Goal: Task Accomplishment & Management: Manage account settings

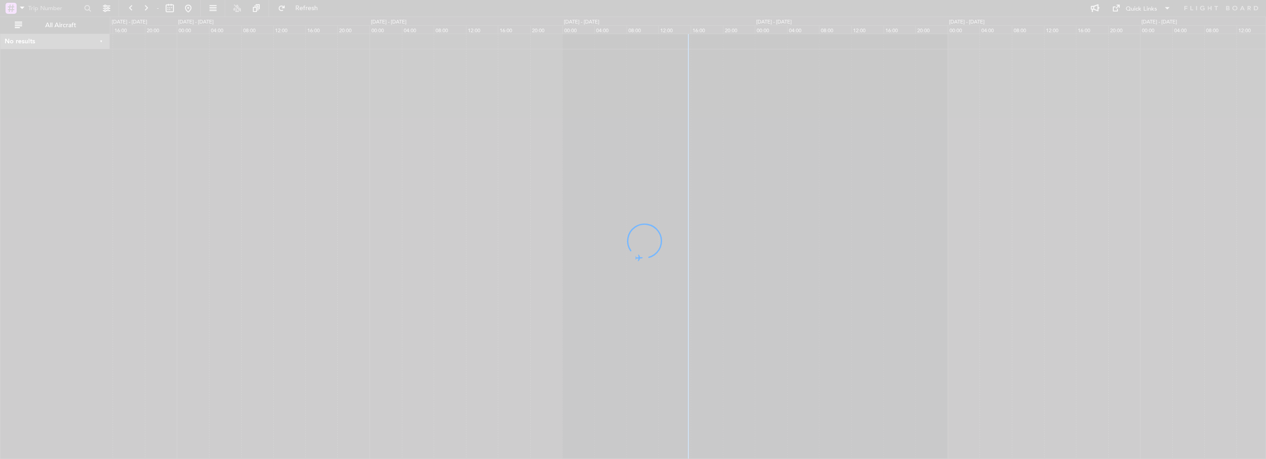
drag, startPoint x: 653, startPoint y: 120, endPoint x: 254, endPoint y: 104, distance: 399.8
click at [499, 120] on div at bounding box center [633, 229] width 1266 height 459
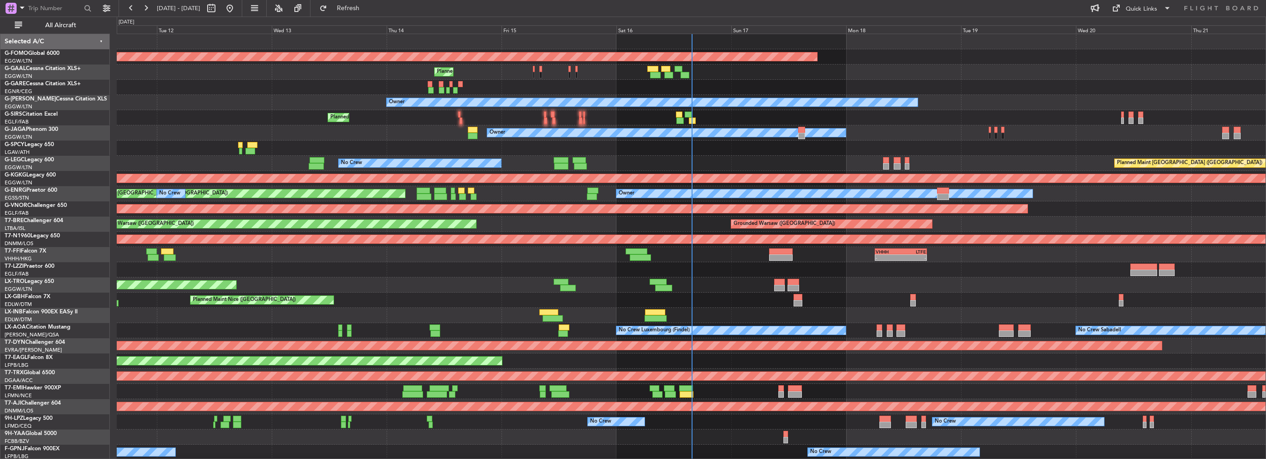
click at [520, 132] on div "Planned Maint Windsor Locks (Bradley Intl) Planned Maint No Crew Owner Owner Pl…" at bounding box center [691, 285] width 1149 height 502
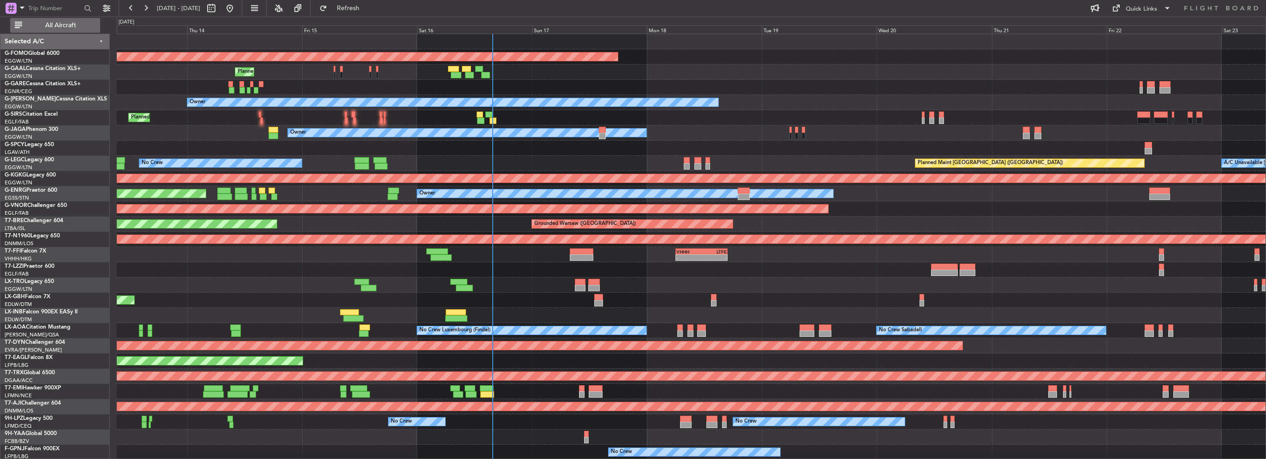
click at [84, 23] on span "All Aircraft" at bounding box center [60, 25] width 73 height 6
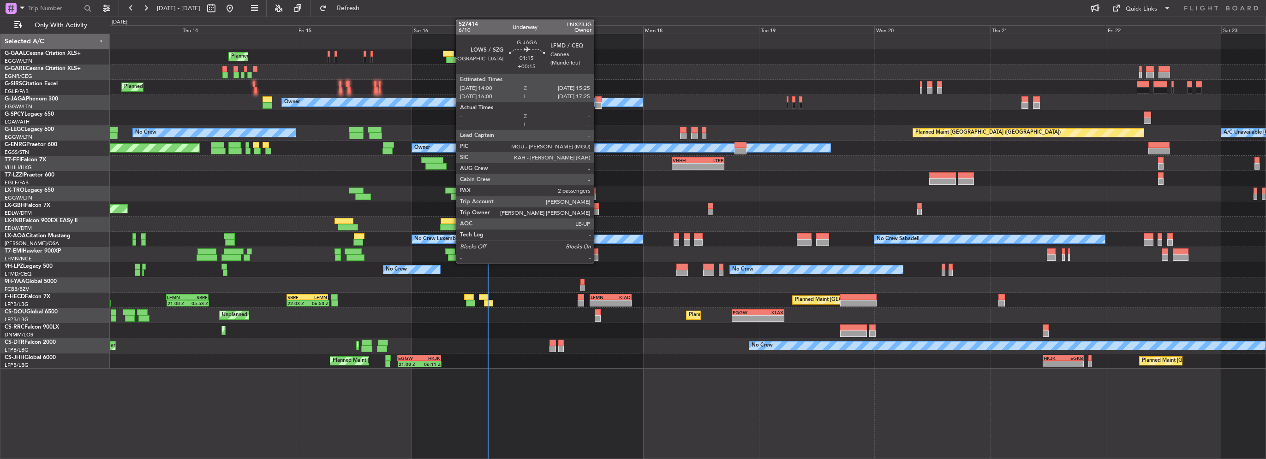
click at [598, 101] on div at bounding box center [598, 99] width 7 height 6
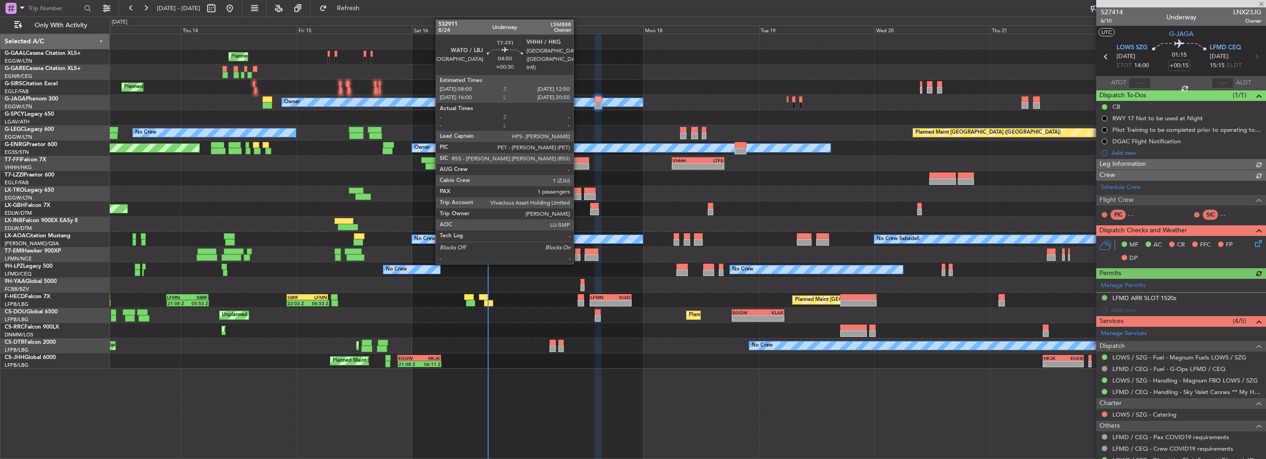
click at [578, 164] on div at bounding box center [578, 166] width 24 height 6
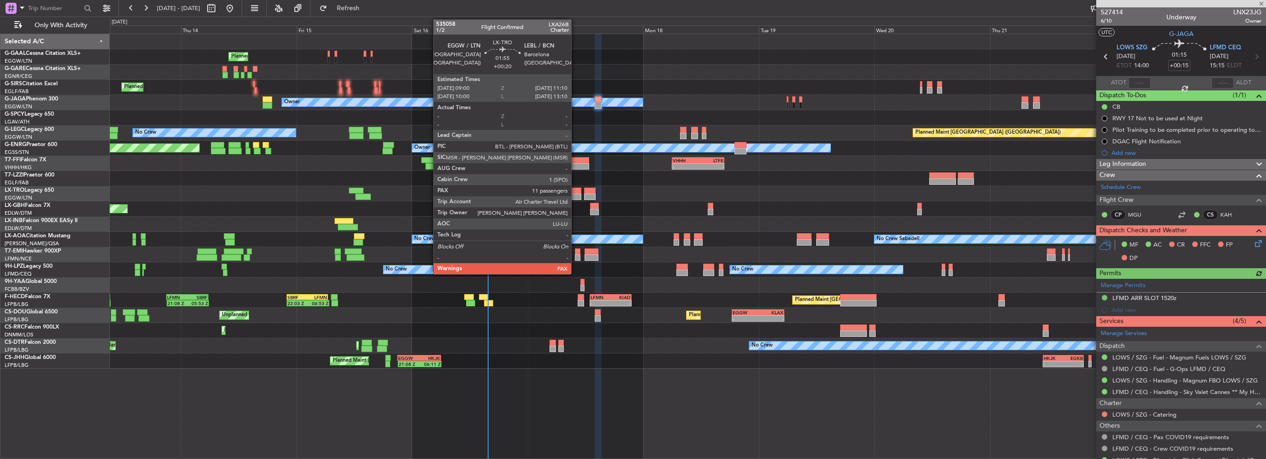
type input "+00:30"
type input "1"
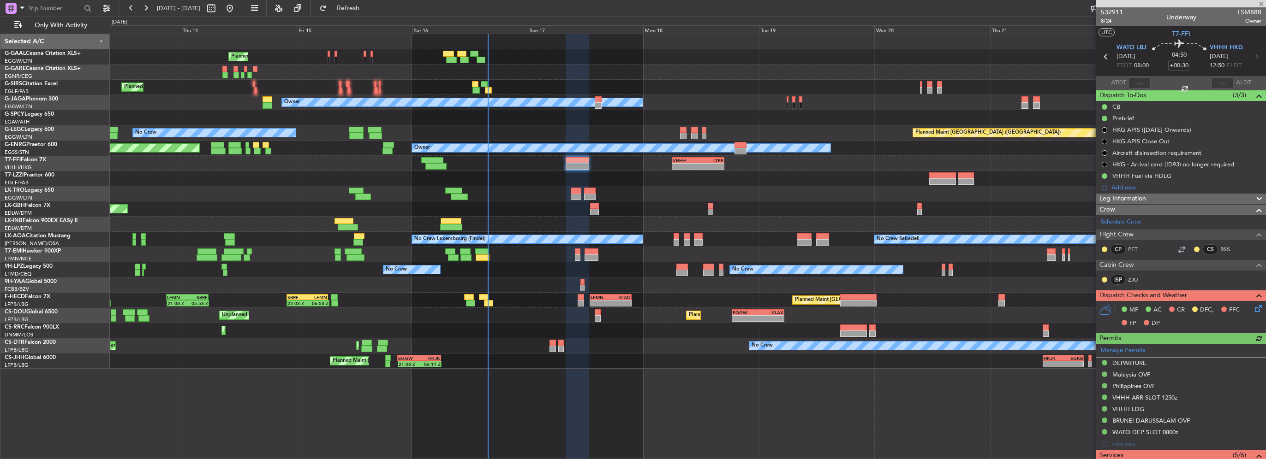
click at [614, 297] on div "KIAD" at bounding box center [621, 298] width 20 height 6
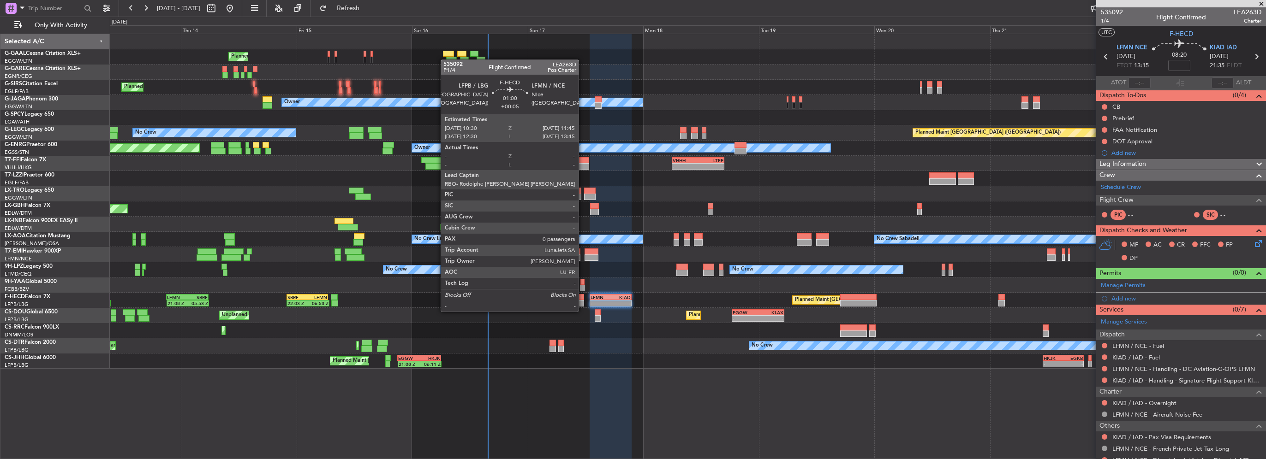
click at [583, 303] on div at bounding box center [581, 303] width 6 height 6
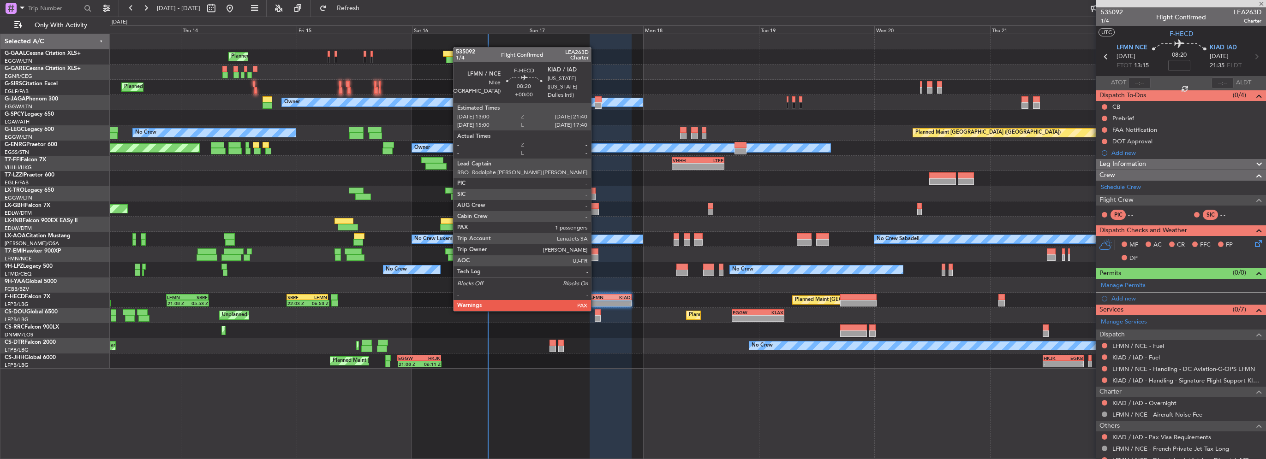
type input "+00:05"
type input "0"
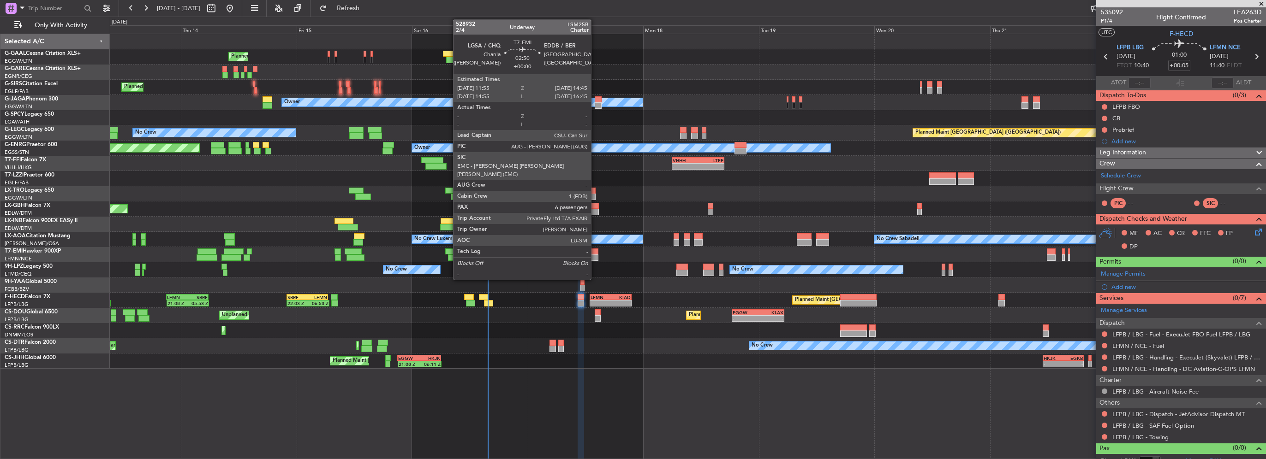
click at [595, 254] on div at bounding box center [592, 252] width 14 height 6
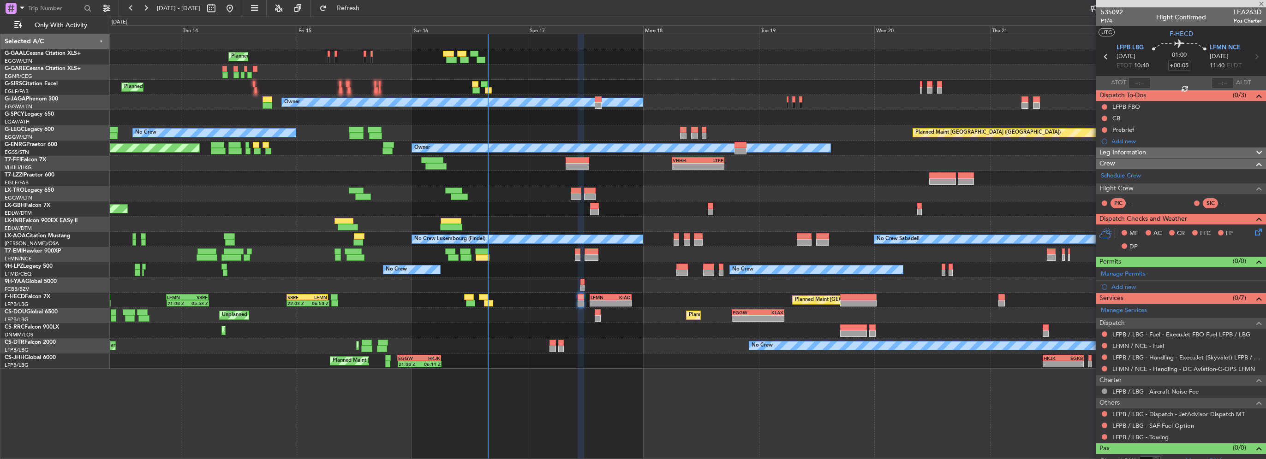
type input "6"
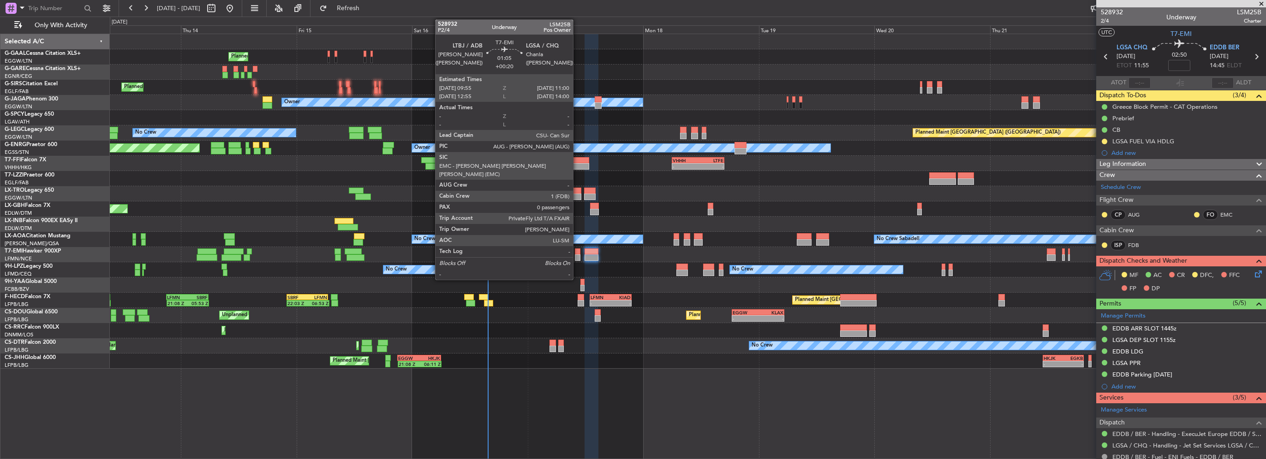
click at [577, 255] on div at bounding box center [578, 258] width 6 height 6
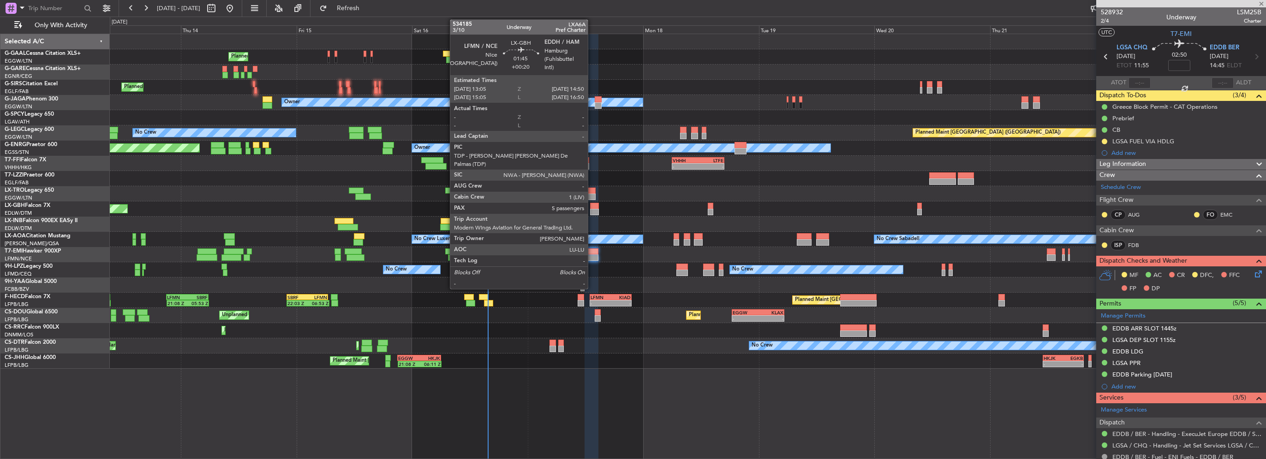
type input "+00:20"
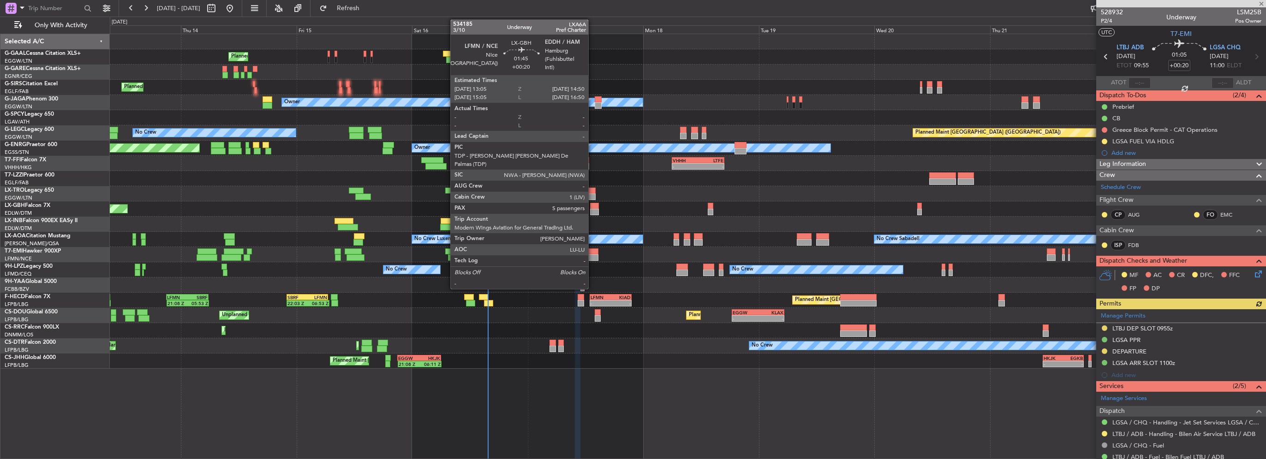
click at [592, 209] on div at bounding box center [594, 212] width 9 height 6
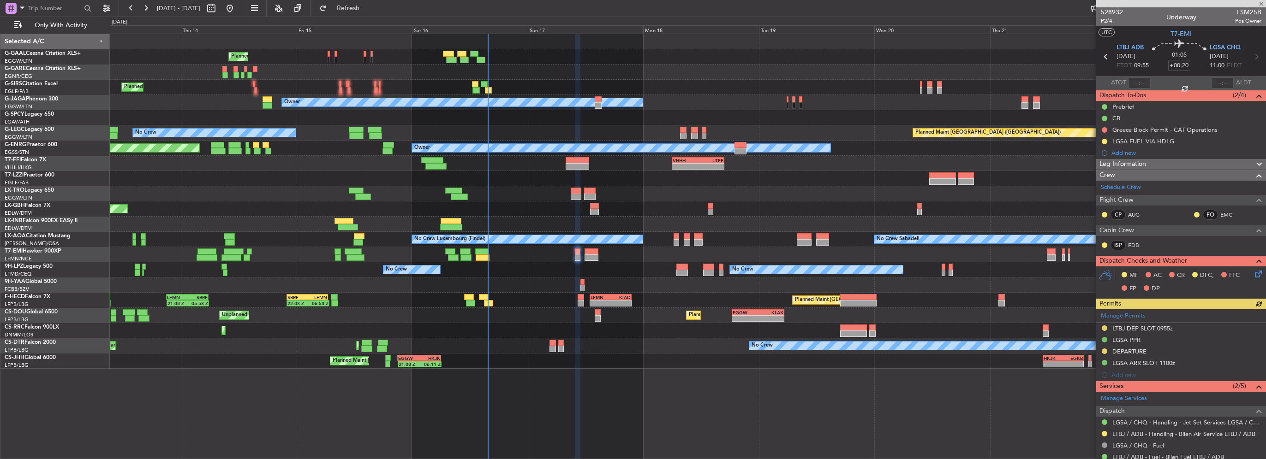
type input "5"
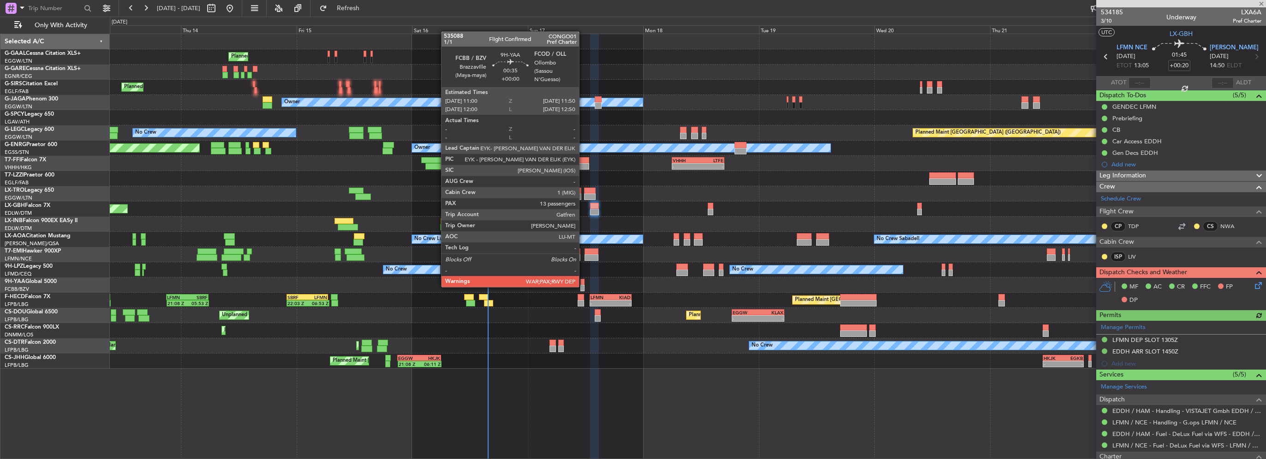
click at [583, 286] on div at bounding box center [582, 288] width 4 height 6
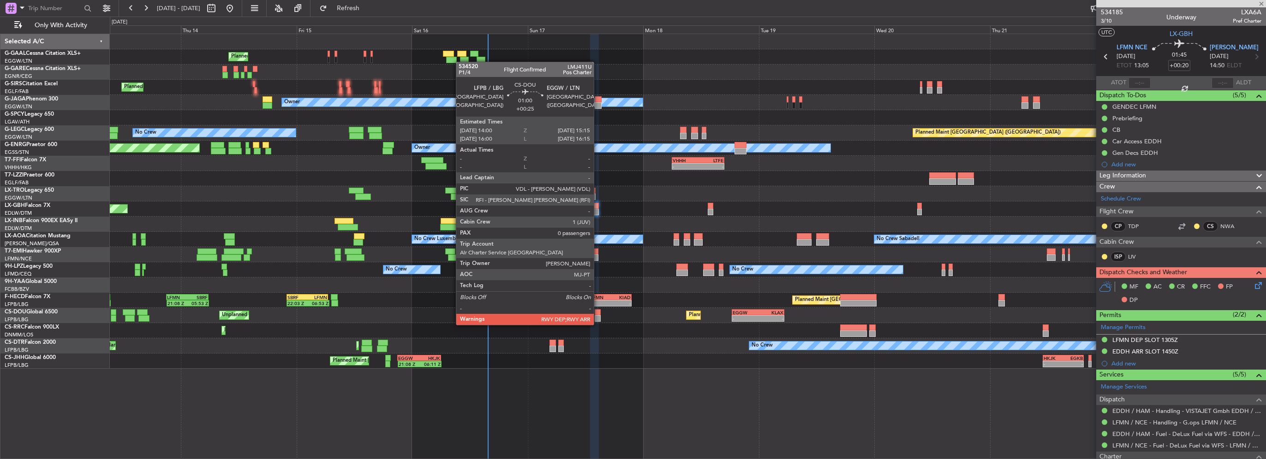
type input "13"
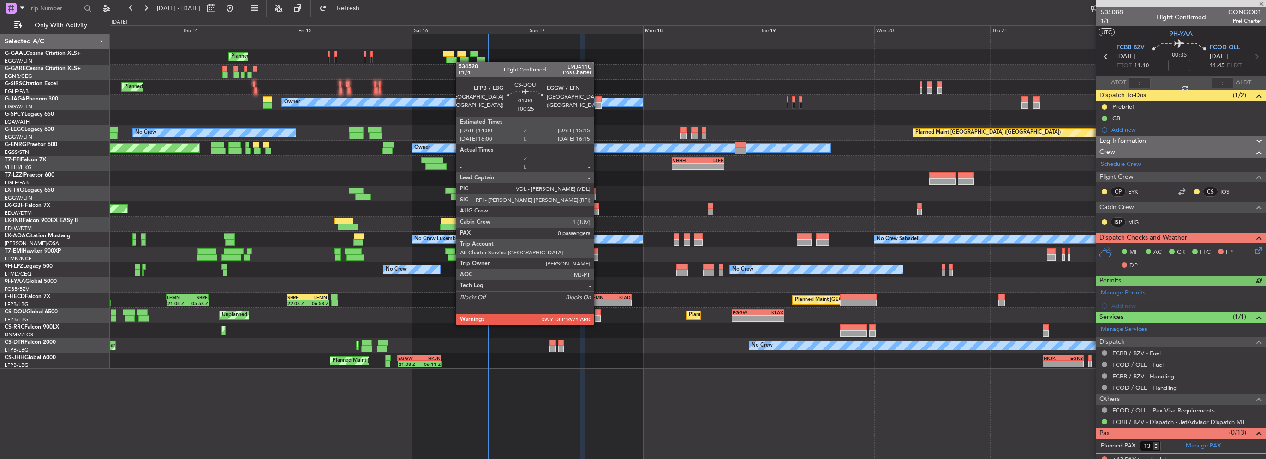
click at [598, 316] on div at bounding box center [598, 319] width 6 height 6
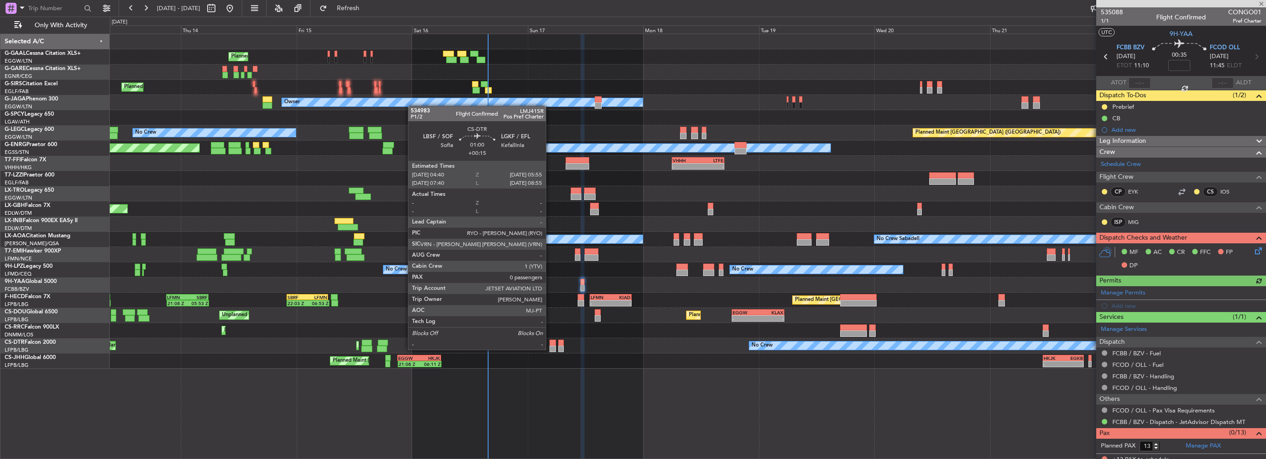
type input "+00:25"
type input "0"
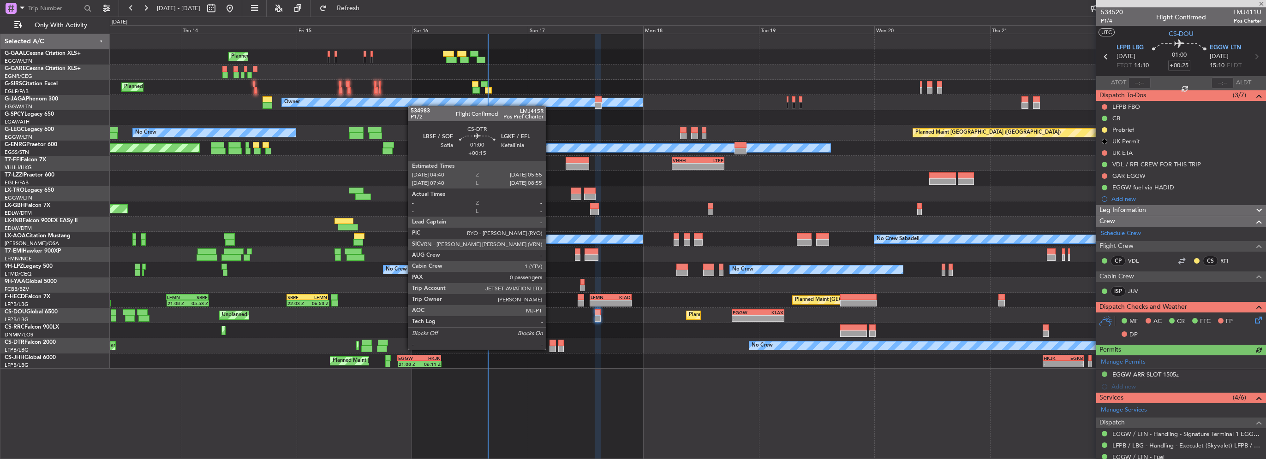
click at [550, 349] on div at bounding box center [552, 349] width 6 height 6
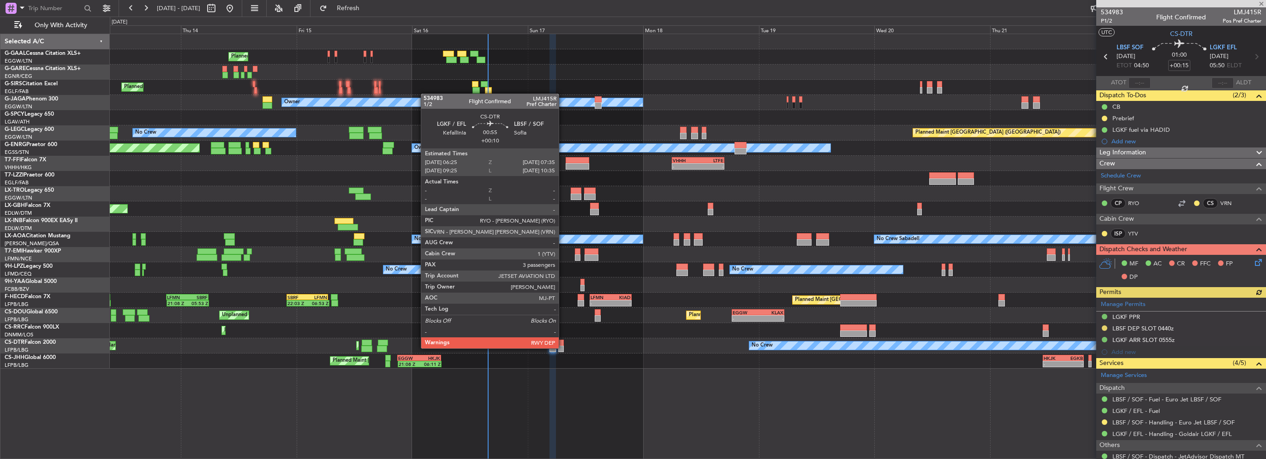
click at [563, 348] on div at bounding box center [561, 349] width 6 height 6
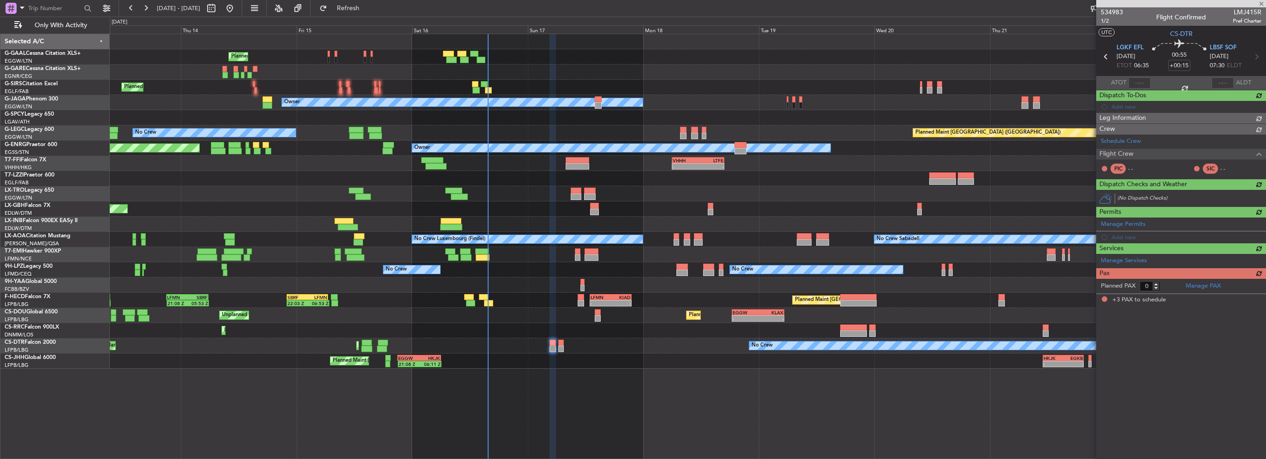
type input "+00:10"
type input "3"
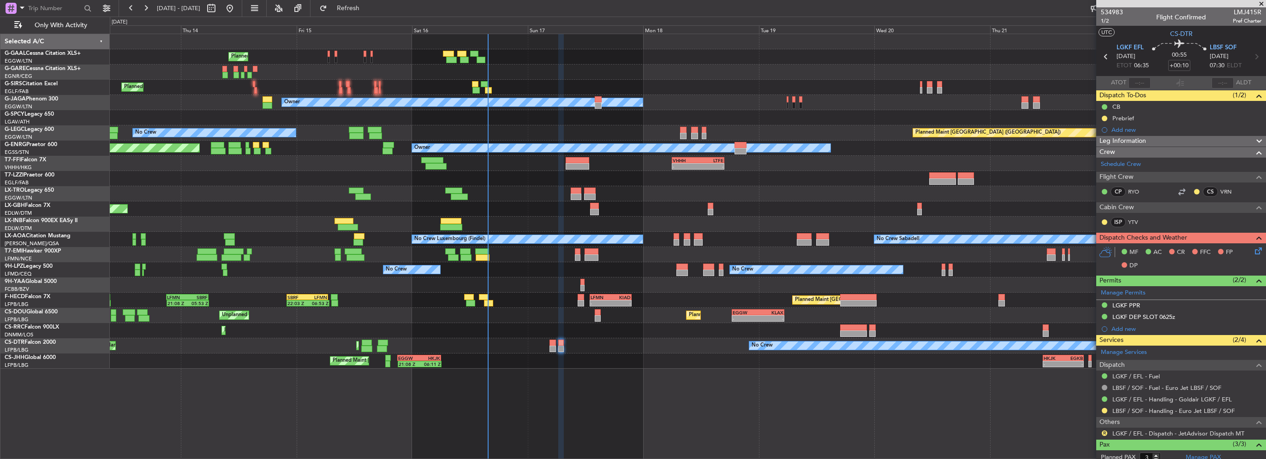
click at [244, 185] on div at bounding box center [688, 178] width 1156 height 15
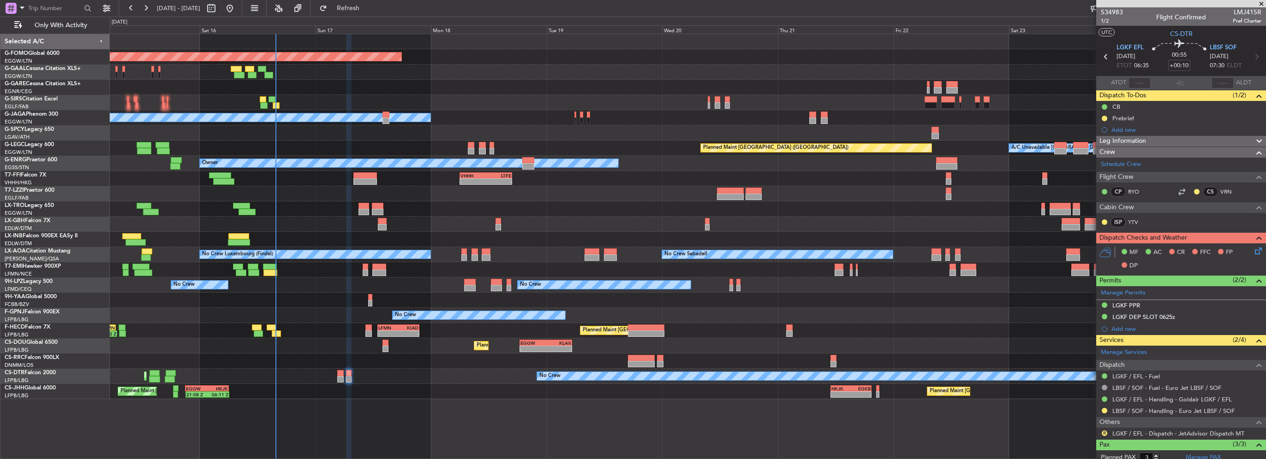
click at [359, 172] on div "Planned Maint Windsor Locks (Bradley Intl) Planned Maint Planned Maint Dusseldo…" at bounding box center [688, 216] width 1156 height 365
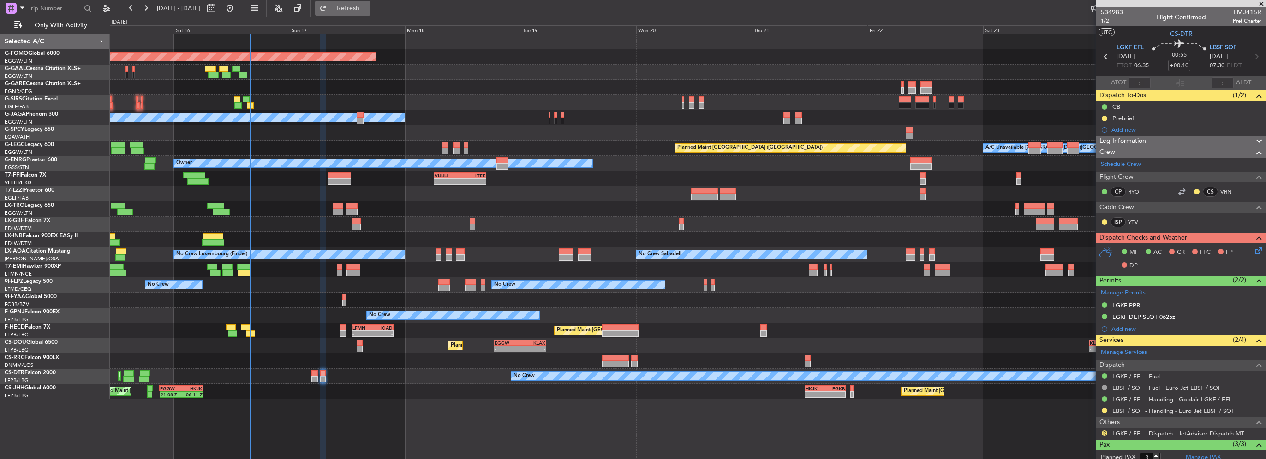
click at [368, 10] on span "Refresh" at bounding box center [348, 8] width 39 height 6
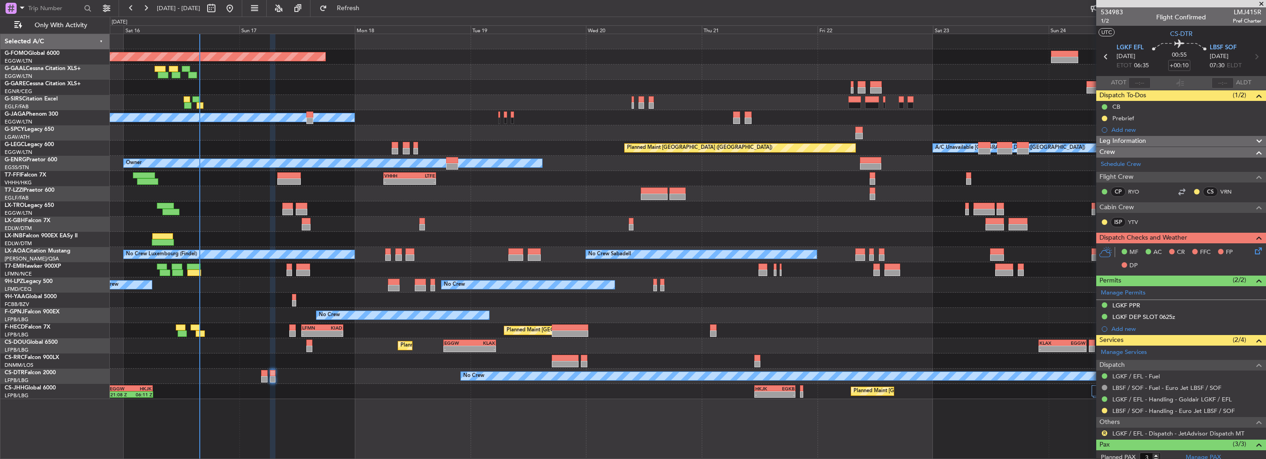
click at [351, 90] on div at bounding box center [688, 87] width 1156 height 15
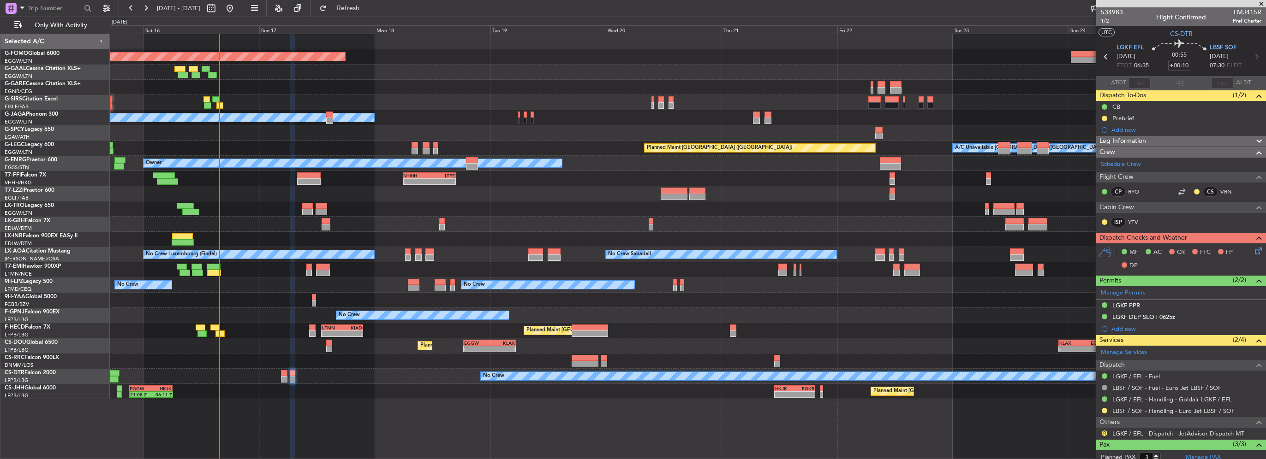
click at [364, 83] on div at bounding box center [688, 87] width 1156 height 15
click at [368, 6] on span "Refresh" at bounding box center [348, 8] width 39 height 6
click at [370, 12] on button "Refresh" at bounding box center [342, 8] width 55 height 15
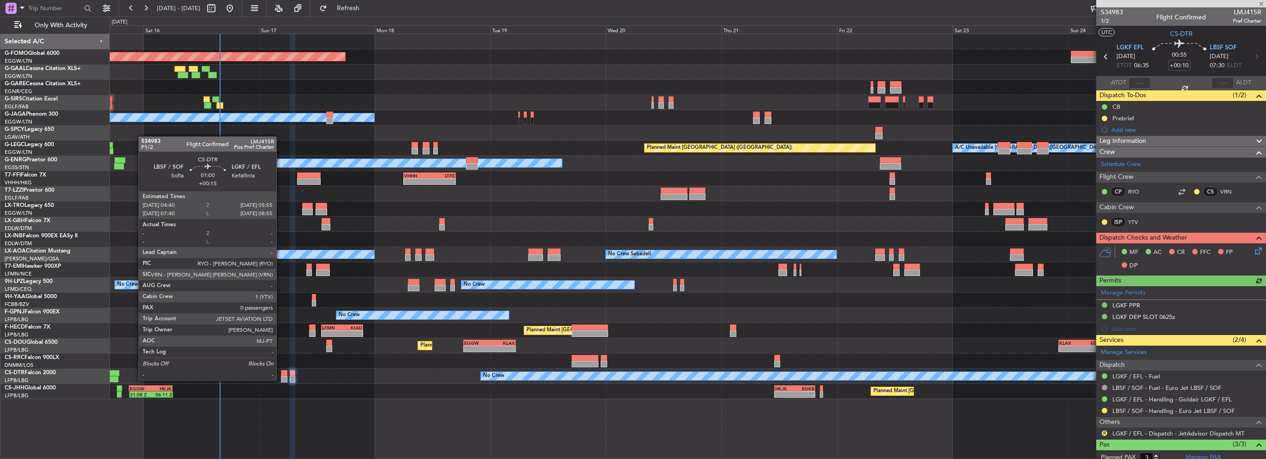
click at [281, 380] on div at bounding box center [284, 379] width 6 height 6
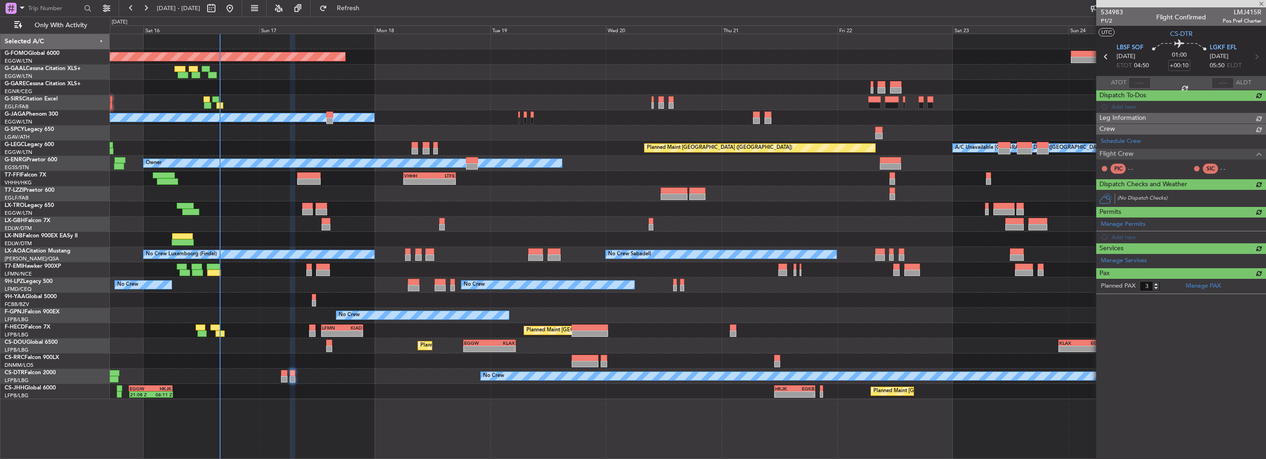
type input "+00:15"
type input "0"
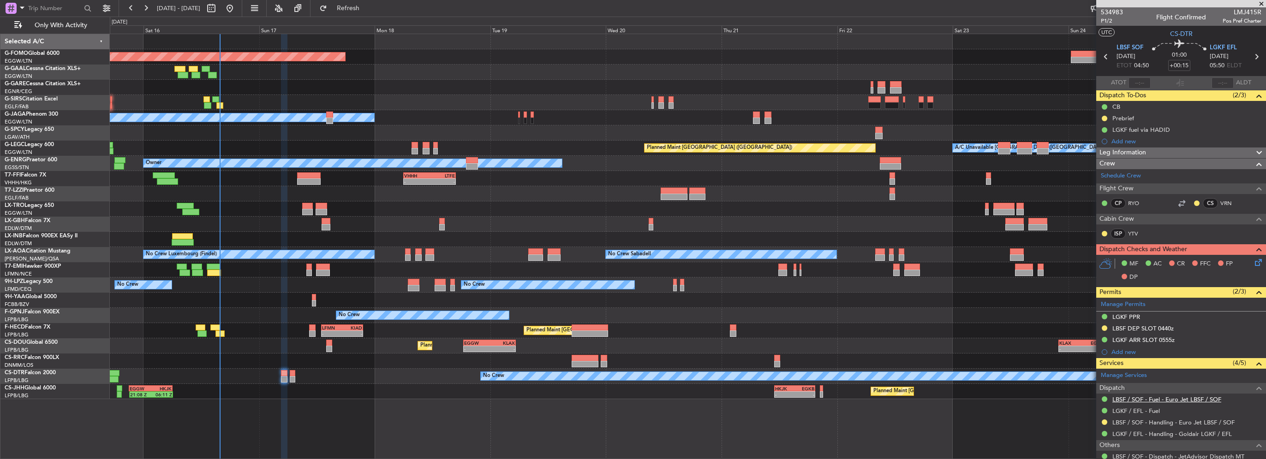
scroll to position [28, 0]
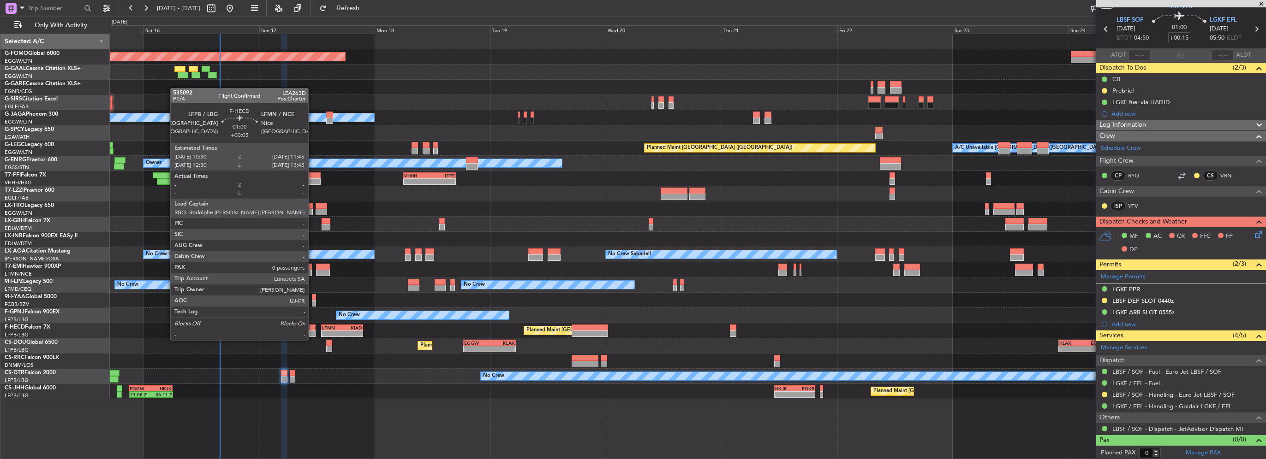
click at [312, 331] on div at bounding box center [312, 334] width 6 height 6
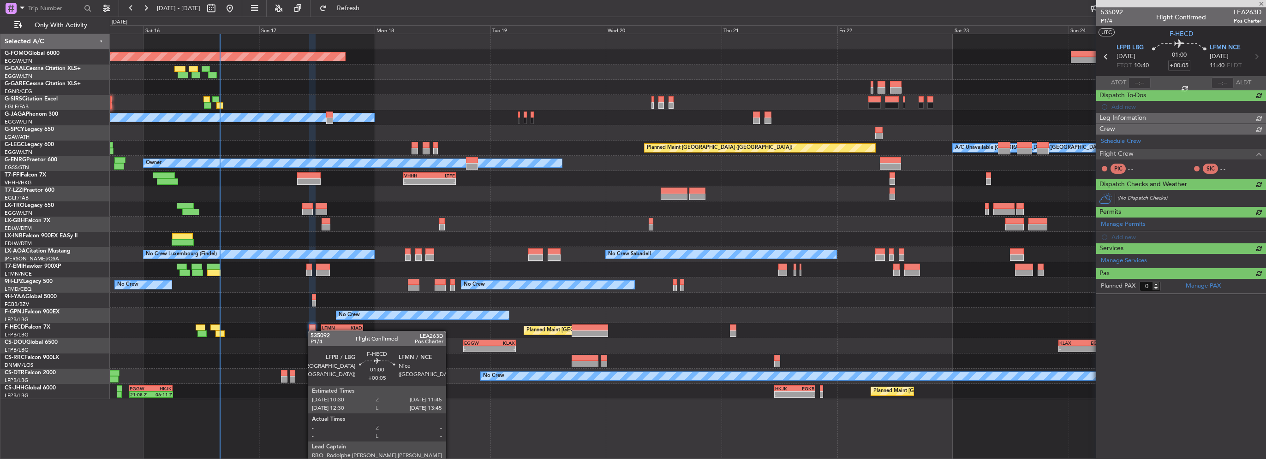
scroll to position [0, 0]
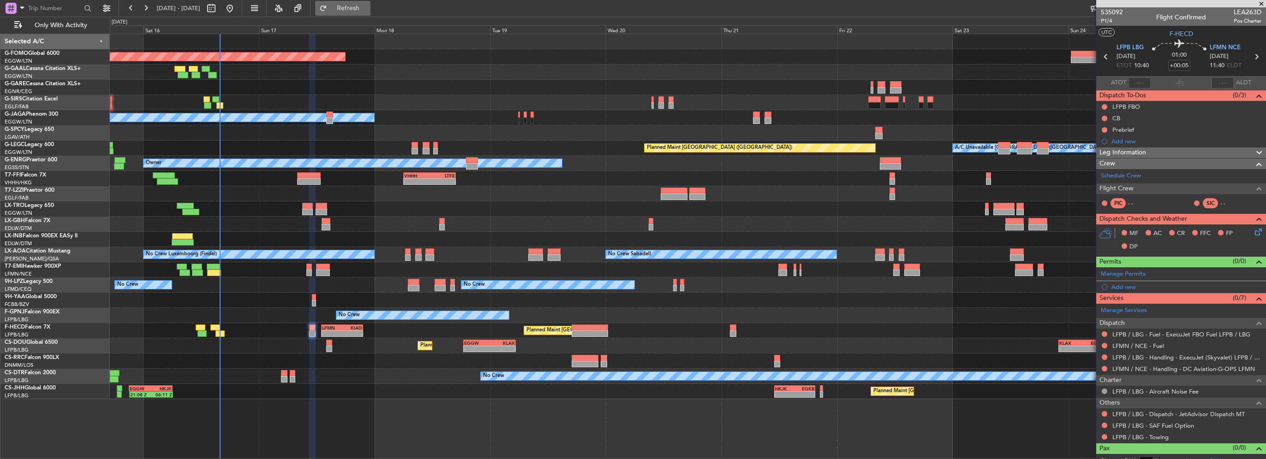
click at [365, 2] on button "Refresh" at bounding box center [342, 8] width 55 height 15
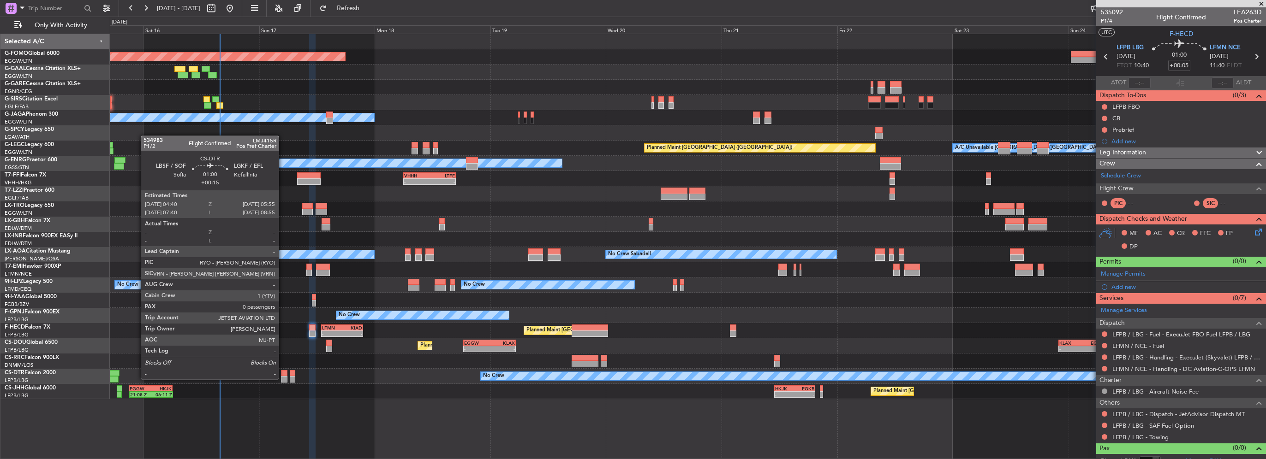
click at [283, 378] on div at bounding box center [284, 379] width 6 height 6
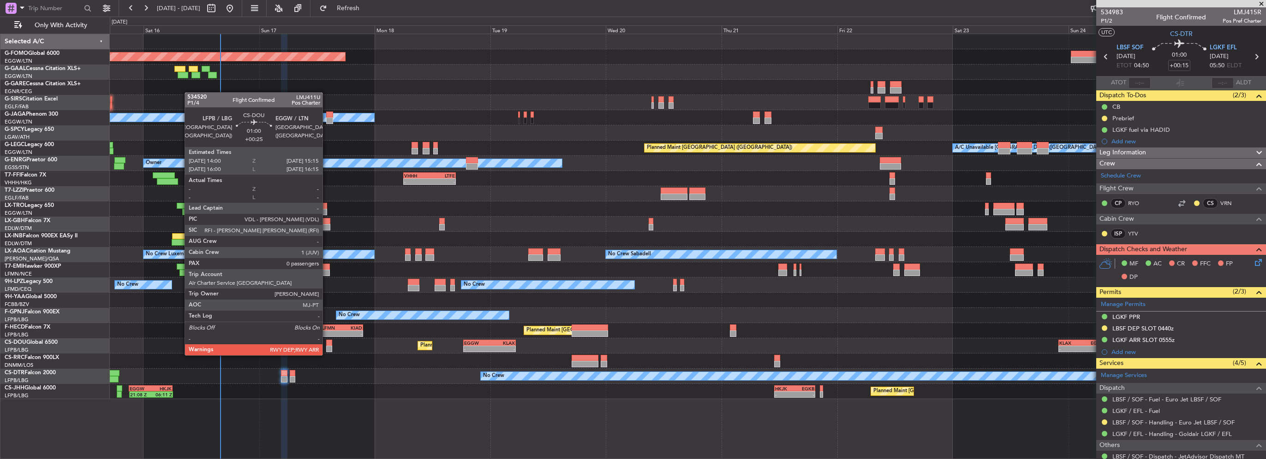
click at [327, 346] on div at bounding box center [329, 349] width 6 height 6
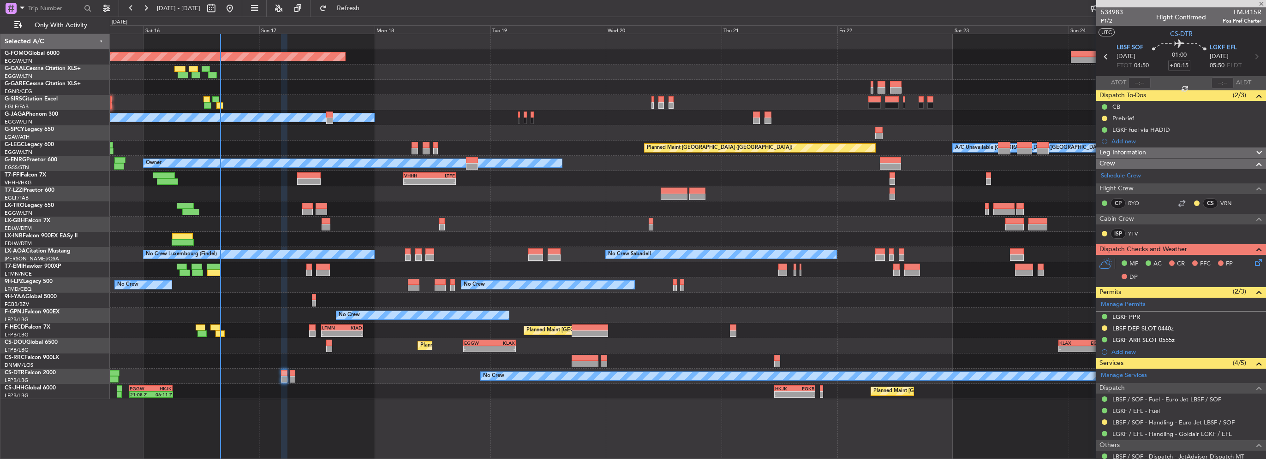
type input "+00:25"
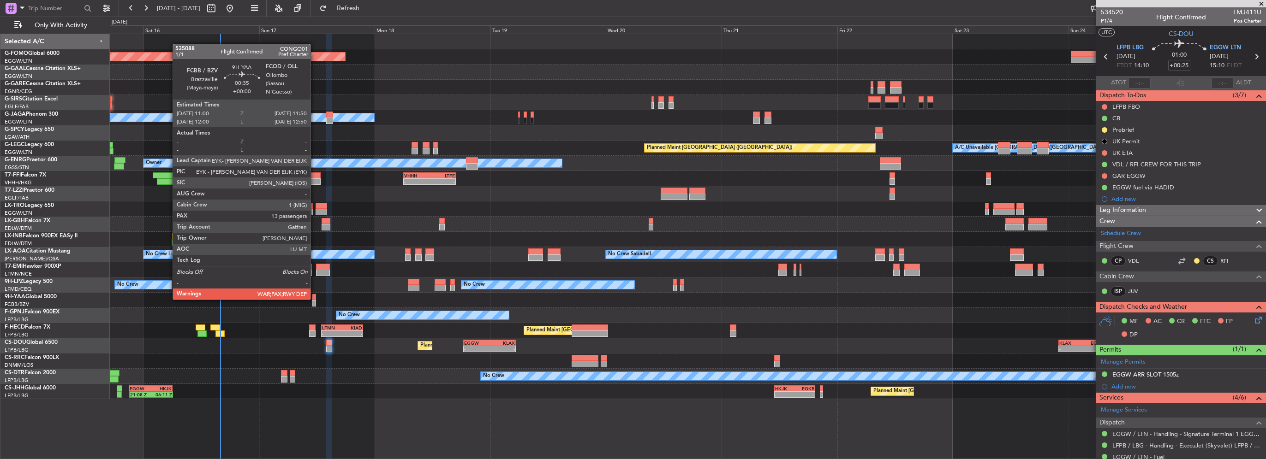
click at [315, 299] on div at bounding box center [314, 297] width 4 height 6
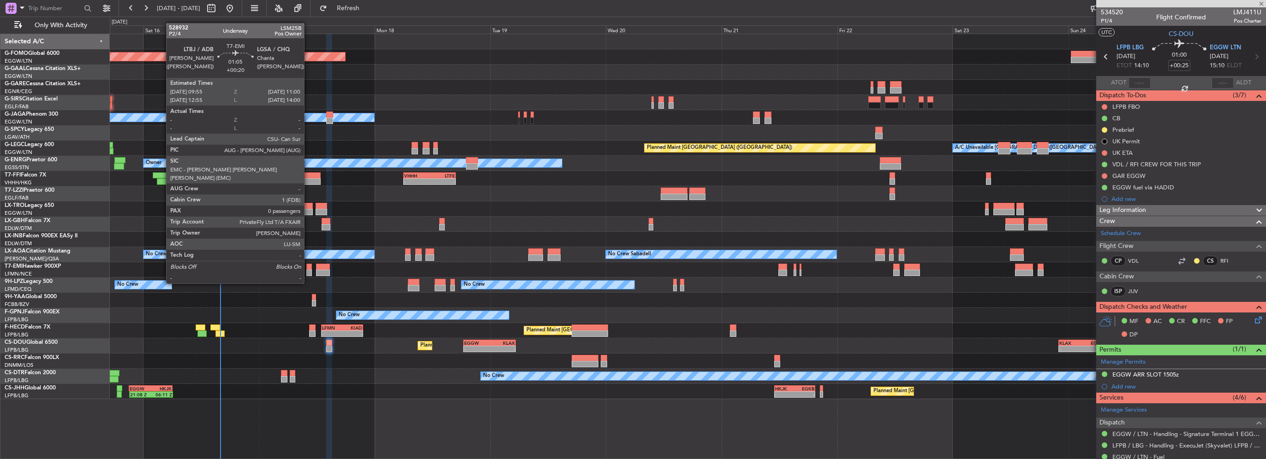
type input "13"
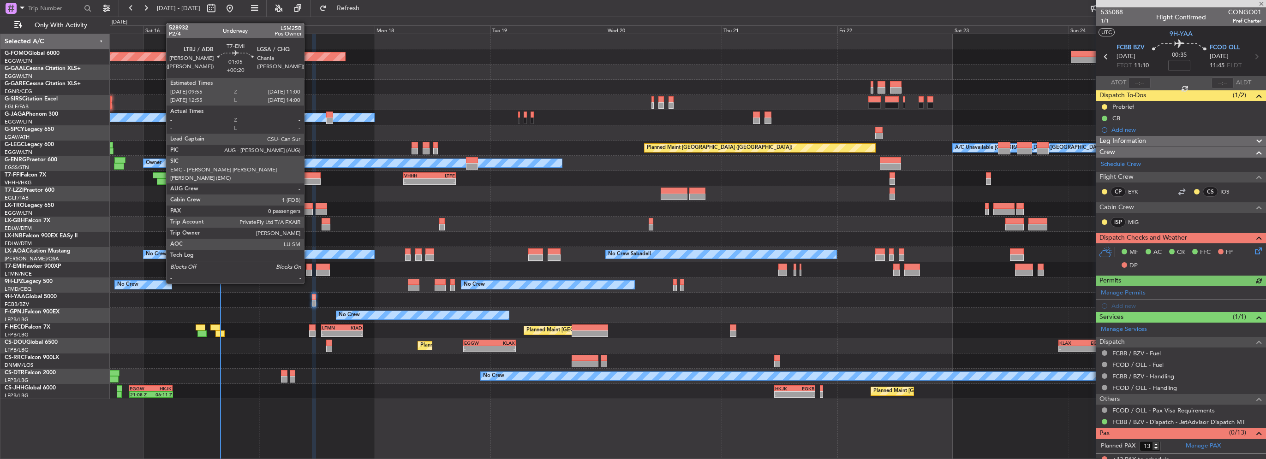
click at [308, 266] on div at bounding box center [309, 267] width 6 height 6
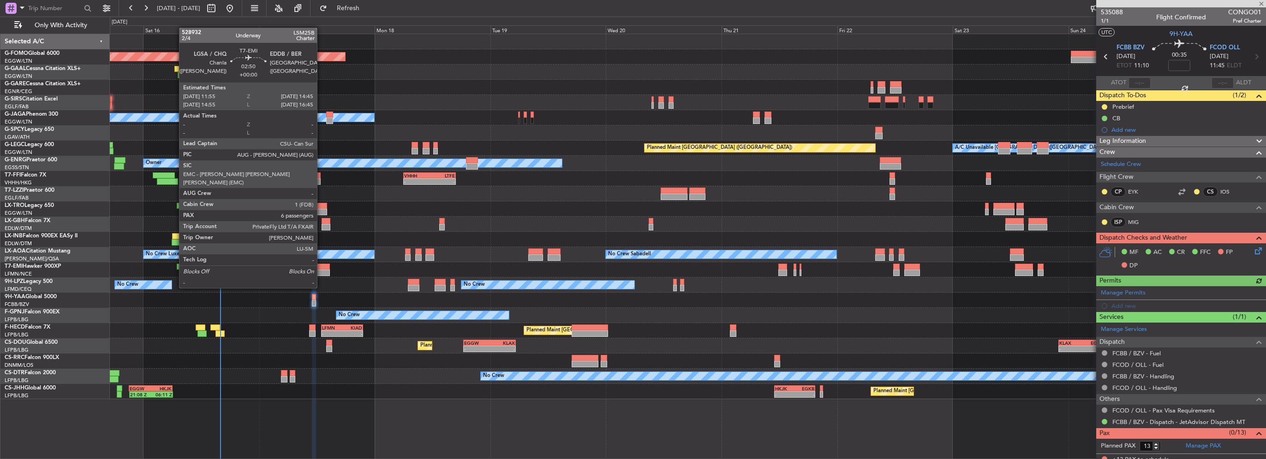
type input "+00:20"
type input "0"
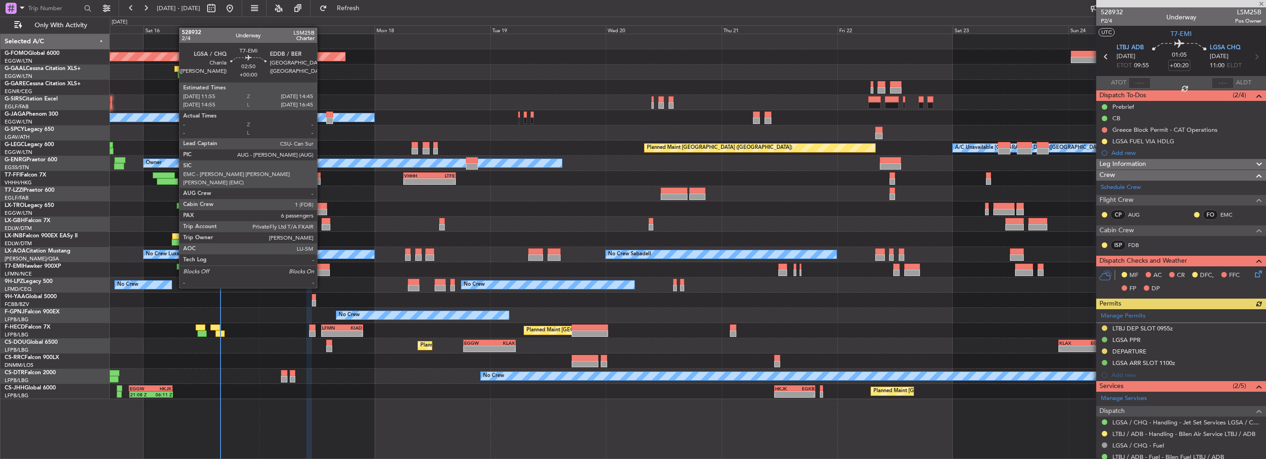
click at [321, 271] on div at bounding box center [323, 273] width 14 height 6
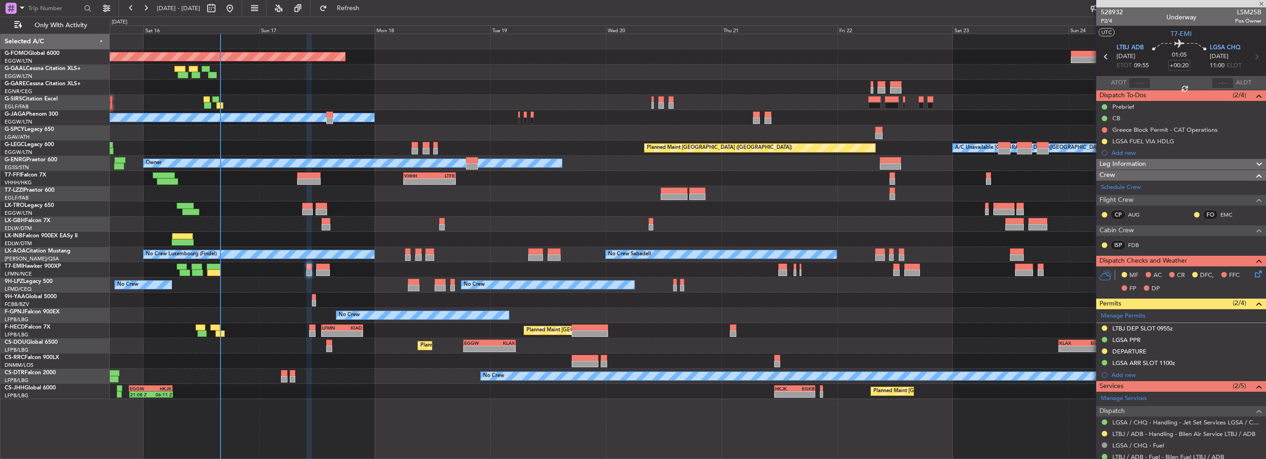
type input "6"
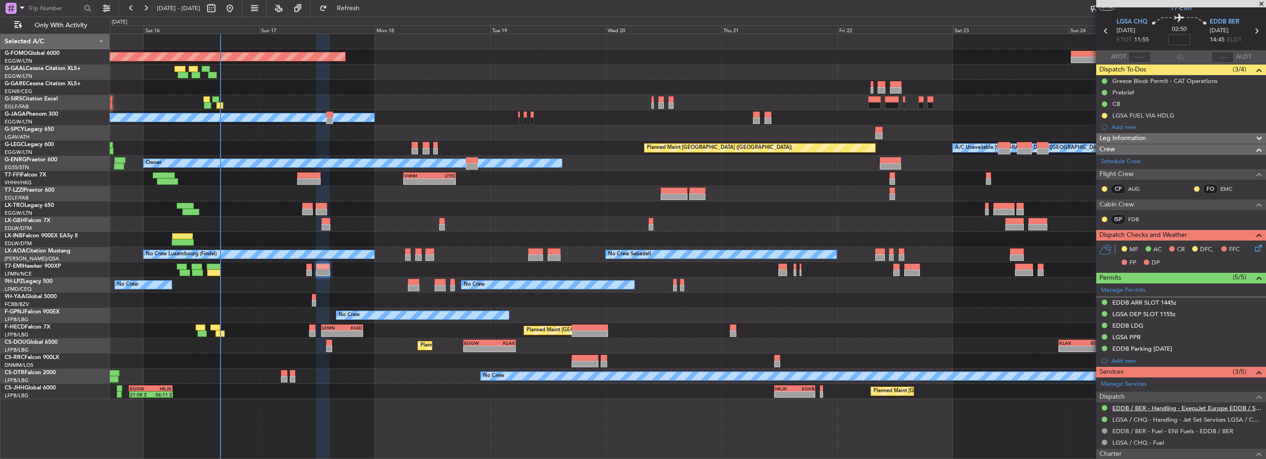
scroll to position [92, 0]
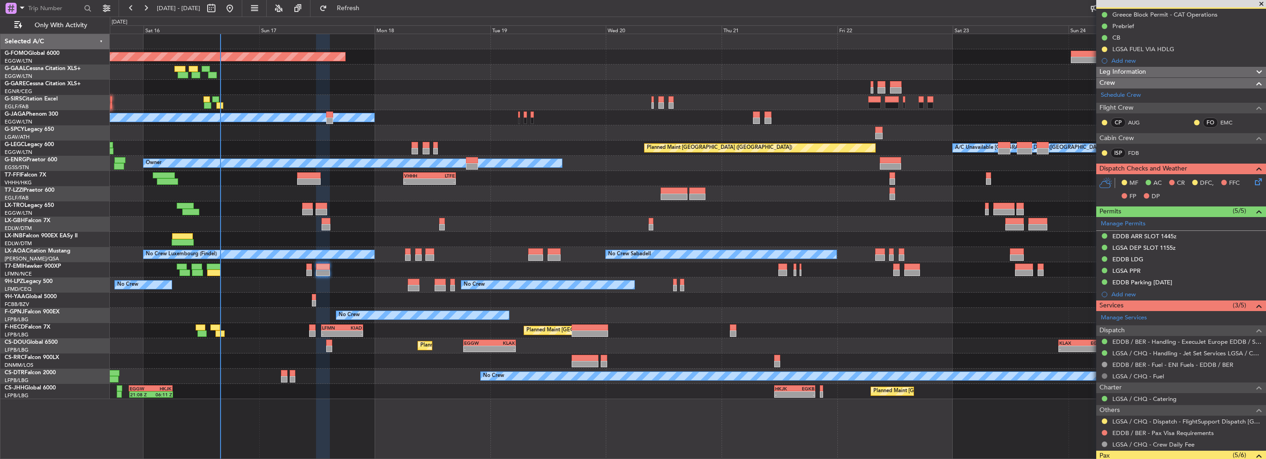
click at [1105, 376] on button at bounding box center [1105, 377] width 6 height 6
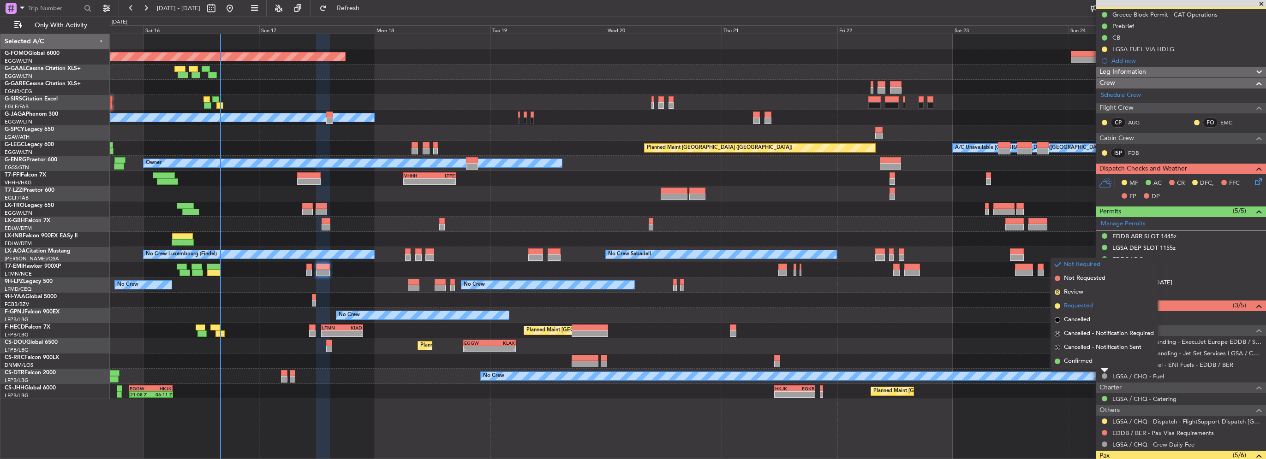
click at [1075, 307] on span "Requested" at bounding box center [1078, 306] width 29 height 9
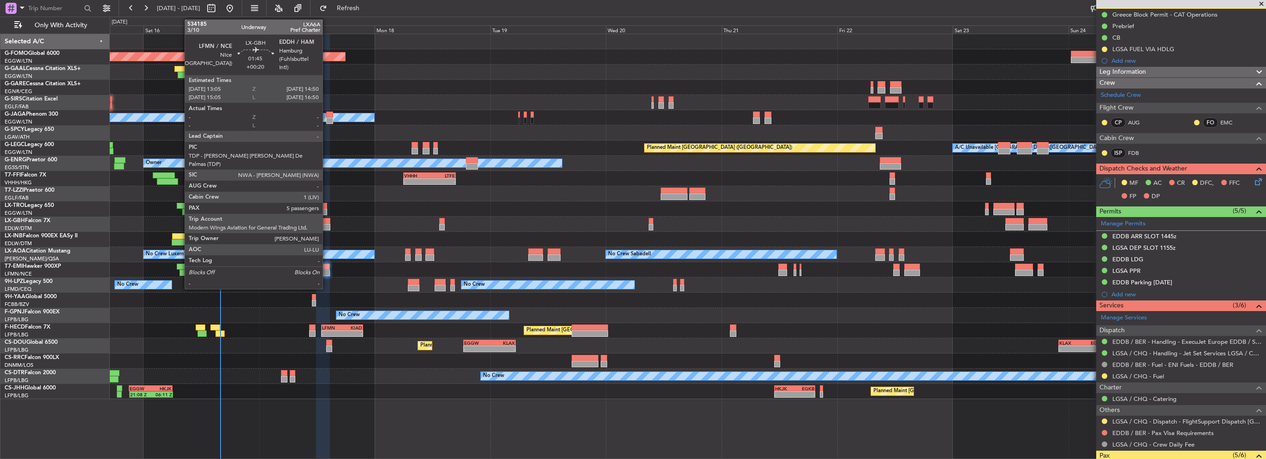
click at [327, 222] on div at bounding box center [326, 221] width 9 height 6
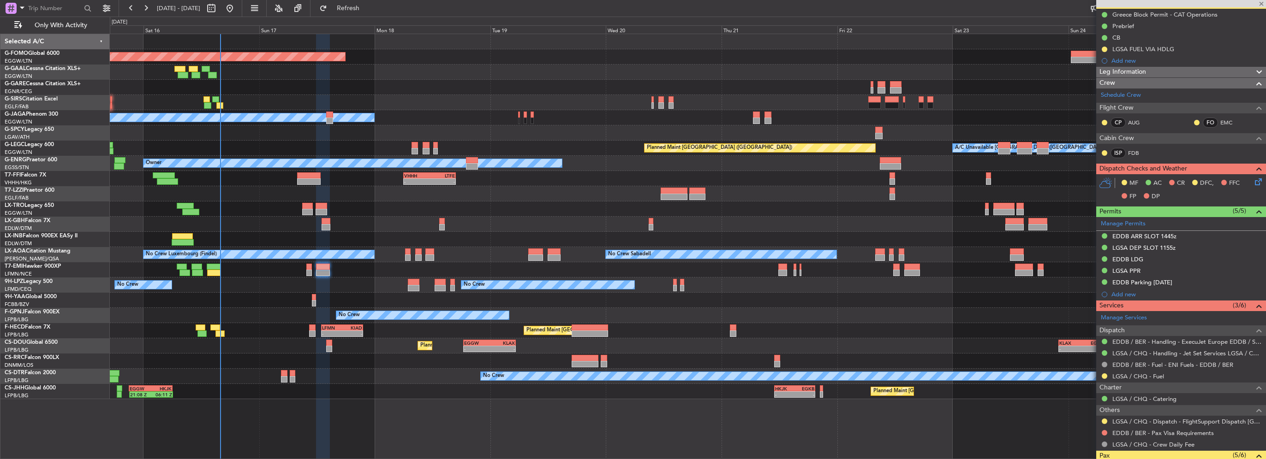
type input "+00:20"
type input "5"
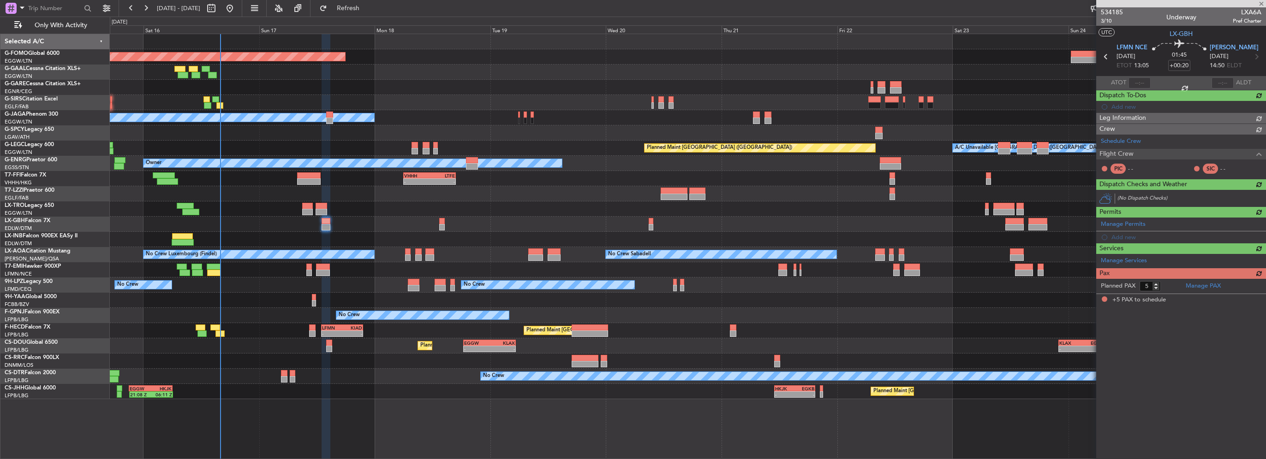
scroll to position [0, 0]
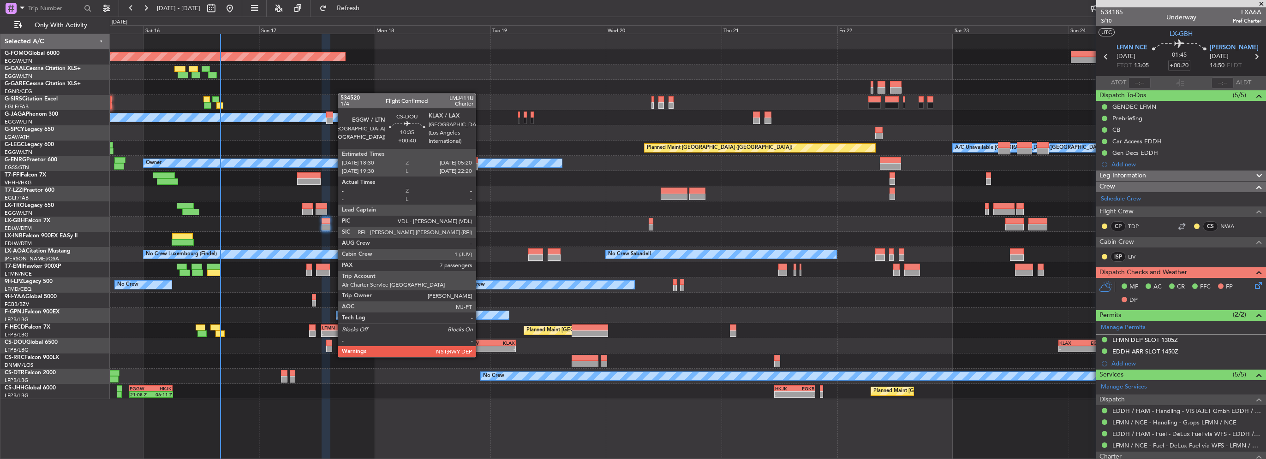
click at [480, 348] on div "-" at bounding box center [476, 349] width 25 height 6
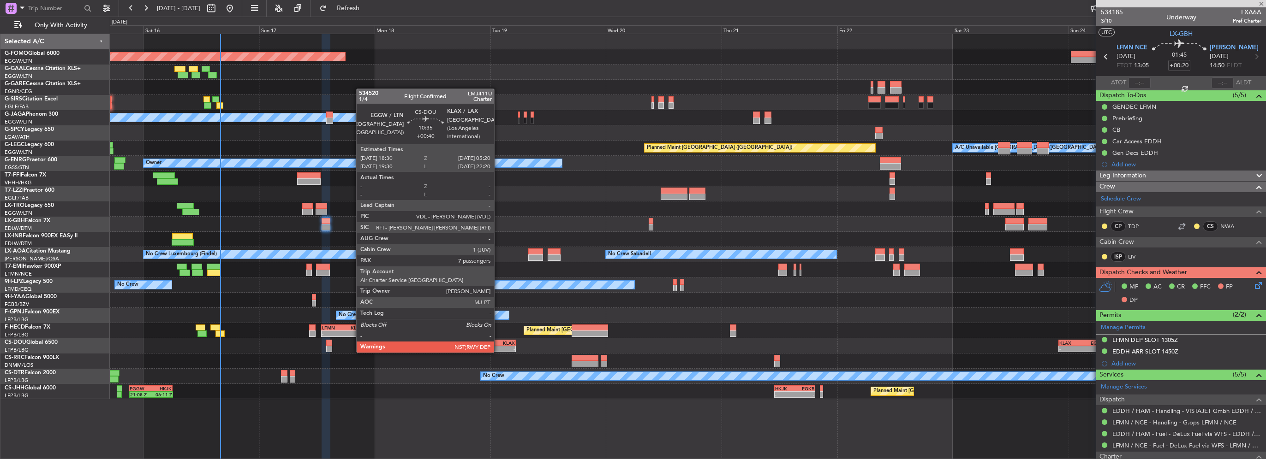
type input "+00:40"
type input "7"
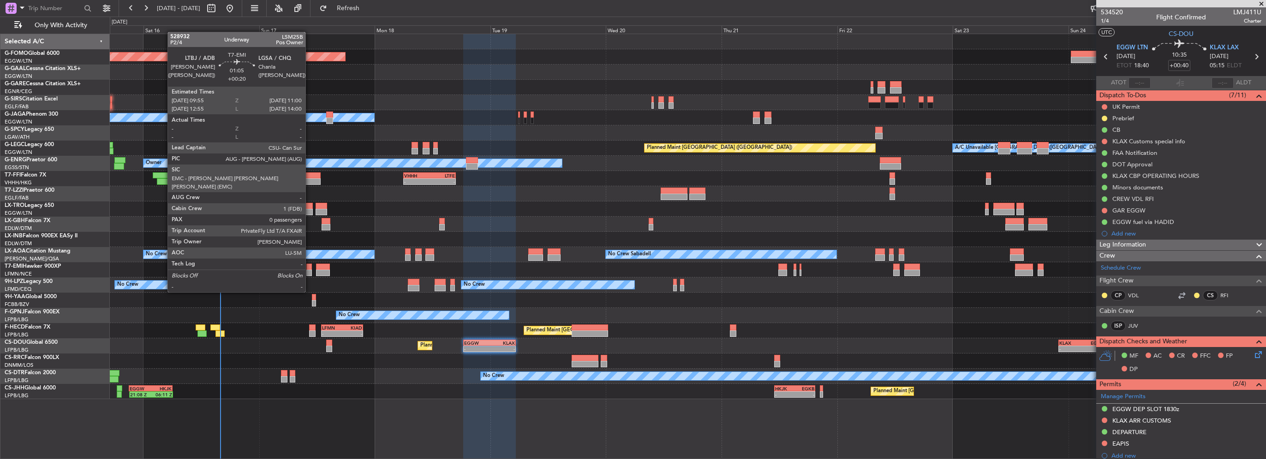
click at [310, 275] on div at bounding box center [309, 273] width 6 height 6
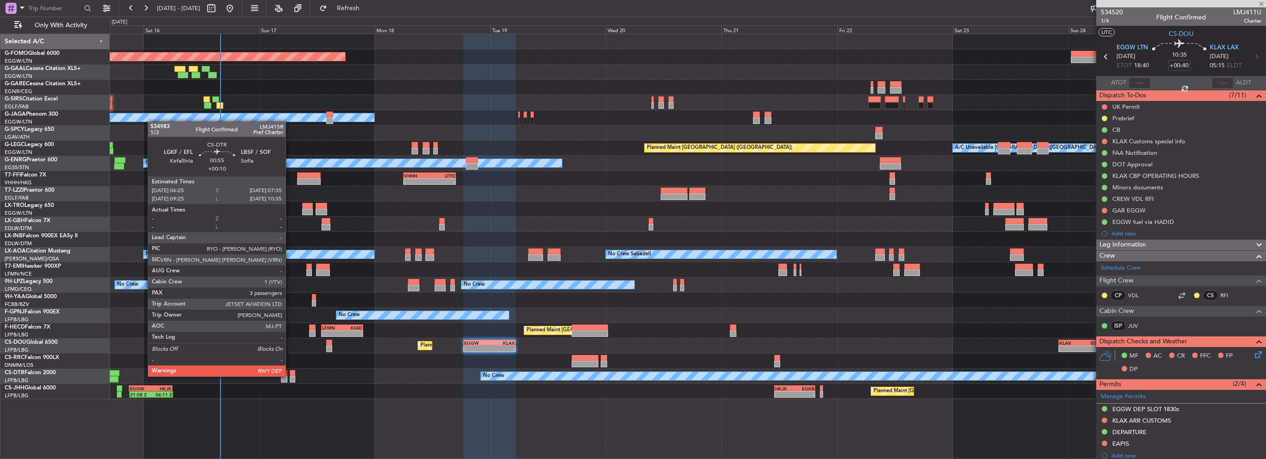
type input "+00:20"
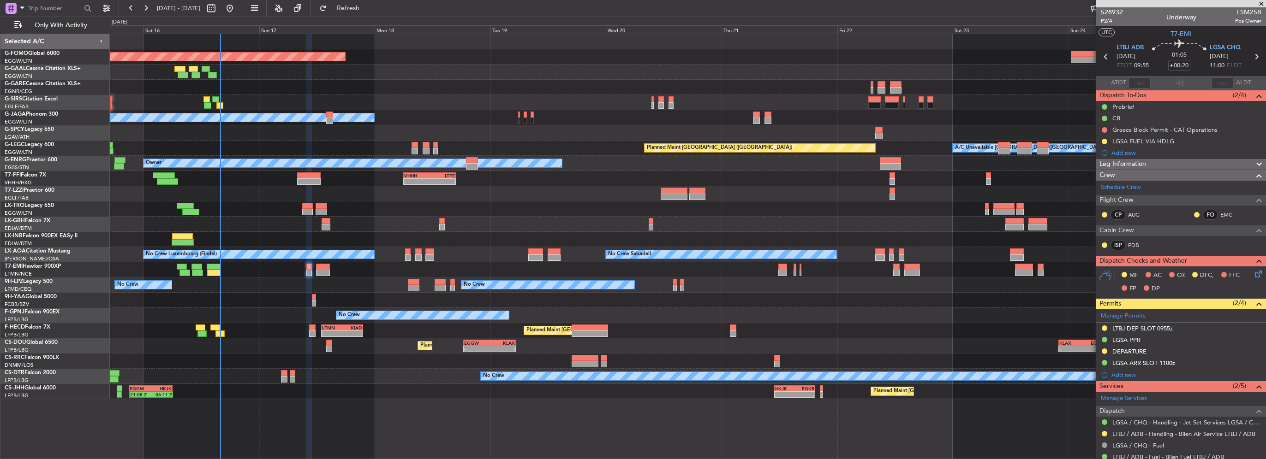
scroll to position [73, 0]
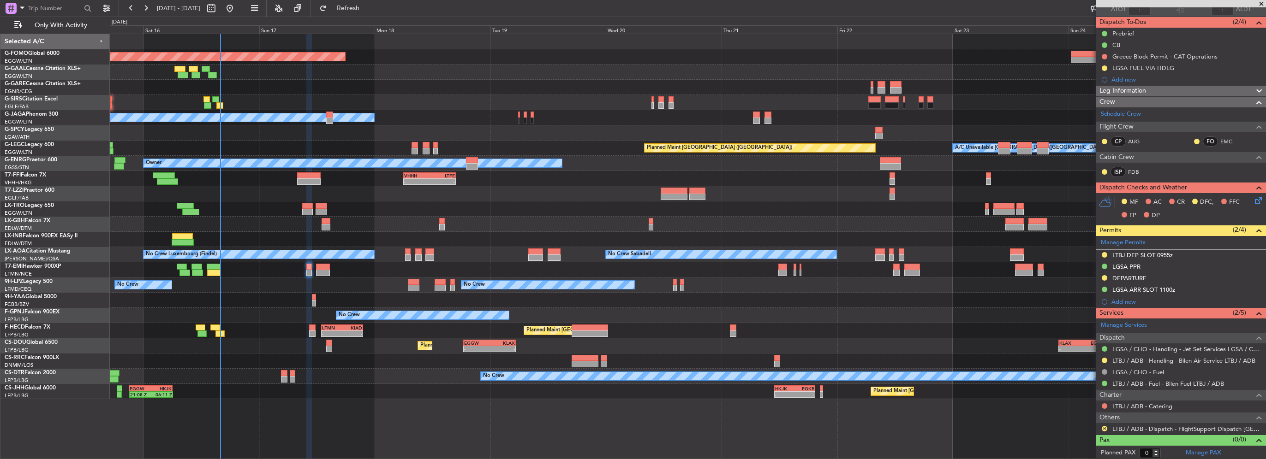
click at [1104, 430] on div "R" at bounding box center [1104, 428] width 7 height 7
click at [1104, 424] on mat-tooltip-component "Review" at bounding box center [1104, 412] width 33 height 24
click at [1105, 428] on button "R" at bounding box center [1105, 429] width 6 height 6
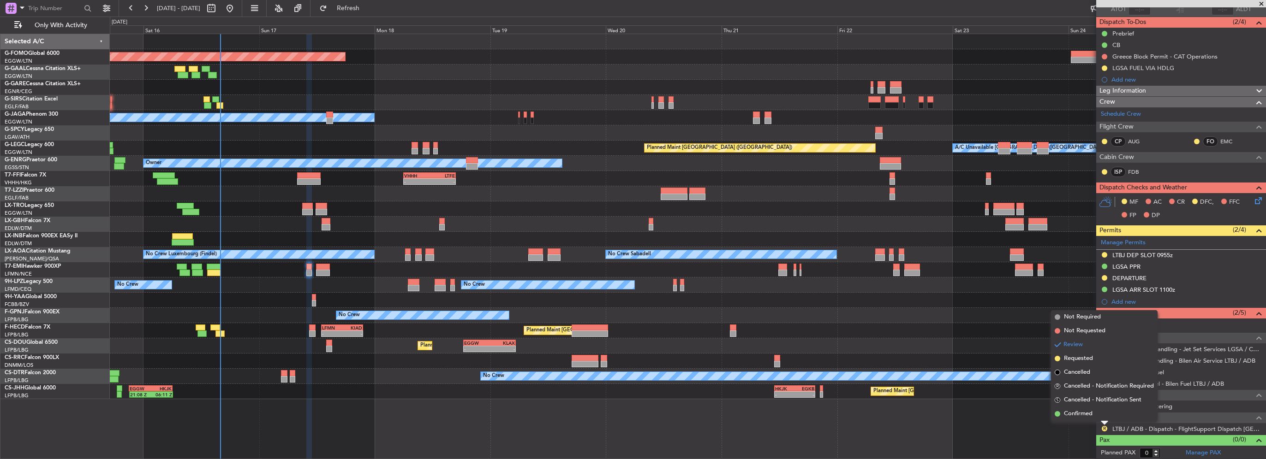
click at [1091, 416] on span "Confirmed" at bounding box center [1078, 414] width 29 height 9
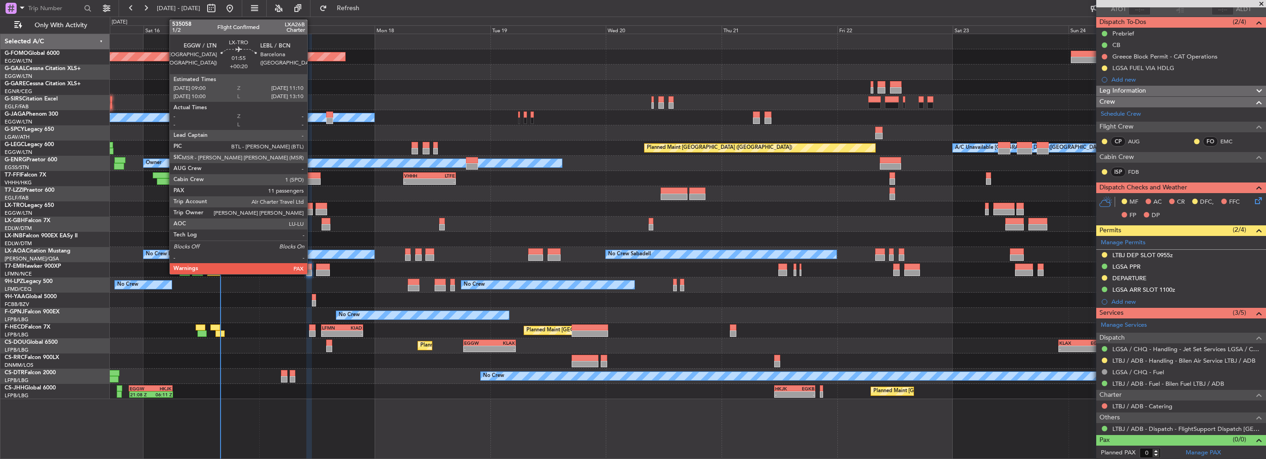
click at [322, 224] on div at bounding box center [326, 227] width 9 height 6
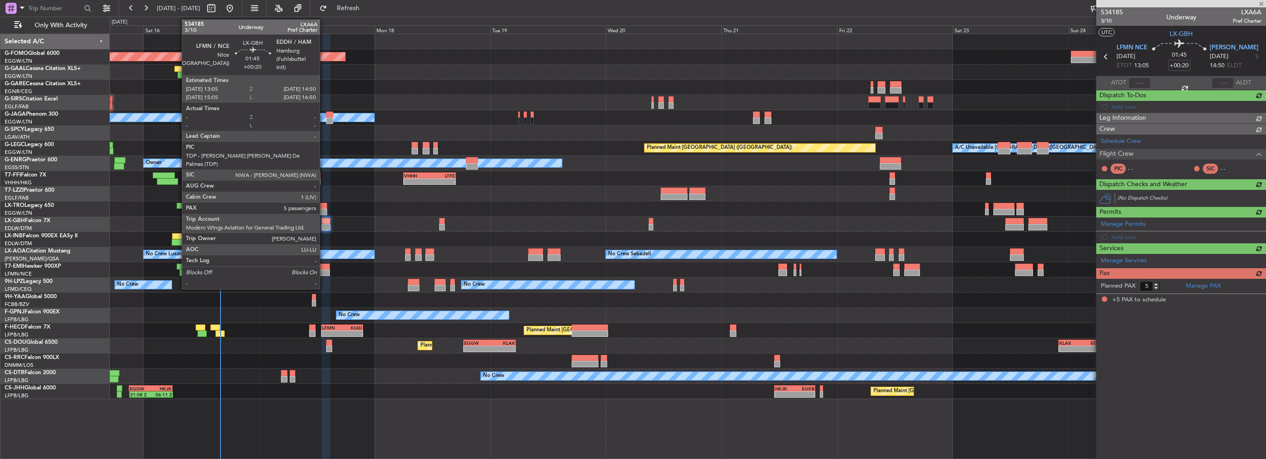
scroll to position [0, 0]
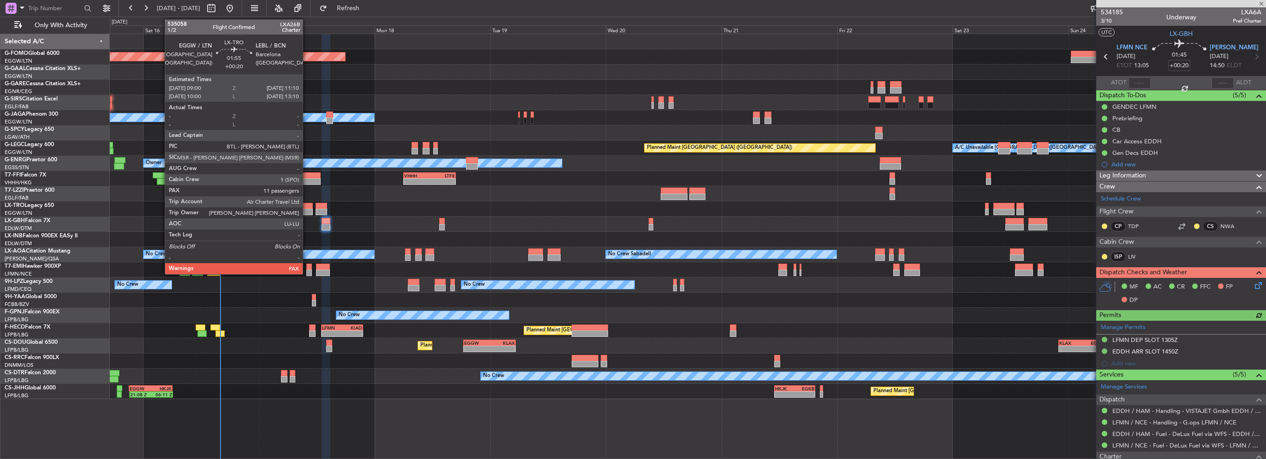
click at [307, 211] on div at bounding box center [307, 212] width 11 height 6
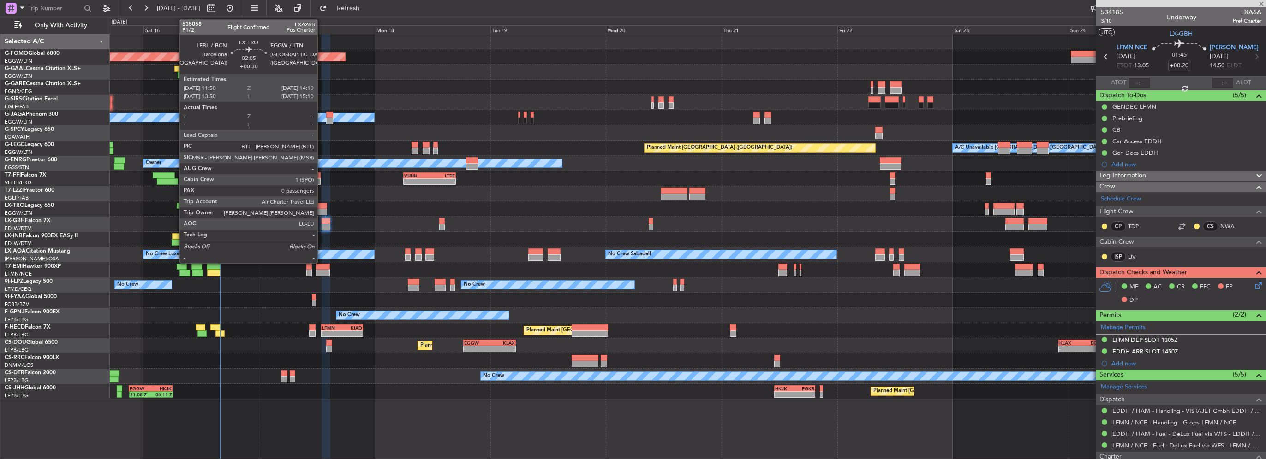
type input "12"
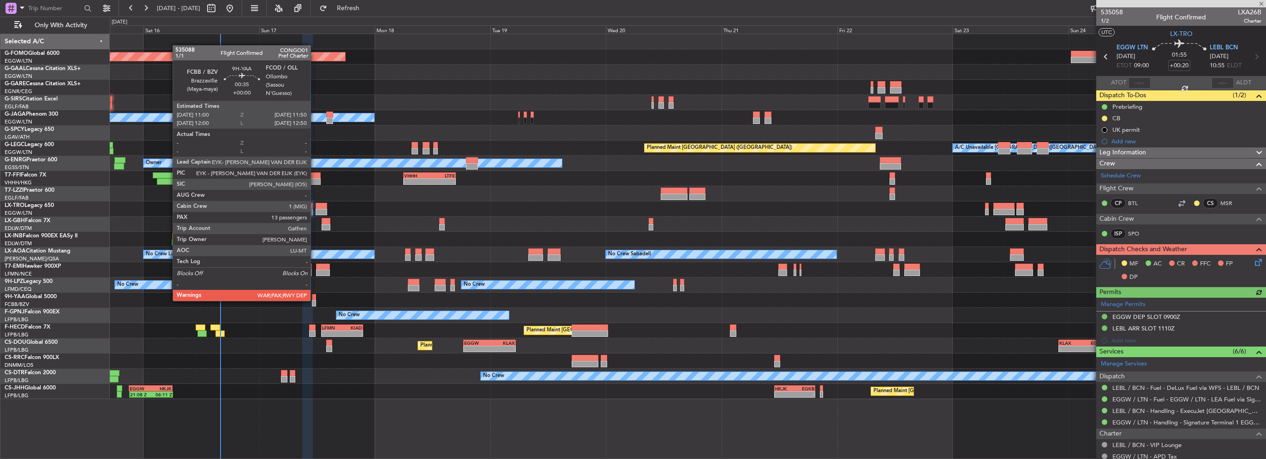
click at [315, 300] on div at bounding box center [314, 303] width 4 height 6
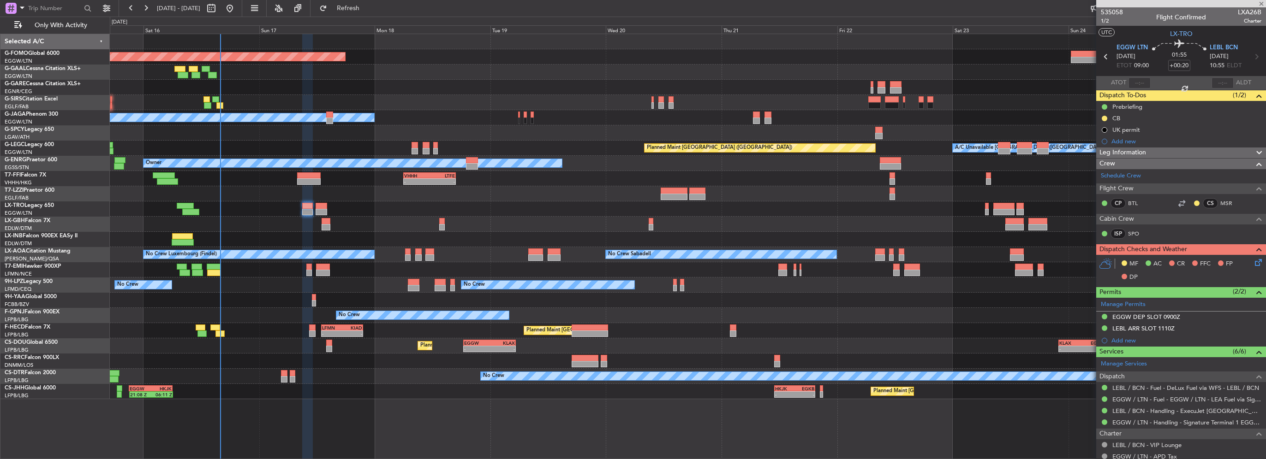
type input "13"
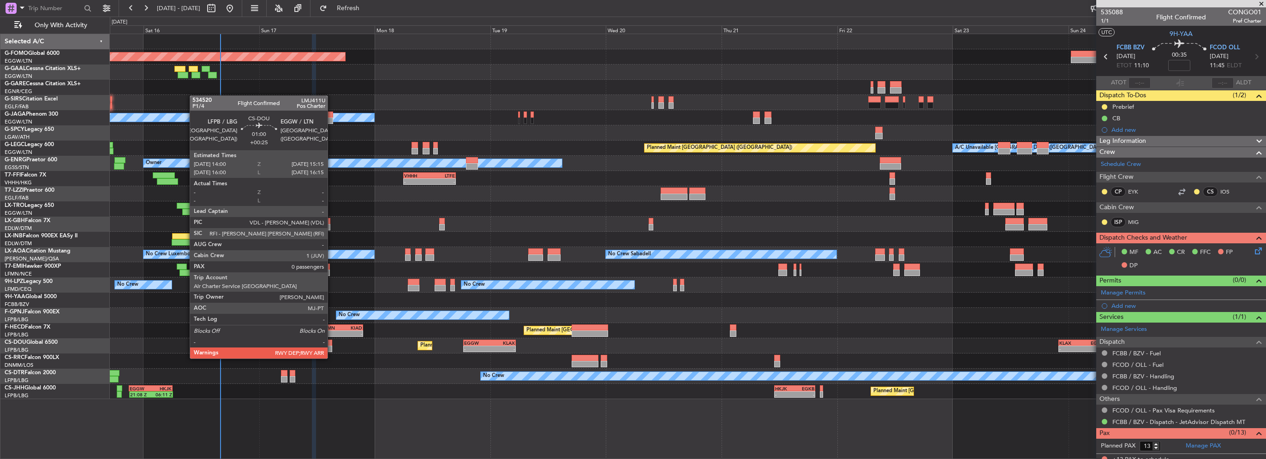
click at [332, 350] on div at bounding box center [329, 349] width 6 height 6
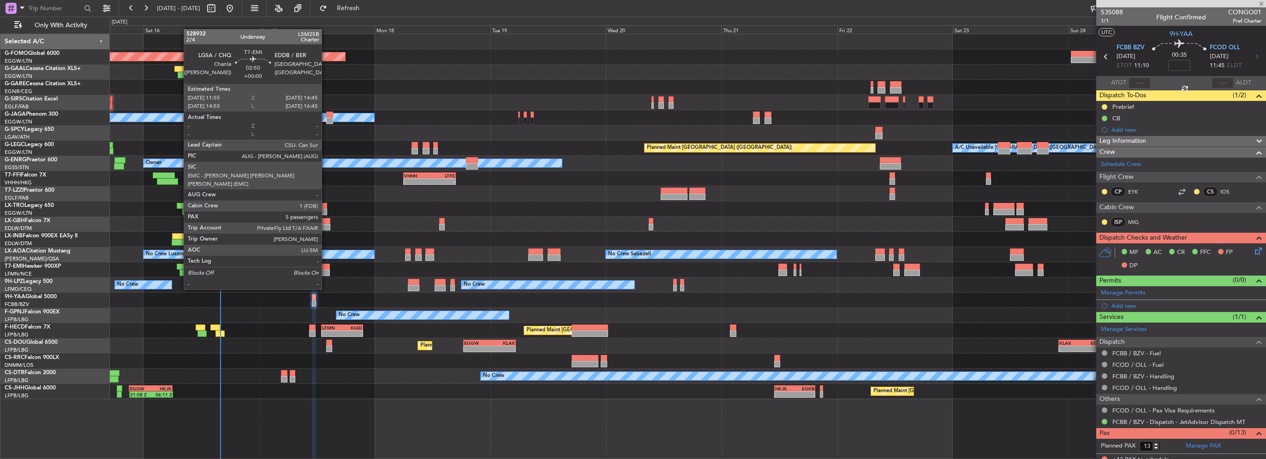
type input "+00:25"
type input "0"
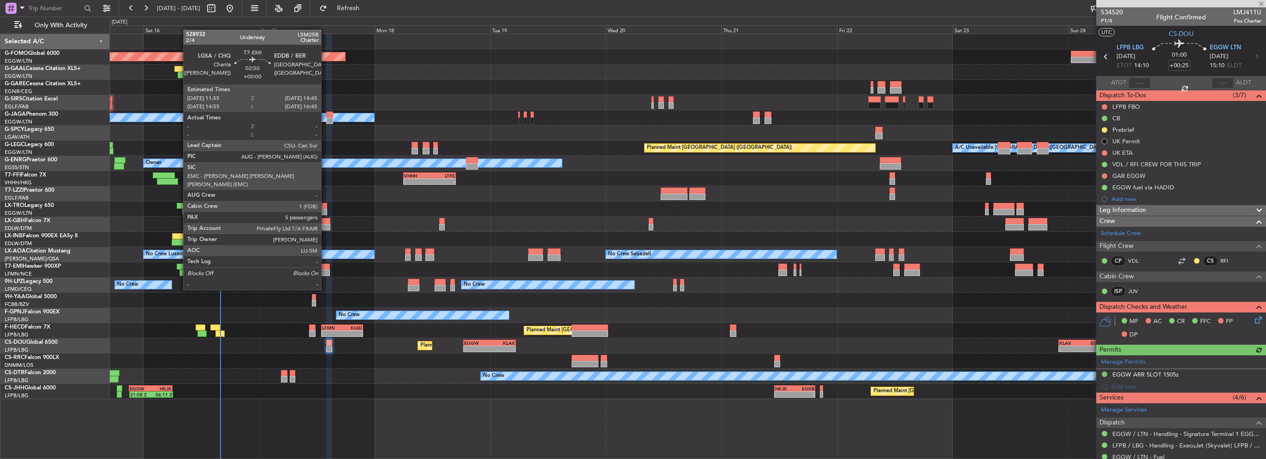
click at [325, 273] on div at bounding box center [323, 273] width 14 height 6
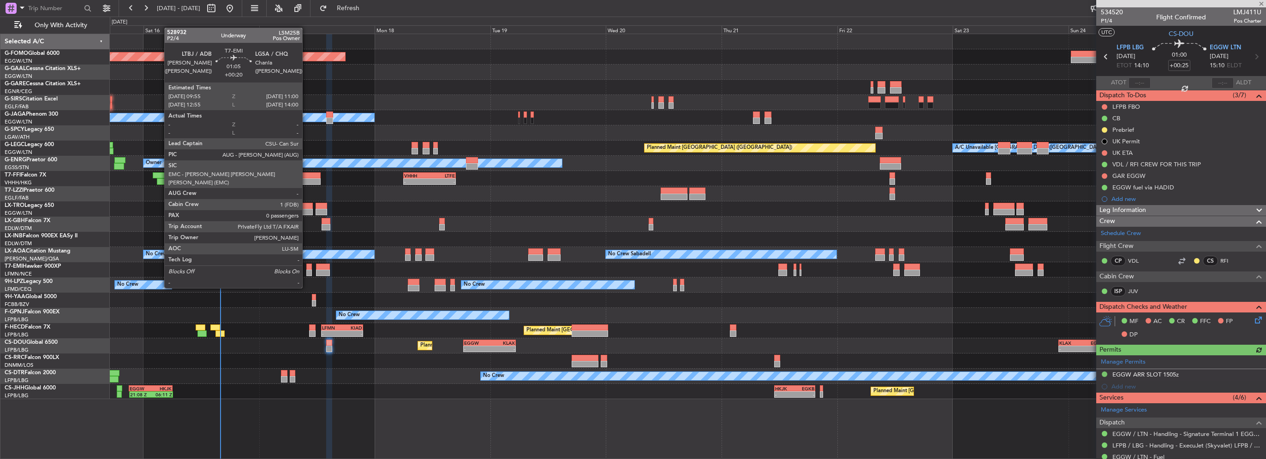
type input "6"
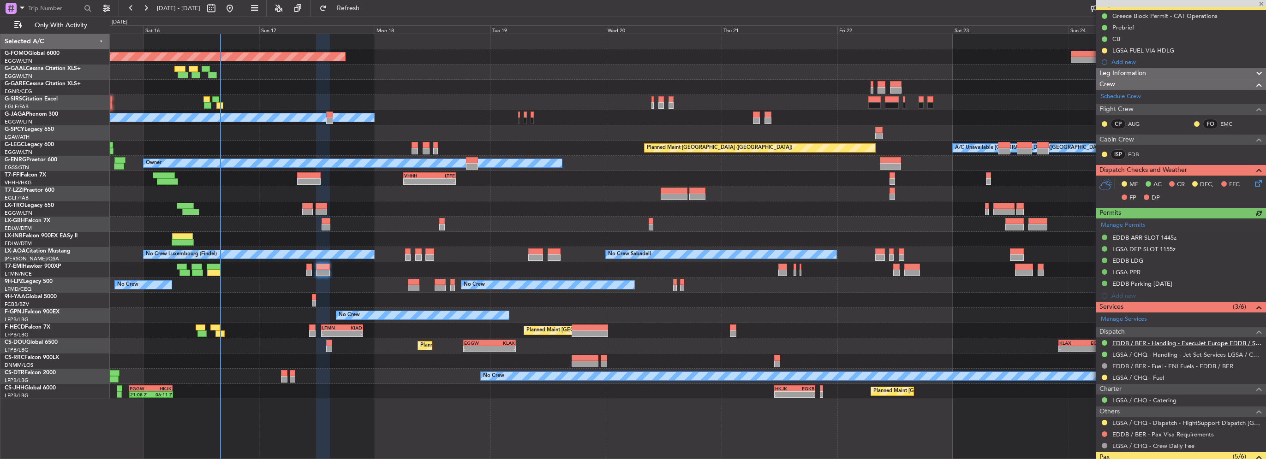
scroll to position [92, 0]
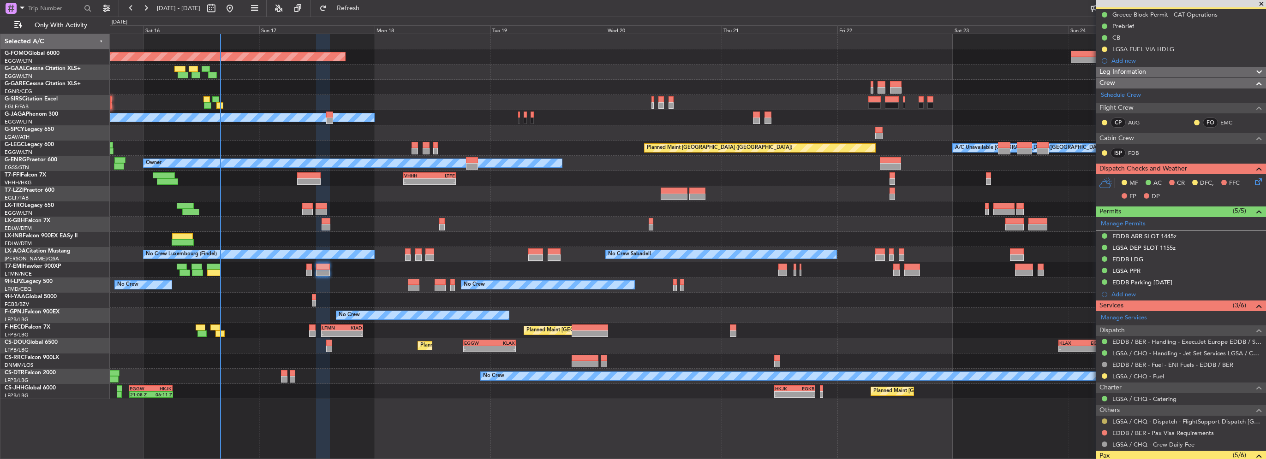
click at [1105, 419] on button at bounding box center [1105, 422] width 6 height 6
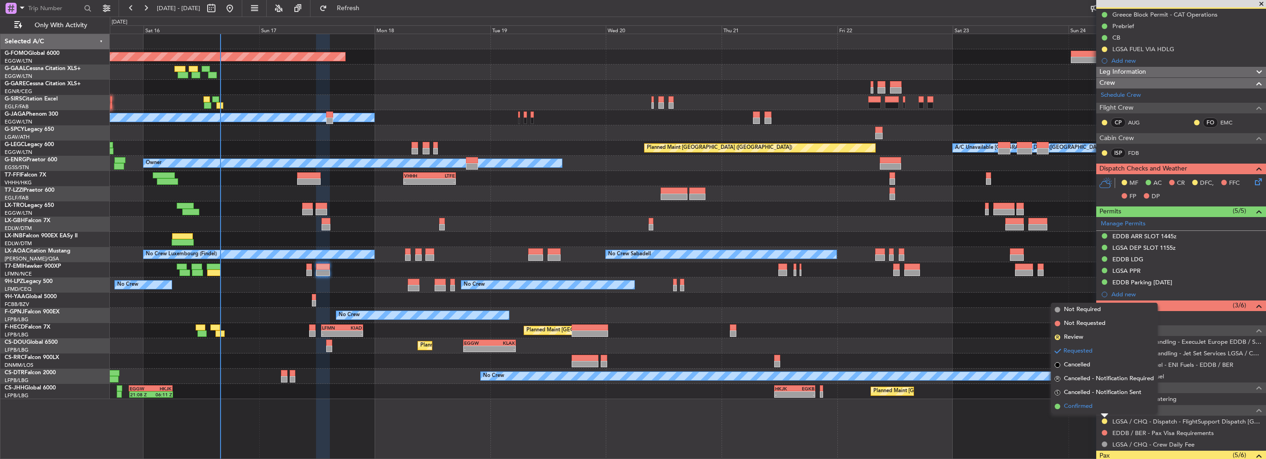
click at [1094, 409] on li "Confirmed" at bounding box center [1104, 407] width 107 height 14
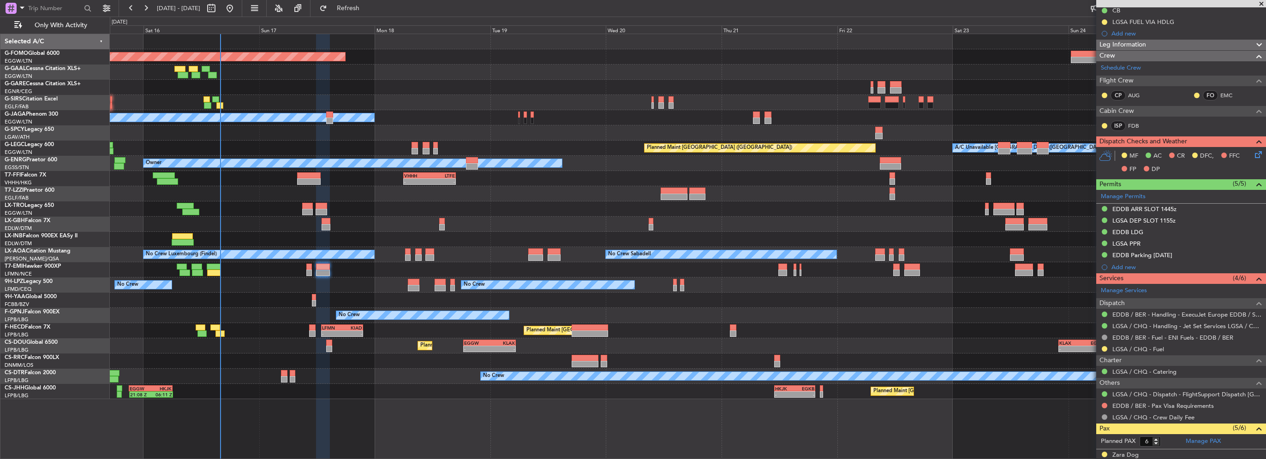
scroll to position [138, 0]
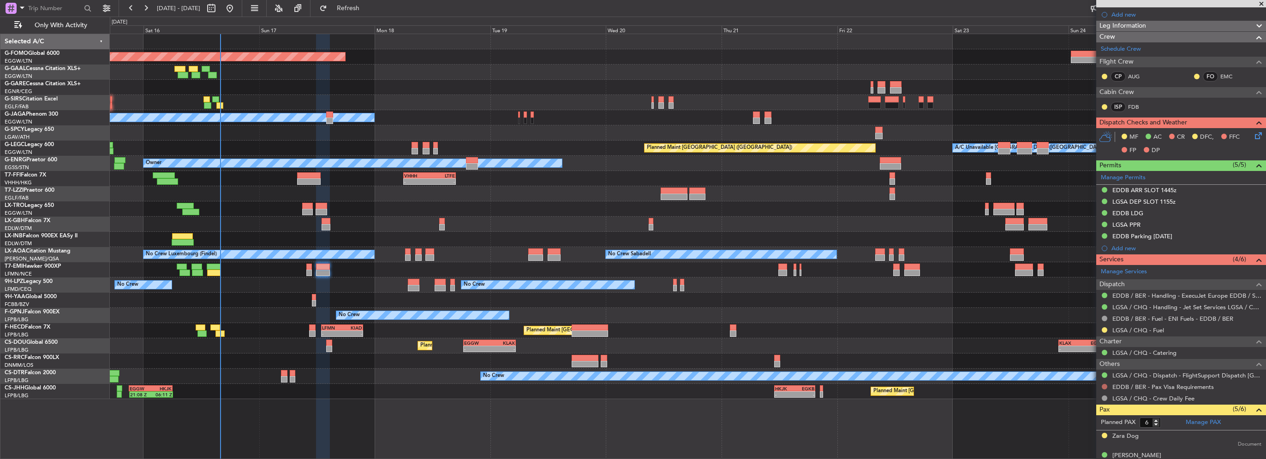
click at [1104, 386] on button at bounding box center [1105, 387] width 6 height 6
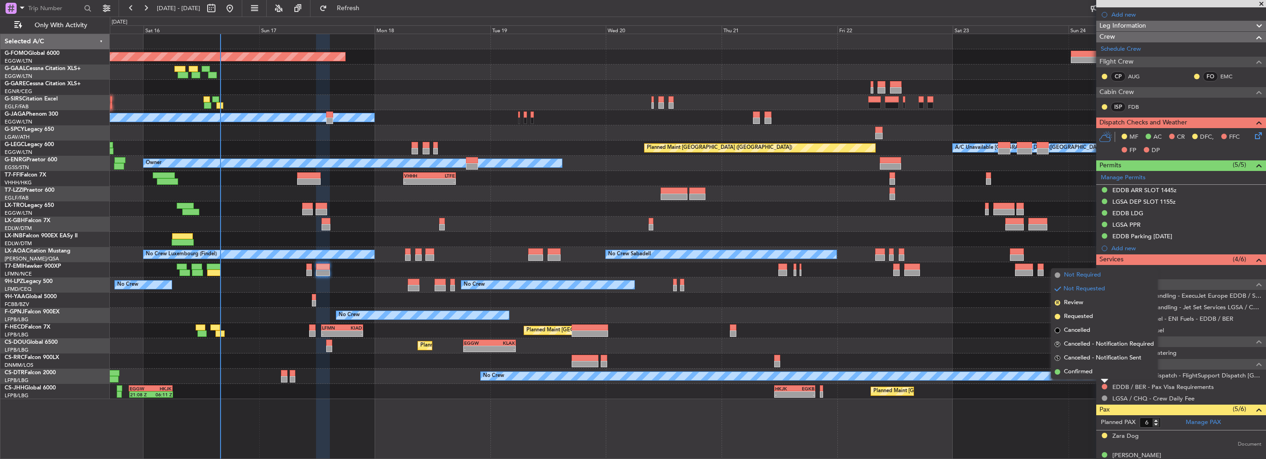
click at [1081, 273] on span "Not Required" at bounding box center [1082, 275] width 37 height 9
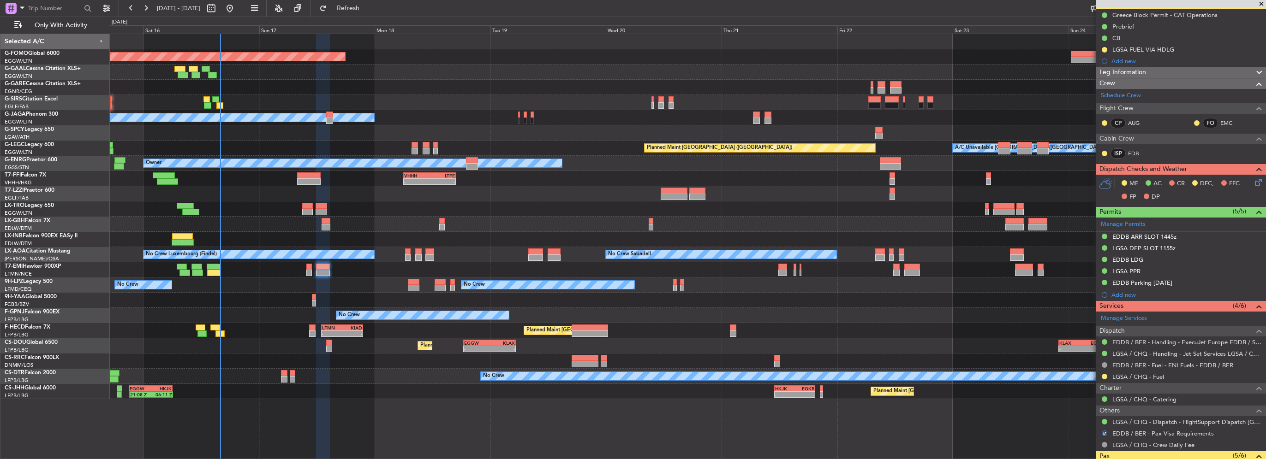
scroll to position [46, 0]
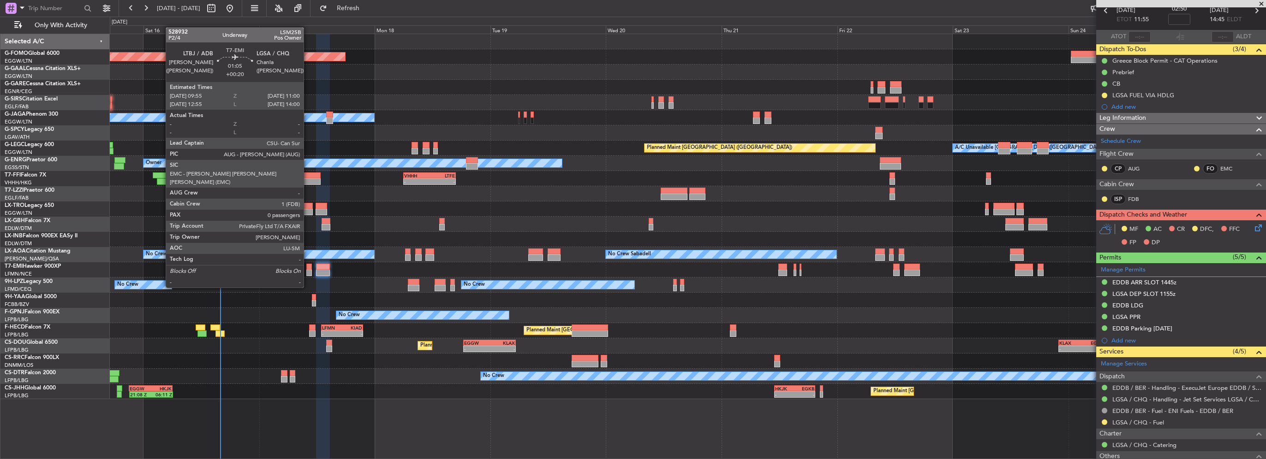
click at [308, 270] on div at bounding box center [309, 273] width 6 height 6
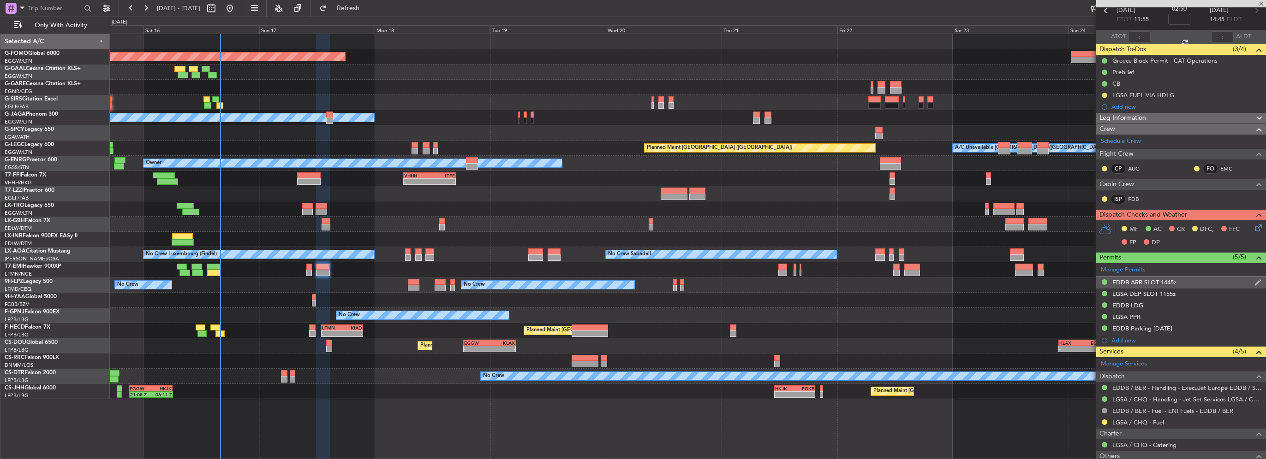
type input "+00:20"
type input "0"
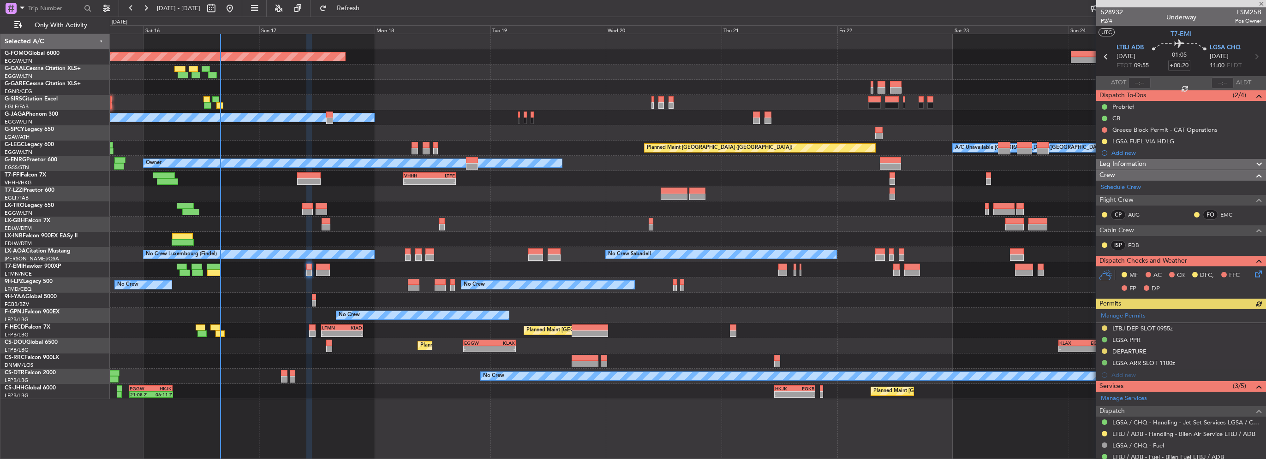
scroll to position [73, 0]
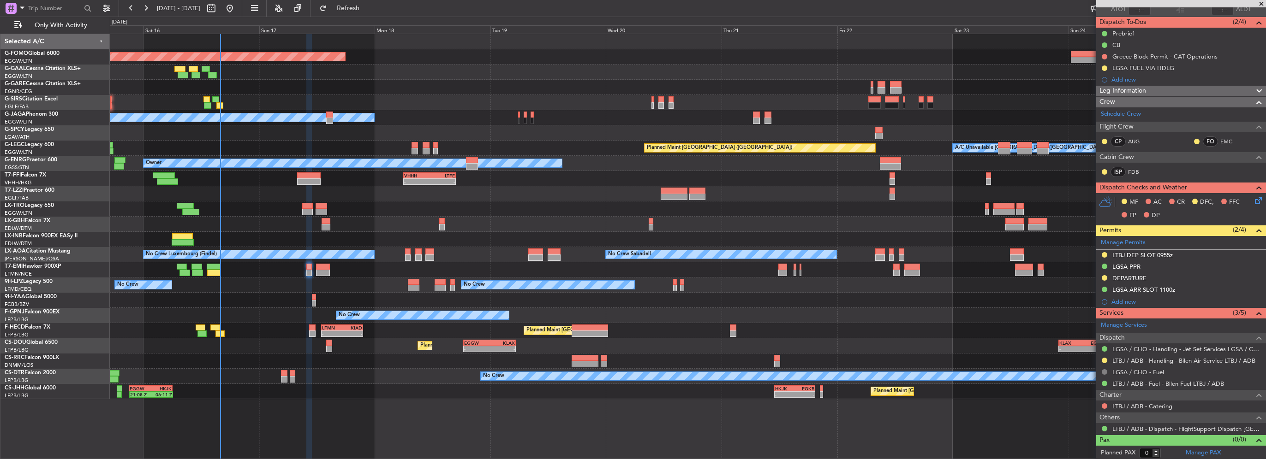
click at [1105, 370] on button at bounding box center [1105, 373] width 6 height 6
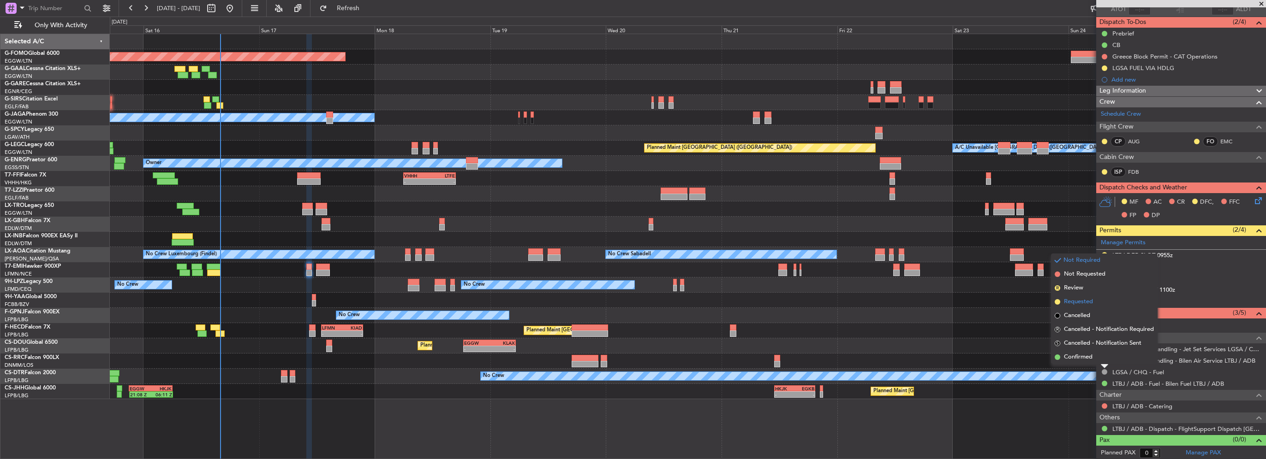
click at [1074, 304] on span "Requested" at bounding box center [1078, 302] width 29 height 9
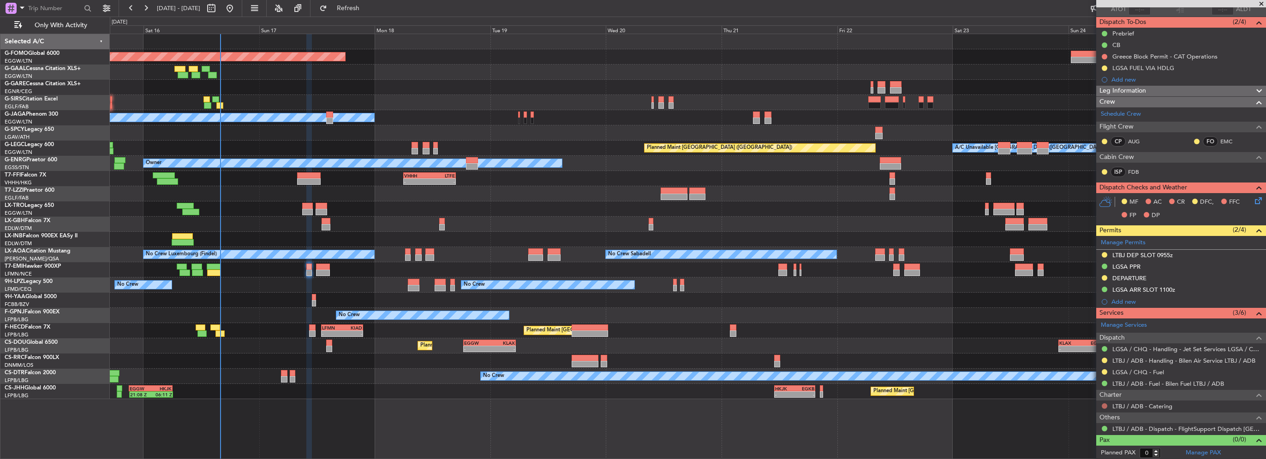
click at [1102, 404] on button at bounding box center [1105, 407] width 6 height 6
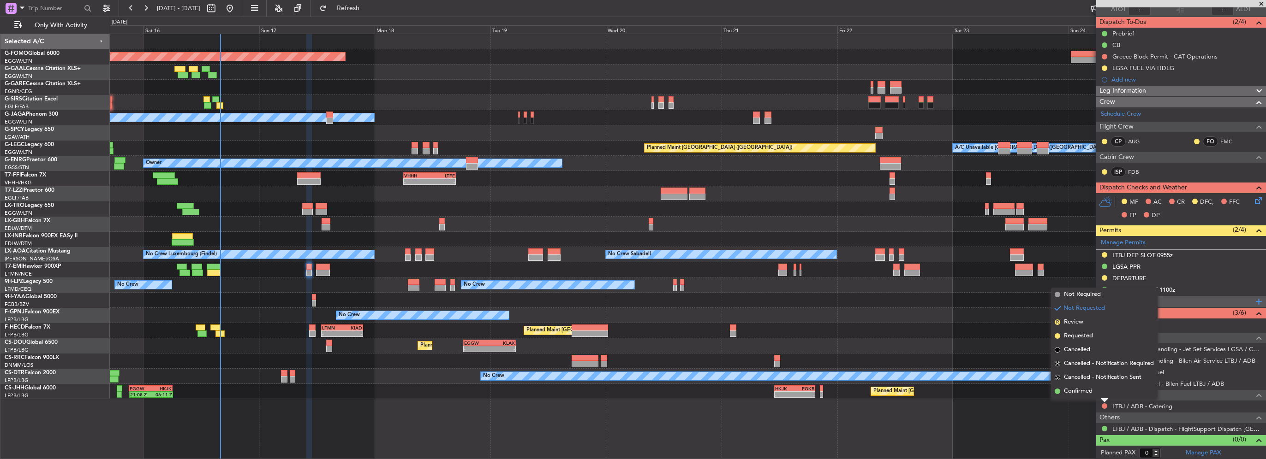
click at [1085, 292] on span "Not Required" at bounding box center [1082, 294] width 37 height 9
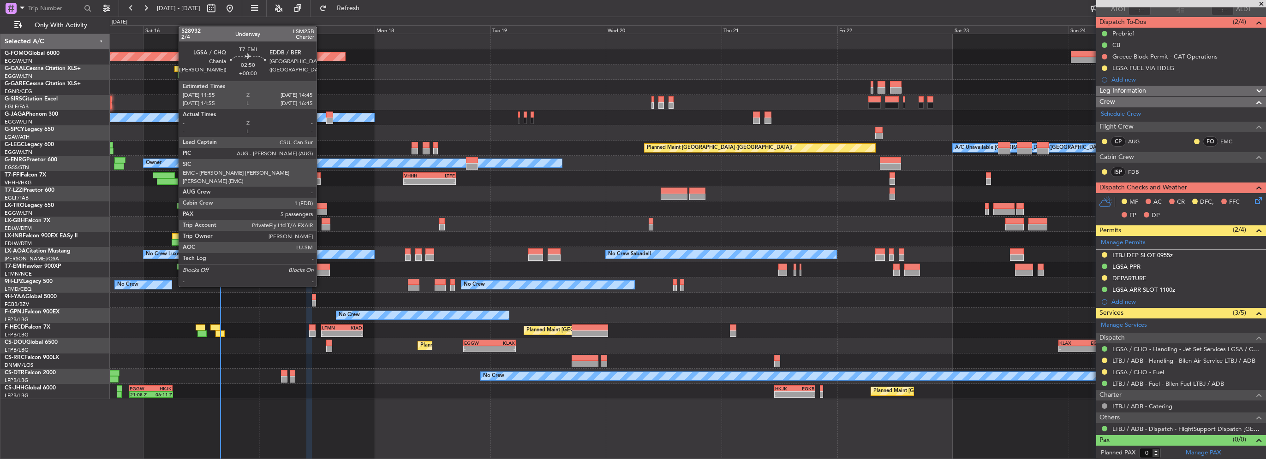
click at [321, 270] on div at bounding box center [323, 273] width 14 height 6
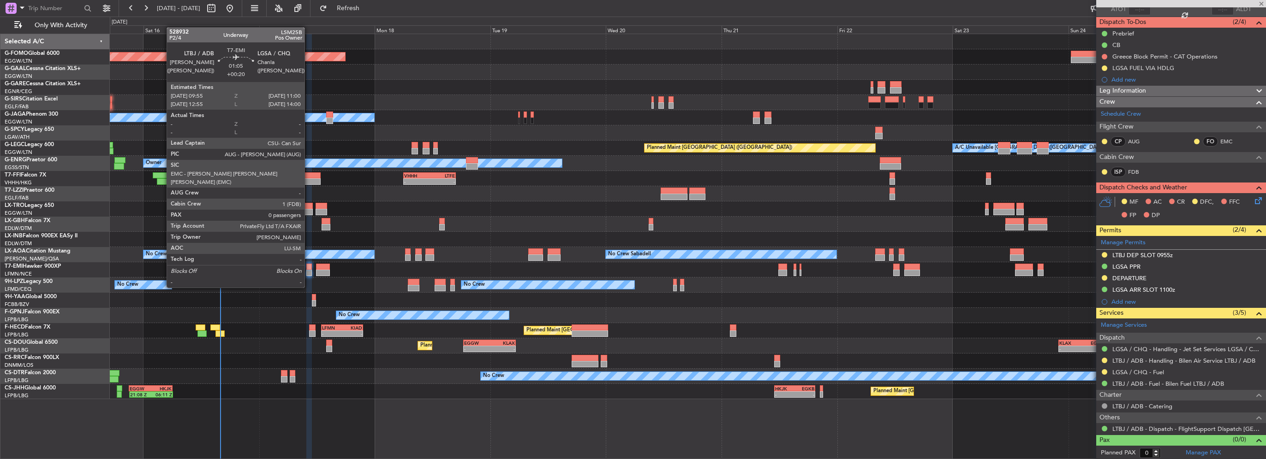
type input "6"
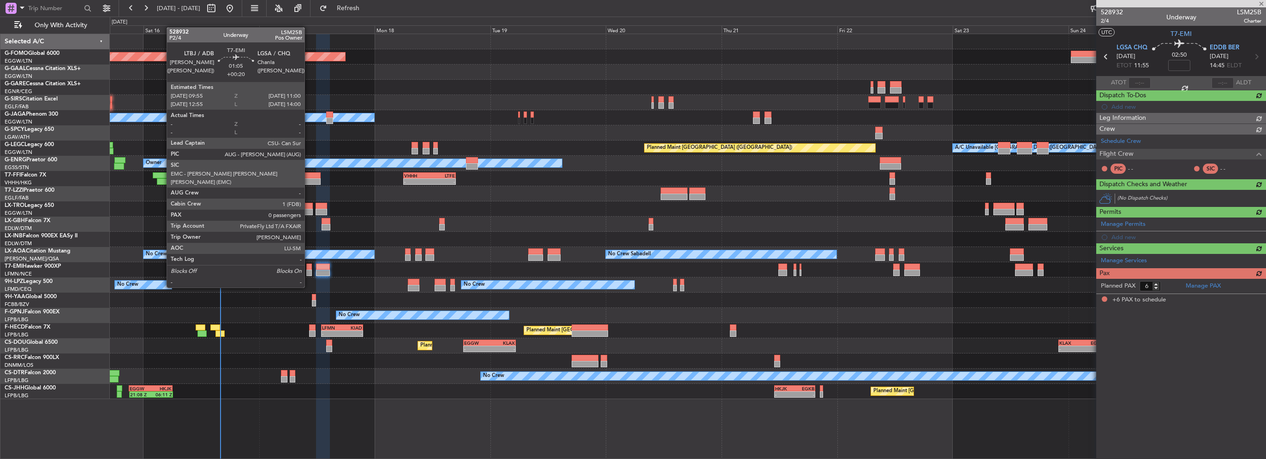
scroll to position [0, 0]
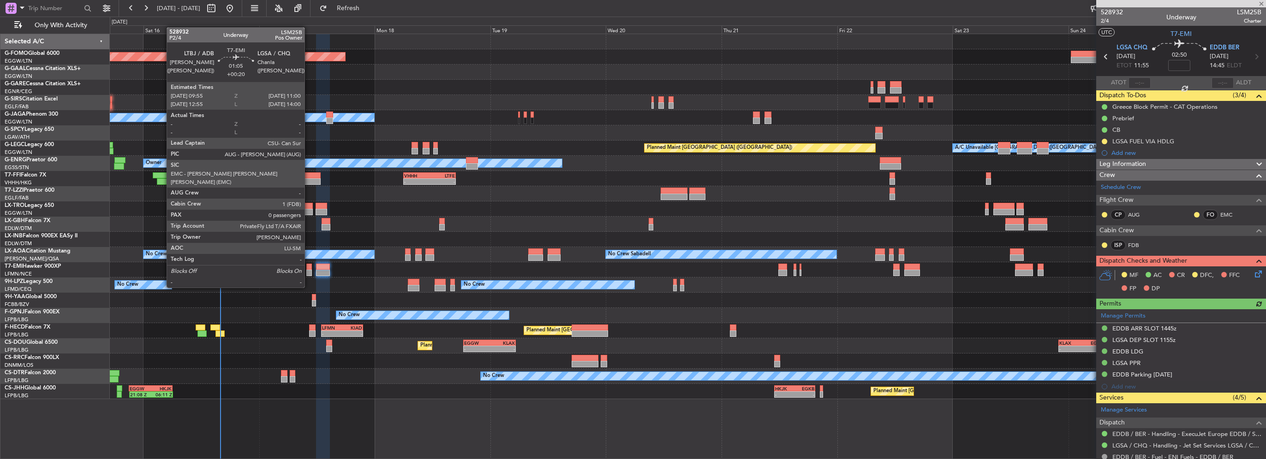
click at [309, 270] on div at bounding box center [309, 273] width 6 height 6
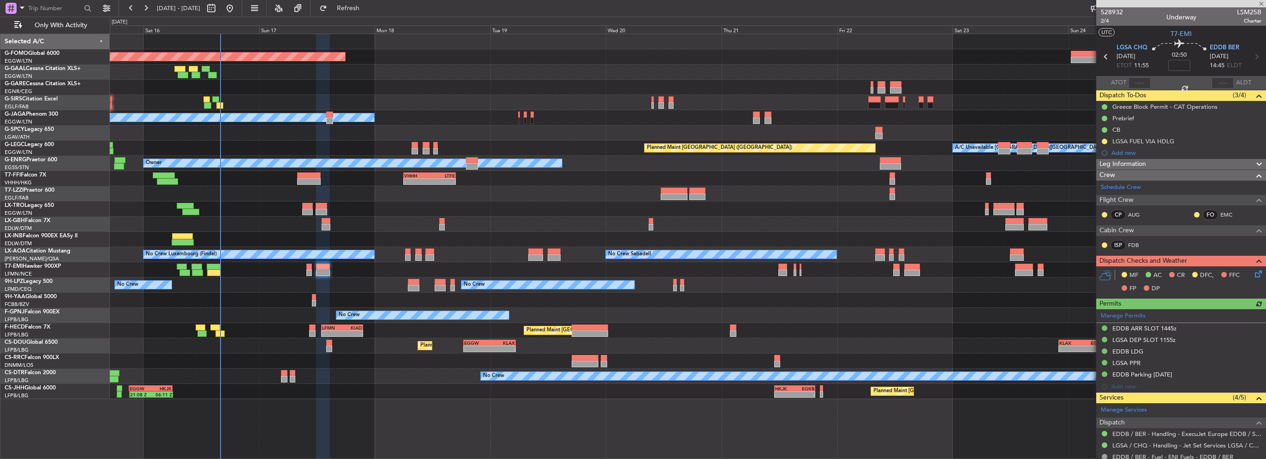
type input "+00:20"
type input "0"
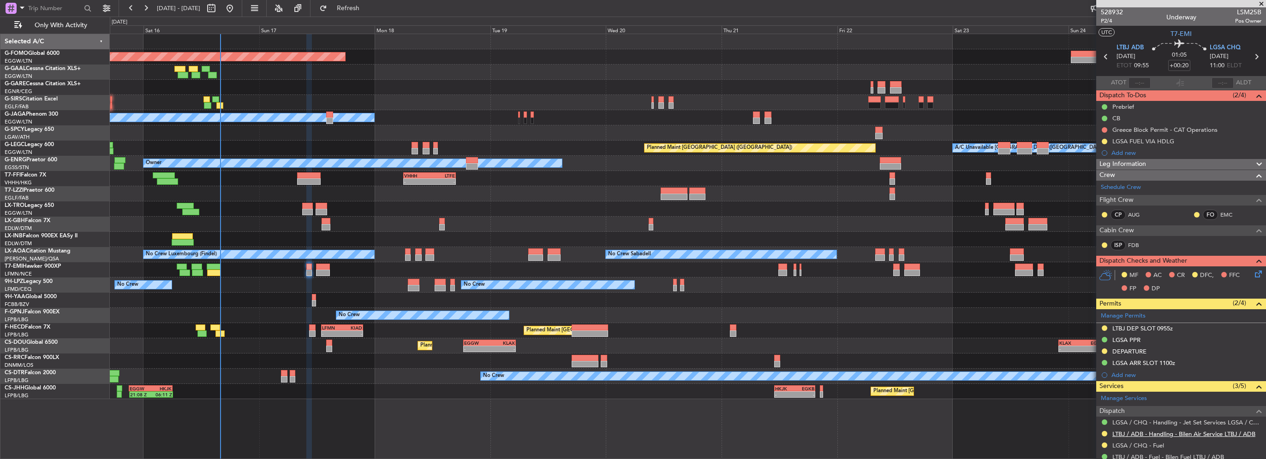
click at [1181, 432] on link "LTBJ / ADB - Handling - Bilen Air Service LTBJ / ADB" at bounding box center [1183, 434] width 143 height 8
click at [316, 268] on div at bounding box center [323, 267] width 14 height 6
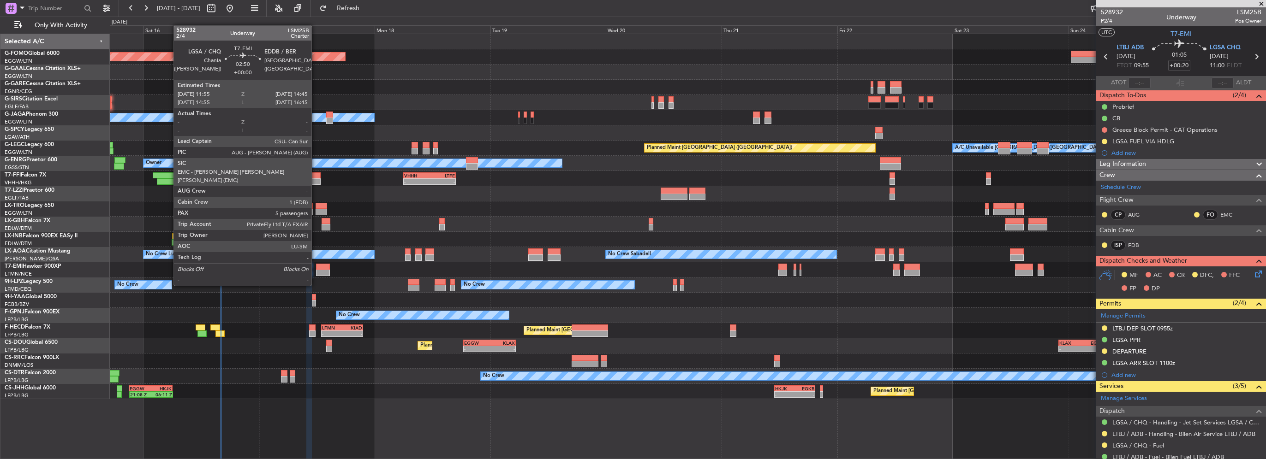
click at [317, 268] on div at bounding box center [323, 267] width 14 height 6
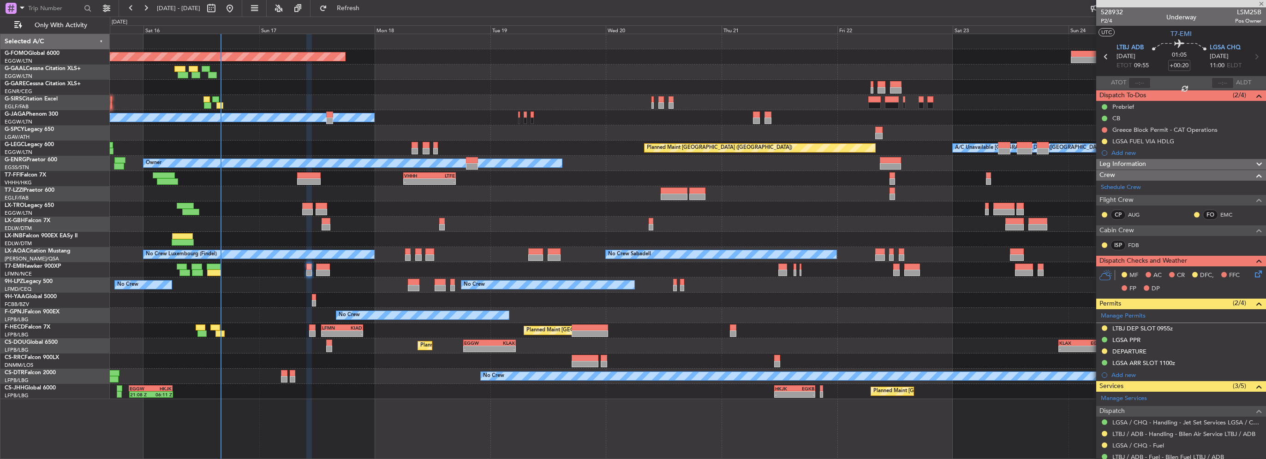
type input "6"
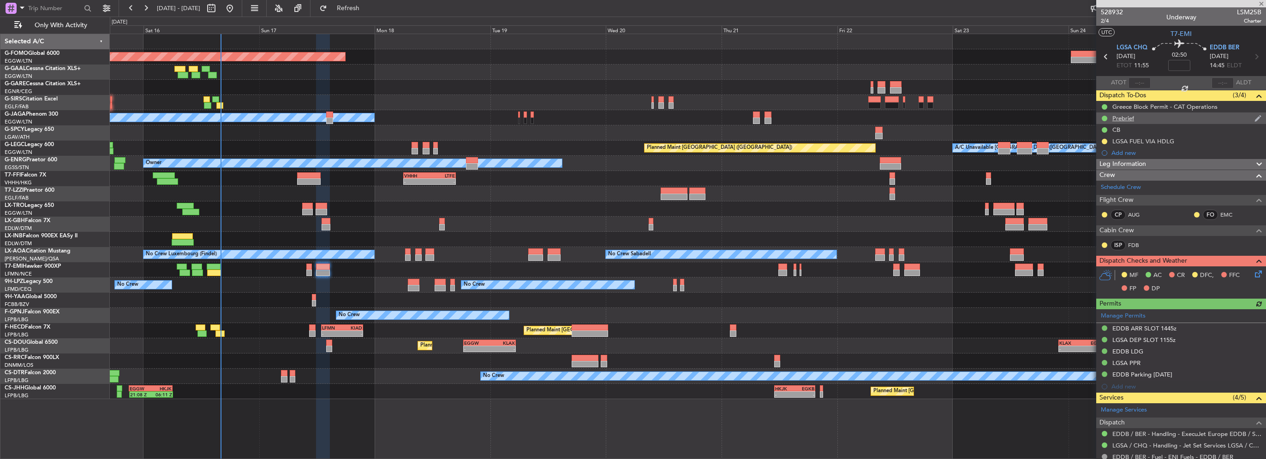
click at [1141, 113] on div "Prebrief" at bounding box center [1181, 119] width 170 height 12
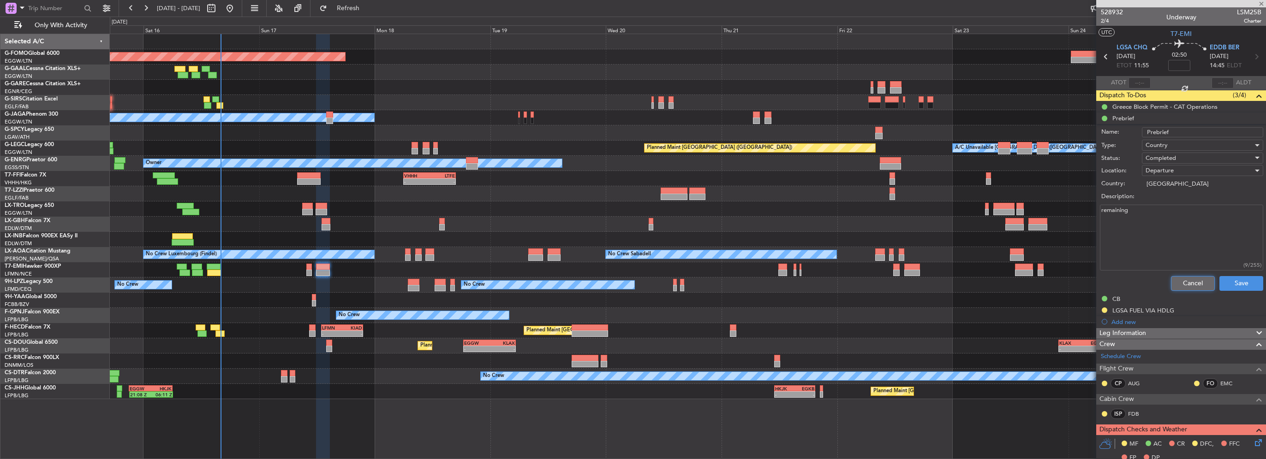
click at [1176, 279] on button "Cancel" at bounding box center [1193, 283] width 44 height 15
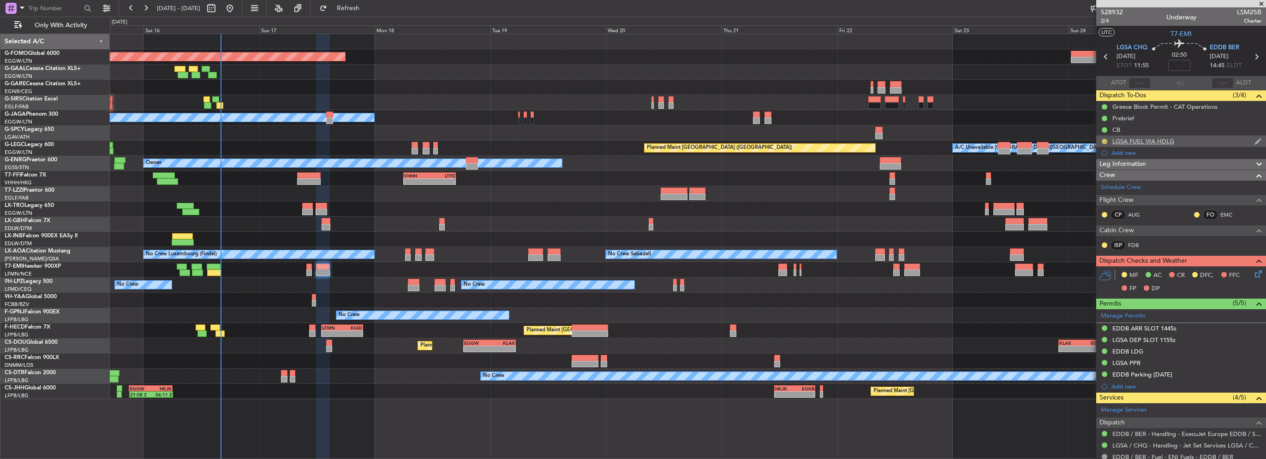
click at [1104, 141] on button at bounding box center [1105, 142] width 6 height 6
click at [1112, 196] on span "Cancelled" at bounding box center [1106, 195] width 26 height 9
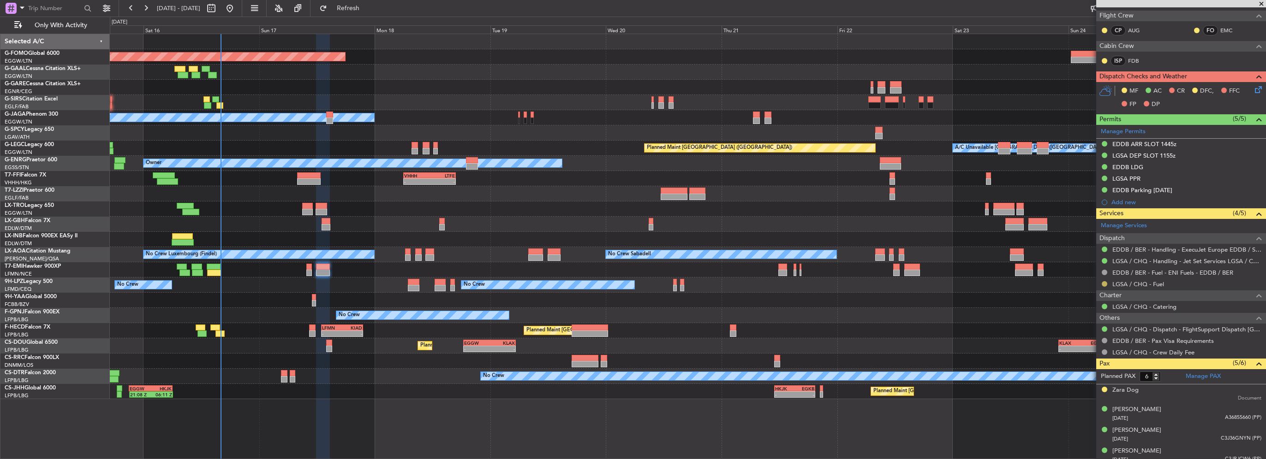
click at [1103, 281] on button at bounding box center [1105, 284] width 6 height 6
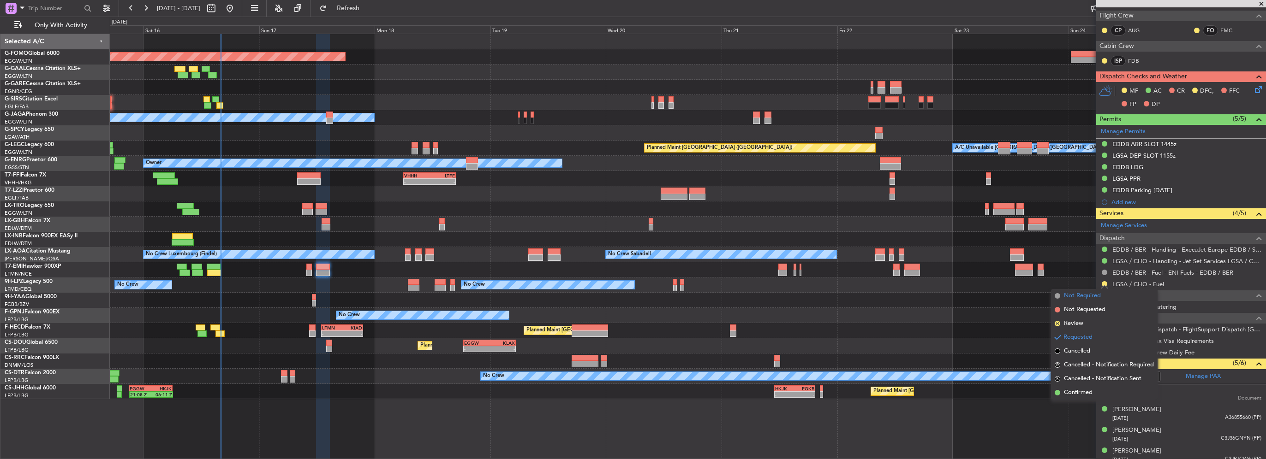
click at [1086, 298] on span "Not Required" at bounding box center [1082, 296] width 37 height 9
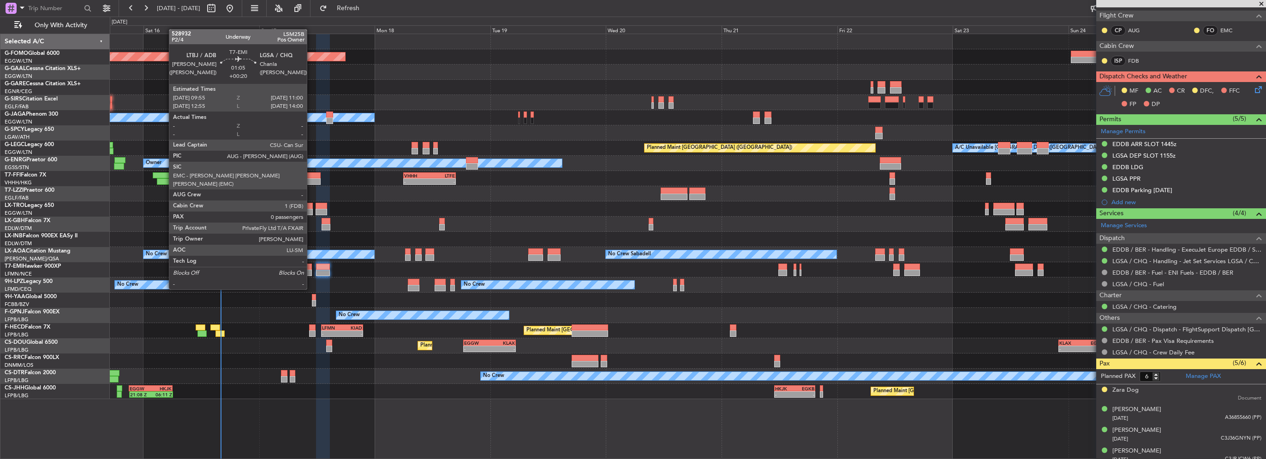
click at [311, 272] on div at bounding box center [309, 273] width 6 height 6
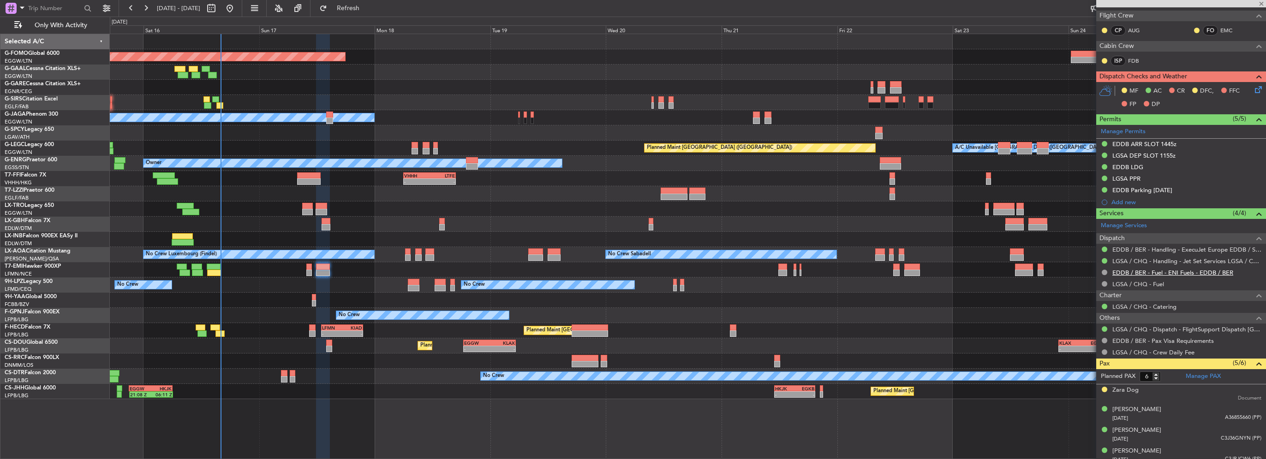
type input "+00:20"
type input "0"
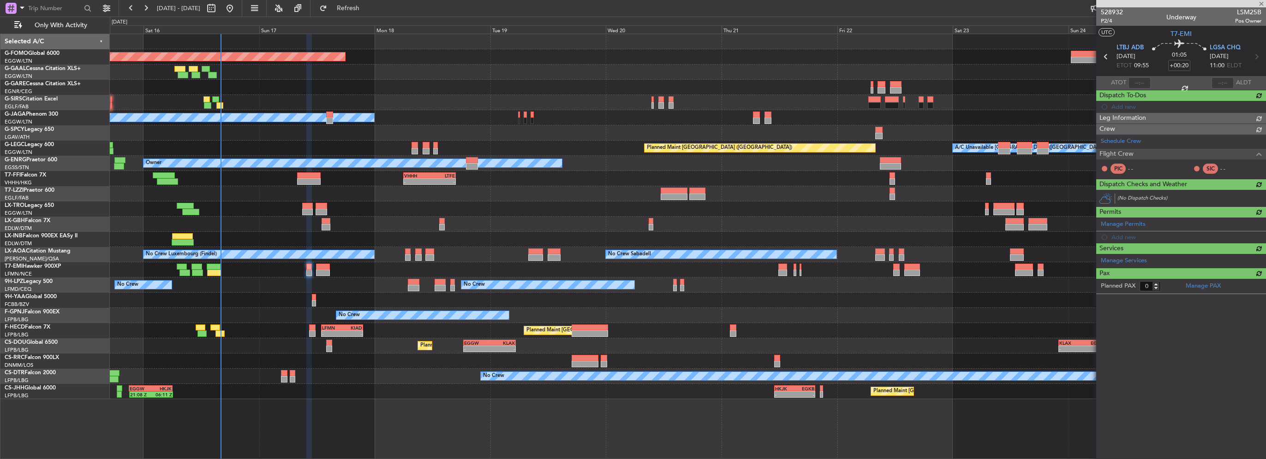
scroll to position [0, 0]
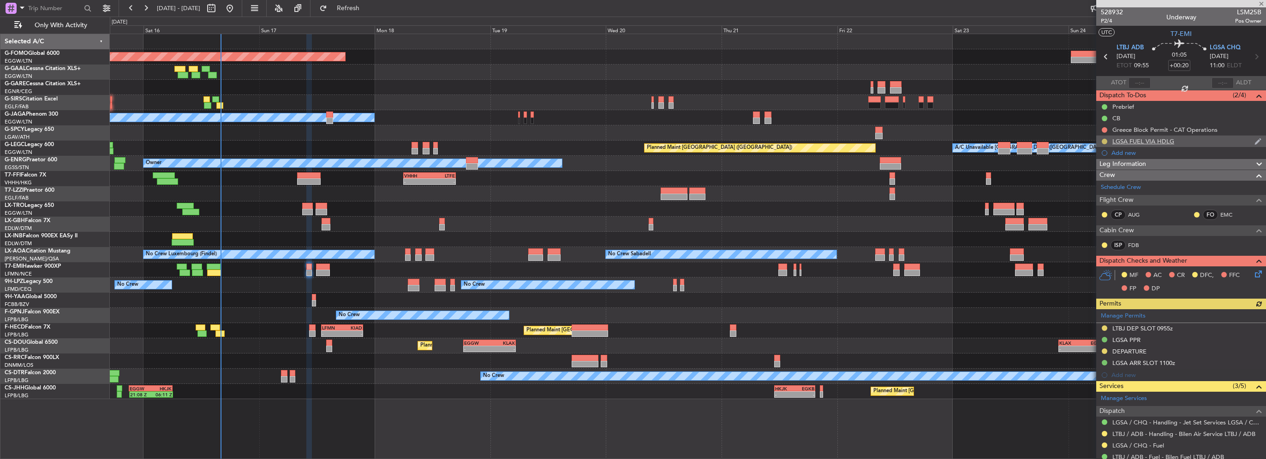
click at [1105, 141] on button at bounding box center [1105, 142] width 6 height 6
click at [1106, 197] on span "Cancelled" at bounding box center [1106, 195] width 26 height 9
click at [1137, 131] on div "Greece Block Permit - CAT Operations" at bounding box center [1164, 130] width 105 height 8
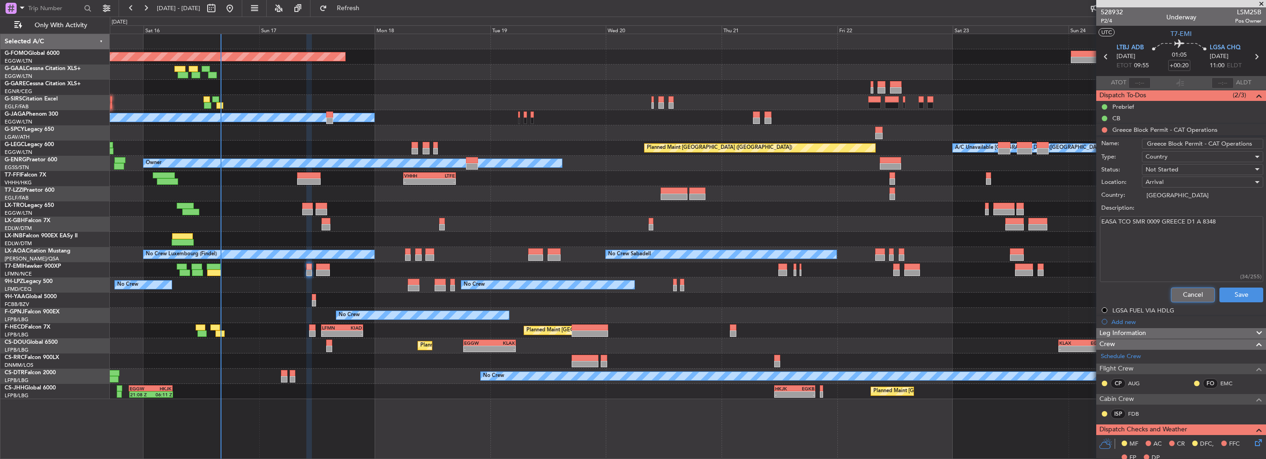
click at [1191, 290] on button "Cancel" at bounding box center [1193, 295] width 44 height 15
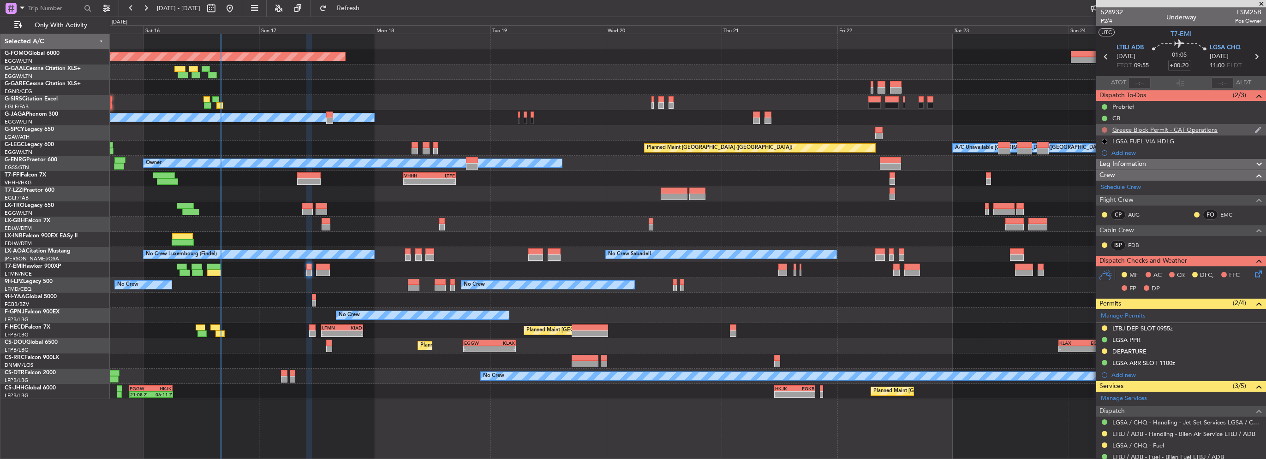
click at [1105, 130] on button at bounding box center [1105, 130] width 6 height 6
click at [1105, 173] on span "Completed" at bounding box center [1108, 170] width 30 height 9
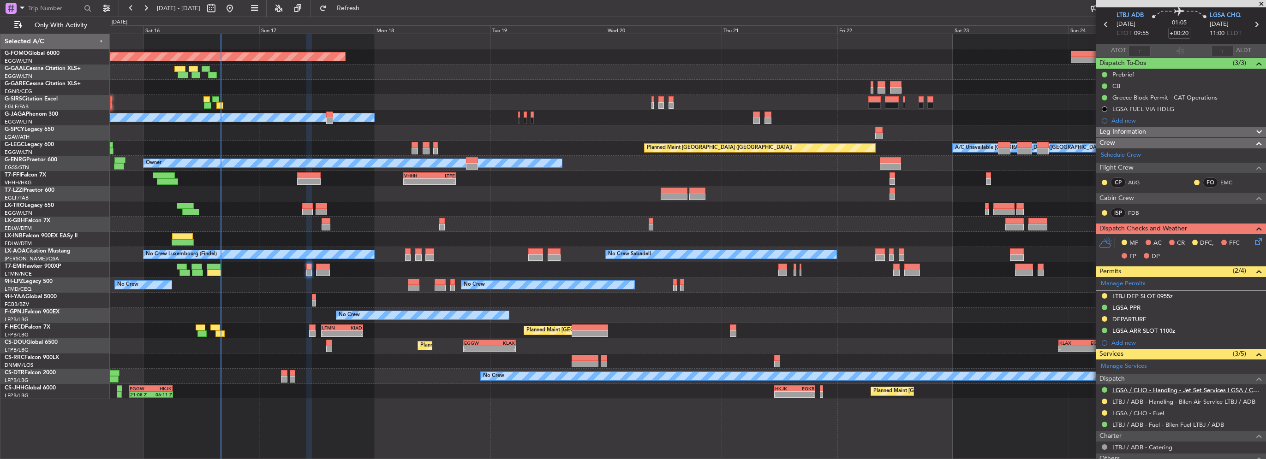
scroll to position [46, 0]
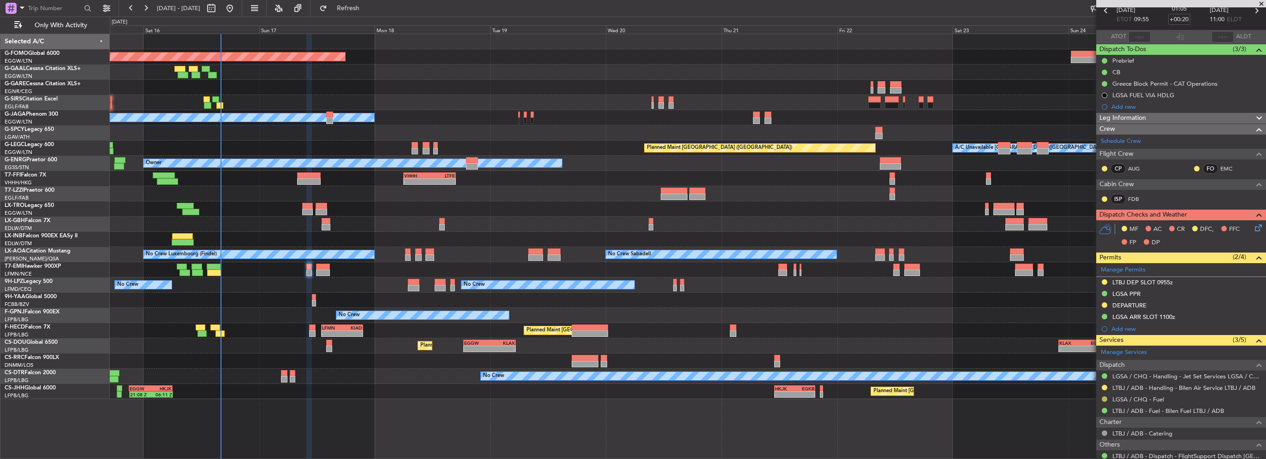
click at [1103, 400] on button at bounding box center [1105, 400] width 6 height 6
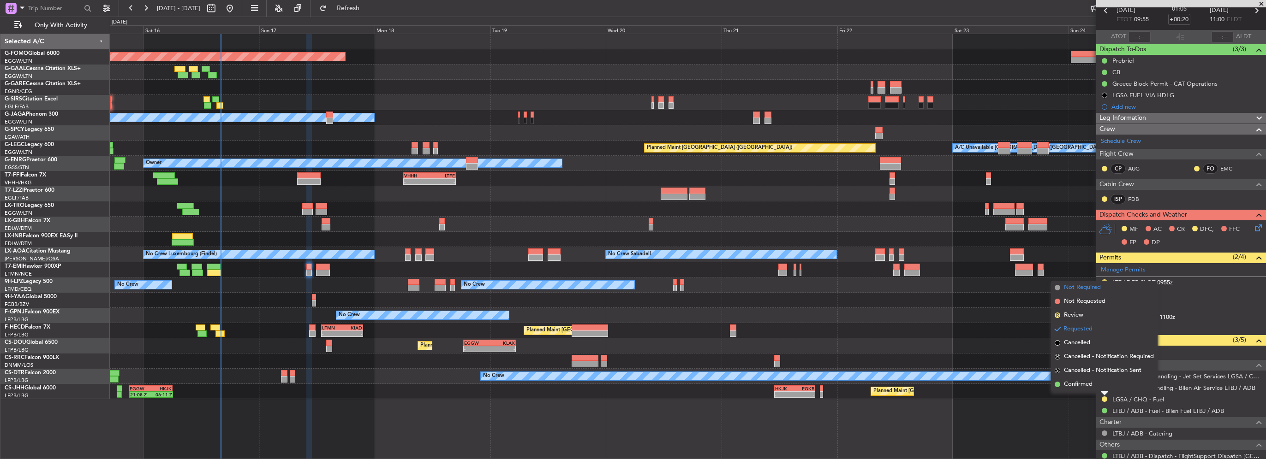
click at [1078, 281] on li "Not Required" at bounding box center [1104, 288] width 107 height 14
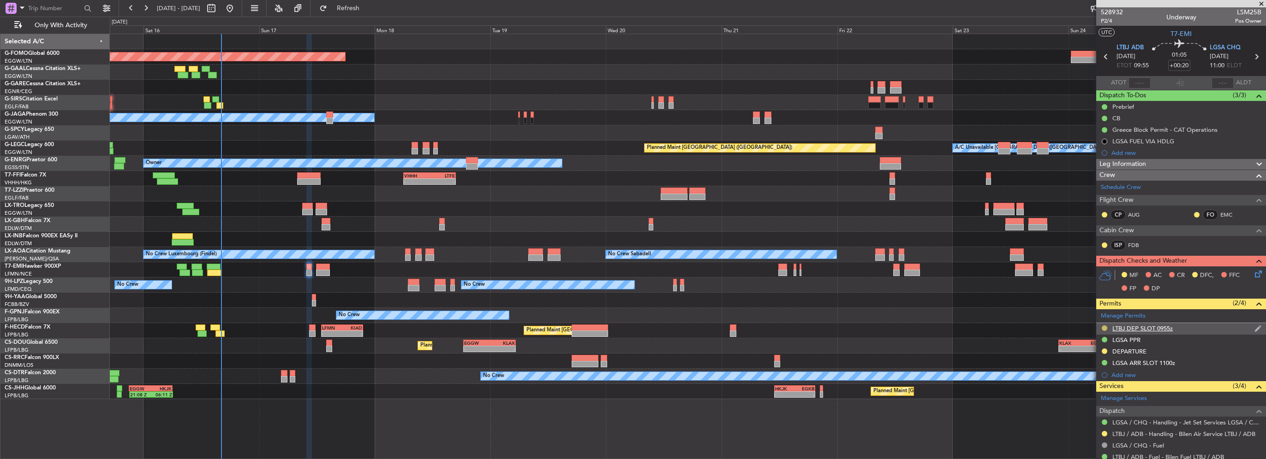
click at [1102, 328] on button at bounding box center [1105, 329] width 6 height 6
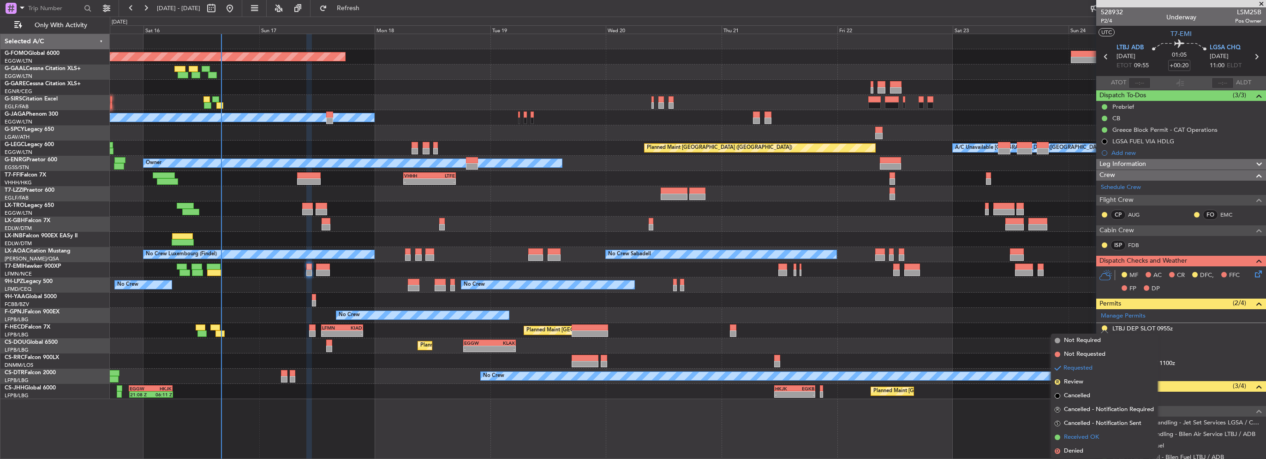
click at [1085, 439] on span "Received OK" at bounding box center [1081, 437] width 35 height 9
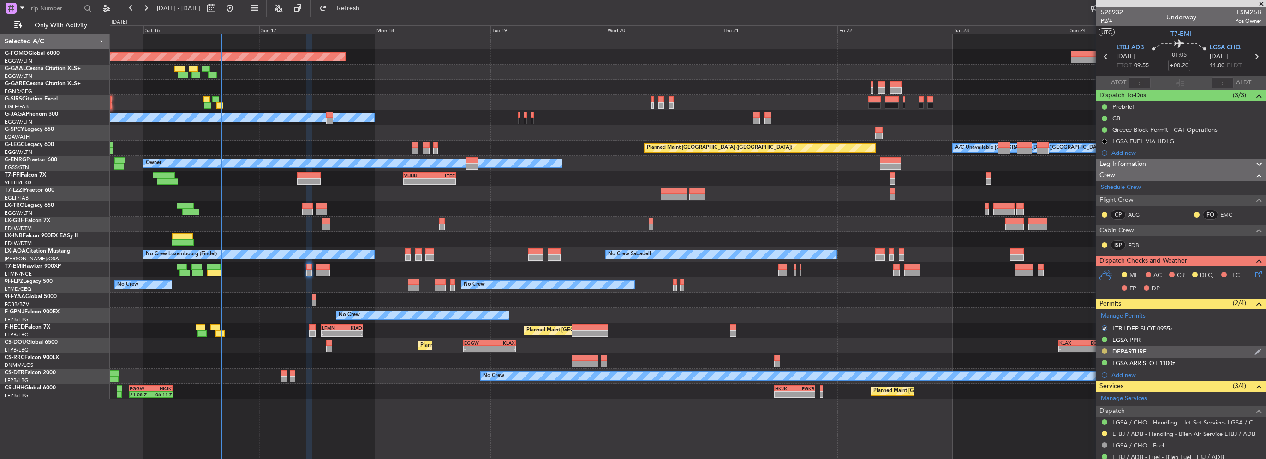
click at [1102, 349] on button at bounding box center [1105, 352] width 6 height 6
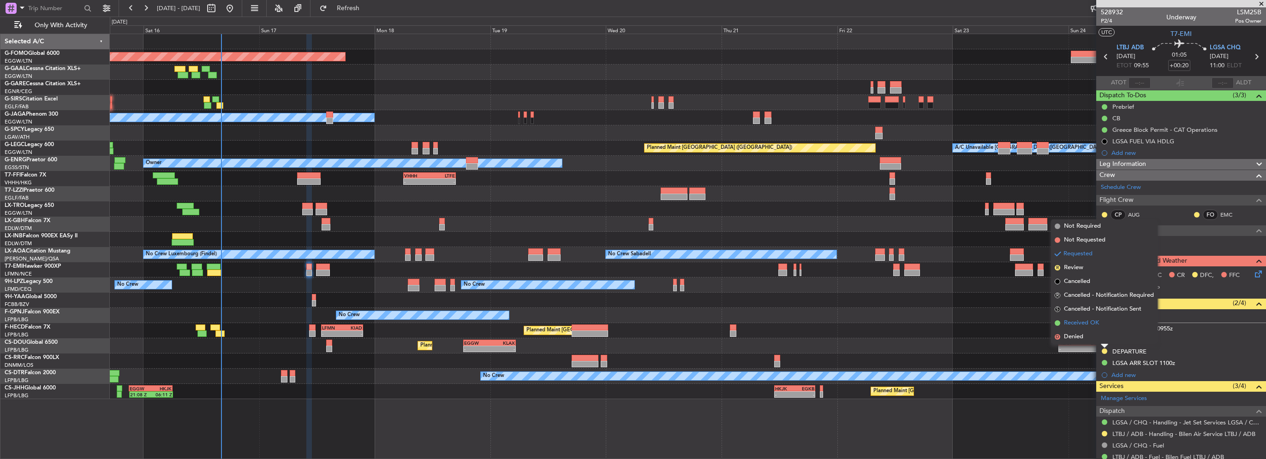
click at [1098, 322] on span "Received OK" at bounding box center [1081, 323] width 35 height 9
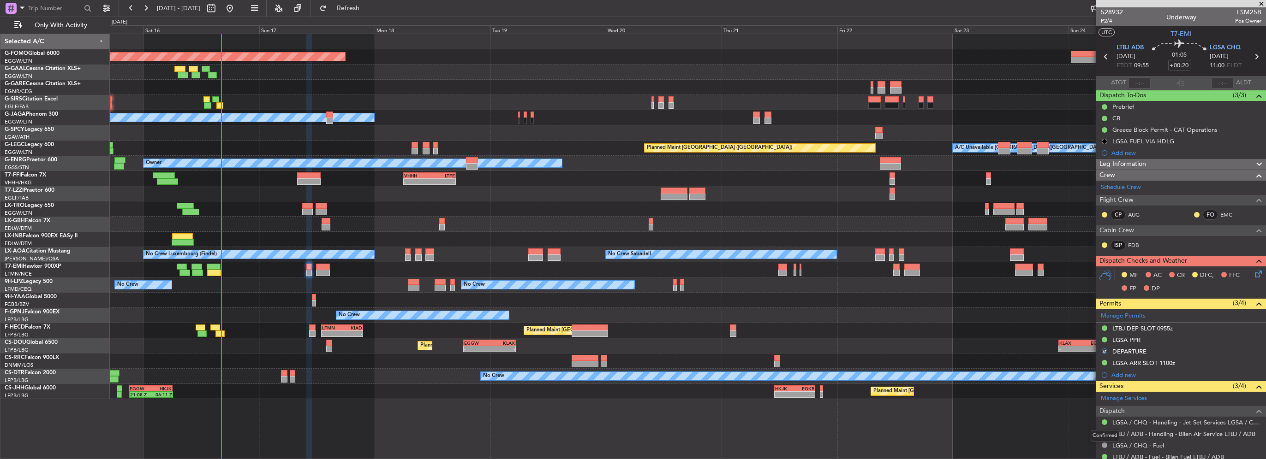
click at [1103, 431] on div "Confirmed" at bounding box center [1105, 436] width 29 height 12
click at [1105, 432] on div "Not Required" at bounding box center [1105, 430] width 36 height 12
click at [1103, 432] on button at bounding box center [1105, 434] width 6 height 6
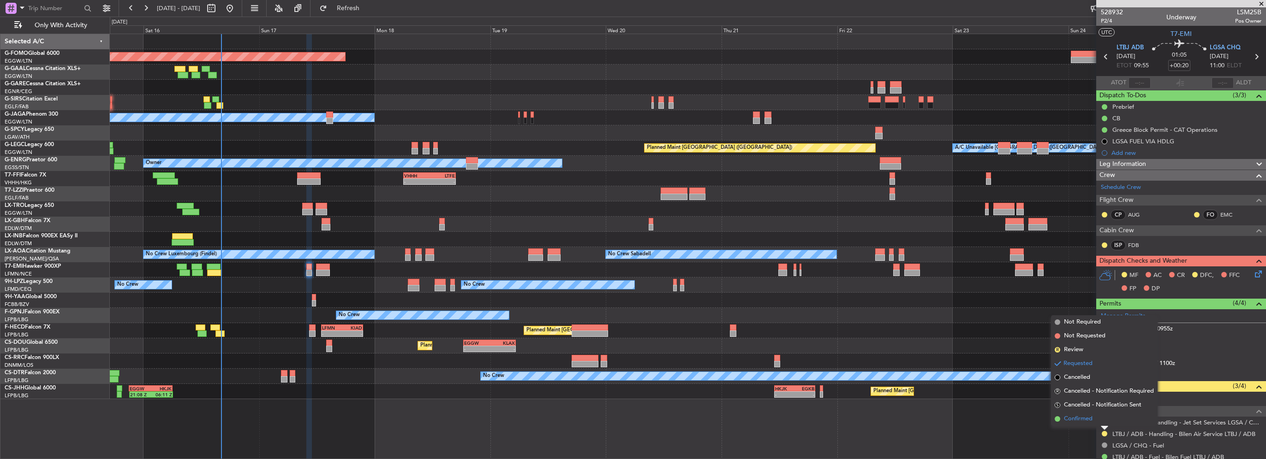
click at [1078, 418] on span "Confirmed" at bounding box center [1078, 419] width 29 height 9
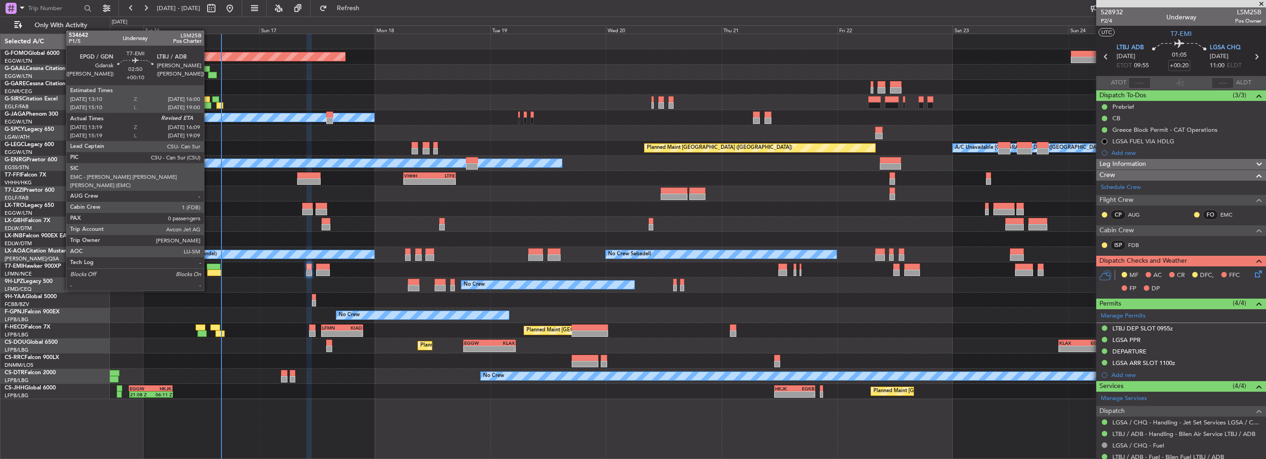
click at [208, 274] on div at bounding box center [214, 273] width 14 height 6
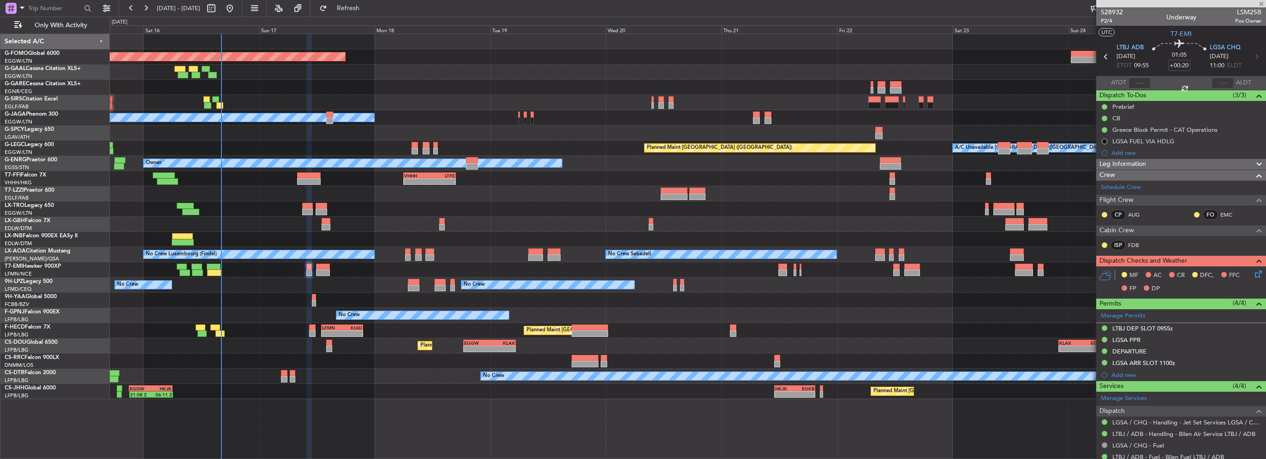
type input "+00:10"
type input "13:19"
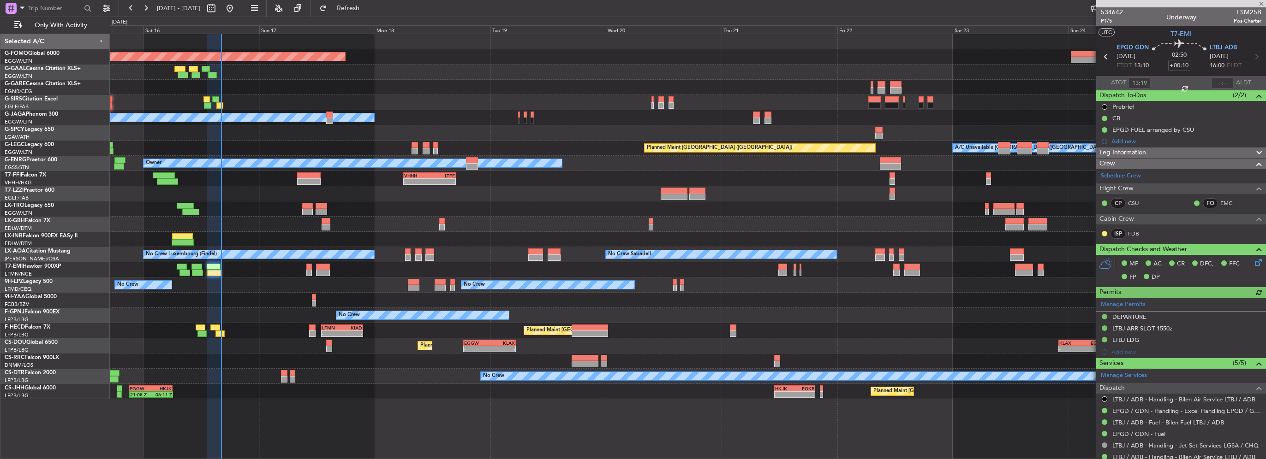
click at [1225, 85] on div at bounding box center [1222, 83] width 22 height 11
click at [1211, 82] on input "text" at bounding box center [1222, 83] width 22 height 11
type input "16:06"
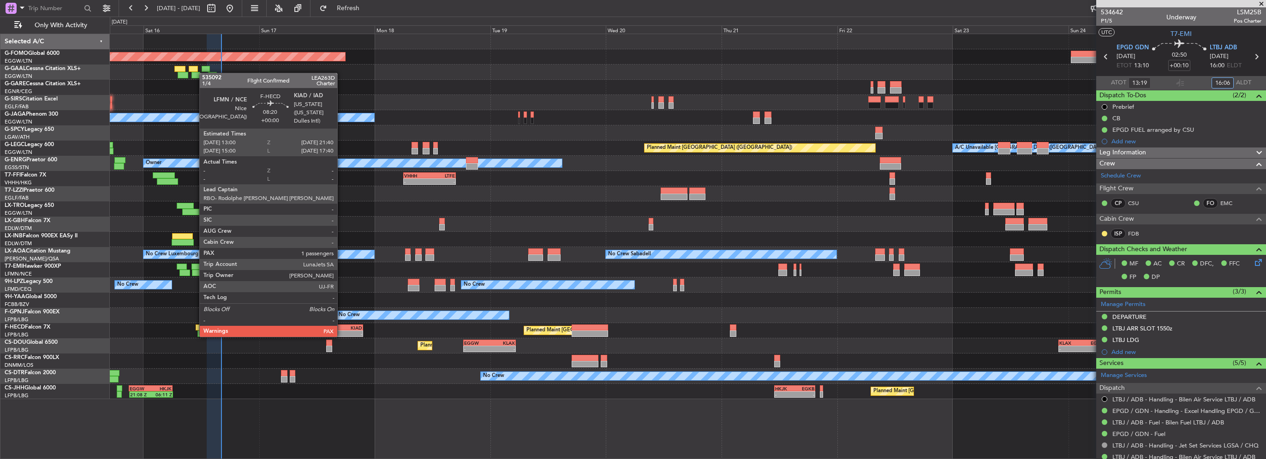
click at [341, 328] on div "LFMN" at bounding box center [332, 328] width 20 height 6
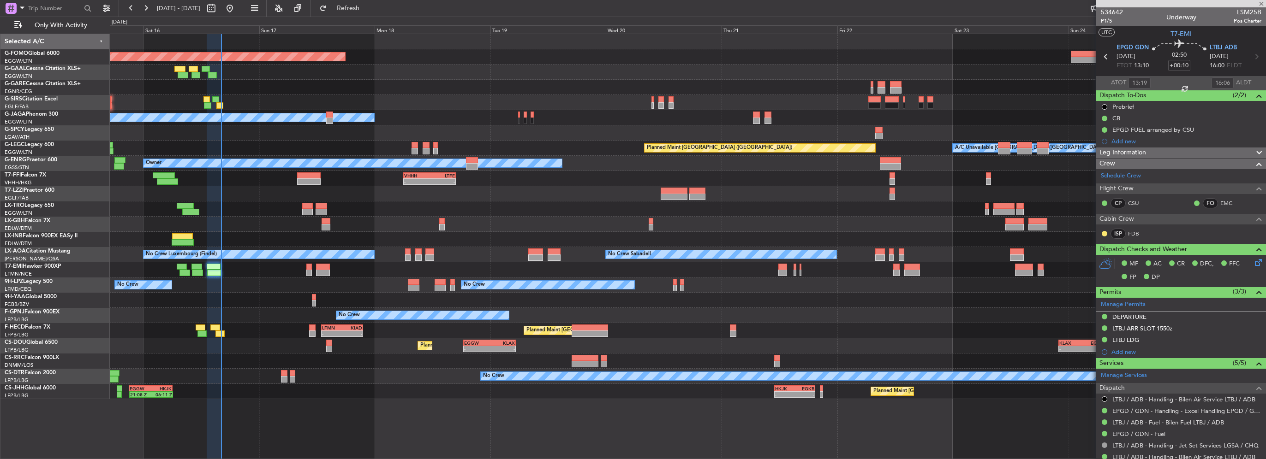
type input "1"
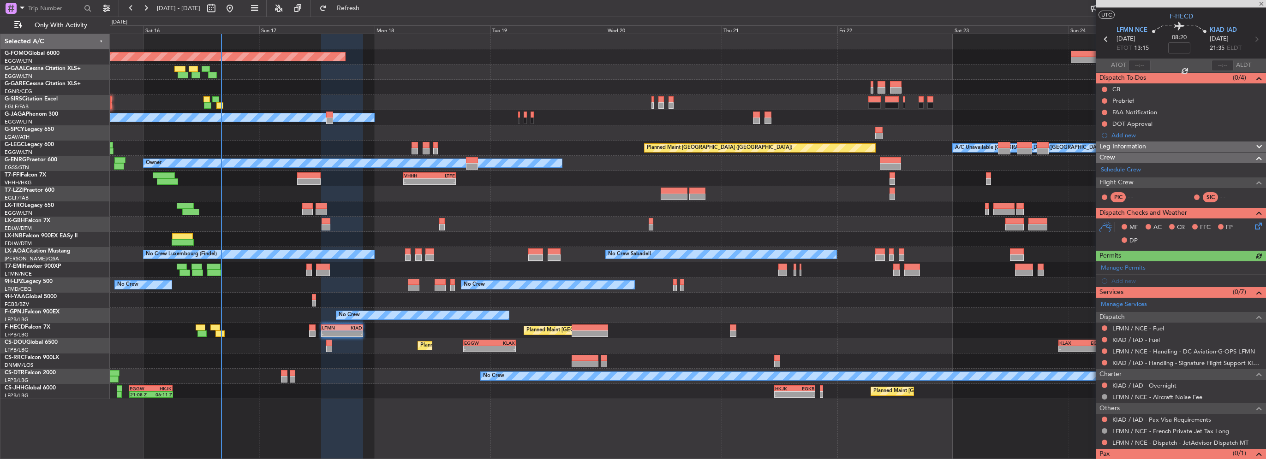
scroll to position [43, 0]
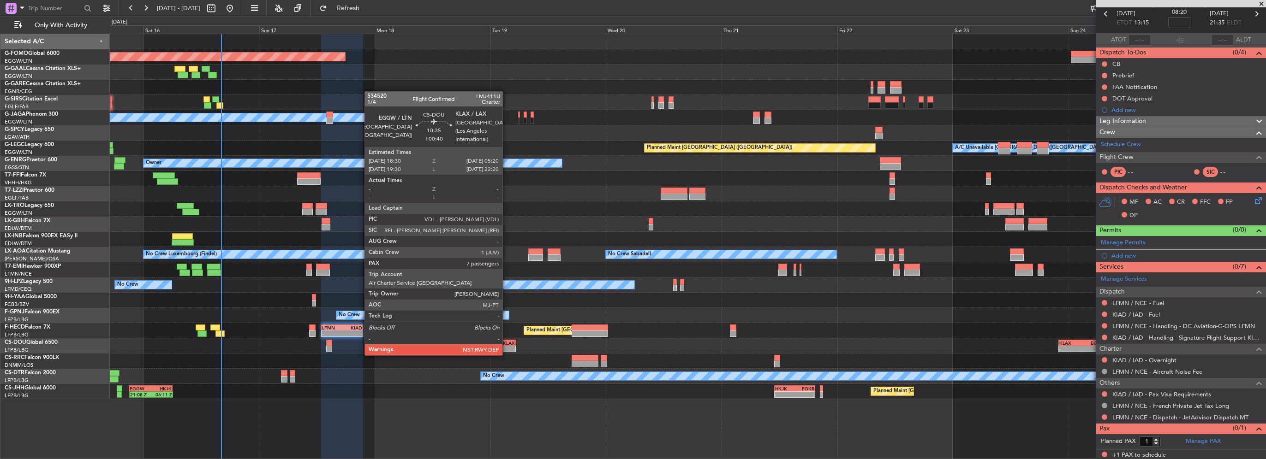
click at [507, 346] on div "-" at bounding box center [501, 349] width 25 height 6
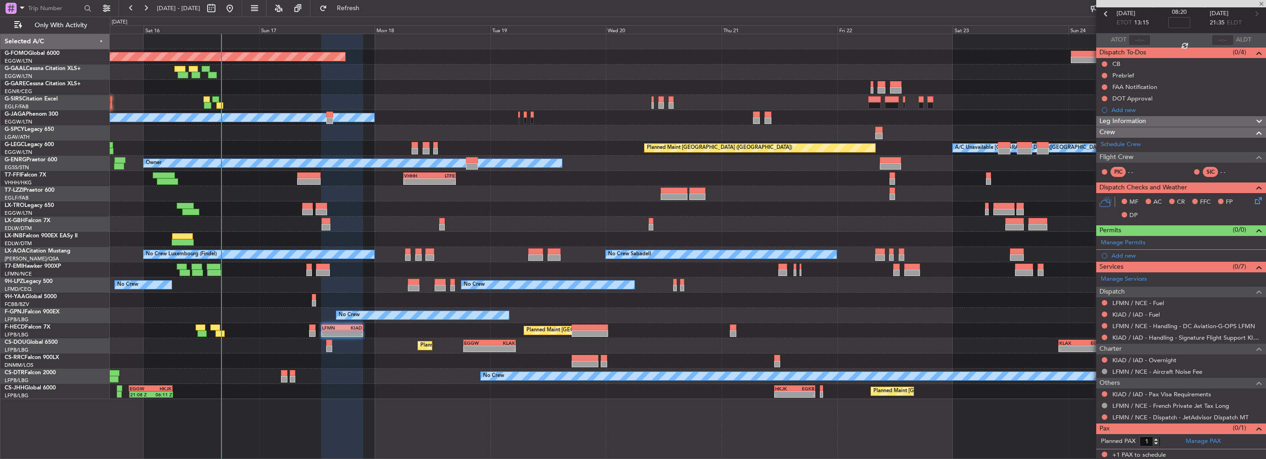
type input "+00:40"
type input "7"
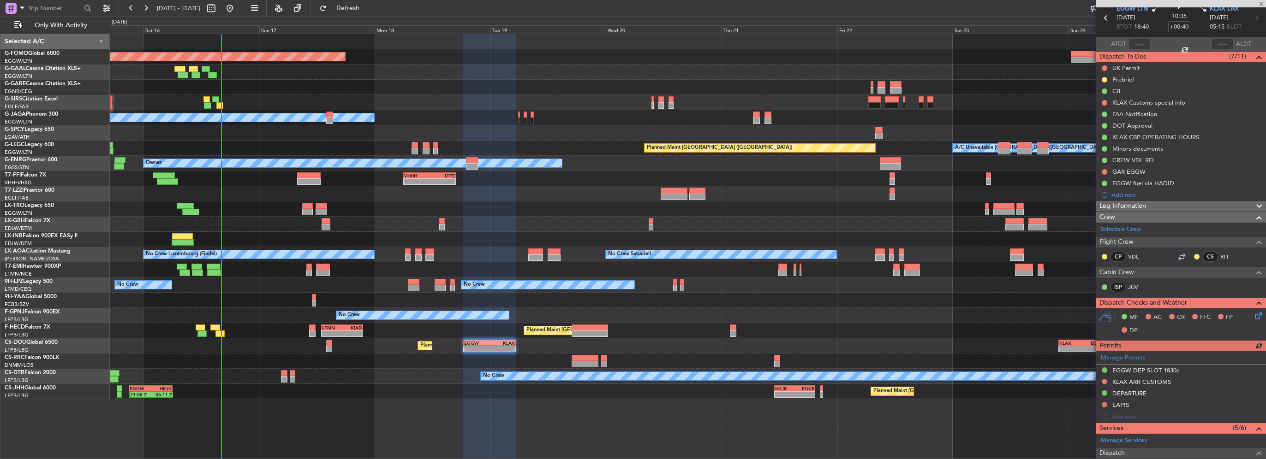
scroll to position [0, 0]
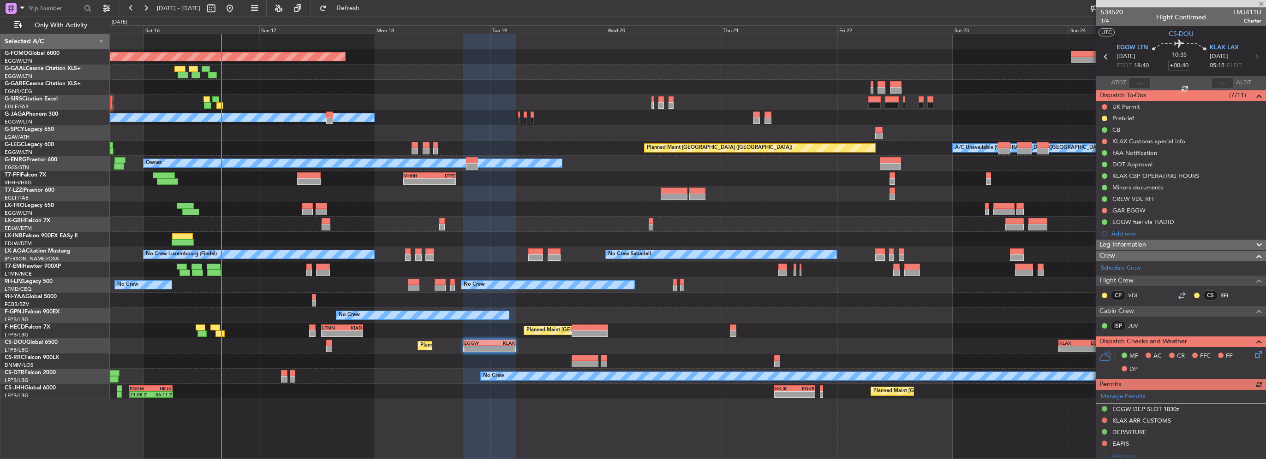
click at [1220, 295] on link "RFI" at bounding box center [1230, 296] width 21 height 8
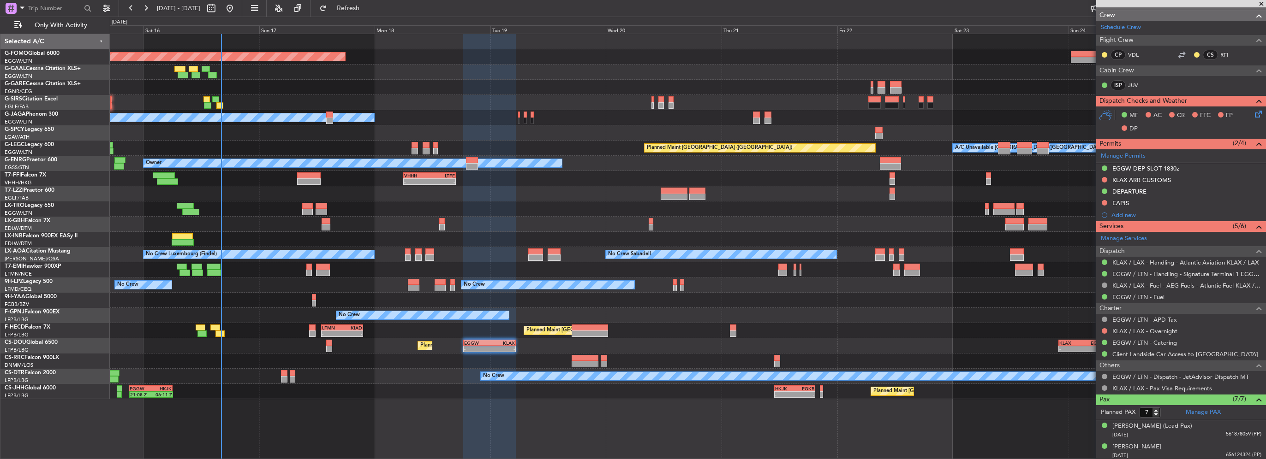
scroll to position [138, 0]
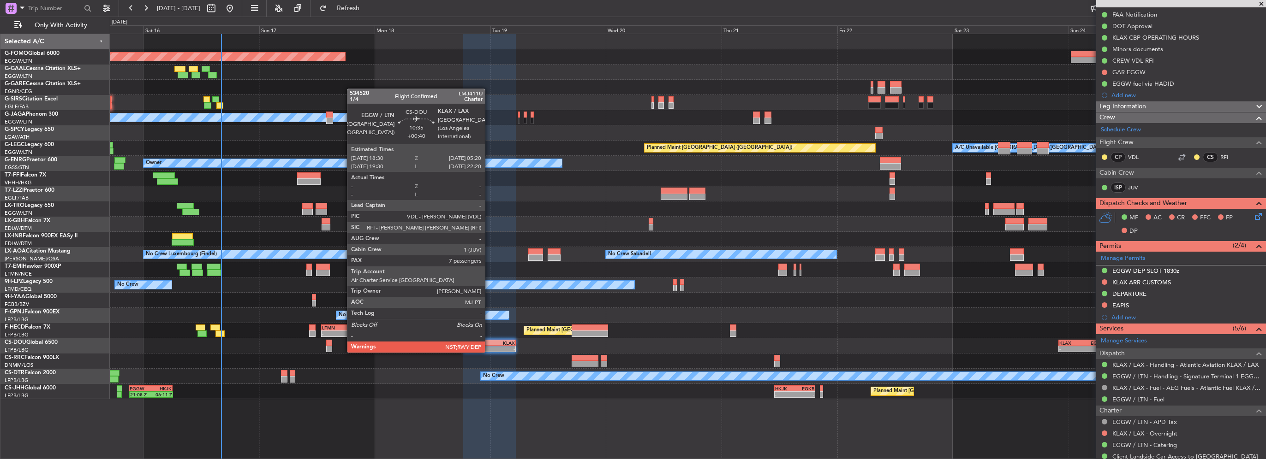
click at [489, 344] on div "EGGW" at bounding box center [476, 343] width 25 height 6
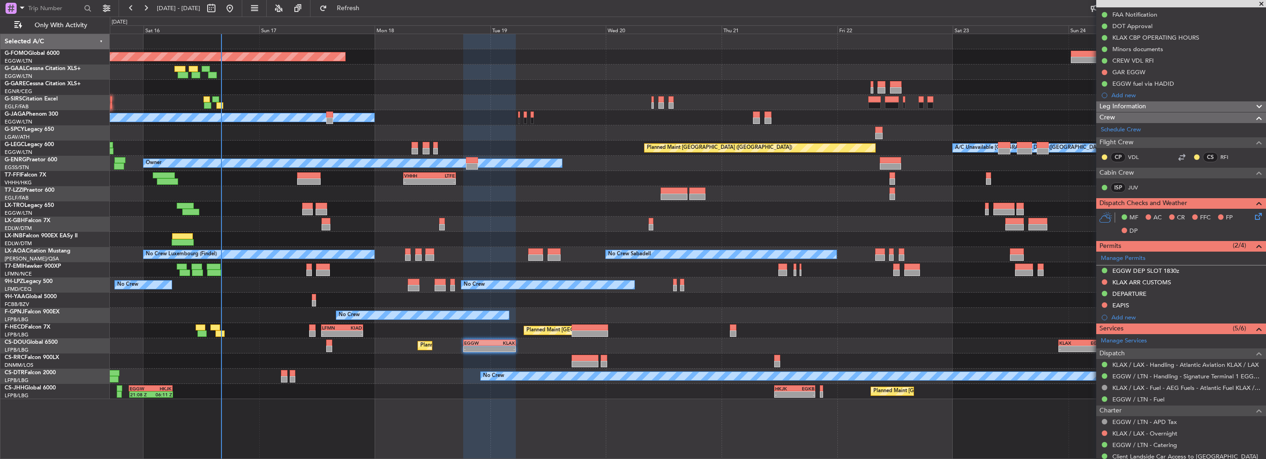
click at [565, 346] on div "Planned Maint London (Luton) Planned Maint Paris (Le Bourget) - - EGGW 18:30 Z …" at bounding box center [688, 346] width 1156 height 15
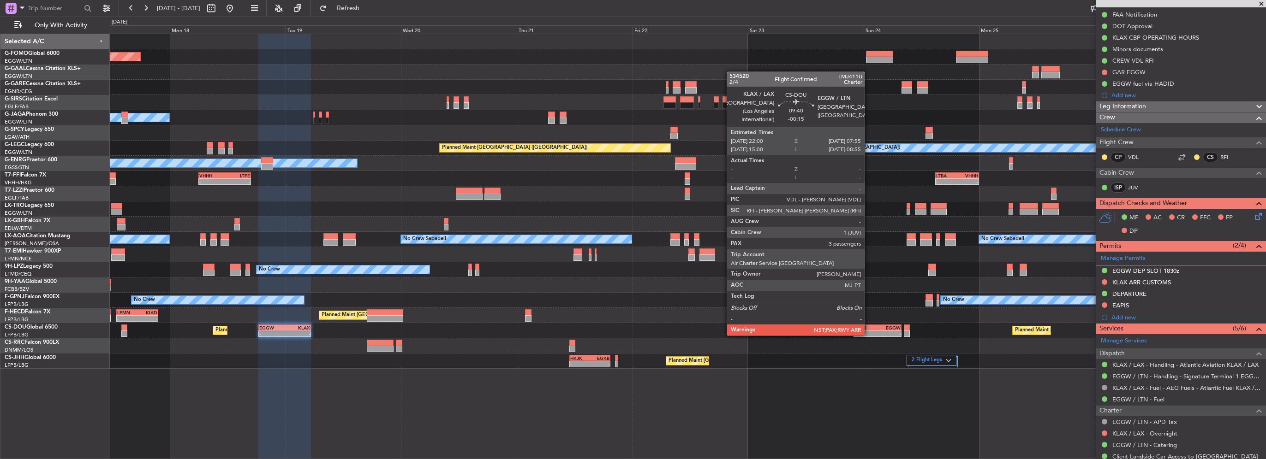
click at [869, 327] on div "KLAX" at bounding box center [865, 328] width 23 height 6
type input "-00:15"
type input "3"
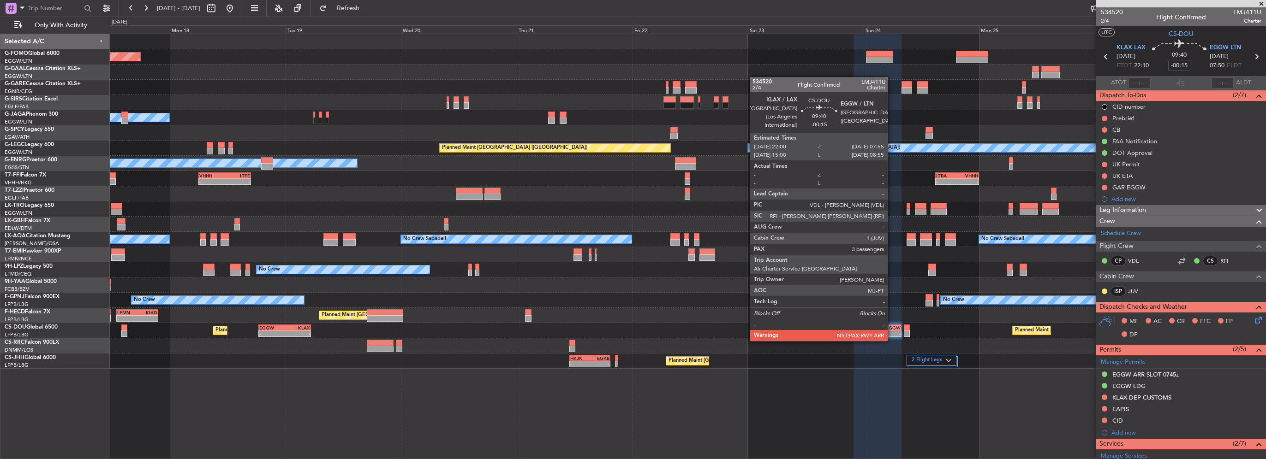
click at [892, 332] on div "-" at bounding box center [888, 334] width 23 height 6
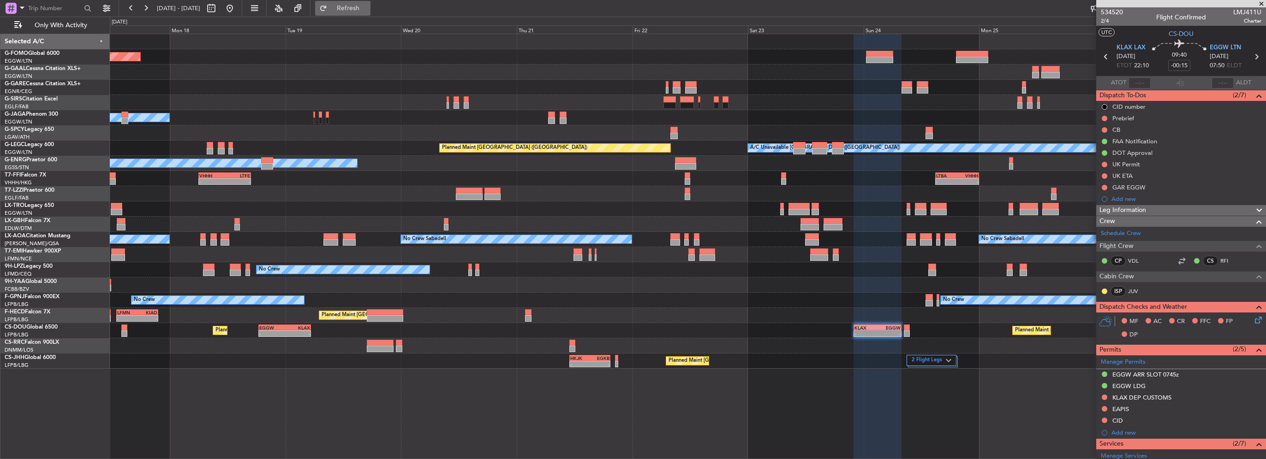
click at [364, 13] on button "Refresh" at bounding box center [342, 8] width 55 height 15
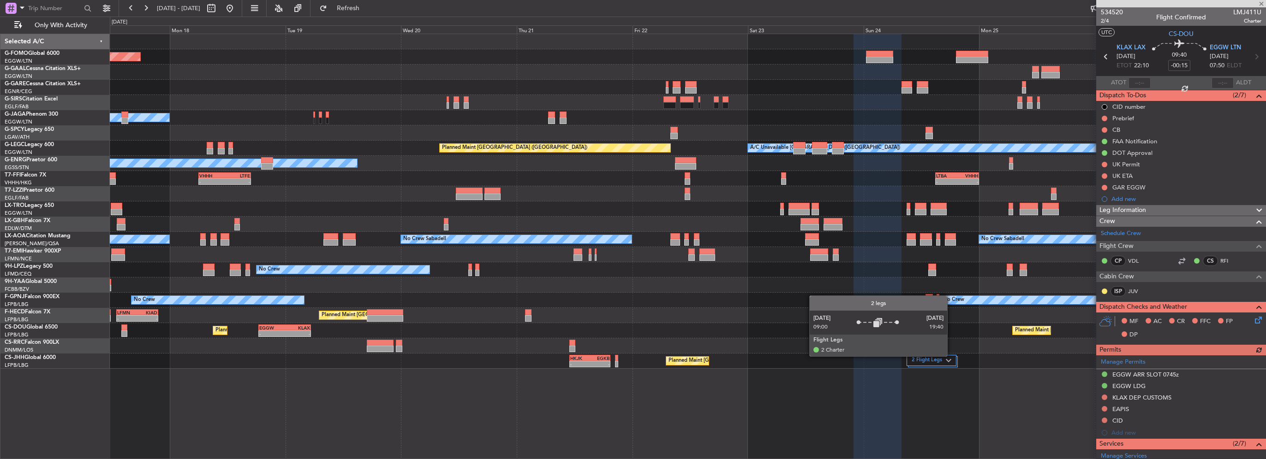
click at [951, 356] on div "2 Flight Legs" at bounding box center [932, 360] width 50 height 11
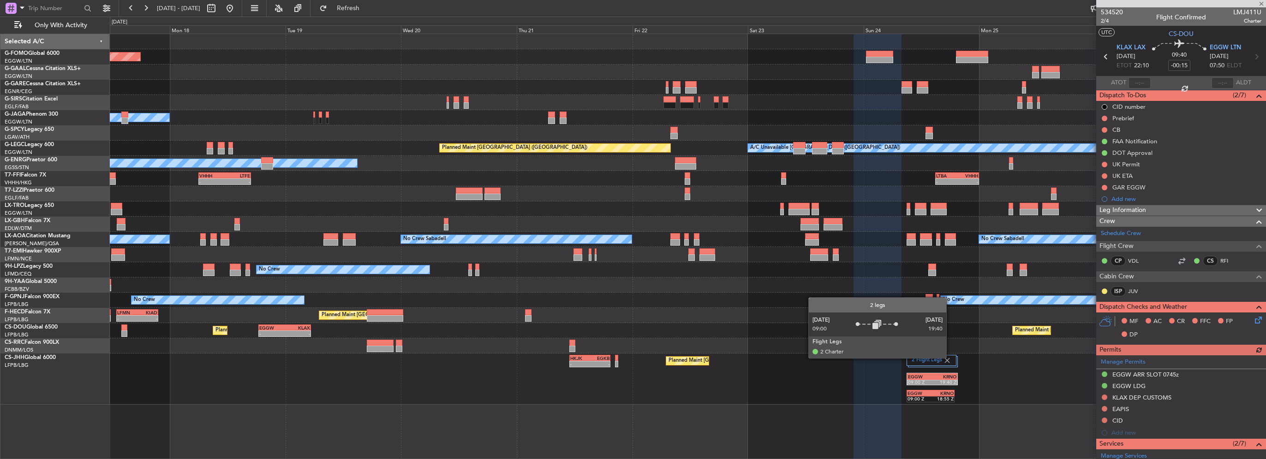
click at [950, 358] on img at bounding box center [947, 361] width 8 height 8
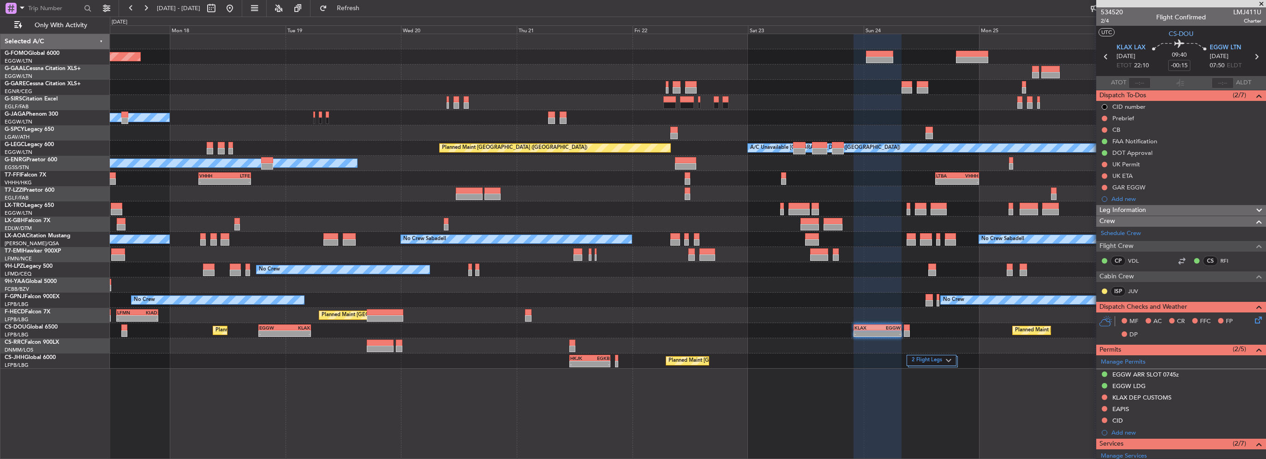
click at [665, 321] on div "Planned Maint Windsor Locks (Bradley Intl) Planned Maint Dusseldorf Owner Plann…" at bounding box center [688, 201] width 1156 height 335
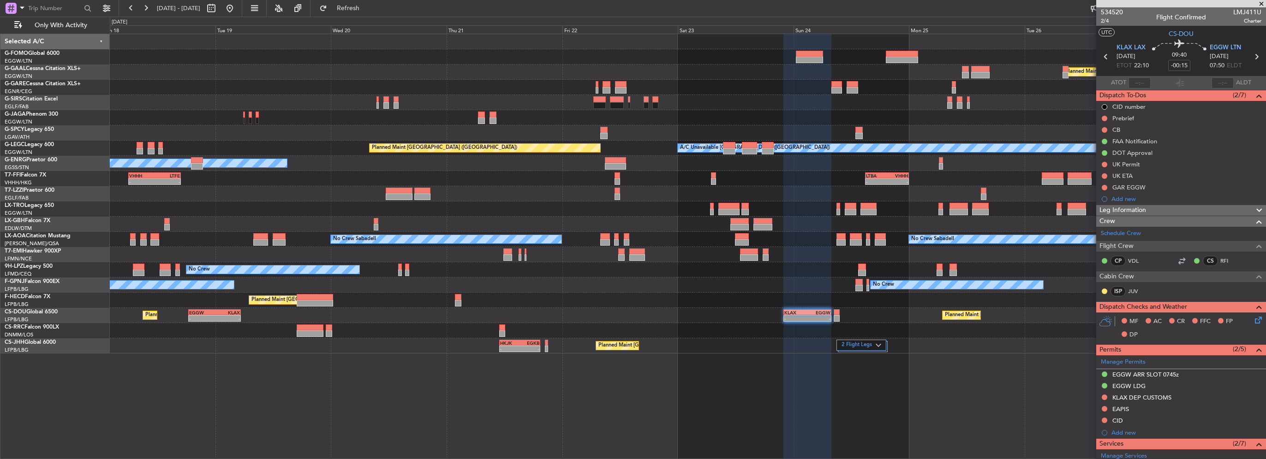
click at [627, 262] on div "Planned Maint Windsor Locks (Bradley Intl) Planned Maint Dusseldorf Owner Plann…" at bounding box center [688, 194] width 1156 height 320
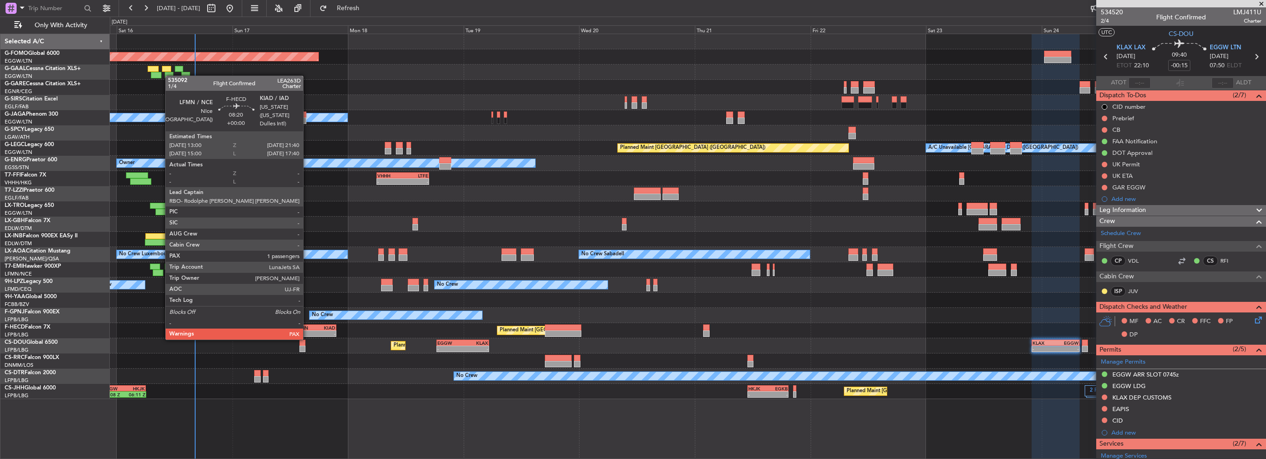
click at [307, 331] on div "-" at bounding box center [305, 334] width 20 height 6
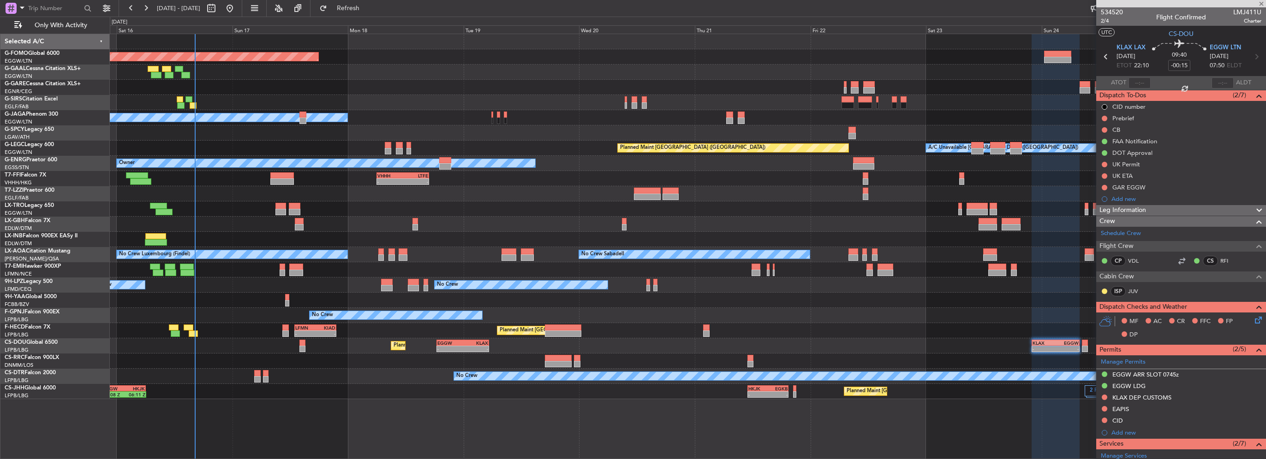
type input "1"
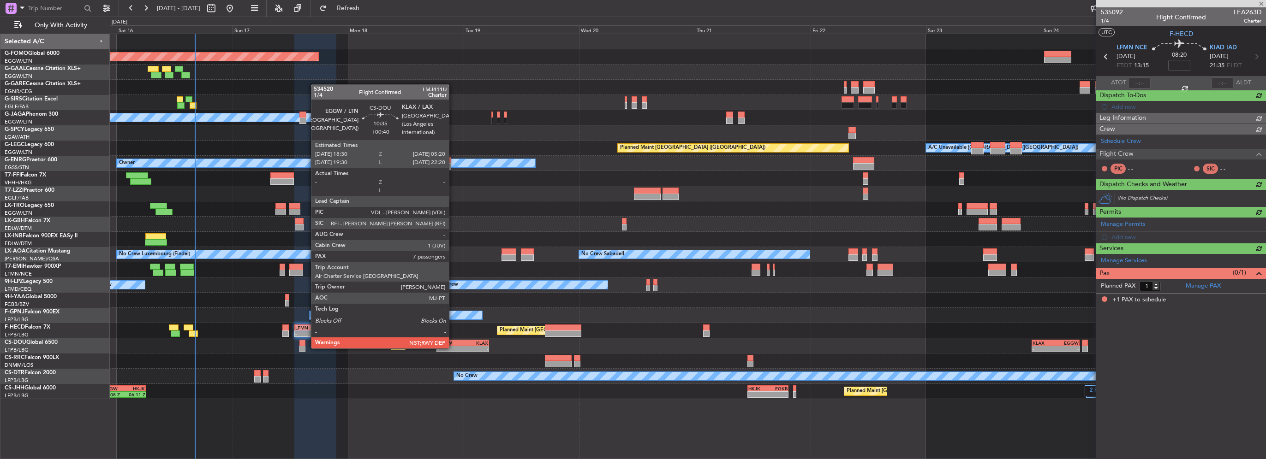
click at [454, 340] on div "EGGW 18:30 Z KLAX 05:20 Z" at bounding box center [462, 343] width 53 height 6
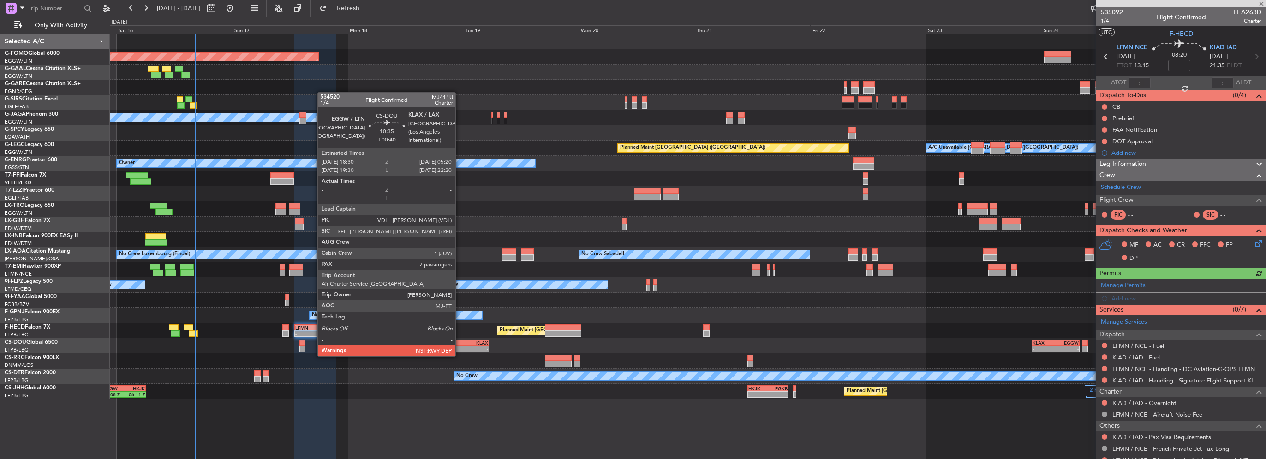
type input "+00:40"
type input "7"
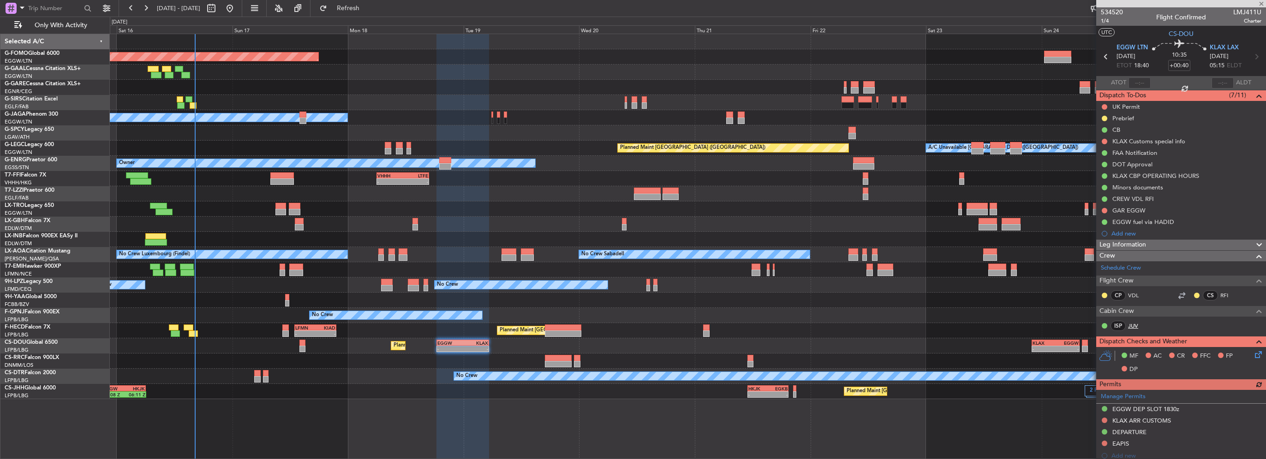
click at [1132, 327] on link "JUV" at bounding box center [1138, 326] width 21 height 8
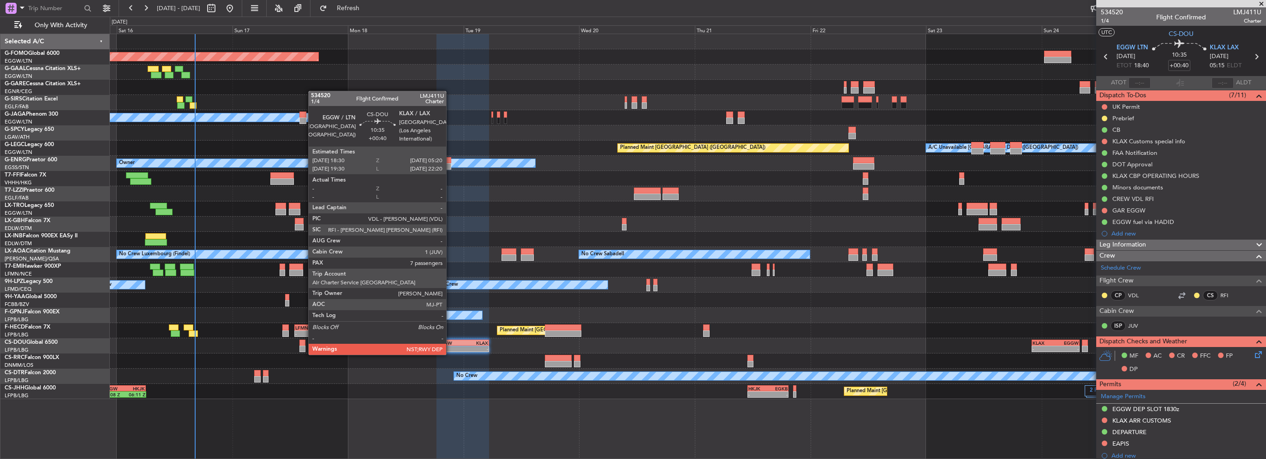
click at [450, 346] on div "-" at bounding box center [449, 349] width 25 height 6
click at [449, 346] on div "-" at bounding box center [449, 349] width 25 height 6
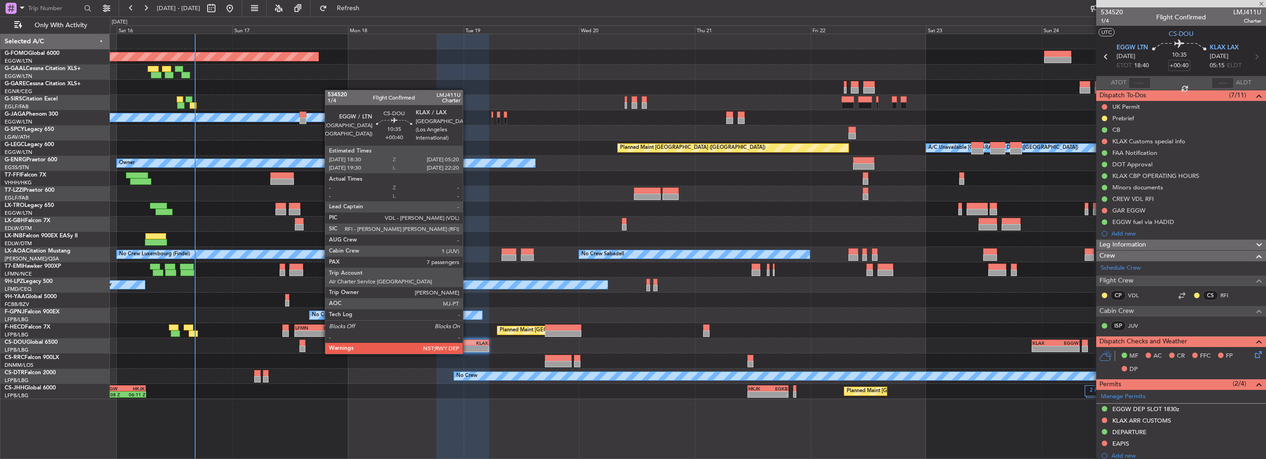
click at [467, 345] on div "KLAX" at bounding box center [475, 343] width 25 height 6
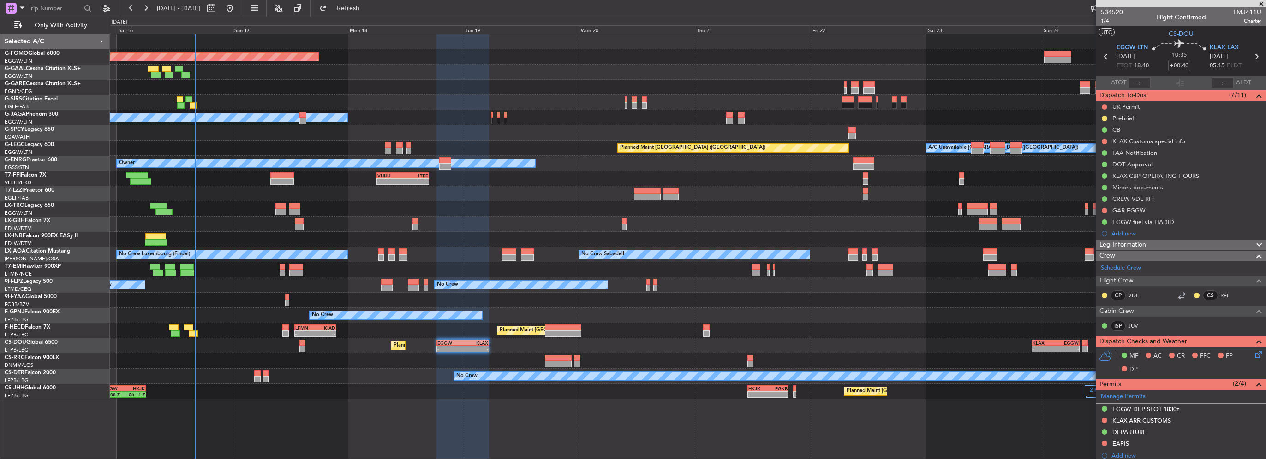
click at [160, 341] on div "Planned Maint London (Luton) Planned Maint Paris (Le Bourget) - - EGGW 18:30 Z …" at bounding box center [688, 346] width 1156 height 15
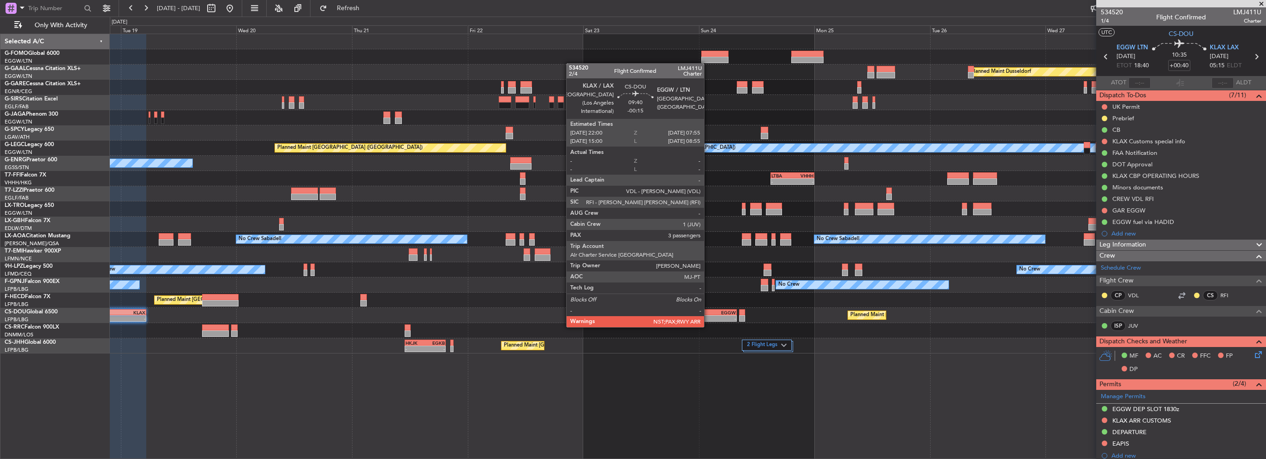
click at [708, 318] on div "-" at bounding box center [701, 319] width 23 height 6
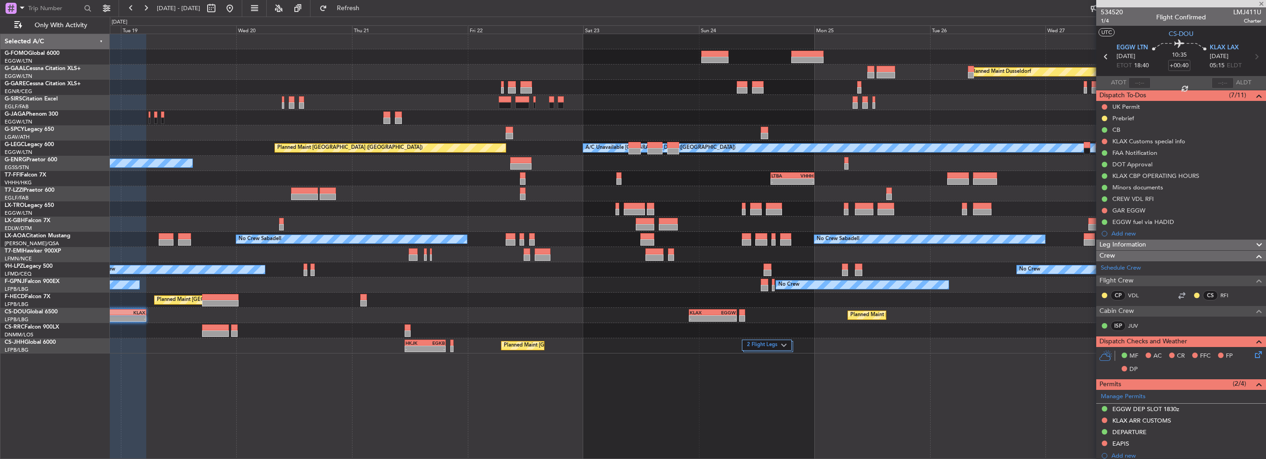
type input "-00:15"
type input "3"
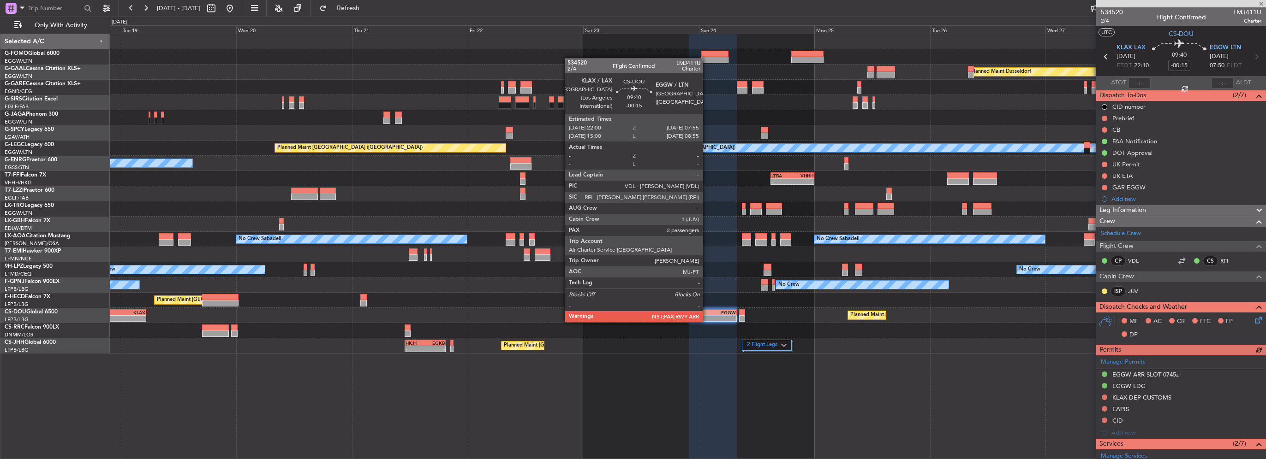
click at [707, 313] on div "KLAX" at bounding box center [701, 313] width 23 height 6
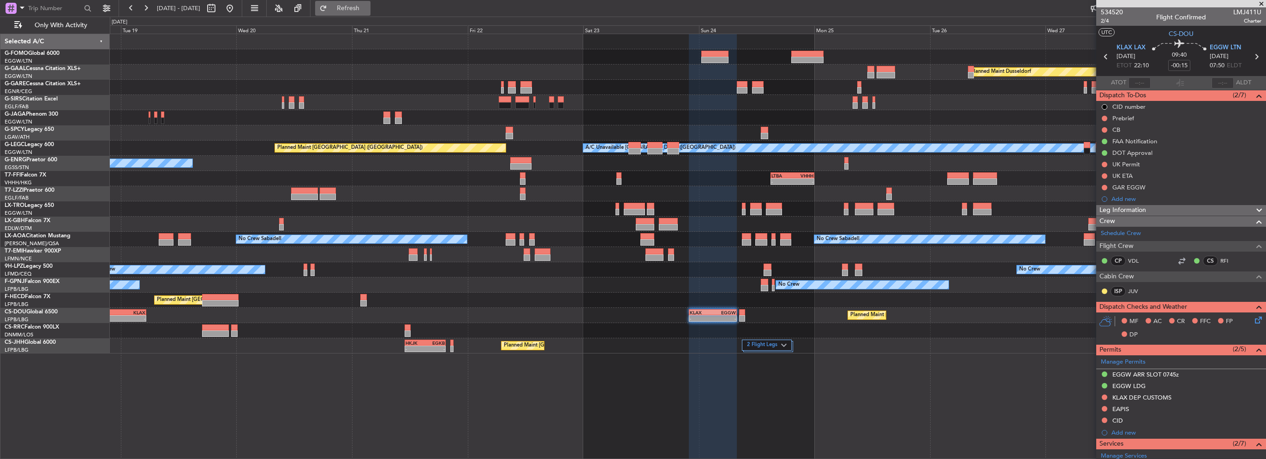
click at [370, 2] on button "Refresh" at bounding box center [342, 8] width 55 height 15
click at [787, 305] on div "Planned Maint Windsor Locks (Bradley Intl) Planned Maint Dusseldorf Owner A/C U…" at bounding box center [688, 194] width 1156 height 320
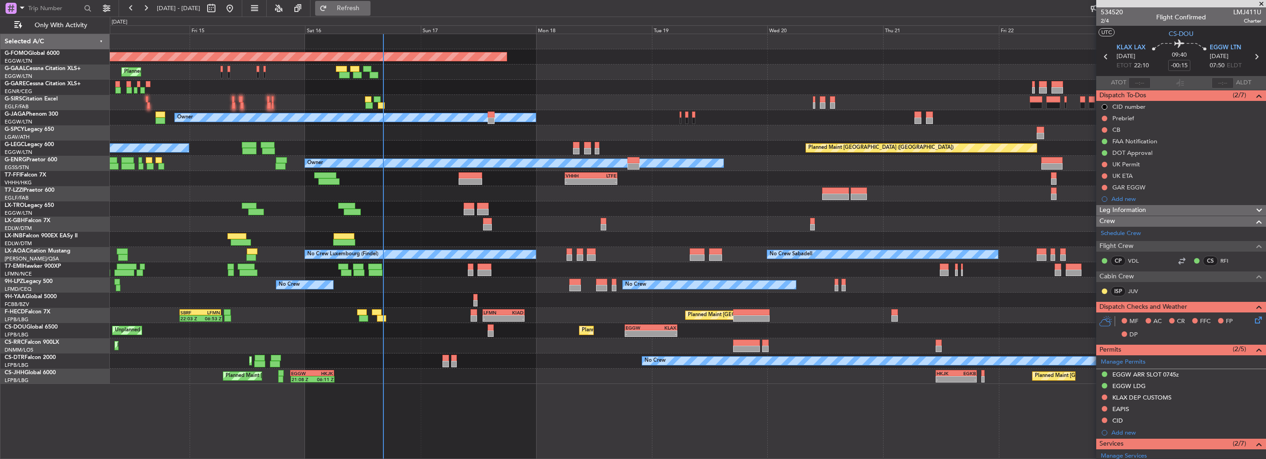
click at [368, 11] on span "Refresh" at bounding box center [348, 8] width 39 height 6
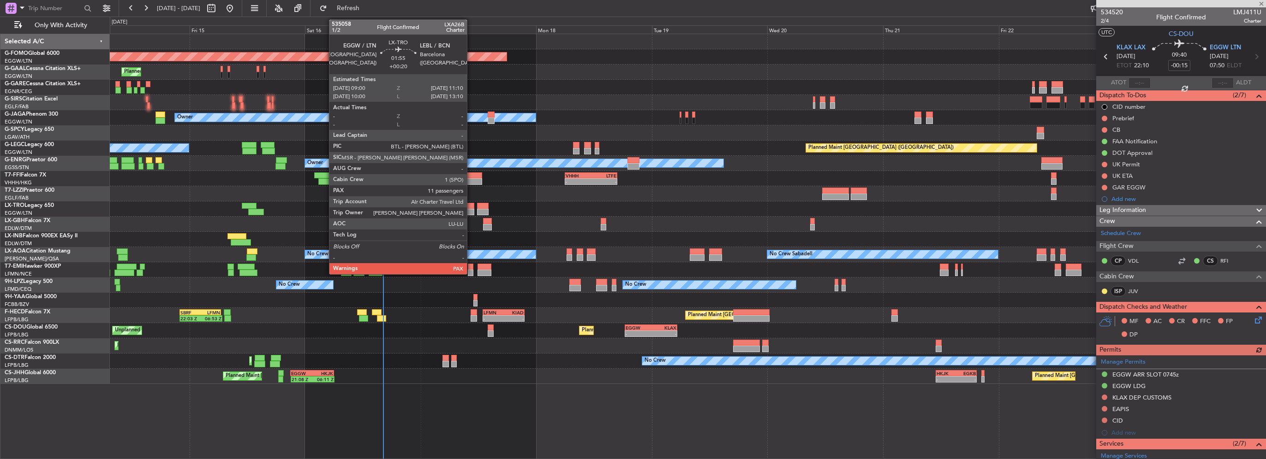
click at [471, 209] on div at bounding box center [469, 212] width 11 height 6
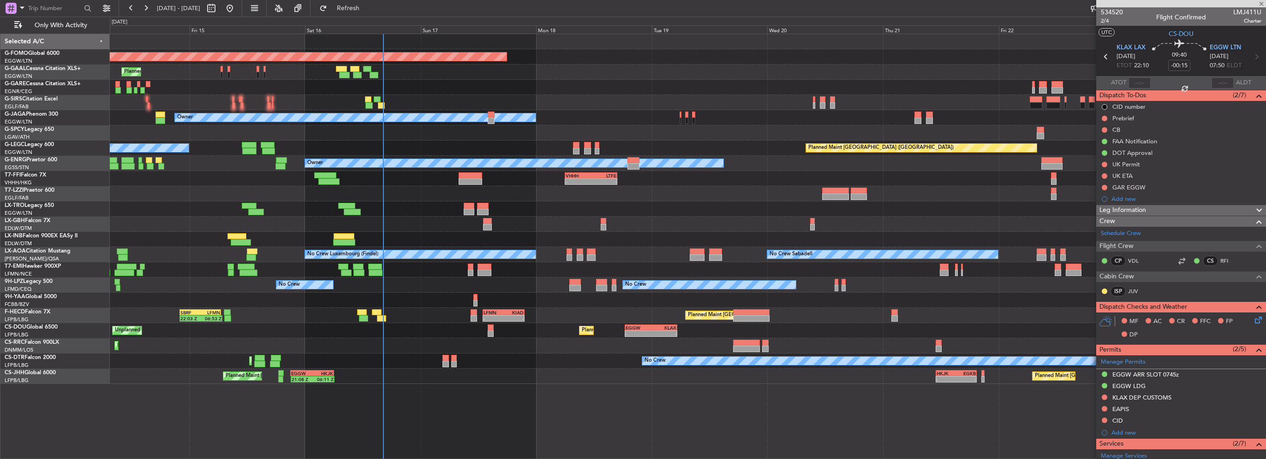
type input "+00:20"
type input "12"
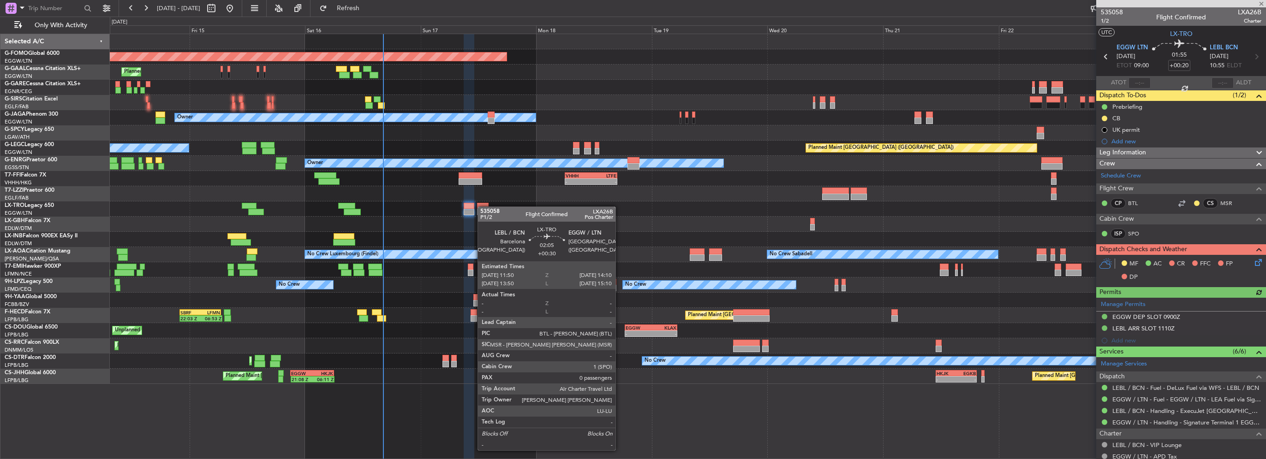
click at [482, 207] on div at bounding box center [483, 206] width 12 height 6
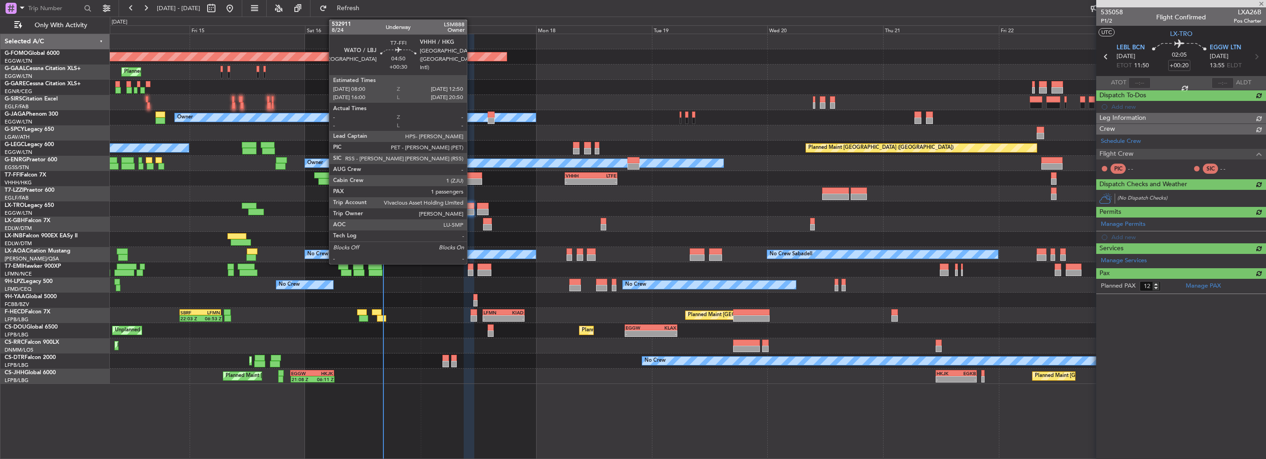
type input "+00:30"
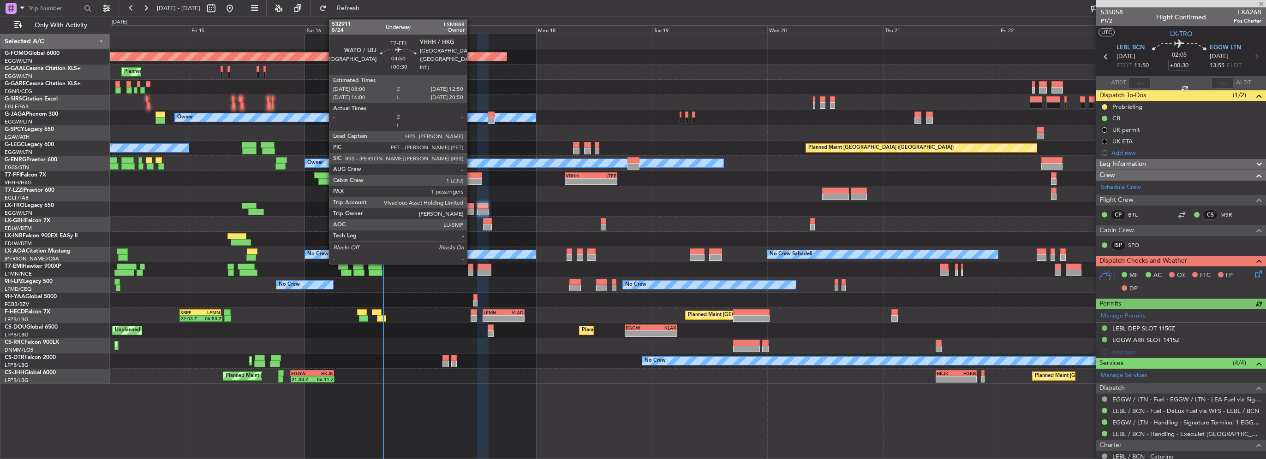
click at [471, 179] on div at bounding box center [471, 182] width 24 height 6
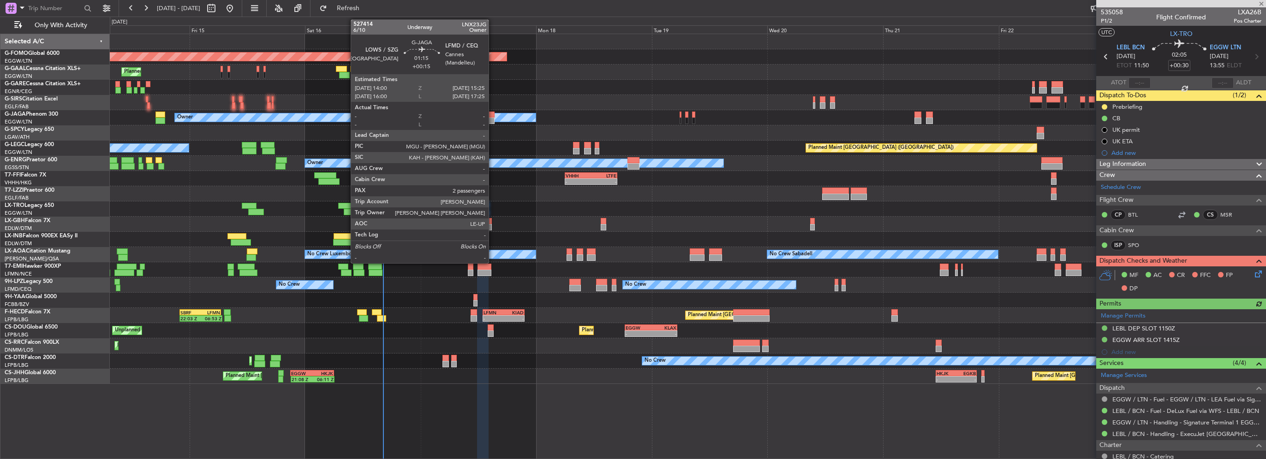
type input "1"
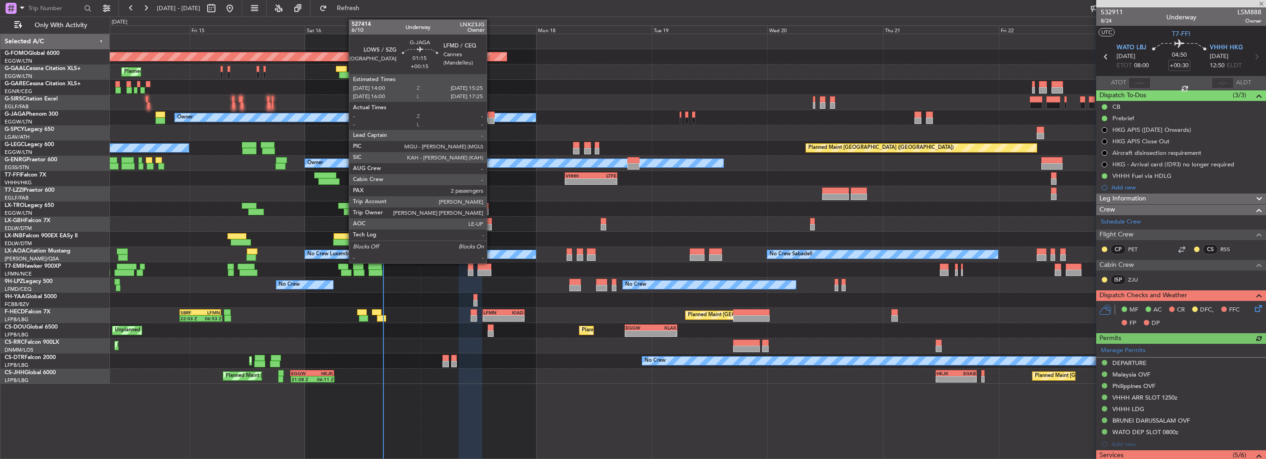
click at [491, 119] on div at bounding box center [491, 121] width 7 height 6
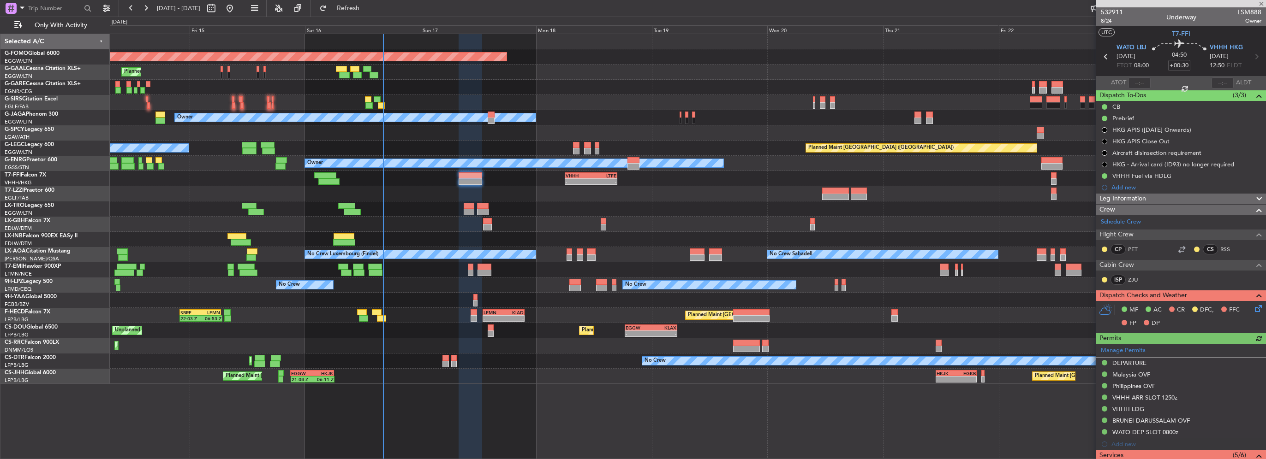
type input "+00:15"
type input "2"
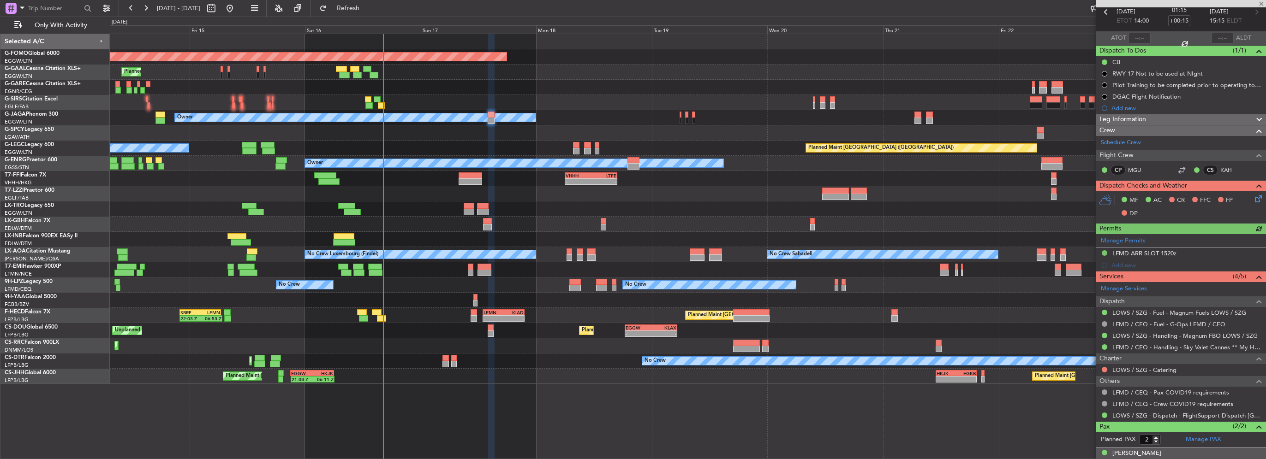
scroll to position [73, 0]
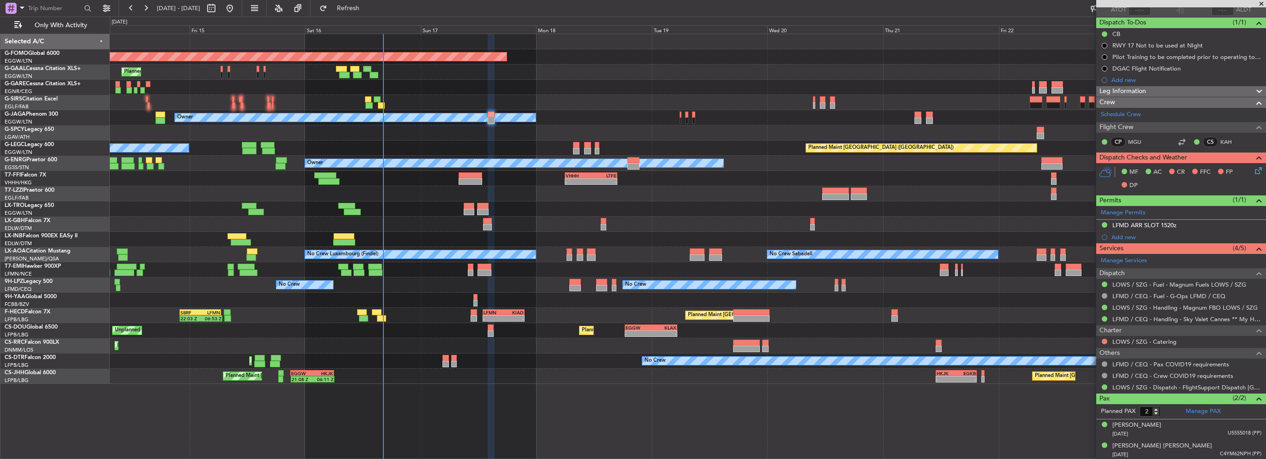
click at [485, 225] on div at bounding box center [487, 227] width 9 height 6
type input "+00:20"
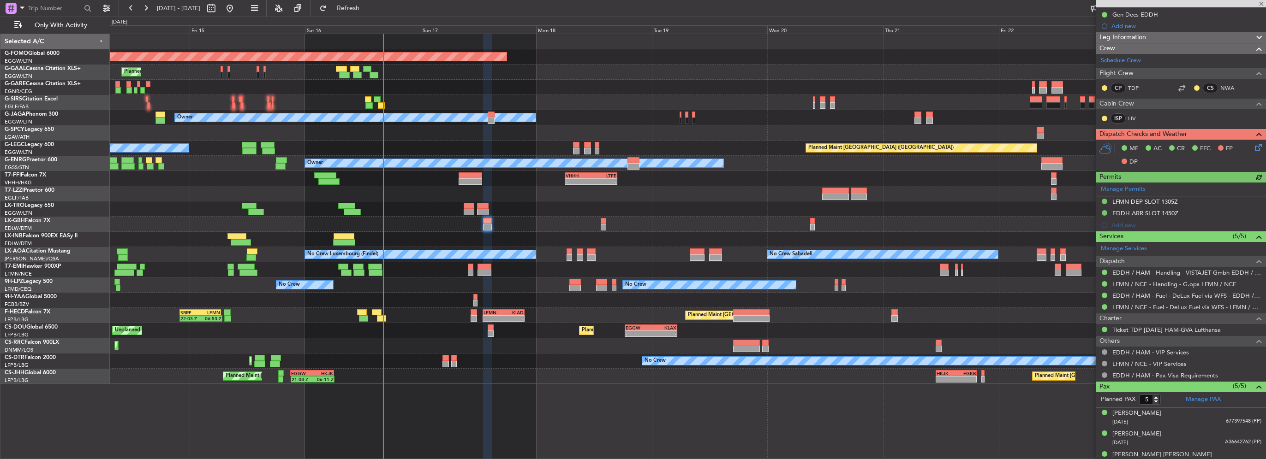
scroll to position [188, 0]
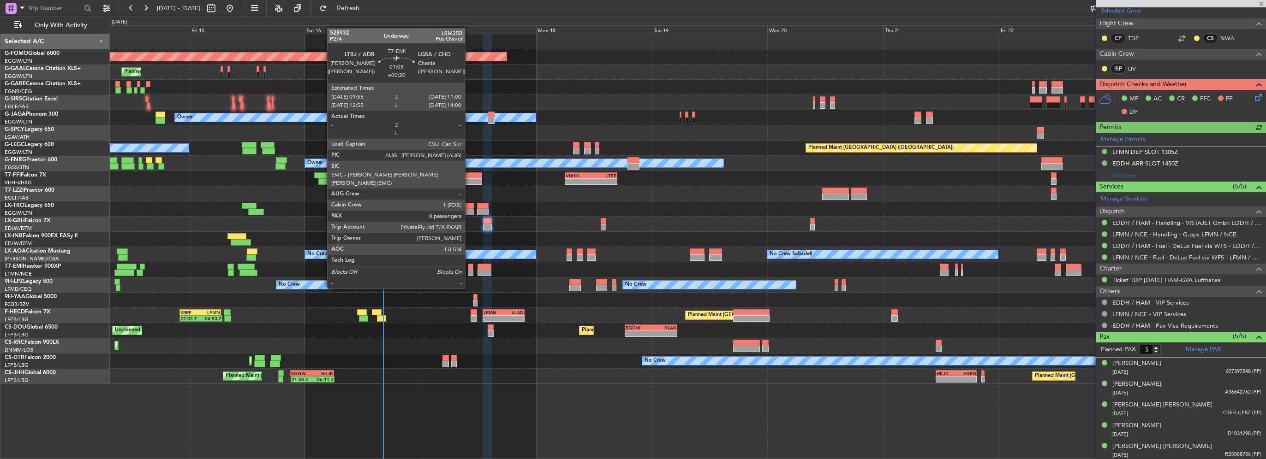
click at [469, 271] on div at bounding box center [471, 273] width 6 height 6
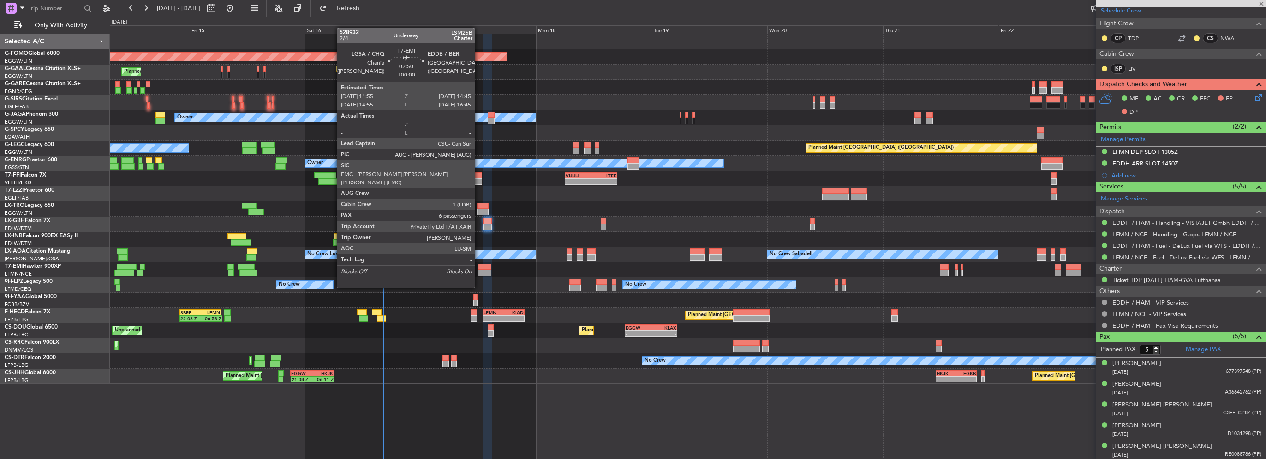
type input "0"
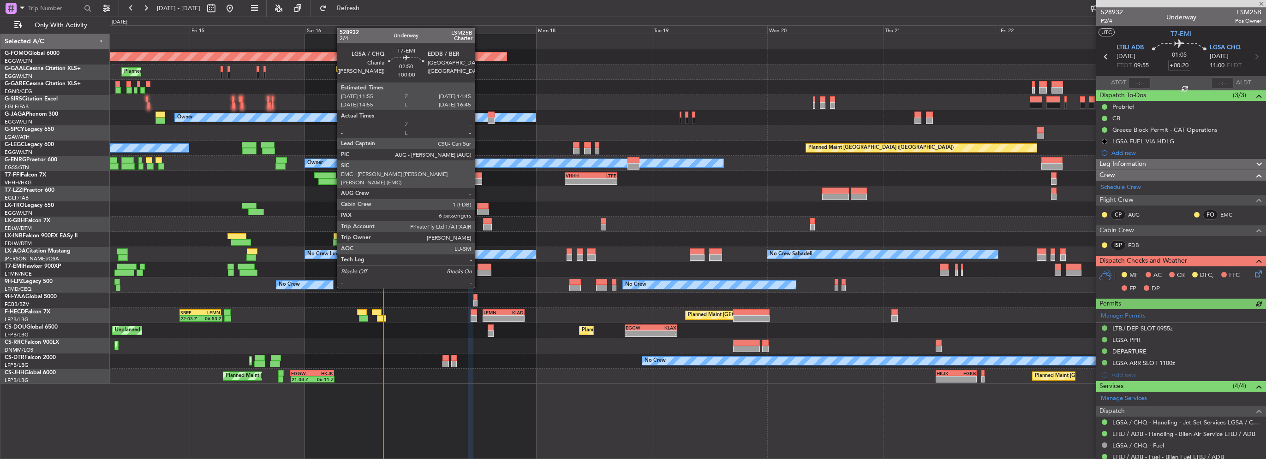
click at [479, 271] on div at bounding box center [484, 273] width 14 height 6
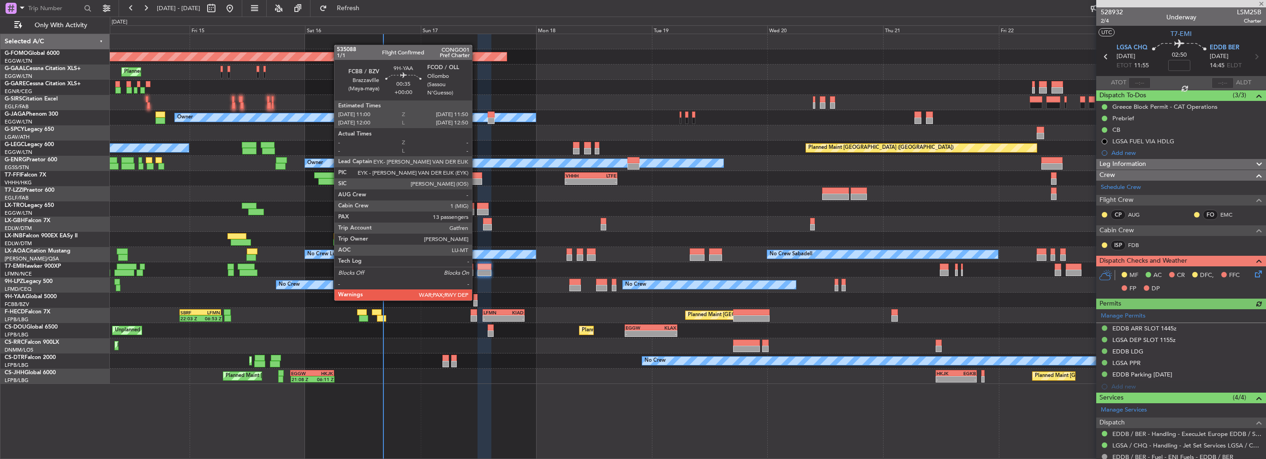
click at [476, 300] on div at bounding box center [475, 303] width 4 height 6
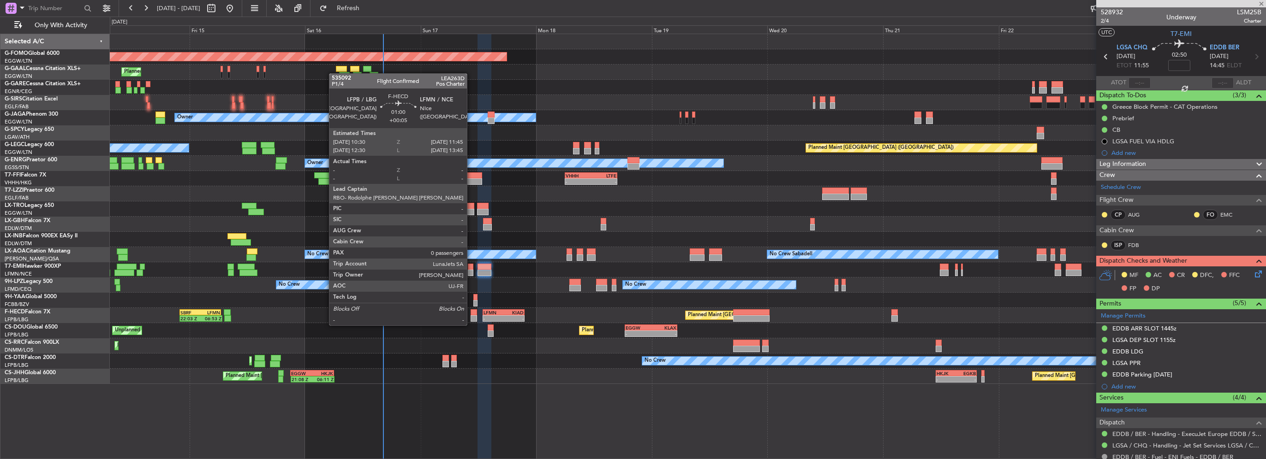
type input "13"
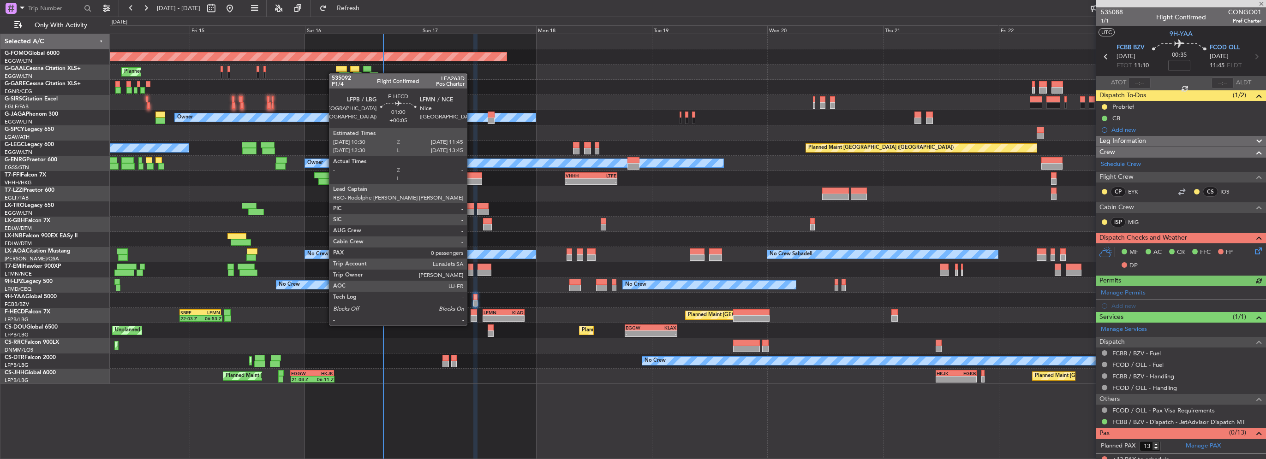
click at [471, 316] on div at bounding box center [474, 319] width 6 height 6
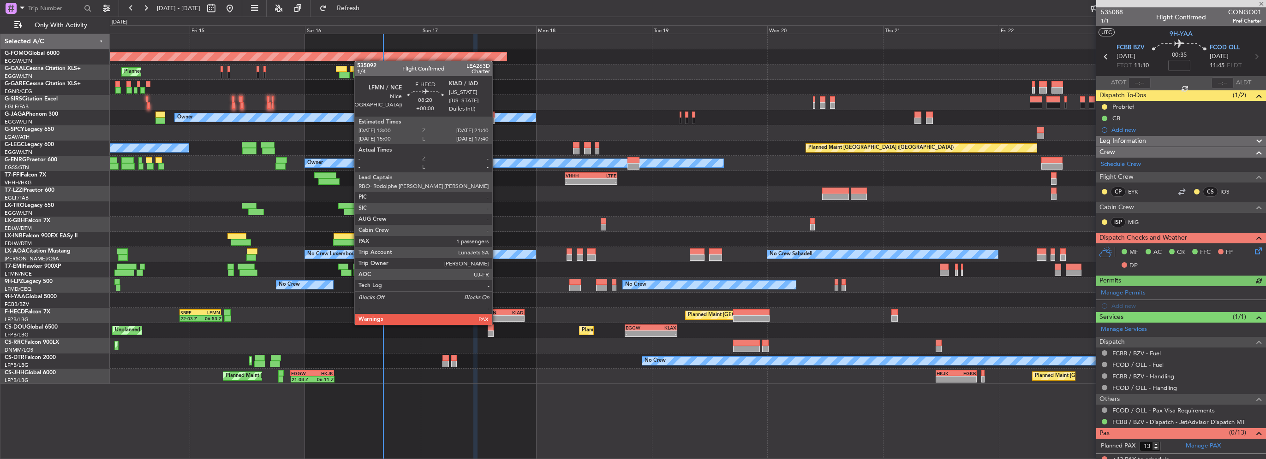
type input "+00:05"
type input "0"
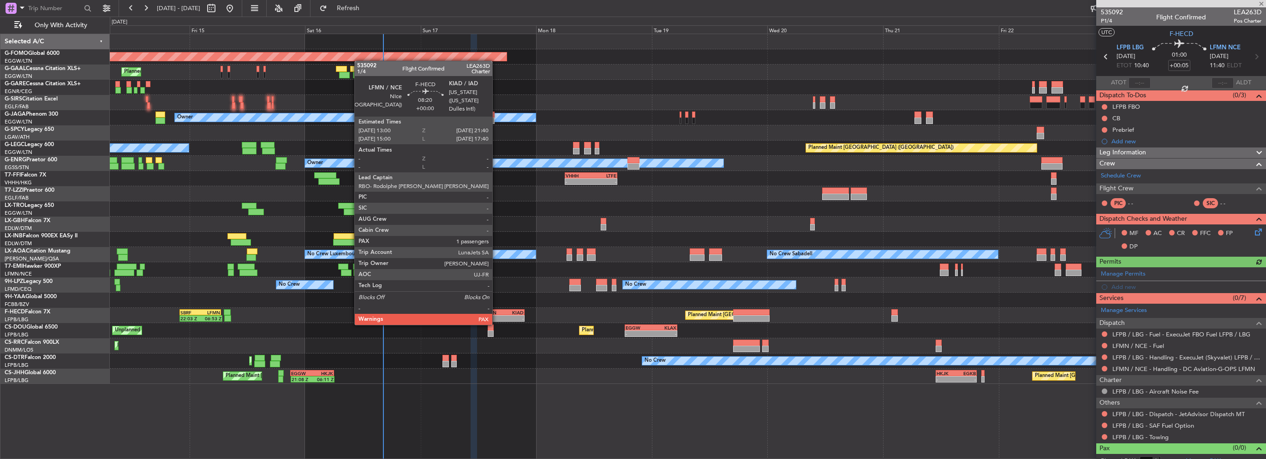
click at [496, 316] on div "-" at bounding box center [493, 319] width 20 height 6
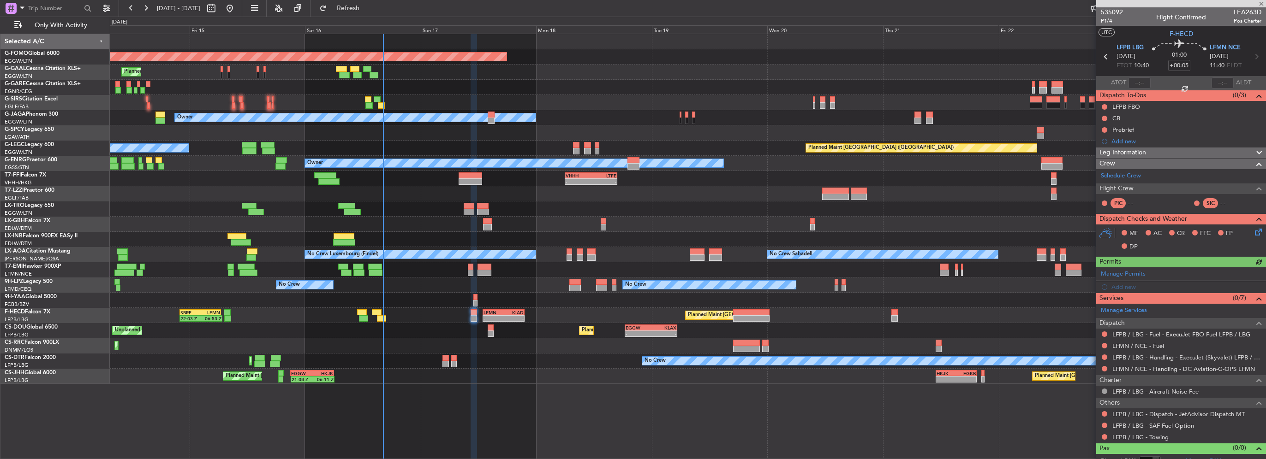
type input "1"
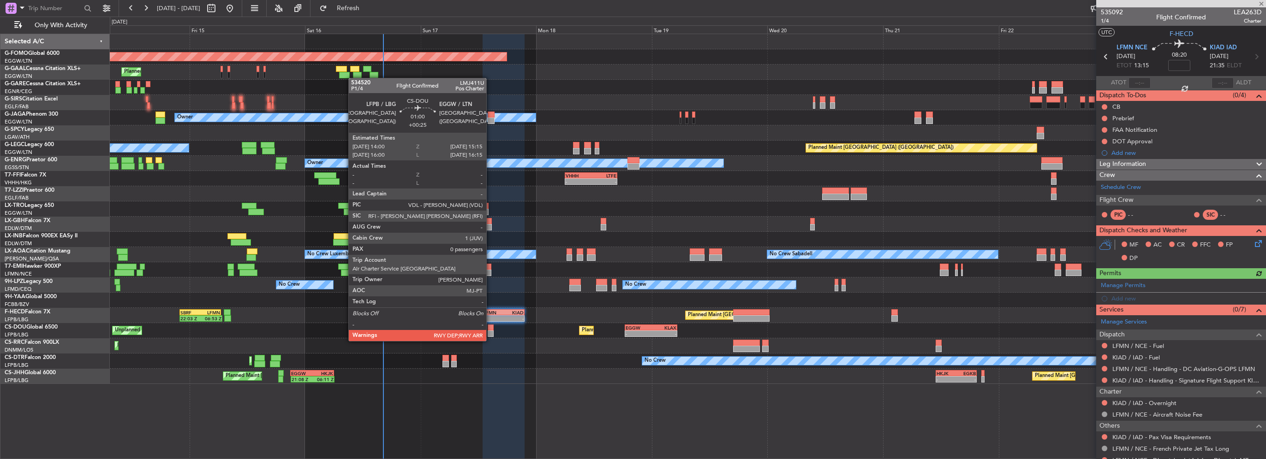
click at [490, 332] on div at bounding box center [491, 334] width 6 height 6
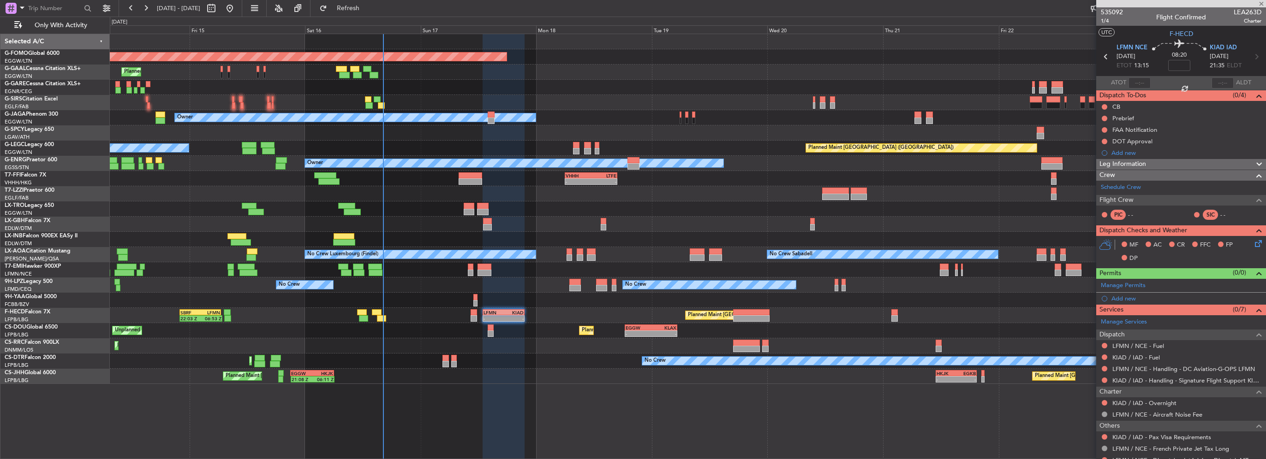
type input "+00:25"
type input "0"
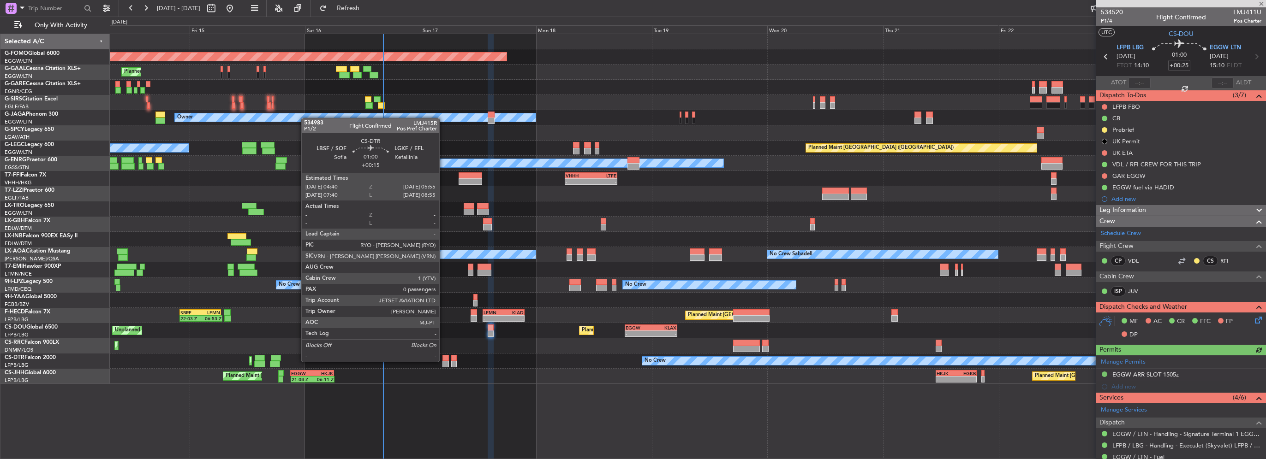
click at [443, 361] on div at bounding box center [445, 364] width 6 height 6
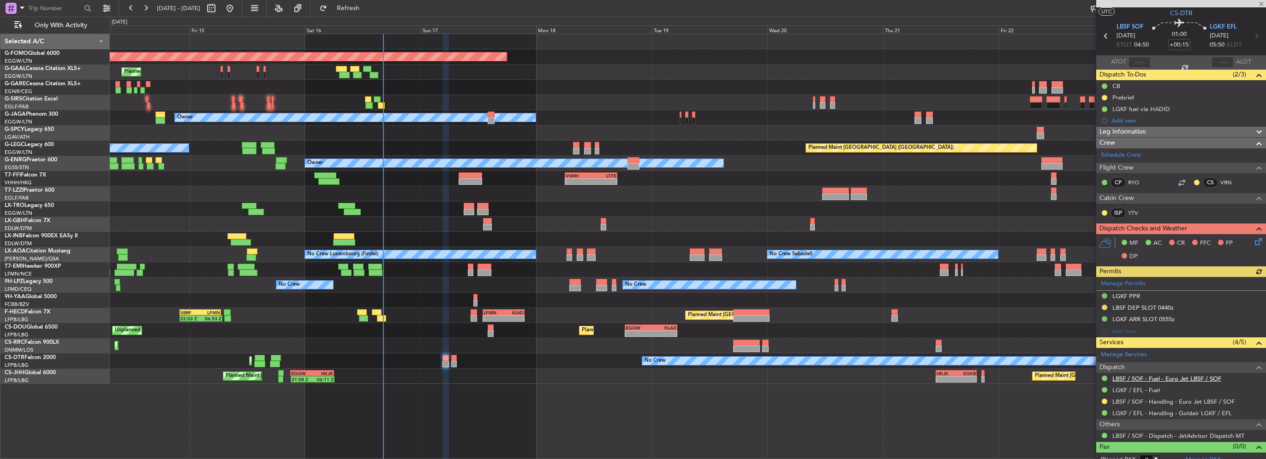
scroll to position [28, 0]
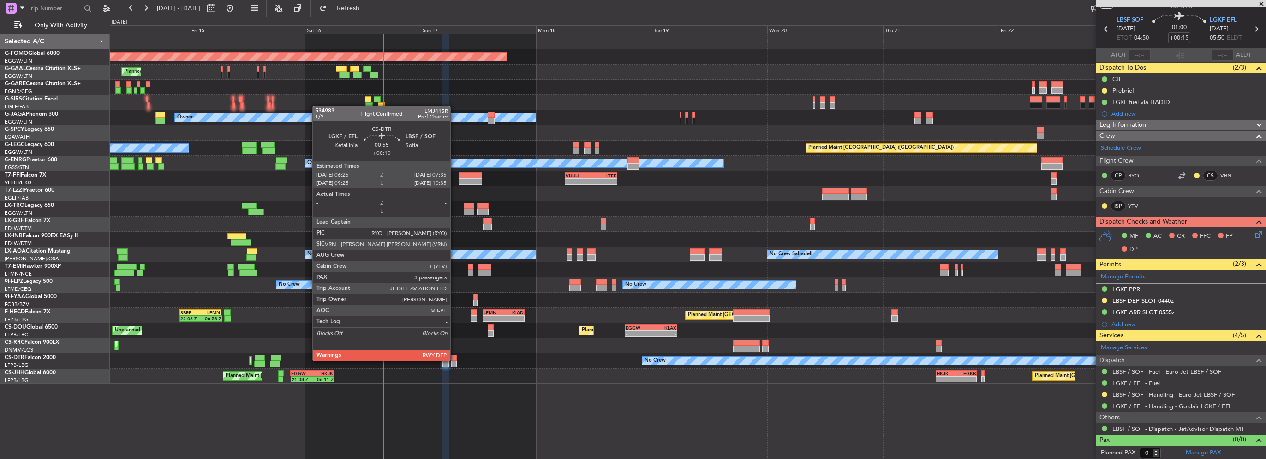
click at [454, 360] on div at bounding box center [454, 358] width 6 height 6
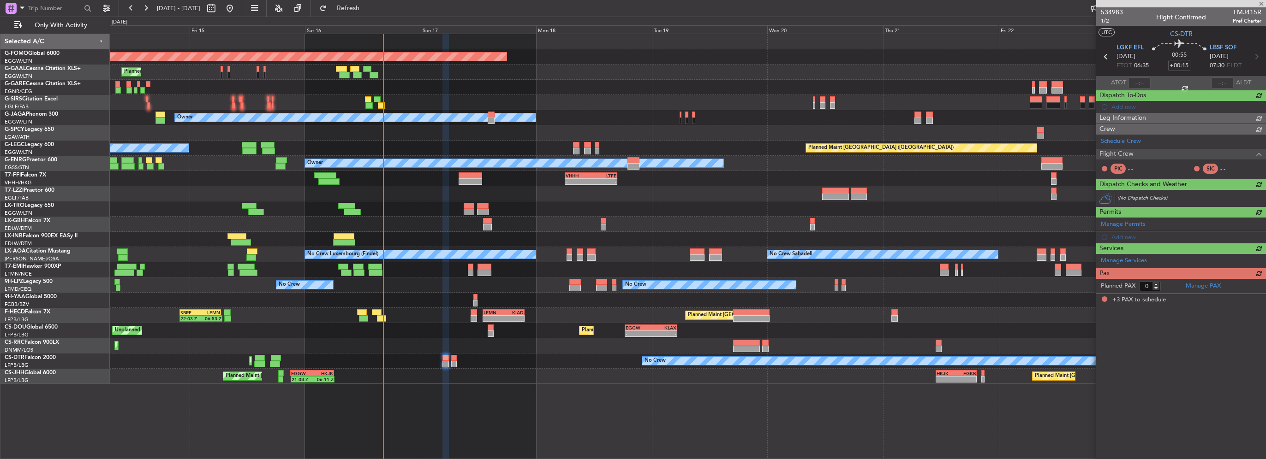
type input "+00:10"
type input "3"
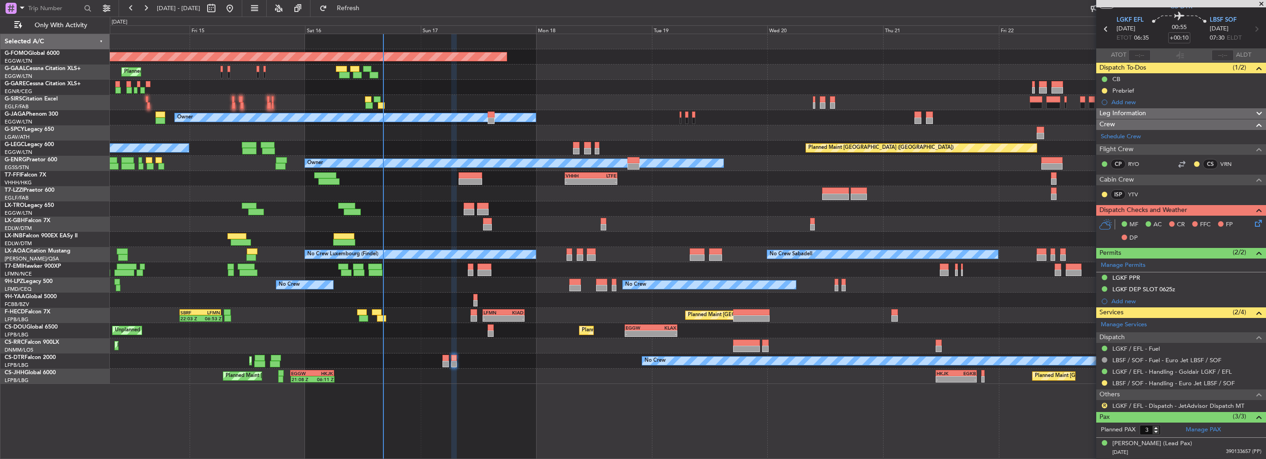
scroll to position [0, 0]
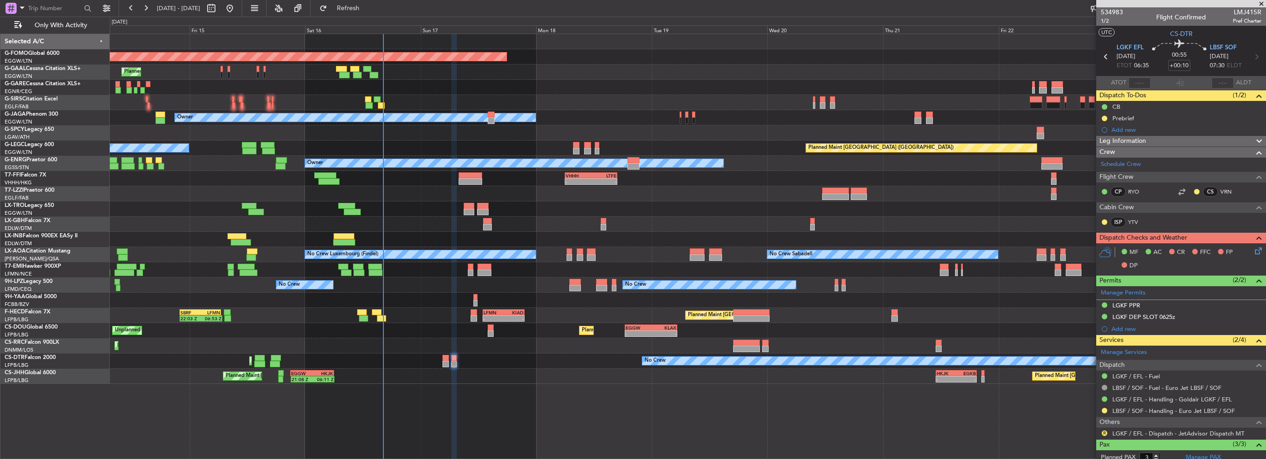
click at [375, 16] on fb-refresh-button "Refresh" at bounding box center [342, 8] width 65 height 17
click at [368, 10] on span "Refresh" at bounding box center [348, 8] width 39 height 6
click at [385, 20] on div "0 0 Thu 14 Fri 15 Sat 16 Sun 17 Aug 2025 Mon 18 Tue 19 Wed 20 Thu 21 Fri 22 Sat…" at bounding box center [687, 25] width 1155 height 17
click at [370, 14] on button "Refresh" at bounding box center [342, 8] width 55 height 15
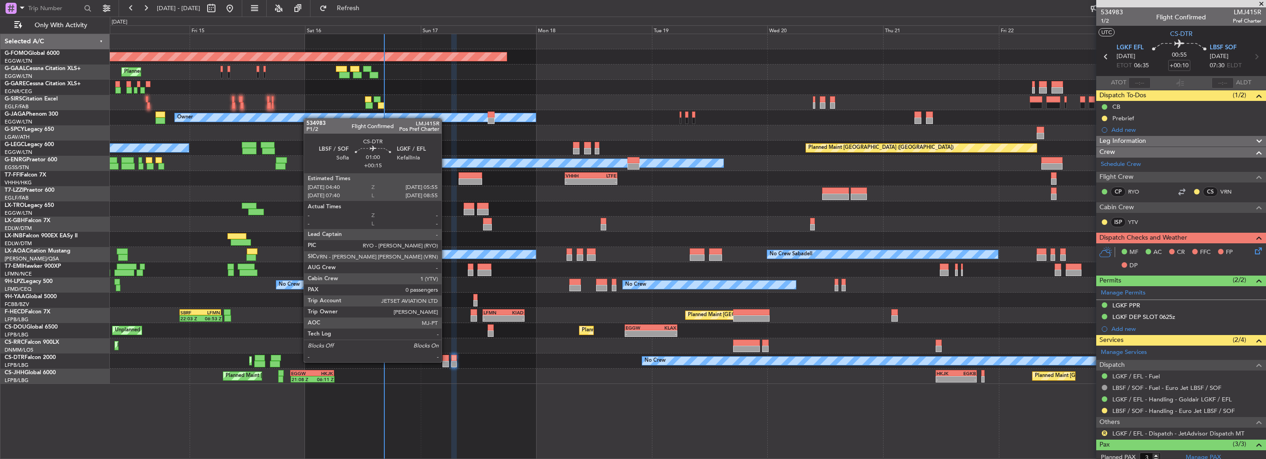
click at [447, 355] on div at bounding box center [445, 358] width 6 height 6
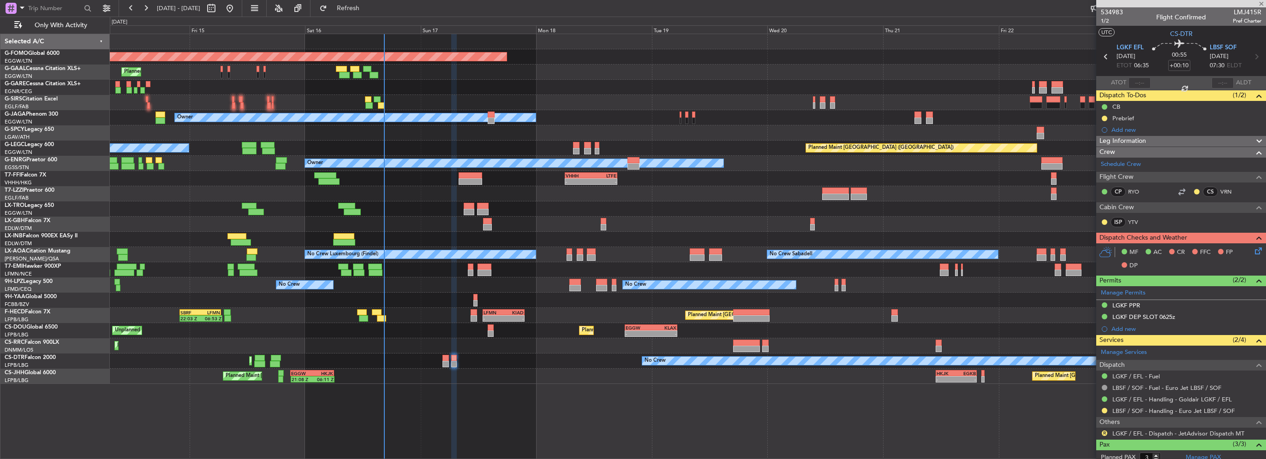
type input "+00:15"
type input "0"
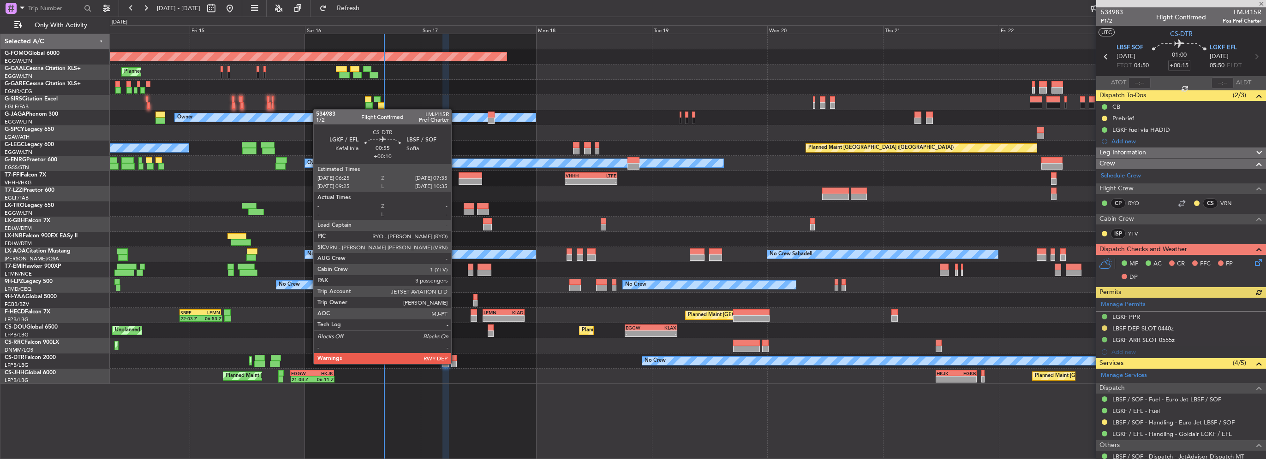
click at [455, 364] on div at bounding box center [454, 364] width 6 height 6
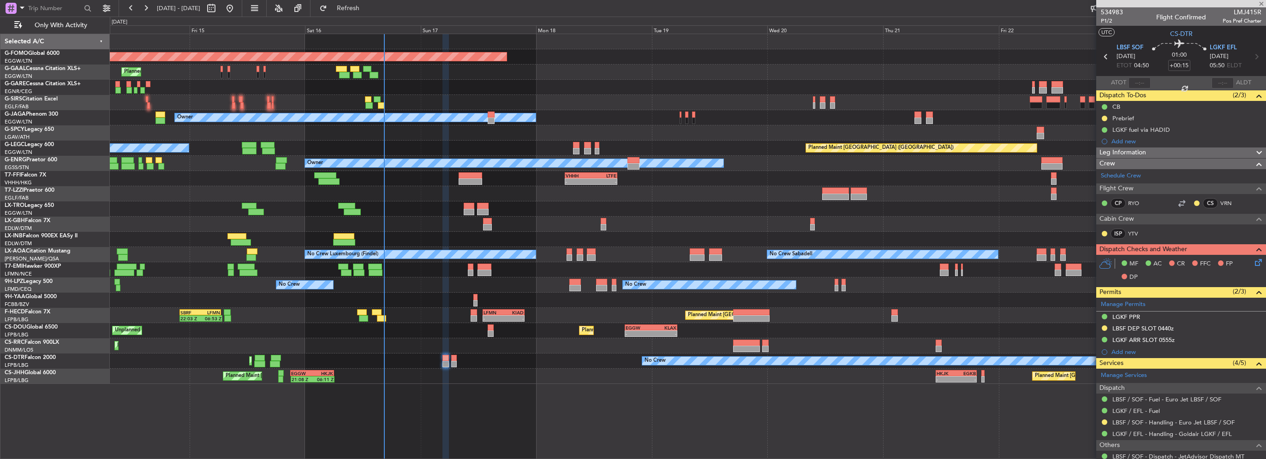
type input "+00:10"
type input "3"
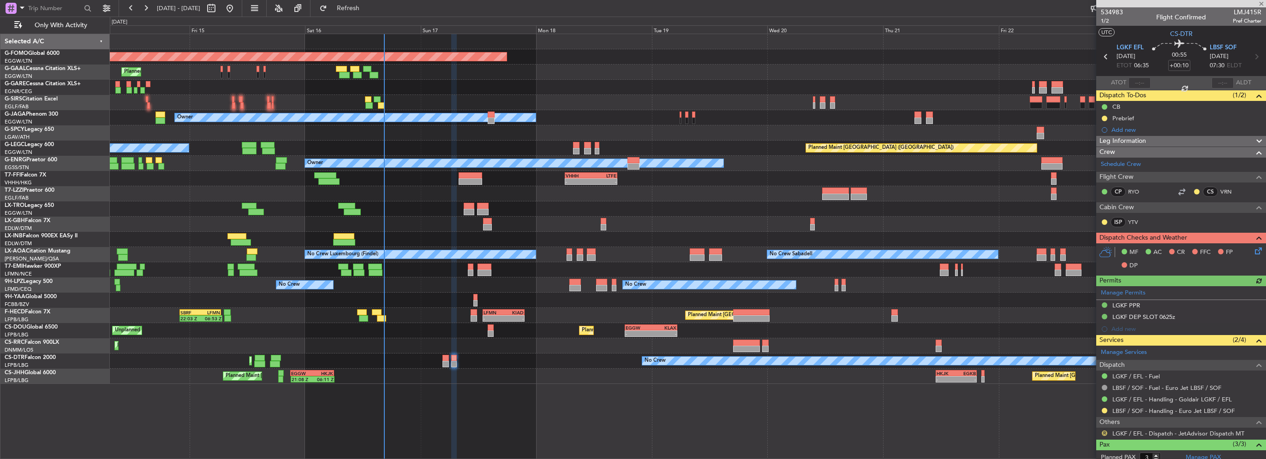
click at [1104, 433] on button "R" at bounding box center [1105, 434] width 6 height 6
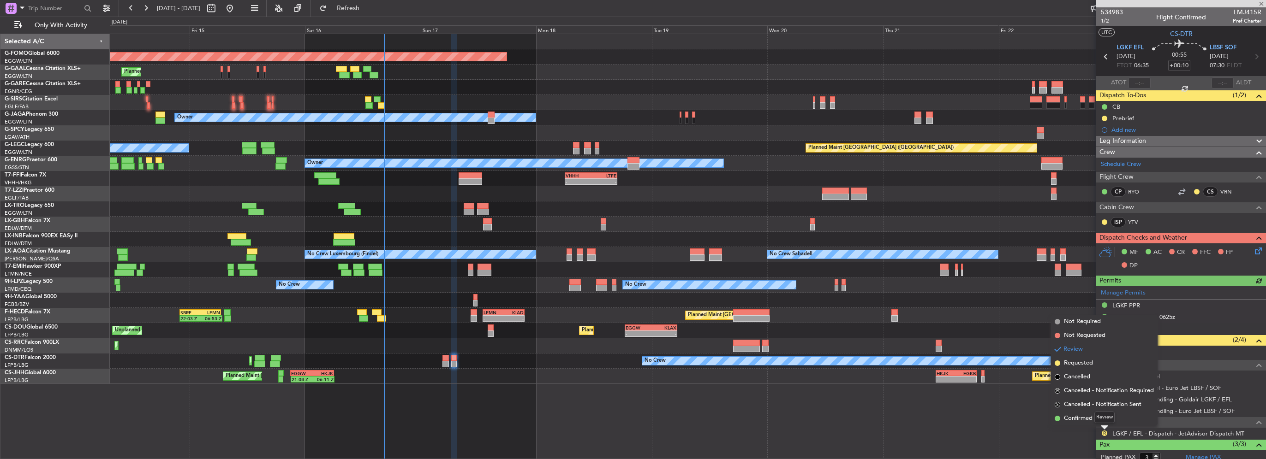
click at [1092, 422] on mat-tooltip-component "Review" at bounding box center [1104, 418] width 33 height 24
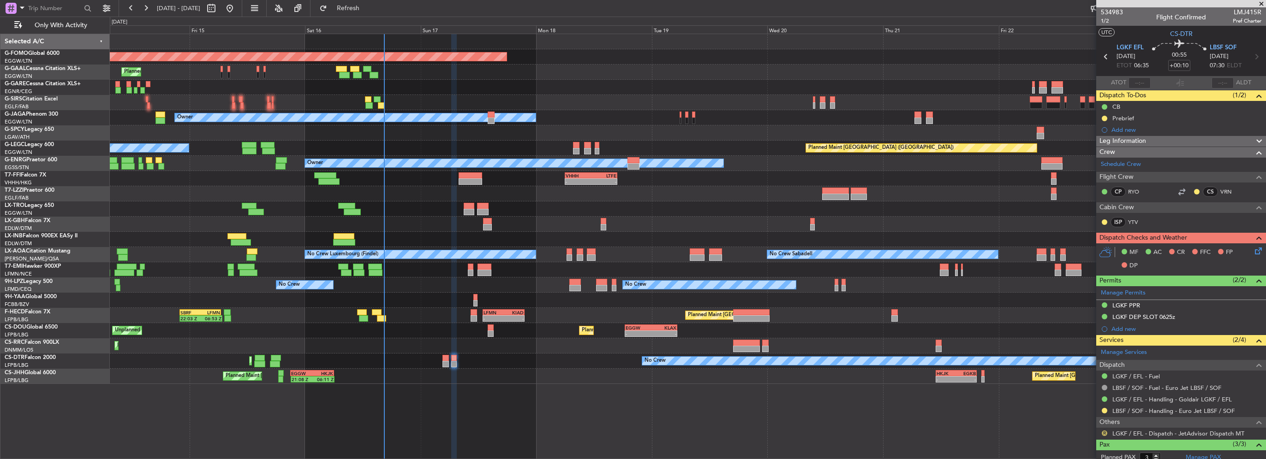
click at [1105, 431] on button "R" at bounding box center [1105, 434] width 6 height 6
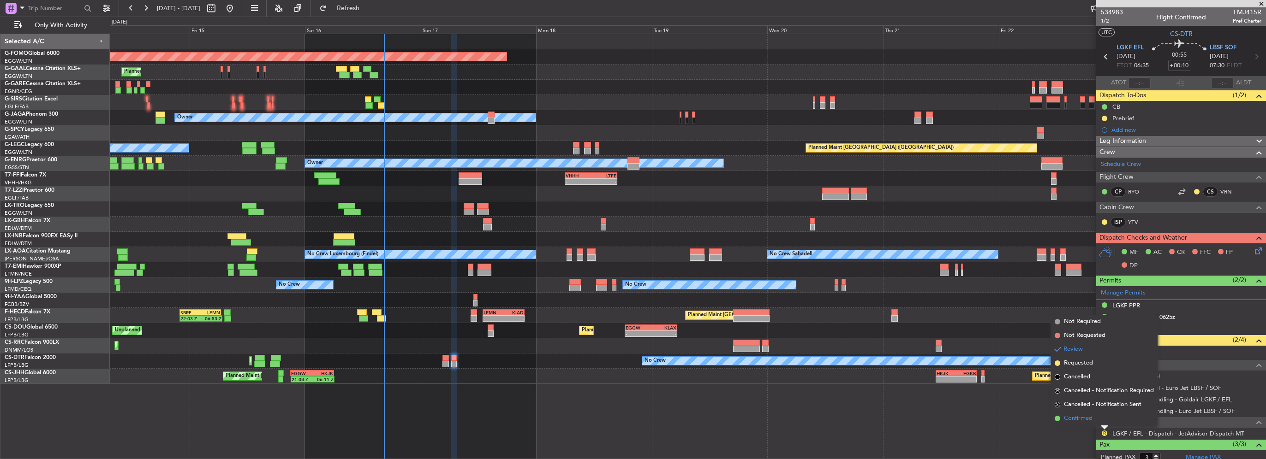
click at [1083, 418] on span "Confirmed" at bounding box center [1078, 418] width 29 height 9
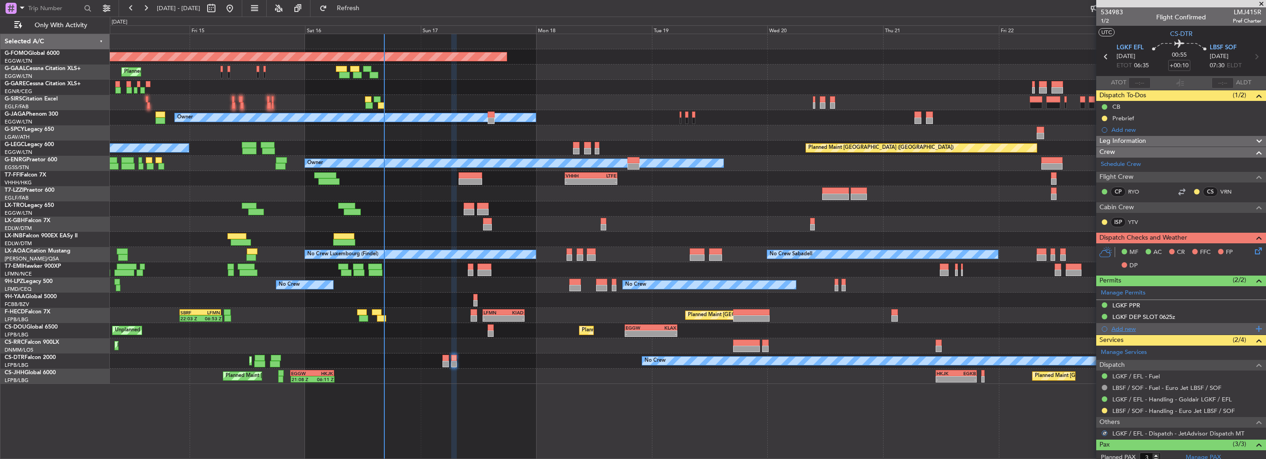
click at [1141, 325] on div "Add new" at bounding box center [1182, 329] width 142 height 8
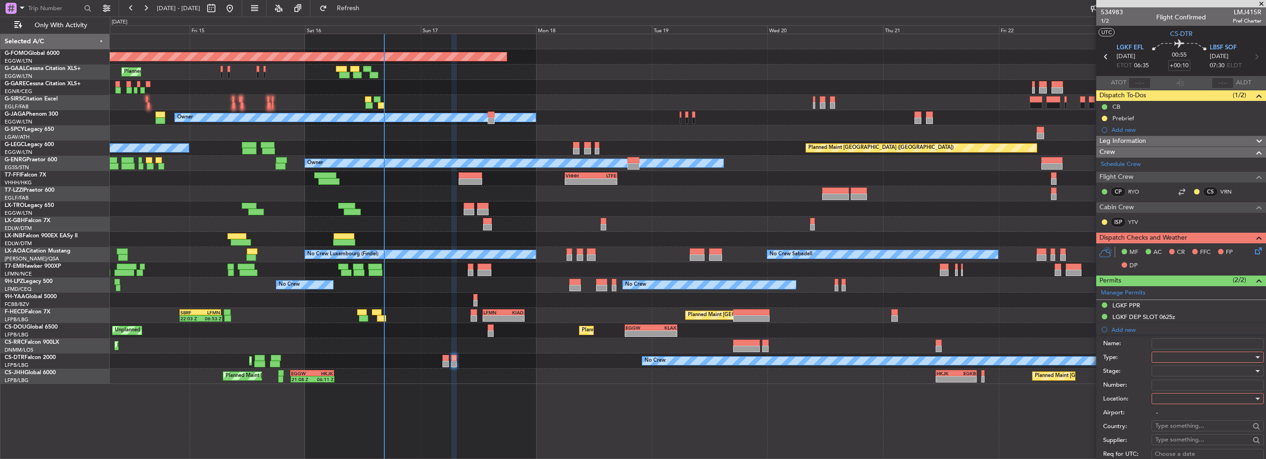
click at [1178, 352] on div at bounding box center [1204, 358] width 98 height 14
click at [1170, 442] on span "Slot" at bounding box center [1204, 444] width 97 height 14
click at [1164, 401] on div at bounding box center [1204, 399] width 98 height 14
click at [1167, 444] on span "Arrival" at bounding box center [1204, 445] width 97 height 14
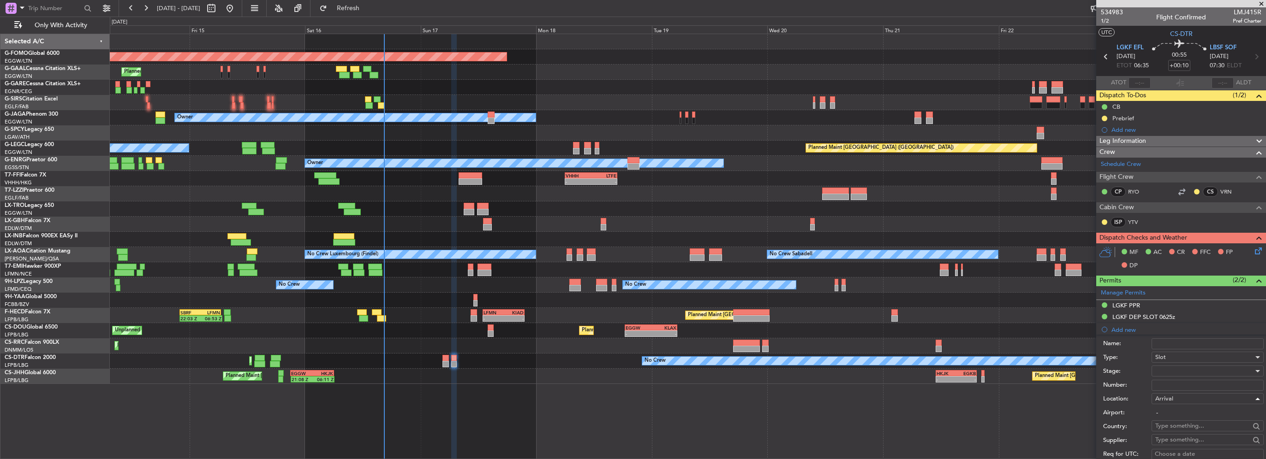
type input "LBSF / SOF"
click at [1175, 375] on div at bounding box center [1204, 371] width 98 height 14
click at [1175, 431] on span "Requested" at bounding box center [1204, 431] width 97 height 14
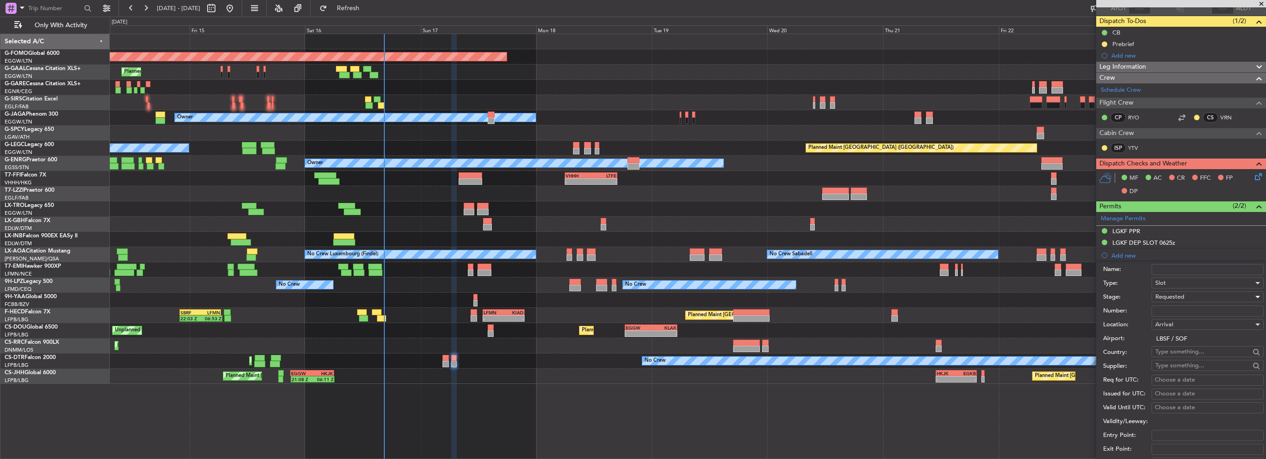
scroll to position [138, 0]
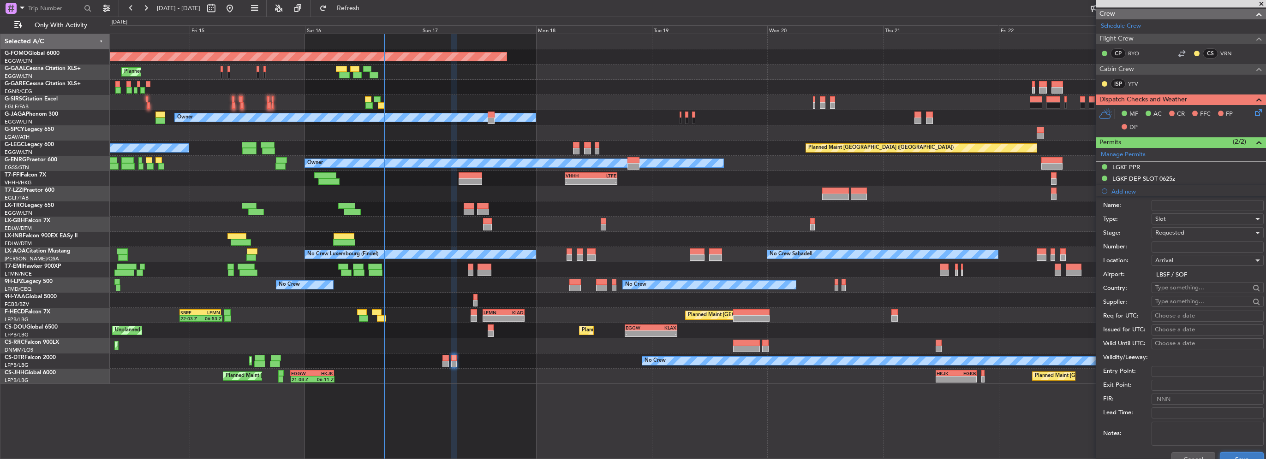
click at [1239, 455] on button "Save" at bounding box center [1242, 460] width 44 height 15
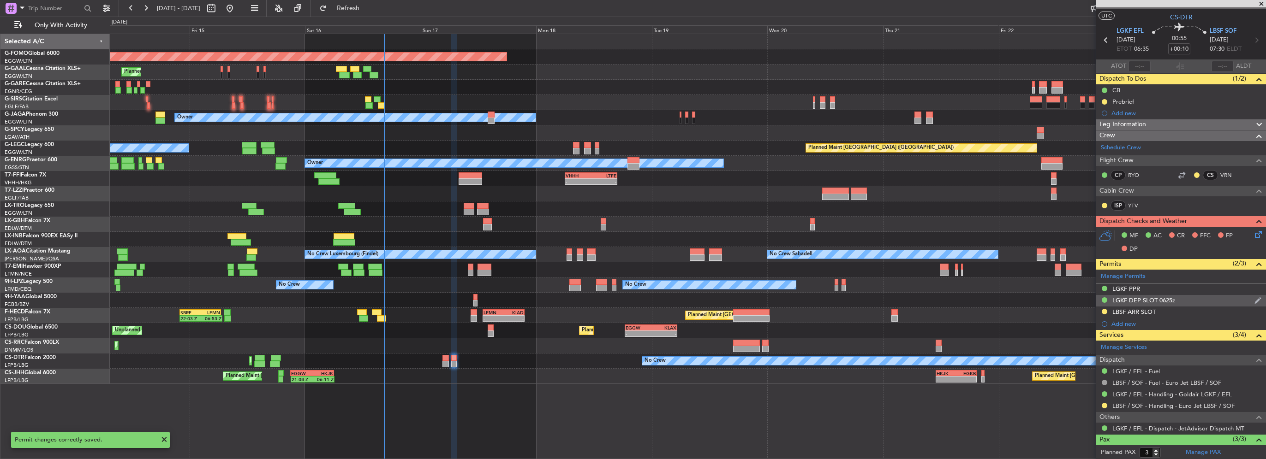
scroll to position [0, 0]
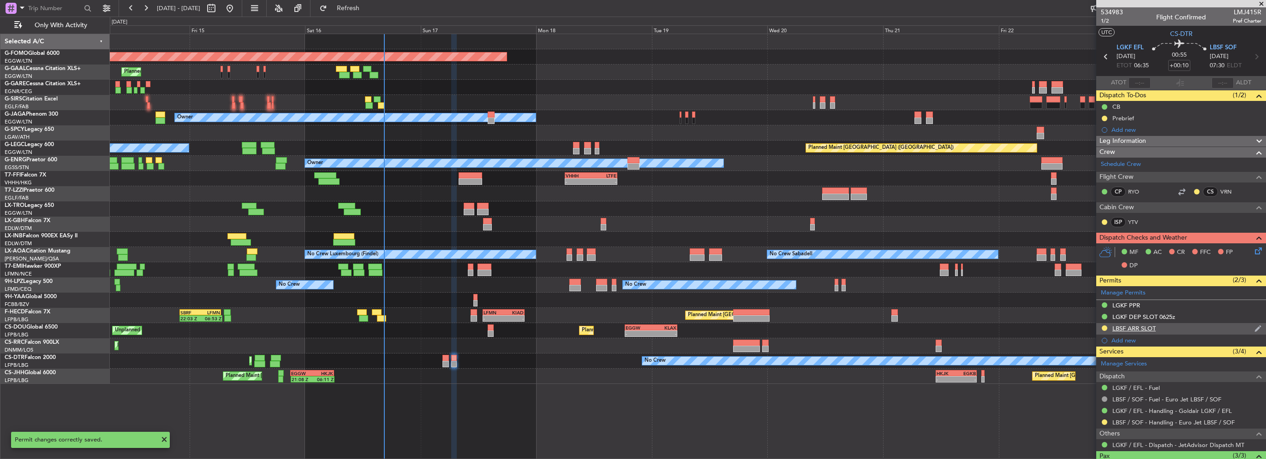
click at [1189, 330] on div "LBSF ARR SLOT" at bounding box center [1181, 329] width 170 height 12
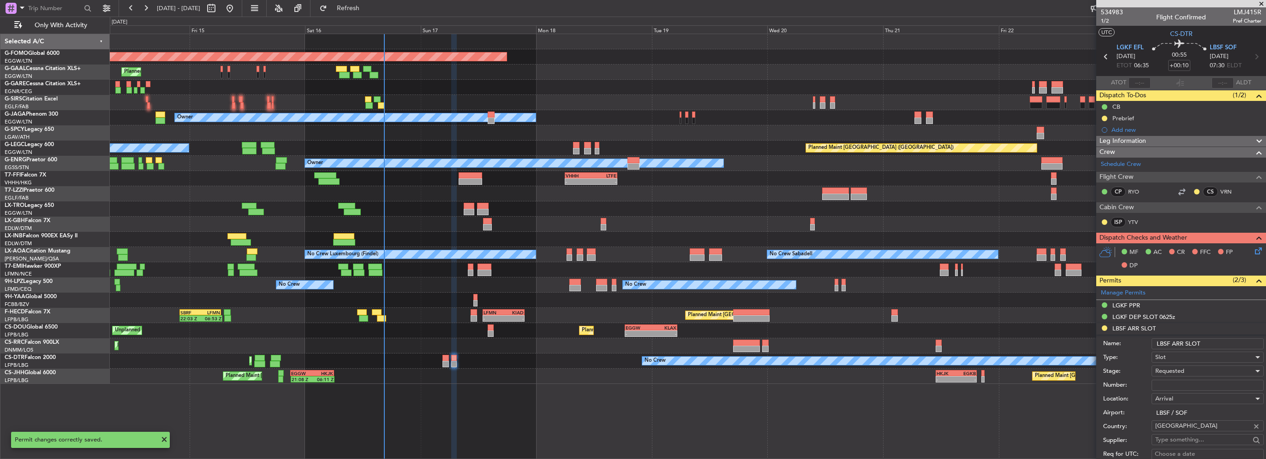
click at [1218, 341] on input "LBSF ARR SLOT" at bounding box center [1207, 344] width 112 height 11
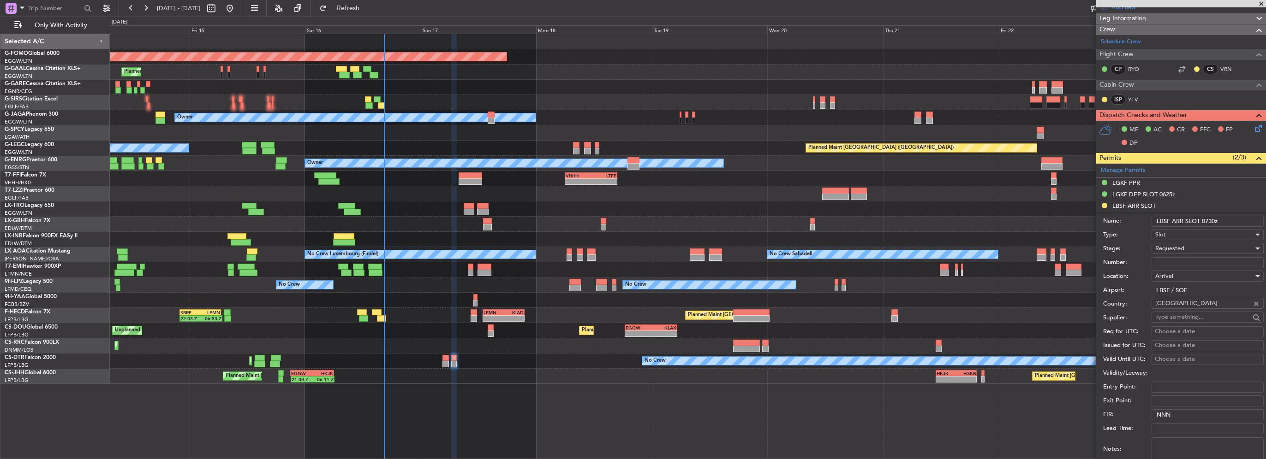
scroll to position [277, 0]
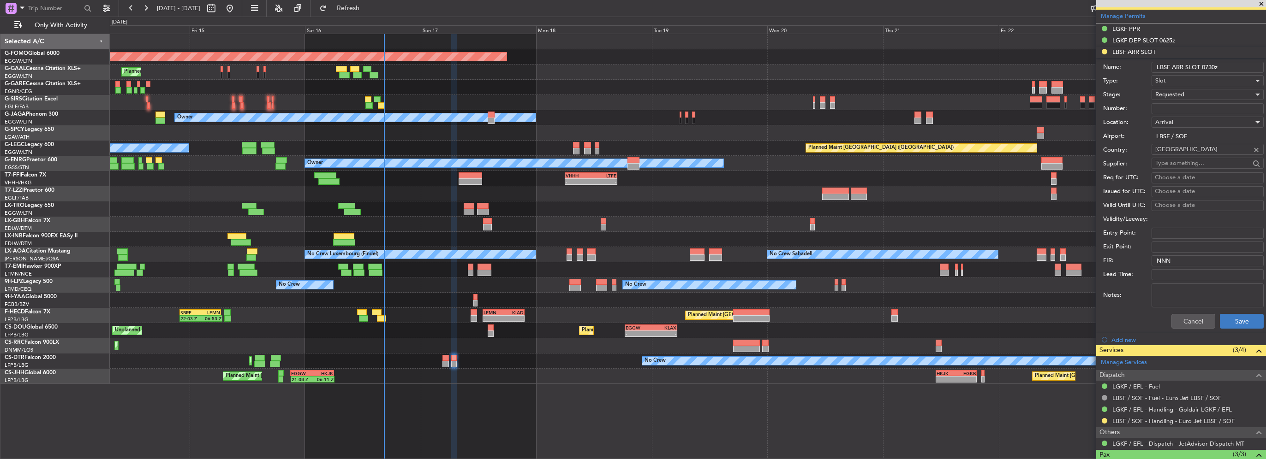
type input "LBSF ARR SLOT 0730z"
click at [1254, 317] on button "Save" at bounding box center [1242, 321] width 44 height 15
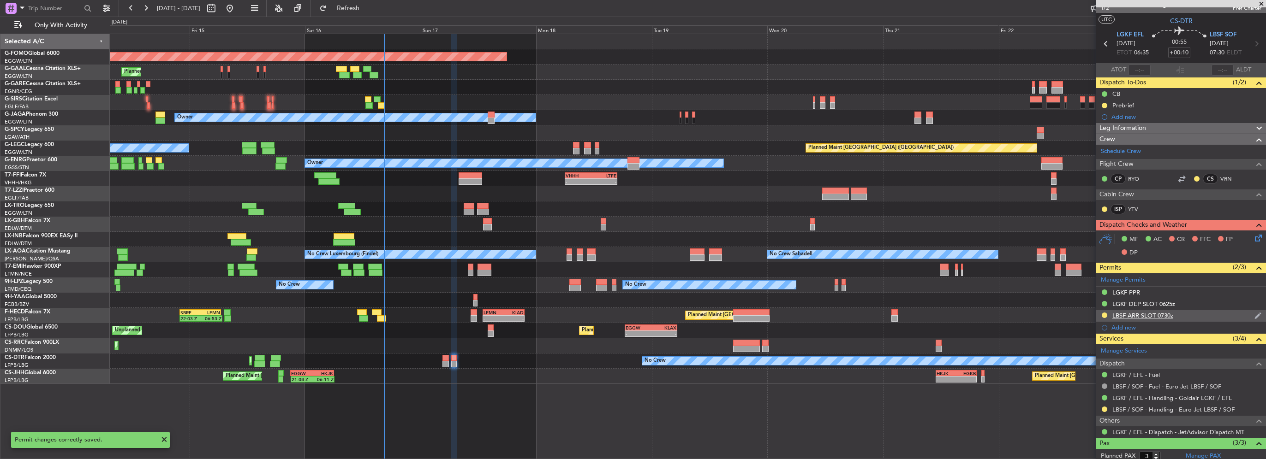
scroll to position [0, 0]
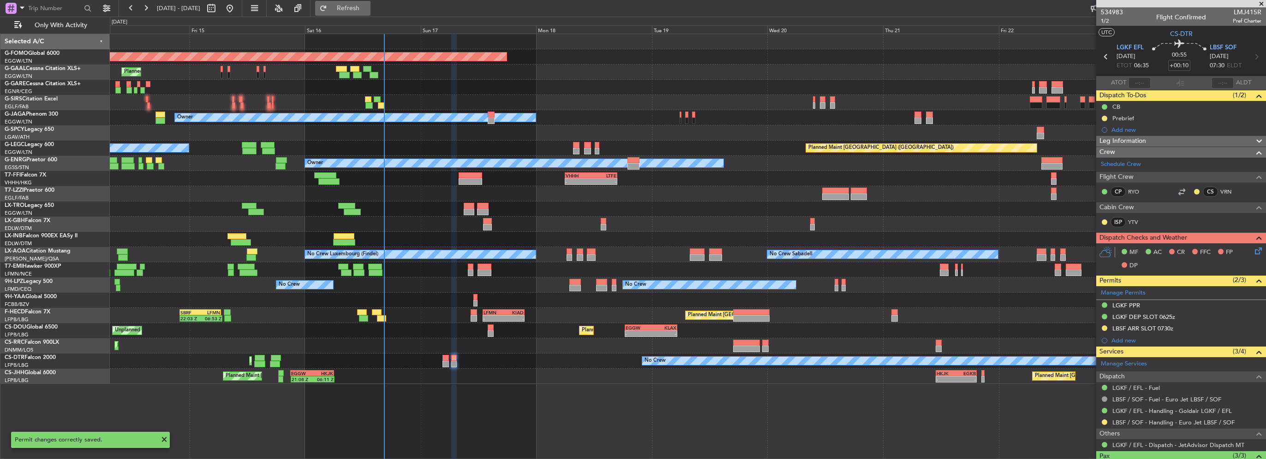
click at [368, 5] on span "Refresh" at bounding box center [348, 8] width 39 height 6
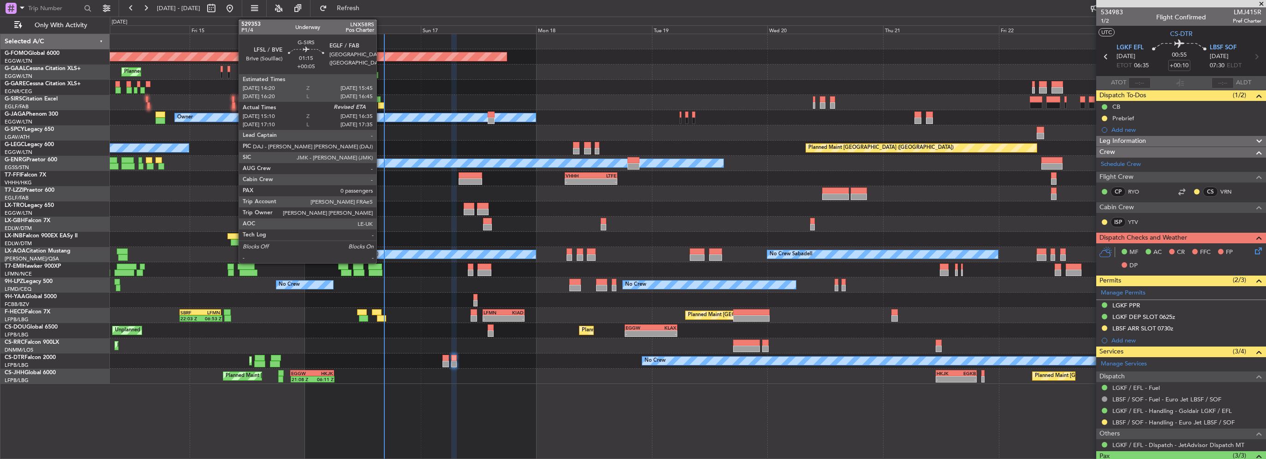
click at [380, 105] on div at bounding box center [381, 105] width 7 height 6
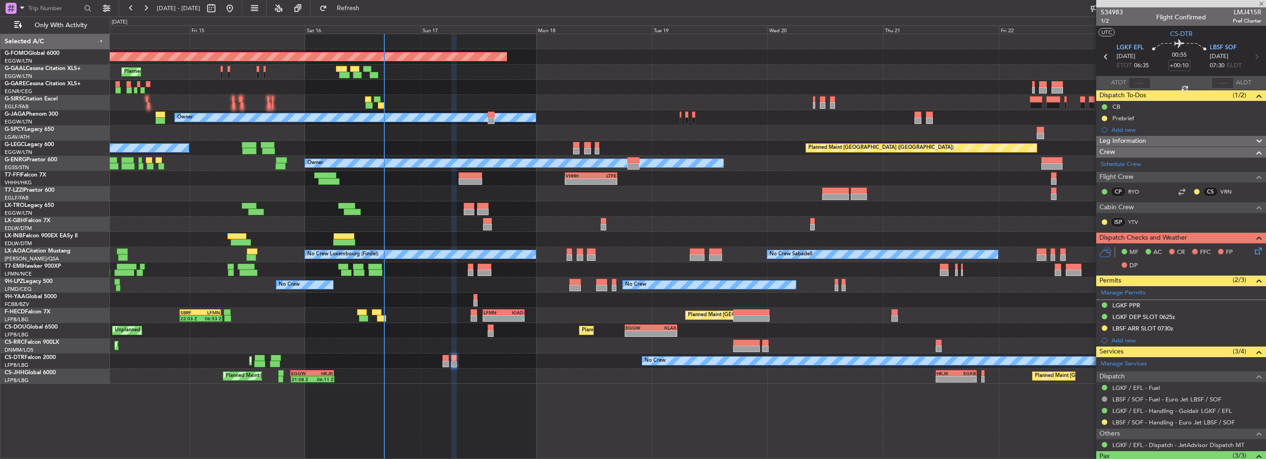
type input "+00:05"
type input "15:10"
type input "0"
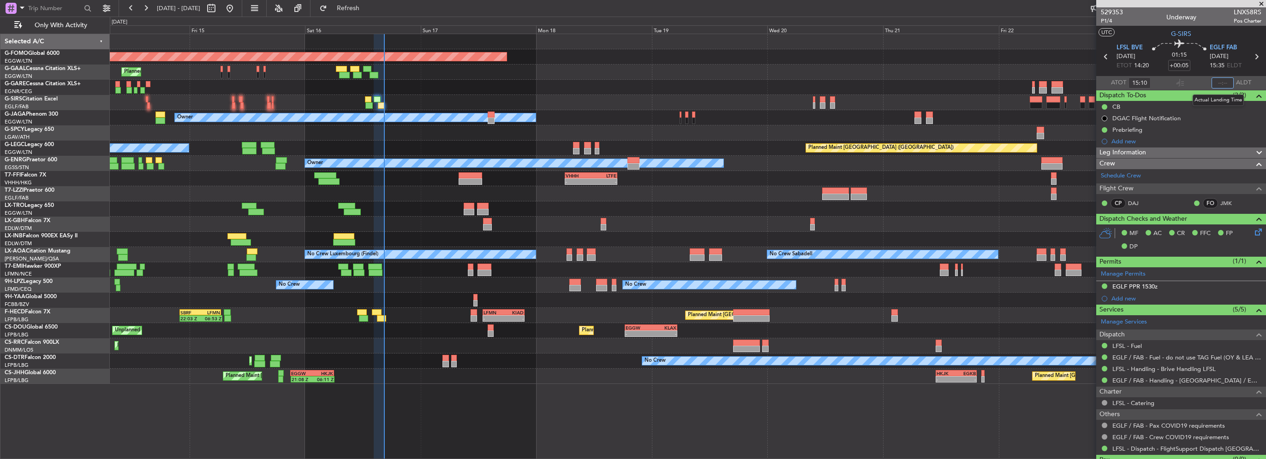
click at [1215, 81] on input "text" at bounding box center [1222, 83] width 22 height 11
type input "16:26"
drag, startPoint x: 351, startPoint y: 7, endPoint x: 356, endPoint y: 15, distance: 9.0
click at [351, 7] on button "Refresh" at bounding box center [342, 8] width 55 height 15
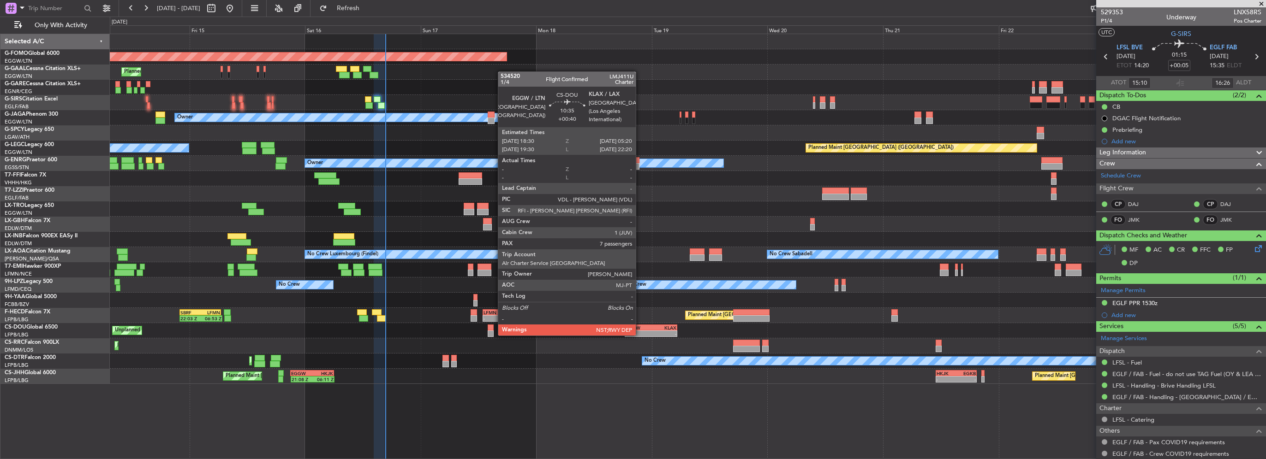
click at [640, 327] on div "EGGW" at bounding box center [638, 328] width 25 height 6
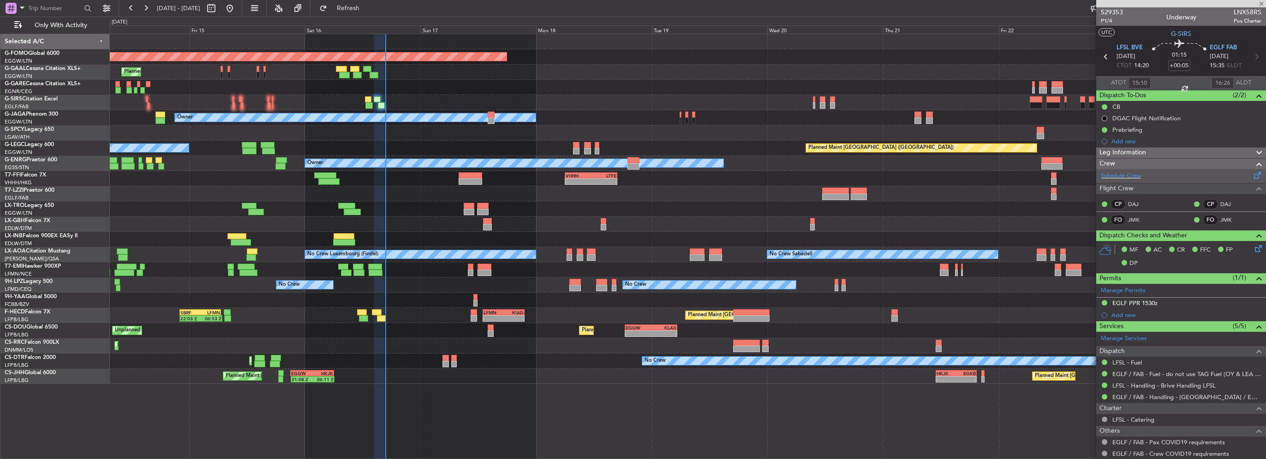
type input "+00:40"
type input "7"
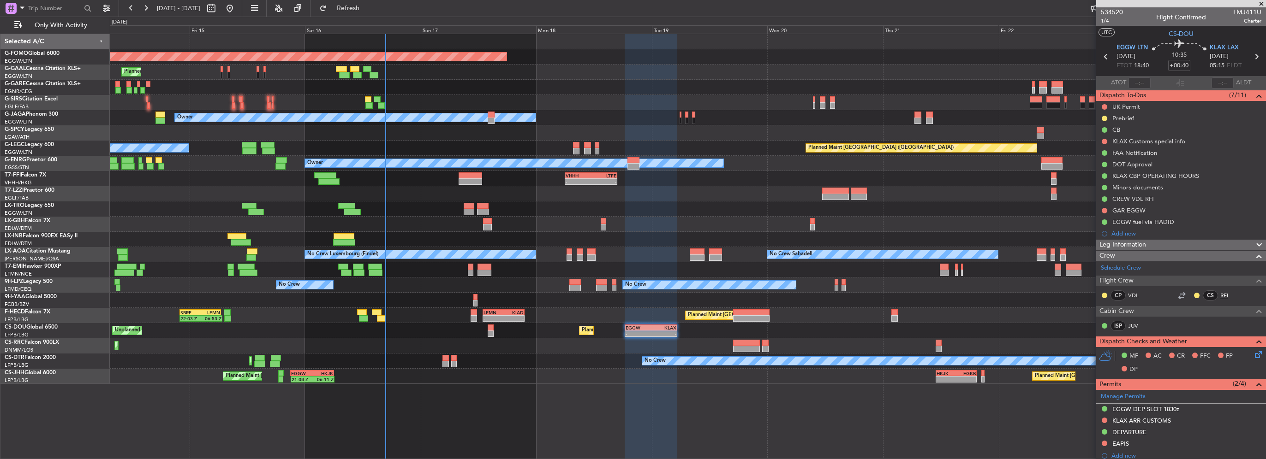
click at [1220, 293] on link "RFI" at bounding box center [1230, 296] width 21 height 8
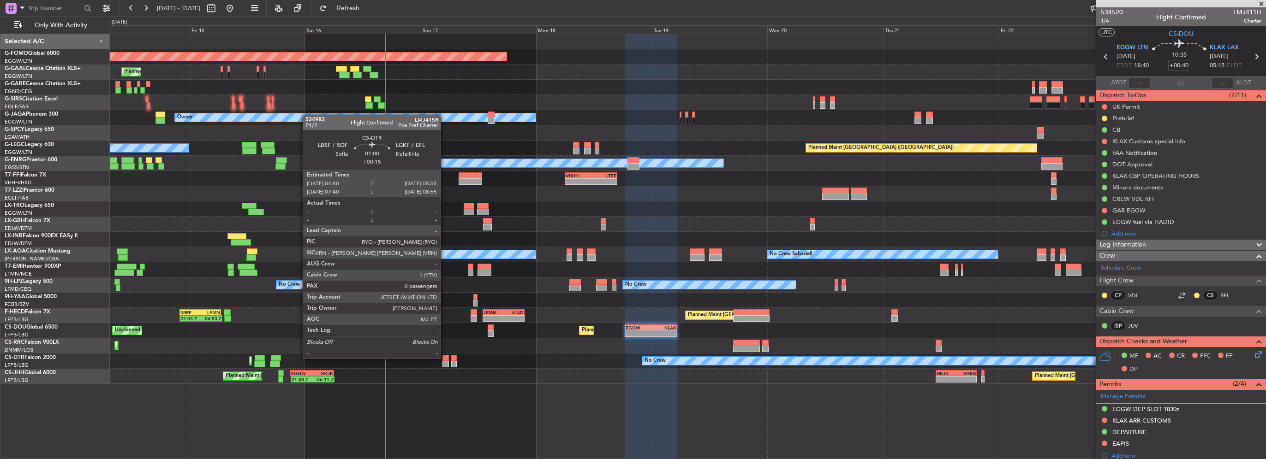
click at [445, 358] on div at bounding box center [445, 358] width 6 height 6
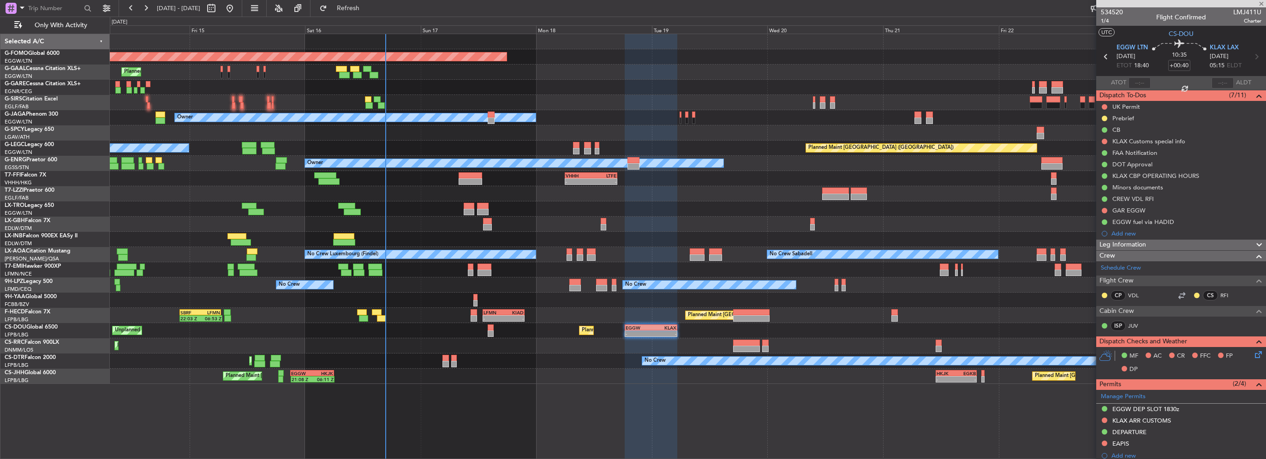
type input "+00:15"
type input "0"
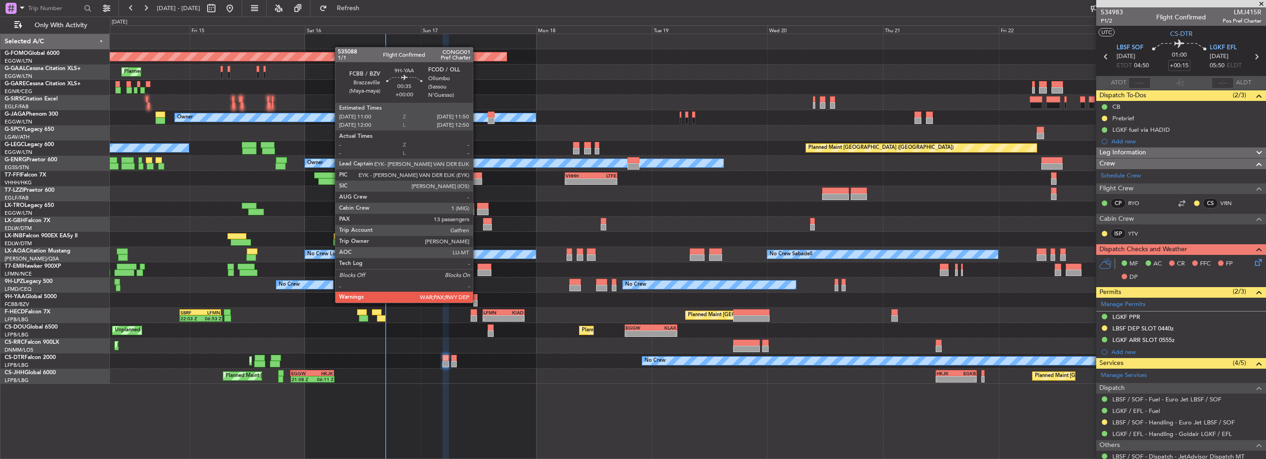
click at [477, 302] on div at bounding box center [475, 303] width 4 height 6
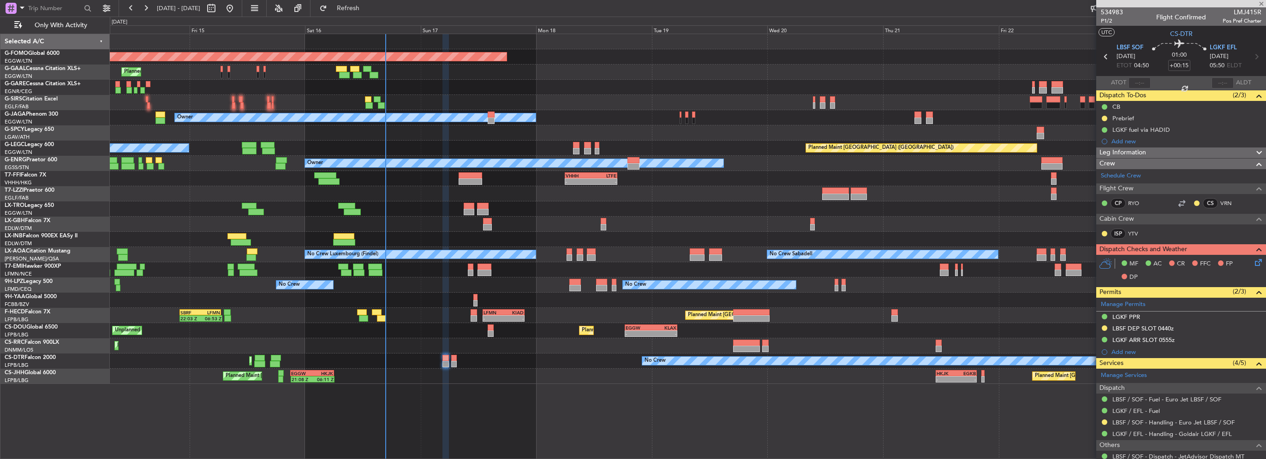
type input "13"
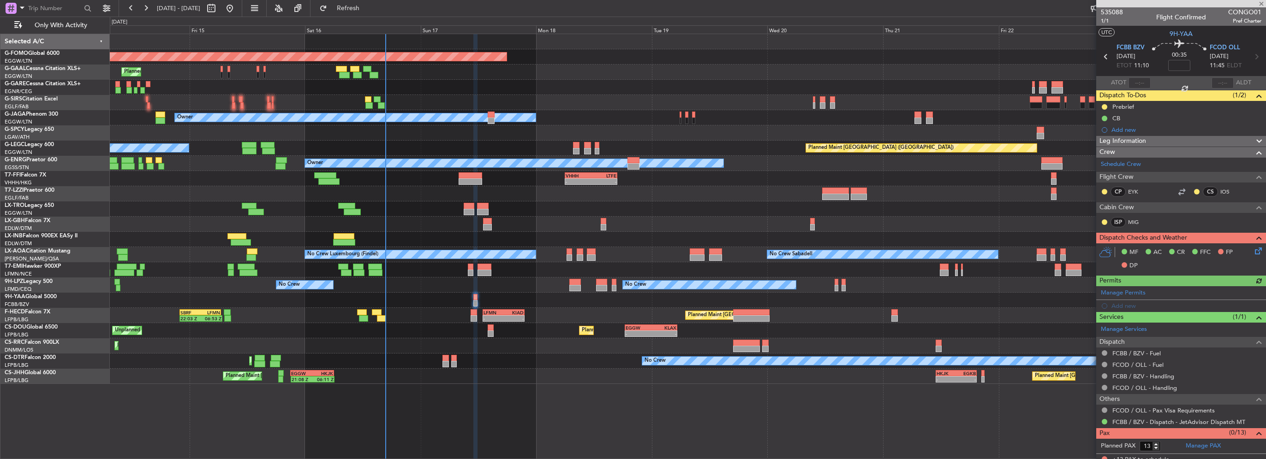
click at [1131, 136] on span "Leg Information" at bounding box center [1122, 141] width 47 height 11
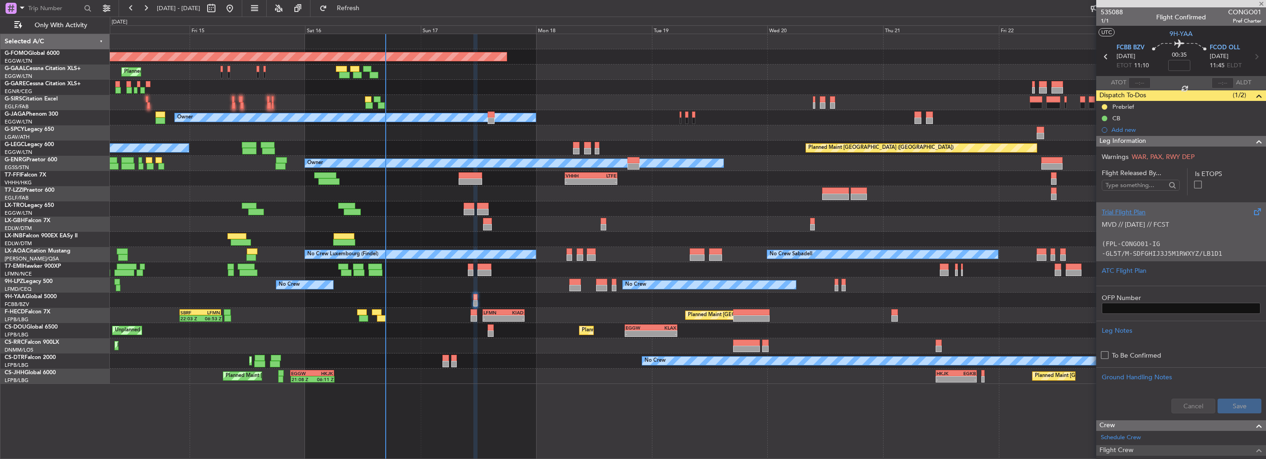
click at [1147, 227] on p "MVD // [DATE] // FCST" at bounding box center [1181, 225] width 159 height 10
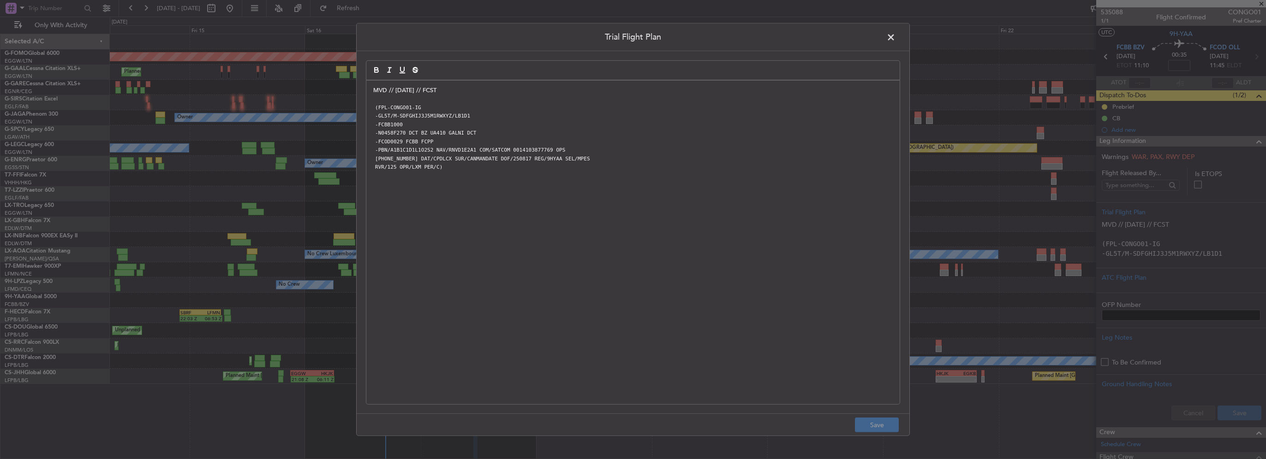
drag, startPoint x: 896, startPoint y: 35, endPoint x: 827, endPoint y: 54, distance: 71.4
click at [895, 35] on span at bounding box center [895, 39] width 0 height 18
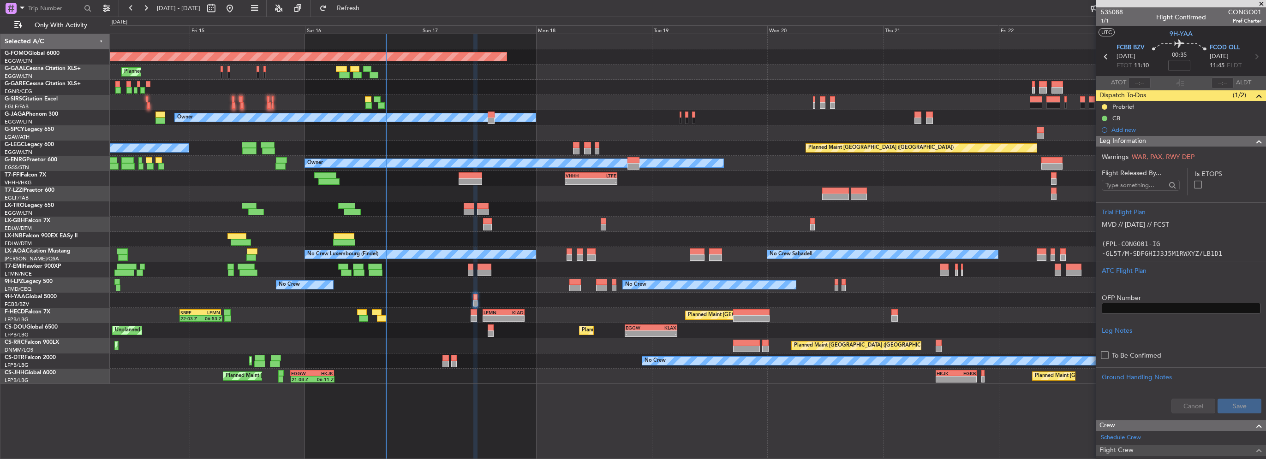
click at [1253, 143] on span at bounding box center [1258, 141] width 11 height 11
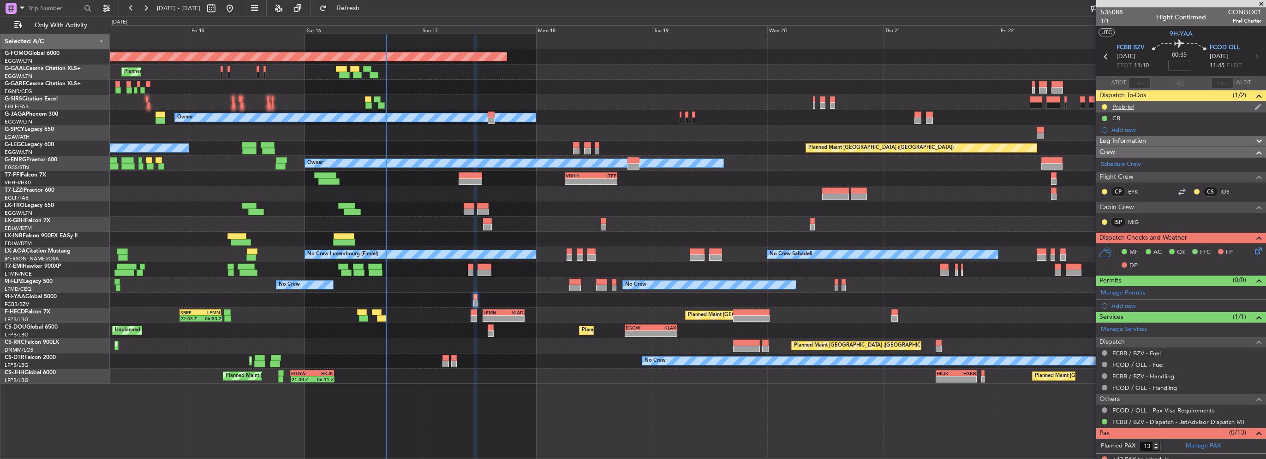
click at [1130, 109] on div "Prebrief" at bounding box center [1123, 107] width 22 height 8
click at [1163, 113] on div "CB" at bounding box center [1181, 119] width 170 height 12
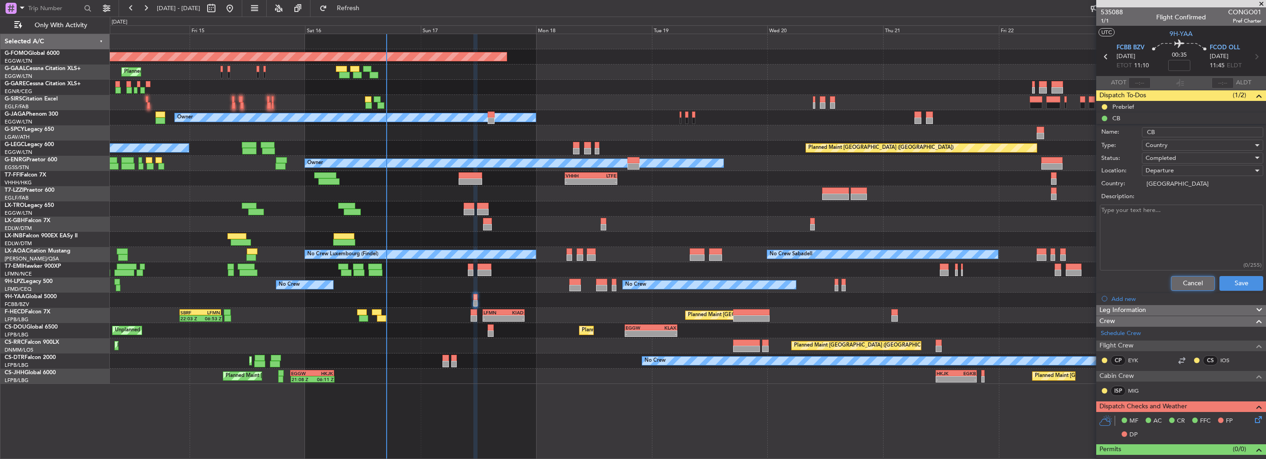
click at [1181, 279] on button "Cancel" at bounding box center [1193, 283] width 44 height 15
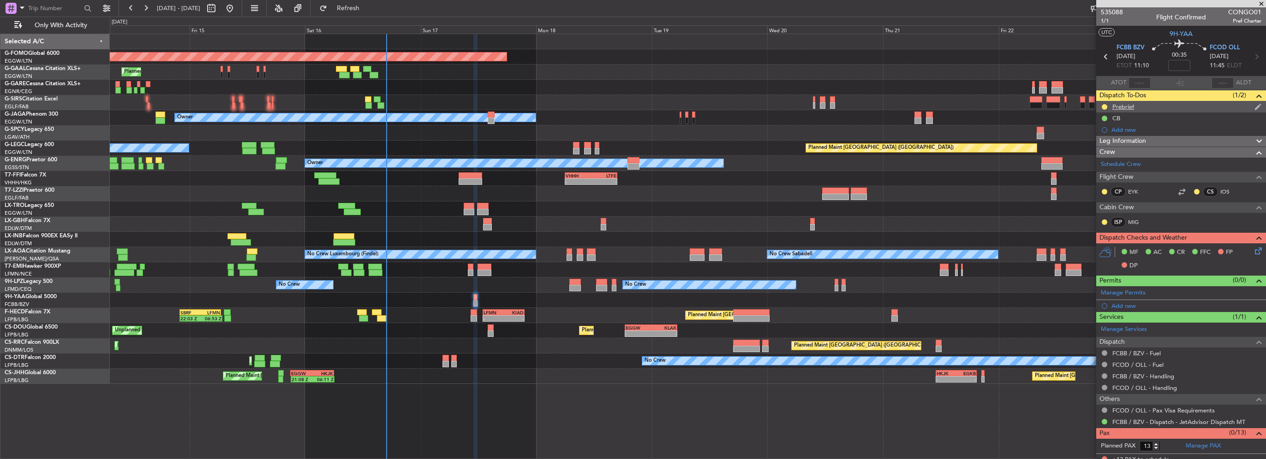
click at [1136, 106] on div "Prebrief" at bounding box center [1181, 107] width 170 height 12
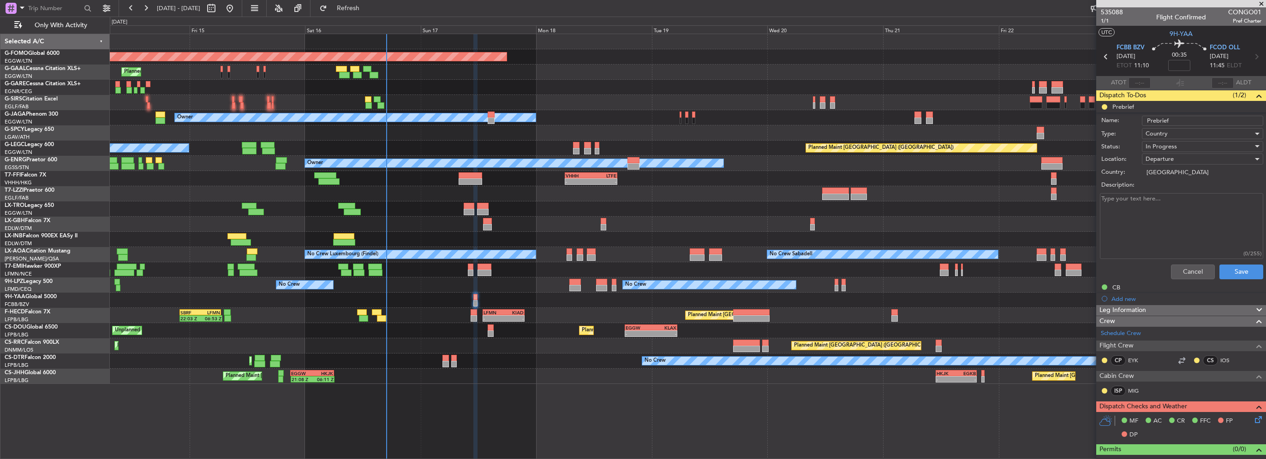
click at [1163, 234] on textarea "Description:" at bounding box center [1181, 226] width 163 height 66
paste textarea "FCBB-FCOD/ CONGO01/ ETD 11:00LT/ PAX 13/ Cargo 1000/ FOB 22800"
type textarea "FCBB-FCOD/ CONGO01/ ETD 11:00LT/ PAX 13/ Cargo 1000/ FOB 22800"
click at [1198, 148] on div "In Progress" at bounding box center [1198, 147] width 107 height 14
click at [1188, 196] on span "Completed" at bounding box center [1198, 192] width 108 height 14
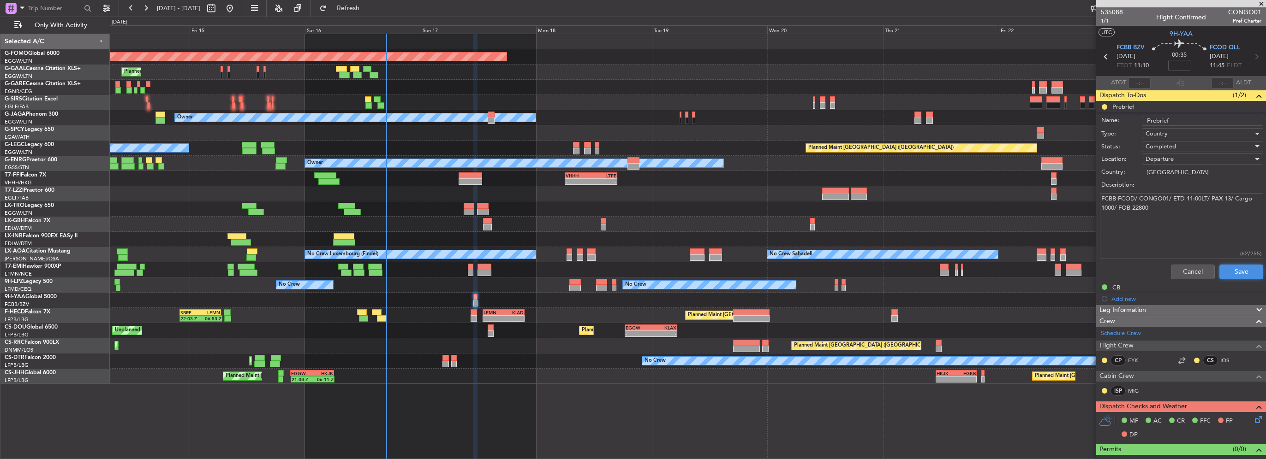
click at [1227, 271] on button "Save" at bounding box center [1241, 272] width 44 height 15
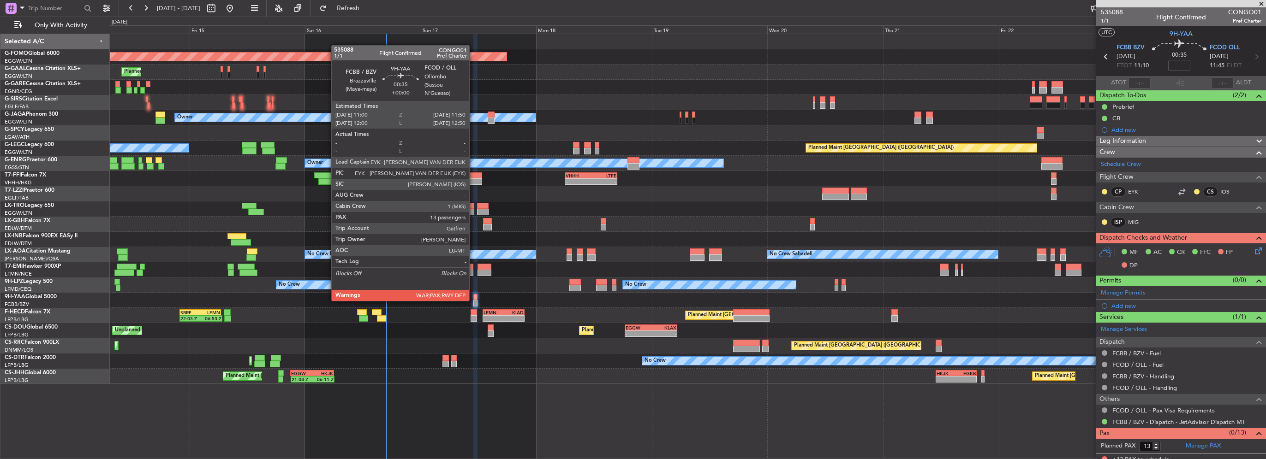
click at [473, 300] on div at bounding box center [475, 303] width 4 height 6
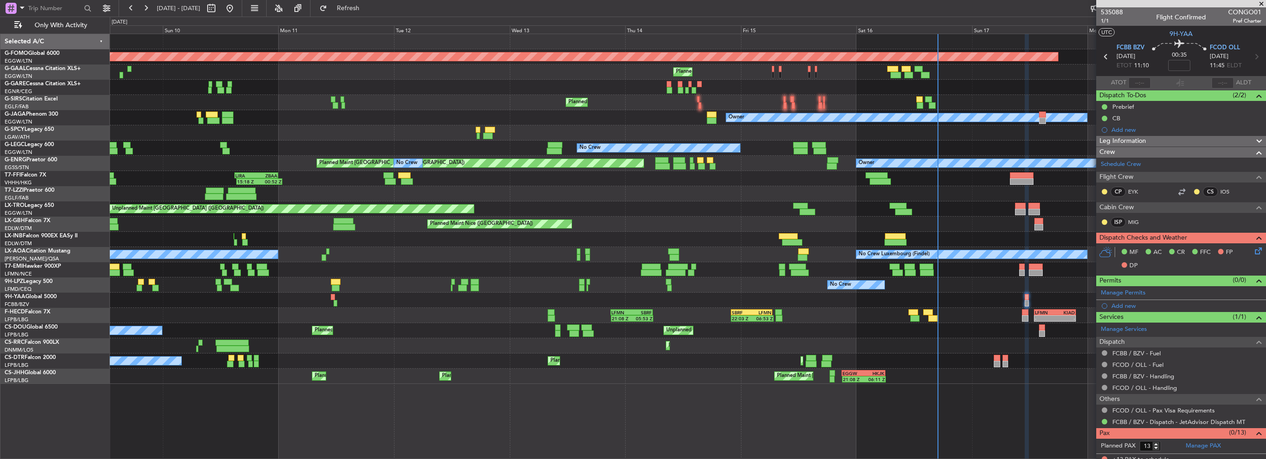
click at [844, 303] on div at bounding box center [688, 300] width 1156 height 15
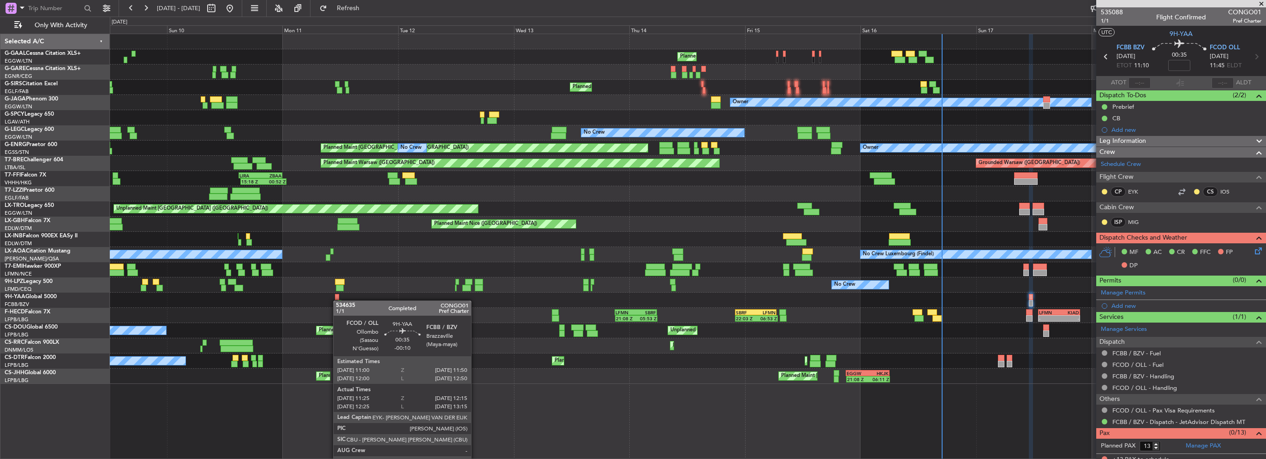
click at [338, 301] on div at bounding box center [340, 303] width 4 height 6
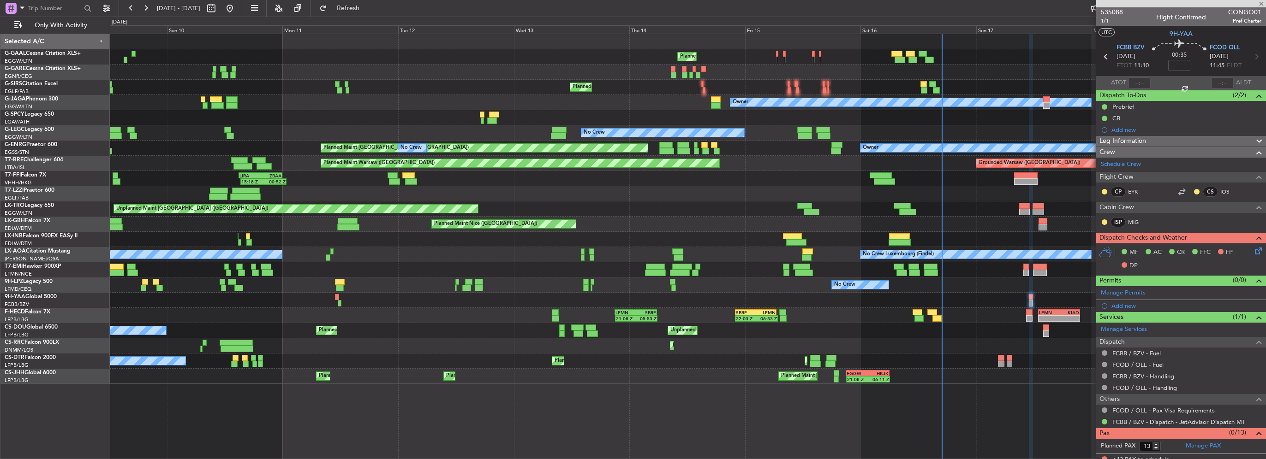
type input "-00:10"
type input "11:35"
type input "12:10"
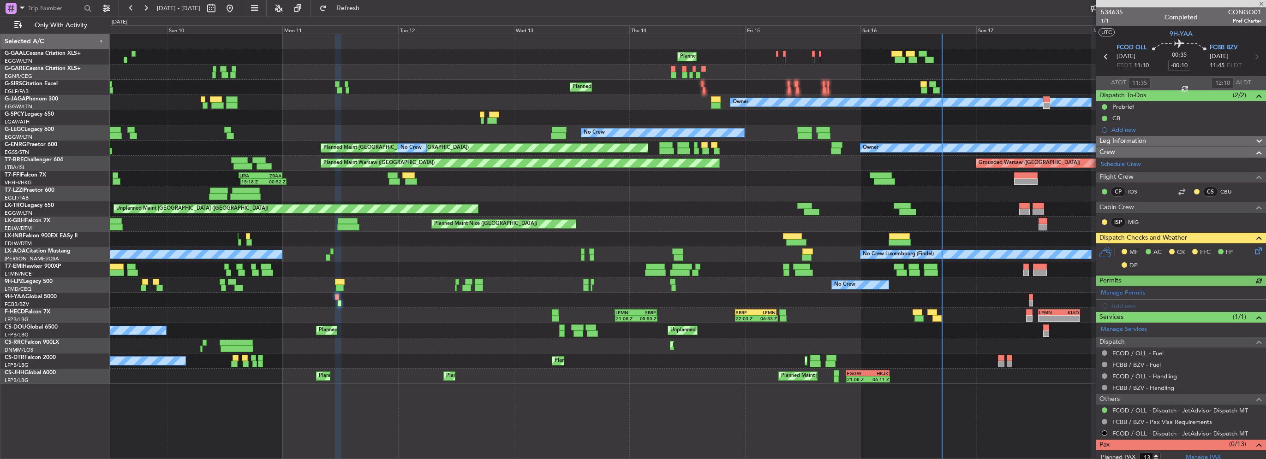
drag, startPoint x: 1133, startPoint y: 139, endPoint x: 1159, endPoint y: 207, distance: 72.6
click at [1133, 139] on span "Leg Information" at bounding box center [1122, 141] width 47 height 11
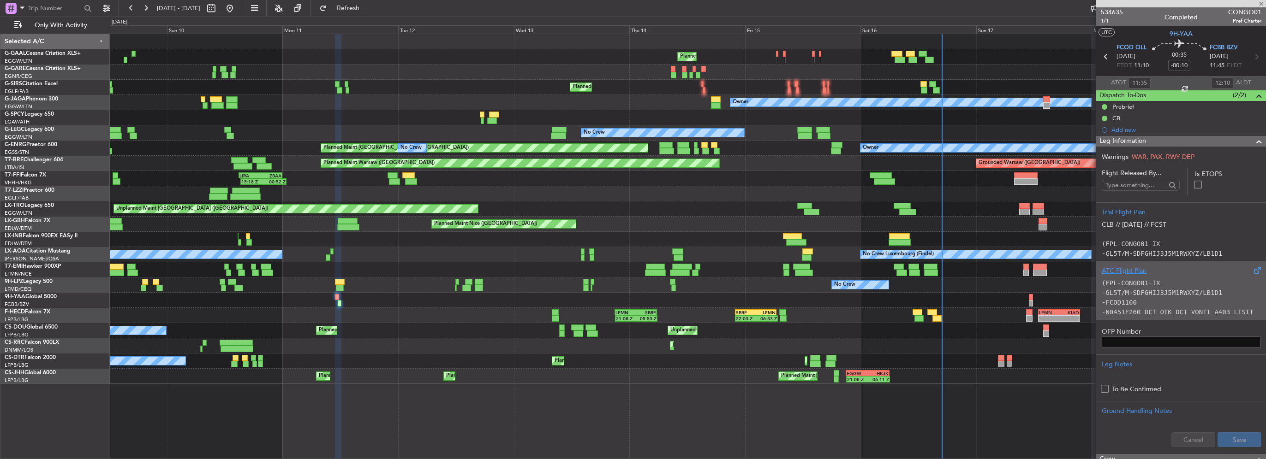
click at [1170, 279] on p "(FPL-CONGO01-IX" at bounding box center [1181, 284] width 159 height 10
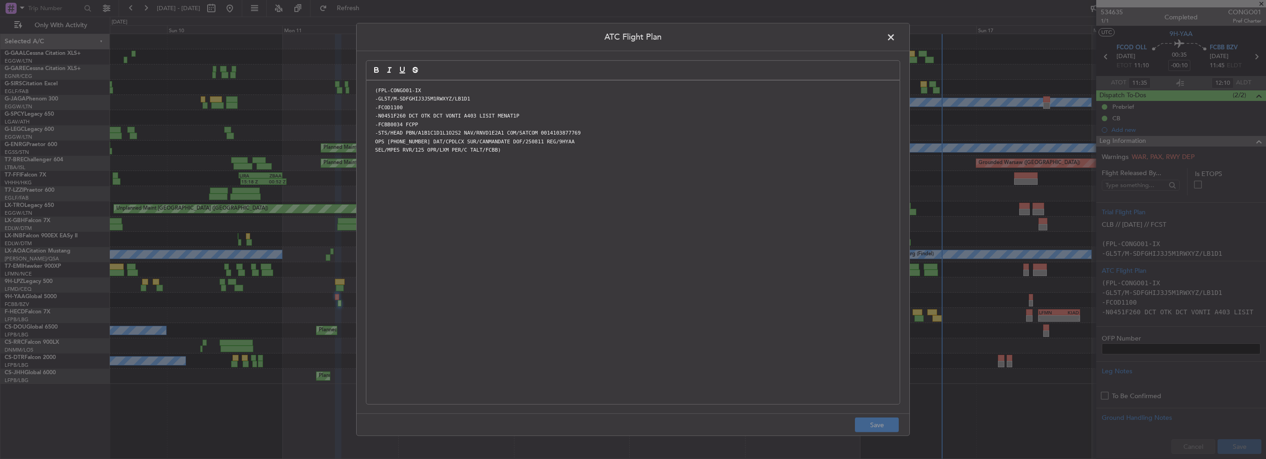
click at [895, 37] on span at bounding box center [895, 39] width 0 height 18
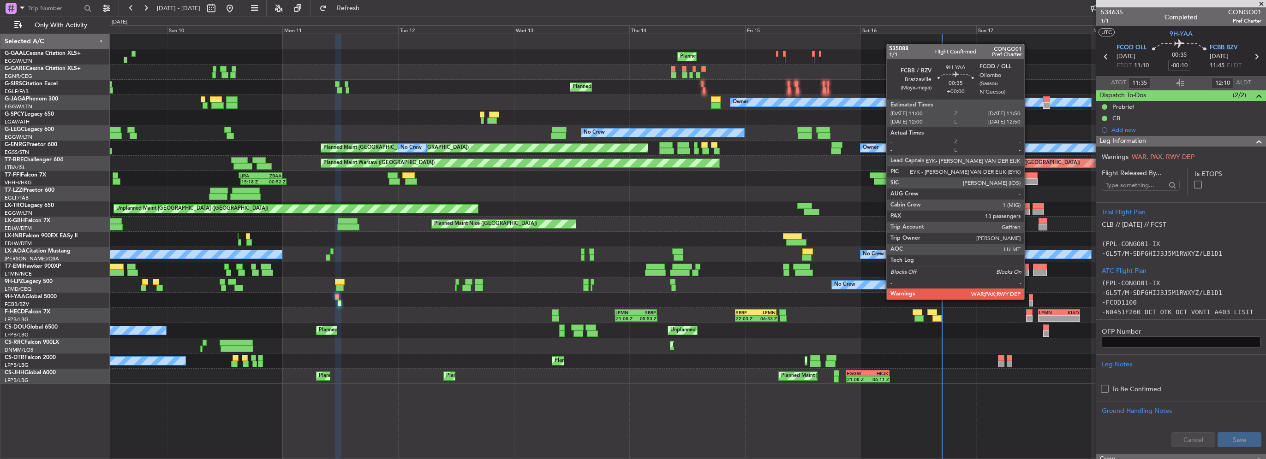
click at [1032, 300] on div at bounding box center [1031, 303] width 4 height 6
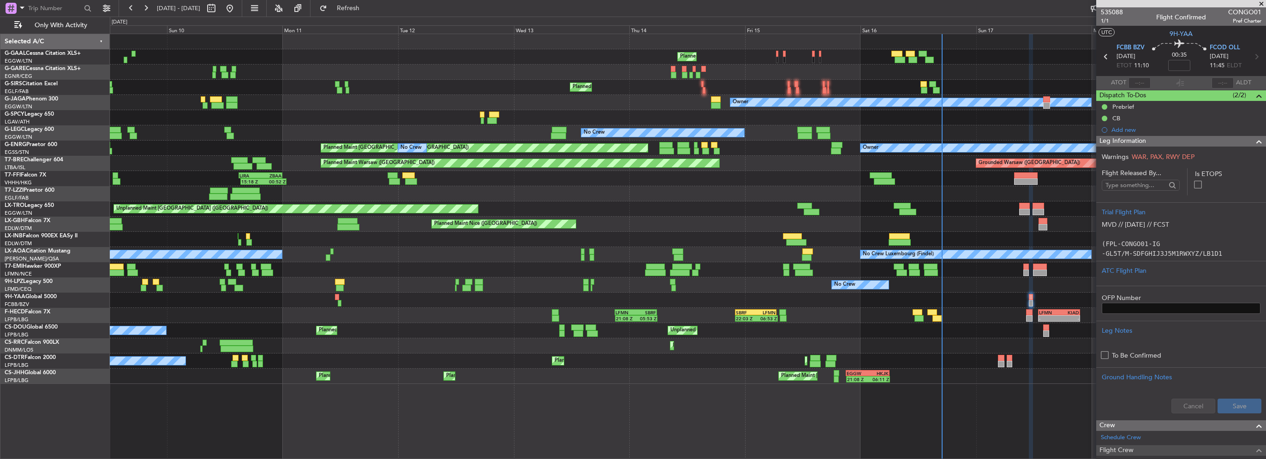
click at [0, 354] on html "09 Aug 2025 - 19 Aug 2025 Refresh Quick Links Only With Activity Planned Maint …" at bounding box center [633, 229] width 1266 height 459
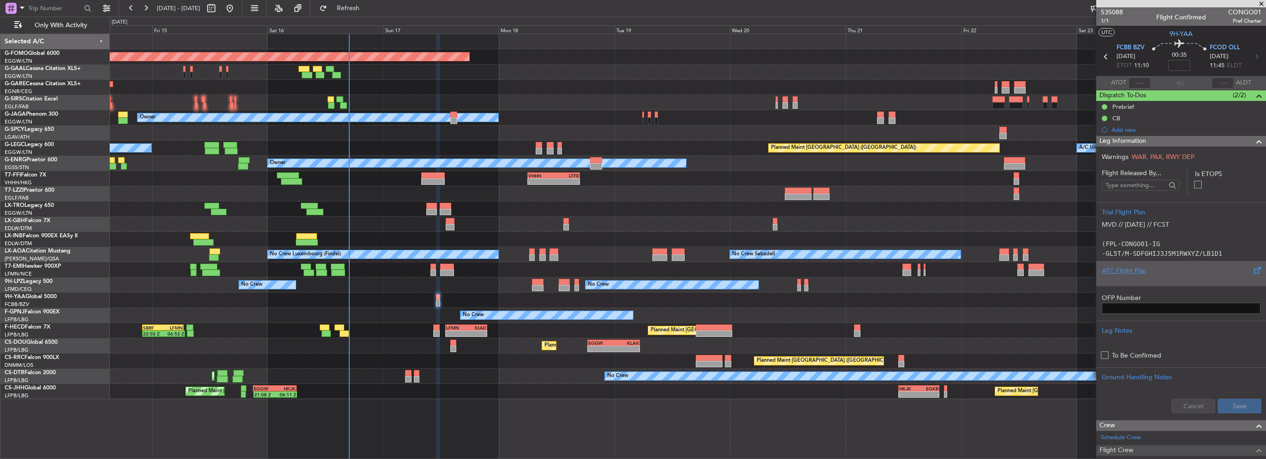
click at [1157, 275] on div "ATC Flight Plan" at bounding box center [1181, 271] width 159 height 10
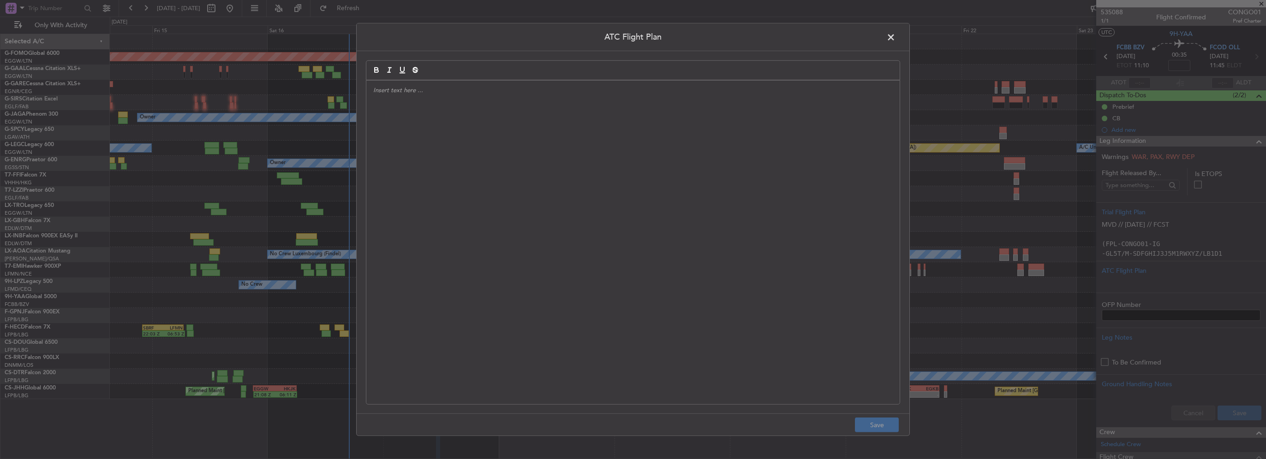
click at [651, 189] on div at bounding box center [632, 243] width 533 height 324
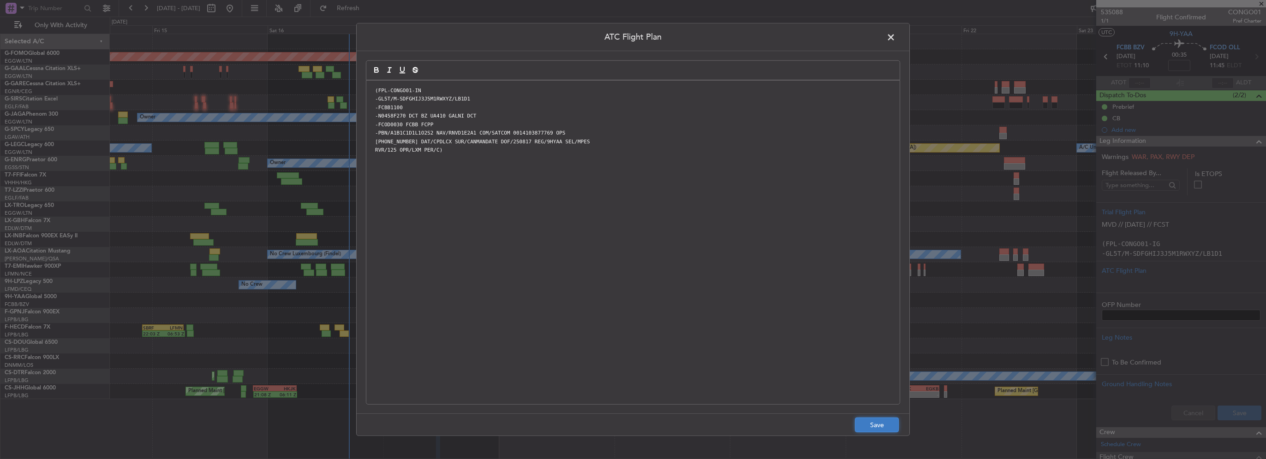
click at [867, 419] on button "Save" at bounding box center [877, 425] width 44 height 15
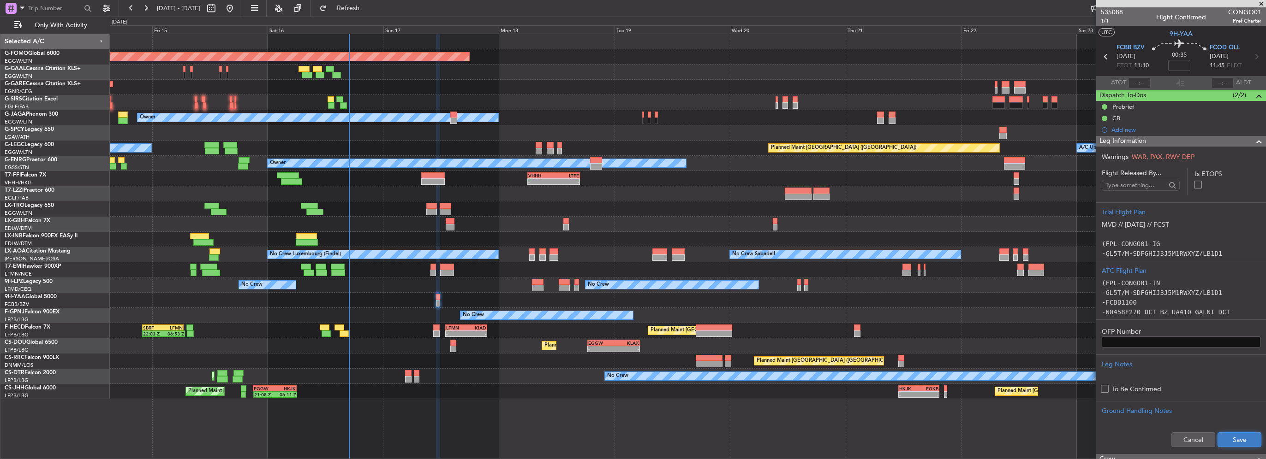
click at [1233, 436] on button "Save" at bounding box center [1239, 440] width 44 height 15
click at [1207, 140] on div "Leg Information" at bounding box center [1181, 141] width 170 height 11
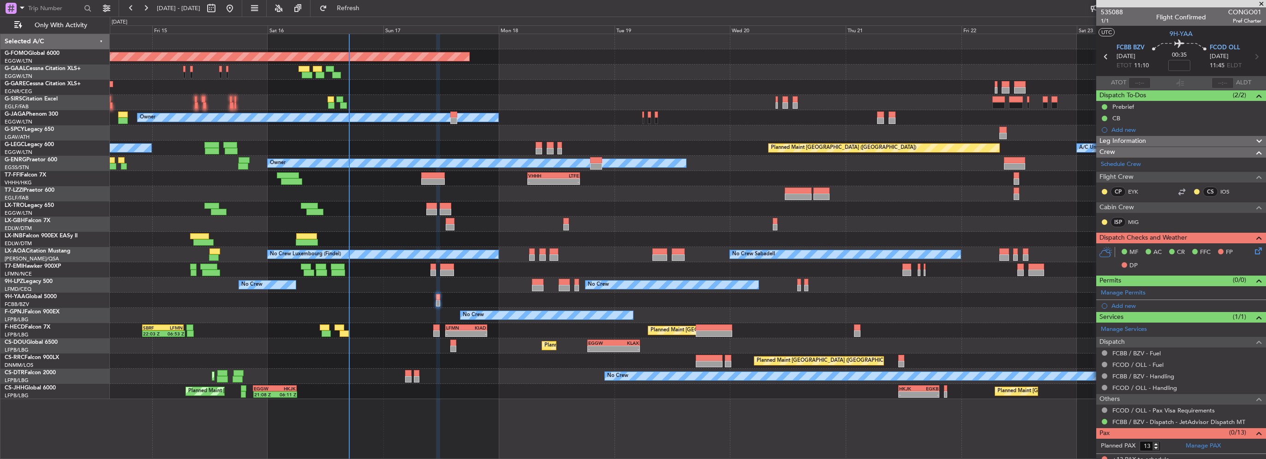
click at [1175, 136] on div "Leg Information" at bounding box center [1181, 141] width 170 height 11
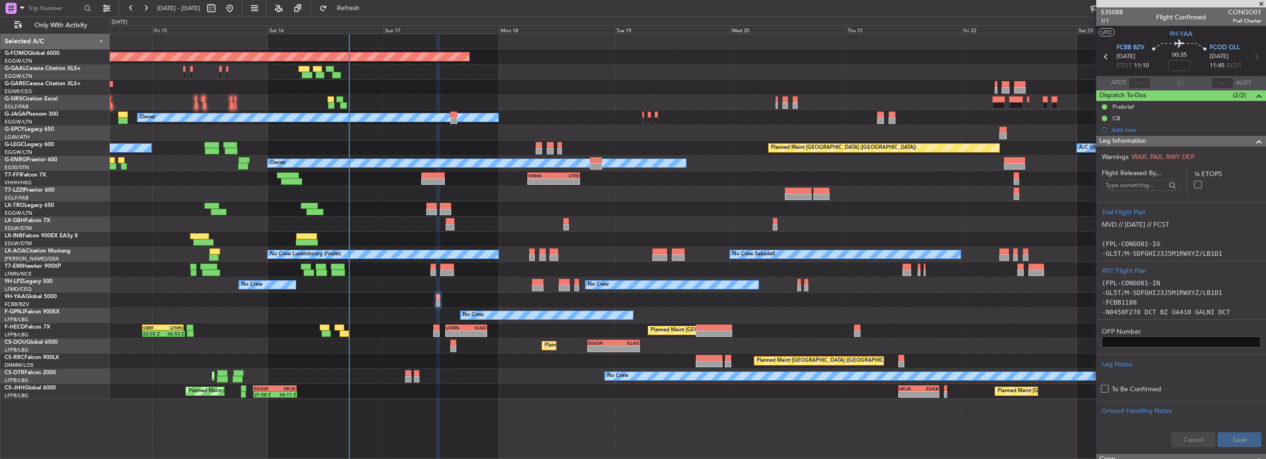
click at [1176, 136] on div "Leg Information" at bounding box center [1181, 141] width 170 height 11
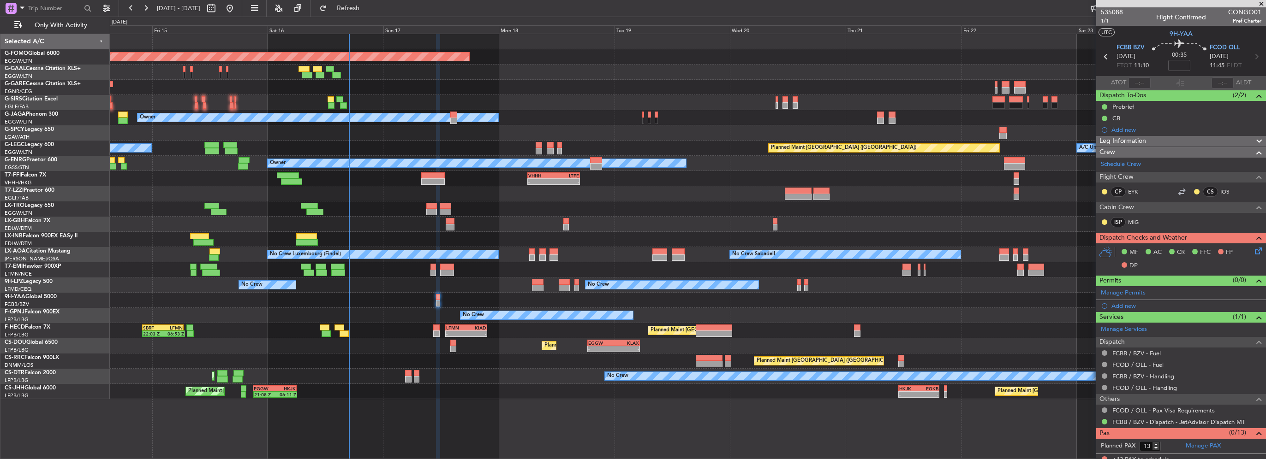
click at [1253, 253] on icon at bounding box center [1256, 249] width 7 height 7
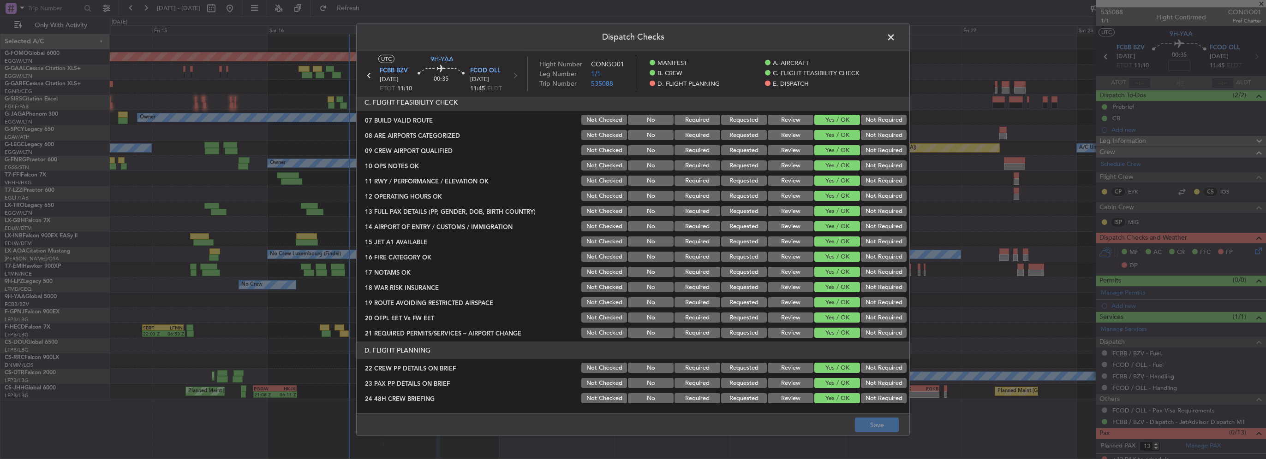
scroll to position [415, 0]
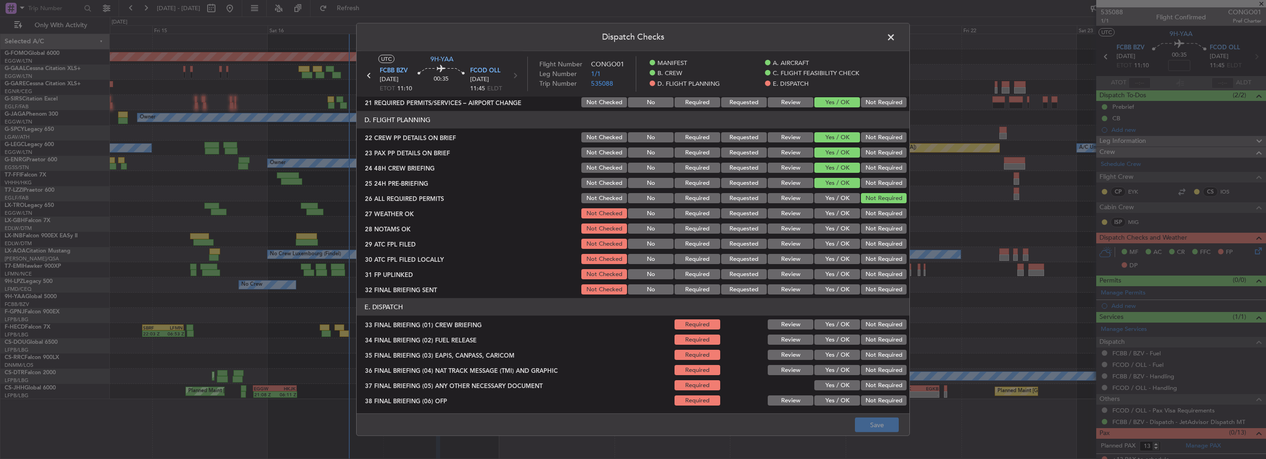
click at [833, 213] on button "Yes / OK" at bounding box center [837, 214] width 46 height 10
click at [836, 227] on button "Yes / OK" at bounding box center [837, 229] width 46 height 10
click at [840, 239] on button "Yes / OK" at bounding box center [837, 244] width 46 height 10
click at [863, 260] on button "Not Required" at bounding box center [884, 259] width 46 height 10
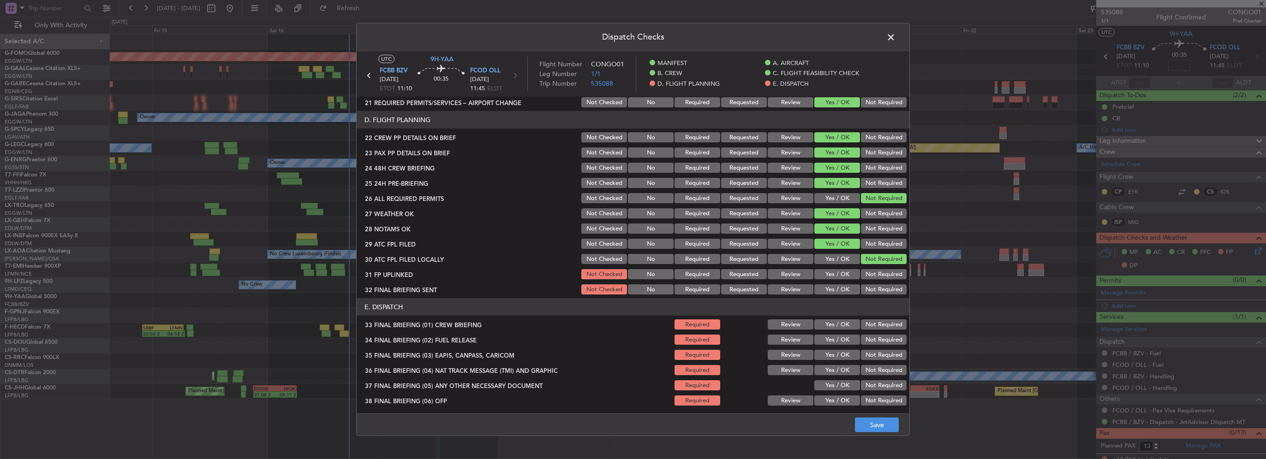
drag, startPoint x: 829, startPoint y: 277, endPoint x: 836, endPoint y: 280, distance: 7.9
click at [831, 278] on button "Yes / OK" at bounding box center [837, 274] width 46 height 10
click at [864, 291] on button "Not Required" at bounding box center [884, 290] width 46 height 10
click at [827, 256] on button "Yes / OK" at bounding box center [837, 259] width 46 height 10
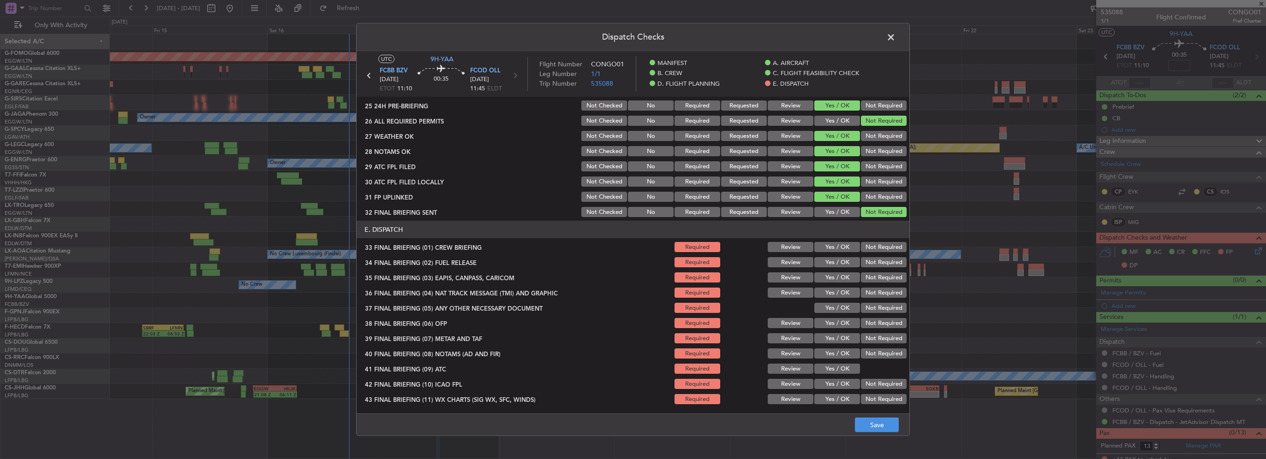
scroll to position [507, 0]
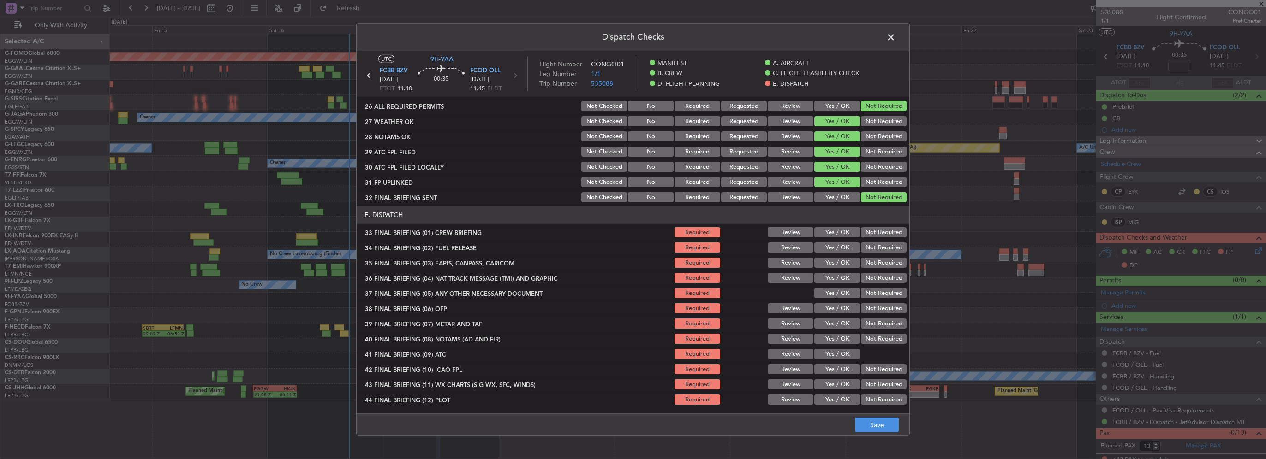
click at [837, 235] on button "Yes / OK" at bounding box center [837, 232] width 46 height 10
click at [834, 245] on button "Yes / OK" at bounding box center [837, 248] width 46 height 10
click at [878, 261] on button "Not Required" at bounding box center [884, 263] width 46 height 10
click at [878, 268] on div "Not Required" at bounding box center [882, 263] width 47 height 13
click at [879, 272] on div "Not Required" at bounding box center [882, 278] width 47 height 13
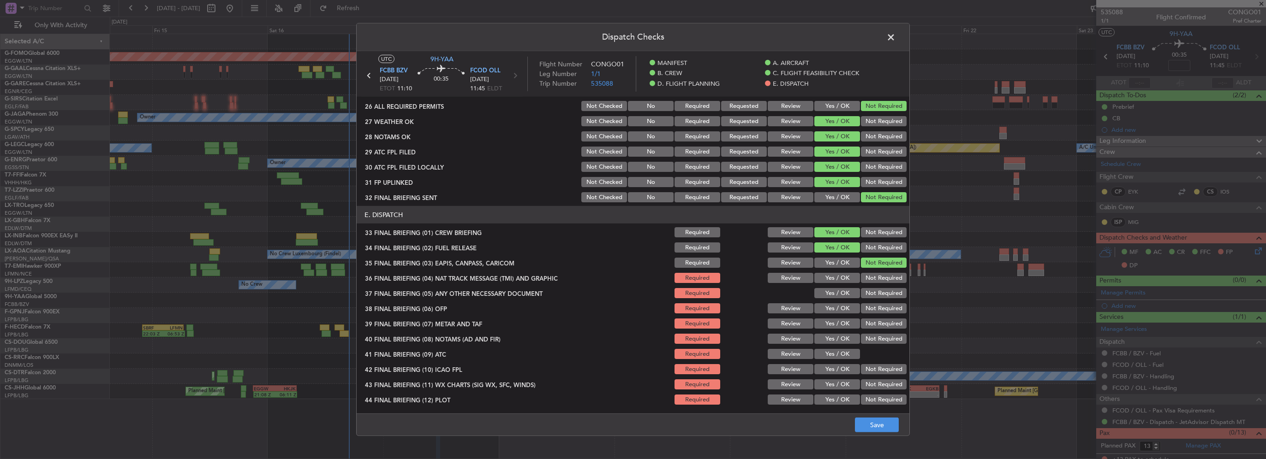
click at [879, 274] on button "Not Required" at bounding box center [884, 278] width 46 height 10
drag, startPoint x: 834, startPoint y: 294, endPoint x: 842, endPoint y: 307, distance: 15.0
click at [834, 295] on button "Yes / OK" at bounding box center [837, 293] width 46 height 10
drag, startPoint x: 842, startPoint y: 307, endPoint x: 847, endPoint y: 316, distance: 10.5
click at [842, 307] on button "Yes / OK" at bounding box center [837, 309] width 46 height 10
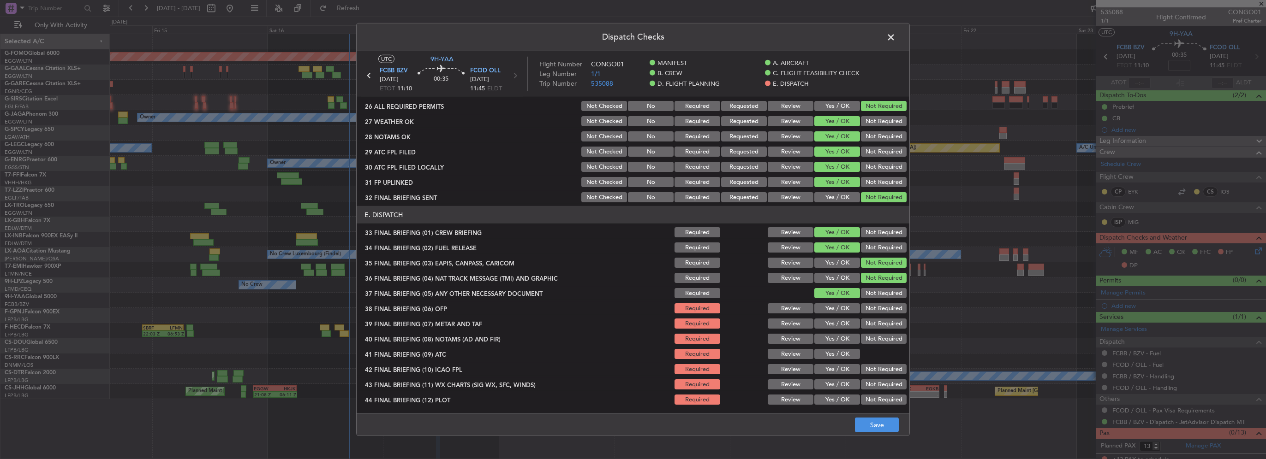
drag, startPoint x: 847, startPoint y: 316, endPoint x: 846, endPoint y: 325, distance: 8.4
click at [846, 323] on div "Yes / OK" at bounding box center [836, 323] width 47 height 13
click at [849, 334] on button "Yes / OK" at bounding box center [837, 339] width 46 height 10
click at [839, 325] on button "Yes / OK" at bounding box center [837, 324] width 46 height 10
click at [840, 349] on button "Yes / OK" at bounding box center [837, 354] width 46 height 10
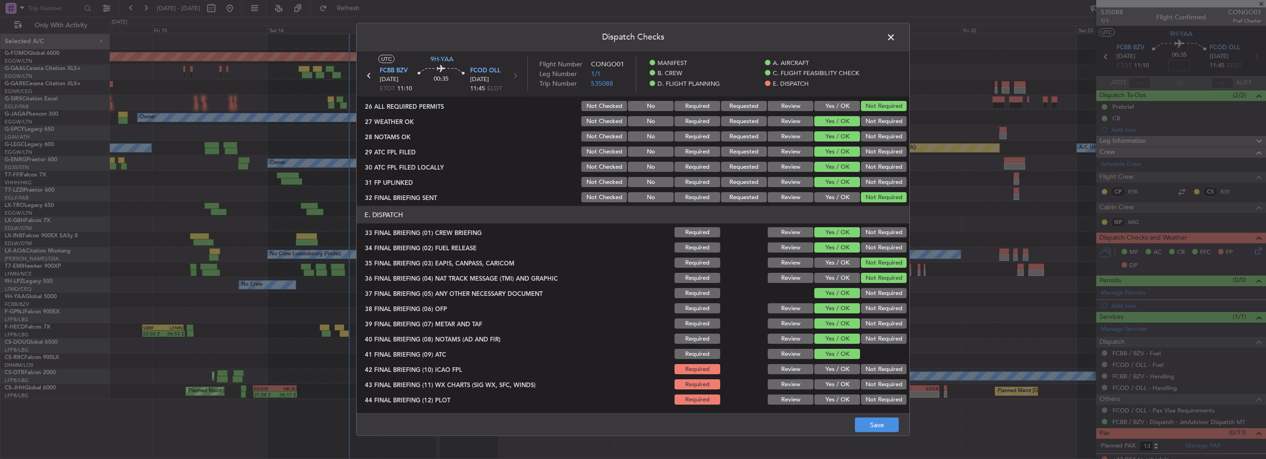
click at [846, 370] on button "Yes / OK" at bounding box center [837, 369] width 46 height 10
drag, startPoint x: 845, startPoint y: 386, endPoint x: 846, endPoint y: 398, distance: 12.5
click at [845, 387] on button "Yes / OK" at bounding box center [837, 385] width 46 height 10
click at [846, 401] on button "Yes / OK" at bounding box center [837, 400] width 46 height 10
click at [883, 426] on button "Save" at bounding box center [877, 425] width 44 height 15
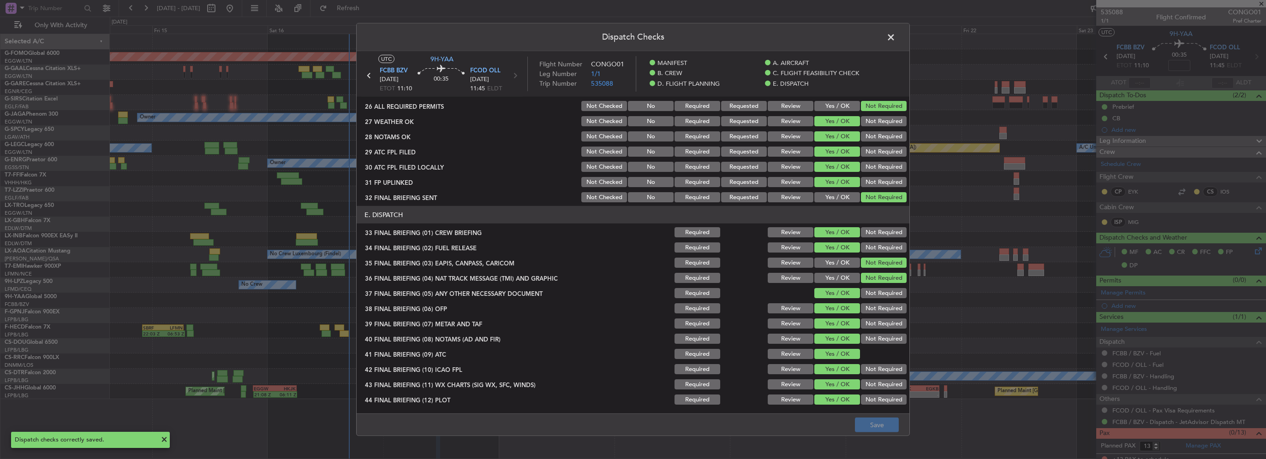
click at [895, 38] on span at bounding box center [895, 39] width 0 height 18
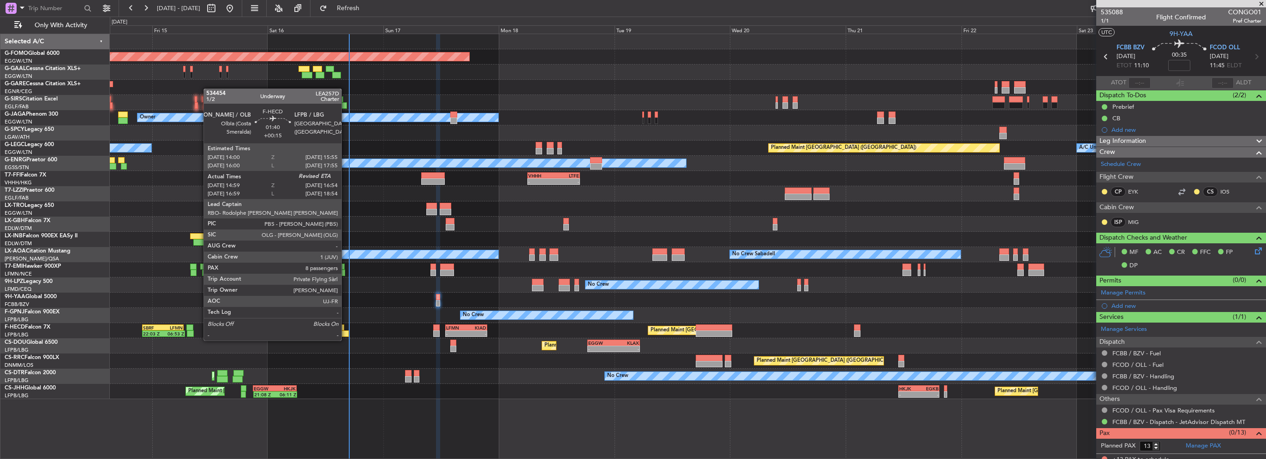
click at [343, 334] on div at bounding box center [345, 334] width 10 height 6
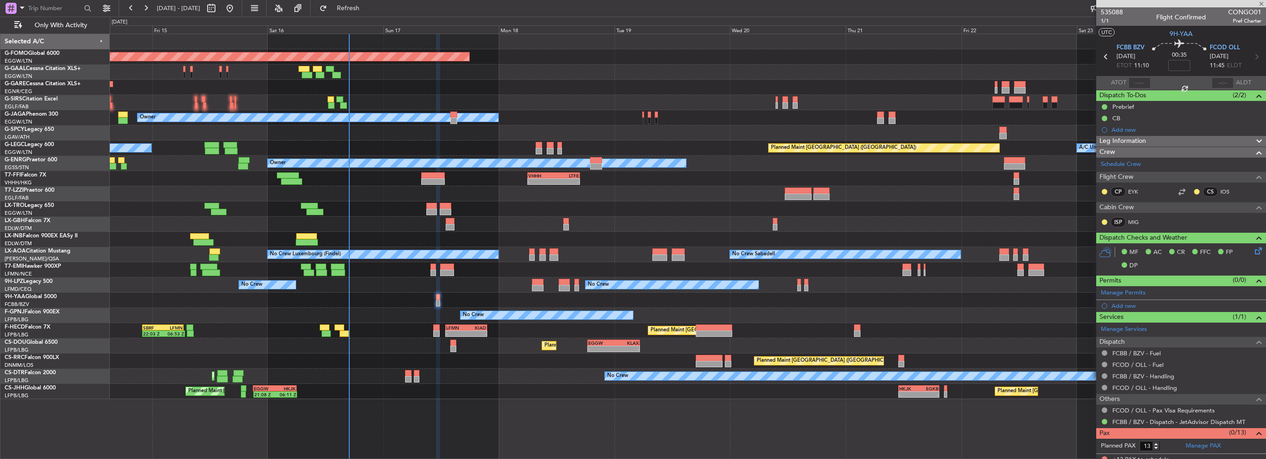
type input "+00:15"
type input "15:09"
type input "8"
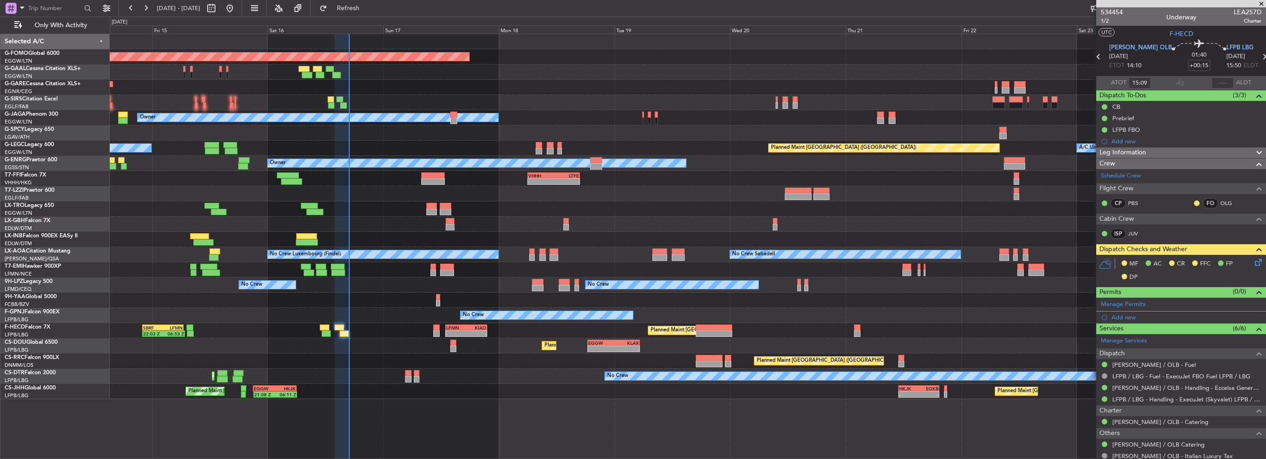
click at [1219, 81] on mat-tooltip-component "Estimated Landing Time" at bounding box center [1213, 82] width 73 height 24
click at [1219, 83] on div "Estimated Landing Time" at bounding box center [1214, 83] width 60 height 12
click at [1217, 82] on input "text" at bounding box center [1222, 83] width 22 height 11
type input "16:47"
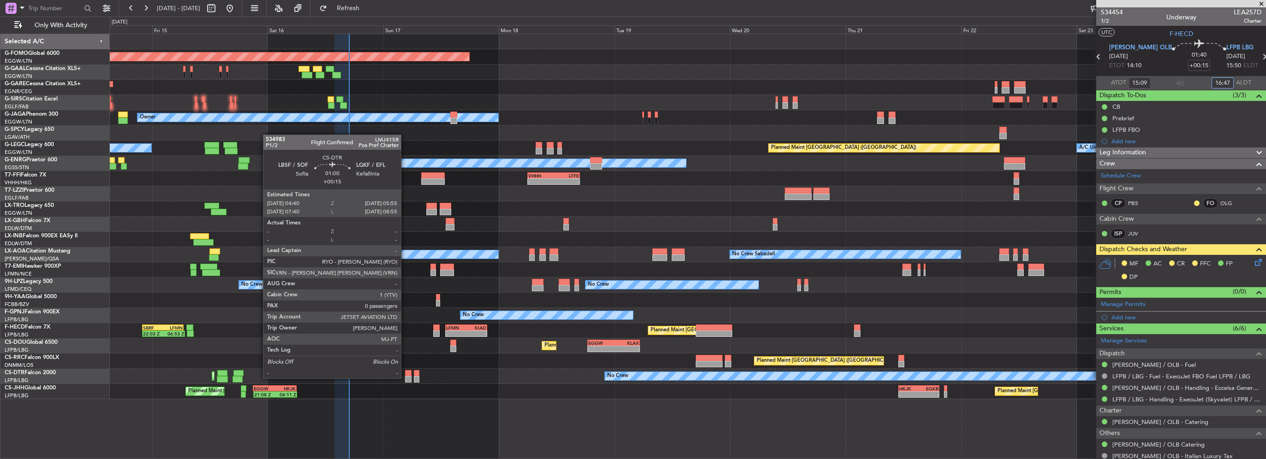
click at [405, 378] on div at bounding box center [408, 379] width 6 height 6
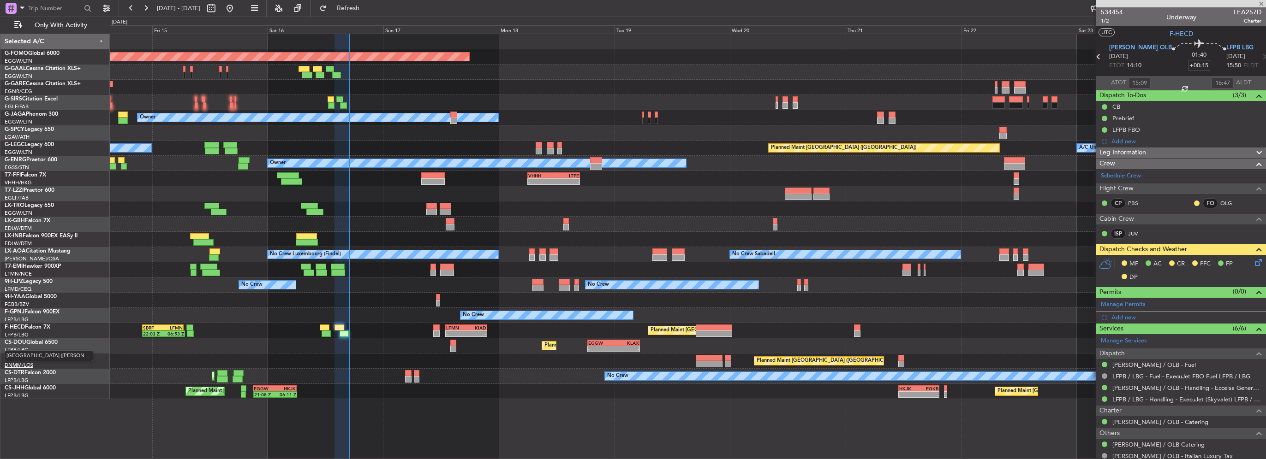
type input "0"
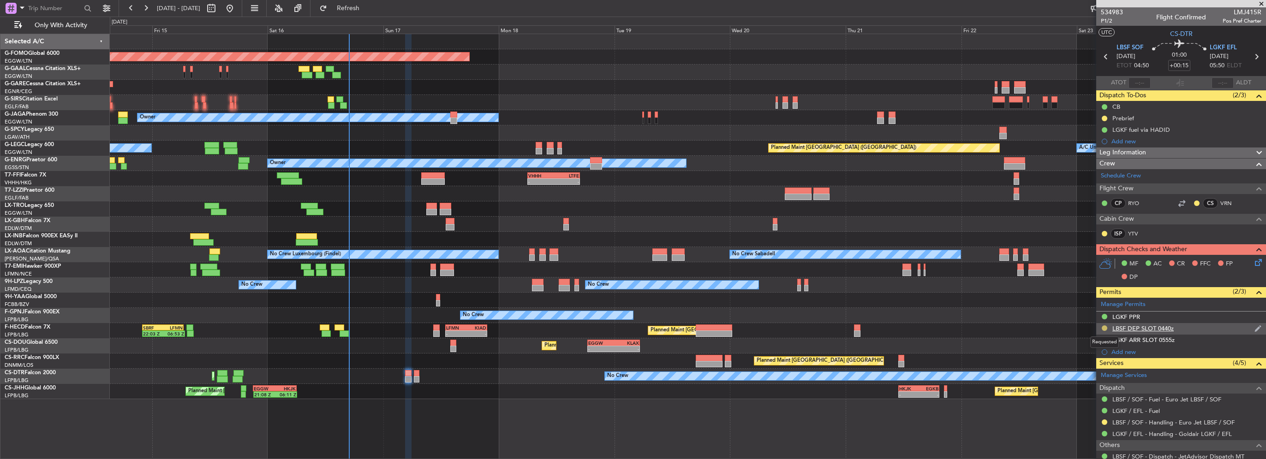
click at [1103, 328] on button at bounding box center [1105, 329] width 6 height 6
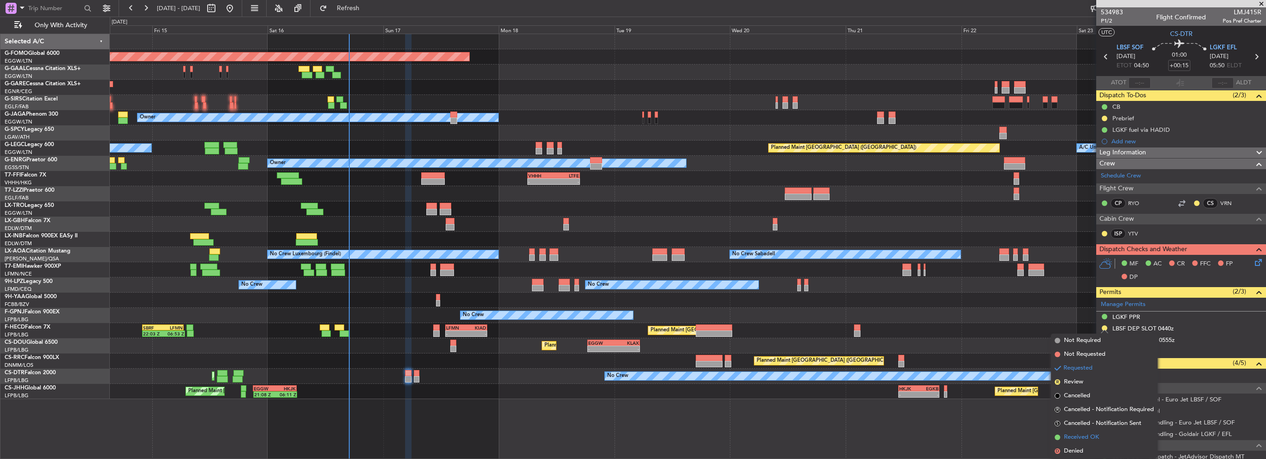
click at [1090, 435] on span "Received OK" at bounding box center [1081, 437] width 35 height 9
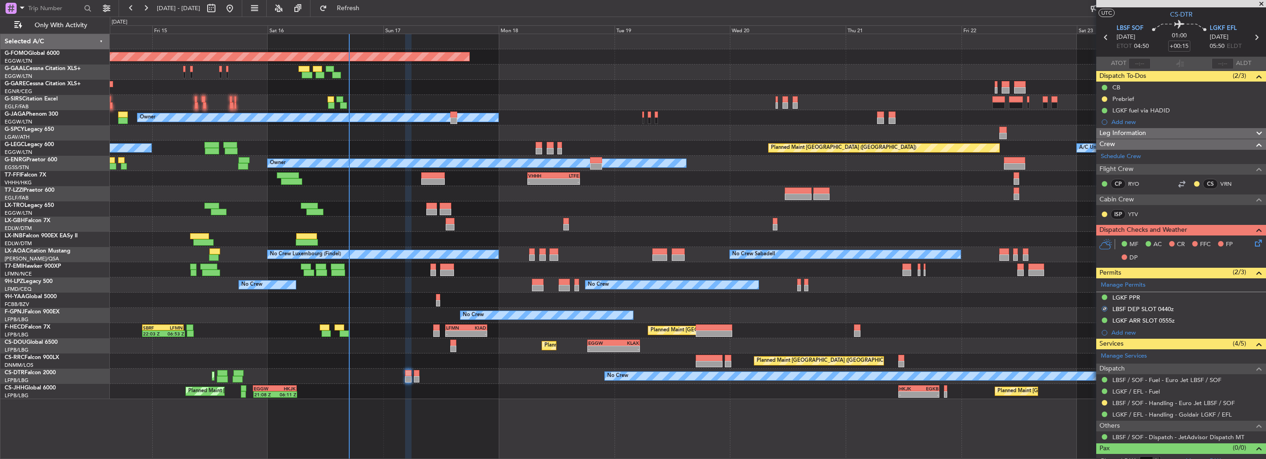
scroll to position [28, 0]
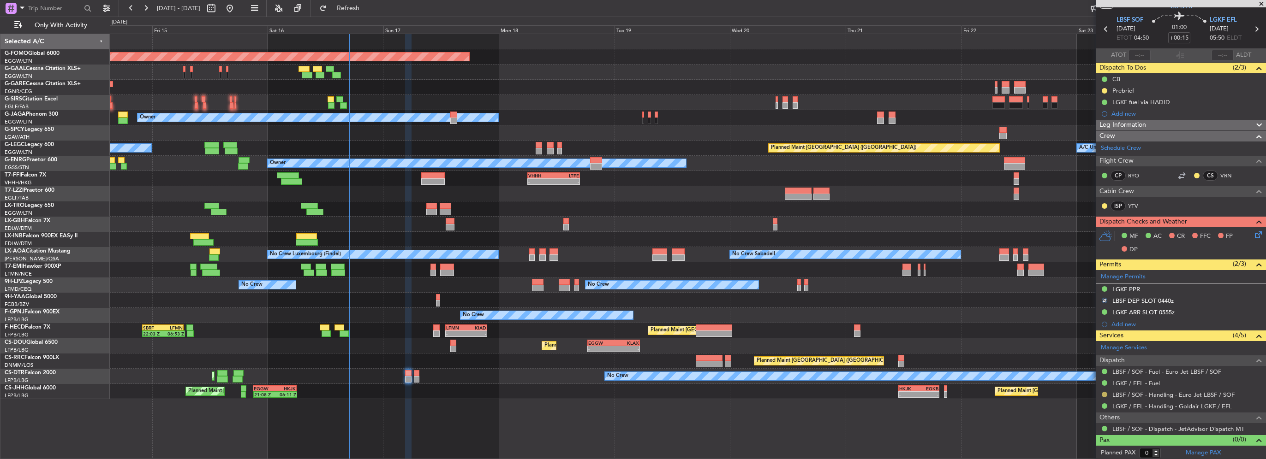
click at [1103, 395] on button at bounding box center [1105, 395] width 6 height 6
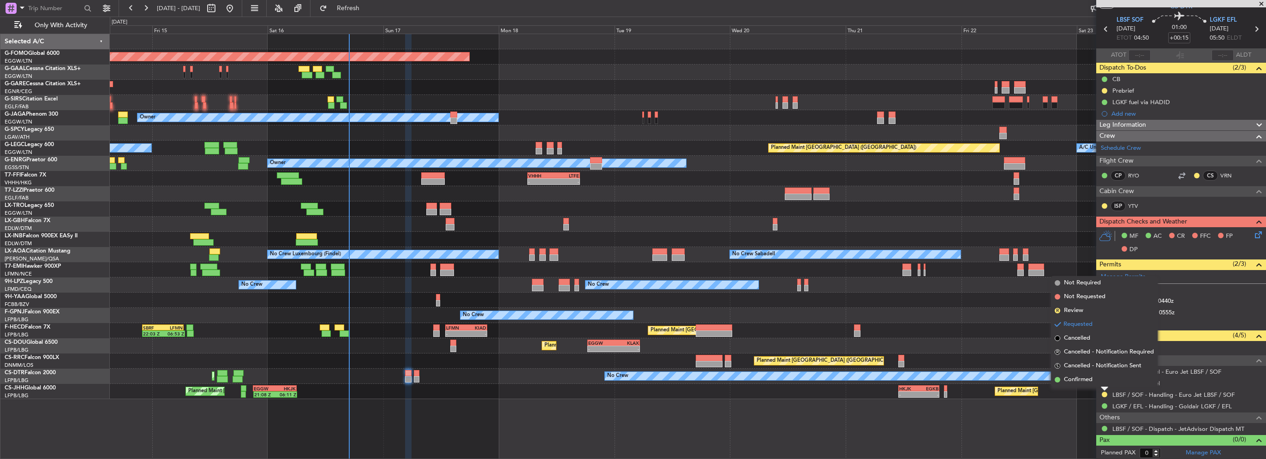
drag, startPoint x: 1059, startPoint y: 378, endPoint x: 895, endPoint y: 379, distance: 164.2
click at [1057, 380] on span at bounding box center [1058, 380] width 6 height 6
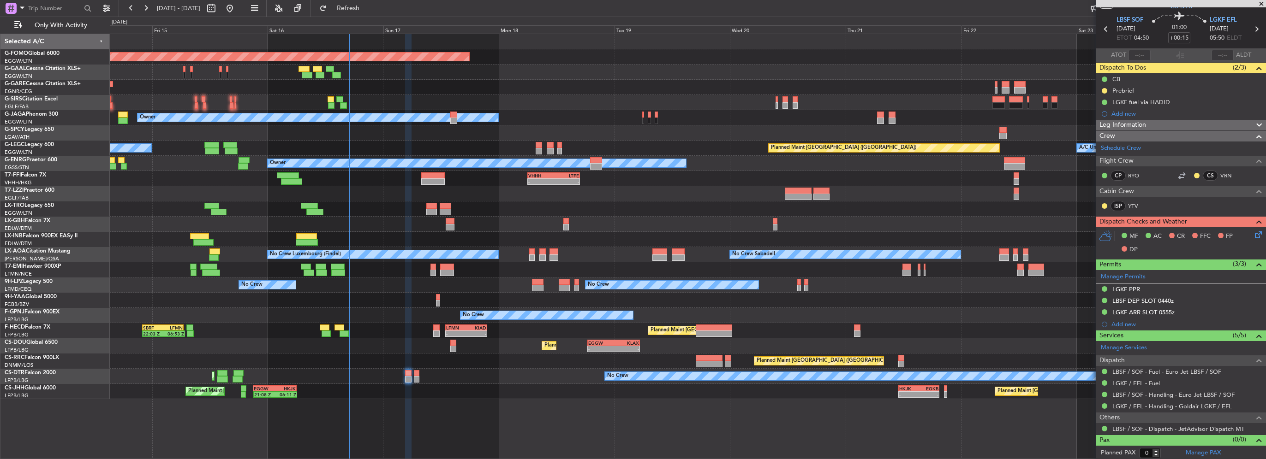
click at [421, 380] on div "Planned Maint Paris (Le Bourget) No Crew Planned Maint Sofia" at bounding box center [688, 376] width 1156 height 15
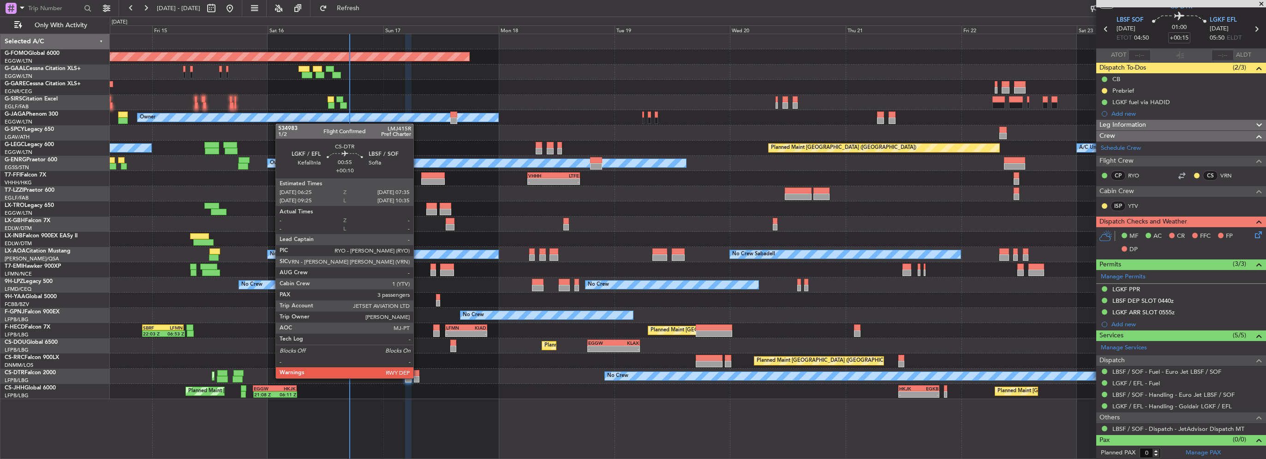
click at [418, 378] on div at bounding box center [417, 379] width 6 height 6
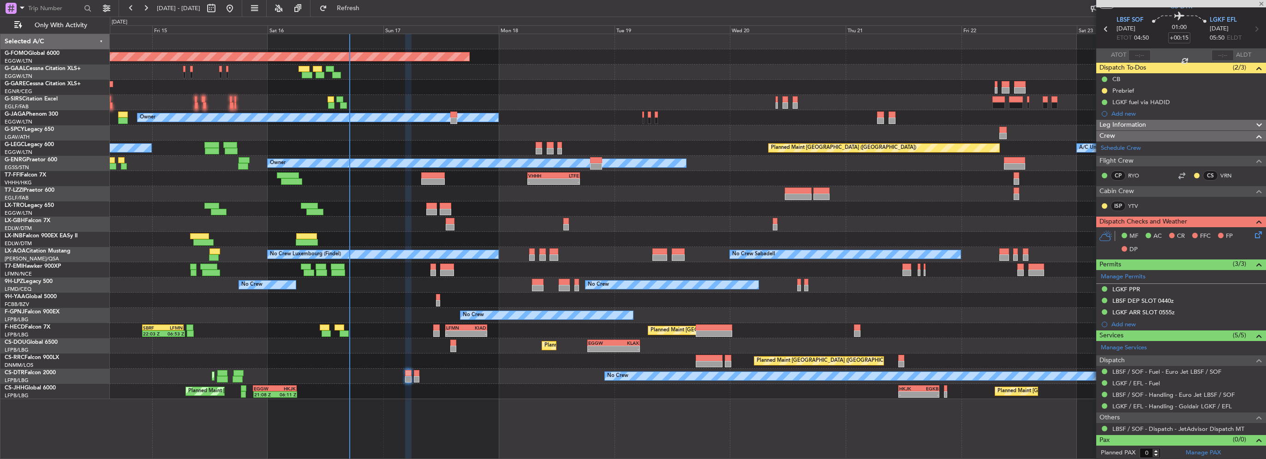
type input "+00:10"
type input "3"
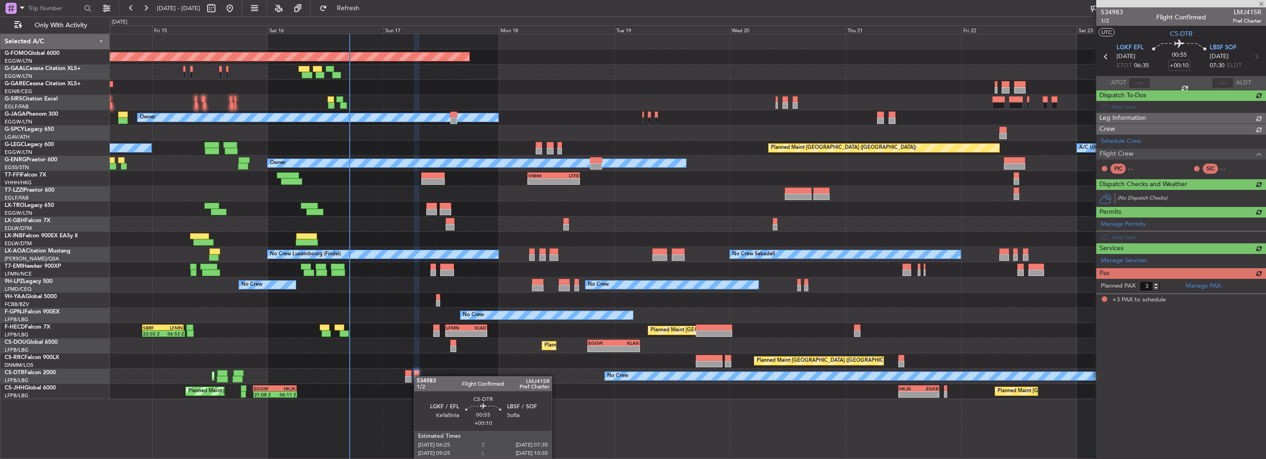
scroll to position [0, 0]
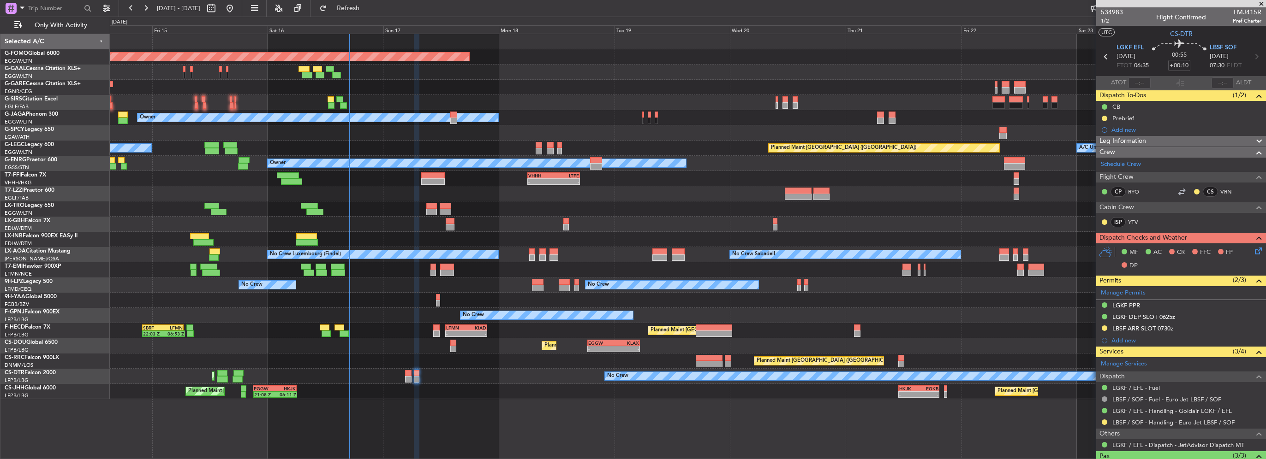
click at [665, 290] on div "Planned Maint Windsor Locks (Bradley Intl) Planned Maint Planned Maint Dusseldo…" at bounding box center [688, 216] width 1156 height 365
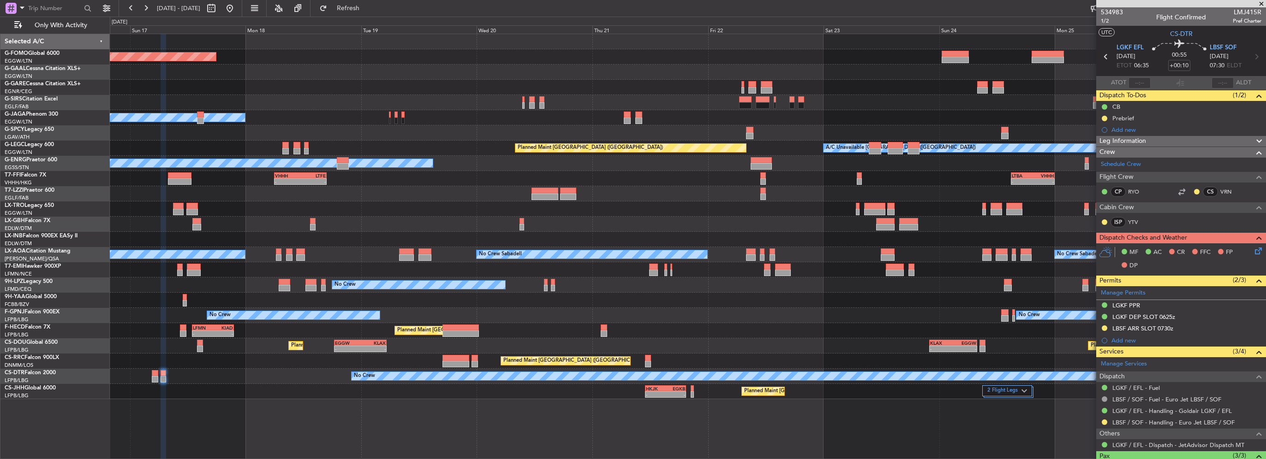
click at [609, 279] on div "Planned Maint Windsor Locks (Bradley Intl) Planned Maint Dusseldorf Planned Mai…" at bounding box center [688, 216] width 1156 height 365
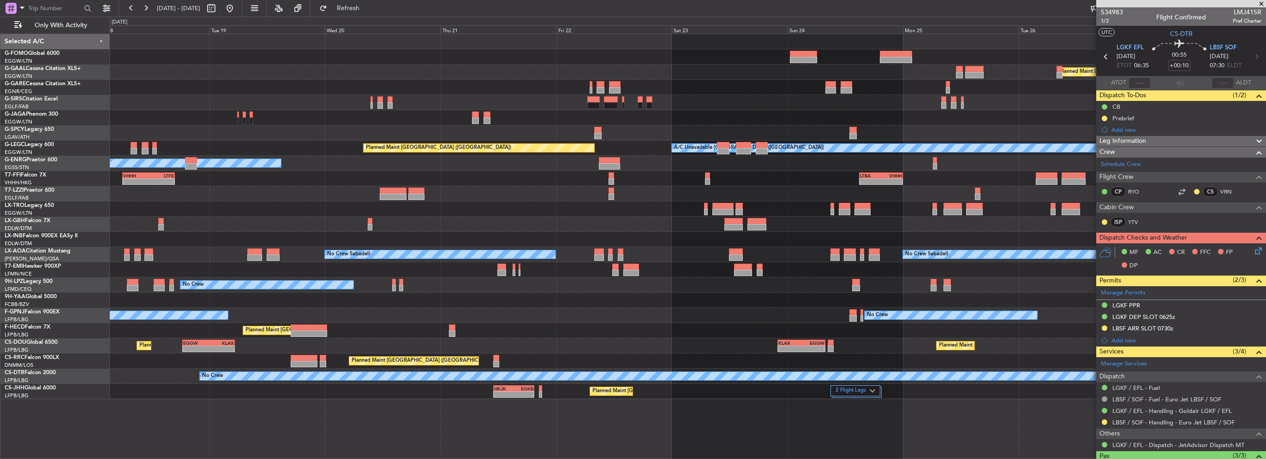
click at [1091, 303] on div at bounding box center [688, 300] width 1156 height 15
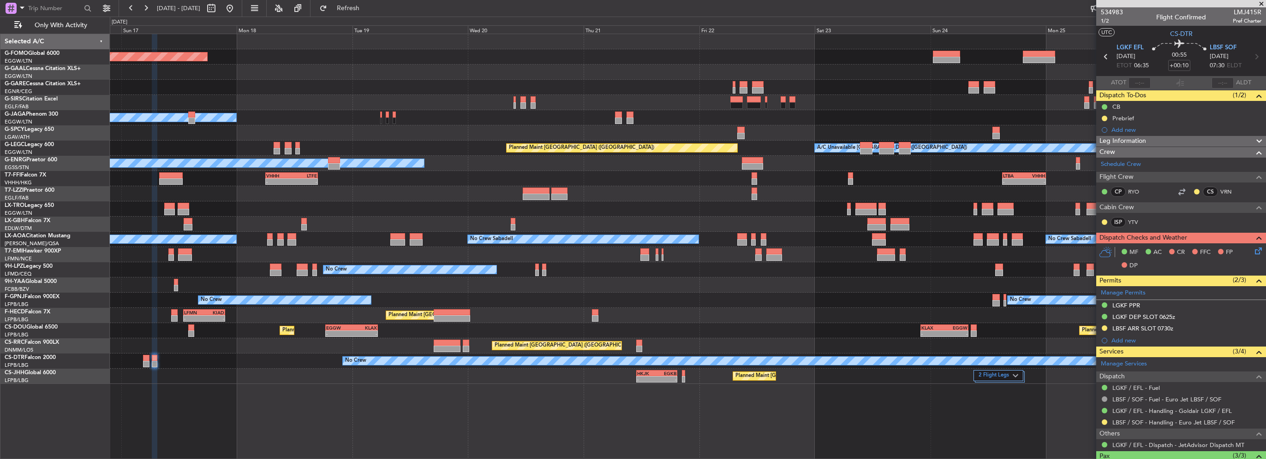
click at [855, 301] on div "Planned Maint Windsor Locks (Bradley Intl) Planned Maint Dusseldorf Planned Mai…" at bounding box center [688, 209] width 1156 height 350
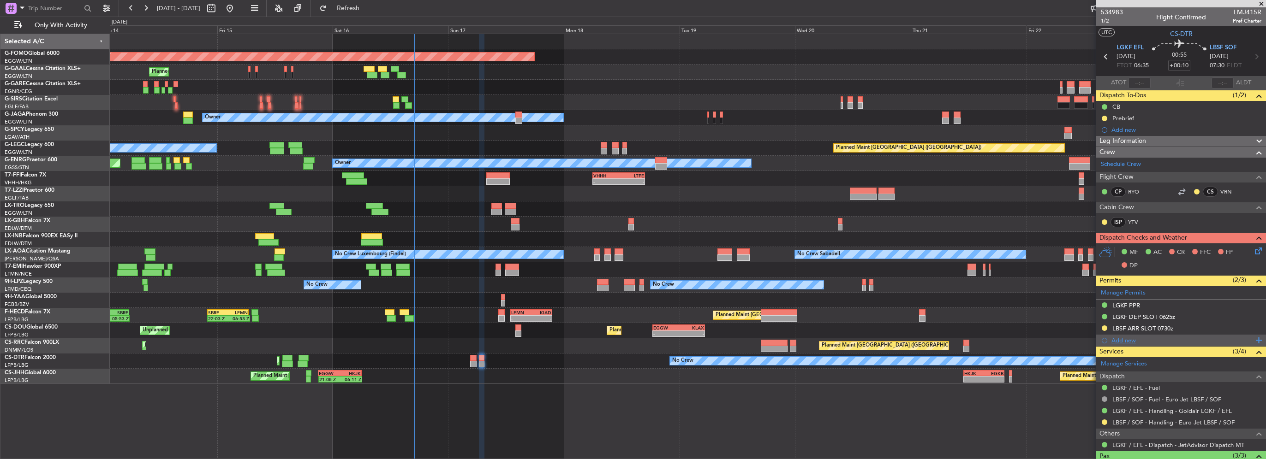
click at [1118, 338] on div "Add new" at bounding box center [1182, 341] width 142 height 8
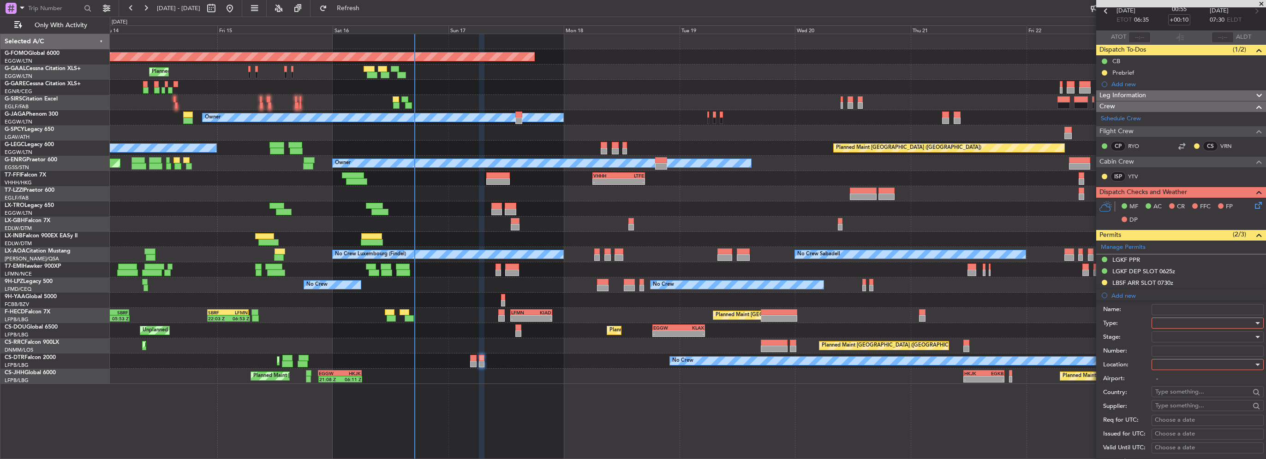
scroll to position [46, 0]
click at [1163, 322] on div at bounding box center [1204, 323] width 98 height 14
click at [1171, 373] on span "Parking" at bounding box center [1204, 373] width 97 height 14
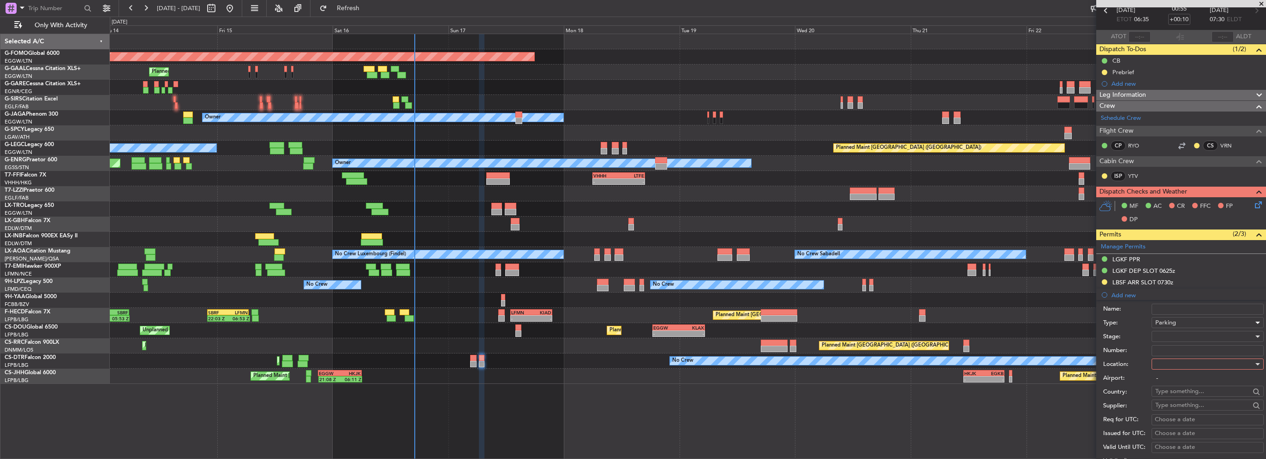
click at [1180, 370] on div at bounding box center [1204, 365] width 98 height 14
click at [1169, 408] on span "Arrival" at bounding box center [1204, 410] width 97 height 14
type input "LBSF / SOF"
click at [1170, 334] on div at bounding box center [1204, 337] width 98 height 14
drag, startPoint x: 1184, startPoint y: 406, endPoint x: 1168, endPoint y: 393, distance: 21.0
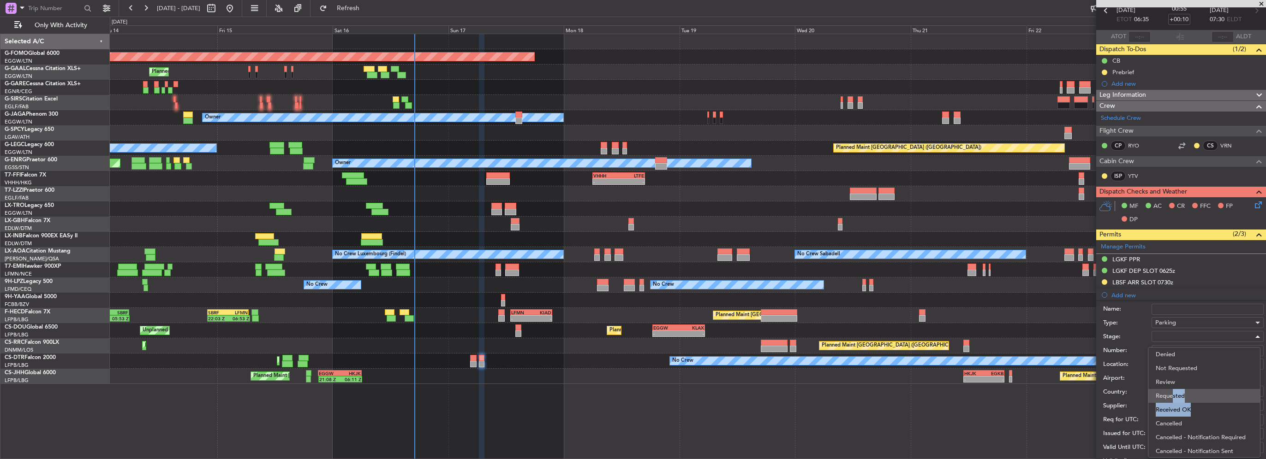
click at [1168, 393] on div "Denied Not Requested Review Requested Received OK Cancelled Cancelled - Notific…" at bounding box center [1204, 402] width 113 height 111
click at [1170, 394] on span "Requested" at bounding box center [1204, 396] width 97 height 14
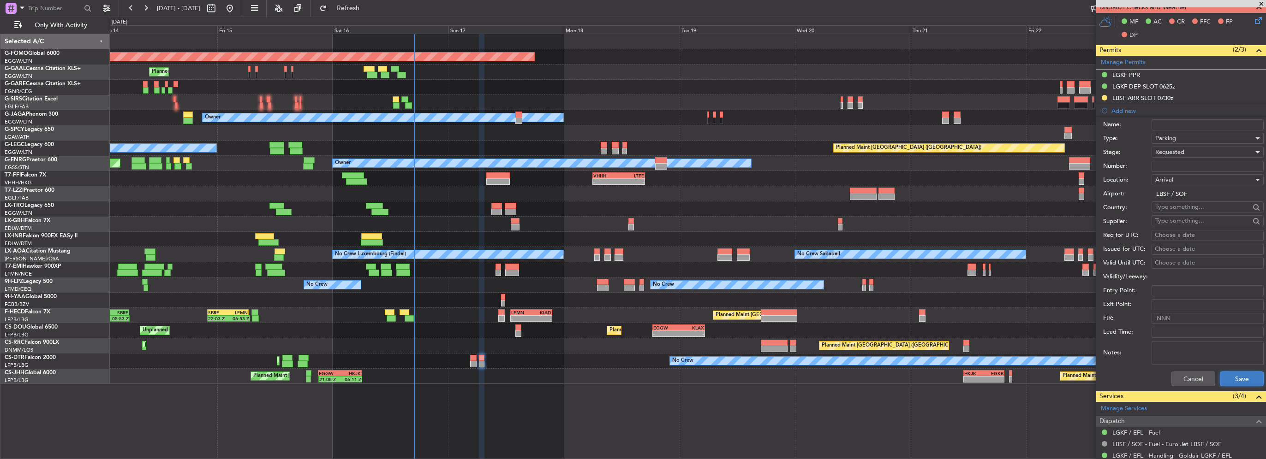
click at [1243, 385] on button "Save" at bounding box center [1242, 379] width 44 height 15
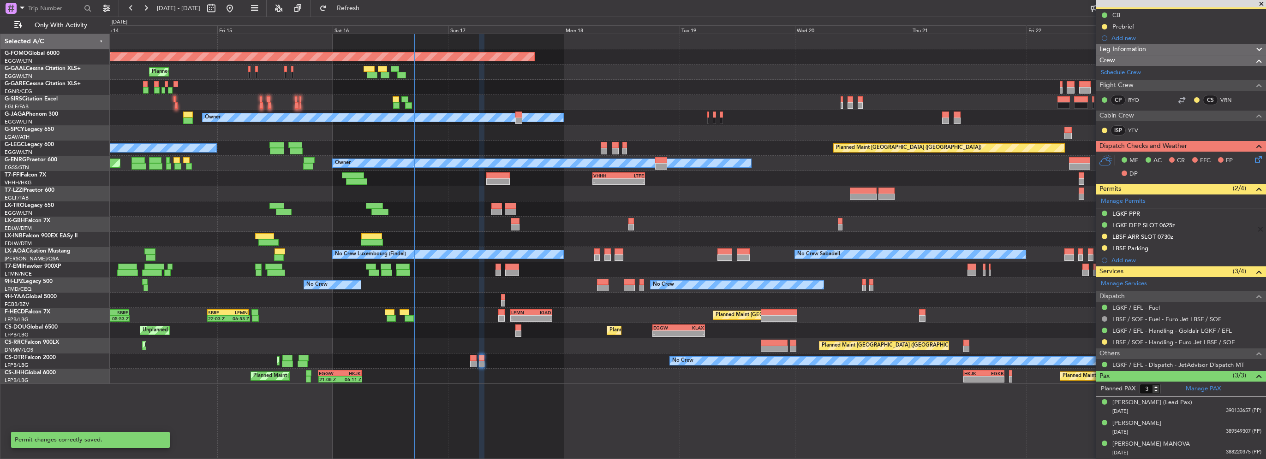
scroll to position [90, 0]
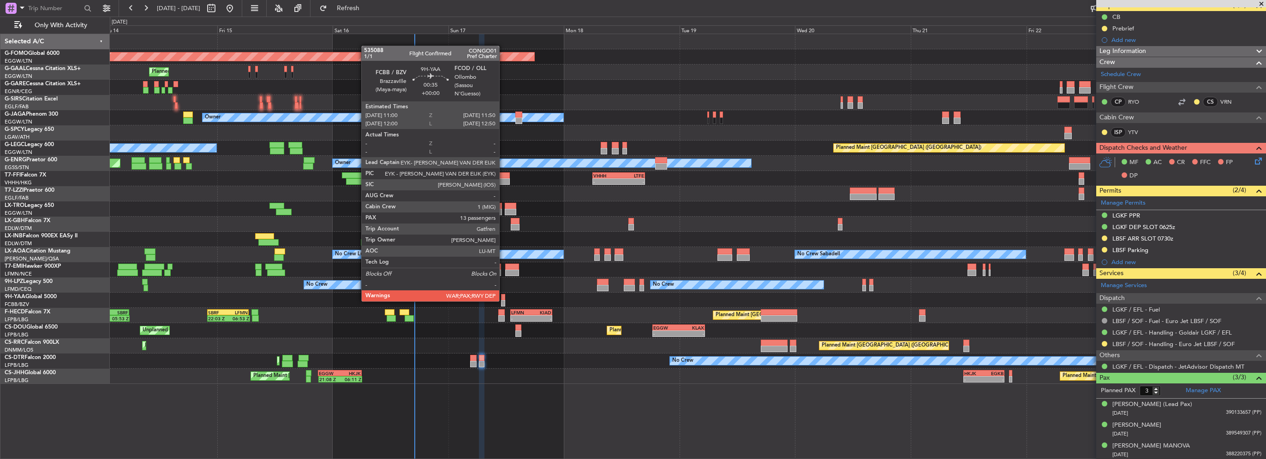
click at [503, 301] on div at bounding box center [503, 303] width 4 height 6
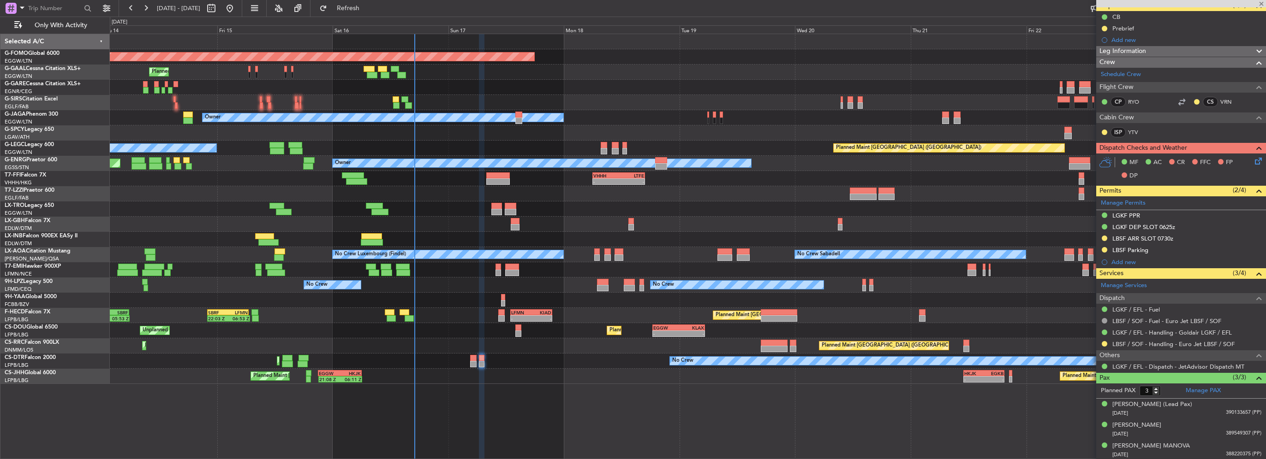
type input "13"
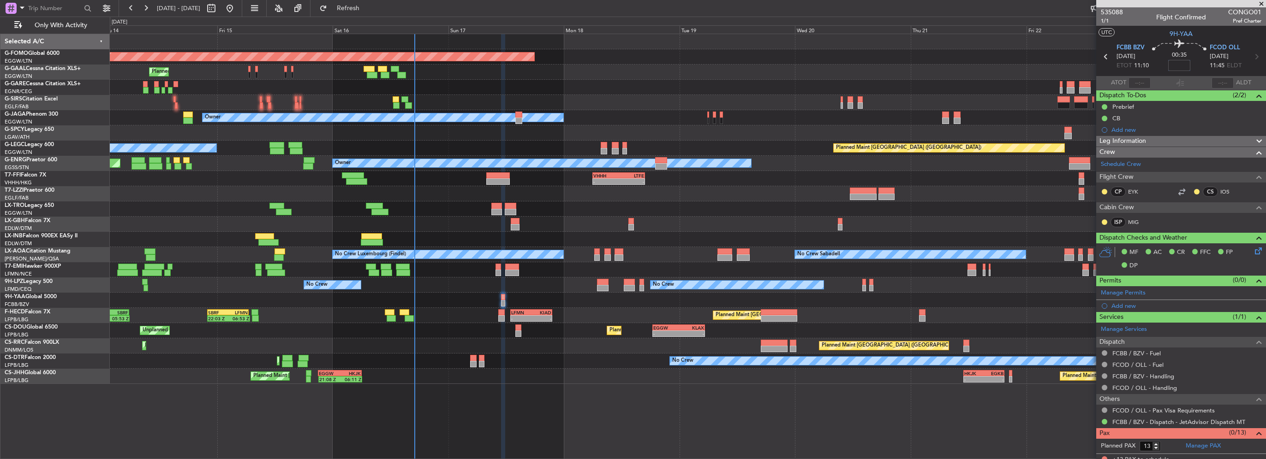
click at [1174, 62] on input at bounding box center [1179, 65] width 22 height 11
click at [1176, 62] on input at bounding box center [1179, 65] width 22 height 11
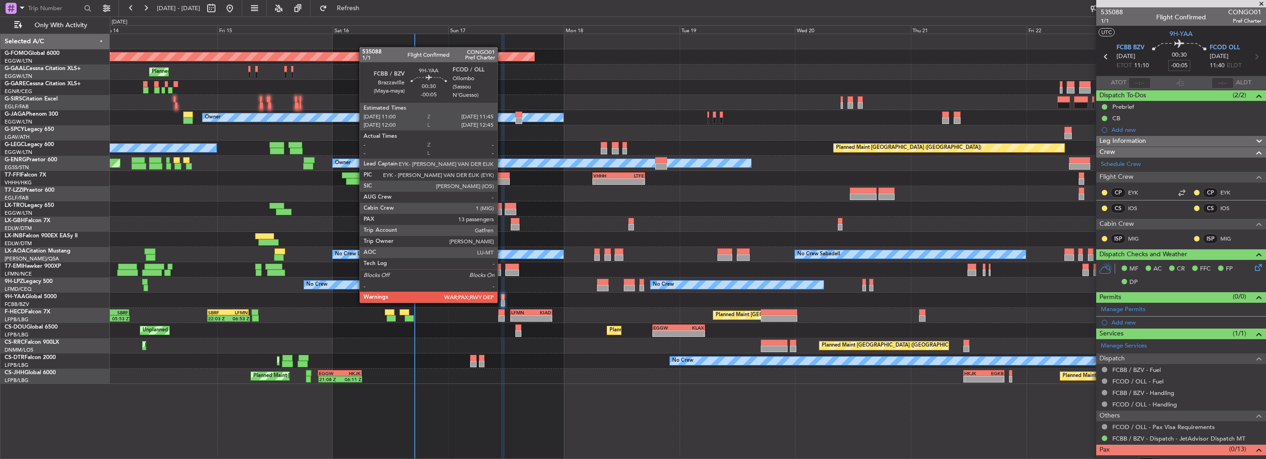
click at [502, 302] on div at bounding box center [503, 303] width 4 height 6
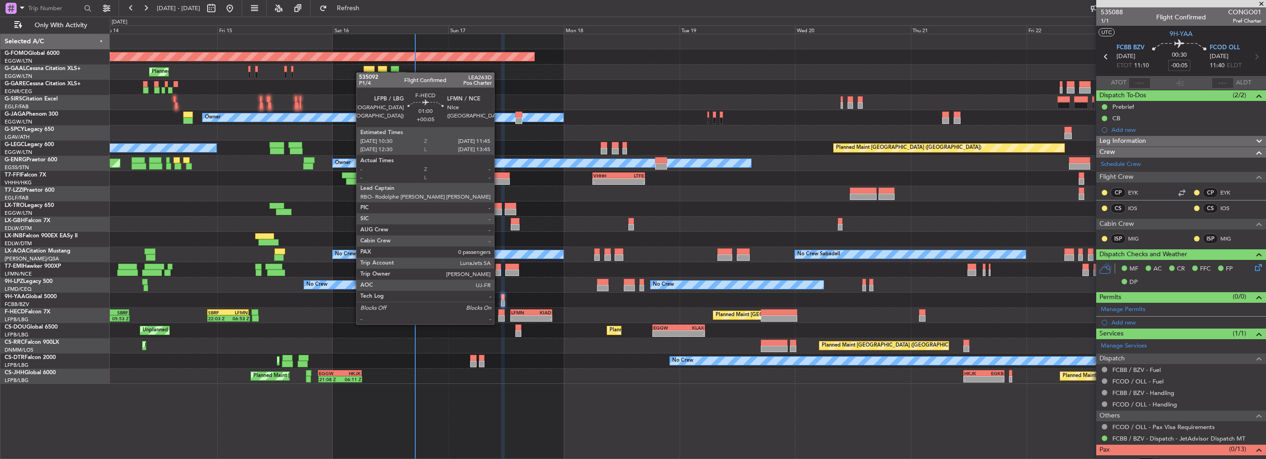
click at [498, 316] on div at bounding box center [501, 319] width 6 height 6
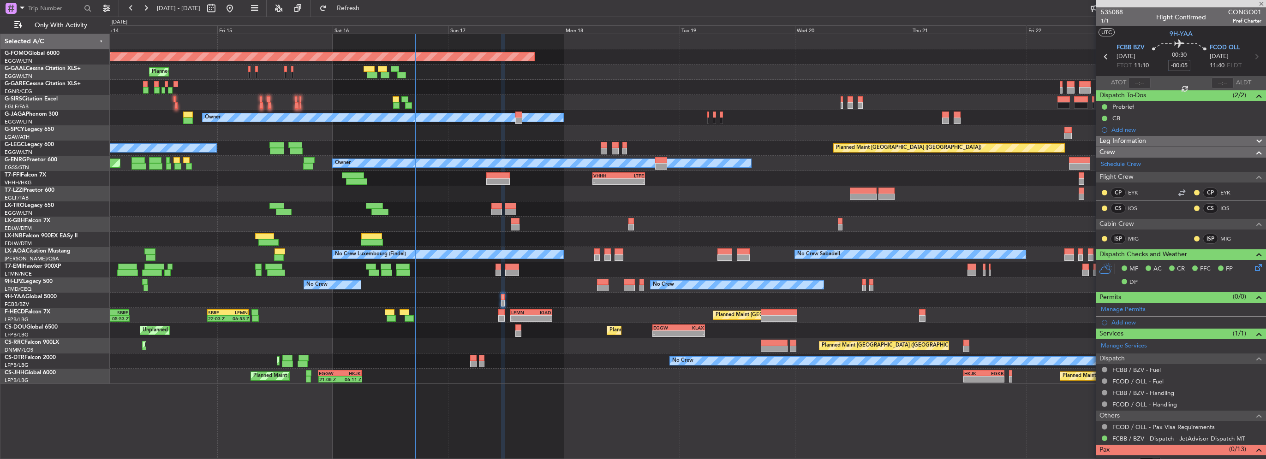
type input "+00:05"
type input "0"
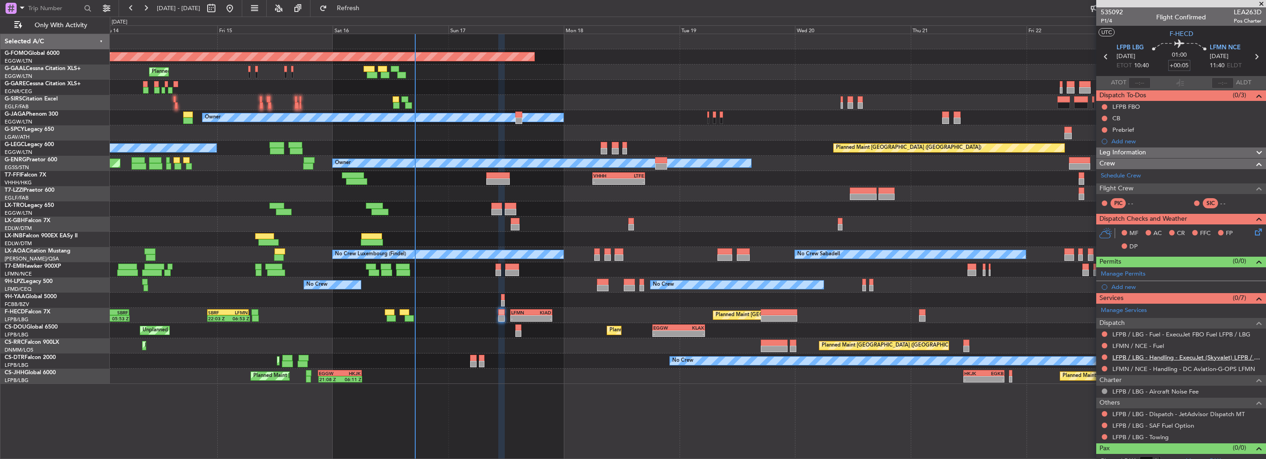
scroll to position [8, 0]
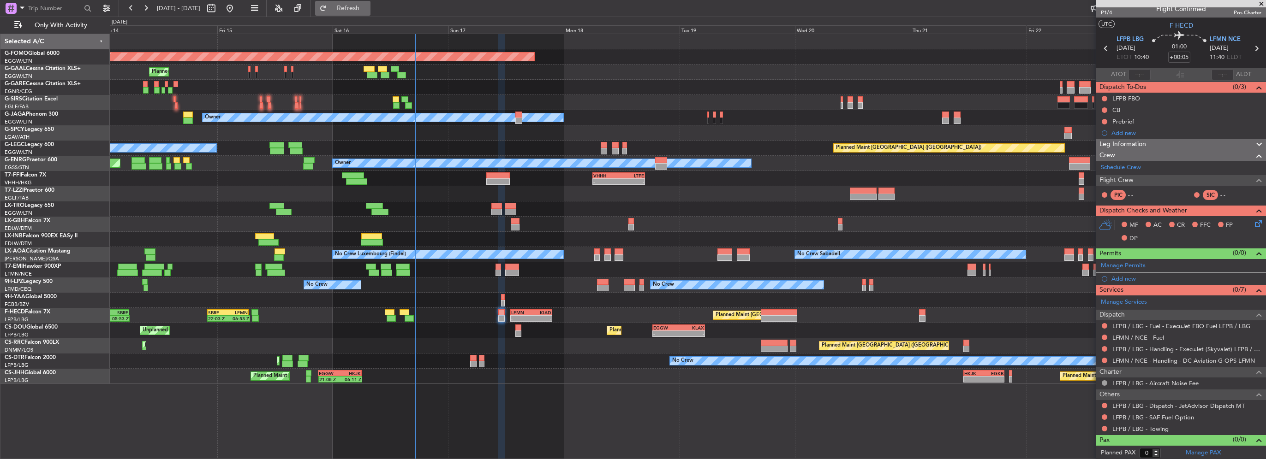
click at [368, 6] on span "Refresh" at bounding box center [348, 8] width 39 height 6
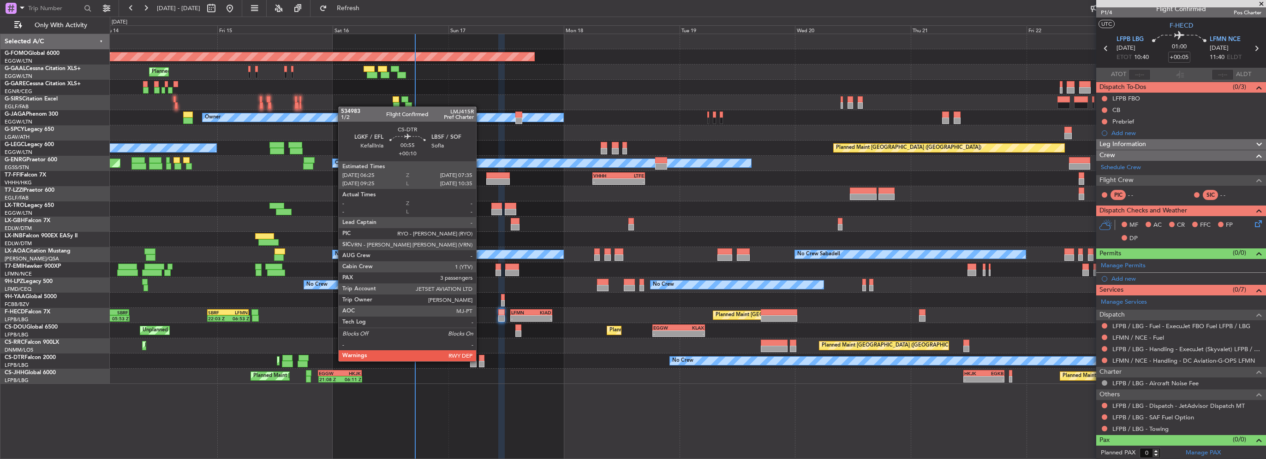
click at [480, 361] on div at bounding box center [482, 364] width 6 height 6
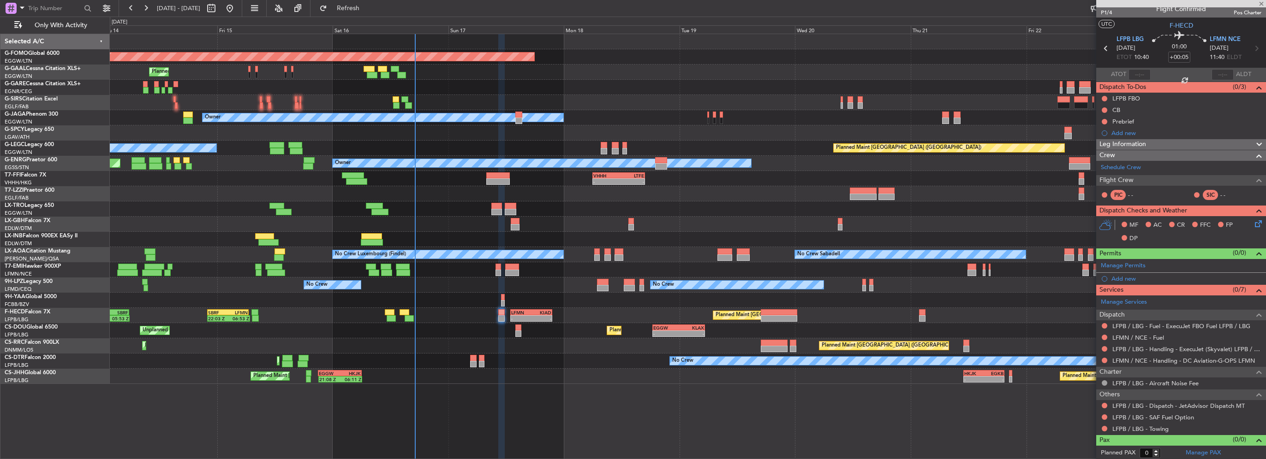
type input "+00:10"
type input "3"
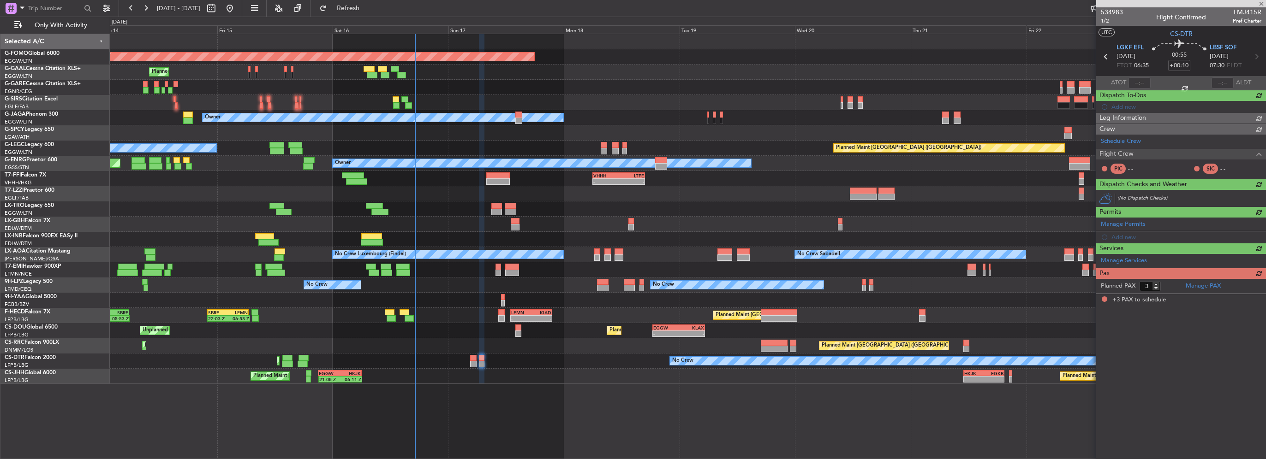
scroll to position [0, 0]
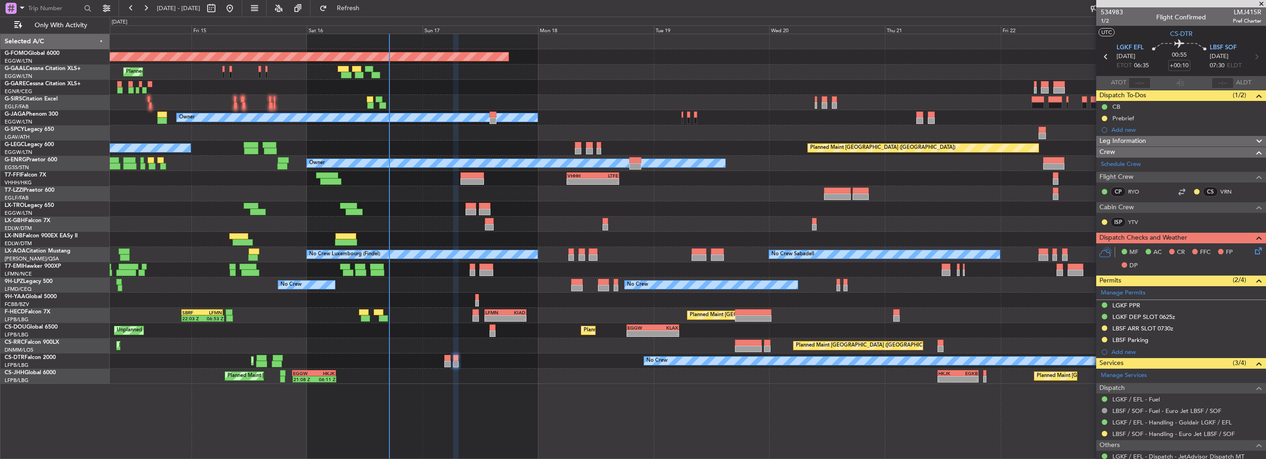
click at [889, 399] on div "Planned Maint Windsor Locks (Bradley Intl) Planned Maint Planned Maint Dusseldo…" at bounding box center [688, 247] width 1156 height 426
click at [1169, 335] on div "LBSF Parking" at bounding box center [1181, 341] width 170 height 12
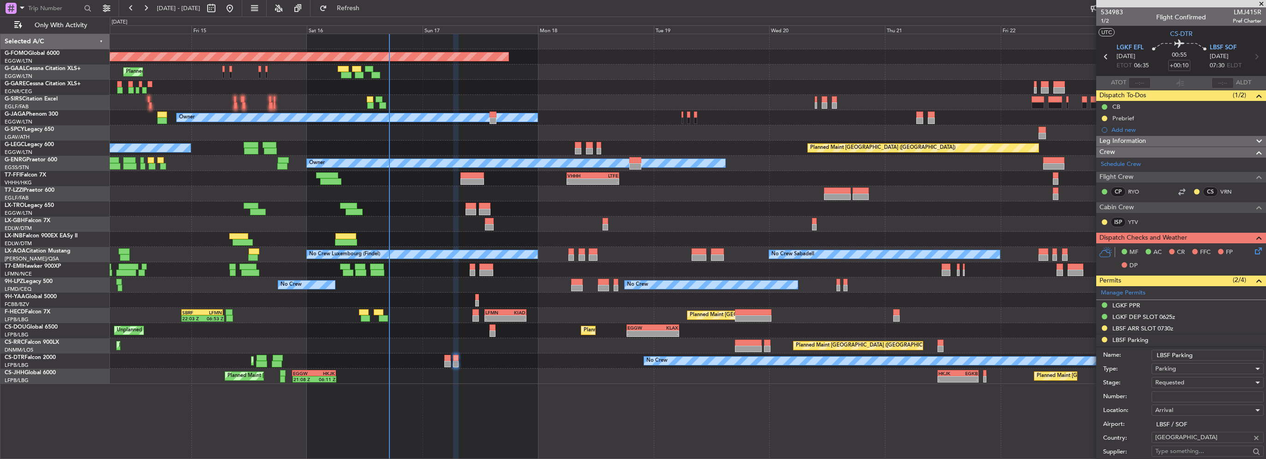
click at [1216, 353] on input "LBSF Parking" at bounding box center [1207, 355] width 112 height 11
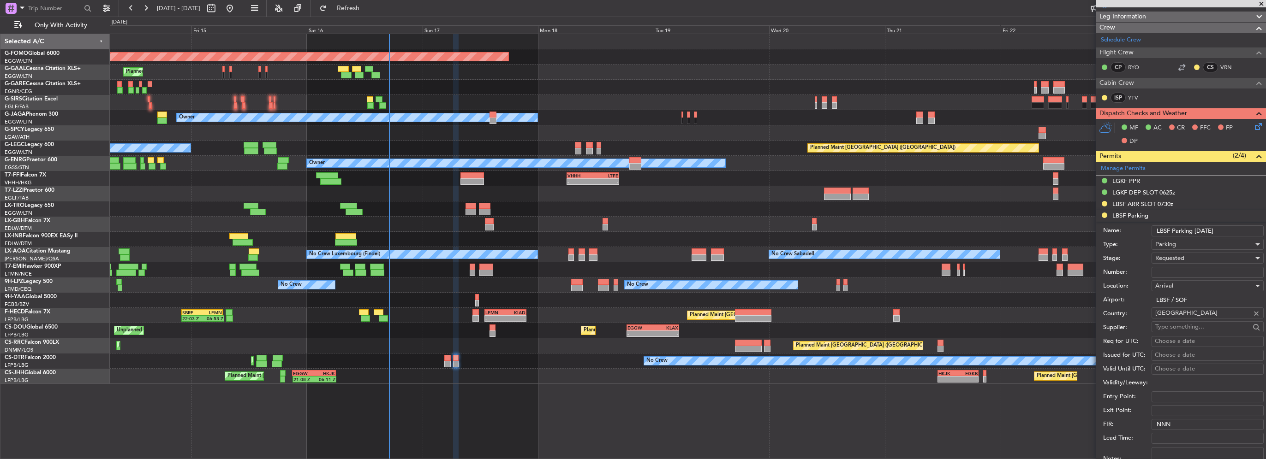
scroll to position [185, 0]
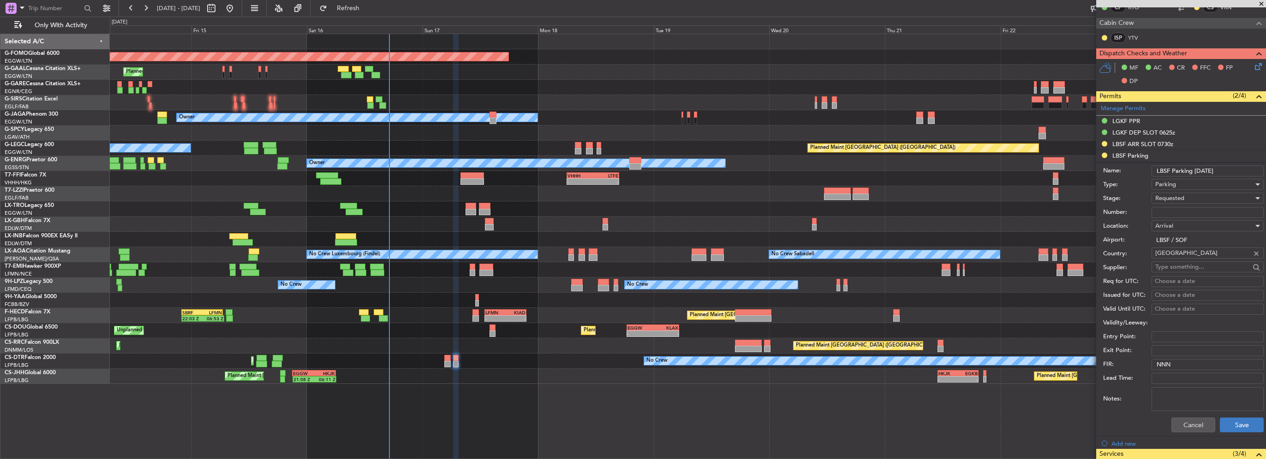
type input "LBSF Parking 20AUG"
click at [1227, 418] on button "Save" at bounding box center [1242, 425] width 44 height 15
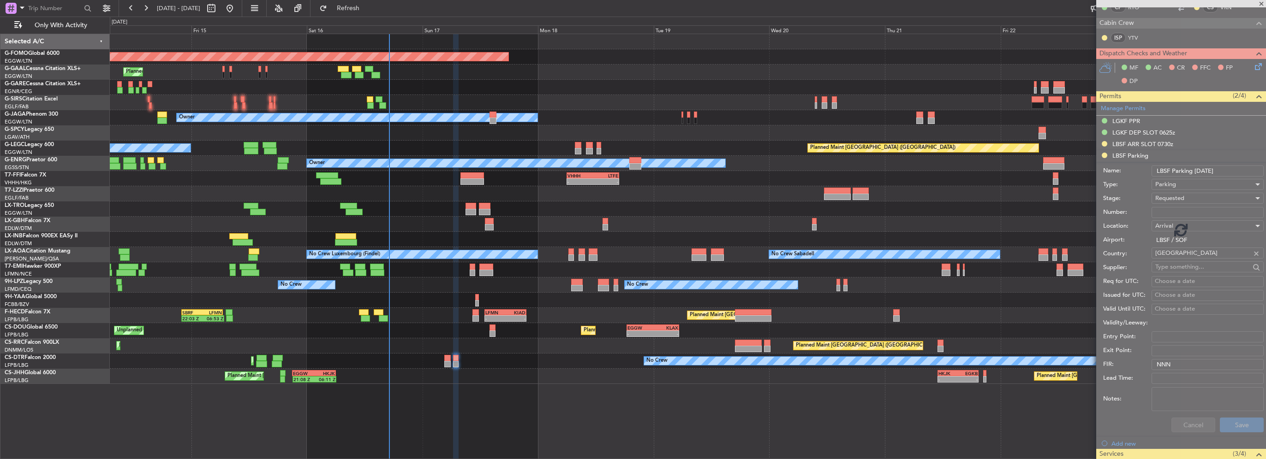
scroll to position [90, 0]
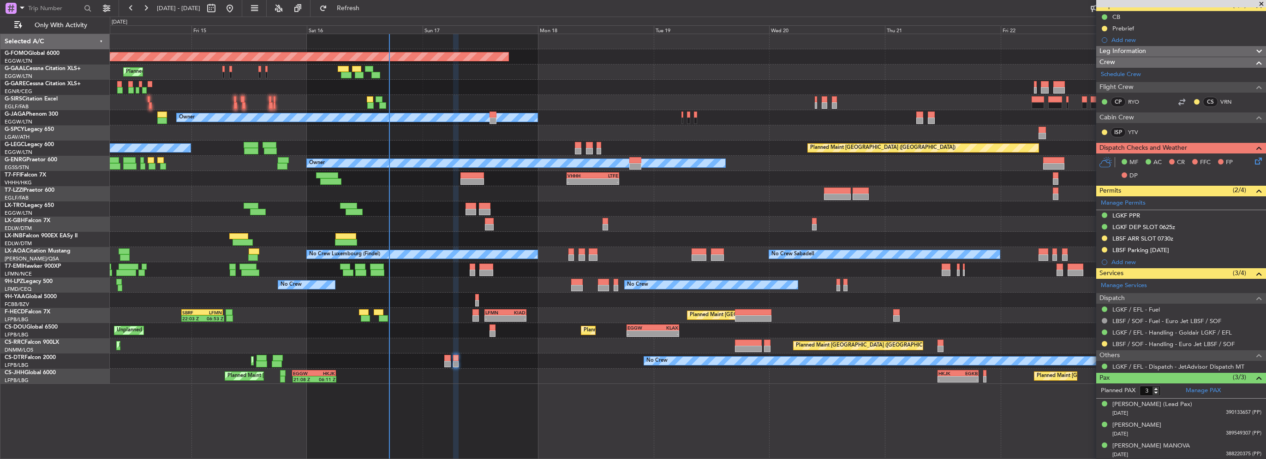
click at [503, 313] on div "LFMN" at bounding box center [495, 313] width 20 height 6
type input "1"
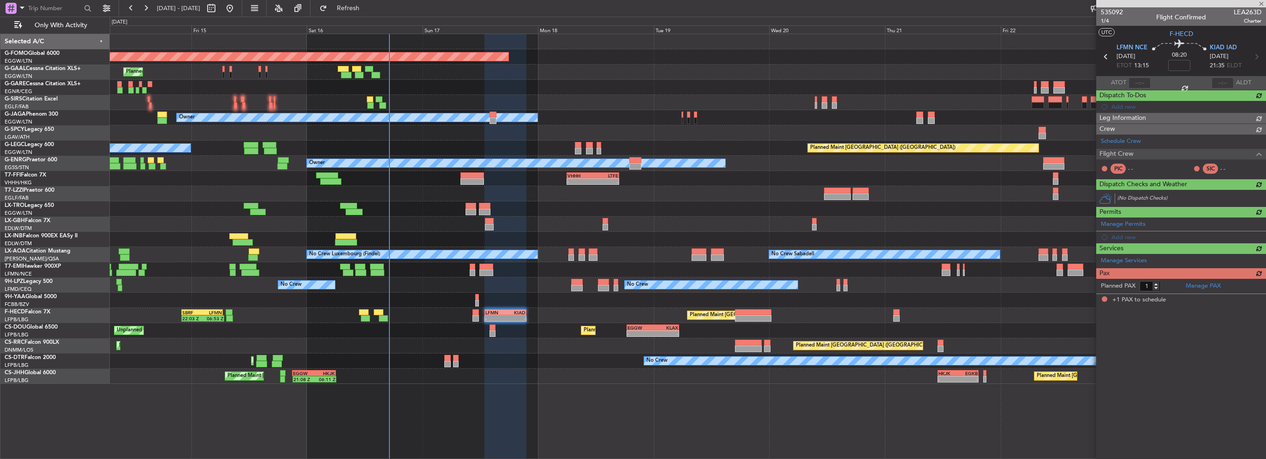
scroll to position [0, 0]
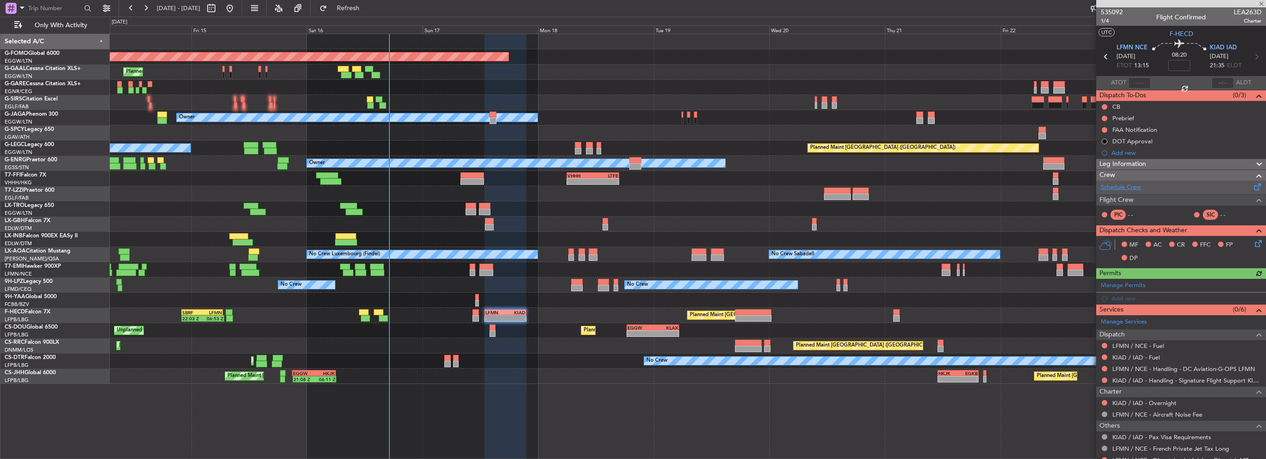
click at [1139, 188] on link "Schedule Crew" at bounding box center [1121, 187] width 40 height 9
click at [368, 7] on span "Refresh" at bounding box center [348, 8] width 39 height 6
click at [1181, 166] on div "Leg Information" at bounding box center [1181, 164] width 170 height 11
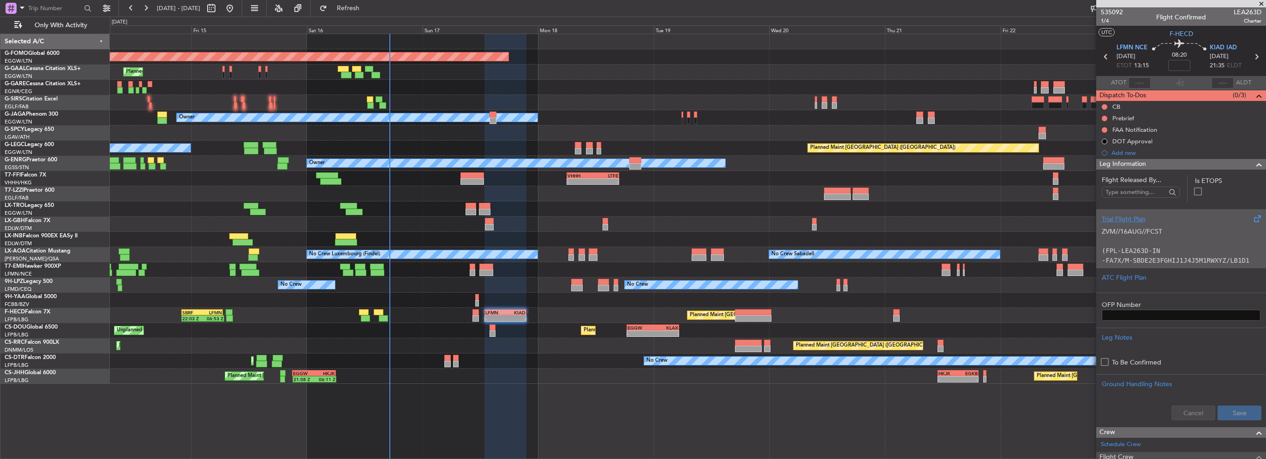
click at [1149, 254] on code "(FPL-LEA263D-IN" at bounding box center [1131, 250] width 58 height 7
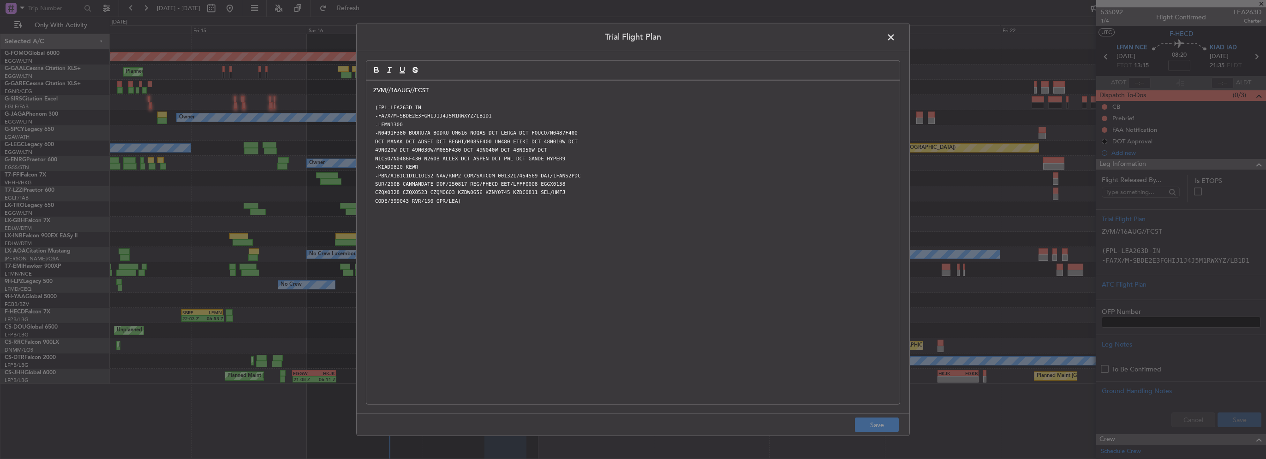
click at [895, 40] on span at bounding box center [895, 39] width 0 height 18
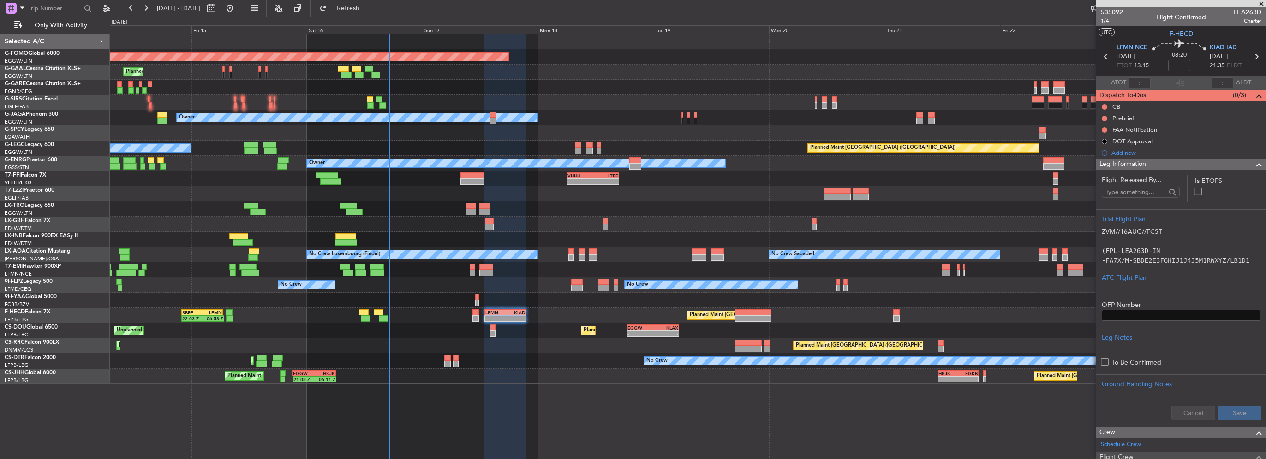
click at [1253, 164] on span at bounding box center [1258, 164] width 11 height 11
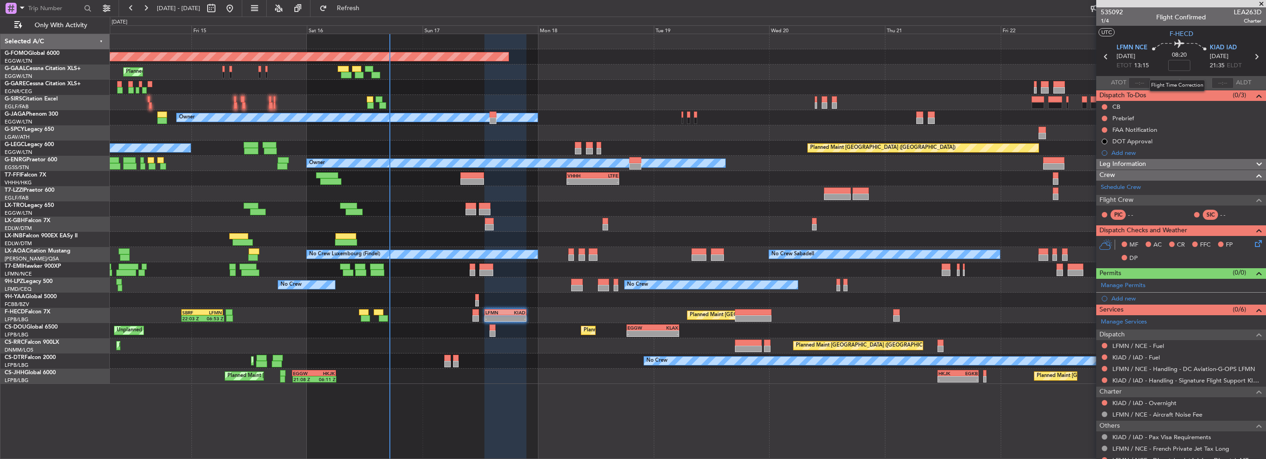
click at [1174, 71] on nimbus-time-variation at bounding box center [1179, 67] width 22 height 14
click at [1175, 66] on input at bounding box center [1179, 65] width 22 height 11
click at [368, 11] on span "Refresh" at bounding box center [348, 8] width 39 height 6
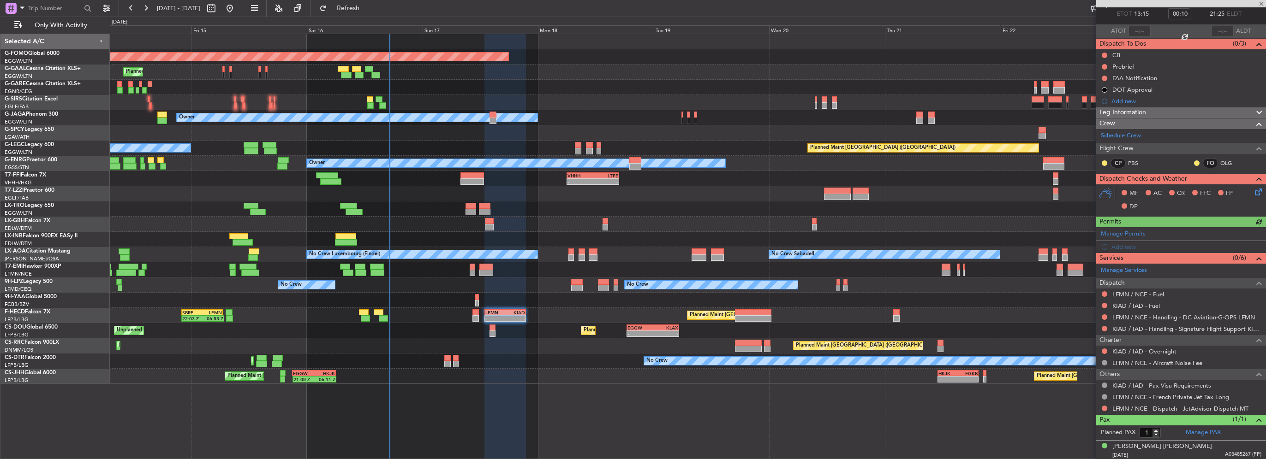
scroll to position [52, 0]
click at [1208, 431] on link "Manage PAX" at bounding box center [1203, 432] width 35 height 9
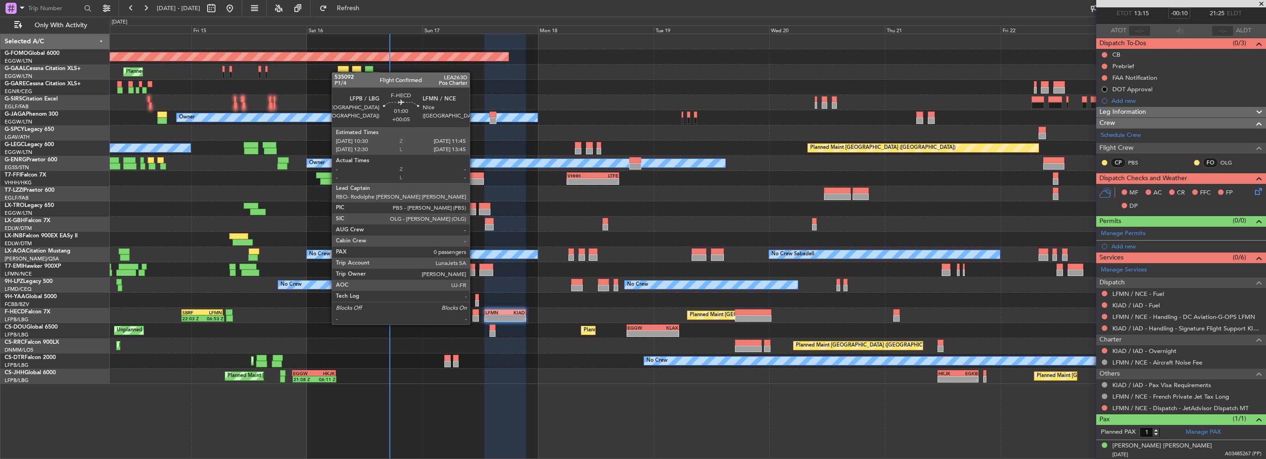
click at [474, 316] on div at bounding box center [475, 319] width 6 height 6
click at [477, 314] on div at bounding box center [475, 313] width 6 height 6
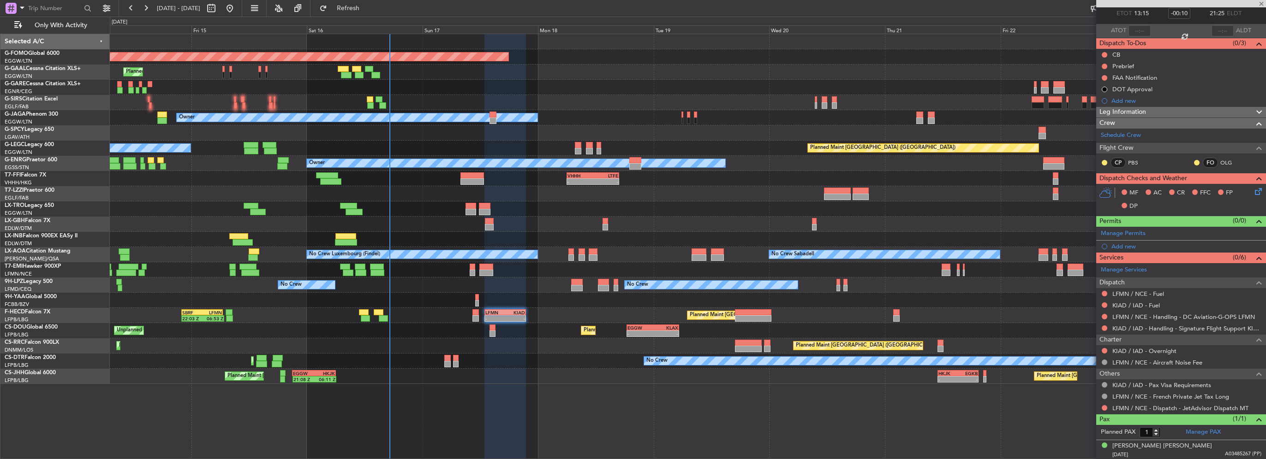
type input "+00:05"
type input "0"
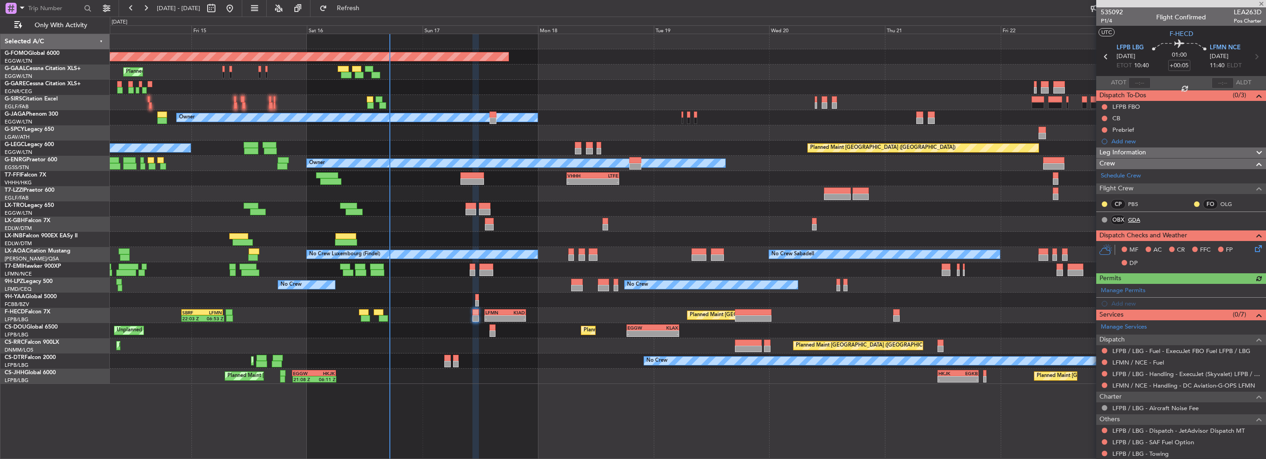
click at [1130, 218] on link "GDA" at bounding box center [1138, 220] width 21 height 8
click at [489, 316] on div "-" at bounding box center [495, 319] width 20 height 6
type input "-00:10"
type input "1"
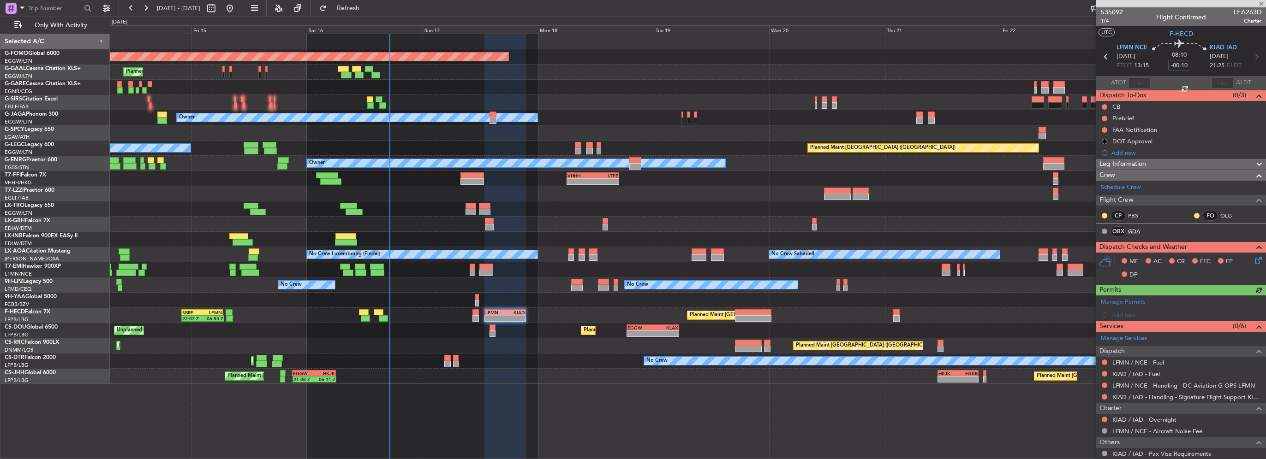
click at [1133, 231] on link "GDA" at bounding box center [1138, 231] width 21 height 8
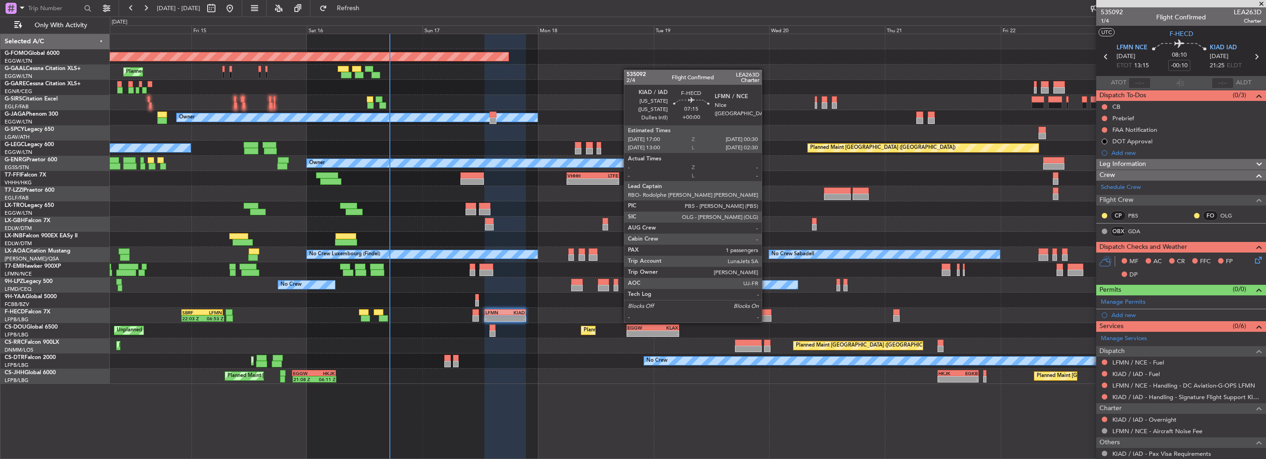
click at [765, 314] on div at bounding box center [753, 313] width 36 height 6
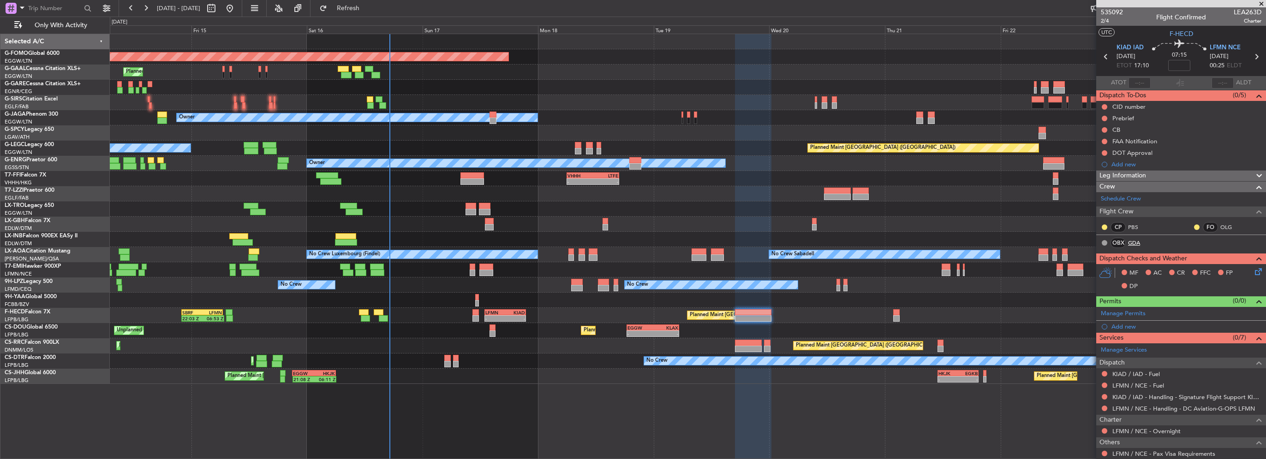
click at [1129, 243] on link "GDA" at bounding box center [1138, 243] width 21 height 8
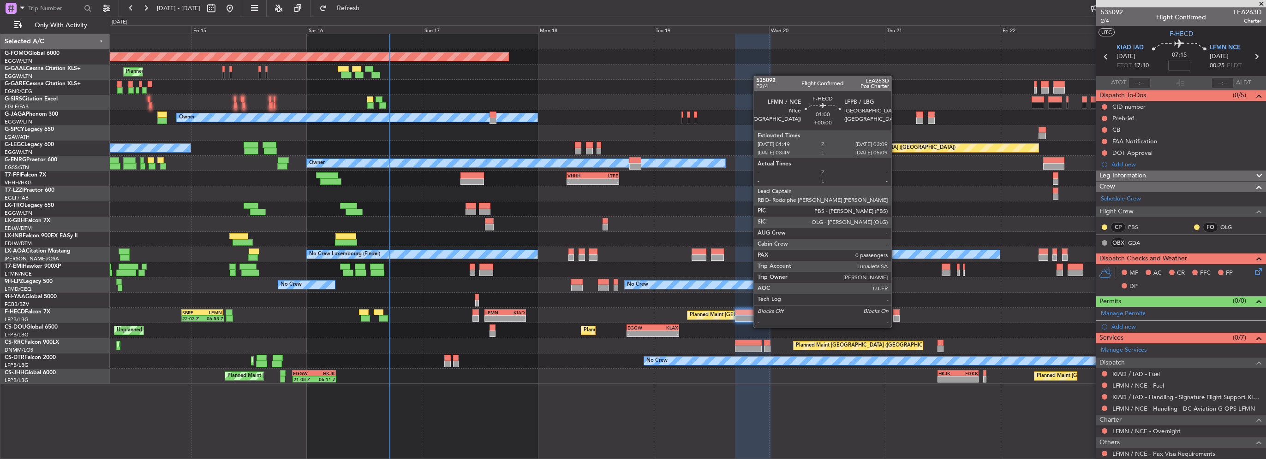
click at [895, 319] on div at bounding box center [896, 319] width 6 height 6
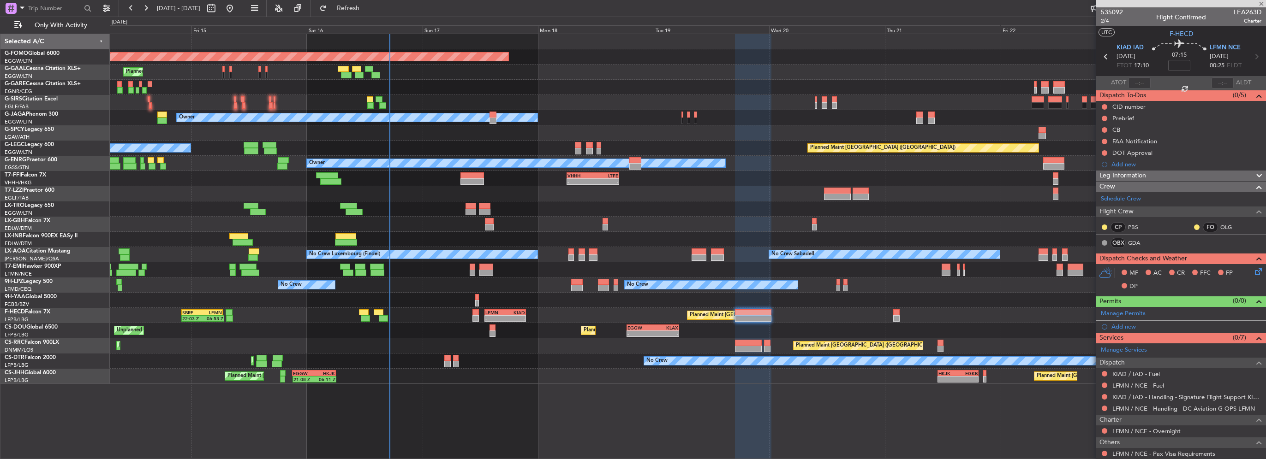
type input "0"
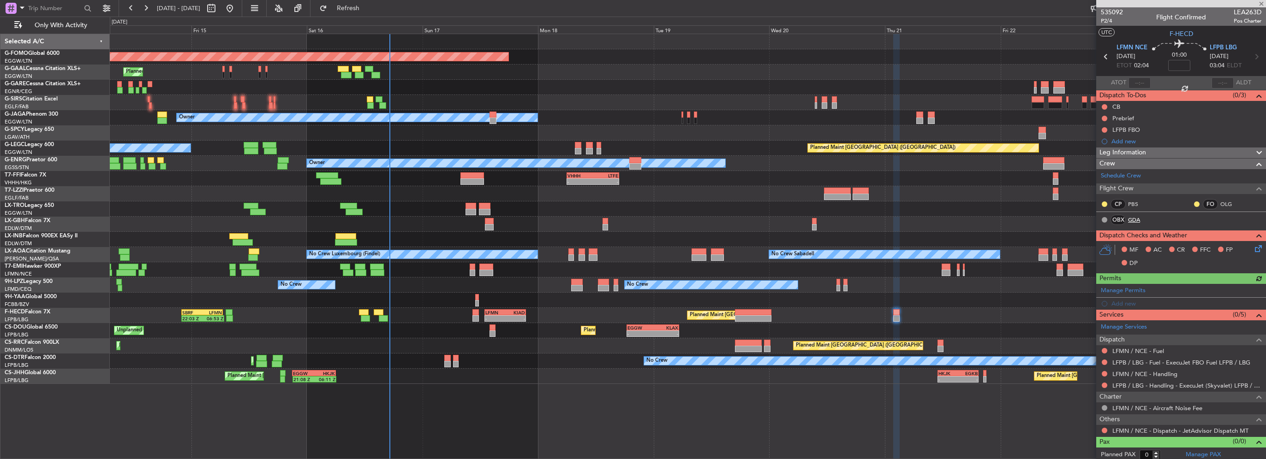
click at [1134, 218] on link "GDA" at bounding box center [1138, 220] width 21 height 8
drag, startPoint x: 385, startPoint y: 3, endPoint x: 372, endPoint y: 71, distance: 69.0
click at [370, 3] on button "Refresh" at bounding box center [342, 8] width 55 height 15
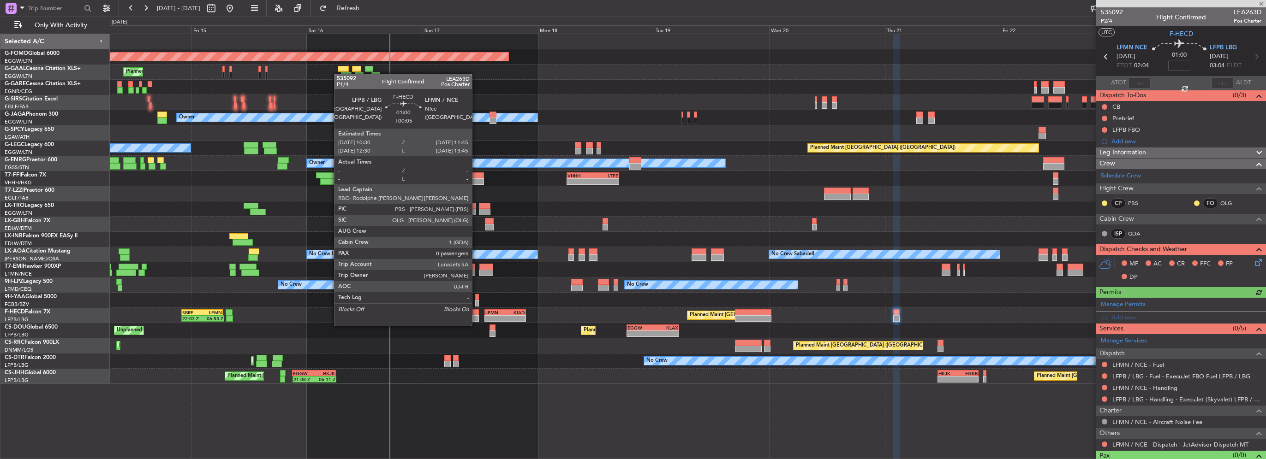
click at [476, 317] on div at bounding box center [475, 319] width 6 height 6
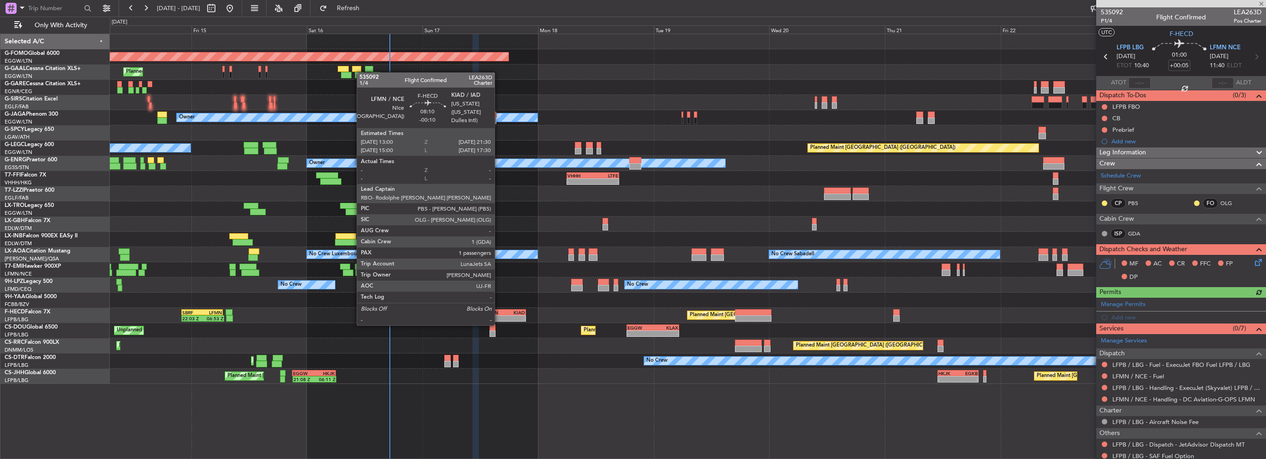
click at [499, 316] on div "-" at bounding box center [495, 319] width 20 height 6
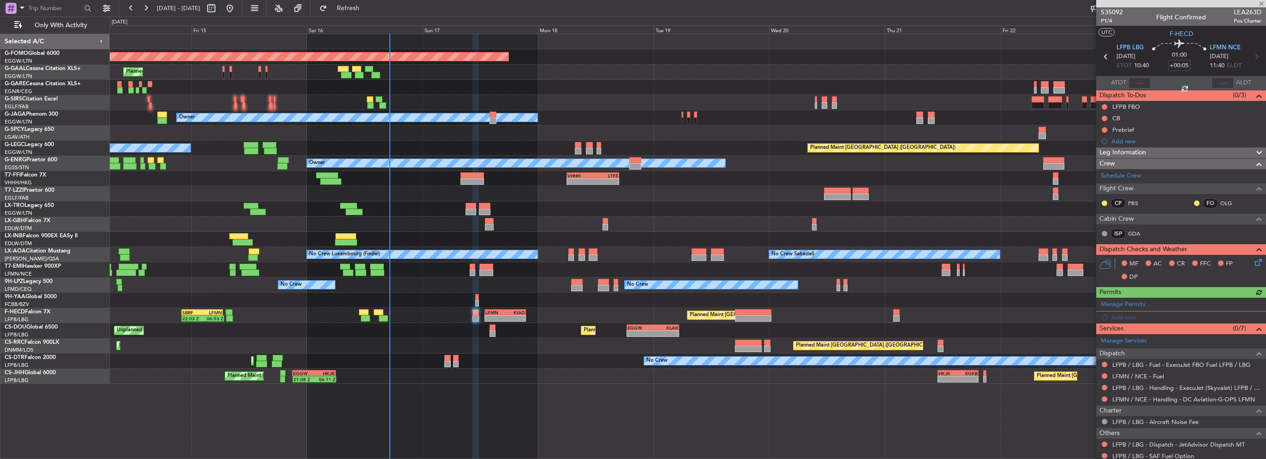
type input "-00:10"
type input "1"
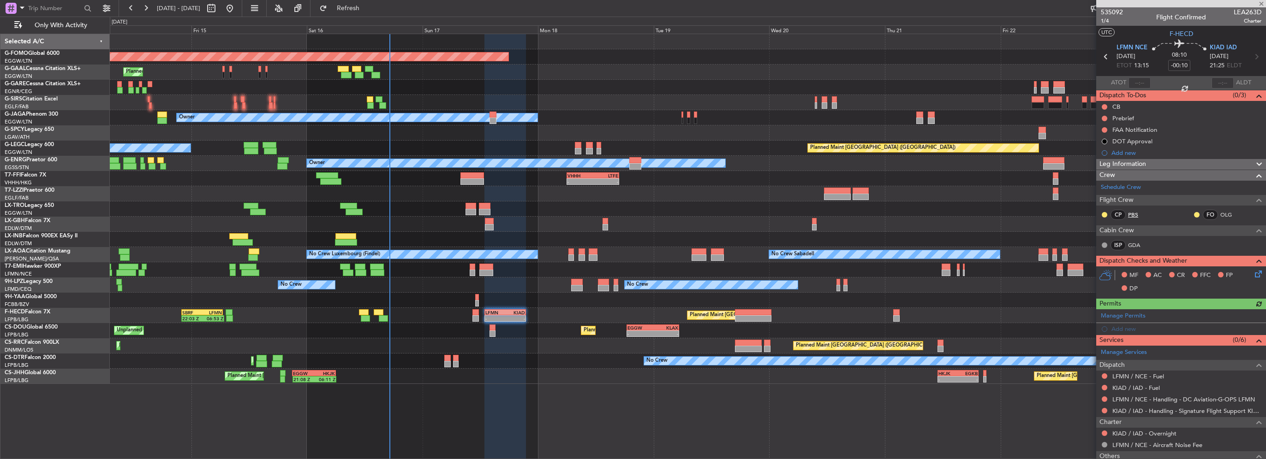
click at [1131, 211] on link "PBS" at bounding box center [1138, 215] width 21 height 8
click at [1221, 216] on link "OLG" at bounding box center [1230, 215] width 21 height 8
click at [368, 5] on span "Refresh" at bounding box center [348, 8] width 39 height 6
click at [368, 6] on span "Refresh" at bounding box center [348, 8] width 39 height 6
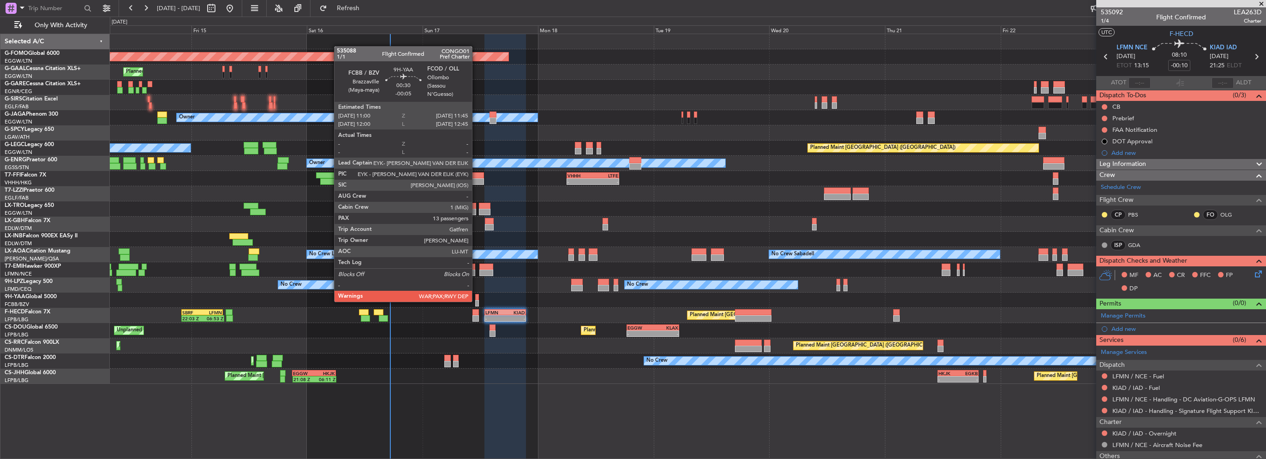
click at [476, 301] on div at bounding box center [477, 303] width 4 height 6
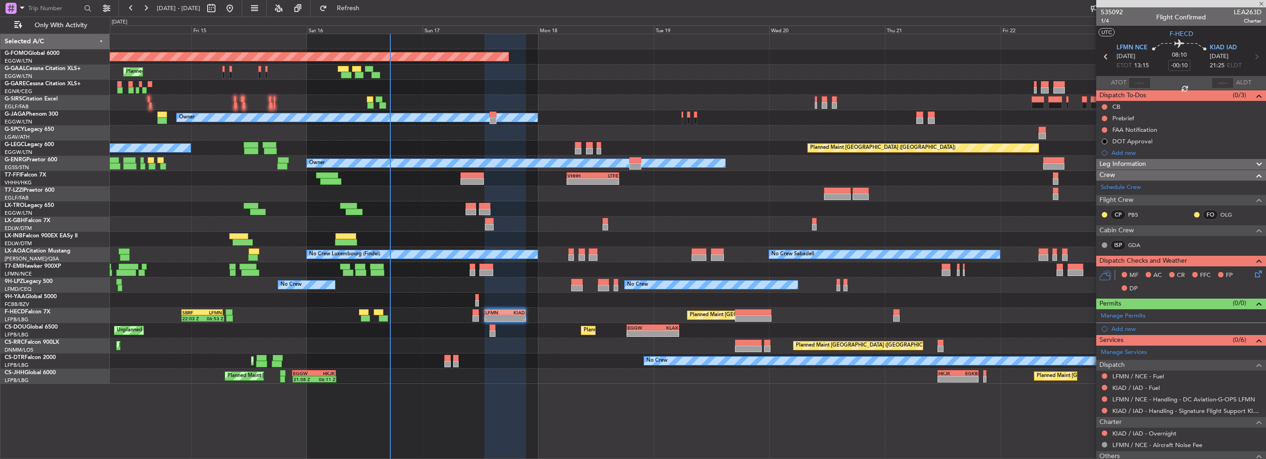
type input "-00:05"
type input "13"
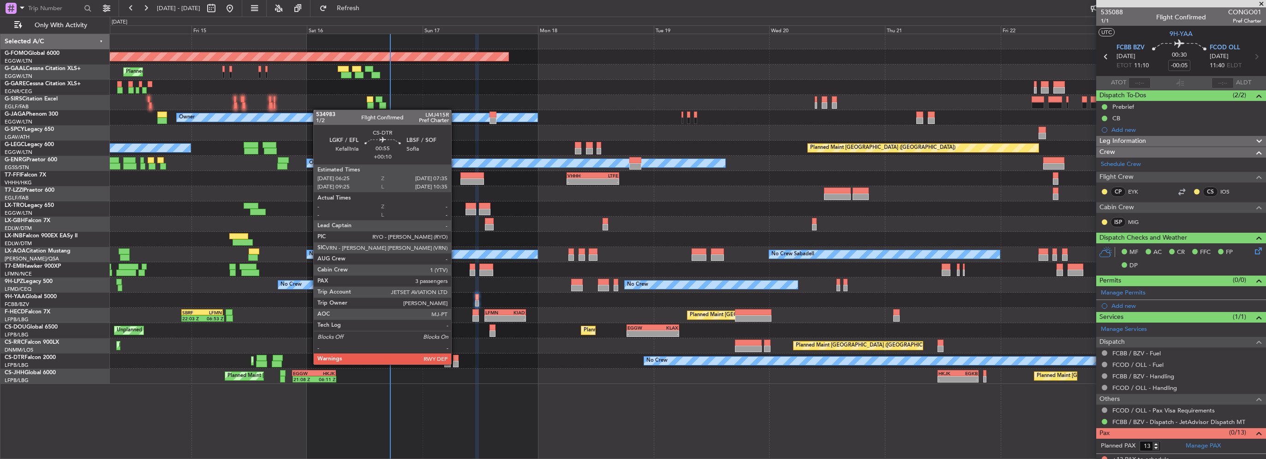
click at [455, 364] on div at bounding box center [456, 364] width 6 height 6
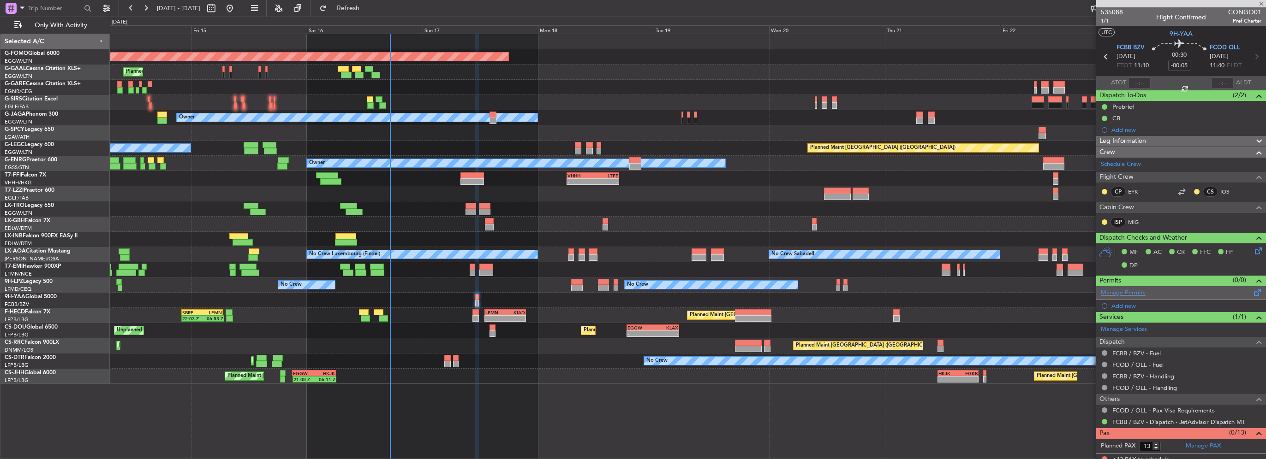
type input "+00:10"
type input "3"
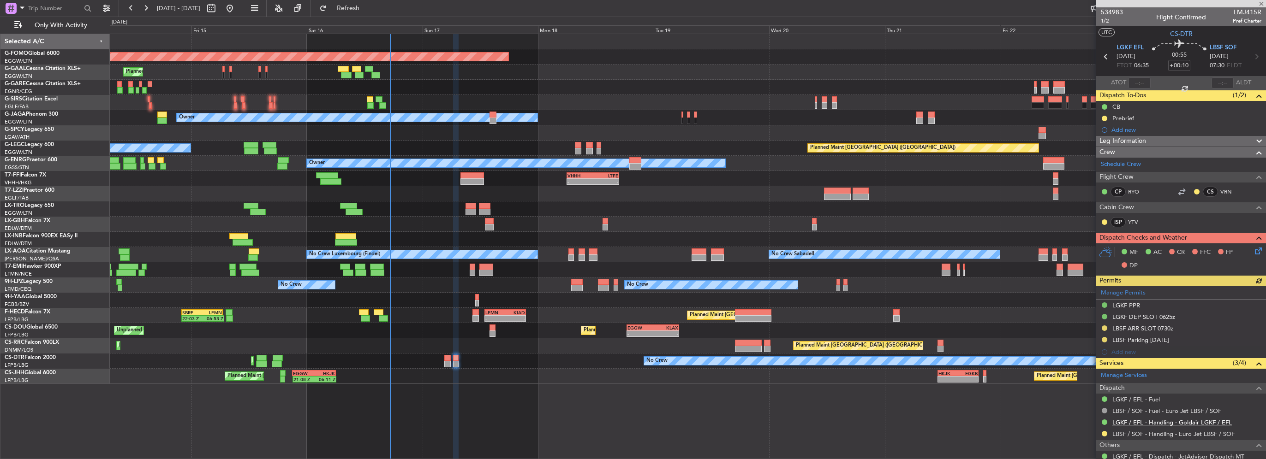
scroll to position [90, 0]
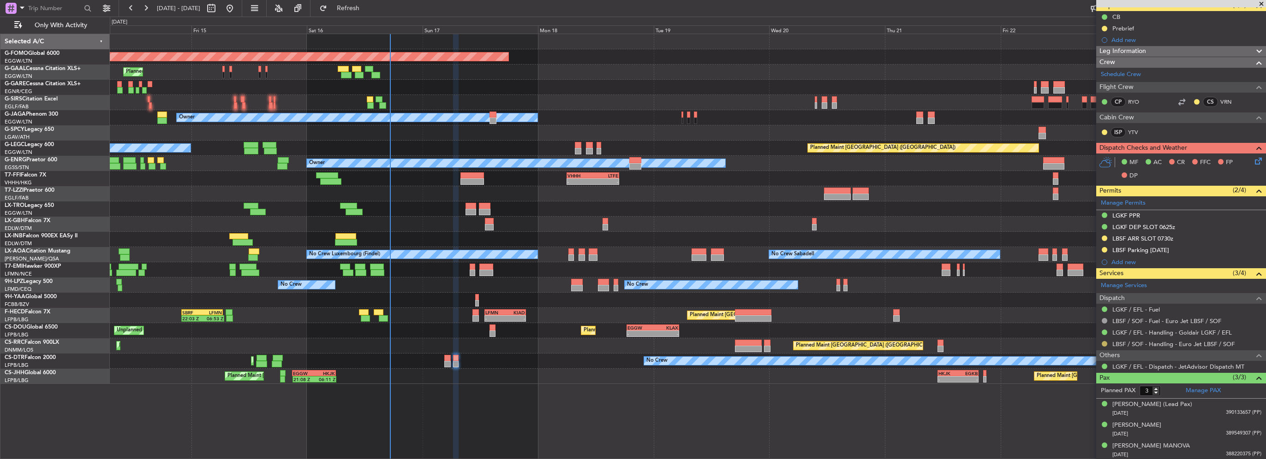
click at [1103, 342] on button at bounding box center [1105, 344] width 6 height 6
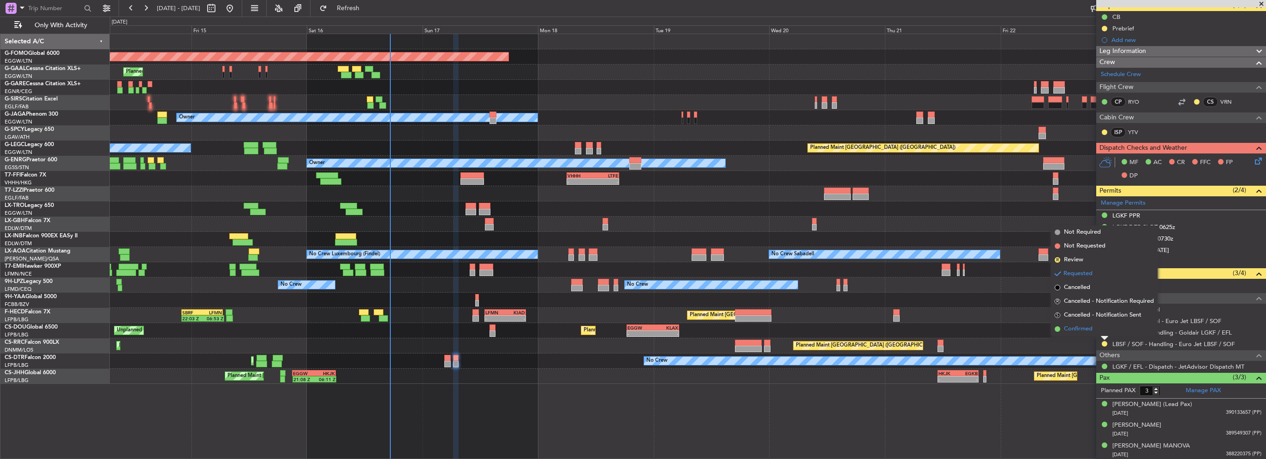
click at [1081, 330] on span "Confirmed" at bounding box center [1078, 329] width 29 height 9
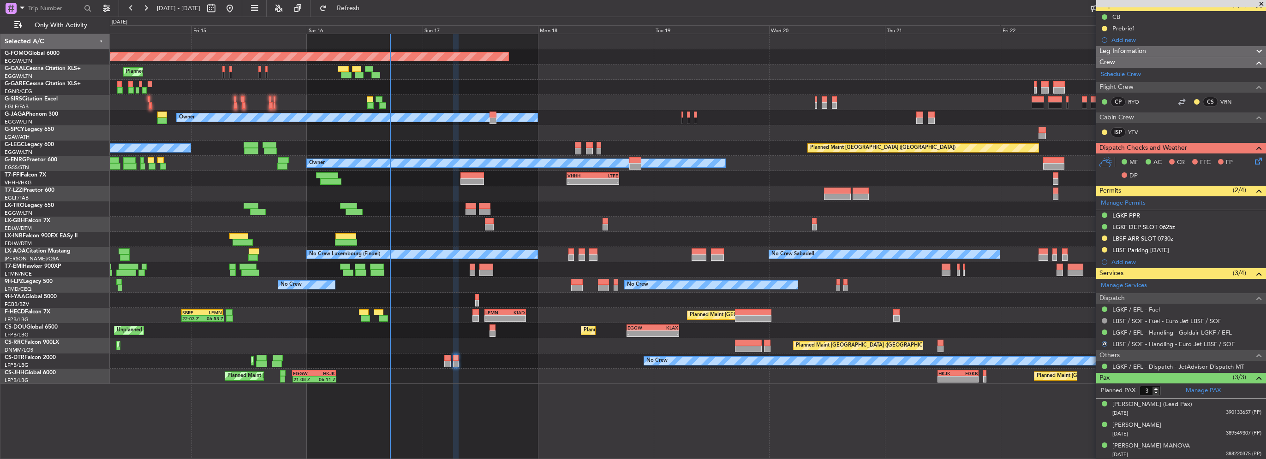
click at [1157, 252] on div "LBSF Parking 20AUG" at bounding box center [1140, 250] width 57 height 8
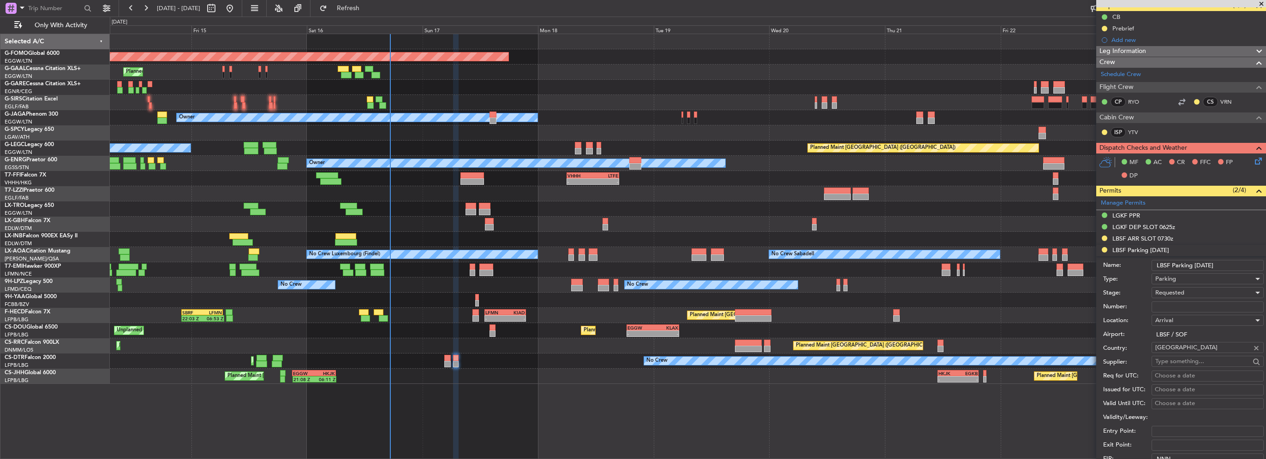
click at [1193, 265] on input "LBSF Parking 20AUG" at bounding box center [1207, 265] width 112 height 11
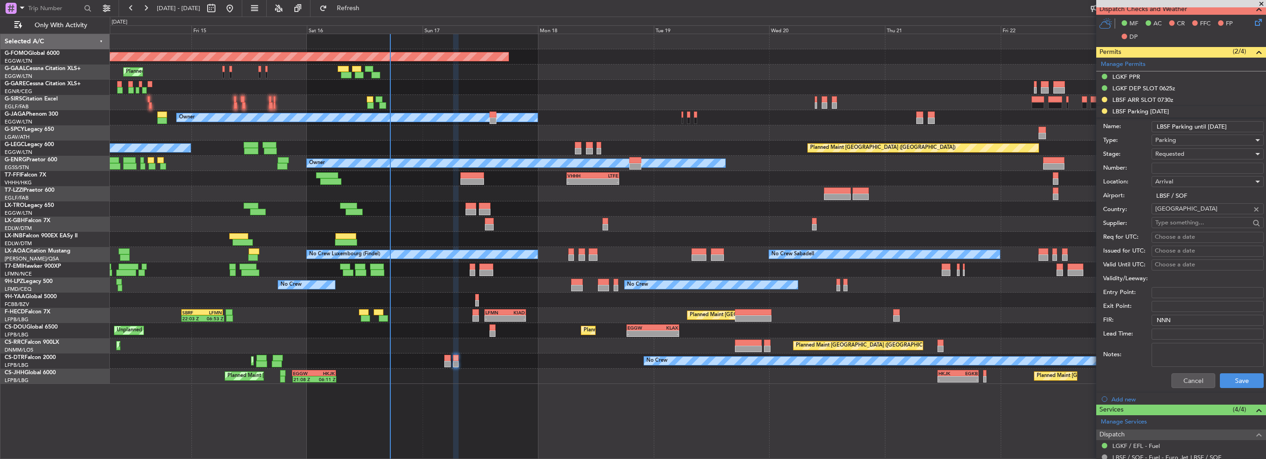
scroll to position [274, 0]
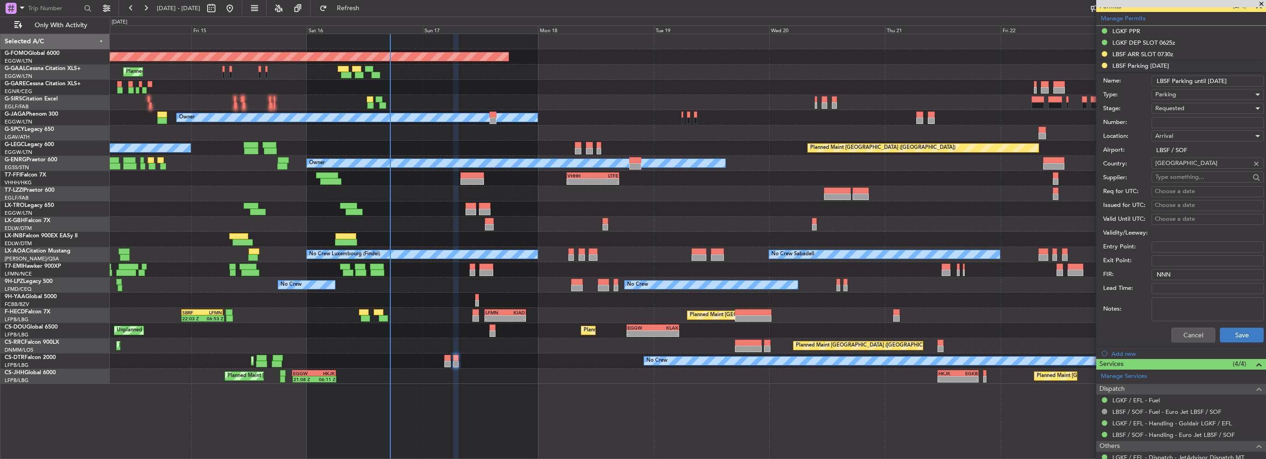
type input "LBSF Parking until 20AUG"
click at [1233, 332] on button "Save" at bounding box center [1242, 335] width 44 height 15
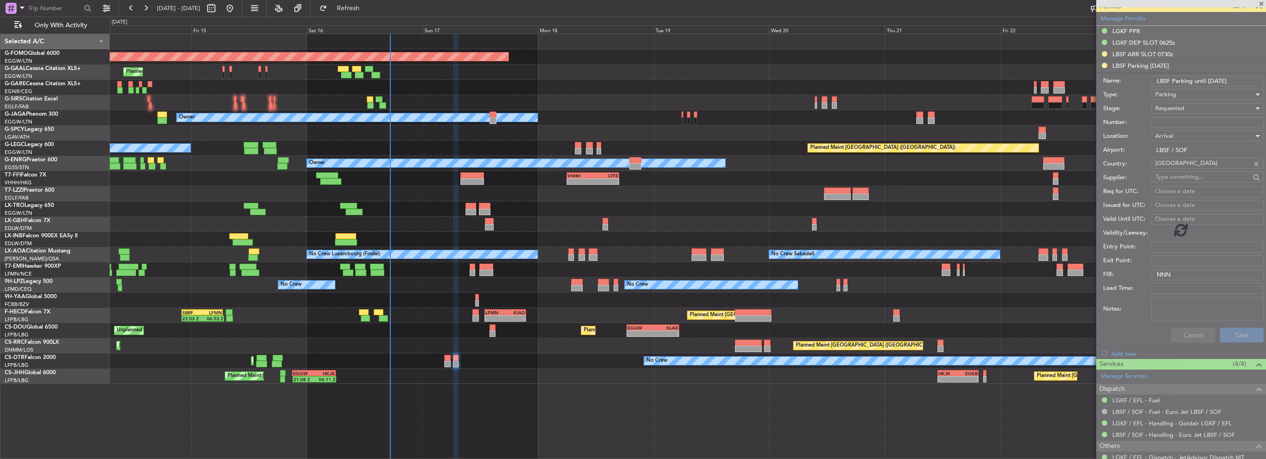
scroll to position [90, 0]
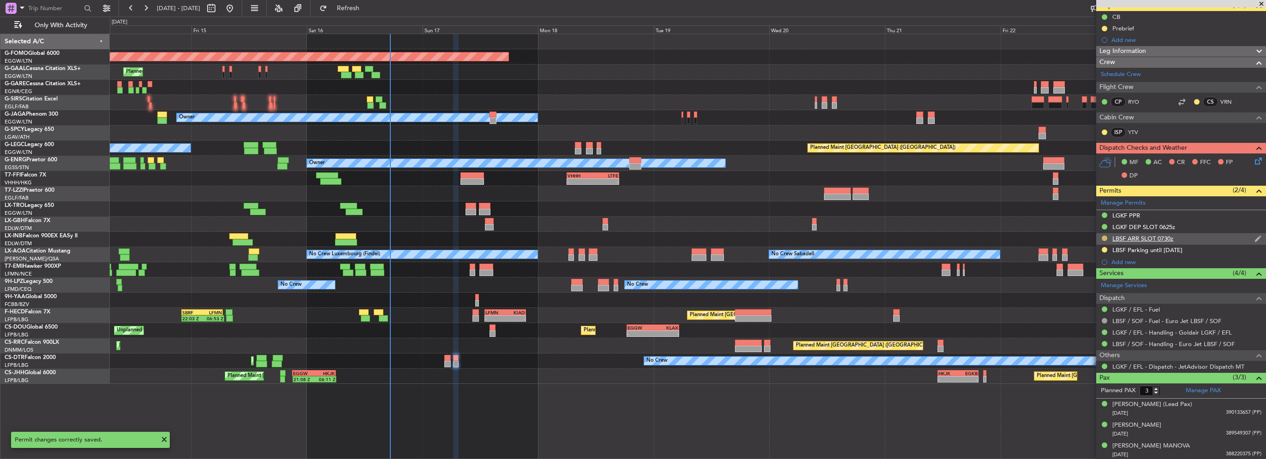
click at [1104, 238] on button at bounding box center [1105, 239] width 6 height 6
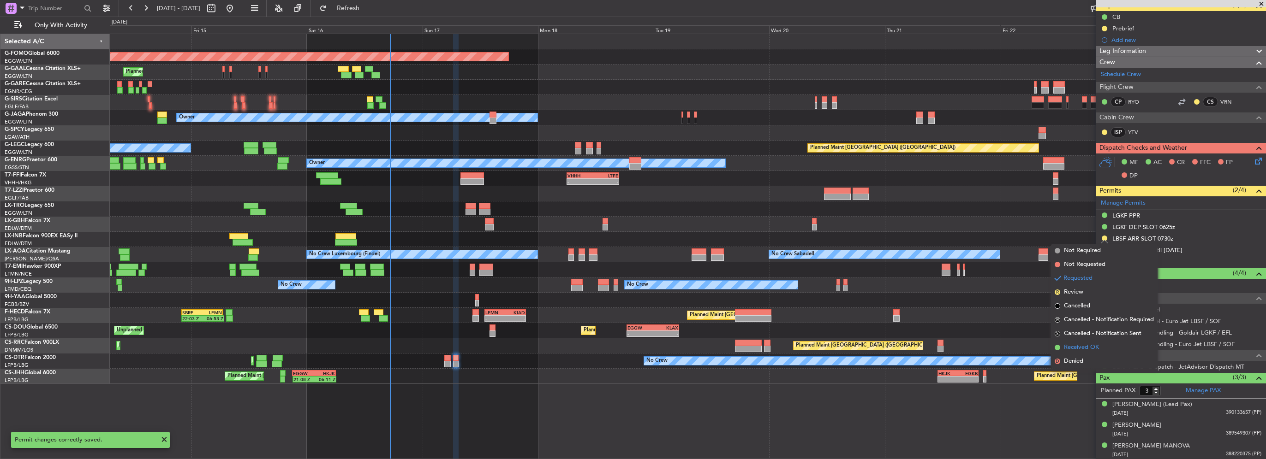
click at [1082, 347] on span "Received OK" at bounding box center [1081, 347] width 35 height 9
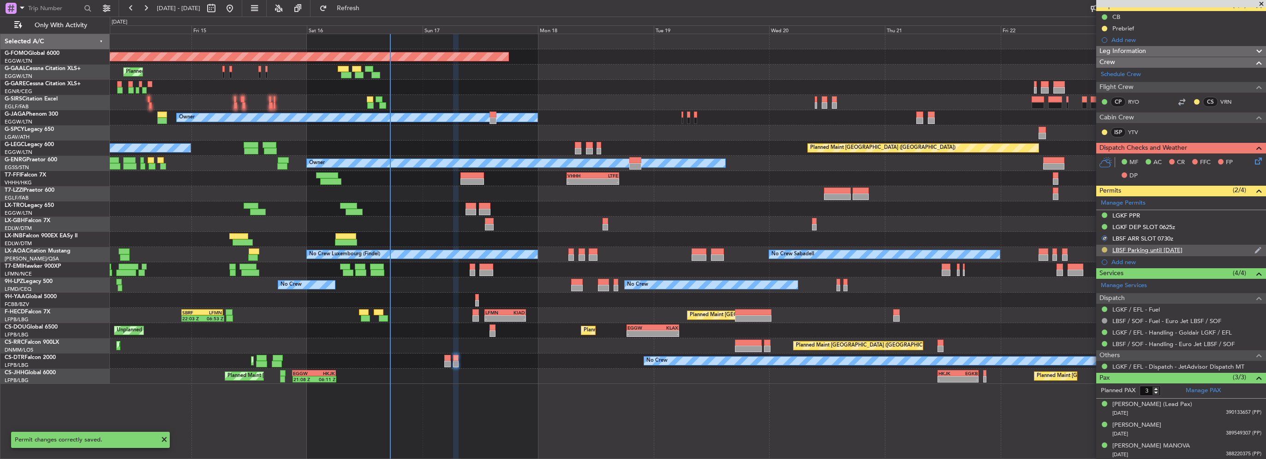
click at [1104, 248] on button at bounding box center [1105, 250] width 6 height 6
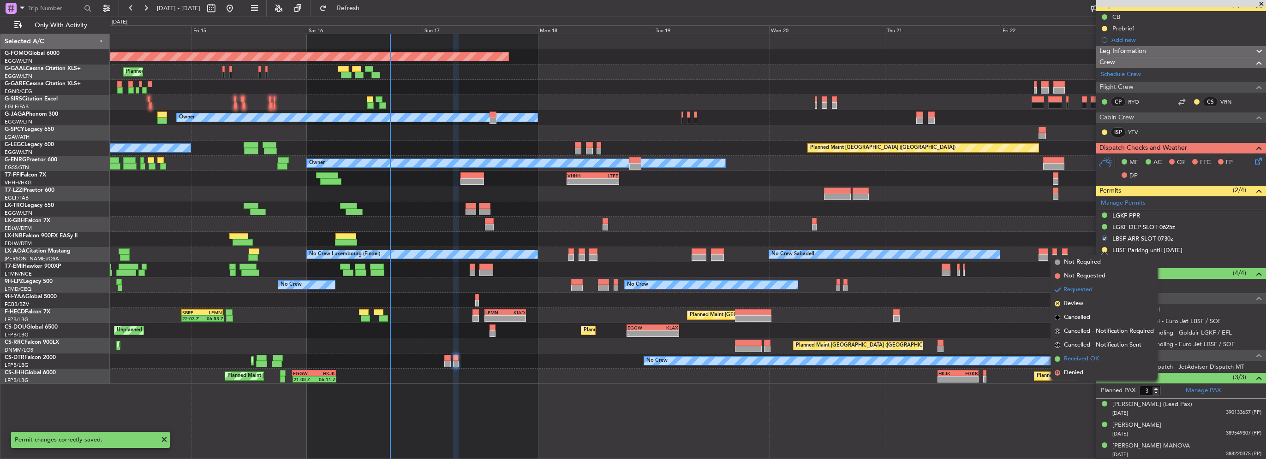
click at [1083, 362] on span "Received OK" at bounding box center [1081, 359] width 35 height 9
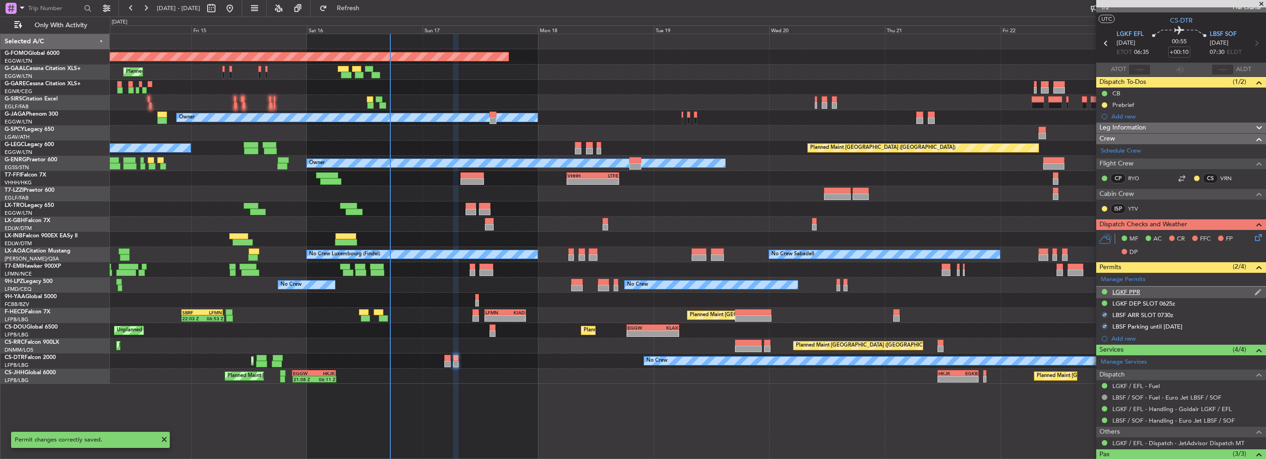
scroll to position [0, 0]
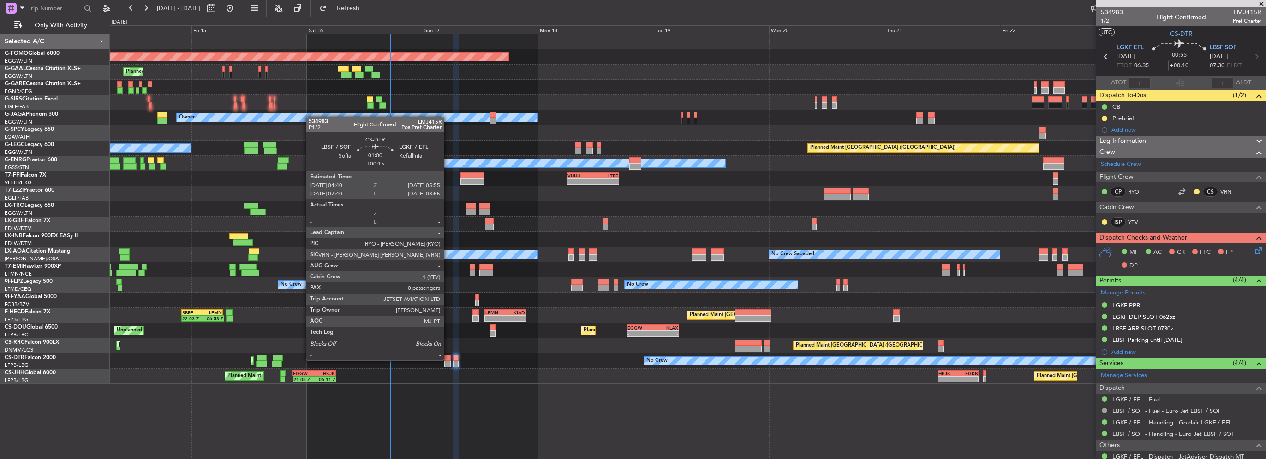
click at [448, 360] on div at bounding box center [447, 358] width 6 height 6
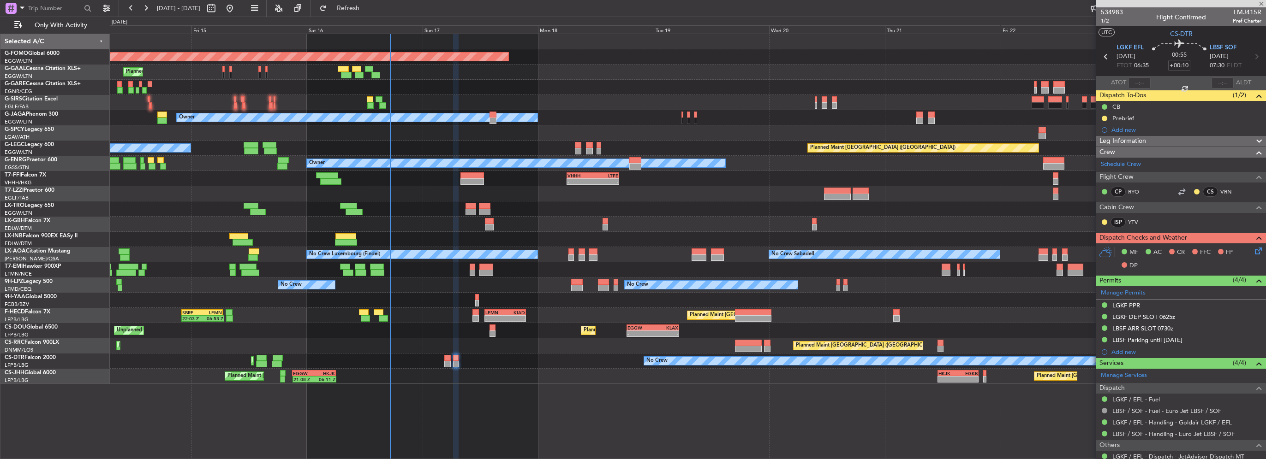
type input "+00:15"
type input "0"
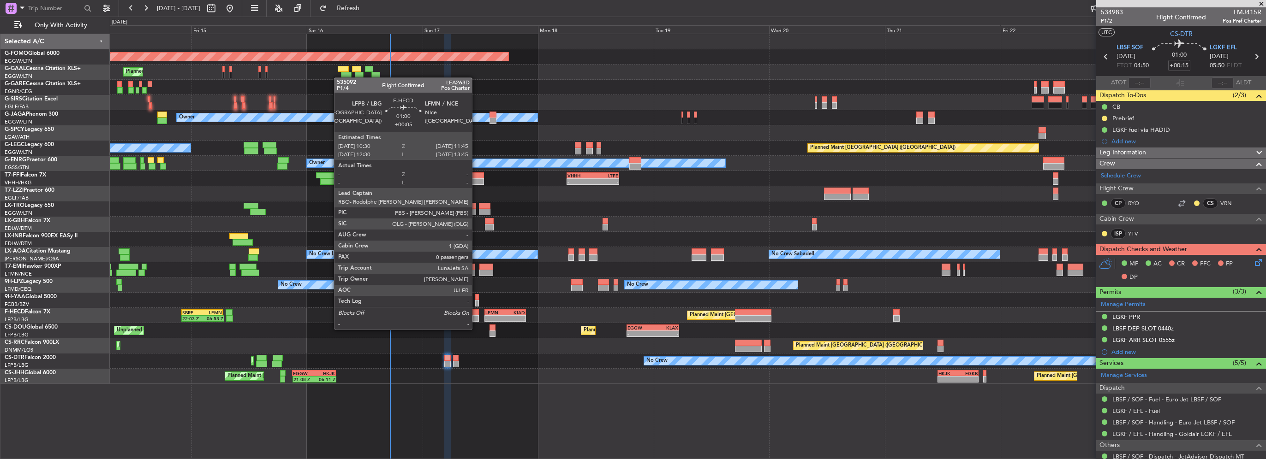
click at [476, 321] on div at bounding box center [475, 319] width 6 height 6
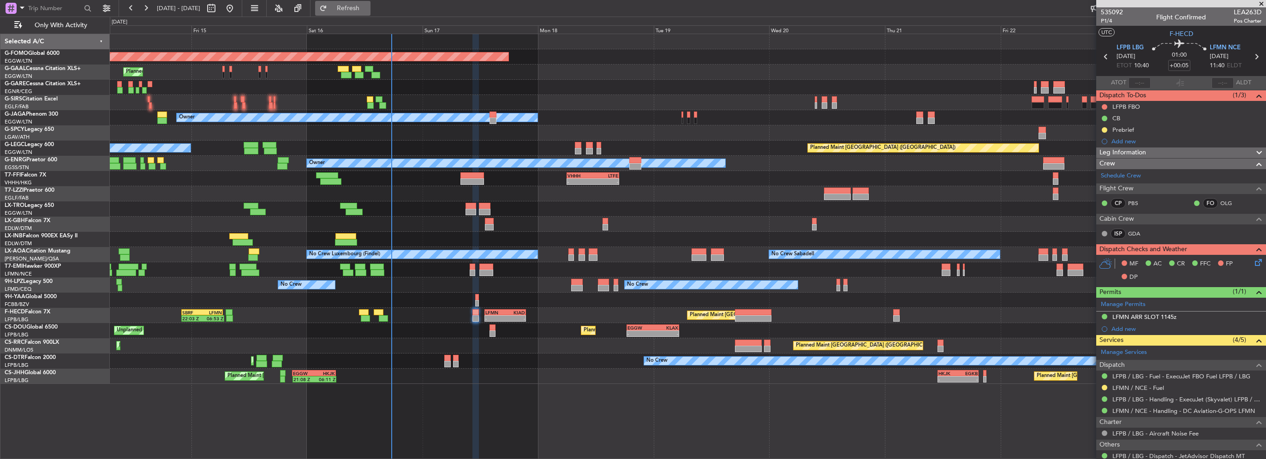
click at [370, 13] on button "Refresh" at bounding box center [342, 8] width 55 height 15
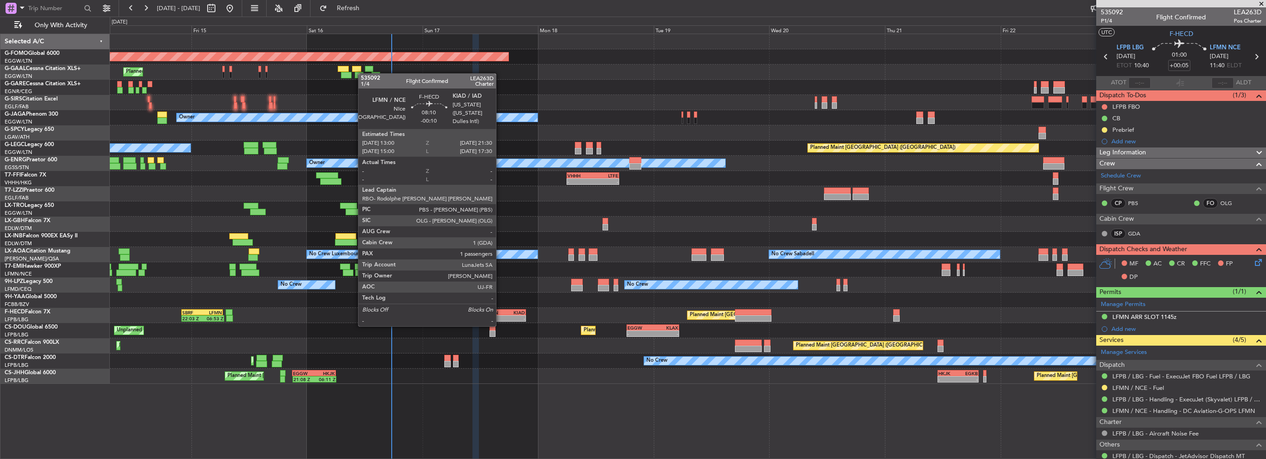
click at [500, 317] on div "-" at bounding box center [495, 319] width 20 height 6
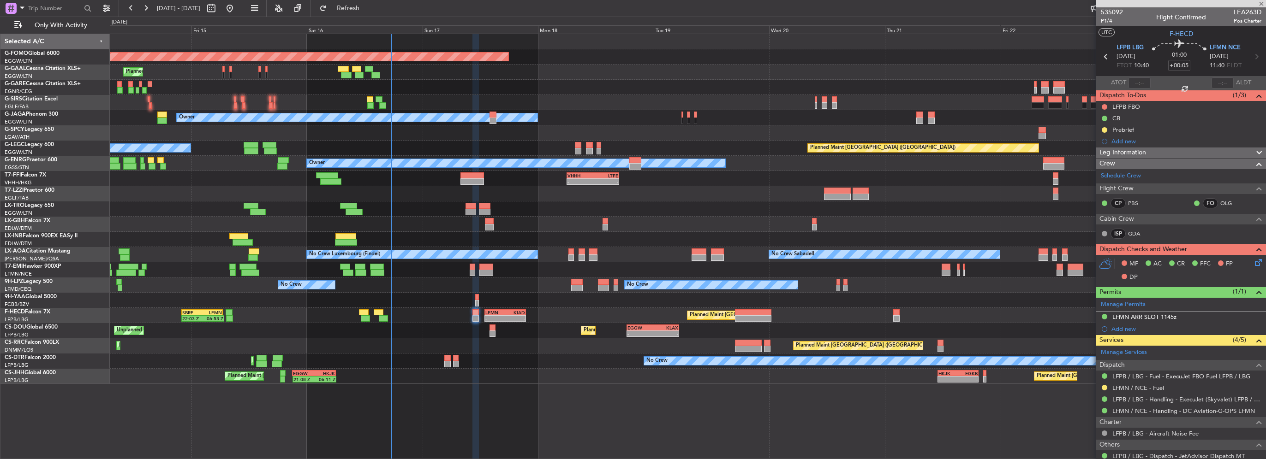
type input "-00:10"
type input "1"
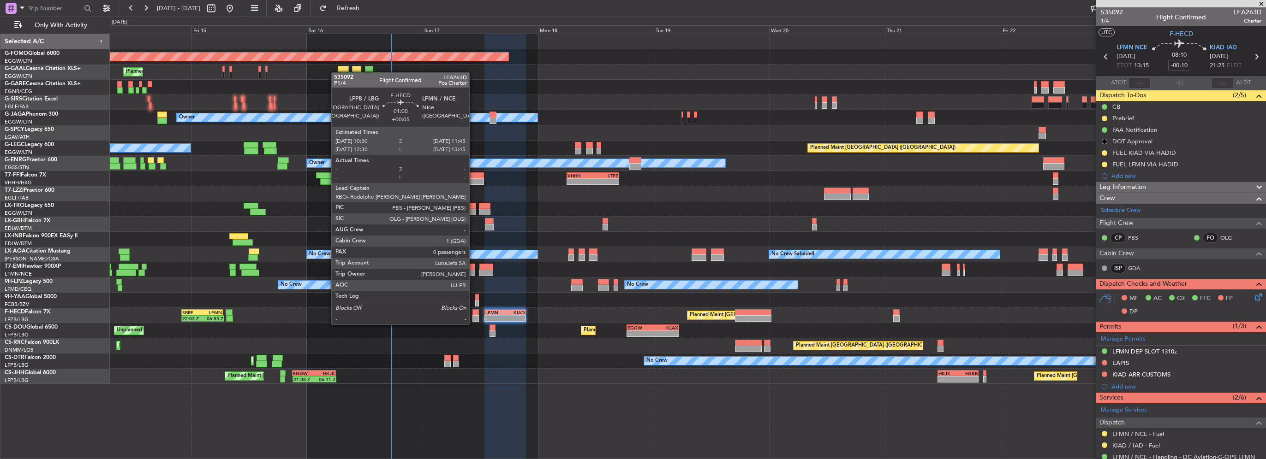
click at [473, 316] on div at bounding box center [475, 319] width 6 height 6
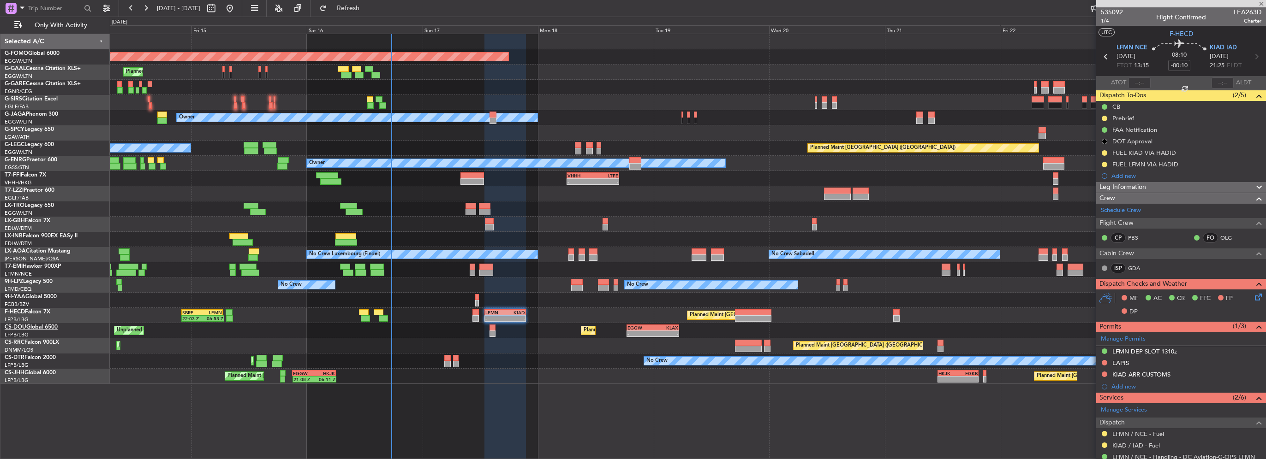
type input "+00:05"
type input "0"
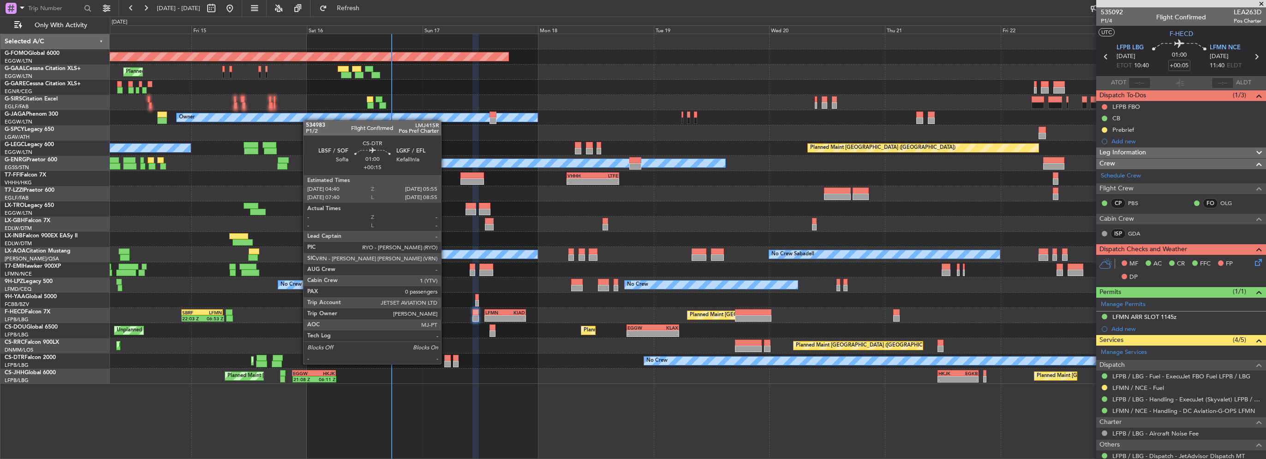
click at [445, 364] on div at bounding box center [447, 364] width 6 height 6
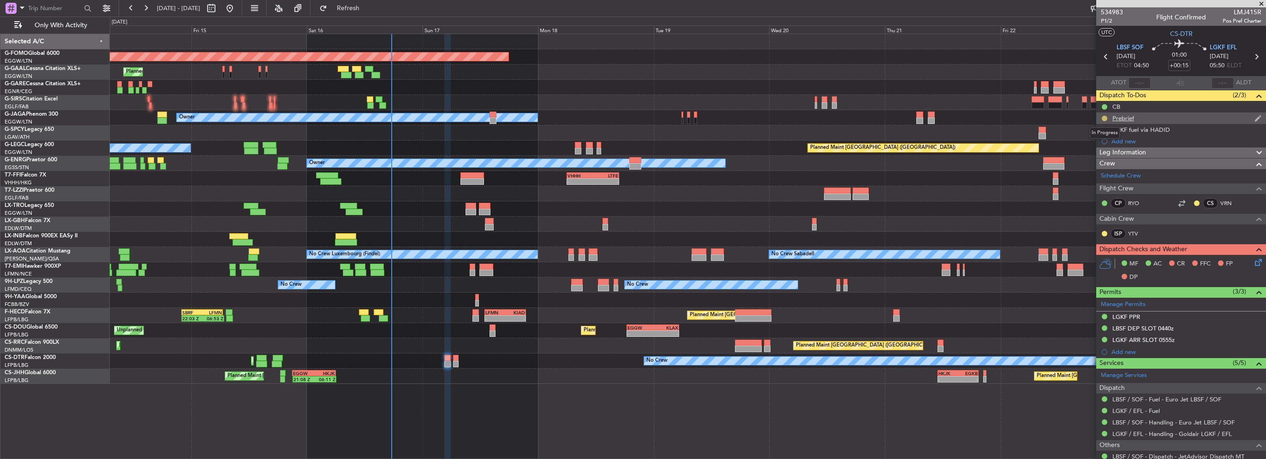
click at [1104, 118] on button at bounding box center [1105, 119] width 6 height 6
click at [1104, 173] on span "Cancelled" at bounding box center [1106, 172] width 26 height 9
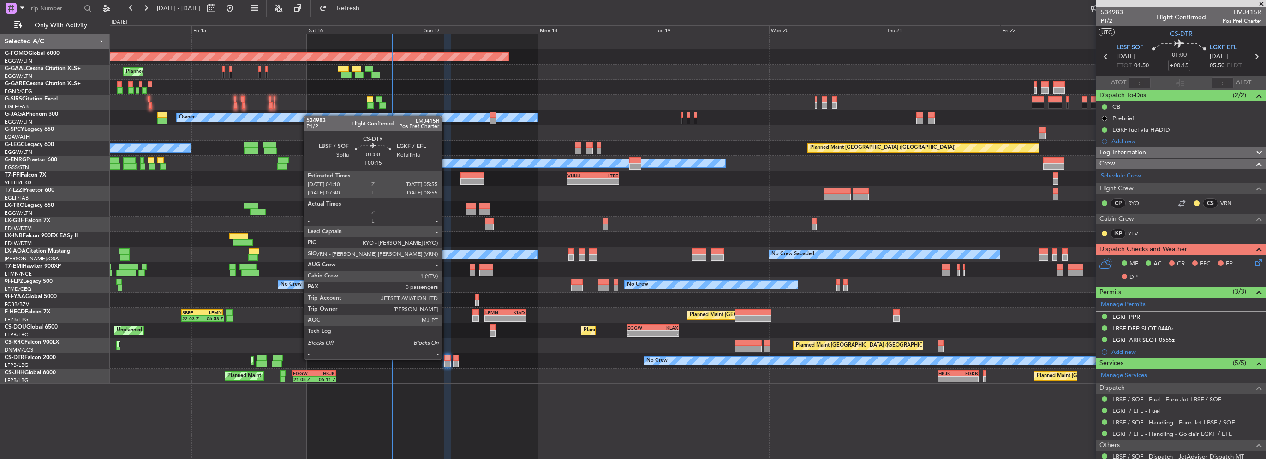
click at [446, 359] on div at bounding box center [447, 358] width 6 height 6
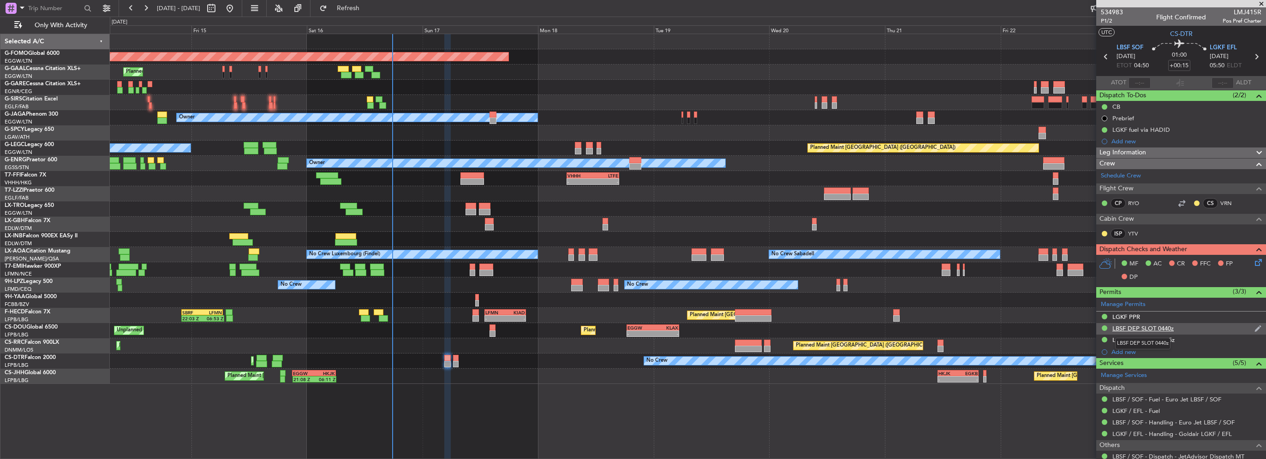
click at [1163, 327] on div "LBSF DEP SLOT 0440z" at bounding box center [1142, 329] width 61 height 8
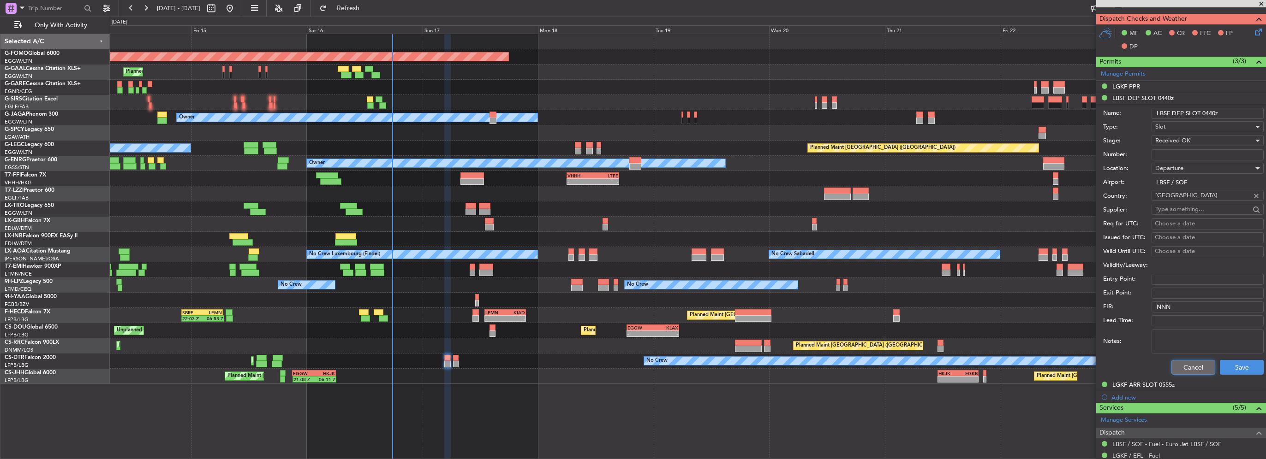
click at [1184, 363] on button "Cancel" at bounding box center [1193, 367] width 44 height 15
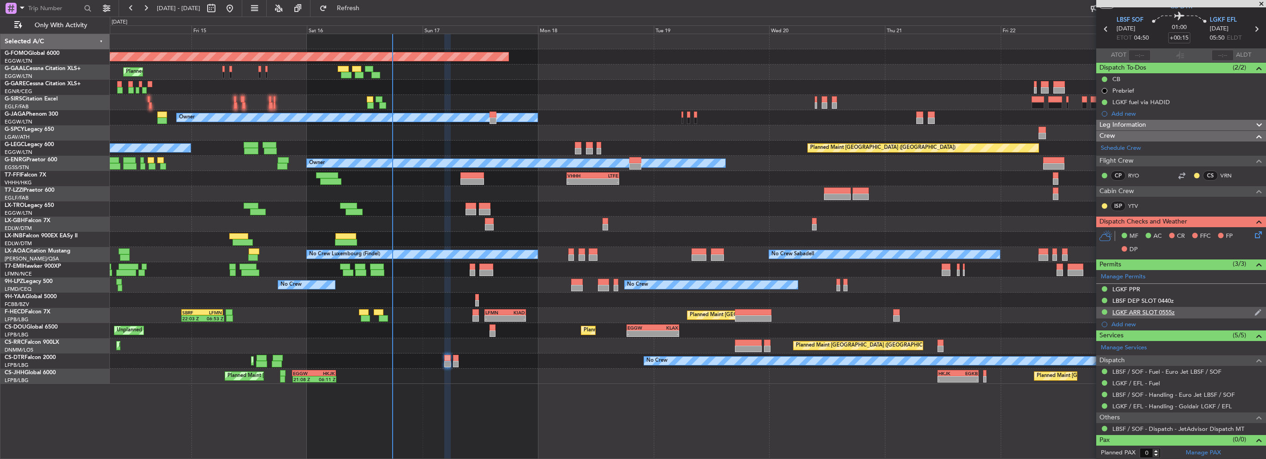
click at [1158, 311] on div "LGKF ARR SLOT 0555z" at bounding box center [1143, 313] width 62 height 8
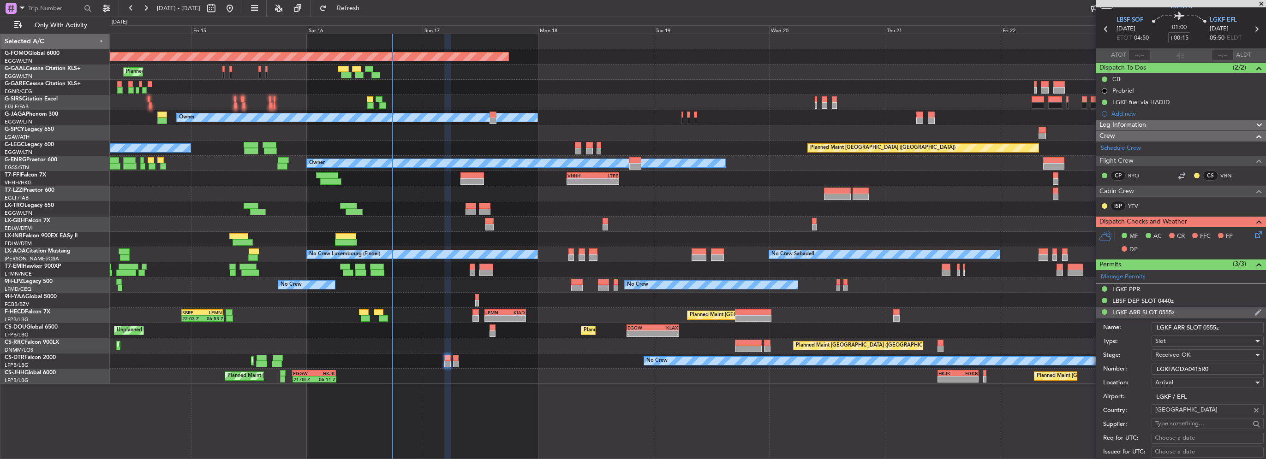
scroll to position [231, 0]
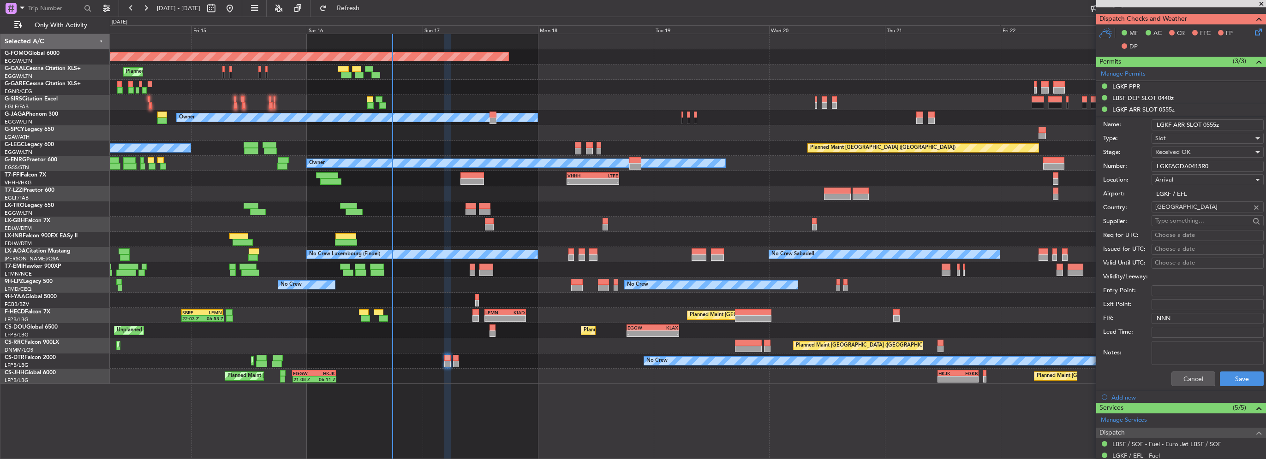
drag, startPoint x: 1212, startPoint y: 164, endPoint x: 1029, endPoint y: 167, distance: 183.6
click at [1070, 168] on fb-app "14 Aug 2025 - 24 Aug 2025 Refresh Quick Links Only With Activity Planned Maint …" at bounding box center [633, 233] width 1266 height 453
click at [1181, 373] on button "Cancel" at bounding box center [1193, 379] width 44 height 15
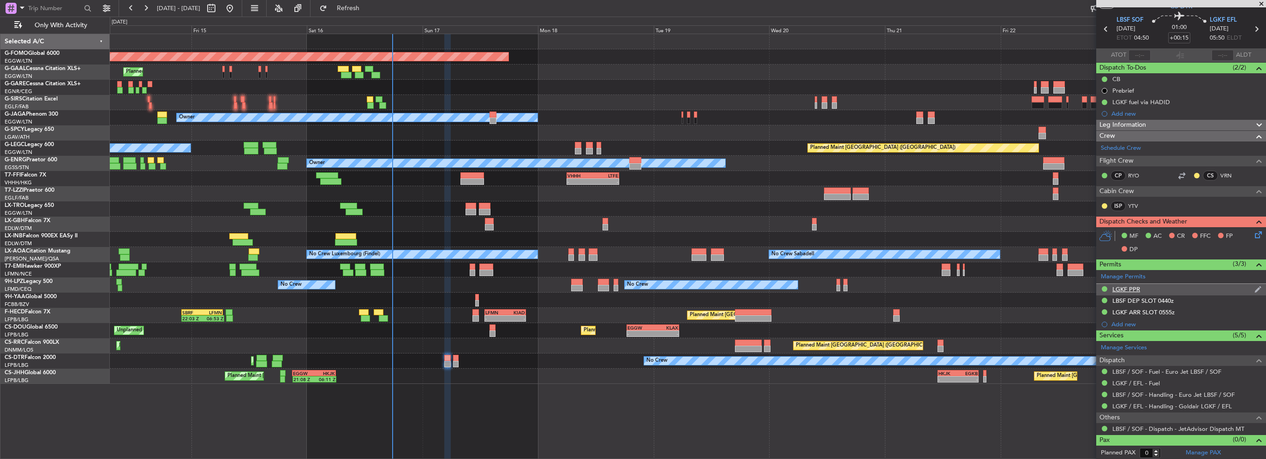
click at [1131, 292] on div "LGKF PPR" at bounding box center [1126, 290] width 28 height 8
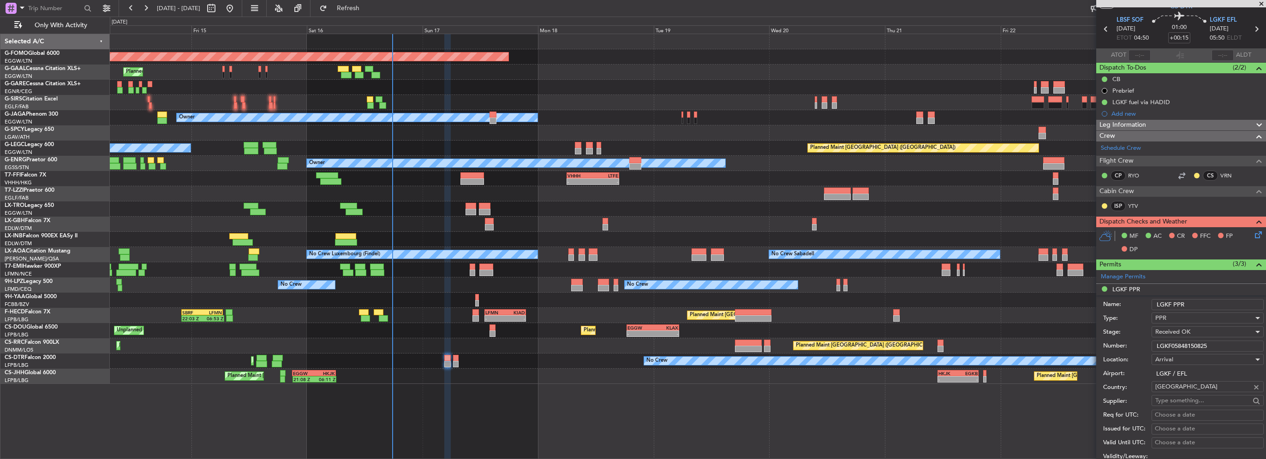
scroll to position [231, 0]
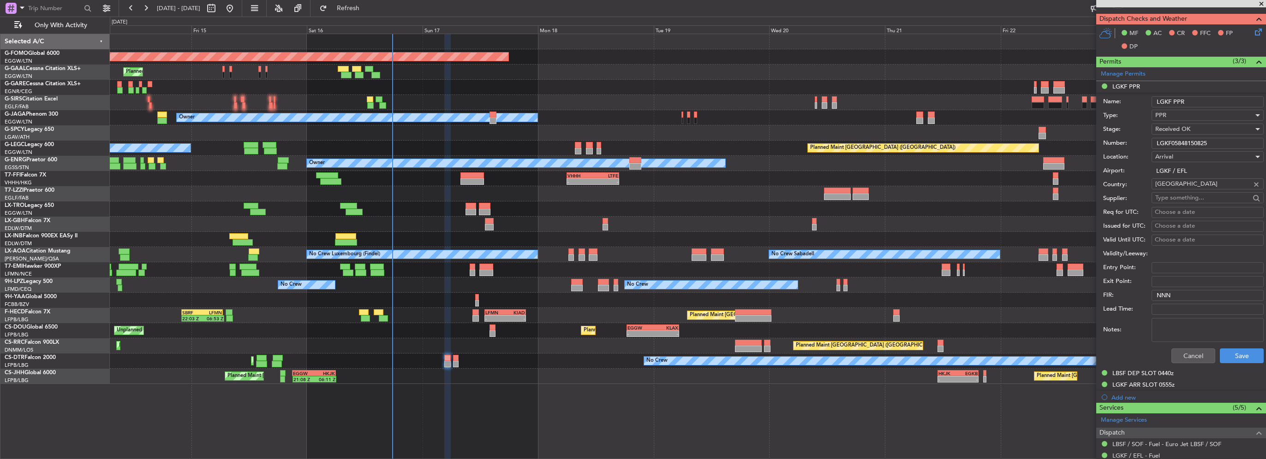
drag, startPoint x: 1065, startPoint y: 144, endPoint x: 943, endPoint y: 140, distance: 121.9
click at [1002, 144] on fb-app "14 Aug 2025 - 24 Aug 2025 Refresh Quick Links Only With Activity Planned Maint …" at bounding box center [633, 233] width 1266 height 453
click at [1186, 353] on button "Cancel" at bounding box center [1193, 356] width 44 height 15
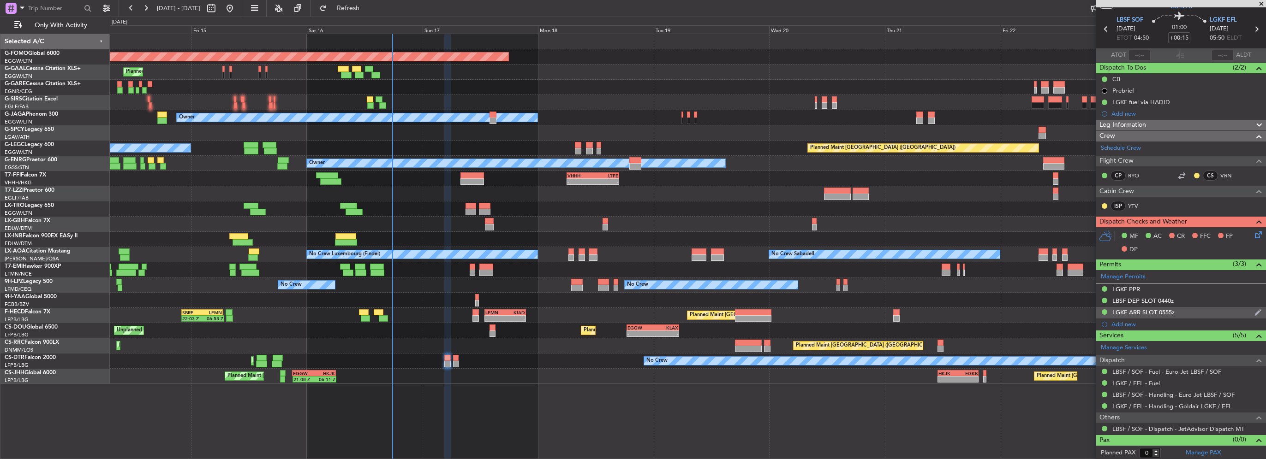
click at [1150, 310] on div "LGKF ARR SLOT 0555z" at bounding box center [1143, 313] width 62 height 8
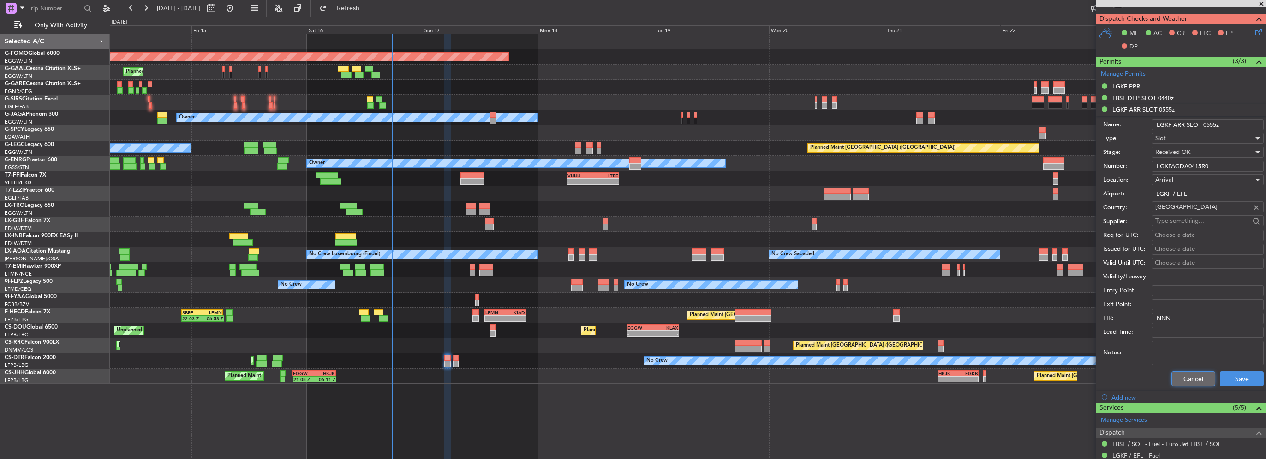
click at [1194, 373] on button "Cancel" at bounding box center [1193, 379] width 44 height 15
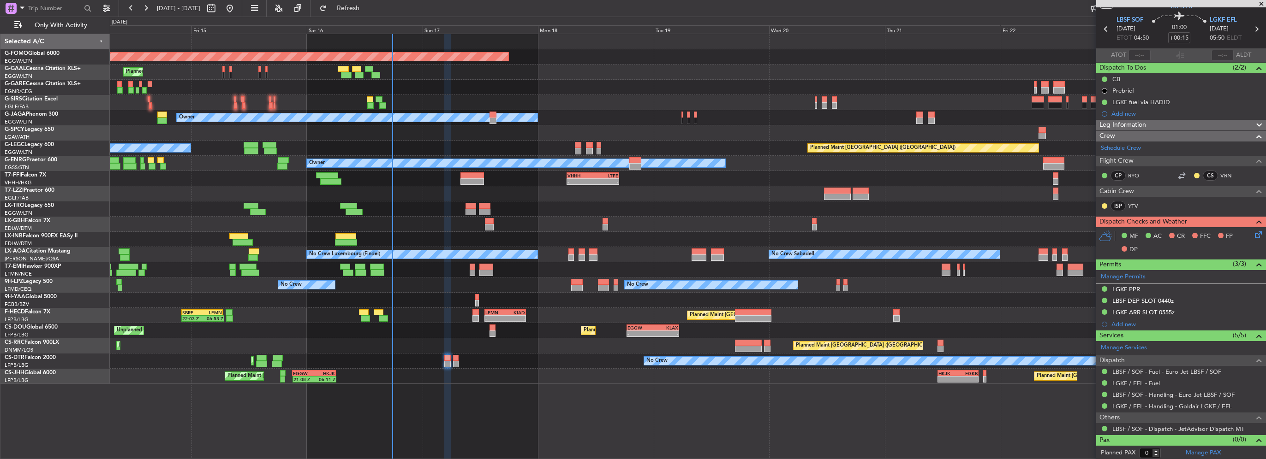
click at [1140, 123] on span "Leg Information" at bounding box center [1122, 125] width 47 height 11
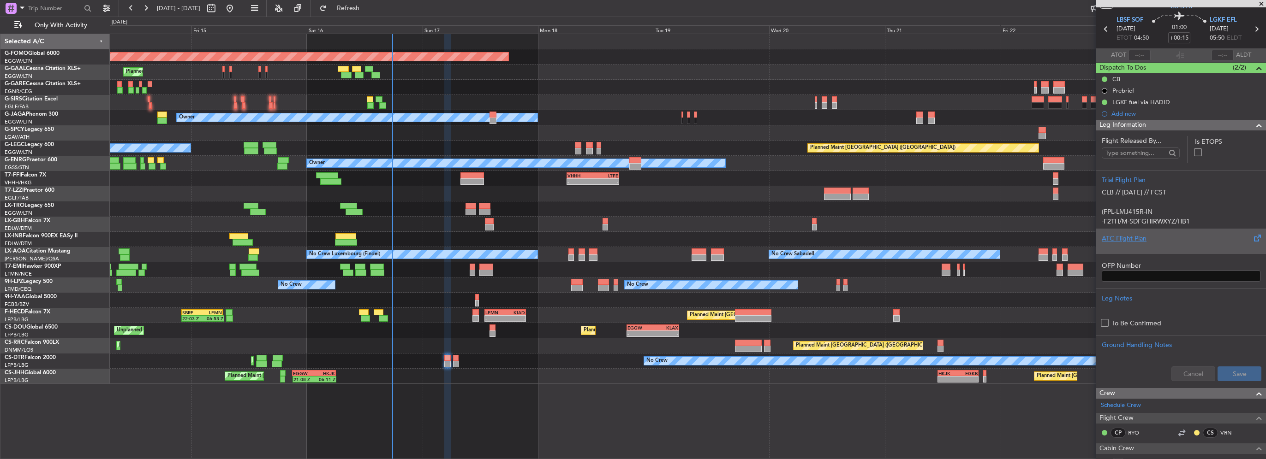
click at [1141, 240] on div "ATC Flight Plan" at bounding box center [1181, 239] width 159 height 10
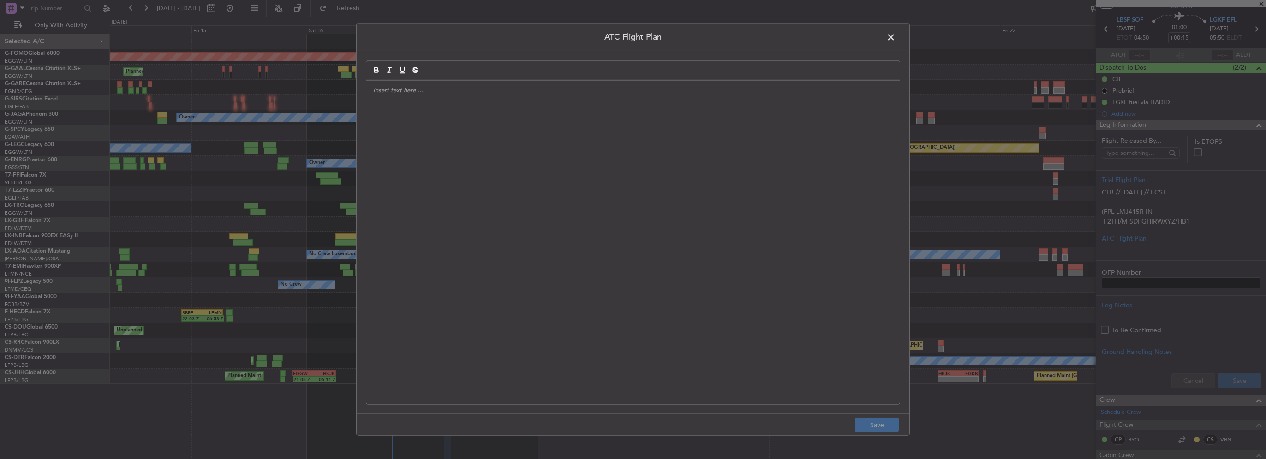
click at [574, 161] on div at bounding box center [632, 243] width 533 height 324
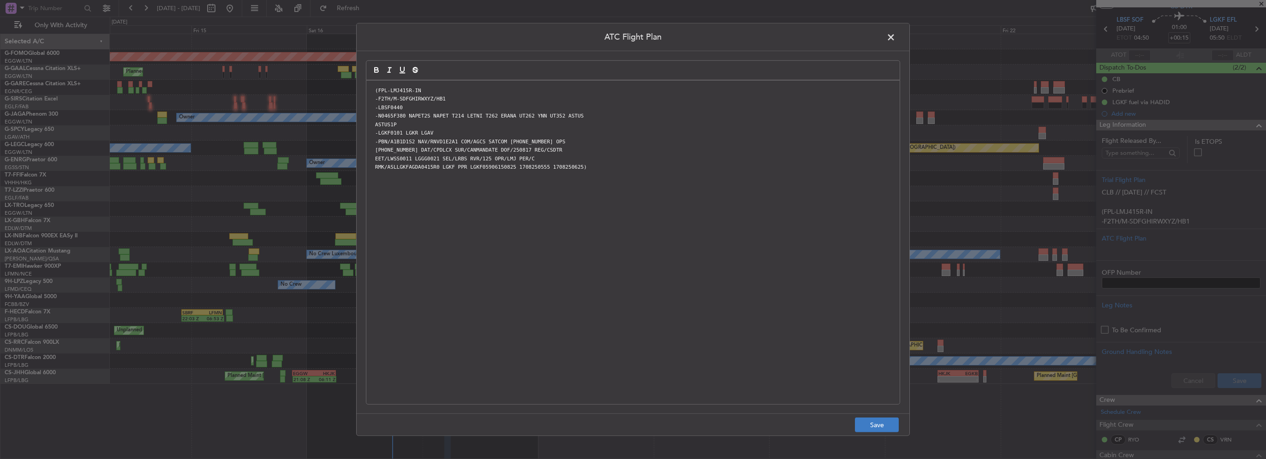
scroll to position [0, 0]
click at [874, 427] on button "Save" at bounding box center [877, 425] width 44 height 15
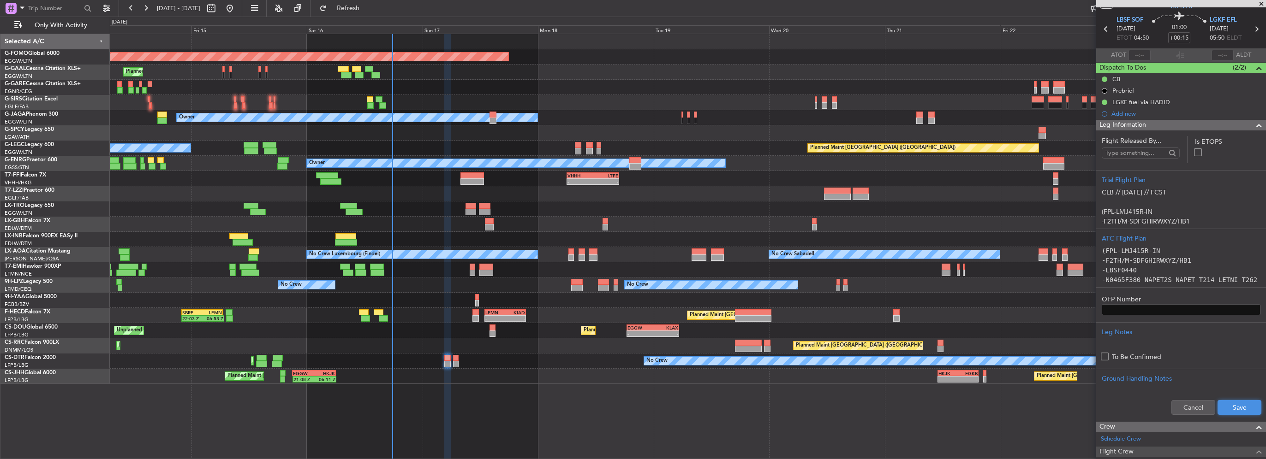
click at [1234, 409] on button "Save" at bounding box center [1239, 407] width 44 height 15
click at [1253, 123] on span at bounding box center [1258, 125] width 11 height 11
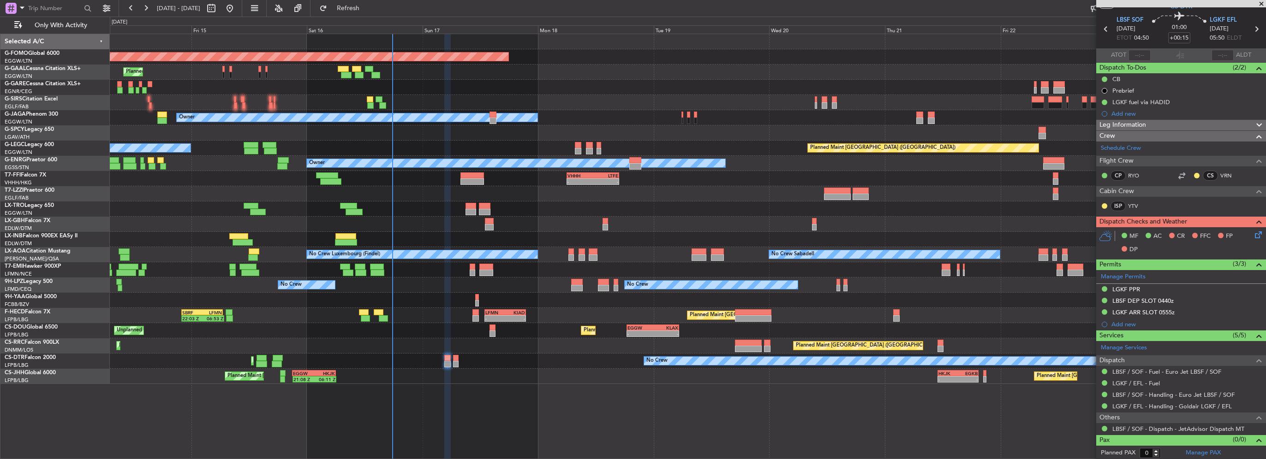
click at [1254, 233] on icon at bounding box center [1256, 233] width 7 height 7
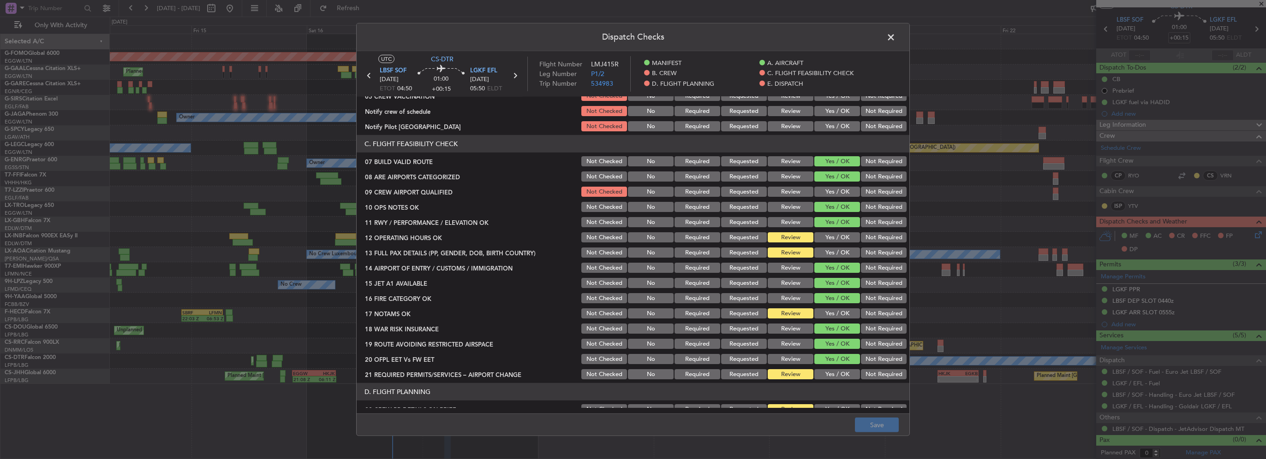
scroll to position [46, 0]
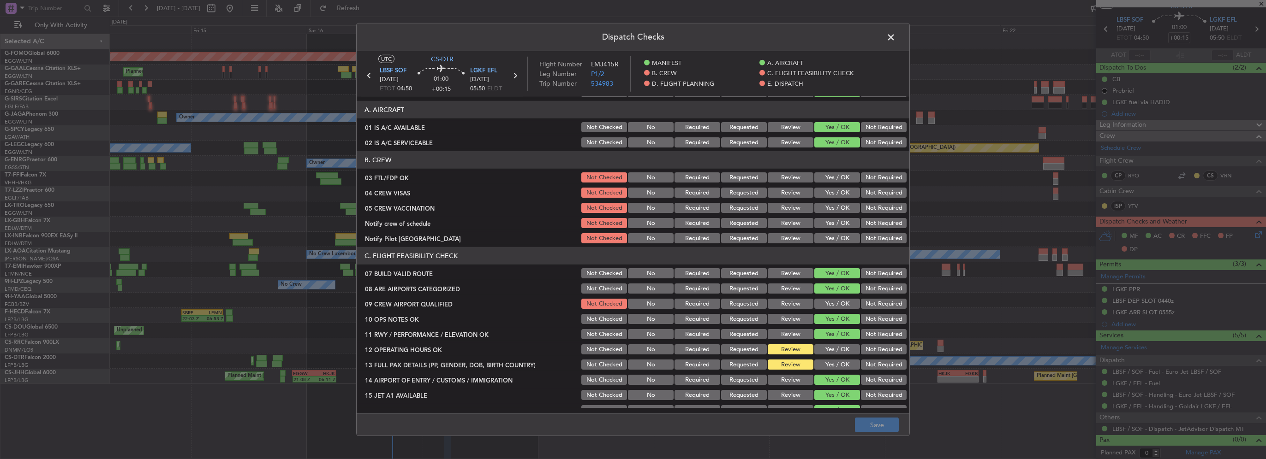
click at [840, 173] on button "Yes / OK" at bounding box center [837, 178] width 46 height 10
click at [873, 186] on div "Not Required" at bounding box center [882, 192] width 47 height 13
click at [873, 194] on button "Not Required" at bounding box center [884, 193] width 46 height 10
click at [873, 206] on button "Not Required" at bounding box center [884, 208] width 46 height 10
click at [836, 223] on button "Yes / OK" at bounding box center [837, 223] width 46 height 10
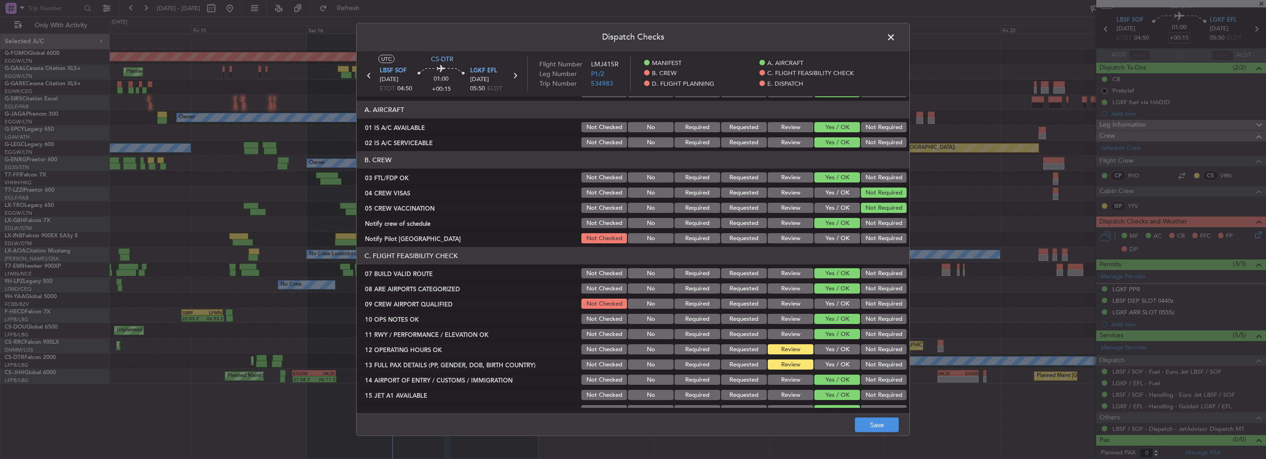
click at [838, 239] on button "Yes / OK" at bounding box center [837, 238] width 46 height 10
click at [836, 304] on button "Yes / OK" at bounding box center [837, 304] width 46 height 10
click at [829, 347] on button "Yes / OK" at bounding box center [837, 350] width 46 height 10
click at [832, 365] on button "Yes / OK" at bounding box center [837, 365] width 46 height 10
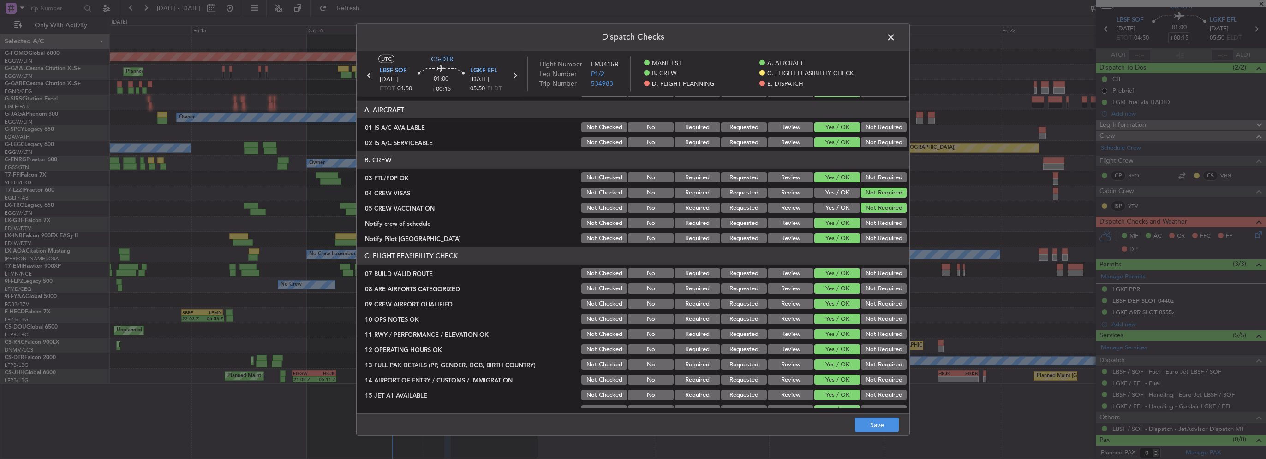
scroll to position [231, 0]
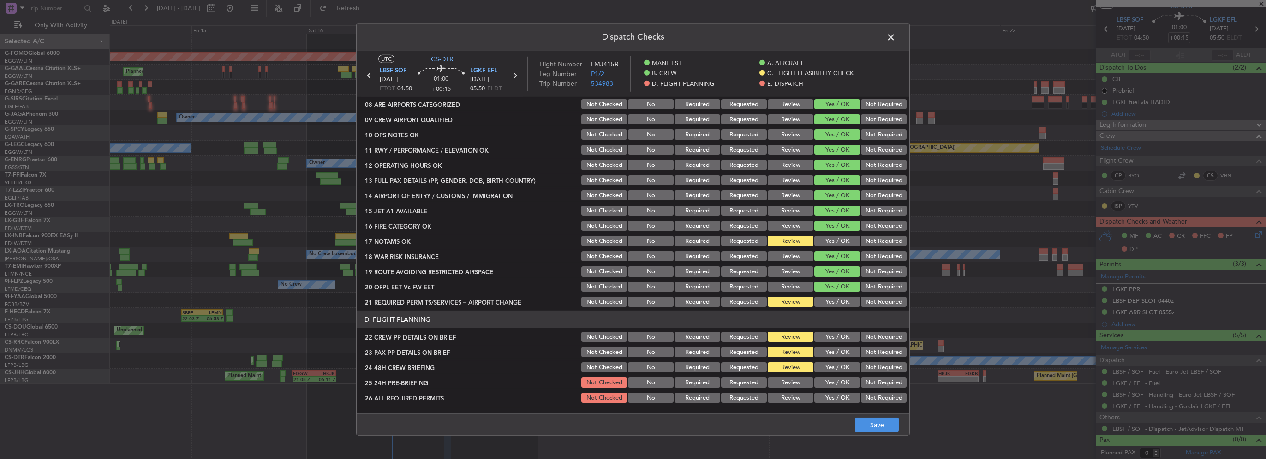
click at [837, 233] on section "C. FLIGHT FEASIBILITY CHECK 07 BUILD VALID ROUTE Not Checked No Required Reques…" at bounding box center [633, 186] width 553 height 246
click at [838, 238] on button "Yes / OK" at bounding box center [837, 241] width 46 height 10
click at [840, 301] on button "Yes / OK" at bounding box center [837, 302] width 46 height 10
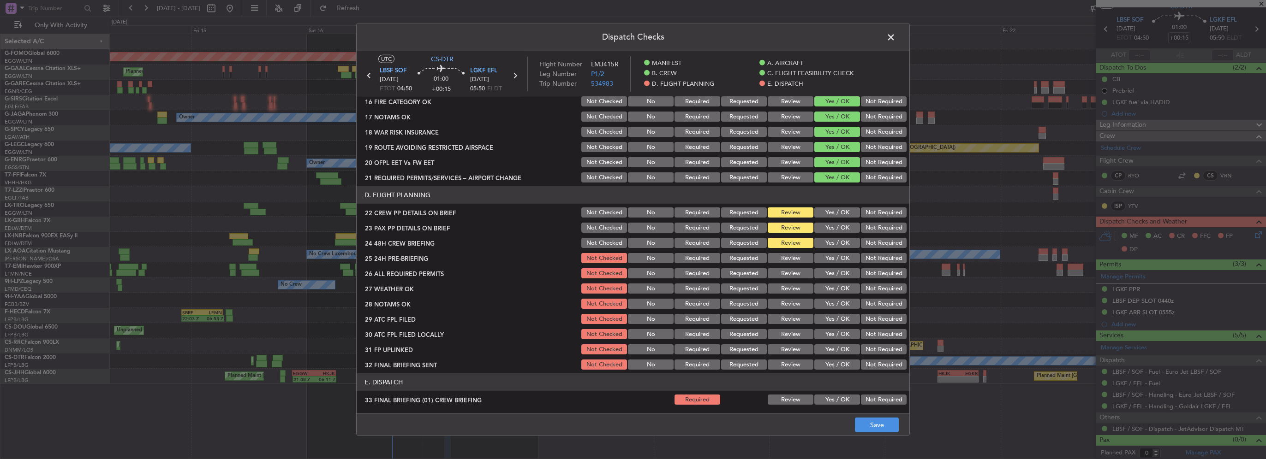
scroll to position [415, 0]
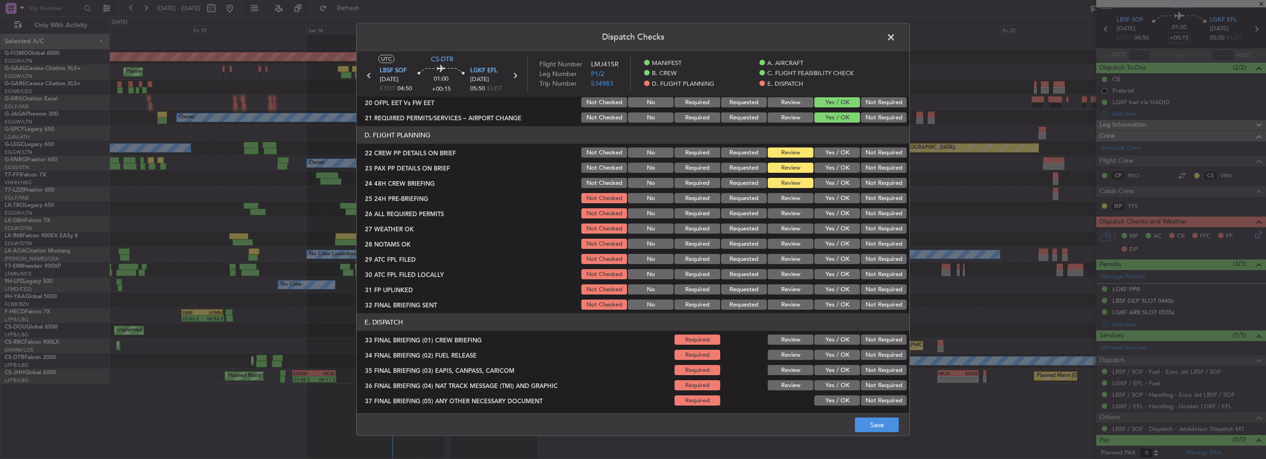
click at [841, 155] on button "Yes / OK" at bounding box center [837, 153] width 46 height 10
click at [839, 169] on button "Yes / OK" at bounding box center [837, 168] width 46 height 10
click at [836, 179] on button "Yes / OK" at bounding box center [837, 183] width 46 height 10
click at [867, 197] on button "Not Required" at bounding box center [884, 198] width 46 height 10
click at [835, 215] on button "Yes / OK" at bounding box center [837, 214] width 46 height 10
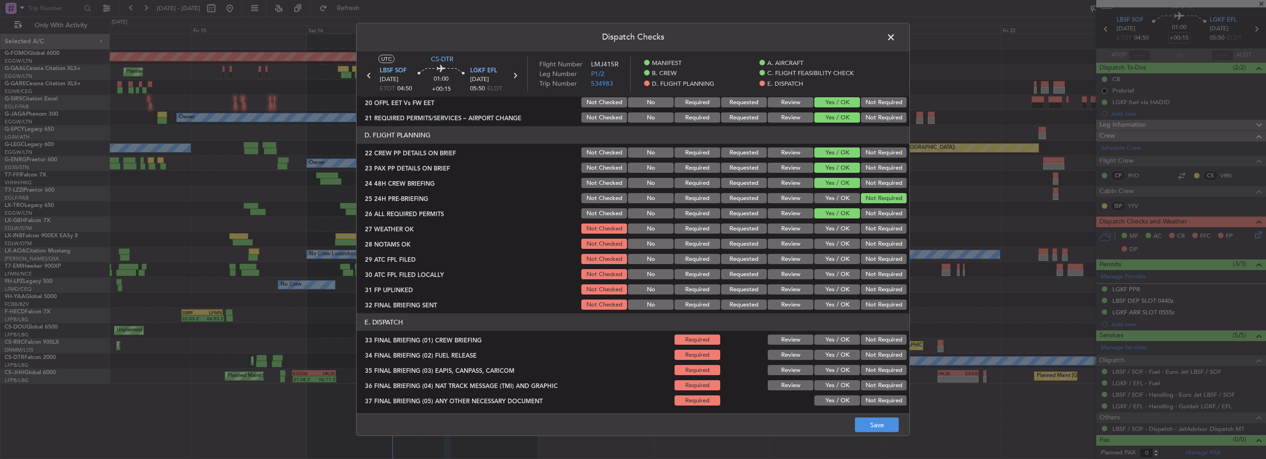
drag, startPoint x: 836, startPoint y: 225, endPoint x: 837, endPoint y: 239, distance: 13.9
click at [835, 228] on button "Yes / OK" at bounding box center [837, 229] width 46 height 10
click at [839, 245] on button "Yes / OK" at bounding box center [837, 244] width 46 height 10
click at [843, 258] on button "Yes / OK" at bounding box center [837, 259] width 46 height 10
drag, startPoint x: 866, startPoint y: 275, endPoint x: 862, endPoint y: 279, distance: 5.9
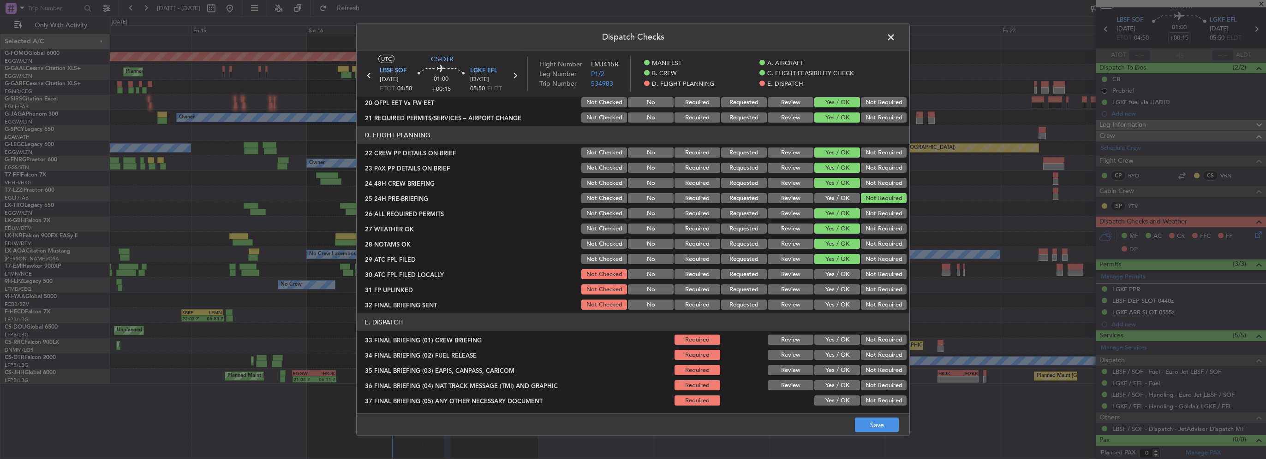
click at [866, 275] on button "Not Required" at bounding box center [884, 274] width 46 height 10
drag, startPoint x: 844, startPoint y: 292, endPoint x: 865, endPoint y: 299, distance: 22.9
click at [845, 292] on button "Yes / OK" at bounding box center [837, 290] width 46 height 10
click at [877, 308] on button "Not Required" at bounding box center [884, 305] width 46 height 10
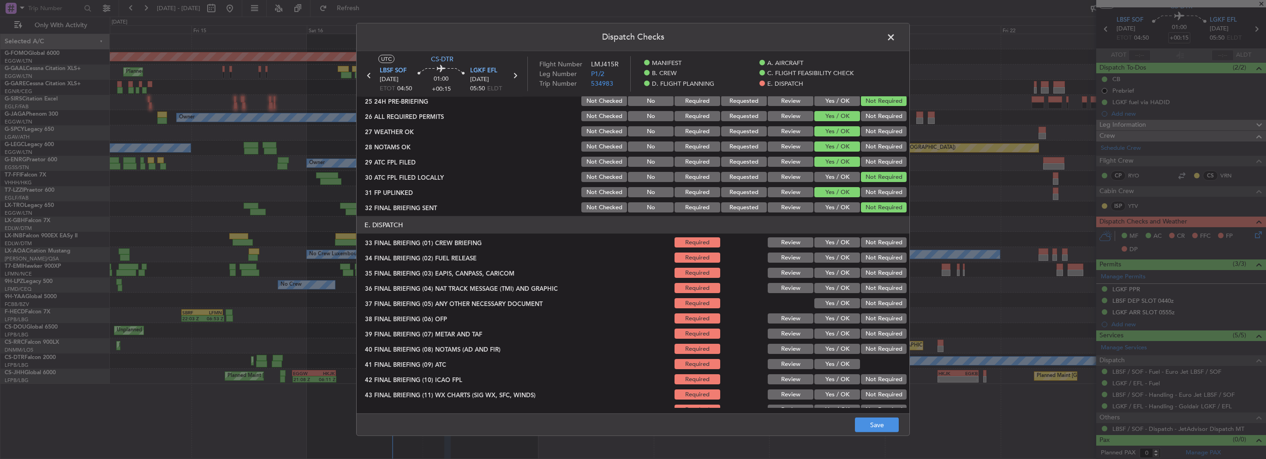
scroll to position [523, 0]
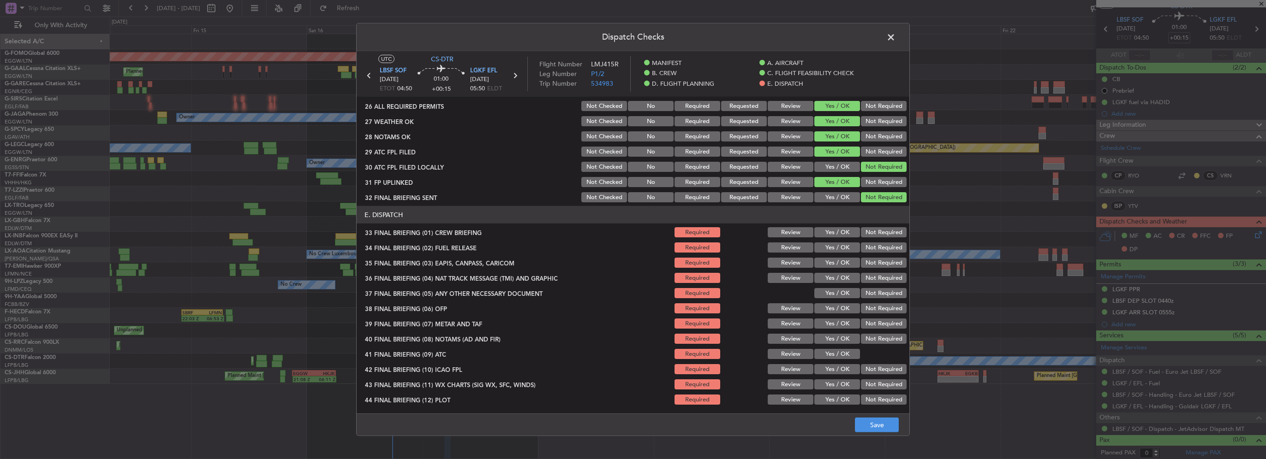
click at [838, 227] on button "Yes / OK" at bounding box center [837, 232] width 46 height 10
click at [839, 240] on section "E. DISPATCH 33 FINAL BRIEFING (01) CREW BRIEFING Required Review Yes / OK Not R…" at bounding box center [633, 306] width 553 height 200
click at [843, 245] on button "Yes / OK" at bounding box center [837, 248] width 46 height 10
click at [880, 270] on section "E. DISPATCH 33 FINAL BRIEFING (01) CREW BRIEFING Required Review Yes / OK Not R…" at bounding box center [633, 306] width 553 height 200
click at [875, 263] on button "Not Required" at bounding box center [884, 263] width 46 height 10
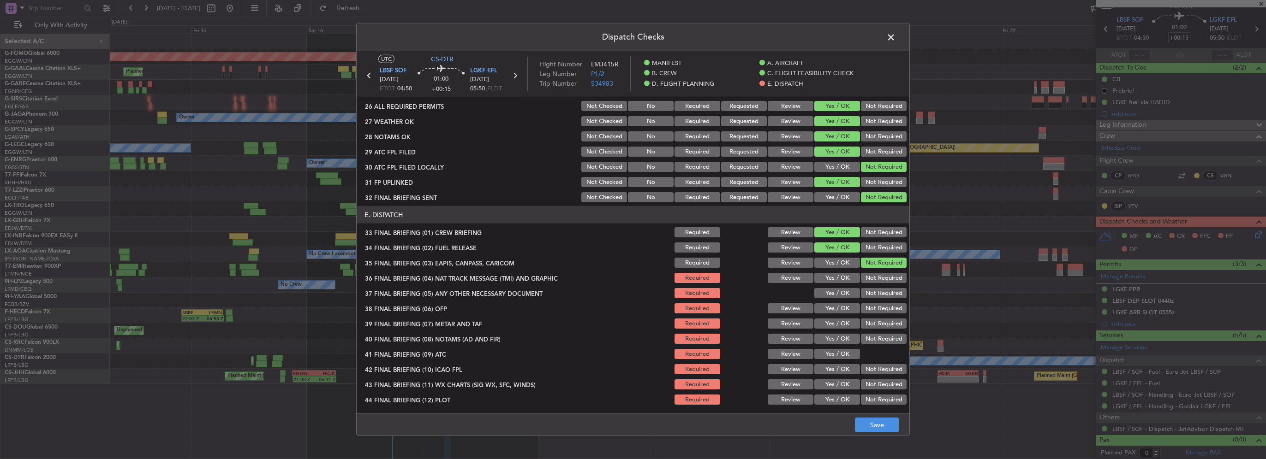
click at [879, 276] on button "Not Required" at bounding box center [884, 278] width 46 height 10
click at [821, 286] on section "E. DISPATCH 33 FINAL BRIEFING (01) CREW BRIEFING Required Review Yes / OK Not R…" at bounding box center [633, 306] width 553 height 200
click at [825, 293] on button "Yes / OK" at bounding box center [837, 293] width 46 height 10
click at [841, 323] on button "Yes / OK" at bounding box center [837, 324] width 46 height 10
click at [829, 308] on button "Yes / OK" at bounding box center [837, 309] width 46 height 10
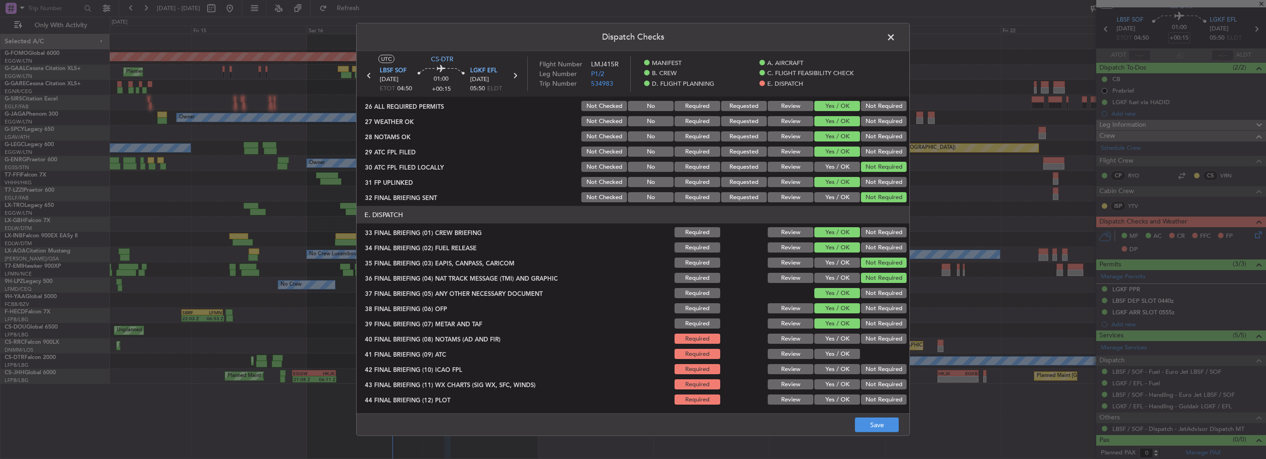
click at [843, 344] on div "Yes / OK" at bounding box center [836, 339] width 47 height 13
drag, startPoint x: 843, startPoint y: 358, endPoint x: 841, endPoint y: 345, distance: 13.0
click at [842, 357] on button "Yes / OK" at bounding box center [837, 354] width 46 height 10
drag, startPoint x: 841, startPoint y: 339, endPoint x: 841, endPoint y: 353, distance: 14.3
click at [841, 340] on button "Yes / OK" at bounding box center [837, 339] width 46 height 10
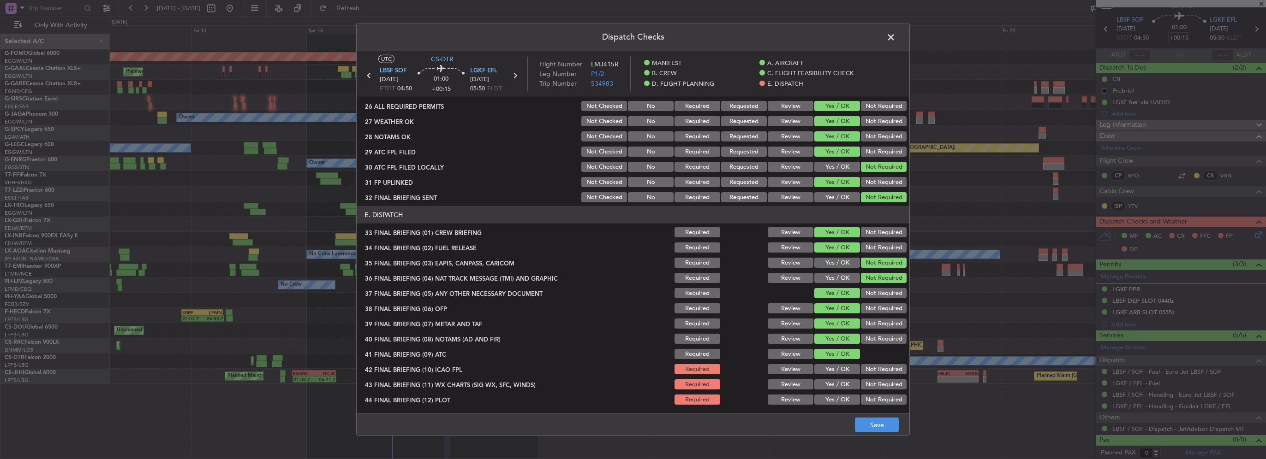
click at [843, 365] on button "Yes / OK" at bounding box center [837, 369] width 46 height 10
drag, startPoint x: 836, startPoint y: 386, endPoint x: 840, endPoint y: 400, distance: 14.3
click at [836, 387] on button "Yes / OK" at bounding box center [837, 385] width 46 height 10
click at [841, 403] on button "Yes / OK" at bounding box center [837, 400] width 46 height 10
click at [876, 430] on button "Save" at bounding box center [877, 425] width 44 height 15
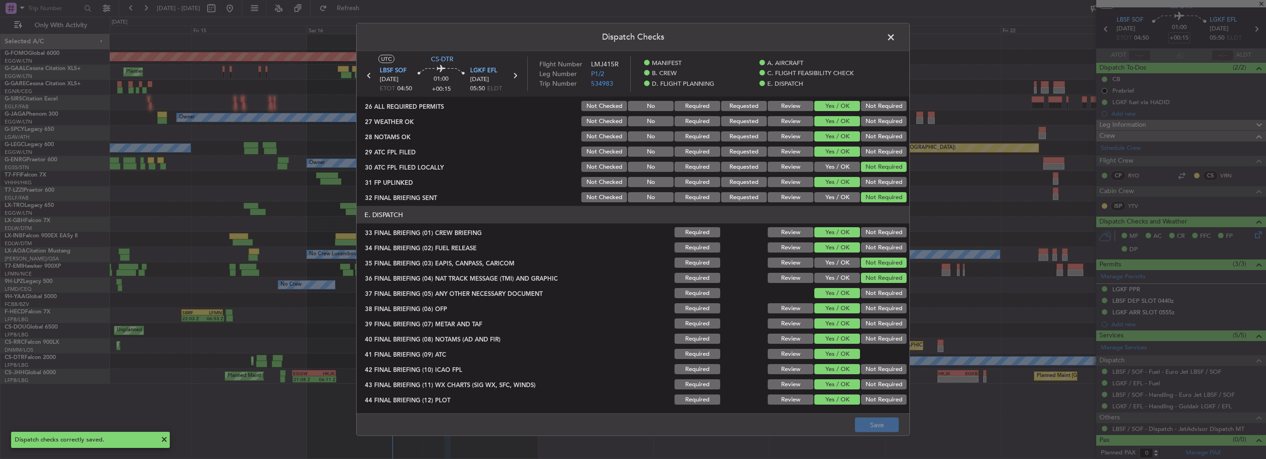
click at [895, 36] on span at bounding box center [895, 39] width 0 height 18
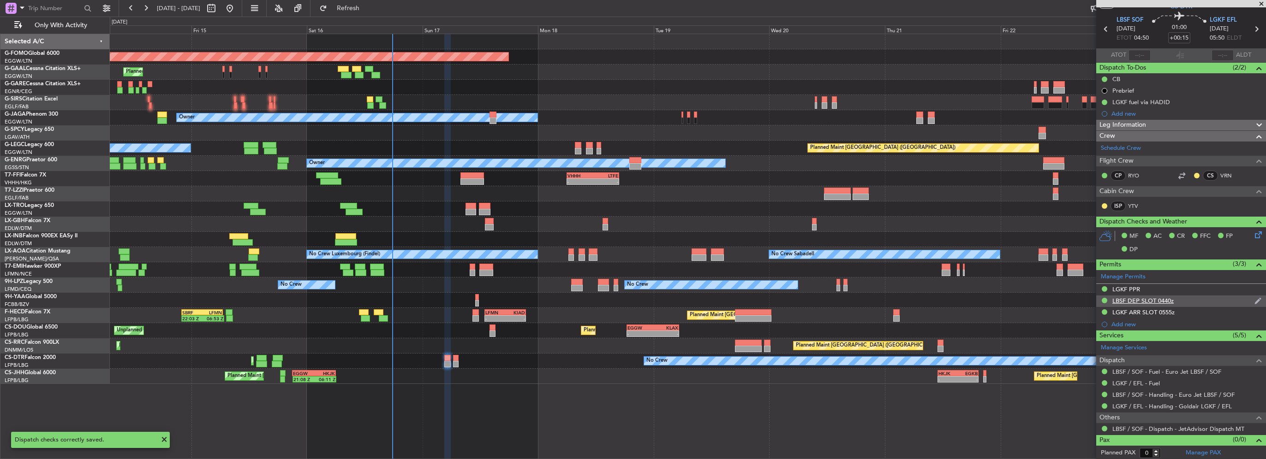
scroll to position [0, 0]
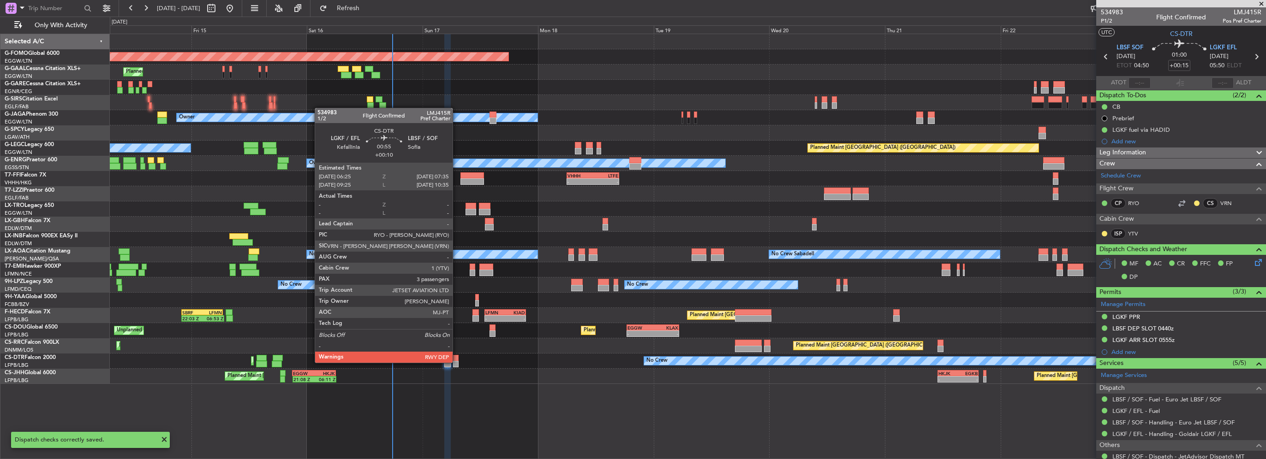
click at [457, 362] on div at bounding box center [456, 364] width 6 height 6
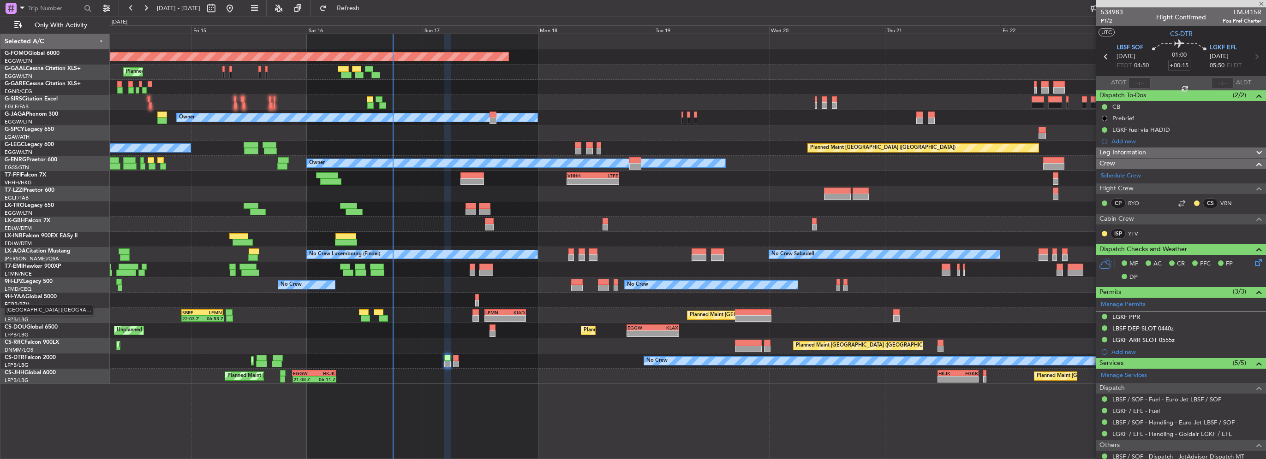
type input "+00:10"
type input "3"
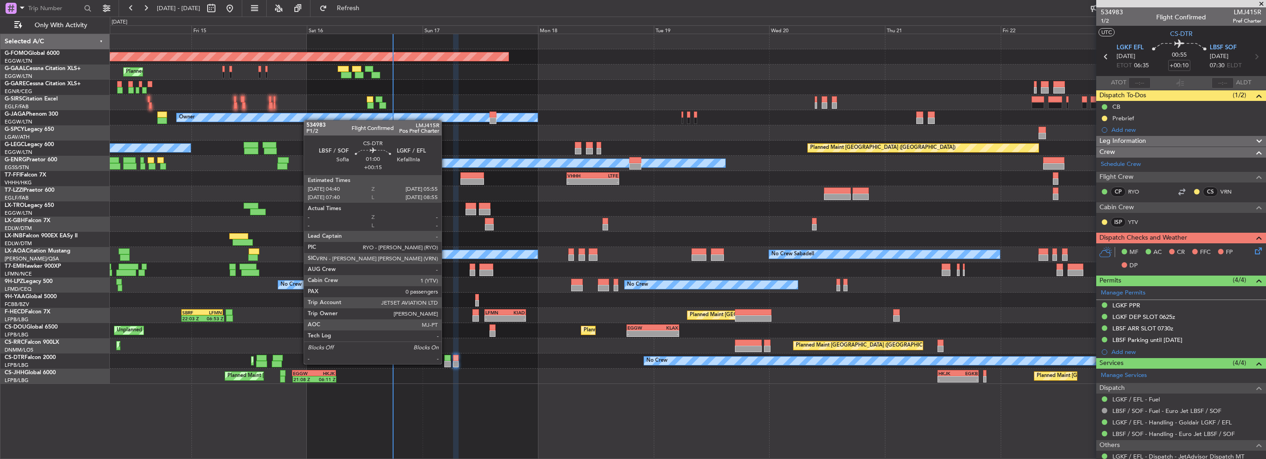
click at [446, 364] on div at bounding box center [447, 364] width 6 height 6
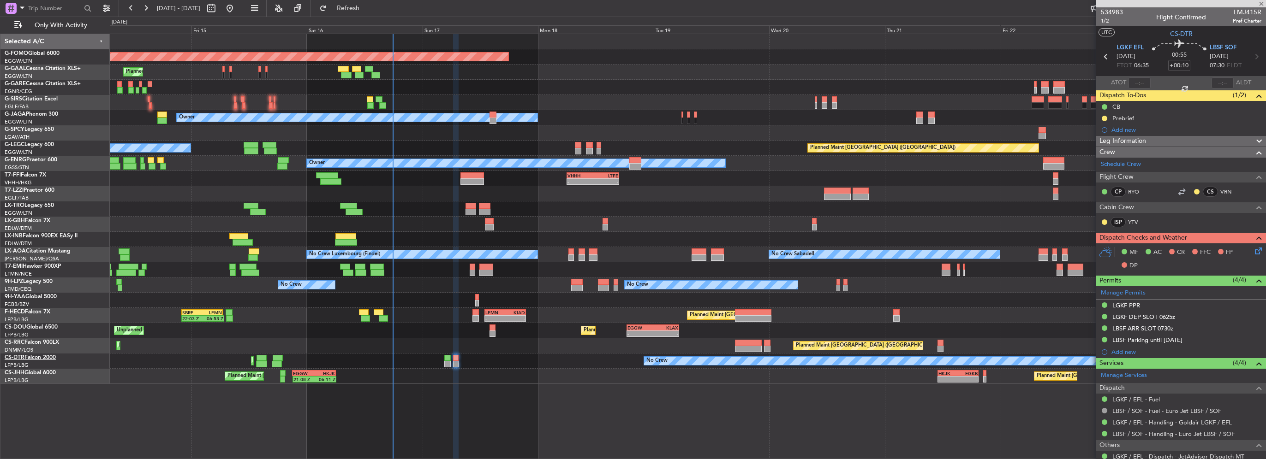
type input "+00:15"
type input "0"
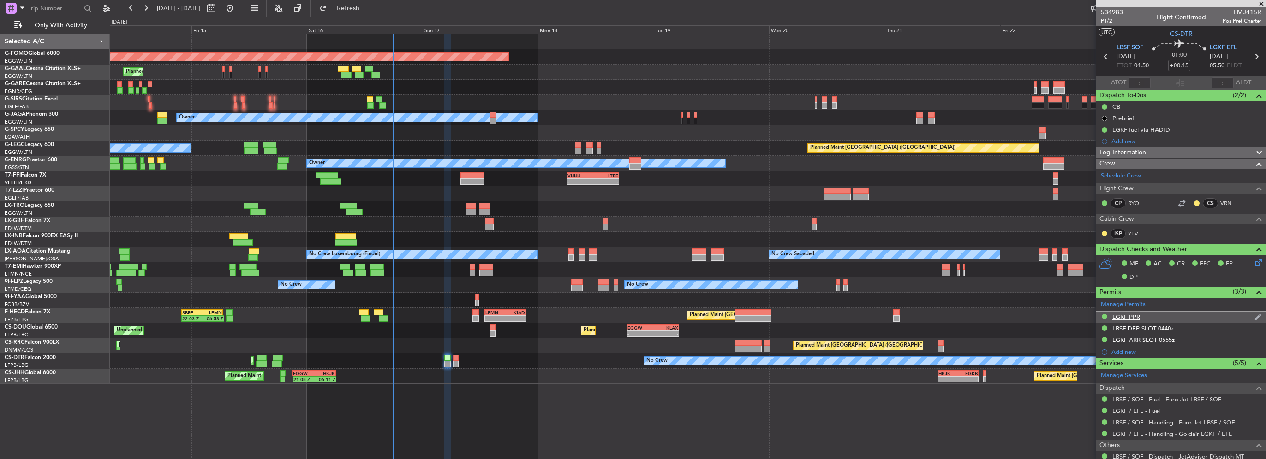
click at [1135, 318] on div "LGKF PPR" at bounding box center [1126, 317] width 28 height 8
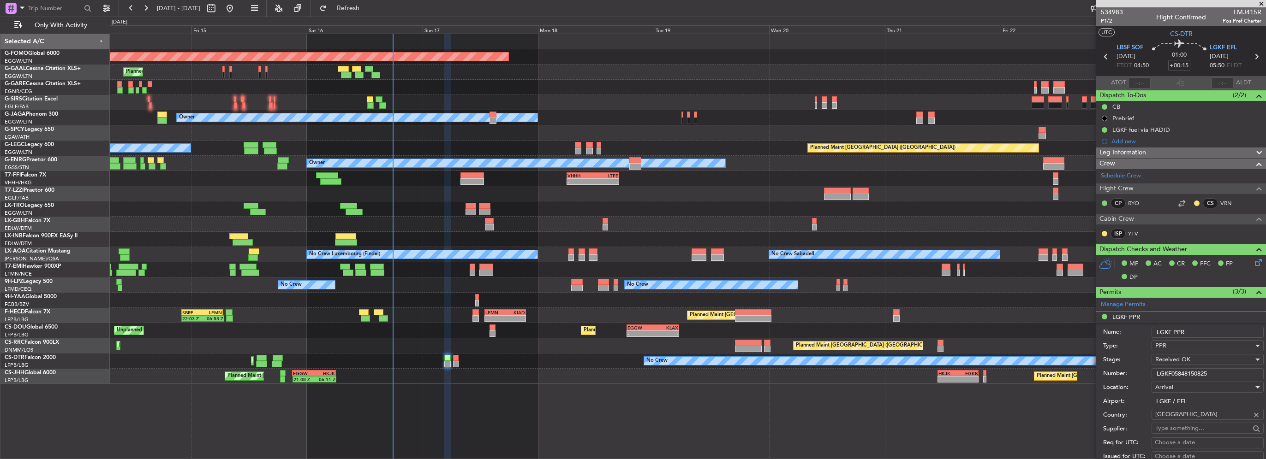
click at [1185, 375] on input "LGKF05848150825" at bounding box center [1207, 374] width 112 height 11
paste input "906150825/1708250555/17082506"
type input "LGKF05906150825/1708250555/1708250625"
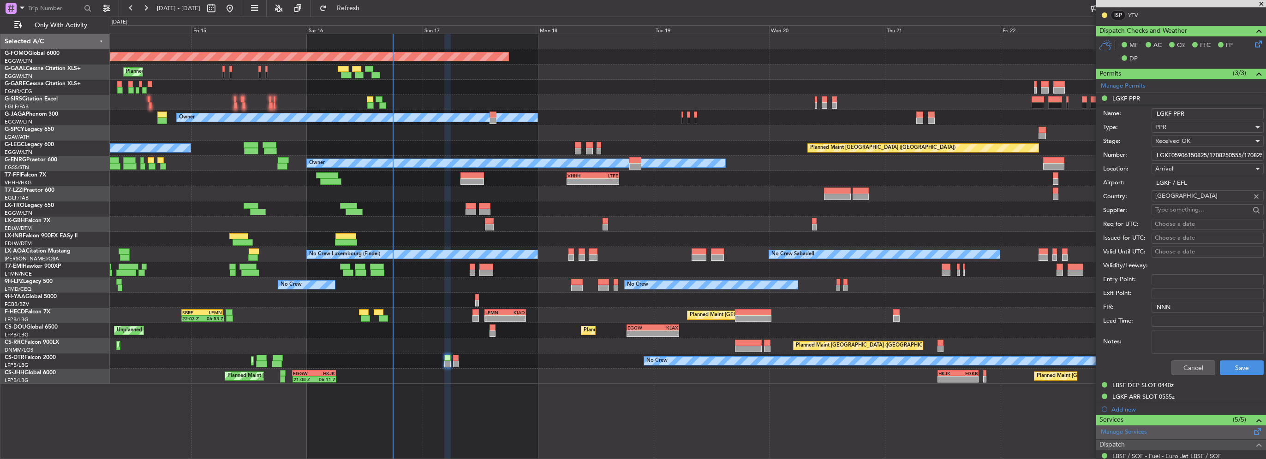
scroll to position [231, 0]
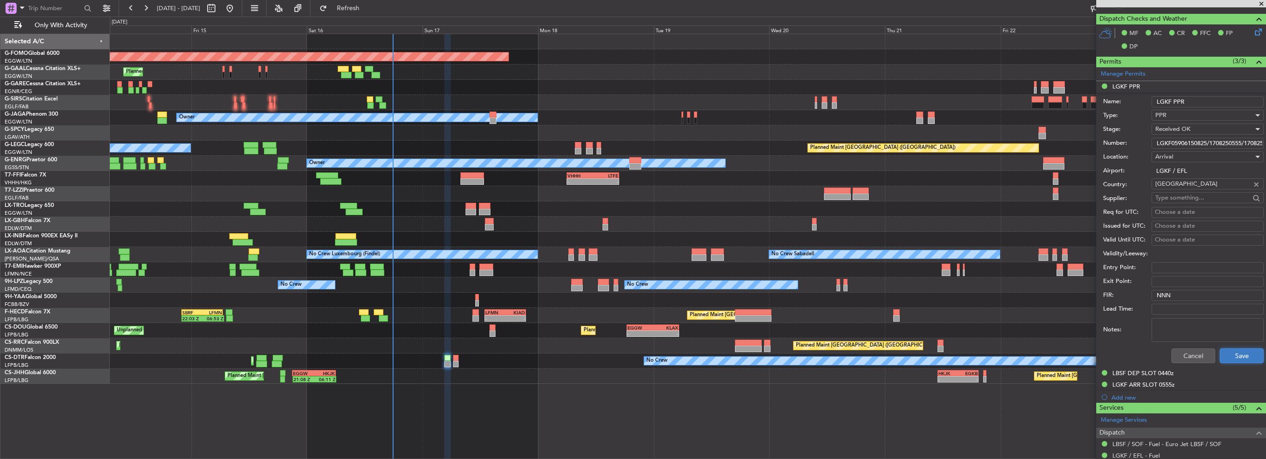
click at [1238, 361] on button "Save" at bounding box center [1242, 356] width 44 height 15
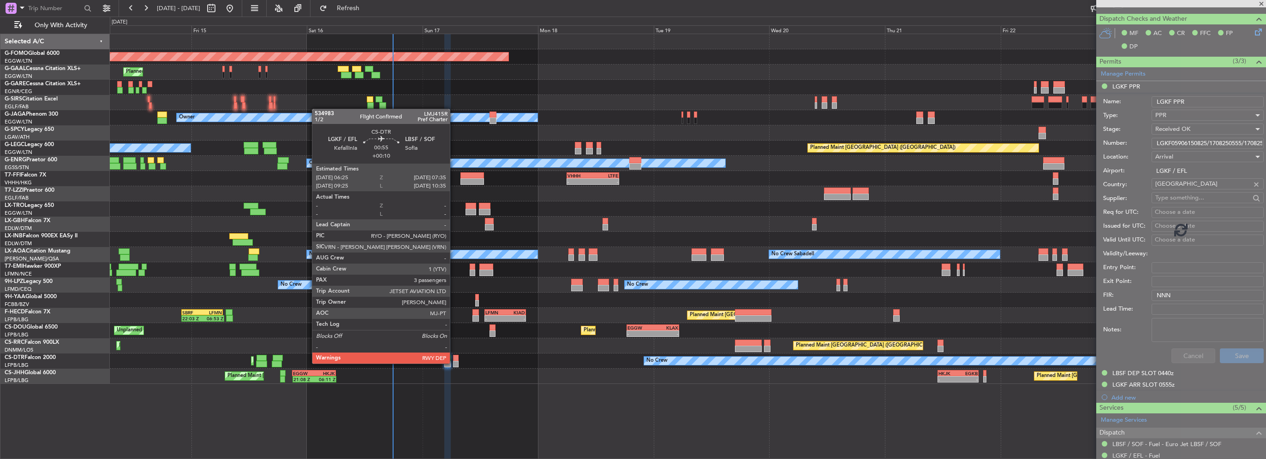
scroll to position [28, 0]
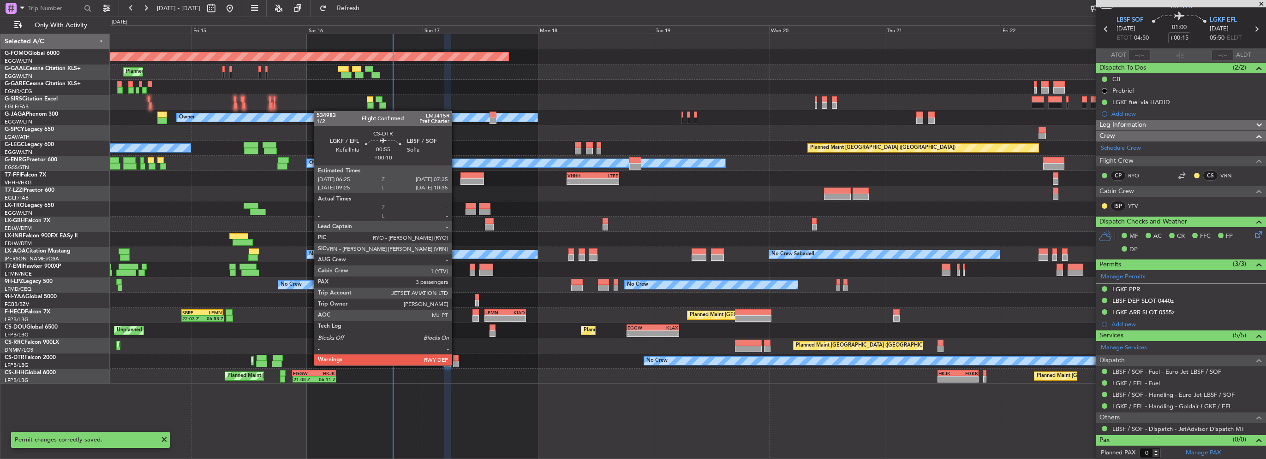
click at [456, 365] on div at bounding box center [456, 364] width 6 height 6
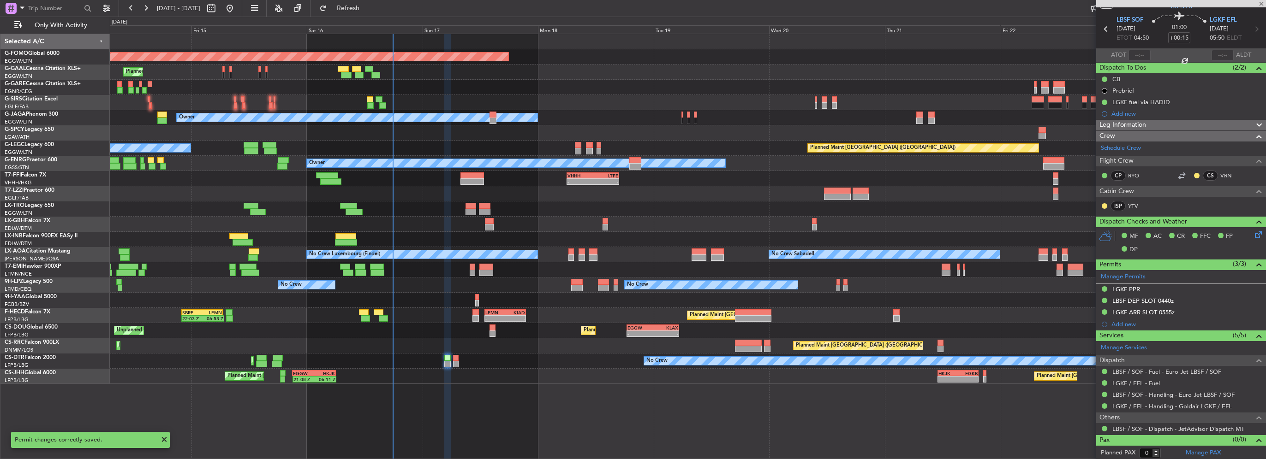
type input "+00:10"
type input "3"
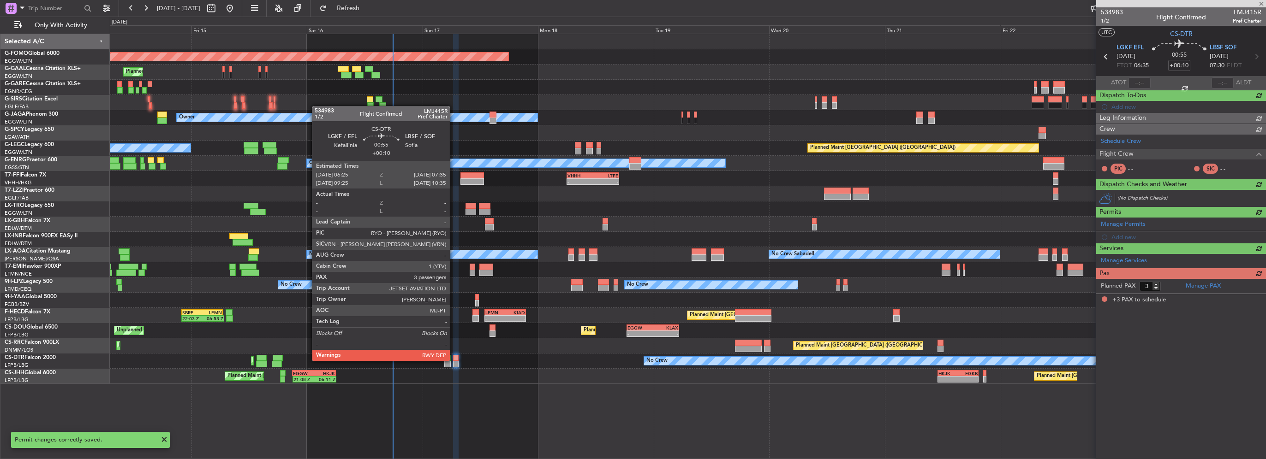
scroll to position [0, 0]
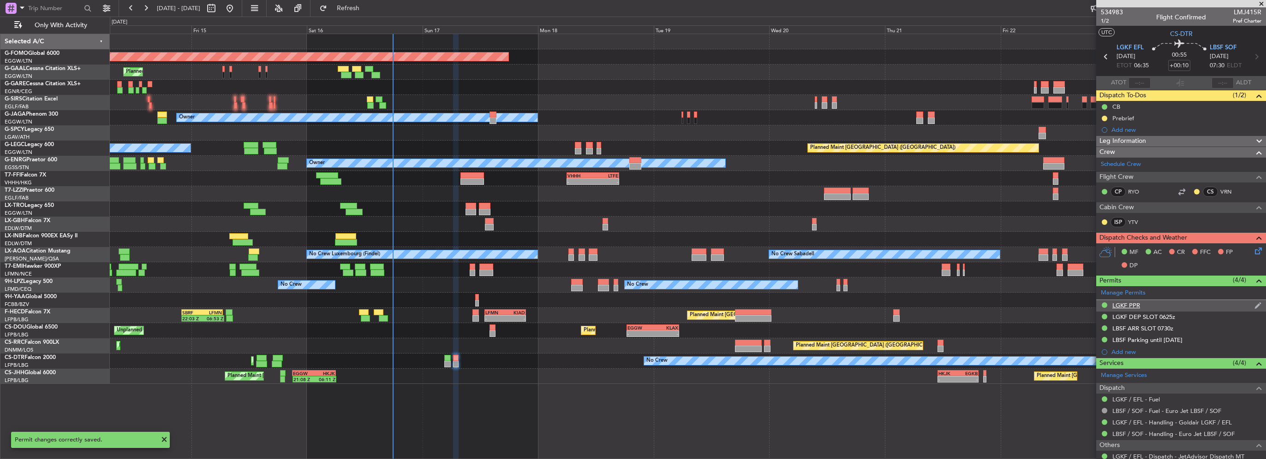
click at [1129, 302] on div "LGKF PPR" at bounding box center [1126, 306] width 28 height 8
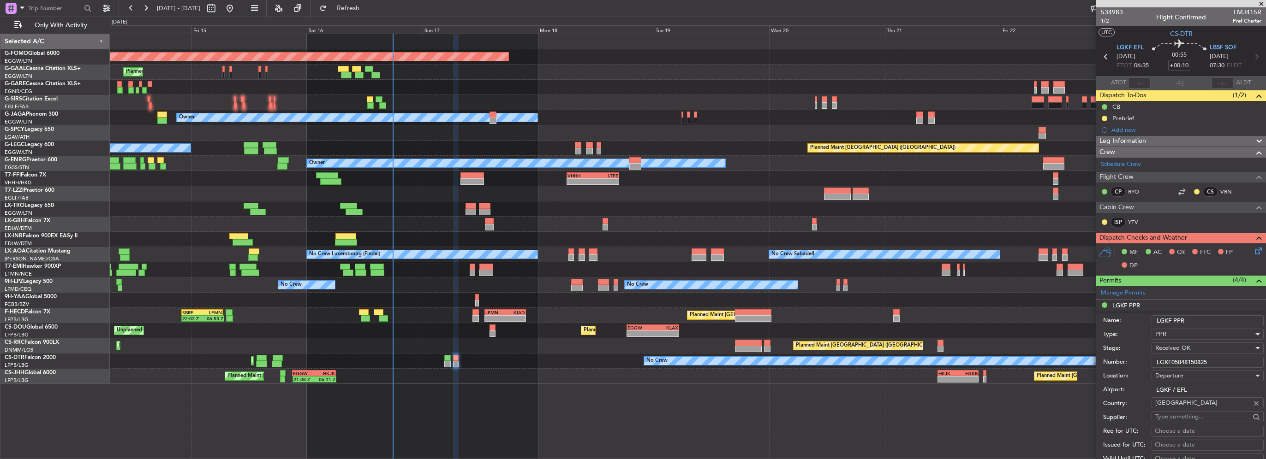
click at [1196, 365] on input "LGKF05848150825" at bounding box center [1207, 362] width 112 height 11
paste input "906150825/1708250555/17082506"
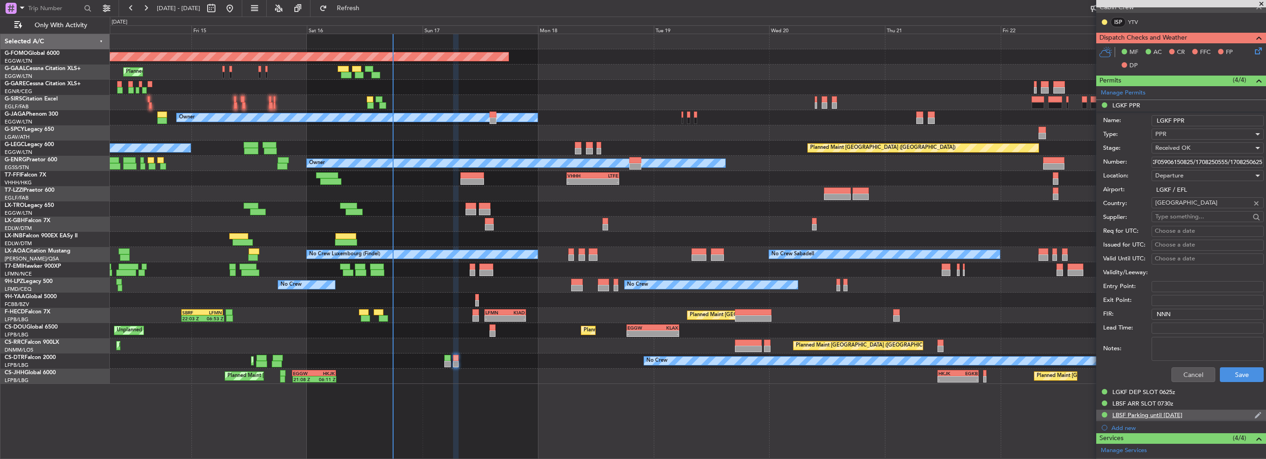
scroll to position [231, 0]
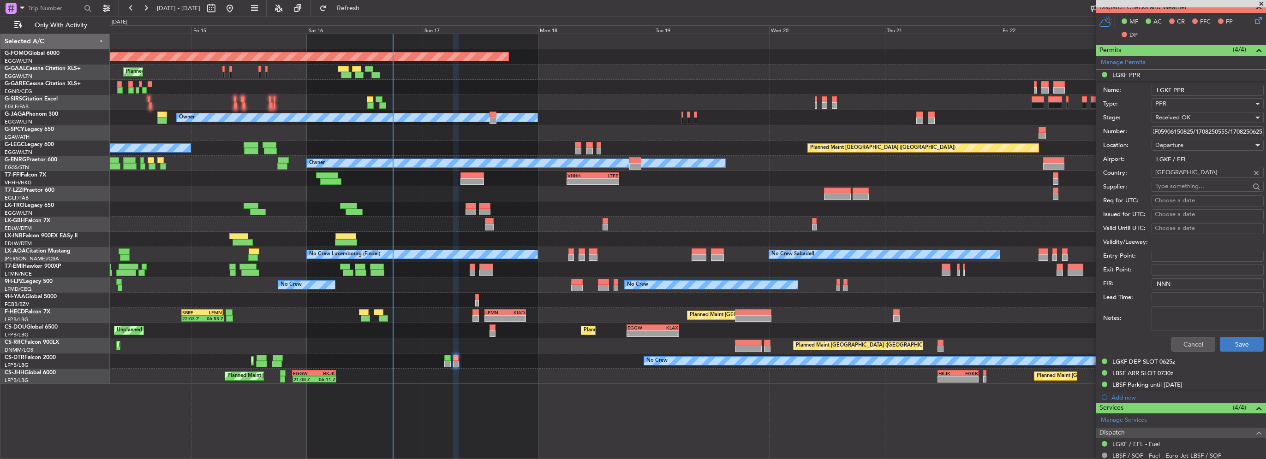
type input "LGKF05906150825/1708250555/1708250625"
click at [1243, 342] on button "Save" at bounding box center [1242, 344] width 44 height 15
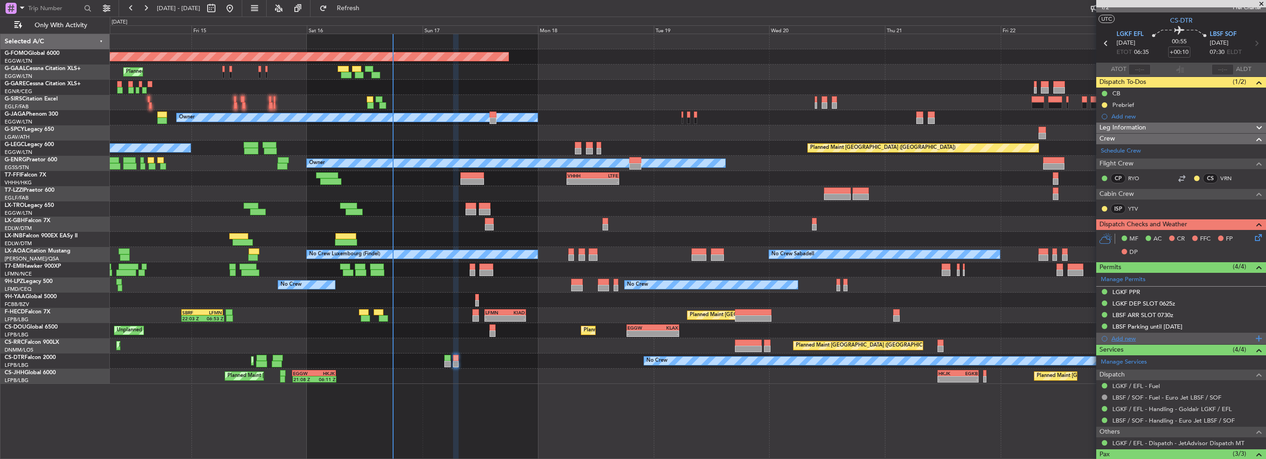
scroll to position [0, 0]
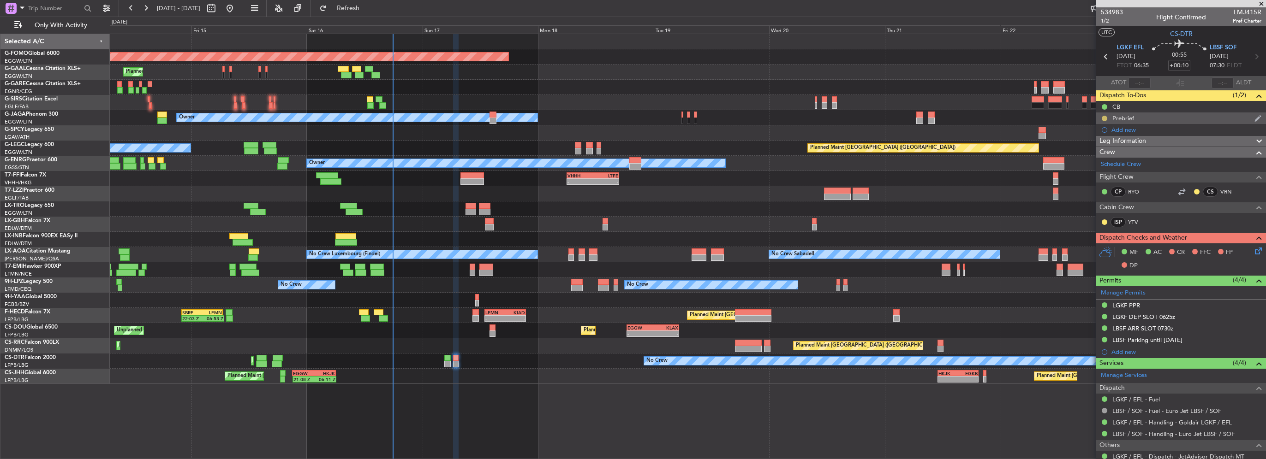
click at [1104, 118] on button at bounding box center [1105, 119] width 6 height 6
click at [1093, 170] on span "Cancelled" at bounding box center [1106, 172] width 26 height 9
click at [1148, 138] on div "Leg Information" at bounding box center [1181, 141] width 170 height 11
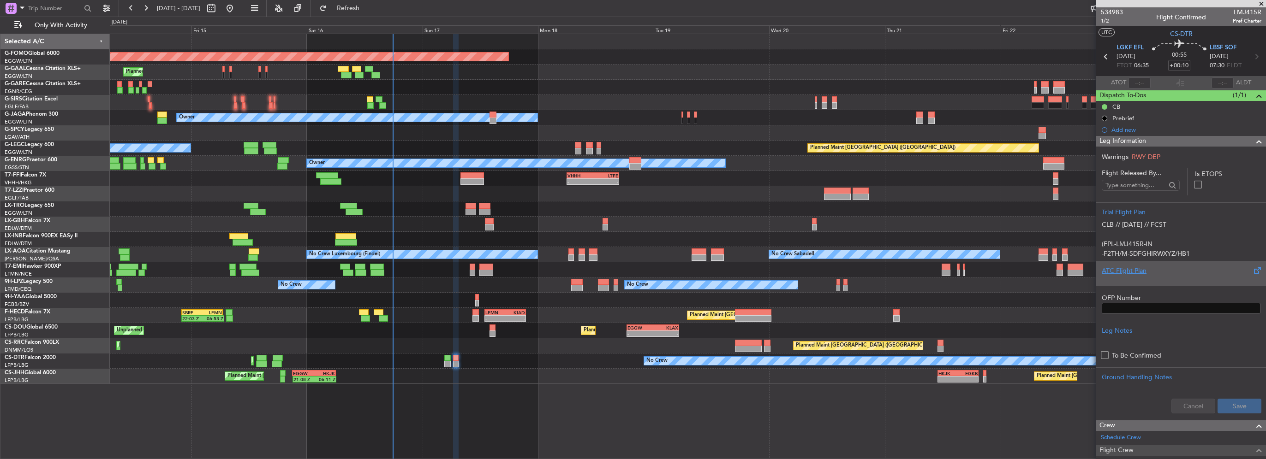
click at [1136, 278] on div at bounding box center [1181, 279] width 159 height 6
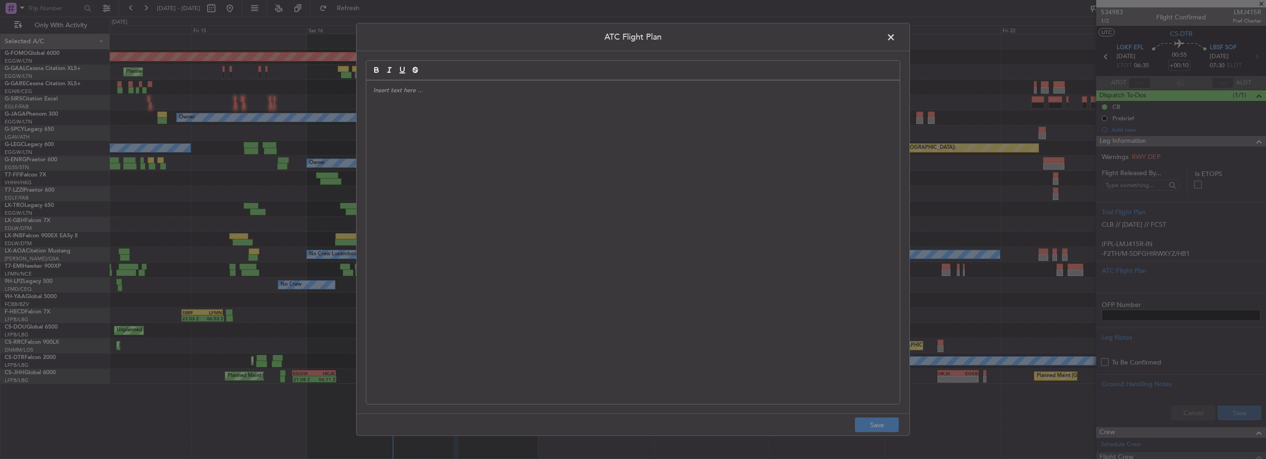
click at [630, 208] on div at bounding box center [632, 243] width 533 height 324
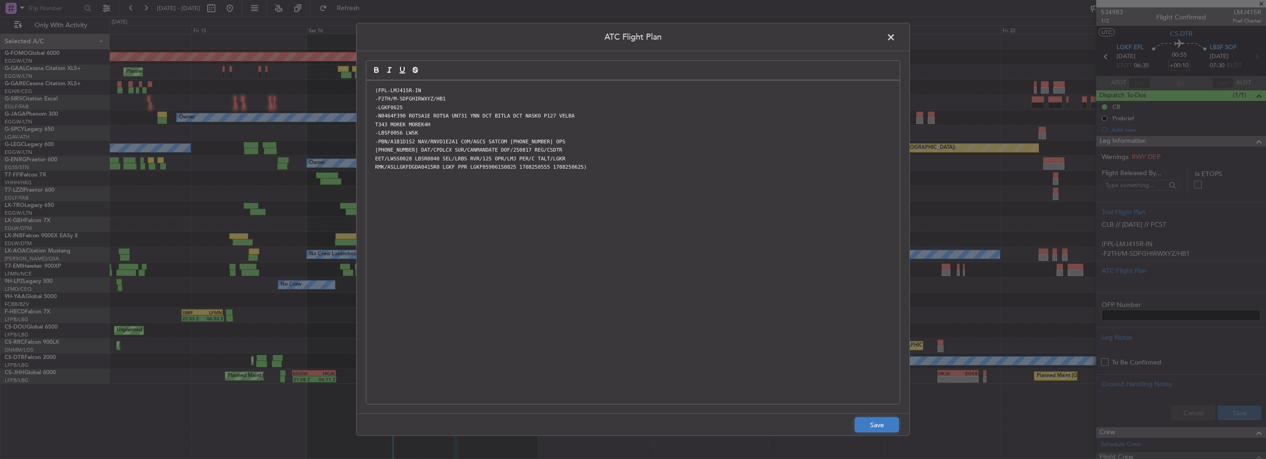
click at [883, 424] on button "Save" at bounding box center [877, 425] width 44 height 15
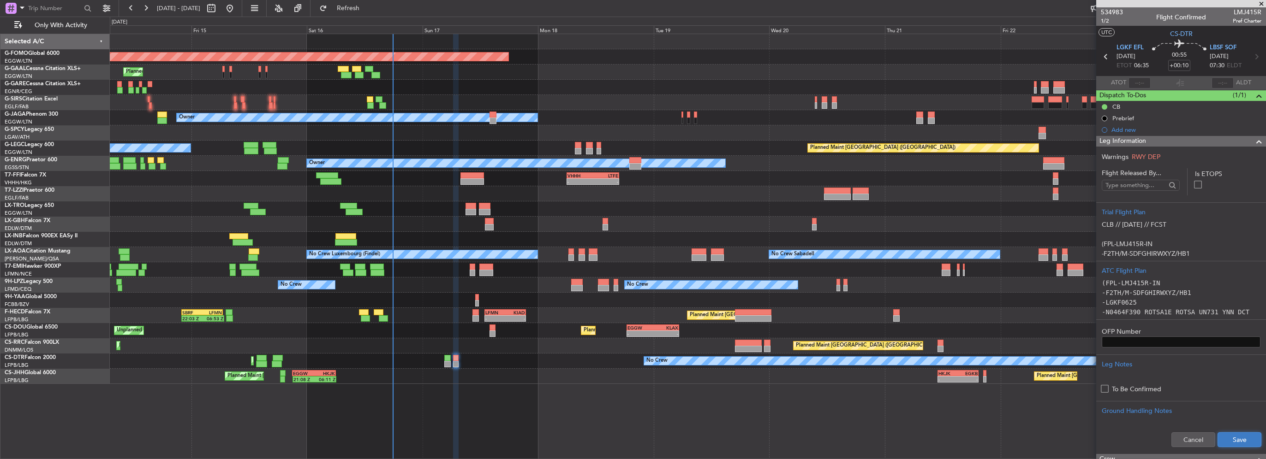
click at [1244, 438] on button "Save" at bounding box center [1239, 440] width 44 height 15
click at [1234, 139] on div "Leg Information" at bounding box center [1181, 141] width 170 height 11
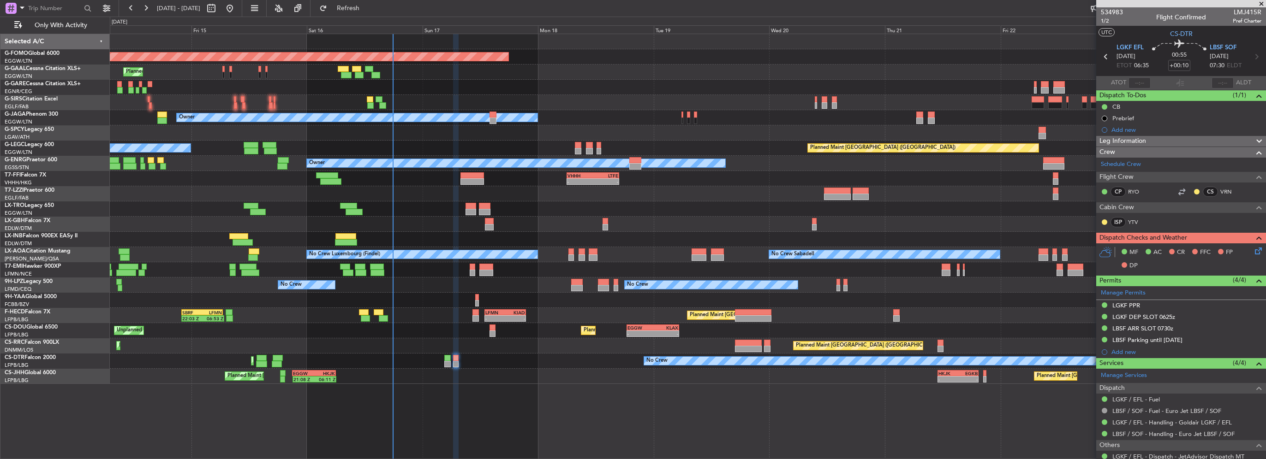
click at [1256, 251] on icon at bounding box center [1256, 249] width 7 height 7
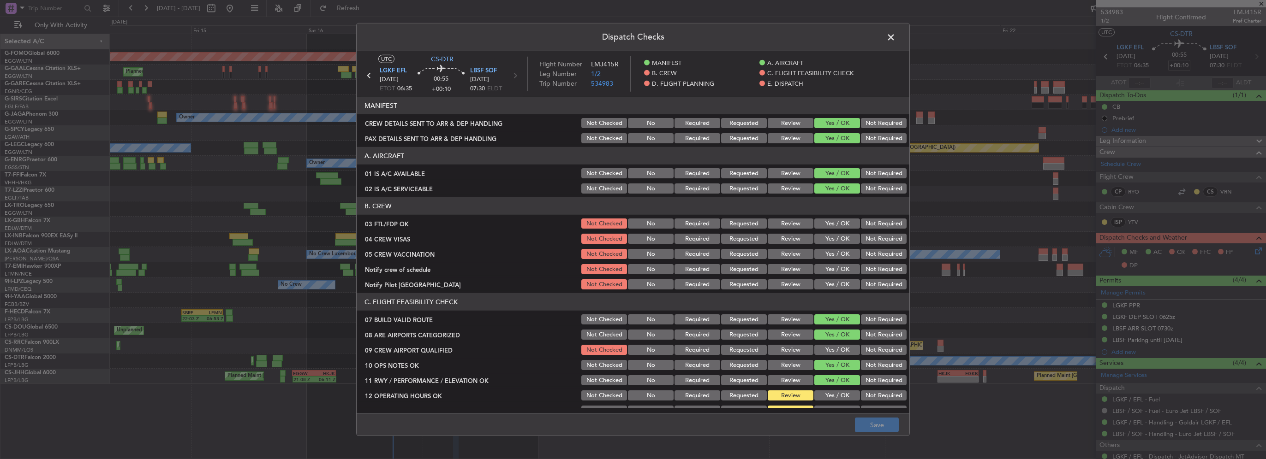
click at [838, 221] on button "Yes / OK" at bounding box center [837, 224] width 46 height 10
click at [877, 244] on div "Not Required" at bounding box center [882, 239] width 47 height 13
click at [878, 253] on button "Not Required" at bounding box center [884, 254] width 46 height 10
click at [876, 239] on button "Not Required" at bounding box center [884, 239] width 46 height 10
click at [835, 264] on button "Yes / OK" at bounding box center [837, 269] width 46 height 10
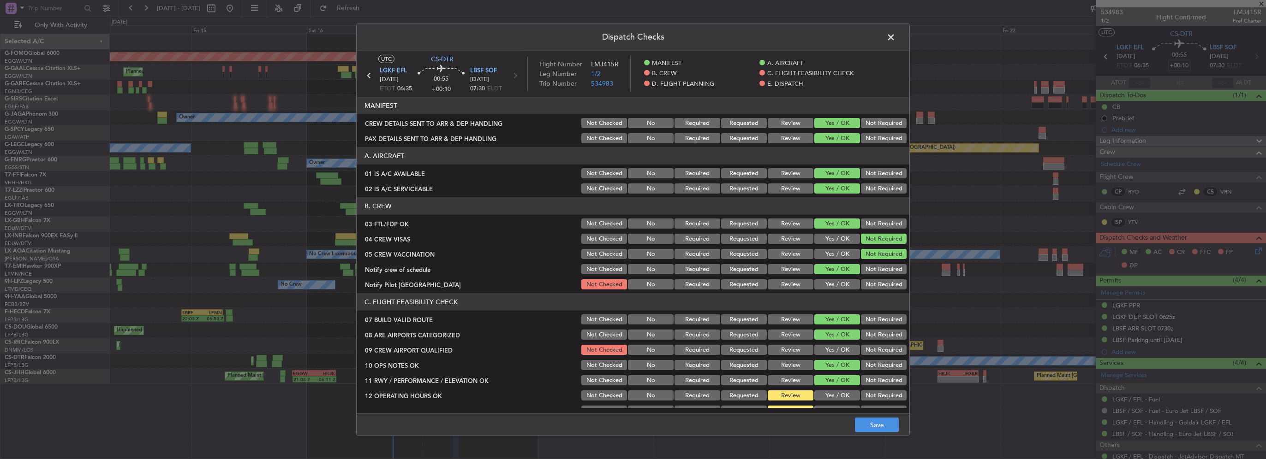
click at [840, 285] on button "Yes / OK" at bounding box center [837, 285] width 46 height 10
click at [839, 348] on button "Yes / OK" at bounding box center [837, 350] width 46 height 10
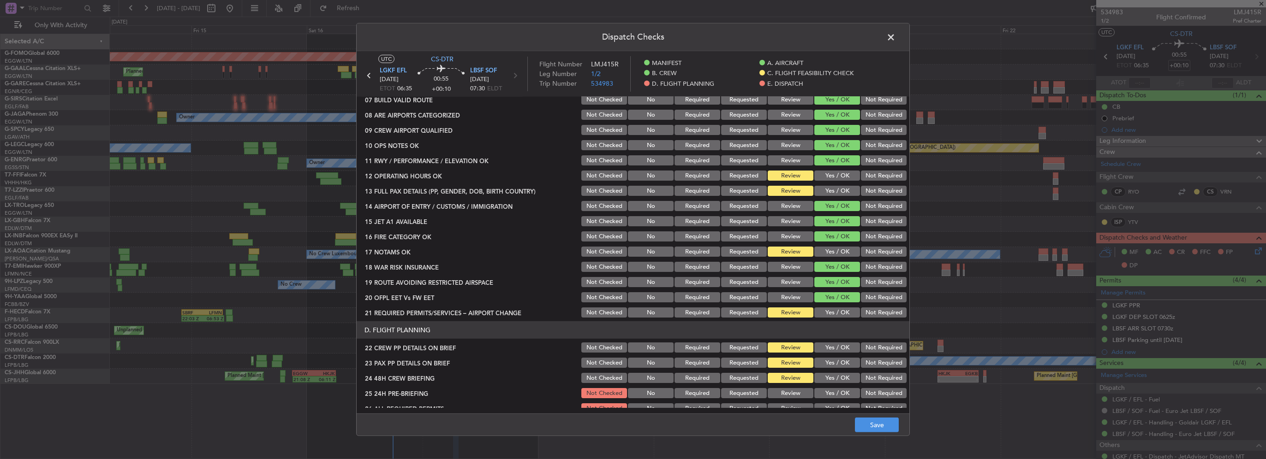
scroll to position [231, 0]
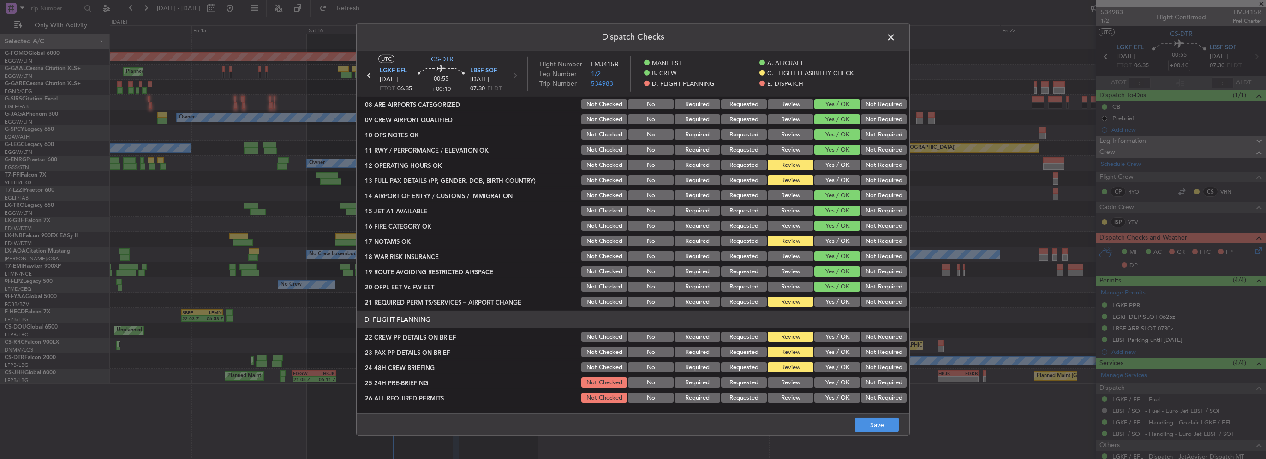
click at [837, 166] on button "Yes / OK" at bounding box center [837, 165] width 46 height 10
click at [834, 176] on button "Yes / OK" at bounding box center [837, 180] width 46 height 10
click at [840, 238] on button "Yes / OK" at bounding box center [837, 241] width 46 height 10
click at [838, 301] on button "Yes / OK" at bounding box center [837, 302] width 46 height 10
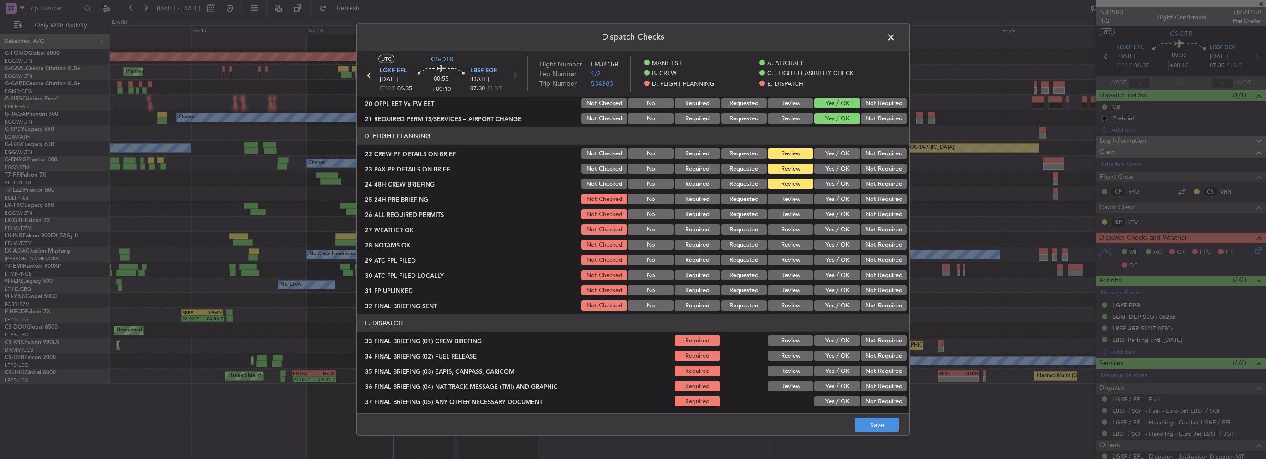
scroll to position [415, 0]
click at [841, 149] on button "Yes / OK" at bounding box center [837, 153] width 46 height 10
click at [838, 172] on button "Yes / OK" at bounding box center [837, 168] width 46 height 10
click at [838, 178] on button "Yes / OK" at bounding box center [837, 183] width 46 height 10
drag, startPoint x: 870, startPoint y: 200, endPoint x: 859, endPoint y: 213, distance: 17.0
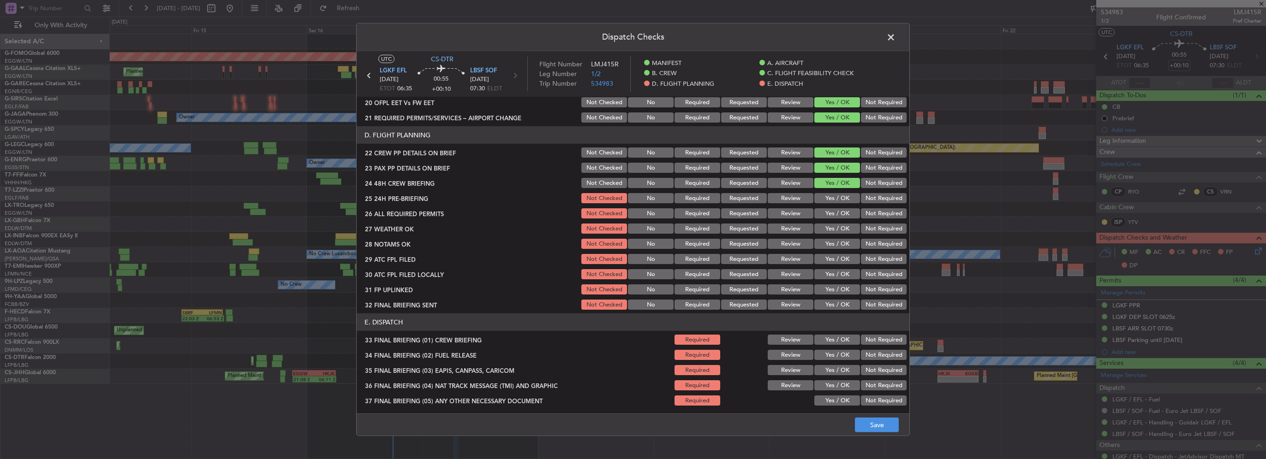
click at [870, 200] on button "Not Required" at bounding box center [884, 198] width 46 height 10
drag, startPoint x: 854, startPoint y: 214, endPoint x: 851, endPoint y: 227, distance: 13.9
click at [861, 214] on button "Not Required" at bounding box center [884, 214] width 46 height 10
click at [849, 228] on button "Yes / OK" at bounding box center [837, 229] width 46 height 10
click at [836, 211] on button "Yes / OK" at bounding box center [837, 214] width 46 height 10
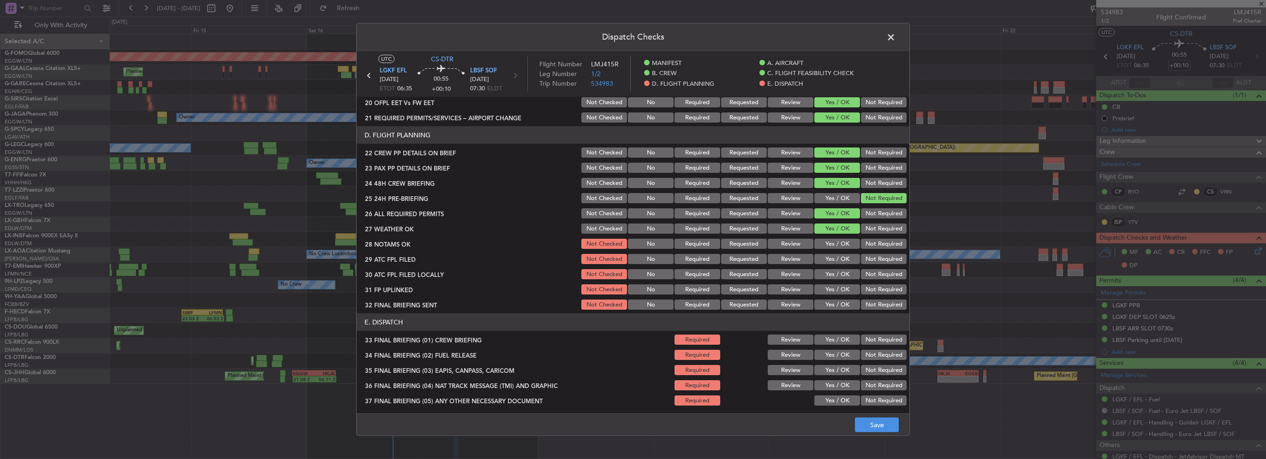
click at [837, 244] on button "Yes / OK" at bounding box center [837, 244] width 46 height 10
drag, startPoint x: 841, startPoint y: 262, endPoint x: 844, endPoint y: 275, distance: 13.8
click at [840, 263] on button "Yes / OK" at bounding box center [837, 259] width 46 height 10
click at [843, 278] on button "Yes / OK" at bounding box center [837, 274] width 46 height 10
click at [864, 278] on button "Not Required" at bounding box center [884, 274] width 46 height 10
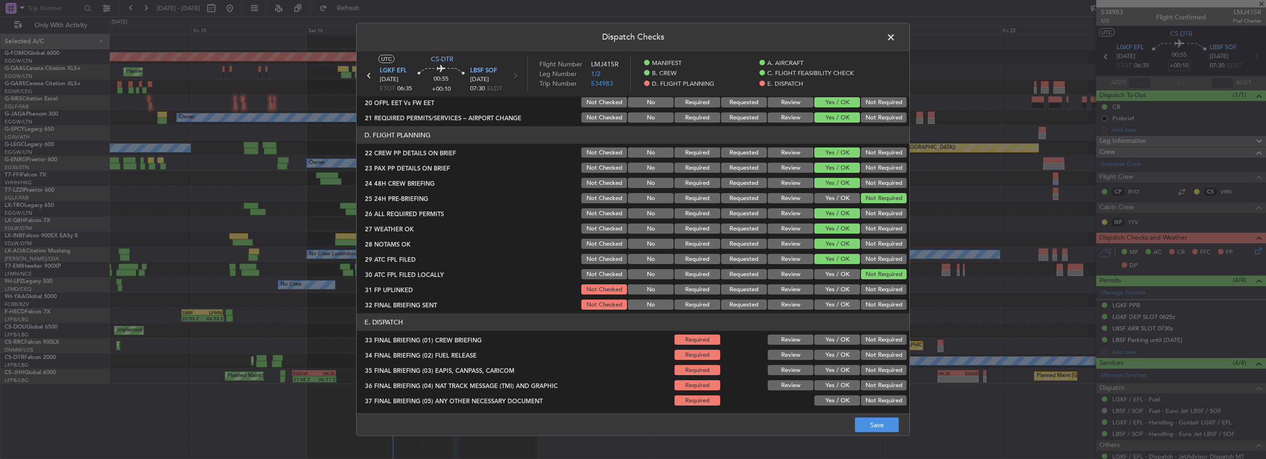
drag, startPoint x: 845, startPoint y: 287, endPoint x: 858, endPoint y: 293, distance: 14.1
click at [846, 288] on button "Yes / OK" at bounding box center [837, 290] width 46 height 10
click at [865, 306] on button "Not Required" at bounding box center [884, 305] width 46 height 10
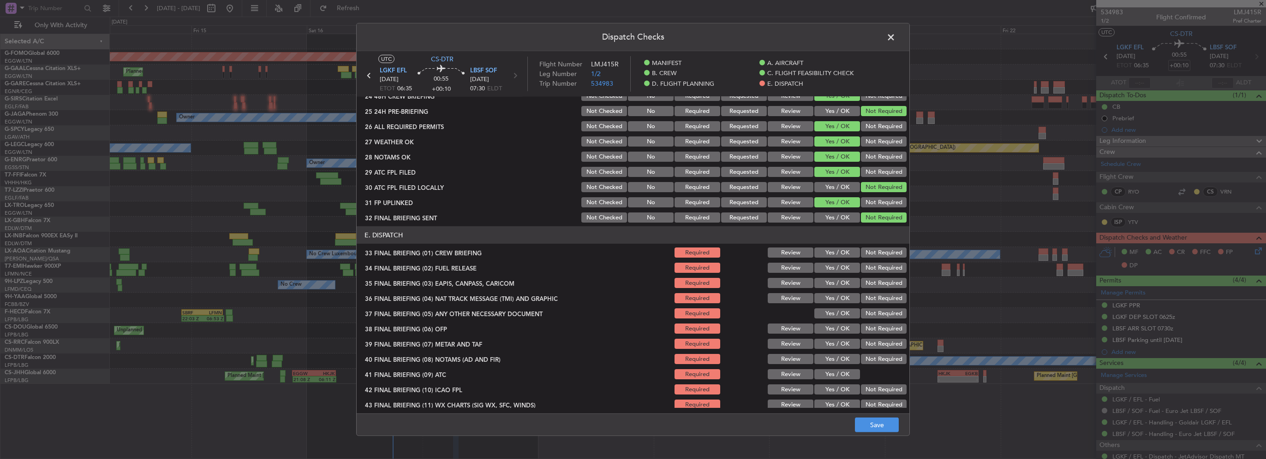
scroll to position [523, 0]
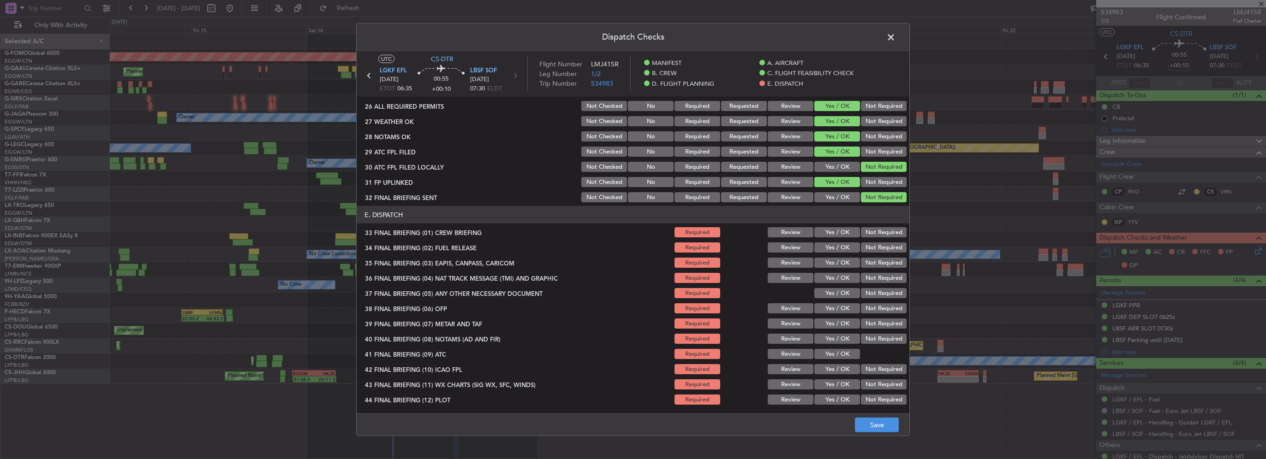
drag, startPoint x: 836, startPoint y: 229, endPoint x: 841, endPoint y: 245, distance: 16.8
click at [836, 229] on button "Yes / OK" at bounding box center [837, 232] width 46 height 10
click at [841, 246] on button "Yes / OK" at bounding box center [837, 248] width 46 height 10
drag, startPoint x: 864, startPoint y: 265, endPoint x: 868, endPoint y: 278, distance: 14.2
click at [864, 265] on button "Not Required" at bounding box center [884, 263] width 46 height 10
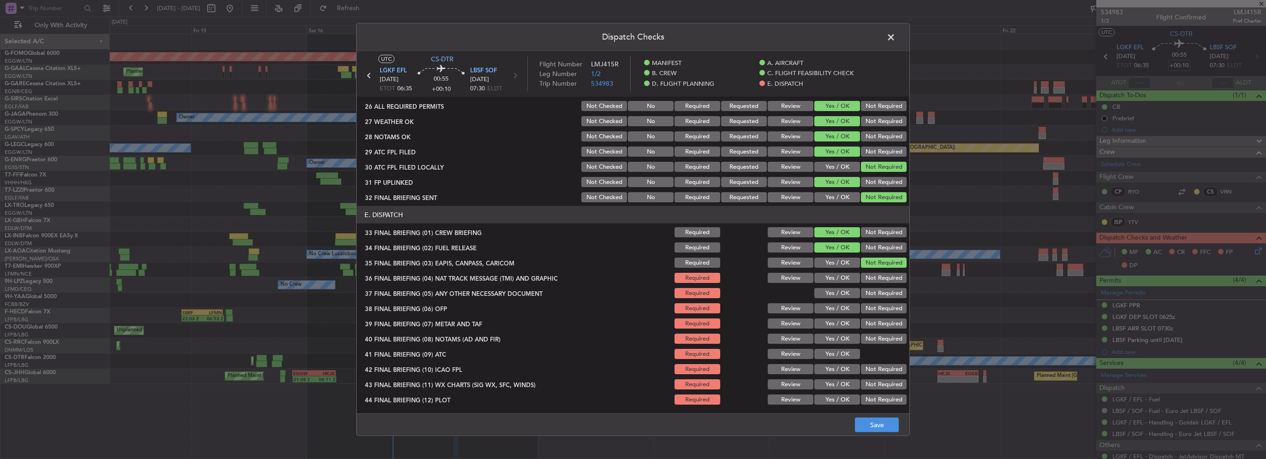
click at [868, 278] on button "Not Required" at bounding box center [884, 278] width 46 height 10
click at [839, 292] on button "Yes / OK" at bounding box center [837, 293] width 46 height 10
click at [840, 308] on button "Yes / OK" at bounding box center [837, 309] width 46 height 10
drag, startPoint x: 841, startPoint y: 324, endPoint x: 843, endPoint y: 336, distance: 12.1
click at [841, 325] on button "Yes / OK" at bounding box center [837, 324] width 46 height 10
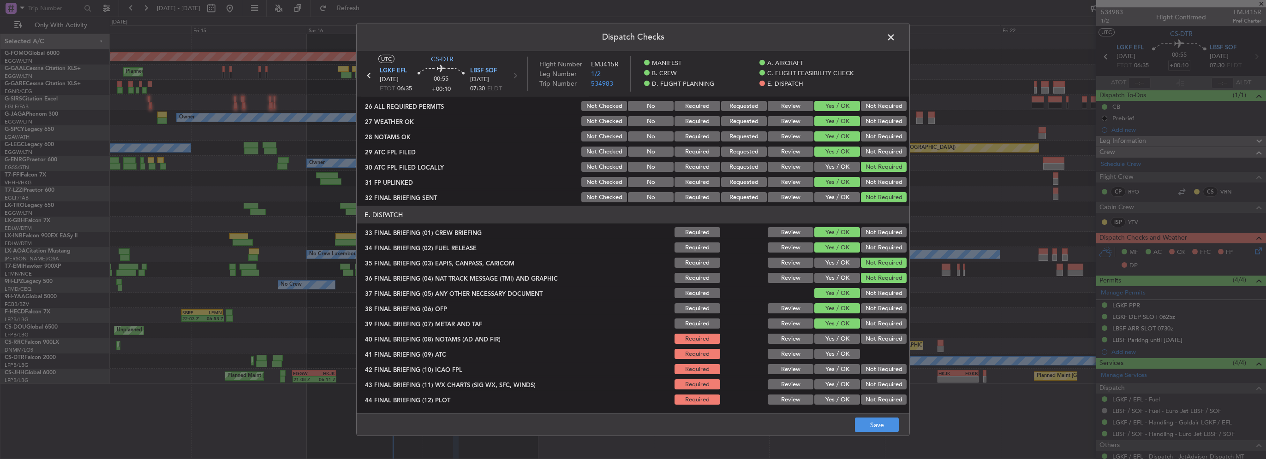
click at [841, 340] on button "Yes / OK" at bounding box center [837, 339] width 46 height 10
drag, startPoint x: 841, startPoint y: 354, endPoint x: 841, endPoint y: 359, distance: 5.6
click at [841, 355] on button "Yes / OK" at bounding box center [837, 354] width 46 height 10
drag, startPoint x: 842, startPoint y: 367, endPoint x: 841, endPoint y: 376, distance: 9.3
click at [842, 367] on button "Yes / OK" at bounding box center [837, 369] width 46 height 10
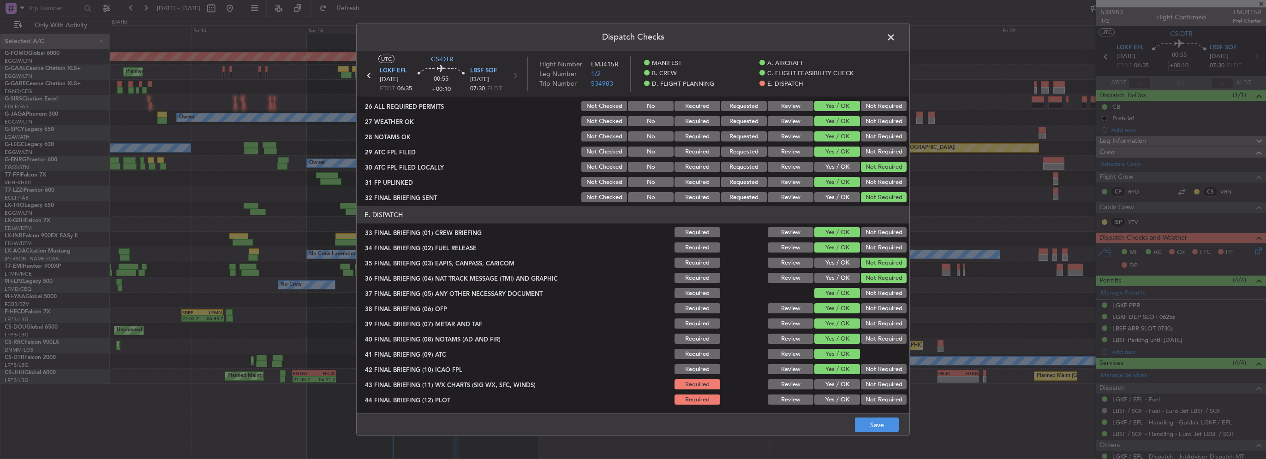
click at [841, 386] on button "Yes / OK" at bounding box center [837, 385] width 46 height 10
click at [846, 400] on button "Yes / OK" at bounding box center [837, 400] width 46 height 10
click at [884, 427] on button "Save" at bounding box center [877, 425] width 44 height 15
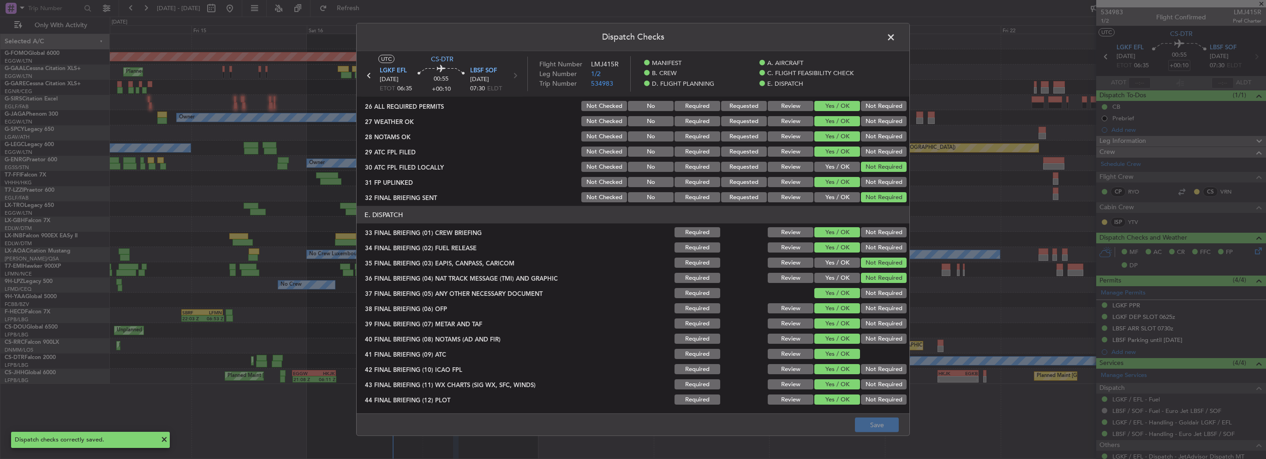
click at [895, 36] on span at bounding box center [895, 39] width 0 height 18
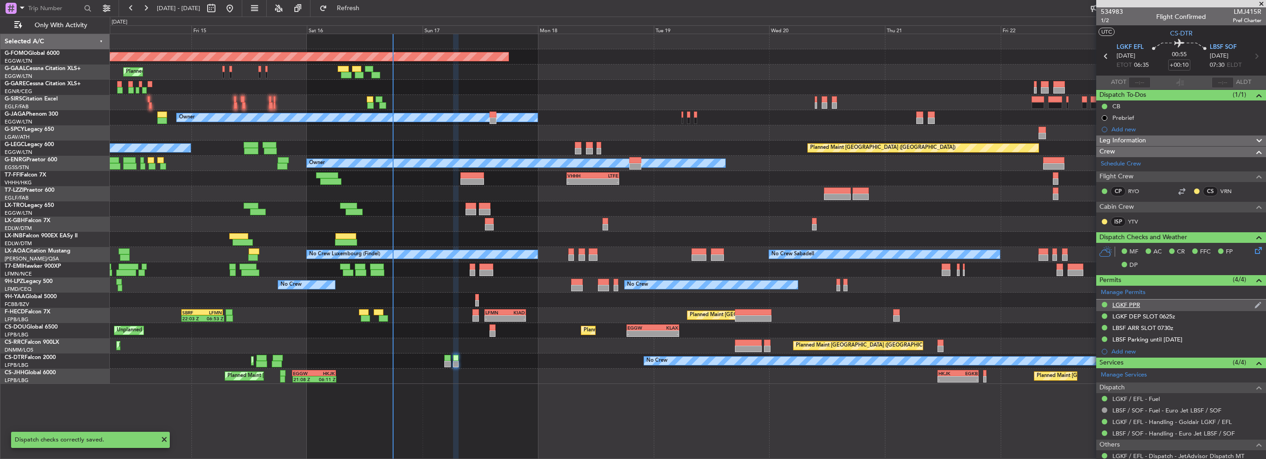
scroll to position [0, 0]
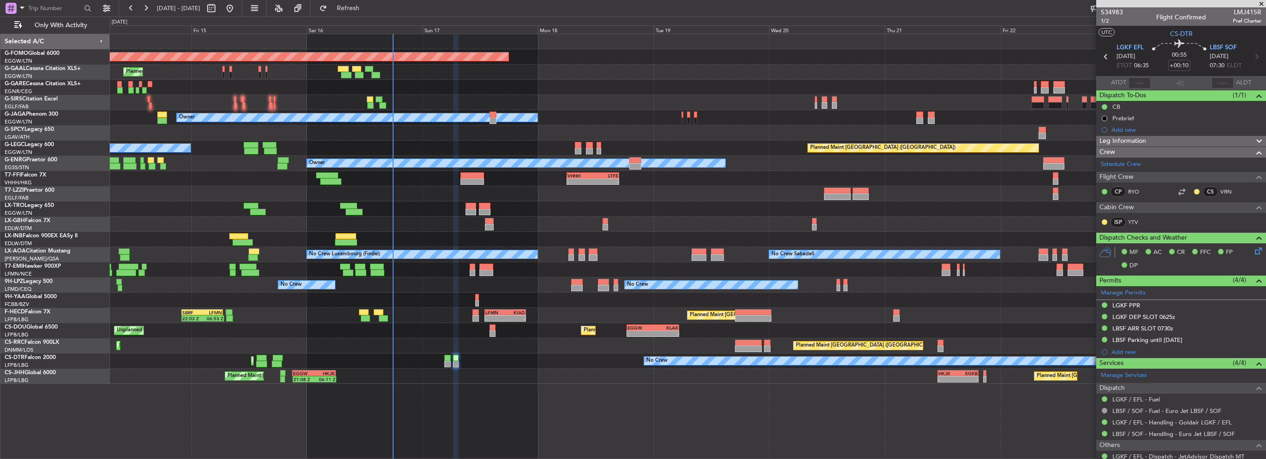
click at [1166, 140] on div "Leg Information" at bounding box center [1181, 141] width 170 height 11
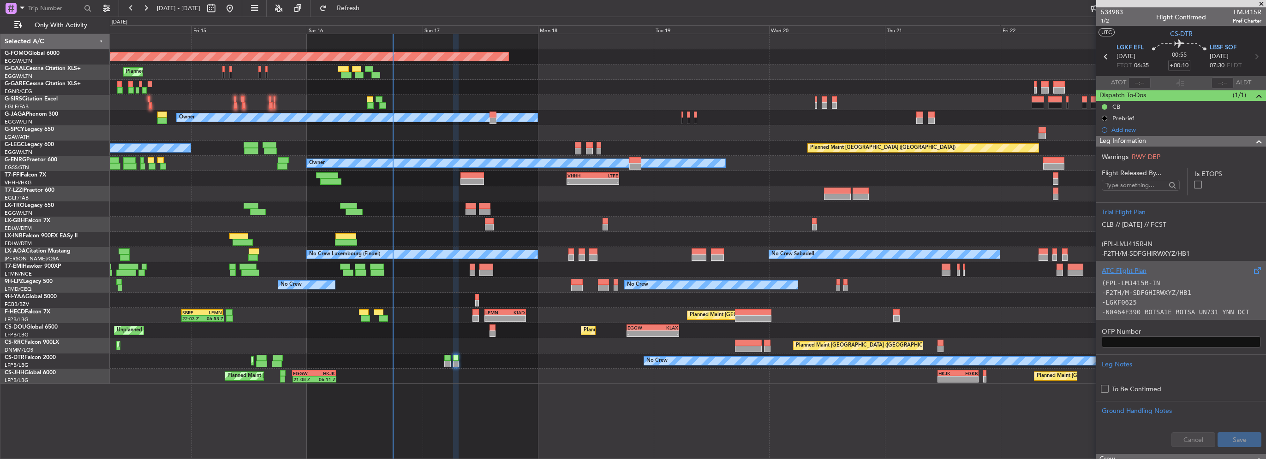
click at [1153, 277] on div "(FPL-LMJ415R-IN -F2TH/M-SDFGHIRWXYZ/HB1 -LGKF0625 -N0464F390 ROTSA1E ROTSA UN73…" at bounding box center [1181, 295] width 159 height 39
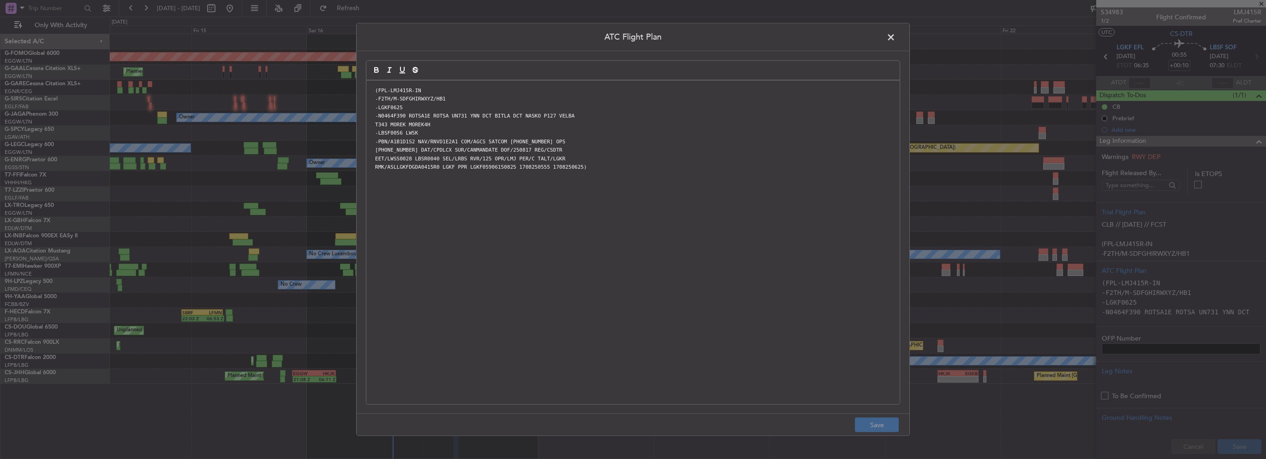
click at [895, 33] on span at bounding box center [895, 39] width 0 height 18
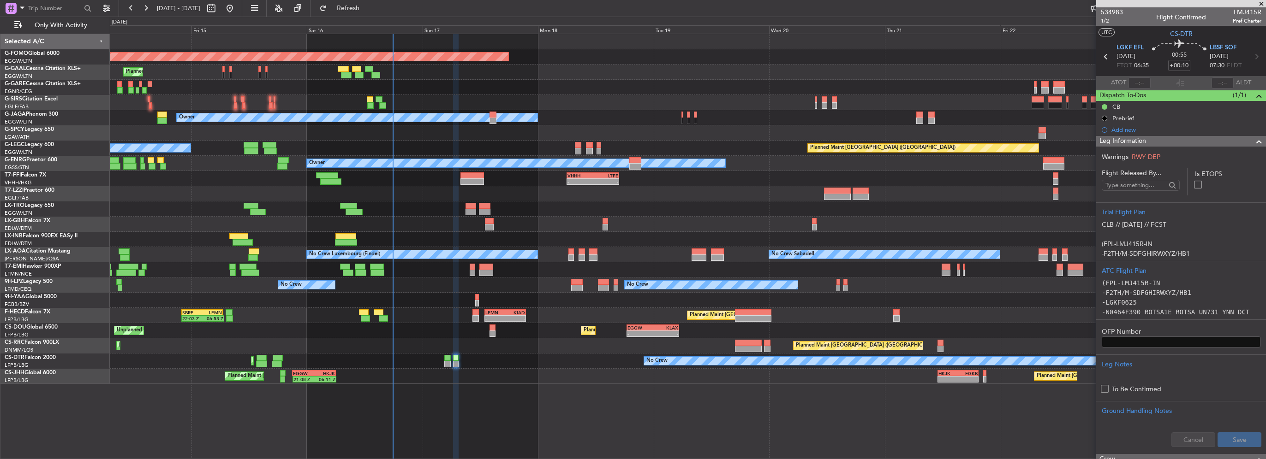
click at [1246, 143] on div at bounding box center [1255, 141] width 18 height 11
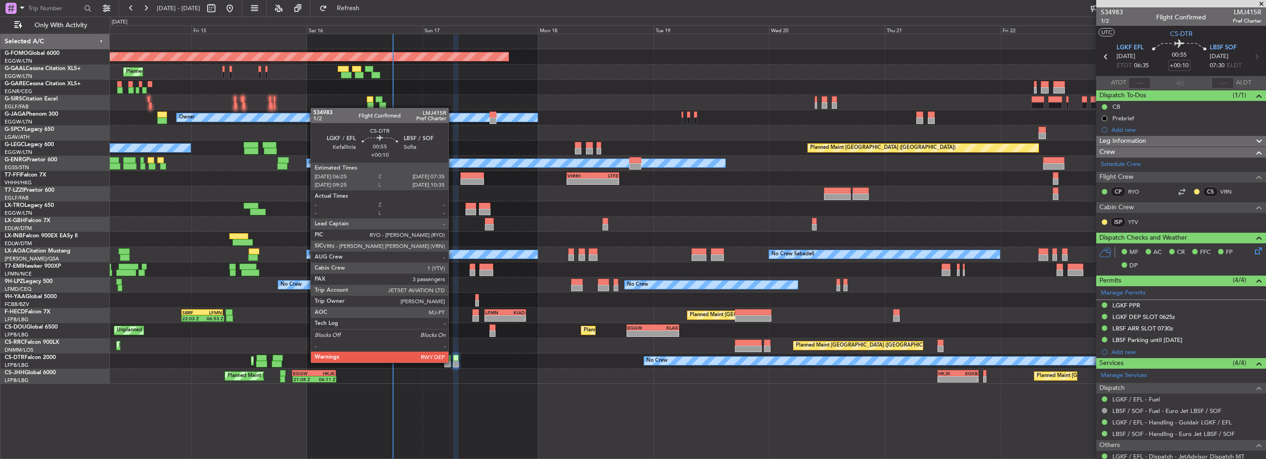
click at [453, 362] on div at bounding box center [456, 364] width 6 height 6
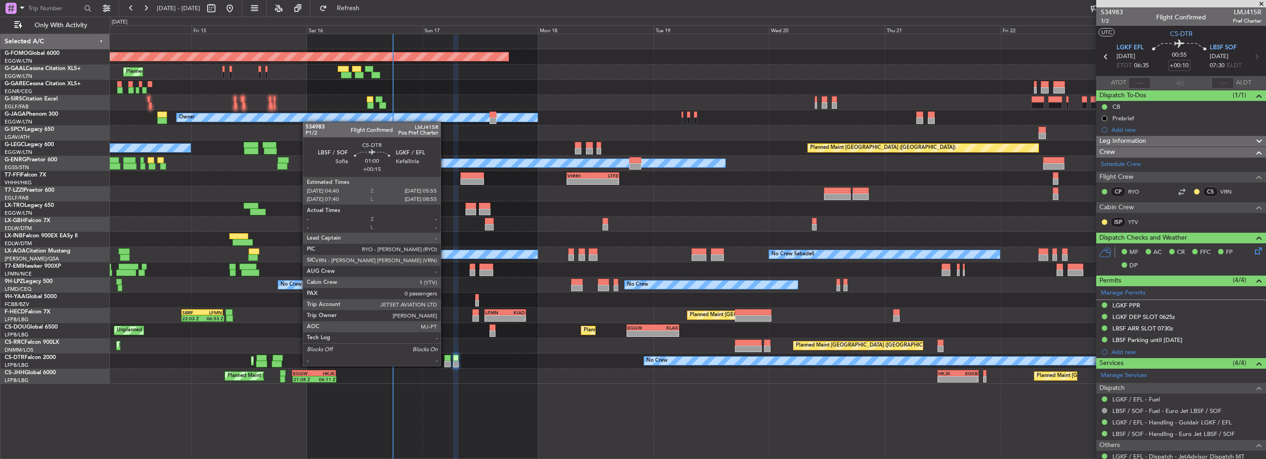
click at [447, 364] on div at bounding box center [447, 364] width 6 height 6
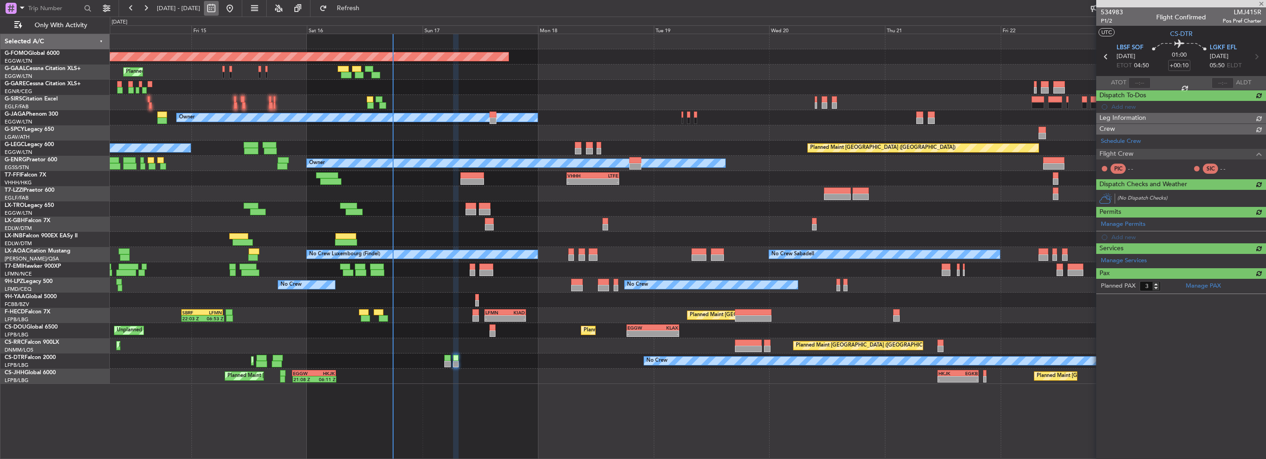
type input "+00:15"
type input "0"
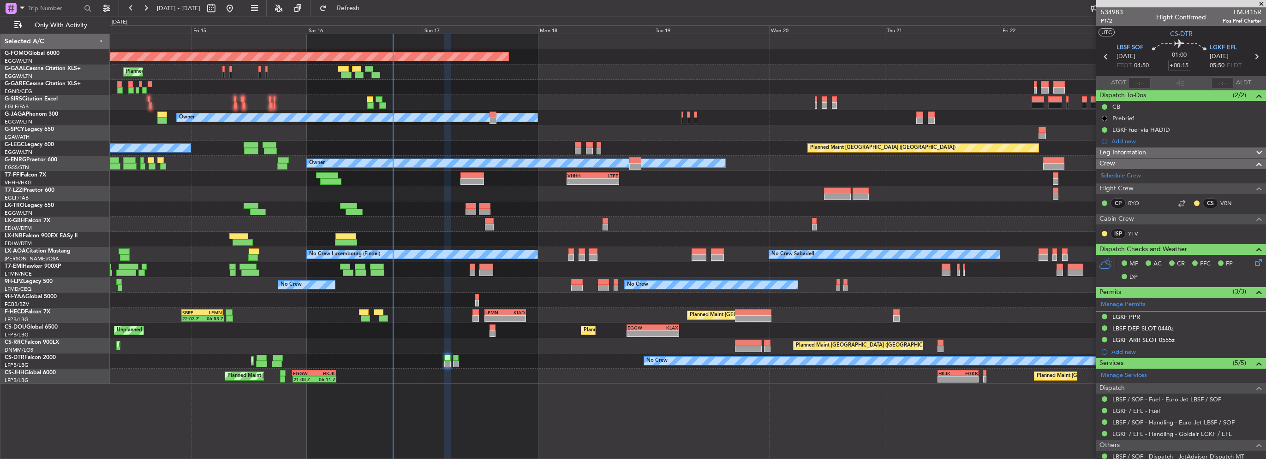
click at [1258, 265] on div "MF AC CR FFC FP DP" at bounding box center [1181, 271] width 170 height 32
click at [1255, 264] on icon at bounding box center [1256, 260] width 7 height 7
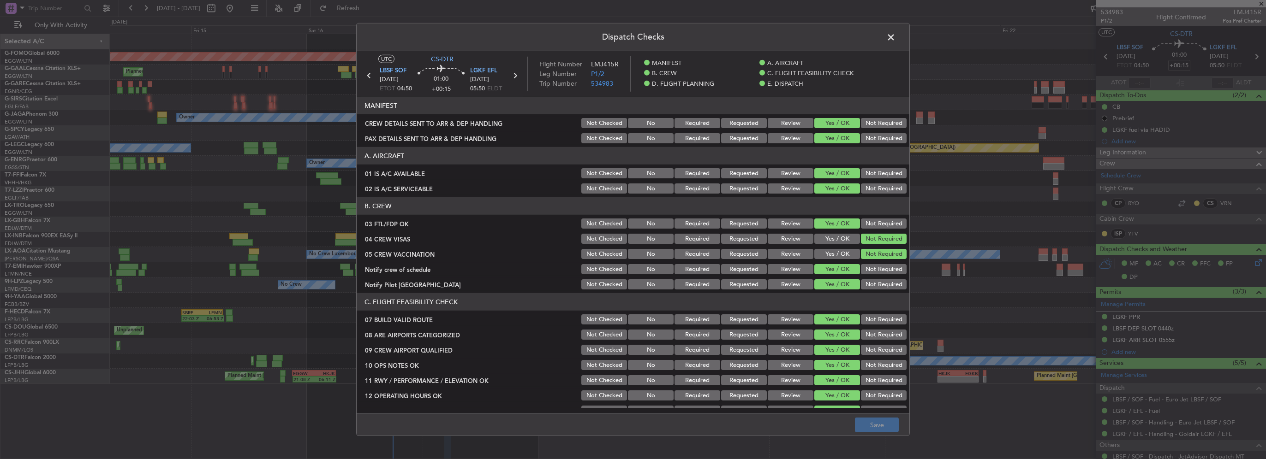
click at [1252, 262] on div "Dispatch Checks UTC CS-DTR LBSF SOF 17/08/2025 ETOT 04:50 01:00 +00:15 LGKF EFL…" at bounding box center [633, 229] width 1266 height 459
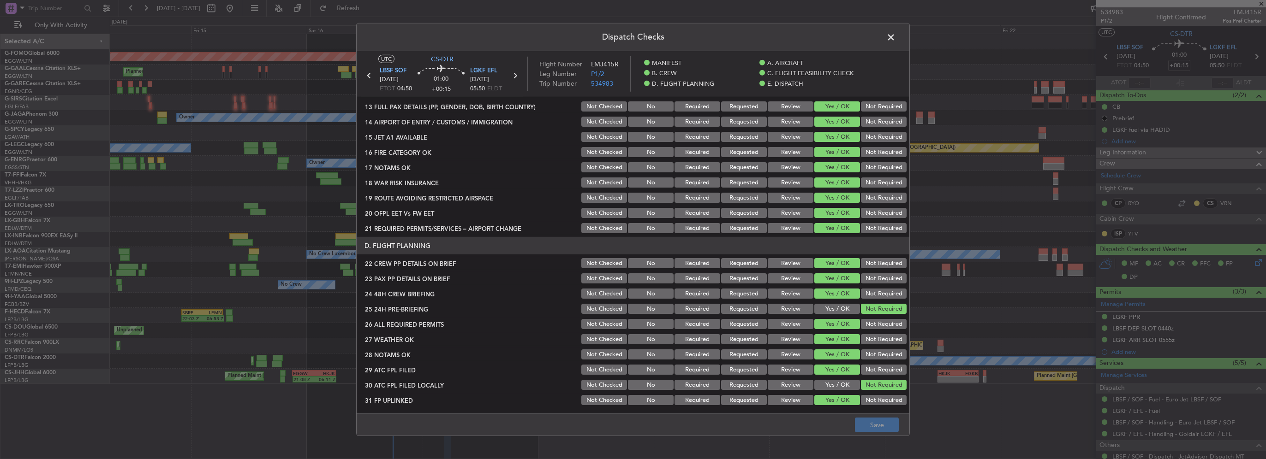
scroll to position [323, 0]
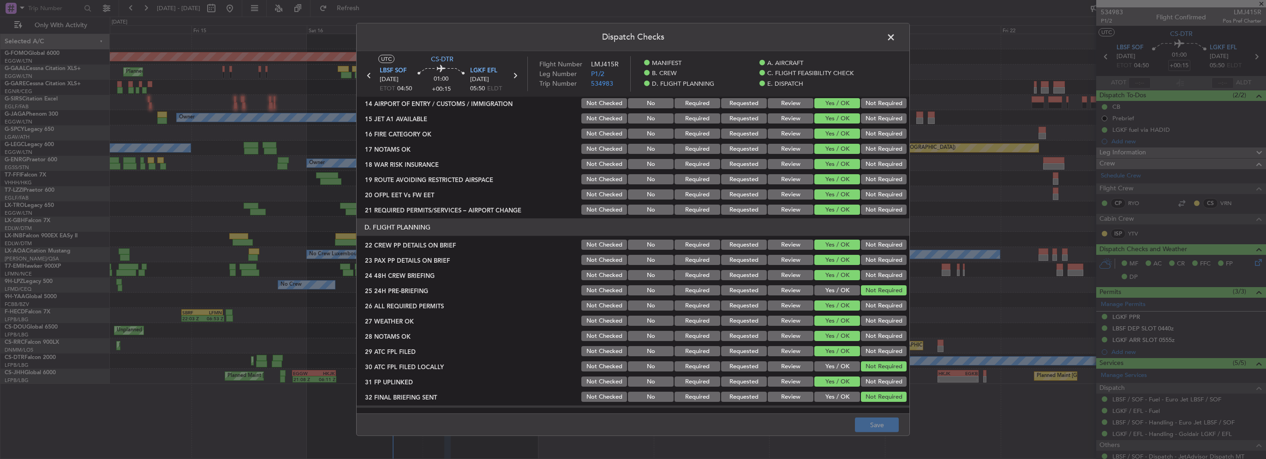
click at [778, 322] on button "Review" at bounding box center [791, 321] width 46 height 10
drag, startPoint x: 781, startPoint y: 330, endPoint x: 807, endPoint y: 355, distance: 35.6
click at [781, 331] on div "Review" at bounding box center [789, 336] width 47 height 13
click at [777, 335] on button "Review" at bounding box center [791, 336] width 46 height 10
click at [880, 424] on button "Save" at bounding box center [877, 425] width 44 height 15
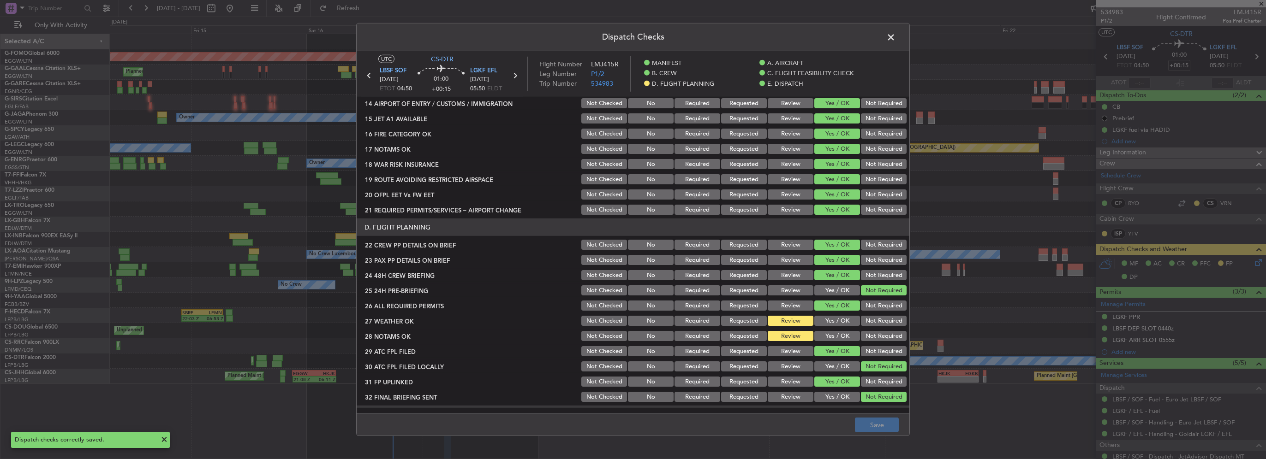
click at [895, 36] on span at bounding box center [895, 39] width 0 height 18
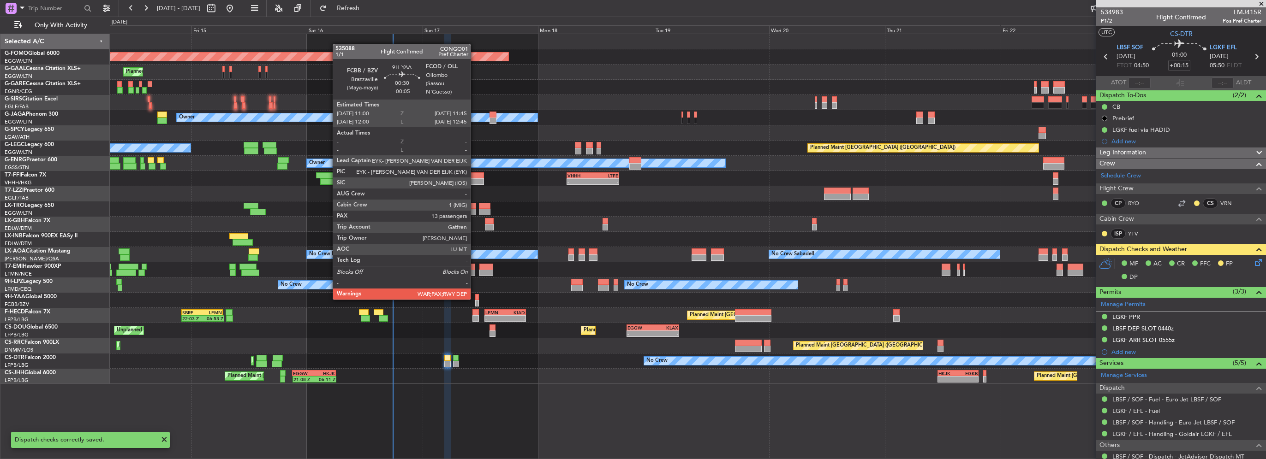
click at [475, 299] on div at bounding box center [477, 297] width 4 height 6
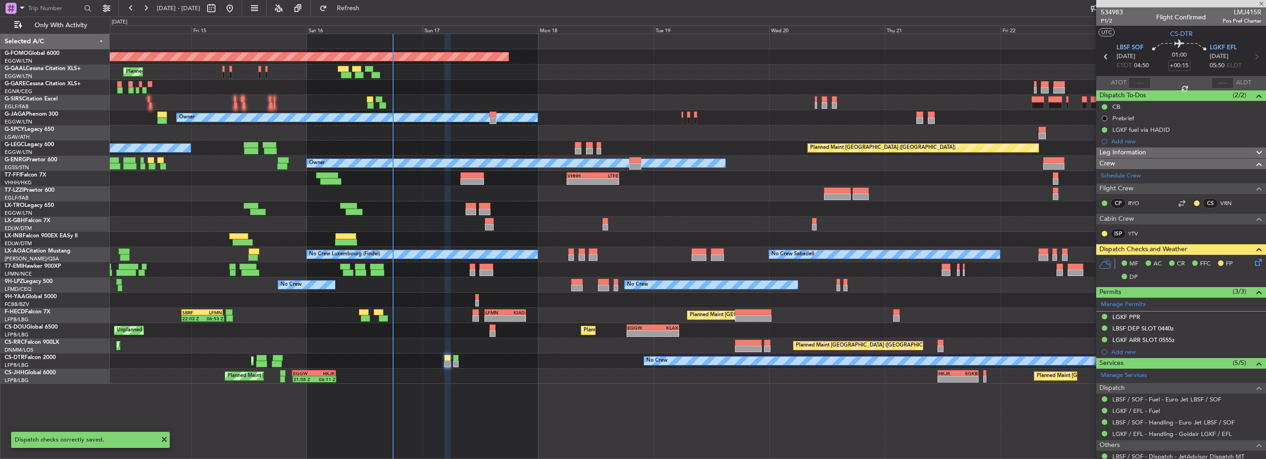
type input "-00:05"
type input "13"
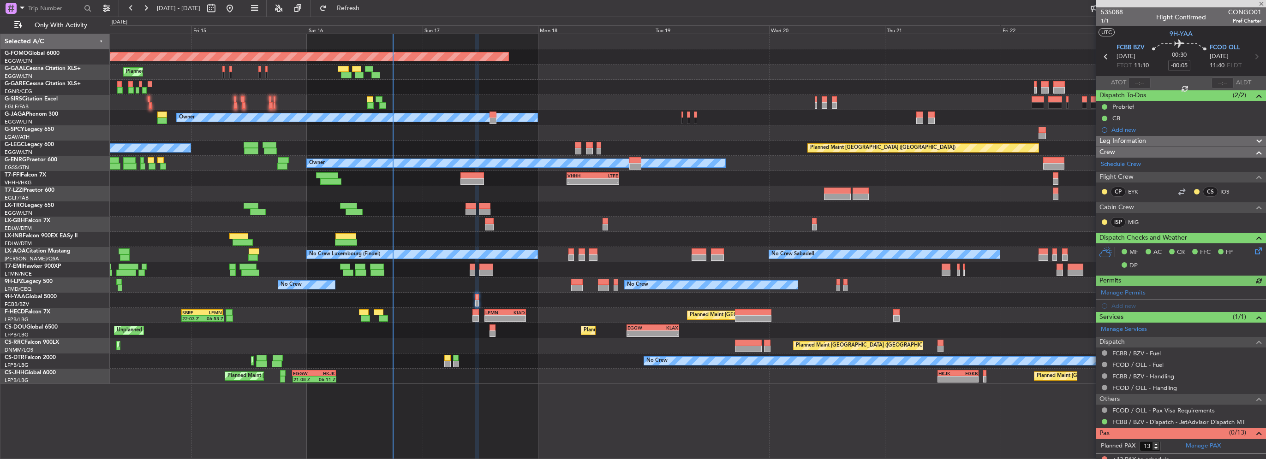
click at [1254, 251] on icon at bounding box center [1256, 249] width 7 height 7
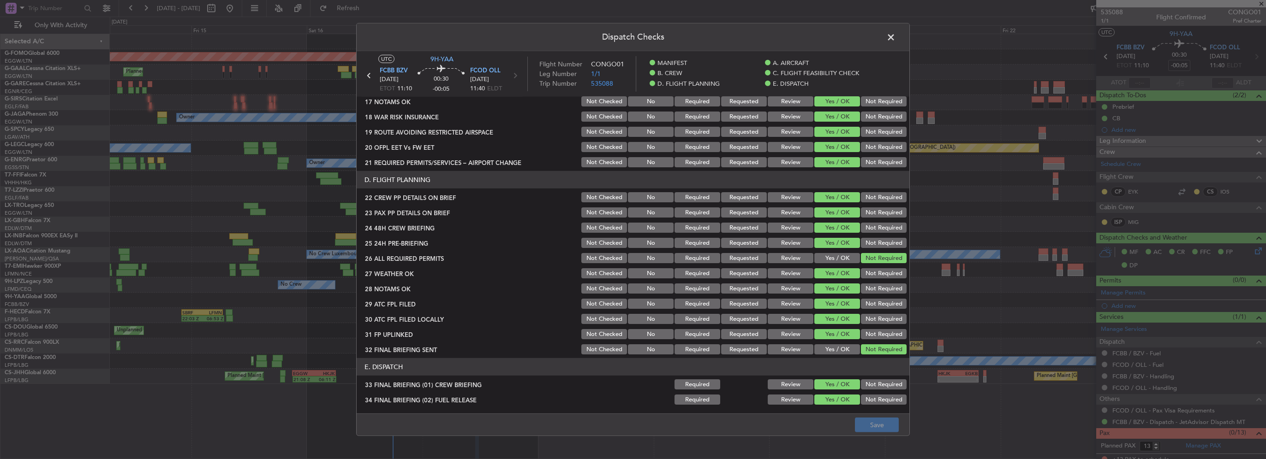
scroll to position [369, 0]
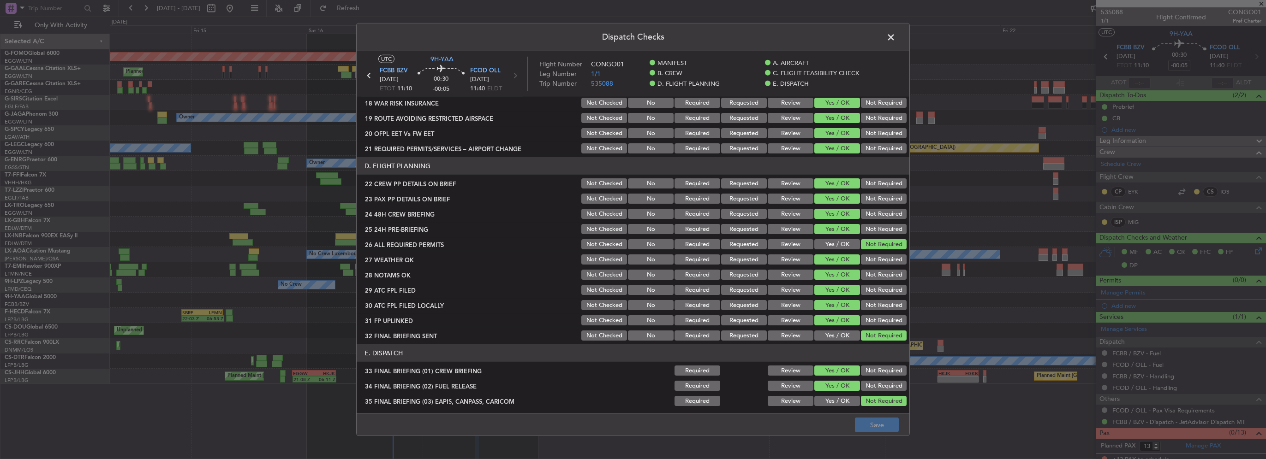
click at [781, 262] on button "Review" at bounding box center [791, 260] width 46 height 10
click at [786, 273] on button "Review" at bounding box center [791, 275] width 46 height 10
click at [871, 425] on button "Save" at bounding box center [877, 425] width 44 height 15
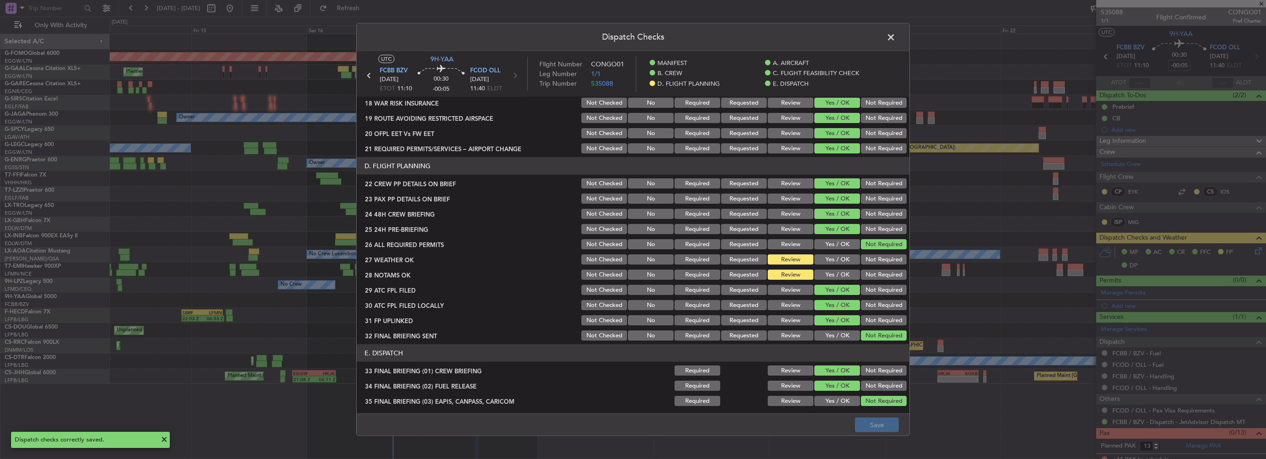
drag, startPoint x: 893, startPoint y: 35, endPoint x: 898, endPoint y: 59, distance: 24.4
click at [895, 35] on span at bounding box center [895, 39] width 0 height 18
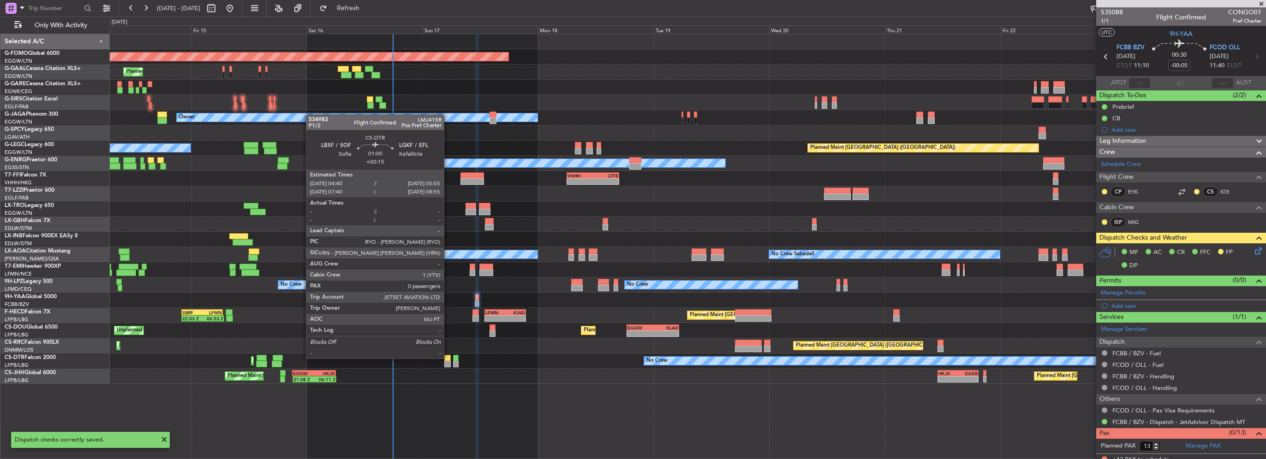
click at [448, 358] on div at bounding box center [447, 358] width 6 height 6
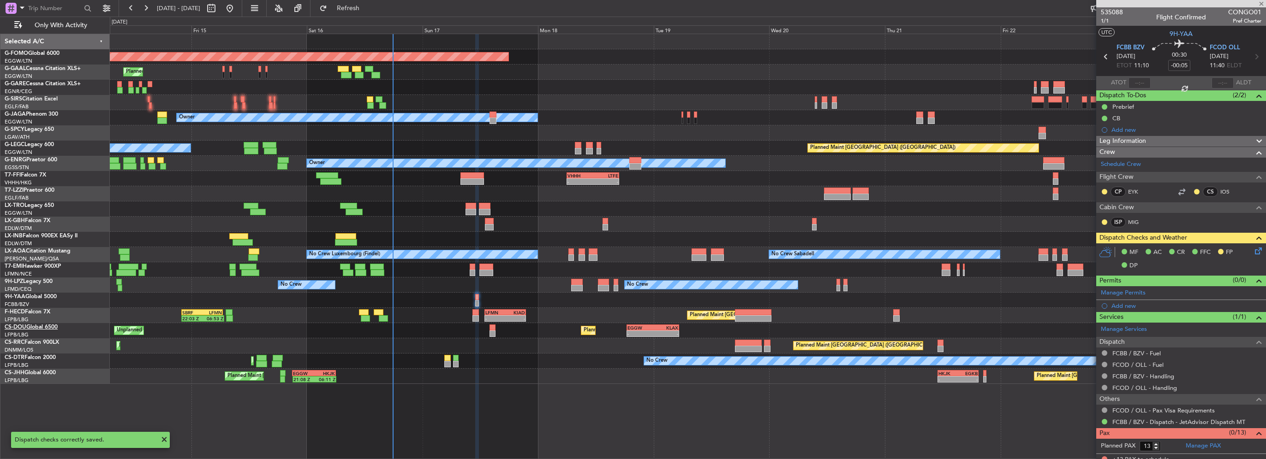
type input "+00:15"
type input "0"
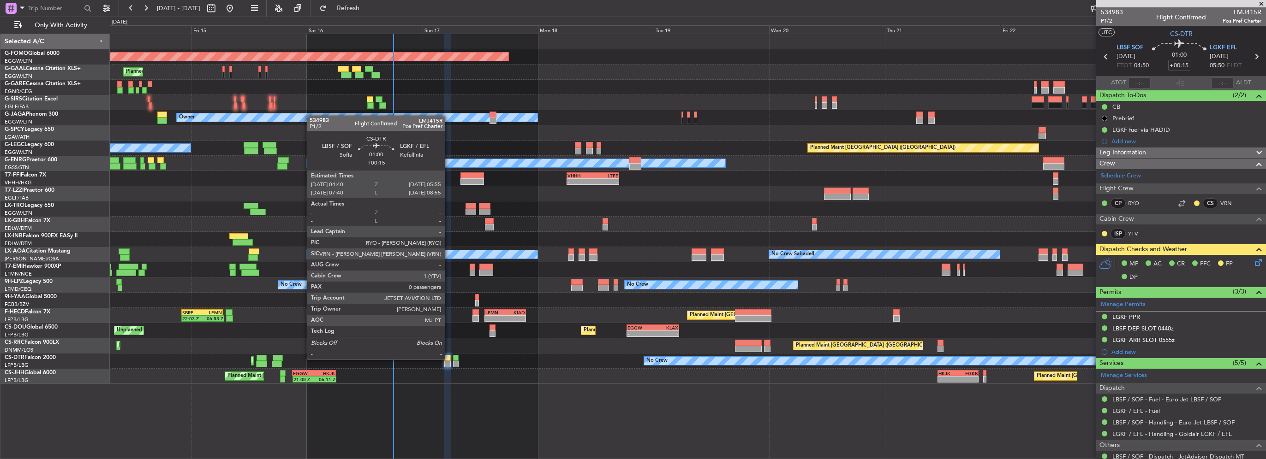
click at [447, 357] on div at bounding box center [447, 358] width 6 height 6
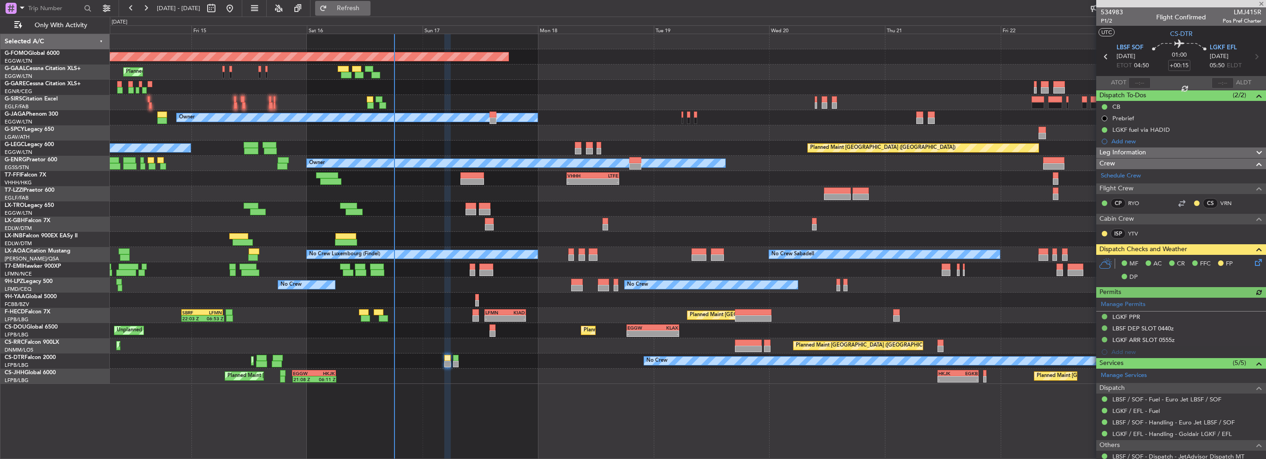
click at [370, 1] on button "Refresh" at bounding box center [342, 8] width 55 height 15
click at [368, 8] on span "Refresh" at bounding box center [348, 8] width 39 height 6
click at [368, 11] on span "Refresh" at bounding box center [348, 8] width 39 height 6
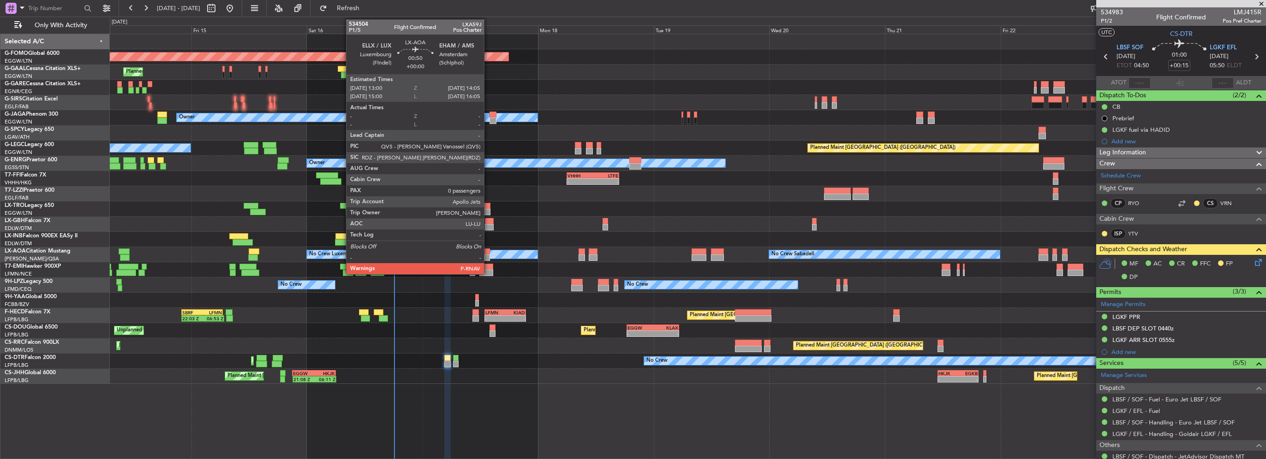
click at [488, 252] on div at bounding box center [487, 252] width 6 height 6
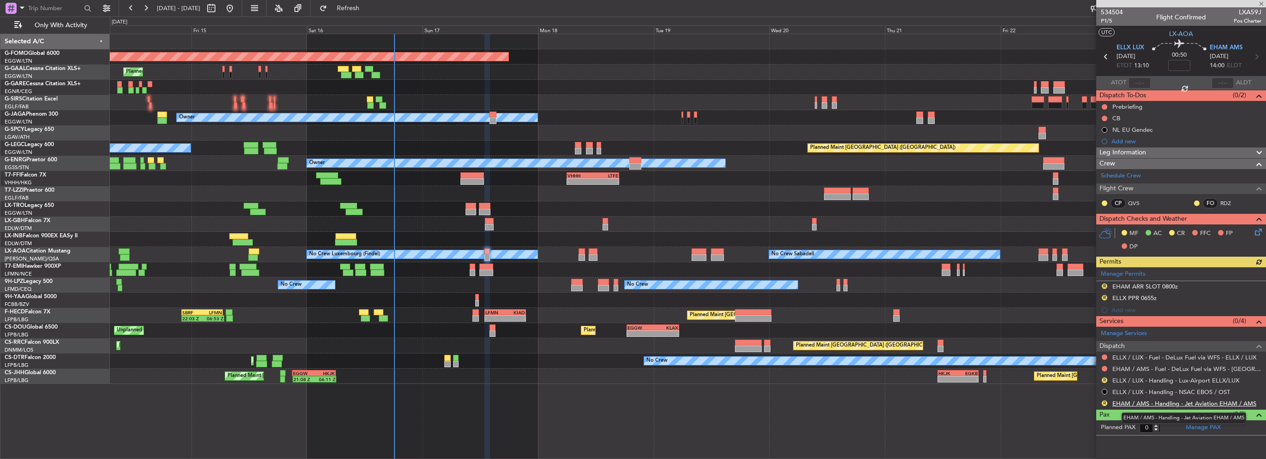
click at [1144, 402] on link "EHAM / AMS - Handling - Jet Aviation EHAM / AMS" at bounding box center [1184, 404] width 144 height 8
click at [1181, 377] on link "ELLX / LUX - Handling - Lux-Airport ELLX/LUX" at bounding box center [1175, 381] width 127 height 8
click at [370, 1] on button "Refresh" at bounding box center [342, 8] width 55 height 15
click at [1168, 356] on link "ELLX / LUX - Fuel - DeLux Fuel via WFS - ELLX / LUX" at bounding box center [1184, 358] width 144 height 8
click at [1157, 369] on link "EHAM / AMS - Fuel - DeLux Fuel via WFS - [GEOGRAPHIC_DATA] / AMS" at bounding box center [1186, 369] width 149 height 8
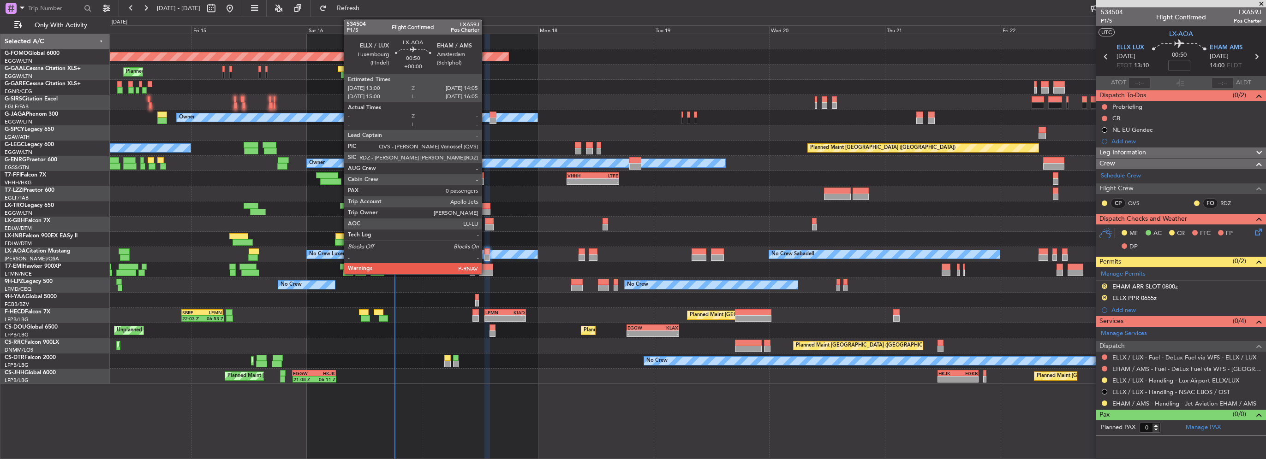
click at [486, 253] on div at bounding box center [487, 252] width 6 height 6
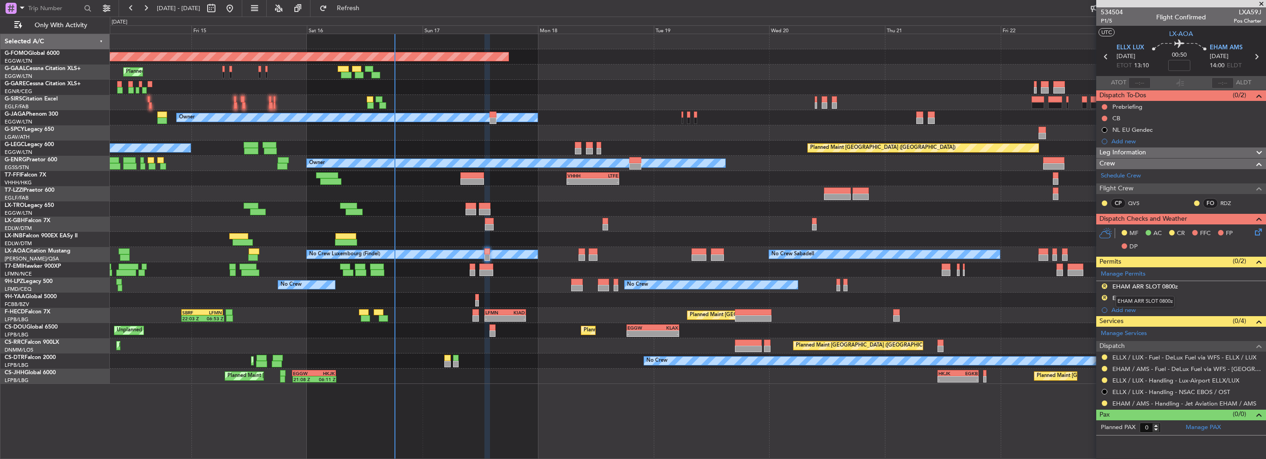
drag, startPoint x: 1172, startPoint y: 286, endPoint x: 1183, endPoint y: 292, distance: 12.6
click at [1172, 286] on div "EHAM ARR SLOT 0800z" at bounding box center [1145, 287] width 66 height 8
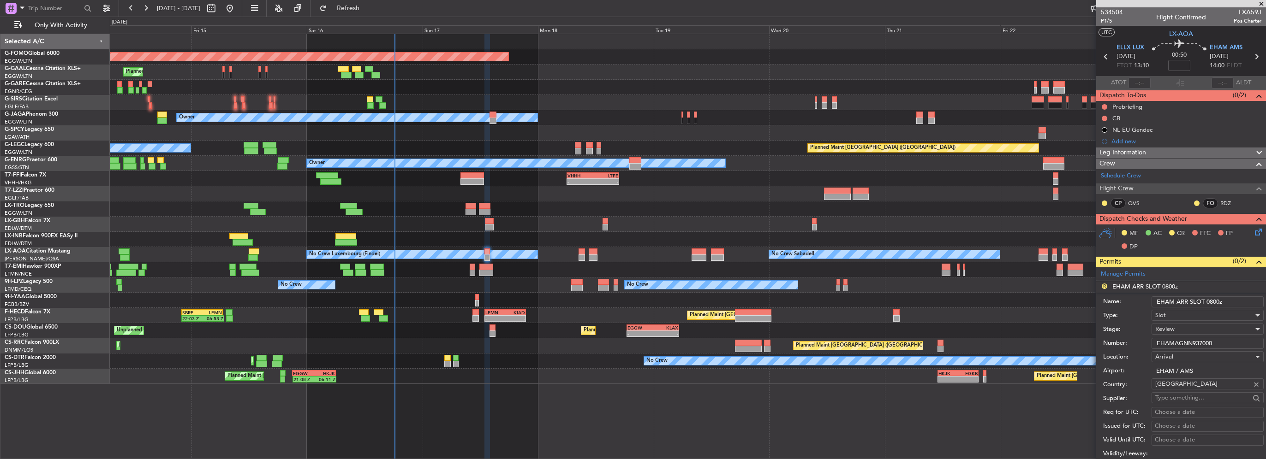
drag, startPoint x: 1214, startPoint y: 302, endPoint x: 1207, endPoint y: 303, distance: 6.9
click at [1207, 303] on input "EHAM ARR SLOT 0800z" at bounding box center [1207, 302] width 112 height 11
click at [1211, 301] on input "EHAM ARR SLOT 0800z" at bounding box center [1207, 302] width 112 height 11
drag, startPoint x: 1212, startPoint y: 299, endPoint x: 1205, endPoint y: 302, distance: 7.0
click at [1205, 302] on input "EHAM ARR SLOT 0800z" at bounding box center [1207, 302] width 112 height 11
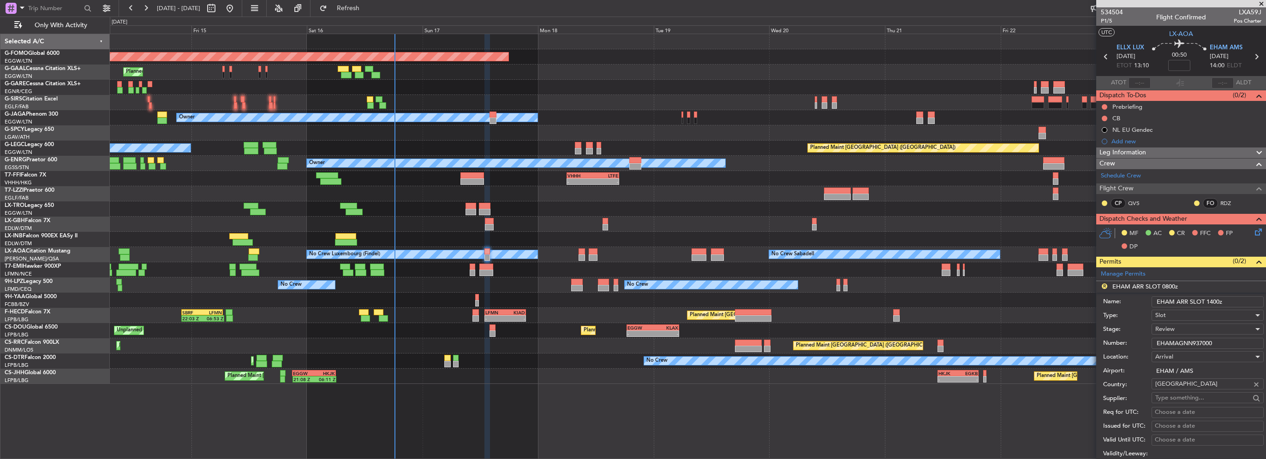
type input "EHAM ARR SLOT 1400z"
click at [1175, 328] on div "Review" at bounding box center [1204, 329] width 98 height 14
click at [1188, 388] on span "Requested" at bounding box center [1204, 389] width 97 height 14
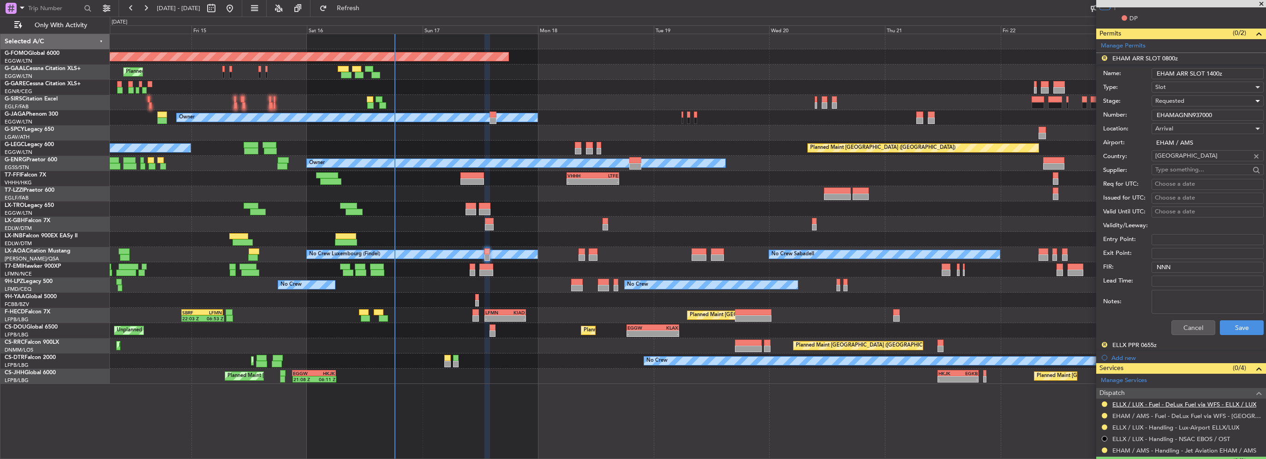
scroll to position [231, 0]
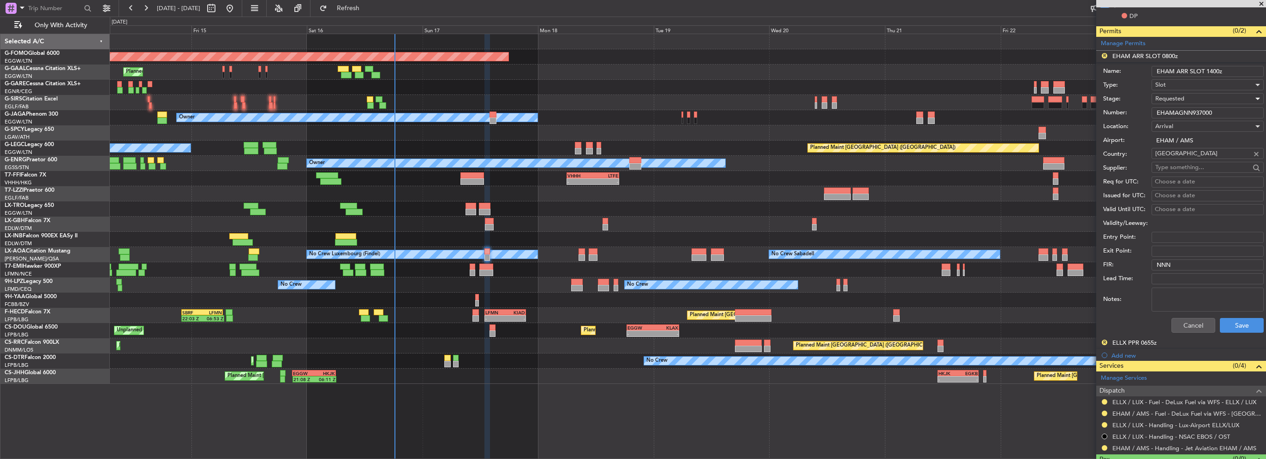
click at [1240, 332] on div "Cancel Save" at bounding box center [1183, 326] width 161 height 24
click at [1243, 323] on button "Save" at bounding box center [1242, 325] width 44 height 15
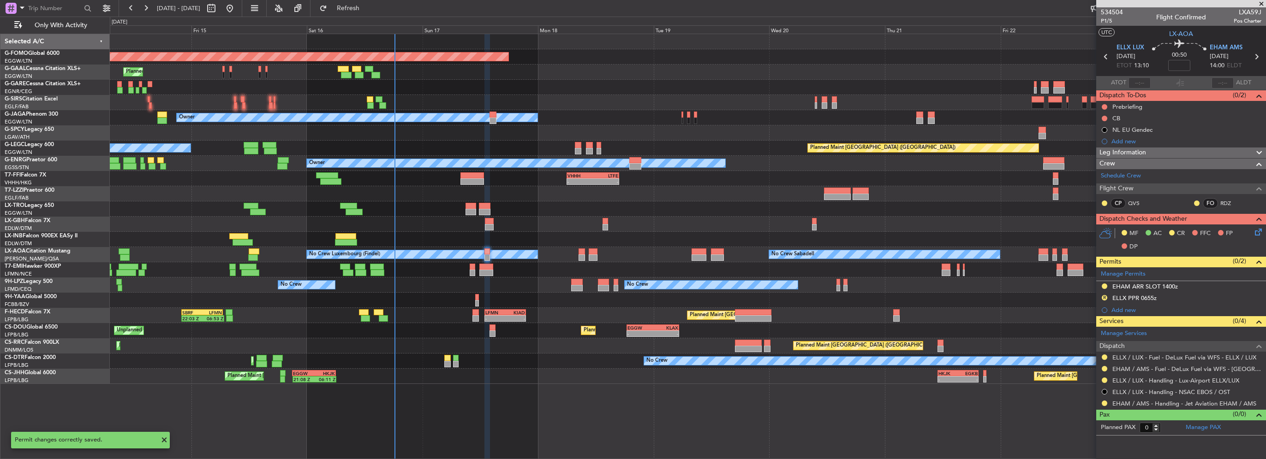
scroll to position [0, 0]
click at [1155, 299] on div "ELLX PPR 0655z" at bounding box center [1134, 298] width 44 height 8
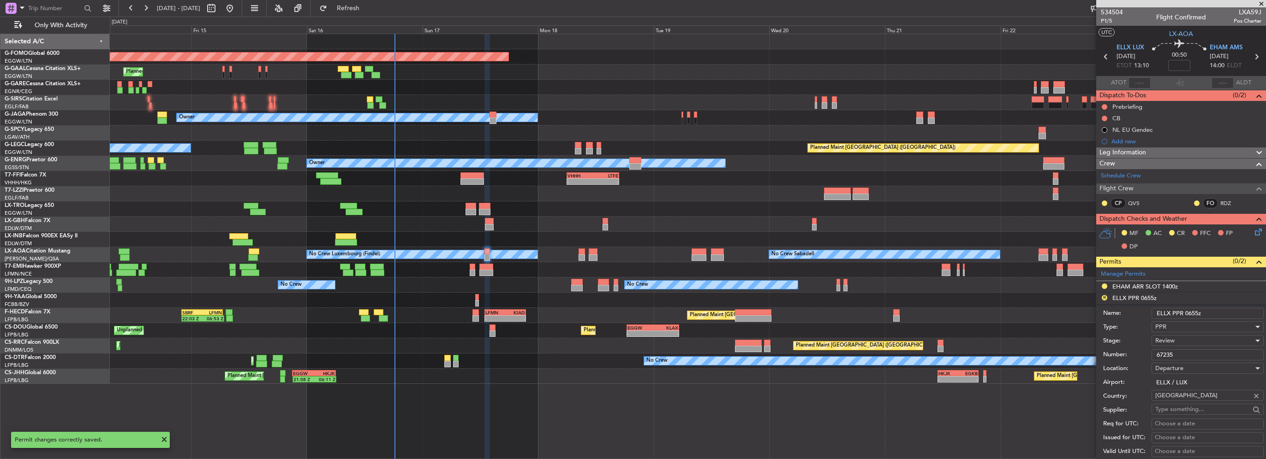
drag, startPoint x: 1198, startPoint y: 313, endPoint x: 1185, endPoint y: 313, distance: 12.9
click at [1185, 313] on input "ELLX PPR 0655z" at bounding box center [1207, 313] width 112 height 11
type input "ELLX PPR 1300z"
click at [1185, 339] on div "Review" at bounding box center [1204, 341] width 98 height 14
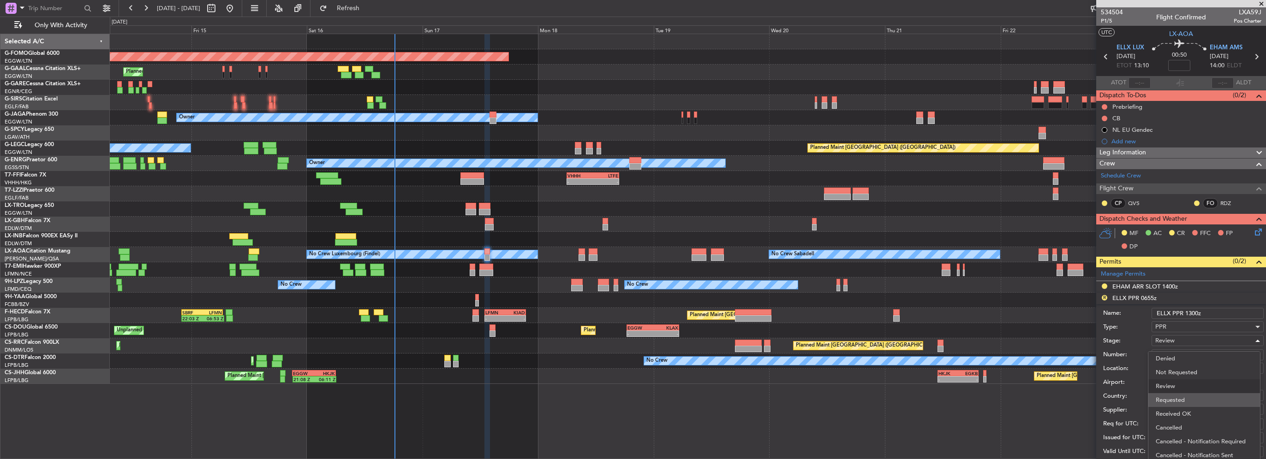
click at [1192, 404] on span "Requested" at bounding box center [1204, 401] width 97 height 14
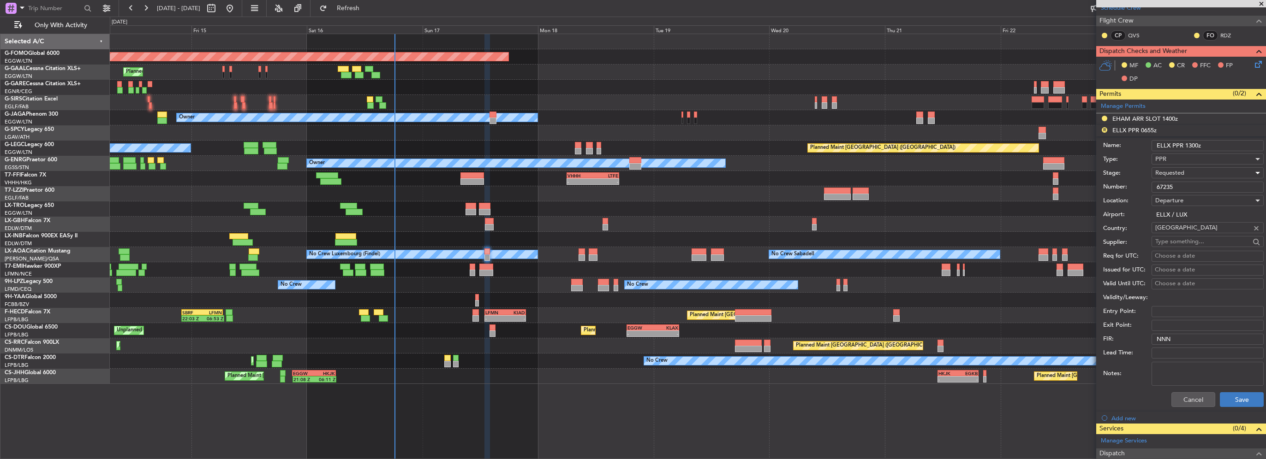
scroll to position [185, 0]
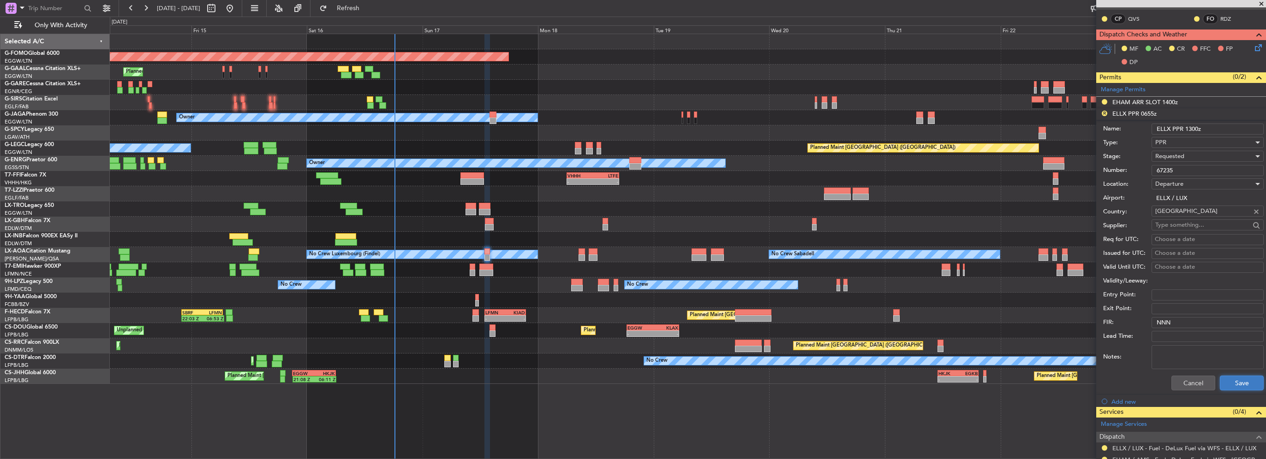
click at [1244, 384] on button "Save" at bounding box center [1242, 383] width 44 height 15
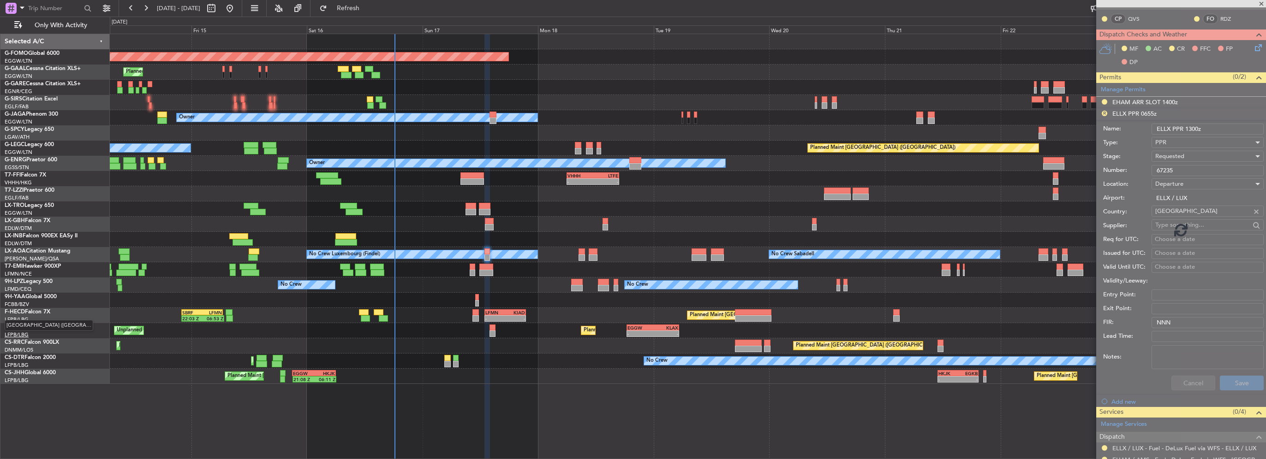
scroll to position [0, 0]
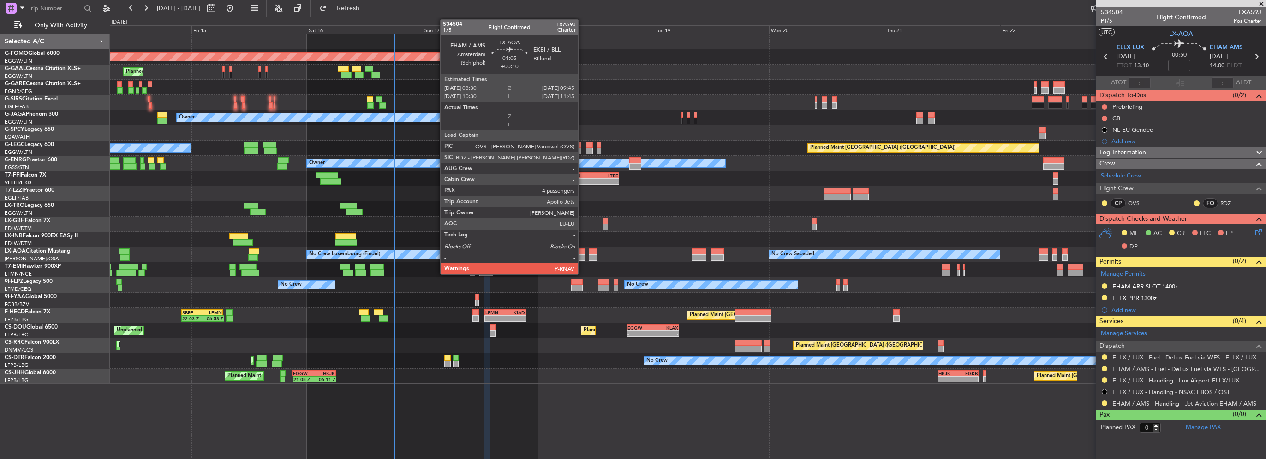
click at [582, 257] on div at bounding box center [582, 258] width 6 height 6
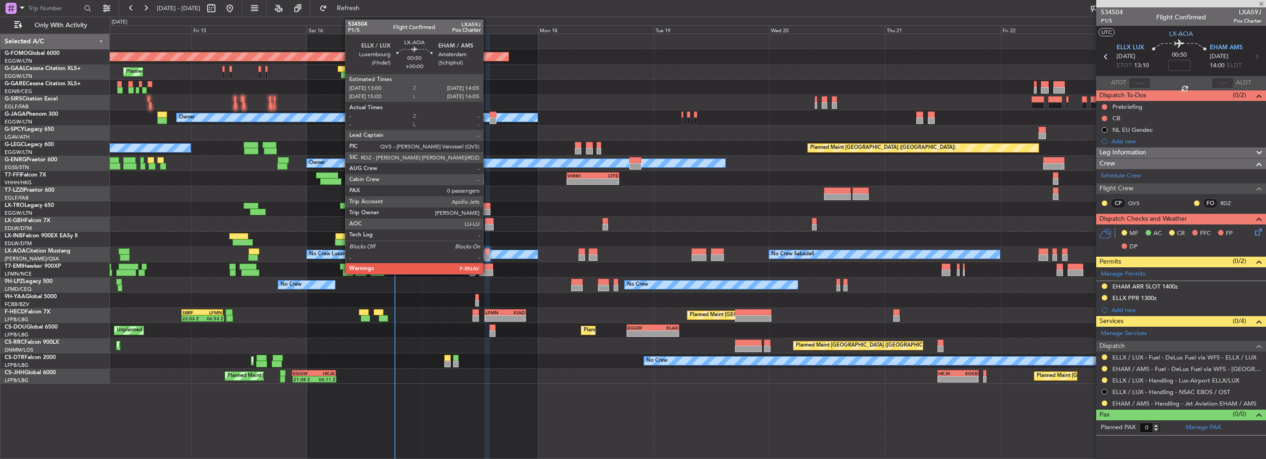
type input "+00:10"
type input "4"
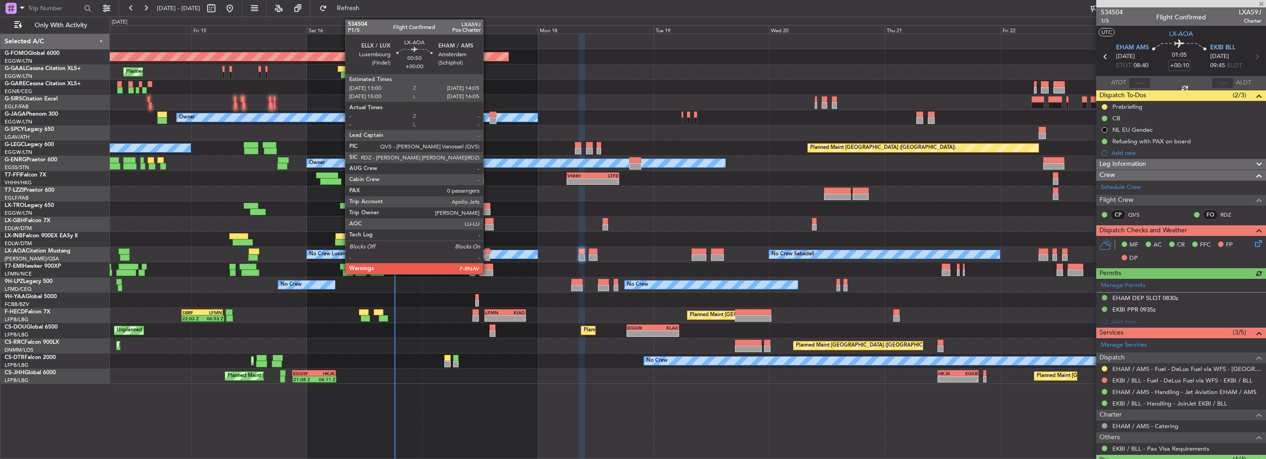
click at [487, 256] on div at bounding box center [487, 258] width 6 height 6
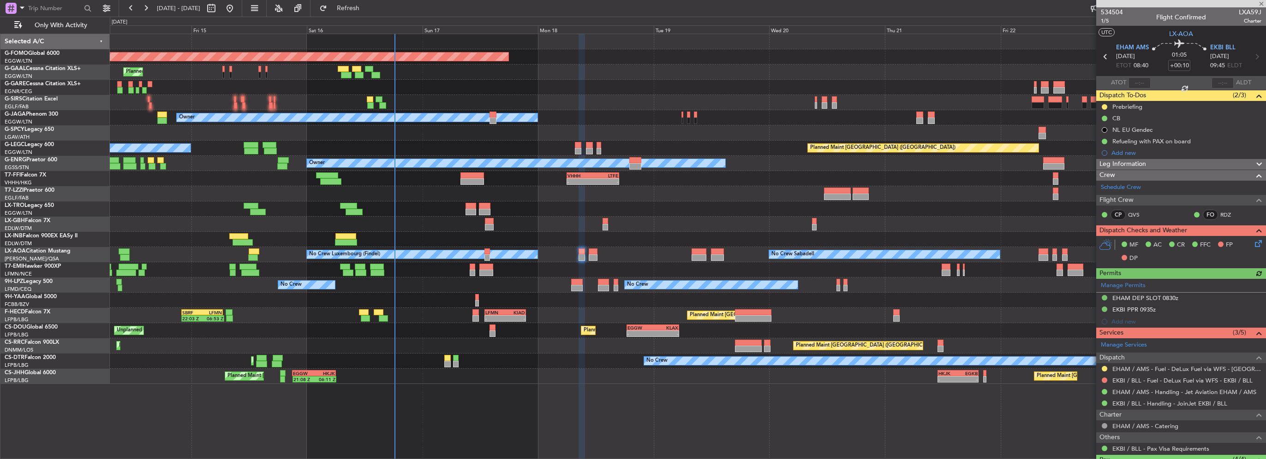
type input "0"
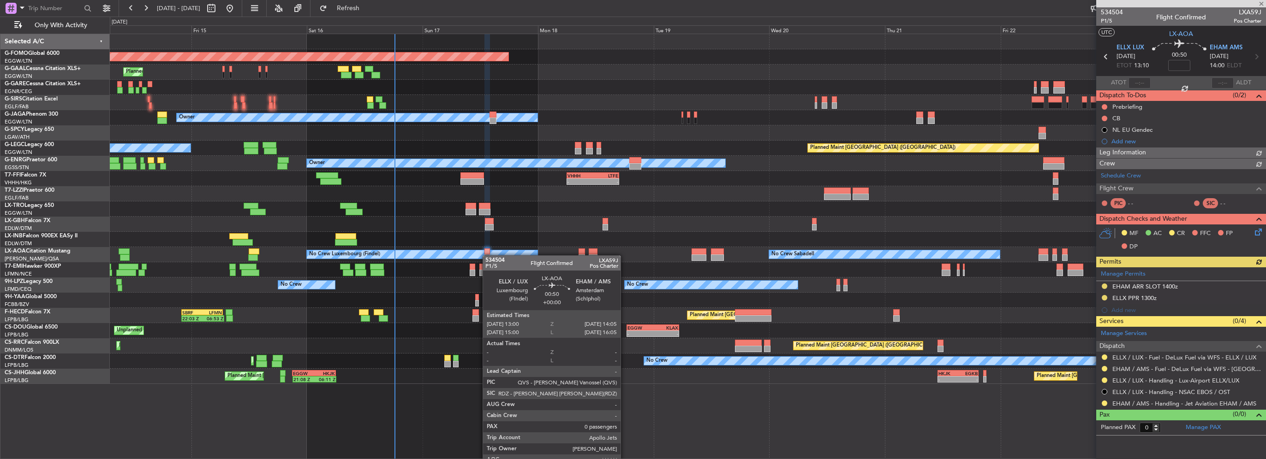
click at [487, 256] on div at bounding box center [487, 258] width 6 height 6
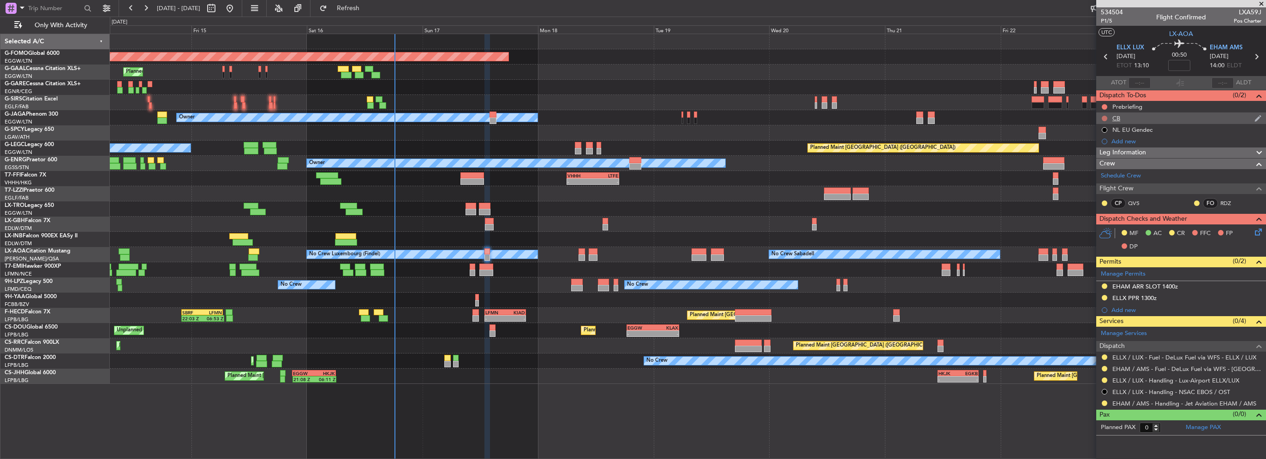
click at [1104, 120] on button at bounding box center [1105, 119] width 6 height 6
click at [1097, 159] on span "Completed" at bounding box center [1108, 159] width 30 height 9
click at [1102, 107] on button at bounding box center [1105, 107] width 6 height 6
click at [1100, 135] on span "In Progress" at bounding box center [1108, 133] width 31 height 9
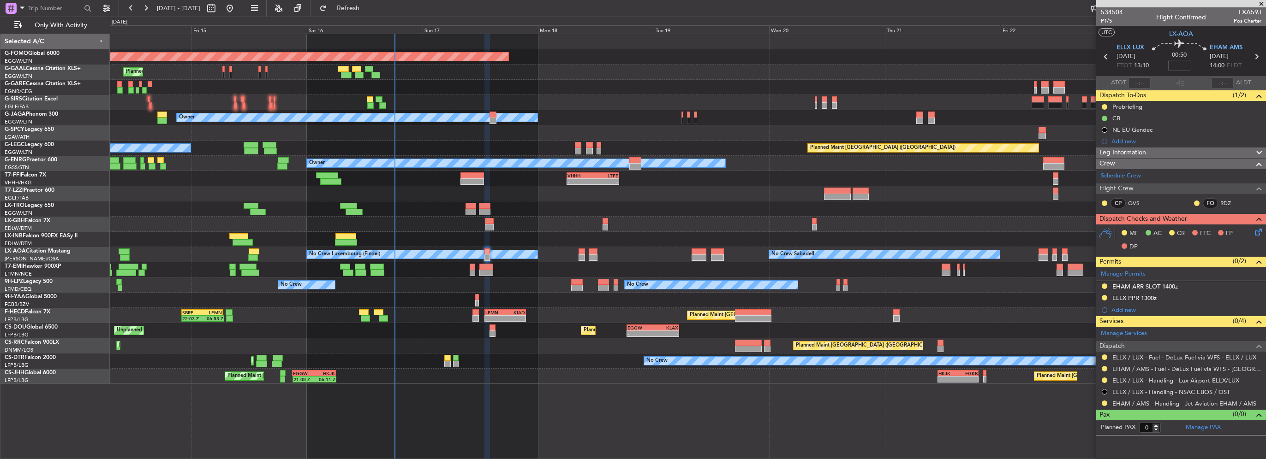
click at [1258, 228] on icon at bounding box center [1256, 230] width 7 height 7
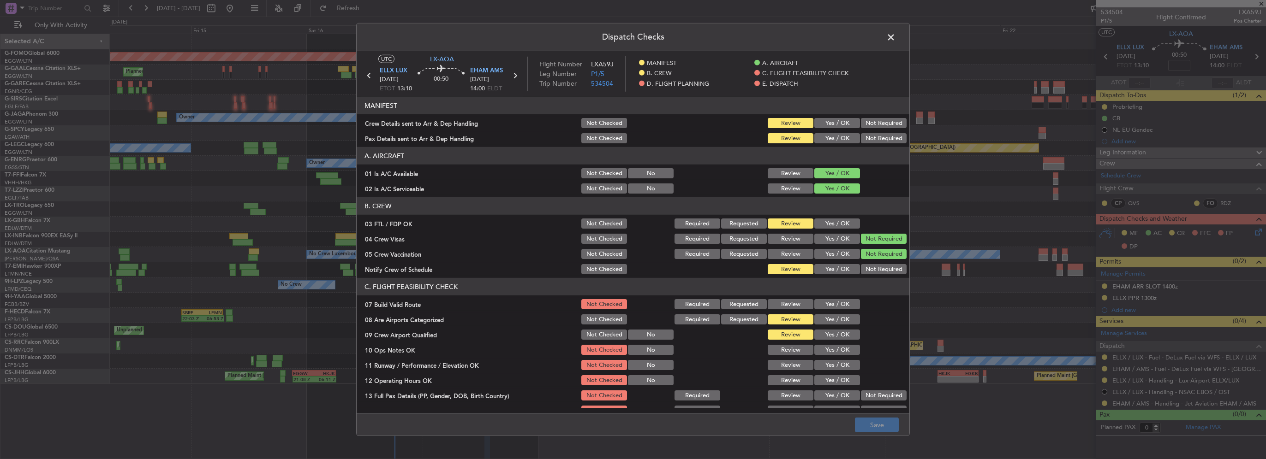
click at [830, 221] on button "Yes / OK" at bounding box center [837, 224] width 46 height 10
click at [837, 277] on article "MANIFEST Crew Details sent to Arr & Dep Handling Not Checked Review Yes / OK No…" at bounding box center [633, 252] width 553 height 311
click at [837, 268] on button "Yes / OK" at bounding box center [837, 269] width 46 height 10
click at [838, 299] on button "Yes / OK" at bounding box center [837, 304] width 46 height 10
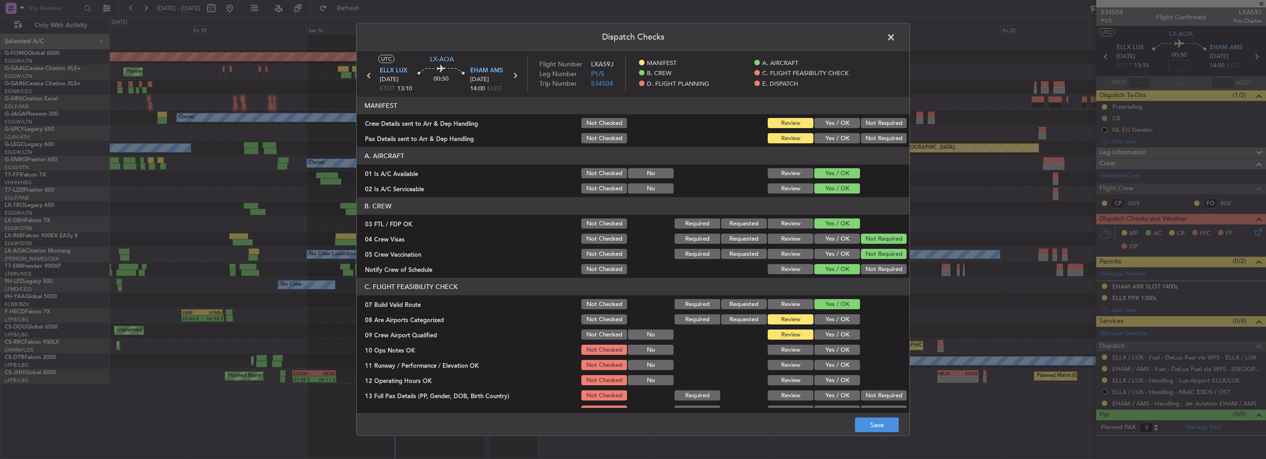
click at [840, 316] on button "Yes / OK" at bounding box center [837, 320] width 46 height 10
click at [841, 334] on button "Yes / OK" at bounding box center [837, 335] width 46 height 10
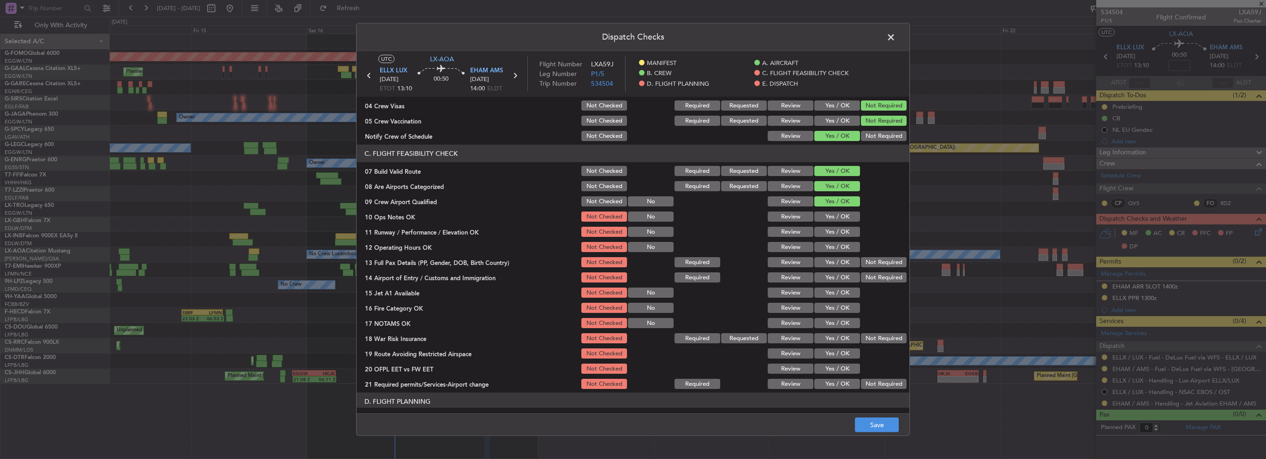
scroll to position [185, 0]
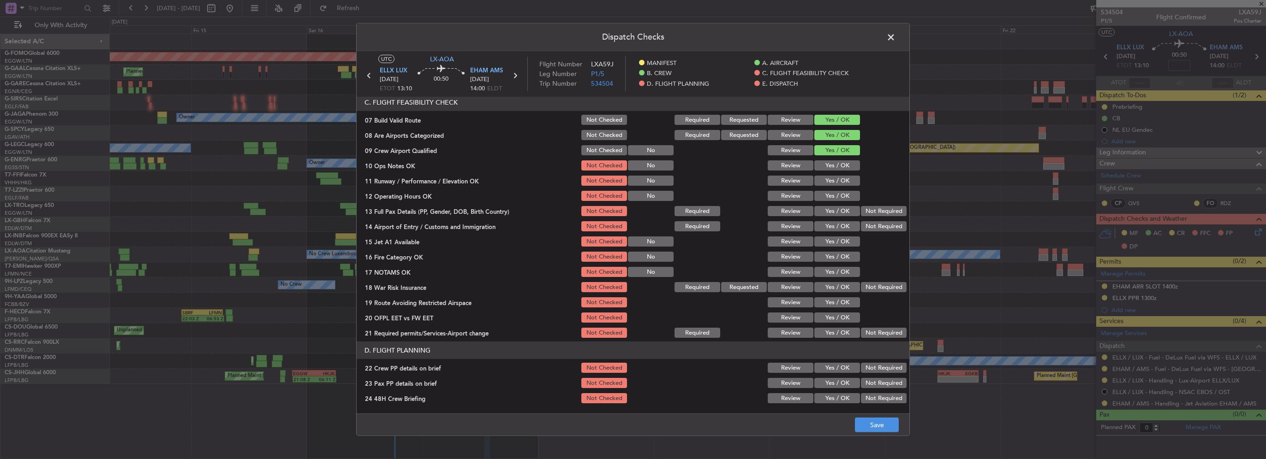
click at [832, 164] on button "Yes / OK" at bounding box center [837, 166] width 46 height 10
click at [834, 181] on button "Yes / OK" at bounding box center [837, 181] width 46 height 10
click at [836, 194] on button "Yes / OK" at bounding box center [837, 196] width 46 height 10
click at [837, 212] on button "Yes / OK" at bounding box center [837, 211] width 46 height 10
click at [839, 227] on button "Yes / OK" at bounding box center [837, 226] width 46 height 10
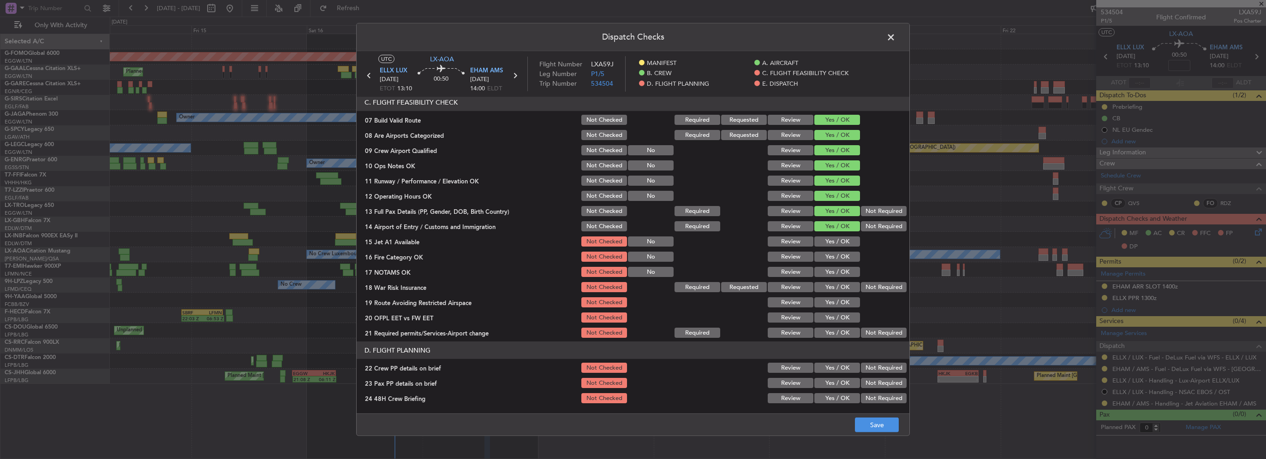
click at [841, 242] on button "Yes / OK" at bounding box center [837, 242] width 46 height 10
drag, startPoint x: 842, startPoint y: 255, endPoint x: 847, endPoint y: 279, distance: 24.5
click at [842, 256] on button "Yes / OK" at bounding box center [837, 257] width 46 height 10
click at [847, 279] on section "C. FLIGHT FEASIBILITY CHECK 07 Build Valid Route Not Checked Required Requested…" at bounding box center [633, 217] width 553 height 246
drag, startPoint x: 832, startPoint y: 265, endPoint x: 835, endPoint y: 274, distance: 9.1
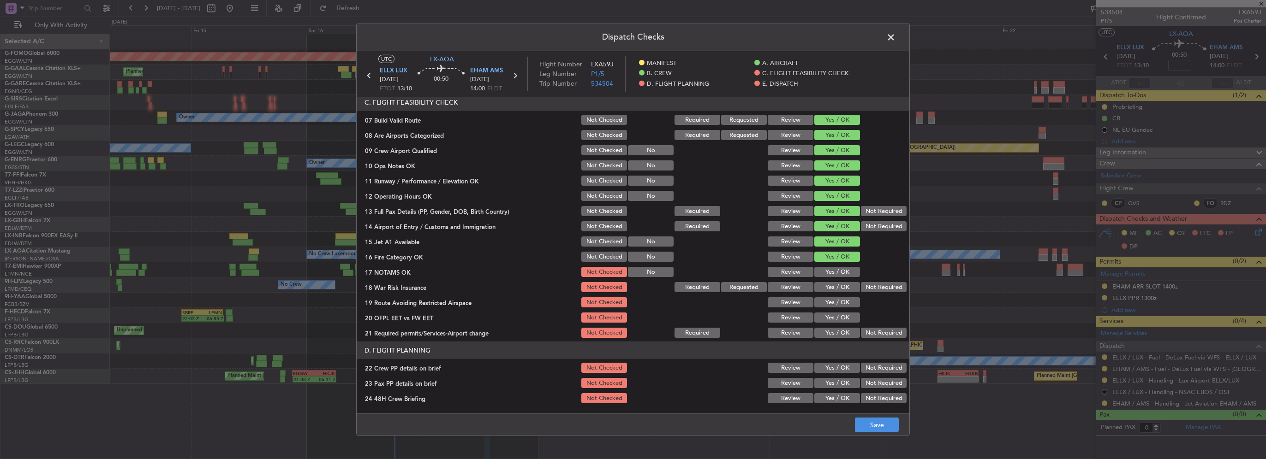
click at [832, 266] on section "C. FLIGHT FEASIBILITY CHECK 07 Build Valid Route Not Checked Required Requested…" at bounding box center [633, 217] width 553 height 246
drag, startPoint x: 835, startPoint y: 274, endPoint x: 836, endPoint y: 281, distance: 7.1
click at [835, 274] on button "Yes / OK" at bounding box center [837, 272] width 46 height 10
drag, startPoint x: 836, startPoint y: 282, endPoint x: 845, endPoint y: 293, distance: 14.5
click at [836, 283] on button "Yes / OK" at bounding box center [837, 287] width 46 height 10
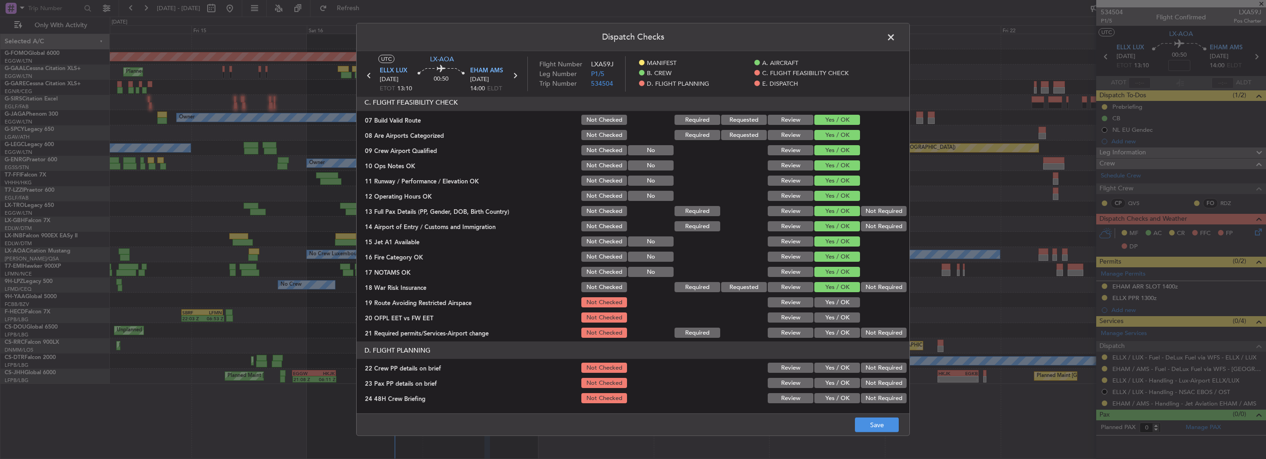
click at [845, 293] on section "C. FLIGHT FEASIBILITY CHECK 07 Build Valid Route Not Checked Required Requested…" at bounding box center [633, 217] width 553 height 246
click at [845, 304] on button "Yes / OK" at bounding box center [837, 303] width 46 height 10
click at [839, 319] on button "Yes / OK" at bounding box center [837, 318] width 46 height 10
click at [841, 337] on button "Yes / OK" at bounding box center [837, 333] width 46 height 10
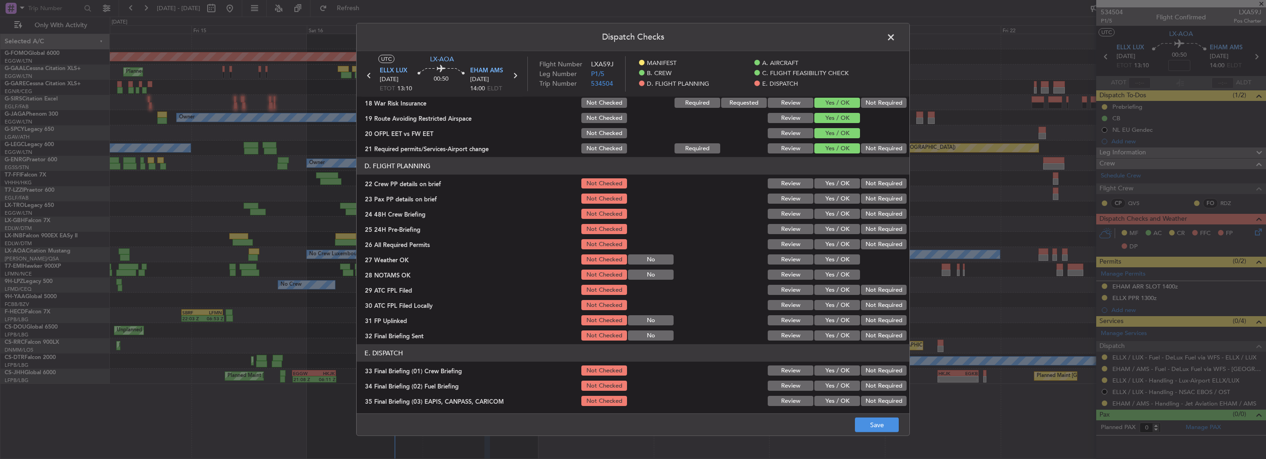
click at [831, 183] on button "Yes / OK" at bounding box center [837, 184] width 46 height 10
drag, startPoint x: 832, startPoint y: 196, endPoint x: 832, endPoint y: 201, distance: 5.1
click at [831, 198] on button "Yes / OK" at bounding box center [837, 199] width 46 height 10
click at [833, 218] on button "Yes / OK" at bounding box center [837, 214] width 46 height 10
click at [839, 231] on button "Yes / OK" at bounding box center [837, 229] width 46 height 10
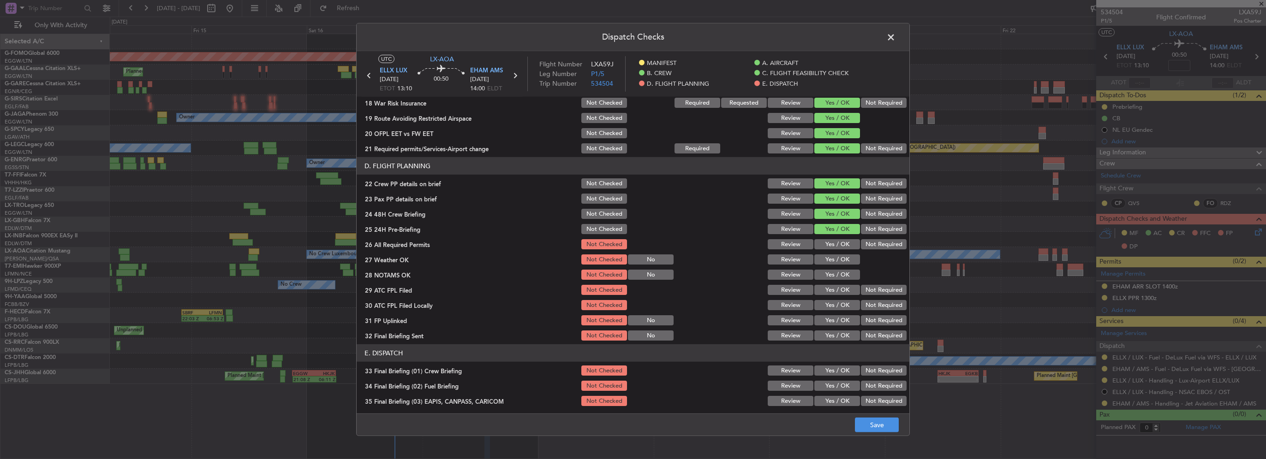
click at [840, 244] on button "Yes / OK" at bounding box center [837, 244] width 46 height 10
click at [840, 258] on button "Yes / OK" at bounding box center [837, 260] width 46 height 10
drag, startPoint x: 843, startPoint y: 279, endPoint x: 848, endPoint y: 286, distance: 8.3
click at [843, 280] on button "Yes / OK" at bounding box center [837, 275] width 46 height 10
click at [847, 290] on button "Yes / OK" at bounding box center [837, 290] width 46 height 10
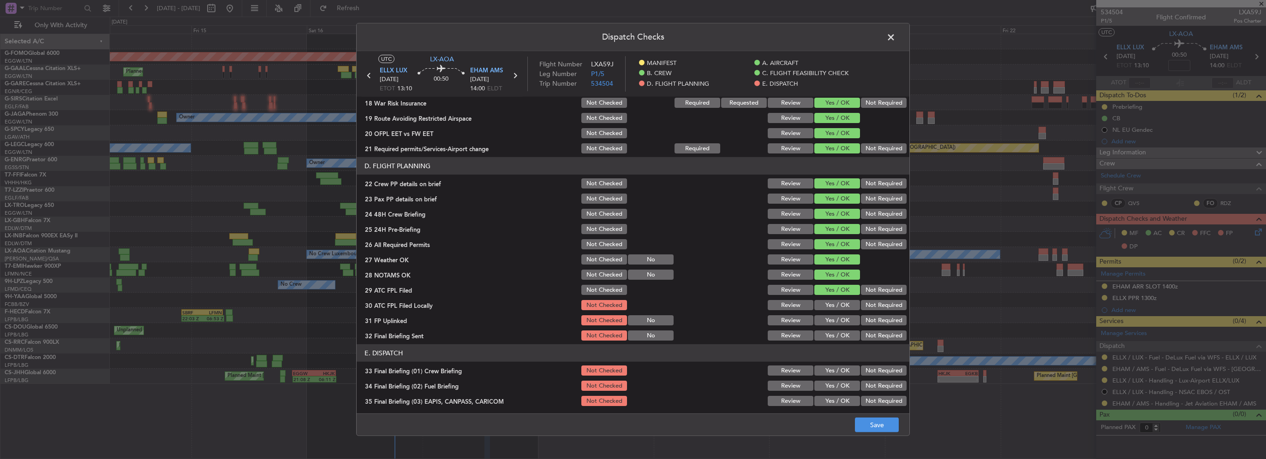
drag, startPoint x: 870, startPoint y: 303, endPoint x: 865, endPoint y: 308, distance: 6.9
click at [867, 305] on button "Not Required" at bounding box center [884, 305] width 46 height 10
click at [848, 321] on button "Yes / OK" at bounding box center [837, 321] width 46 height 10
click at [880, 337] on button "Not Required" at bounding box center [884, 336] width 46 height 10
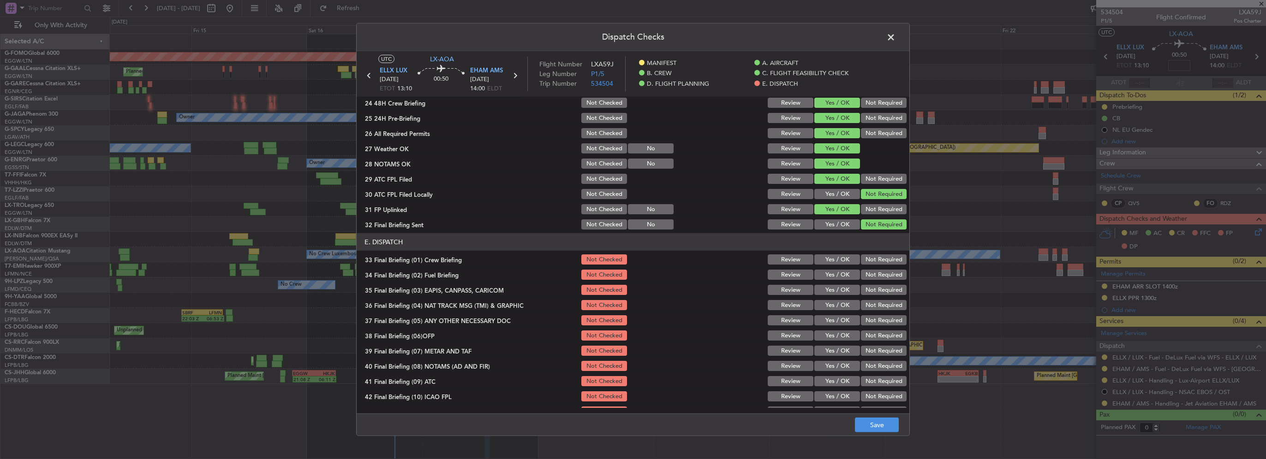
scroll to position [507, 0]
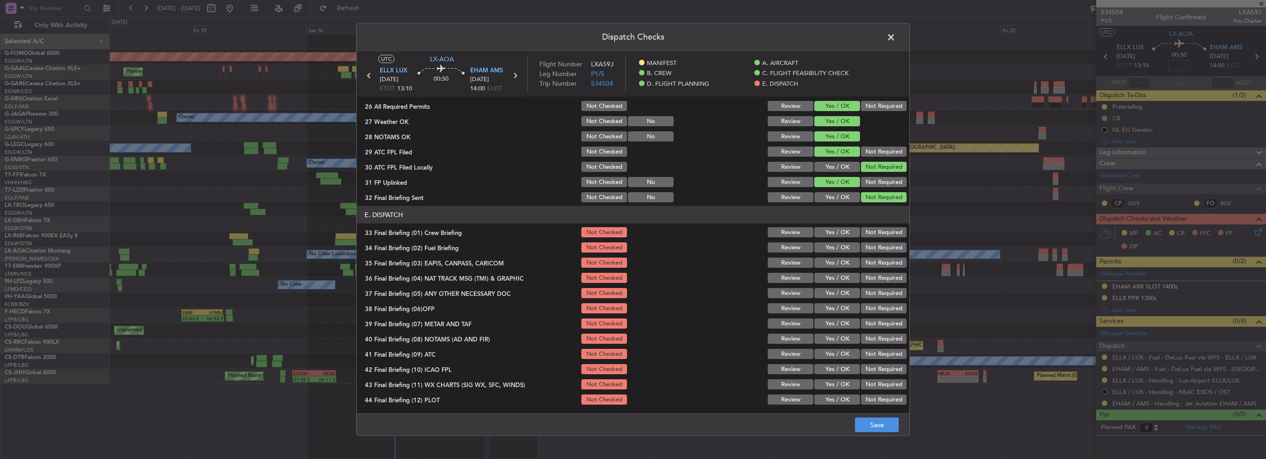
click at [838, 231] on button "Yes / OK" at bounding box center [837, 232] width 46 height 10
click at [838, 243] on button "Yes / OK" at bounding box center [837, 248] width 46 height 10
drag, startPoint x: 869, startPoint y: 262, endPoint x: 873, endPoint y: 280, distance: 18.6
click at [869, 263] on button "Not Required" at bounding box center [884, 263] width 46 height 10
click at [874, 283] on div "Not Required" at bounding box center [882, 278] width 47 height 13
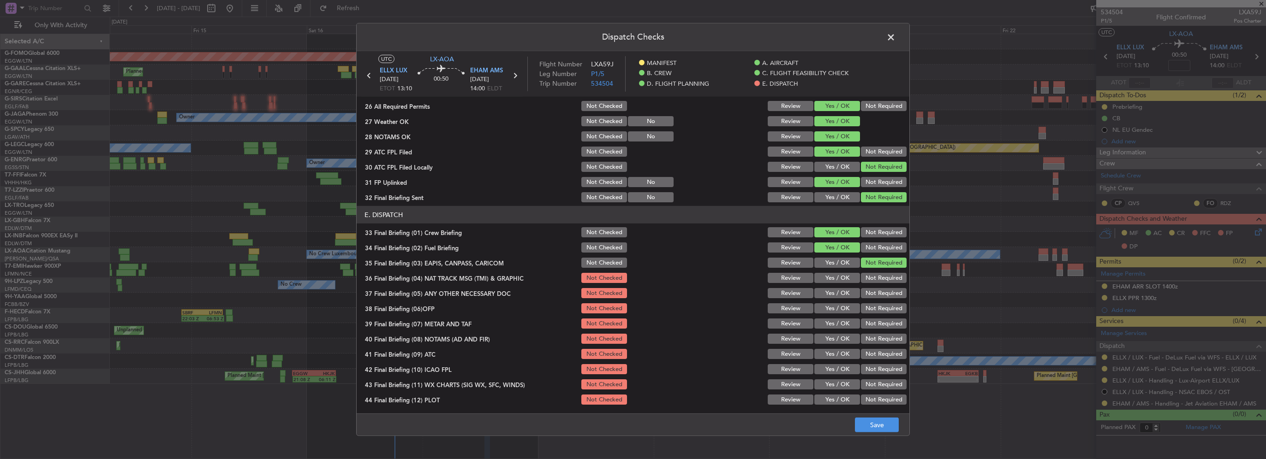
click at [868, 277] on button "Not Required" at bounding box center [884, 278] width 46 height 10
click at [838, 297] on button "Yes / OK" at bounding box center [837, 293] width 46 height 10
click at [829, 317] on div "Yes / OK" at bounding box center [836, 323] width 47 height 13
click at [831, 315] on section "E. DISPATCH 33 Final Briefing (01) Crew Briefing Not Checked Review Yes / OK No…" at bounding box center [633, 306] width 553 height 200
click at [832, 313] on button "Yes / OK" at bounding box center [837, 309] width 46 height 10
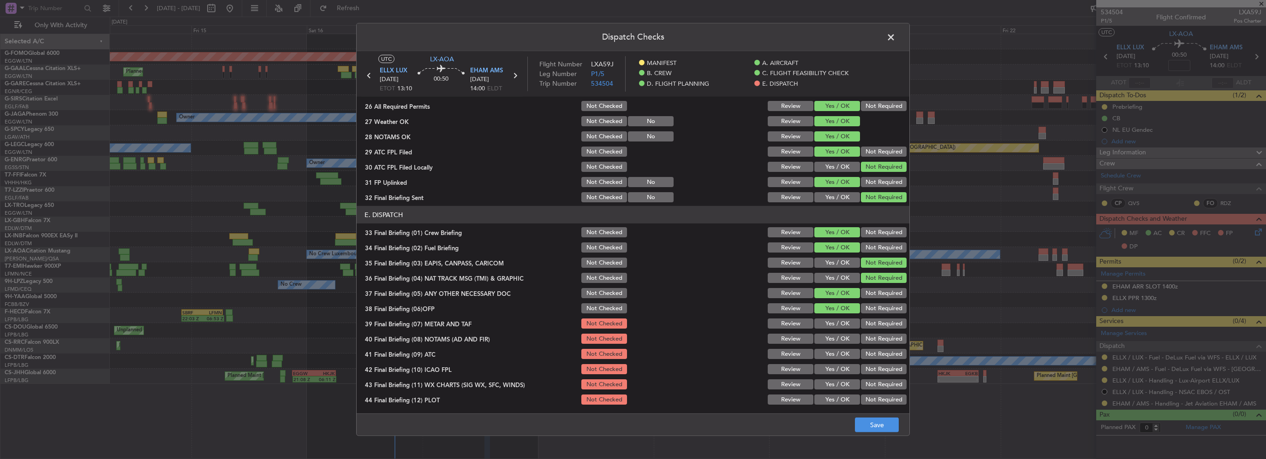
click at [838, 328] on button "Yes / OK" at bounding box center [837, 324] width 46 height 10
drag, startPoint x: 841, startPoint y: 343, endPoint x: 841, endPoint y: 355, distance: 11.6
click at [841, 347] on section "E. DISPATCH 33 Final Briefing (01) Crew Briefing Not Checked Review Yes / OK No…" at bounding box center [633, 306] width 553 height 200
click at [840, 360] on div "Yes / OK" at bounding box center [836, 354] width 47 height 13
click at [841, 374] on div "Yes / OK" at bounding box center [836, 369] width 47 height 13
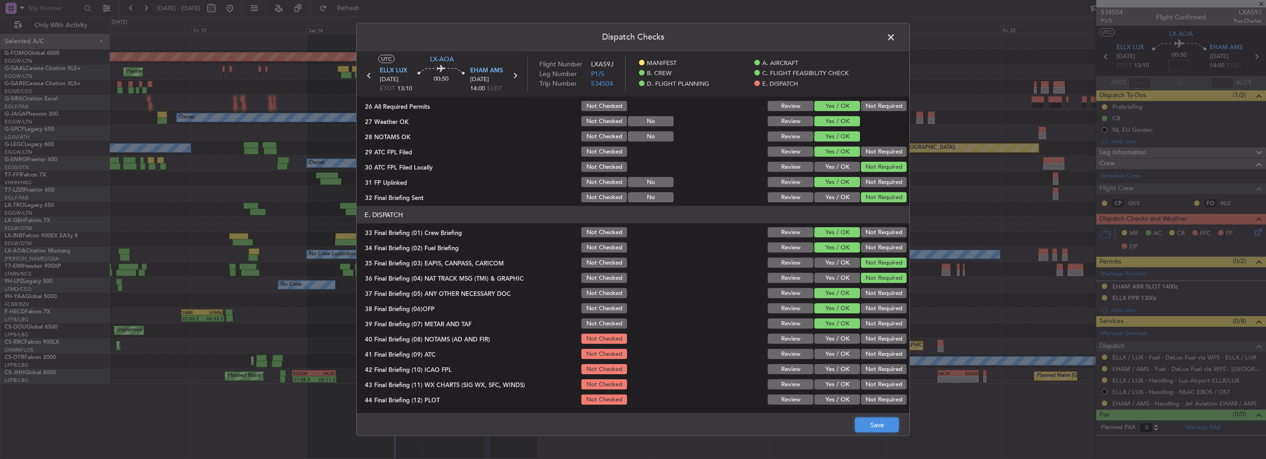
click at [875, 430] on button "Save" at bounding box center [877, 425] width 44 height 15
click at [895, 37] on span at bounding box center [895, 39] width 0 height 18
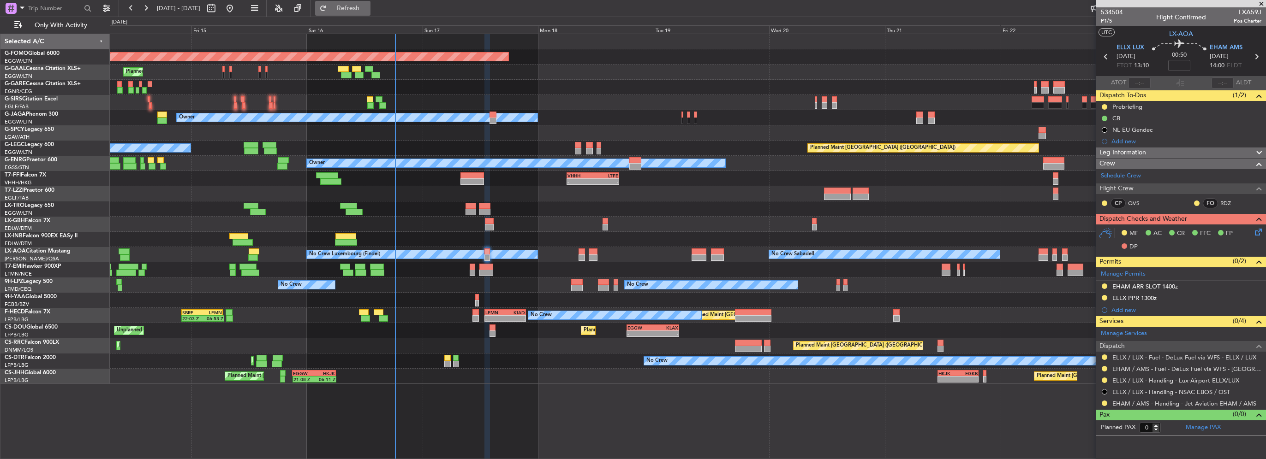
click at [368, 8] on span "Refresh" at bounding box center [348, 8] width 39 height 6
click at [368, 11] on span "Refresh" at bounding box center [348, 8] width 39 height 6
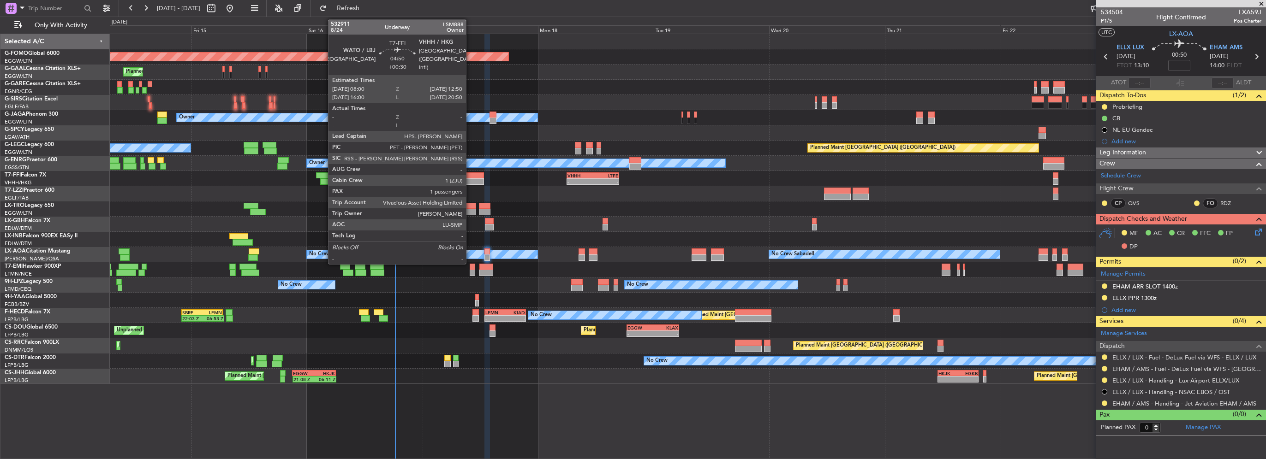
click at [470, 179] on div at bounding box center [472, 182] width 24 height 6
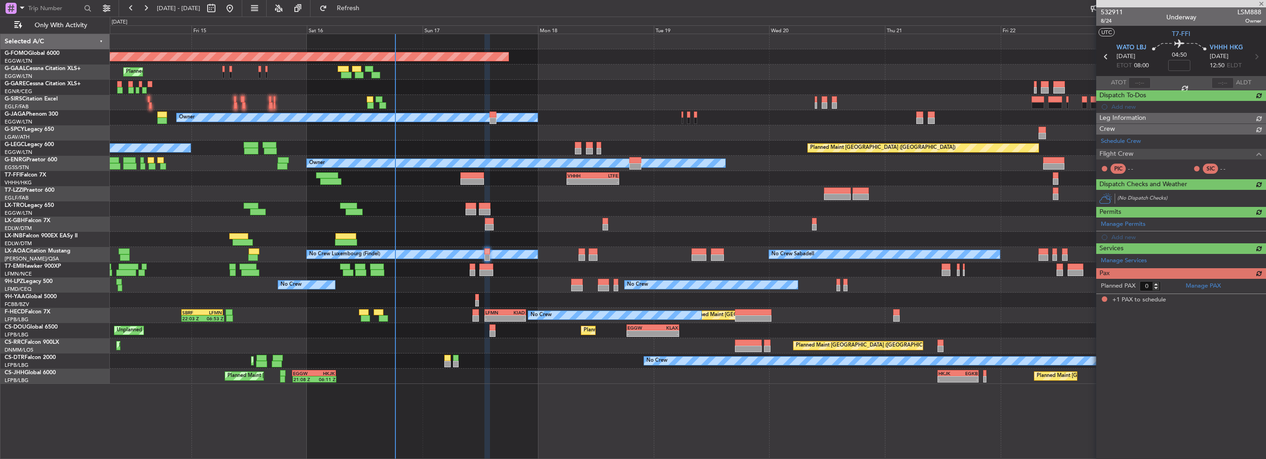
type input "+00:30"
type input "1"
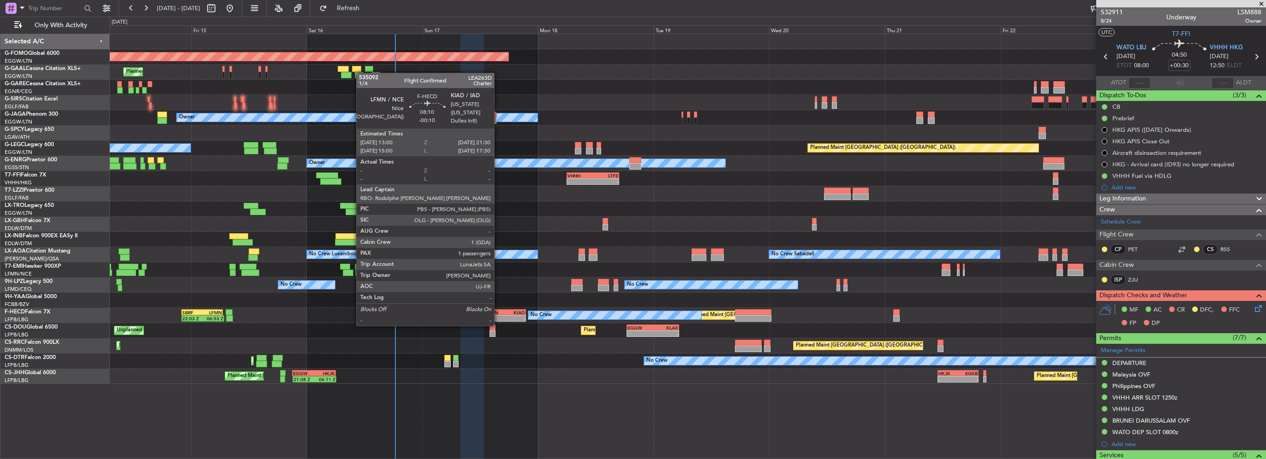
click at [498, 317] on div "-" at bounding box center [495, 319] width 20 height 6
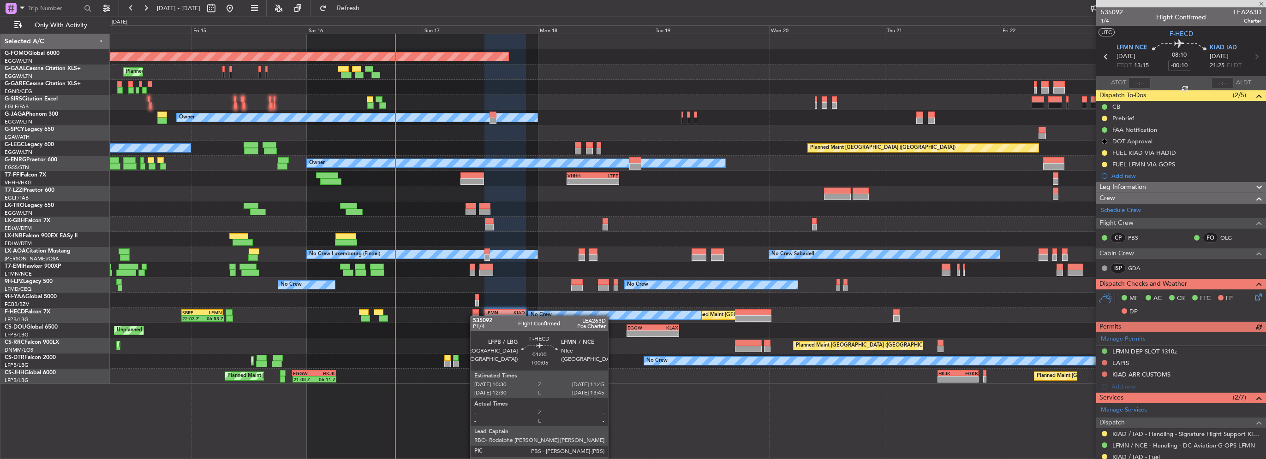
click at [475, 316] on div at bounding box center [475, 319] width 6 height 6
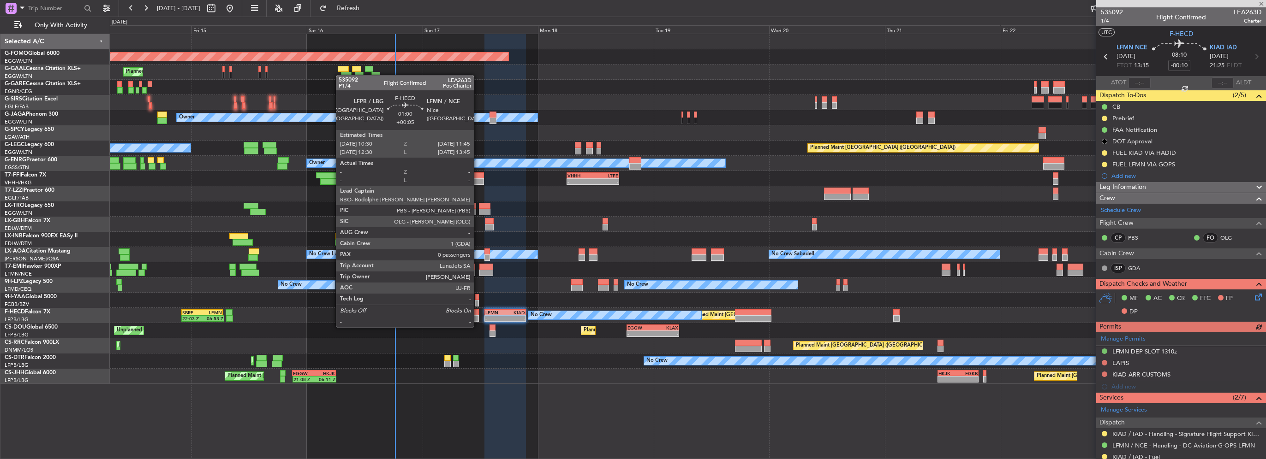
type input "+00:05"
type input "0"
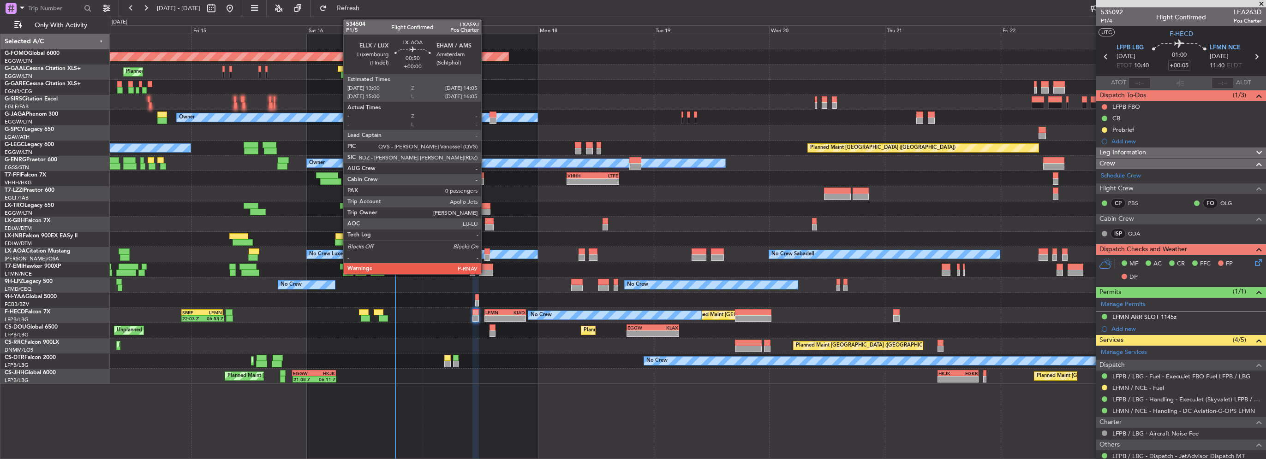
click at [485, 256] on div at bounding box center [487, 258] width 6 height 6
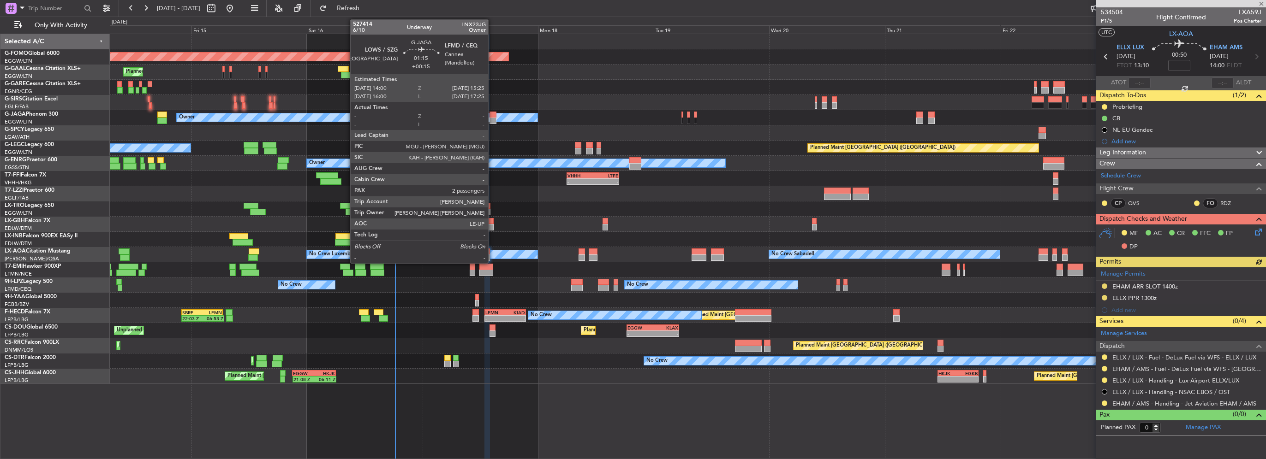
click at [492, 119] on div at bounding box center [492, 121] width 7 height 6
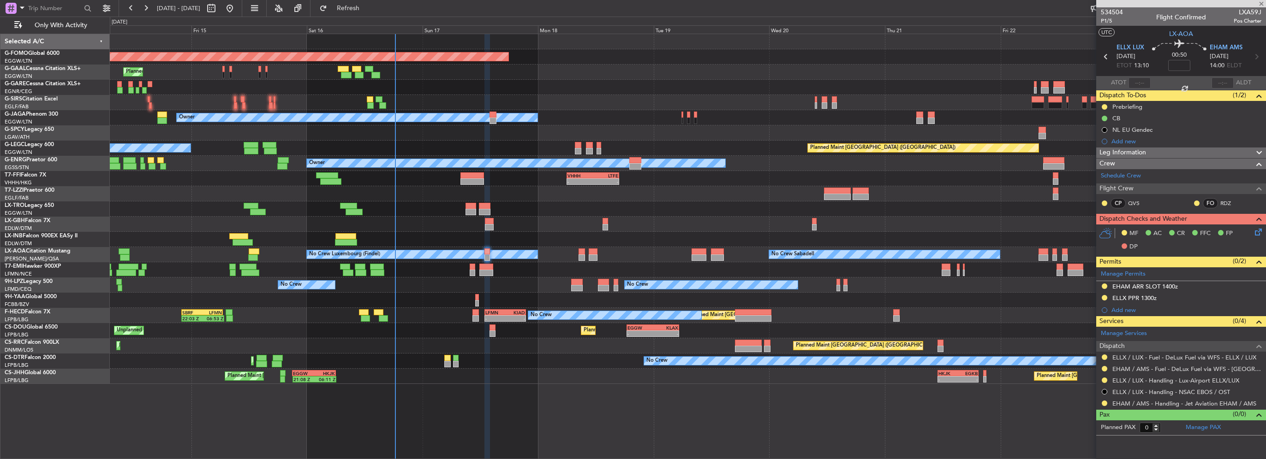
type input "+00:15"
type input "2"
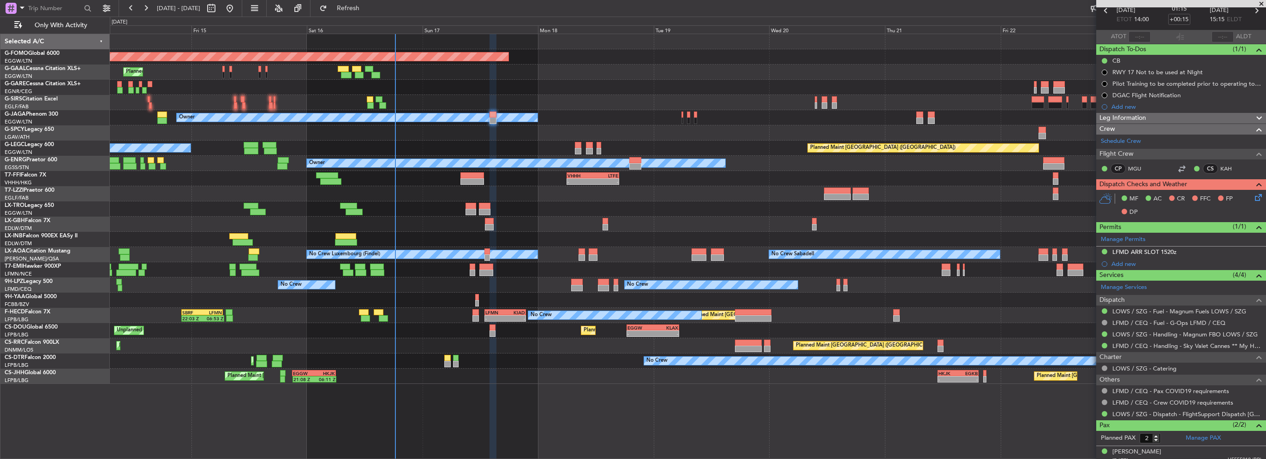
scroll to position [73, 0]
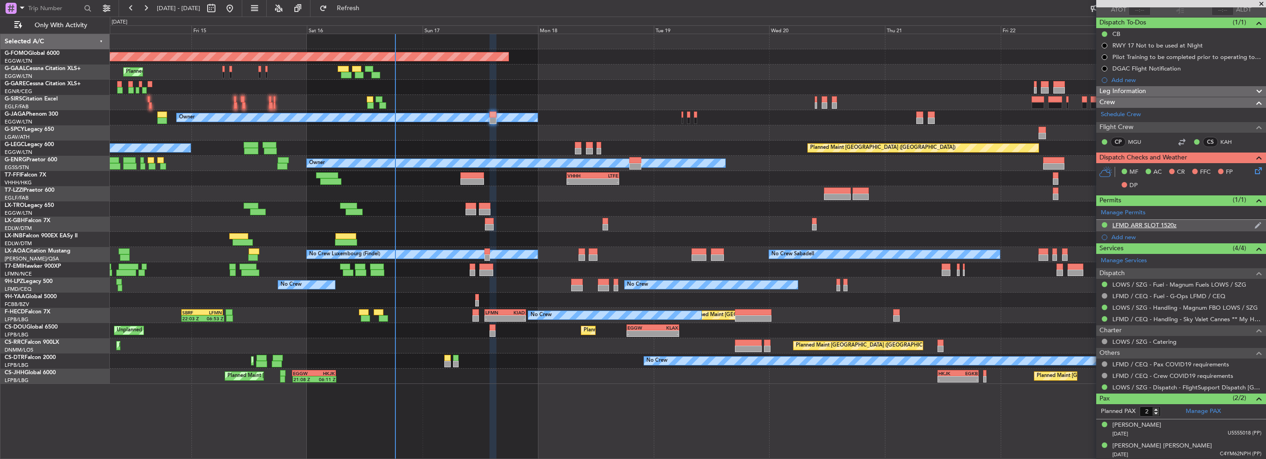
click at [1162, 227] on div "LFMD ARR SLOT 1520z" at bounding box center [1144, 225] width 64 height 8
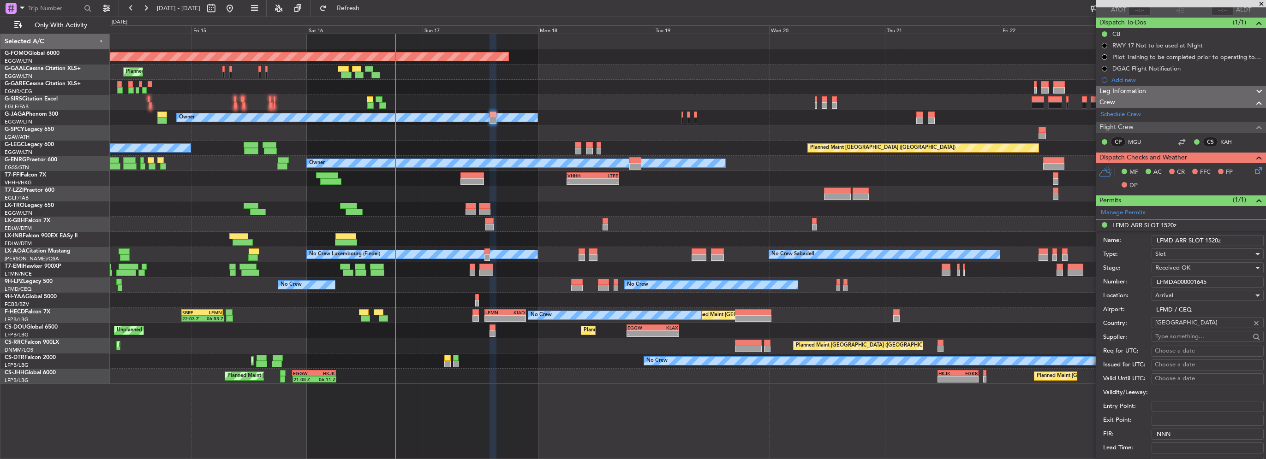
drag, startPoint x: 1220, startPoint y: 277, endPoint x: 1125, endPoint y: 277, distance: 95.0
click at [1157, 277] on input "LFMDA000001645" at bounding box center [1207, 282] width 112 height 11
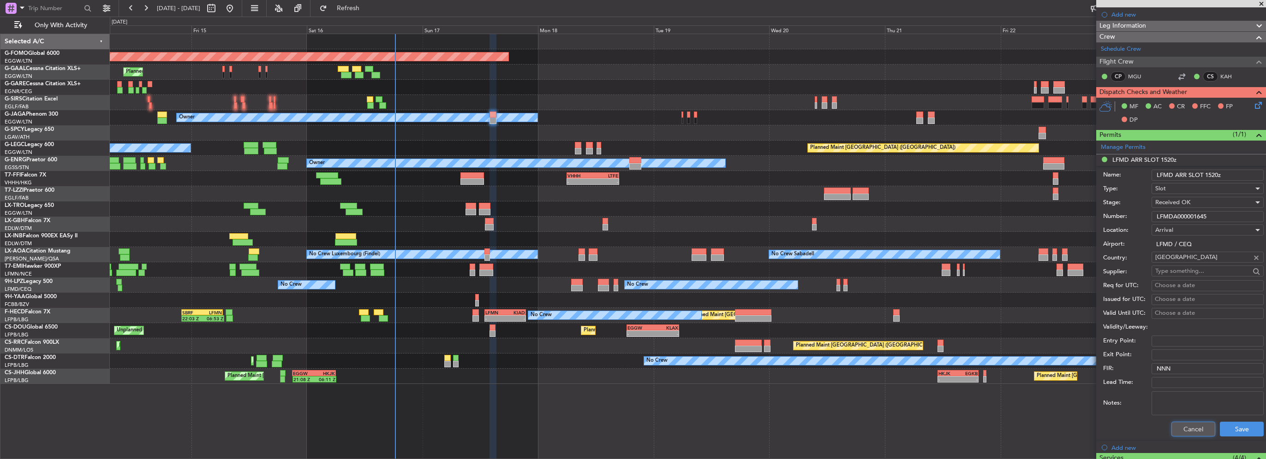
click at [1183, 433] on button "Cancel" at bounding box center [1193, 429] width 44 height 15
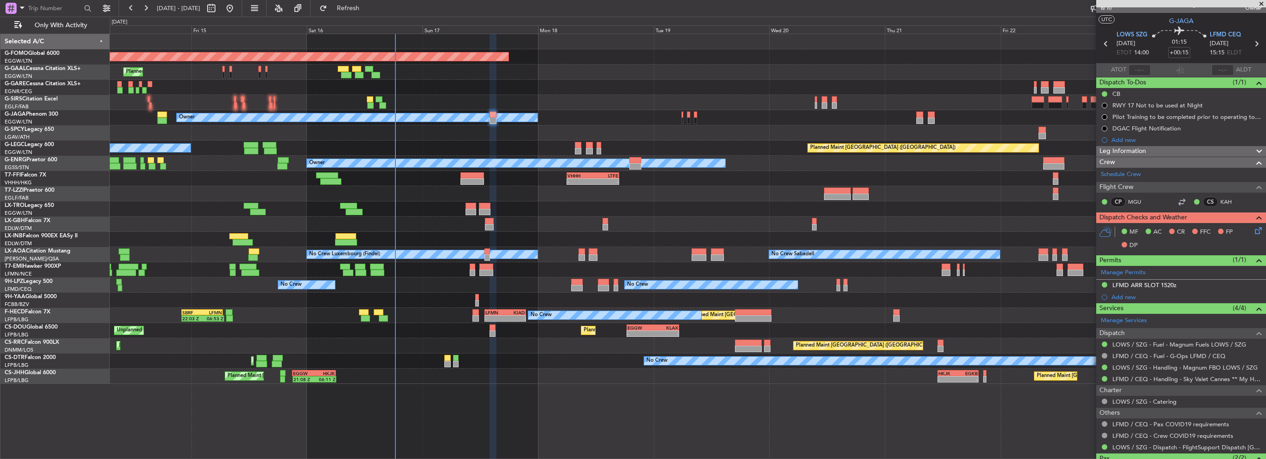
scroll to position [0, 0]
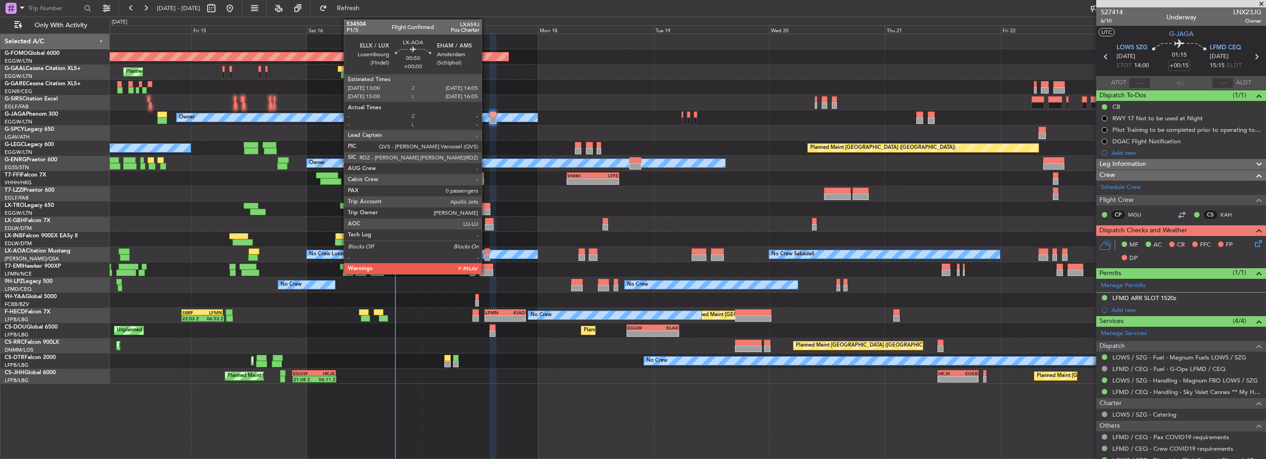
click at [486, 255] on div at bounding box center [487, 258] width 6 height 6
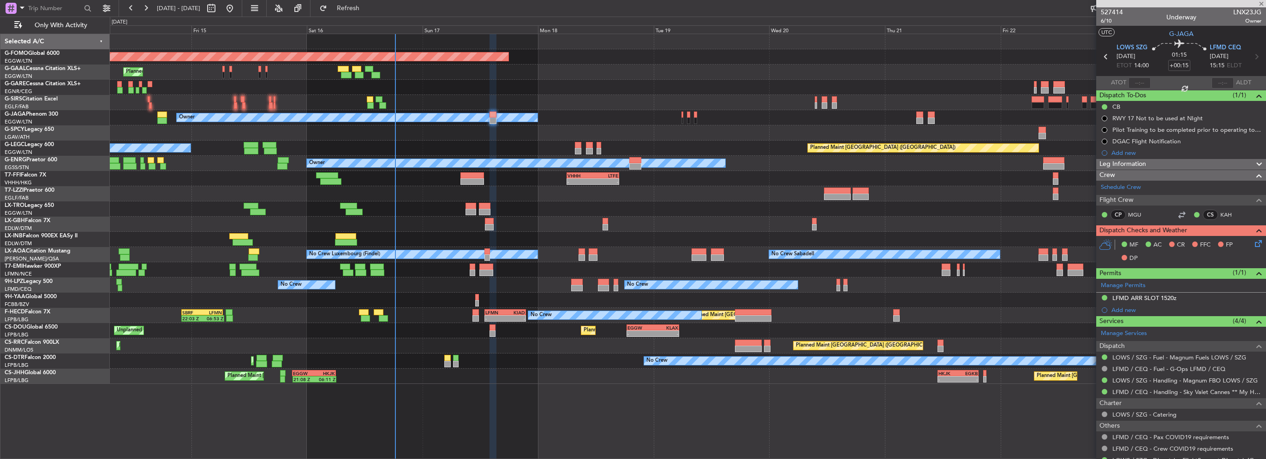
type input "0"
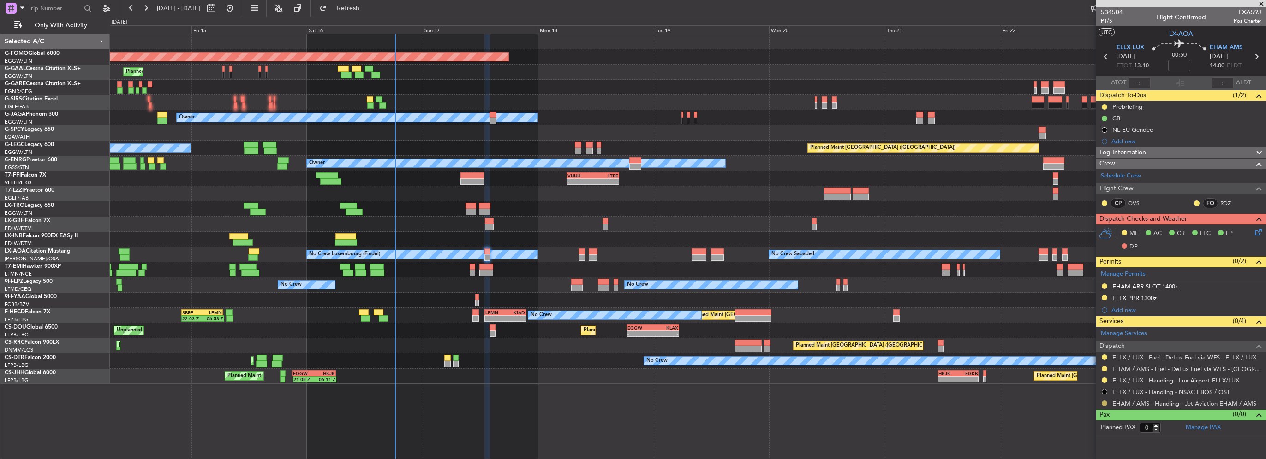
click at [1103, 403] on button at bounding box center [1105, 404] width 6 height 6
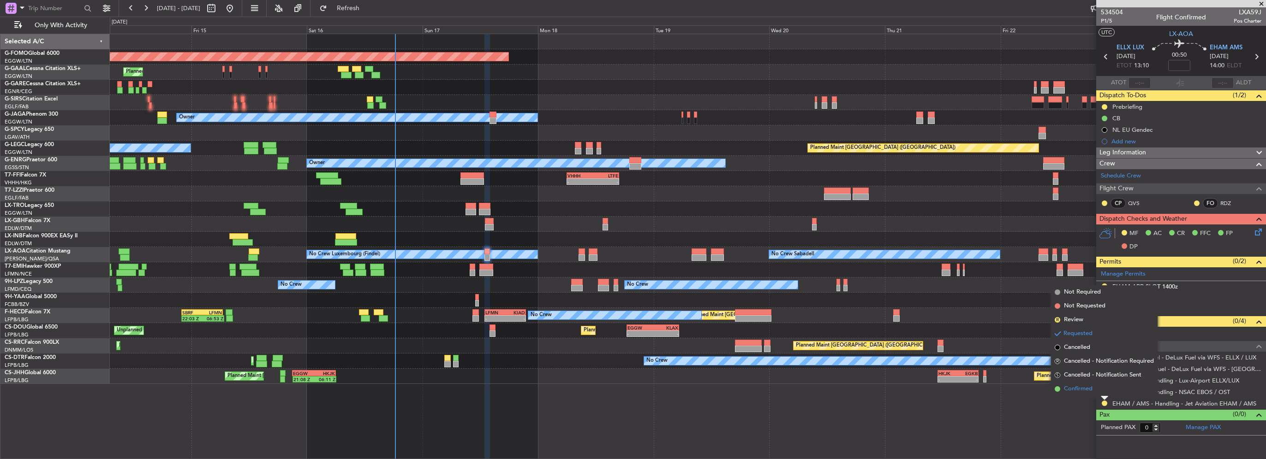
click at [1092, 392] on span "Confirmed" at bounding box center [1078, 389] width 29 height 9
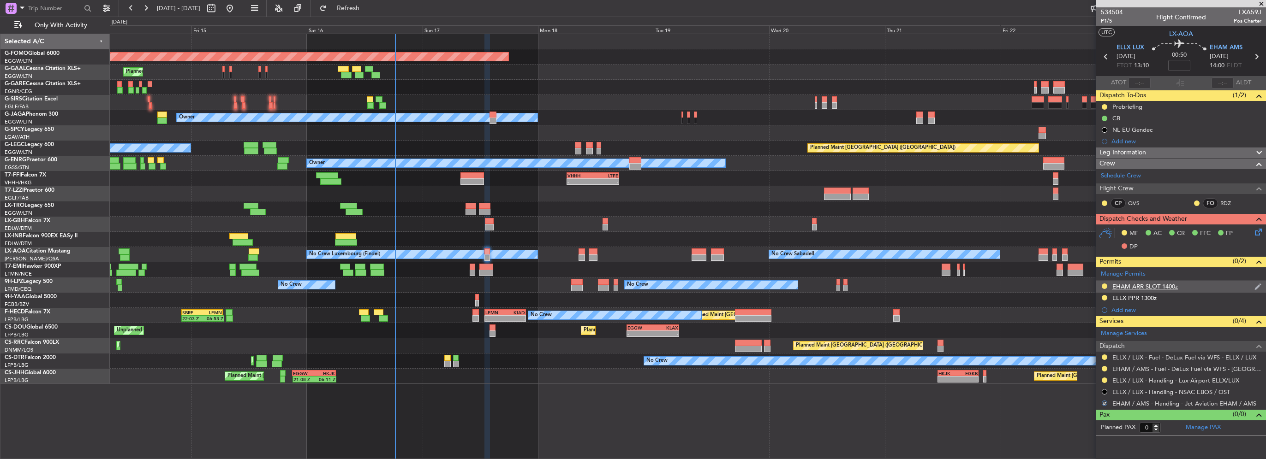
click at [1170, 288] on div "EHAM ARR SLOT 1400z" at bounding box center [1145, 287] width 66 height 8
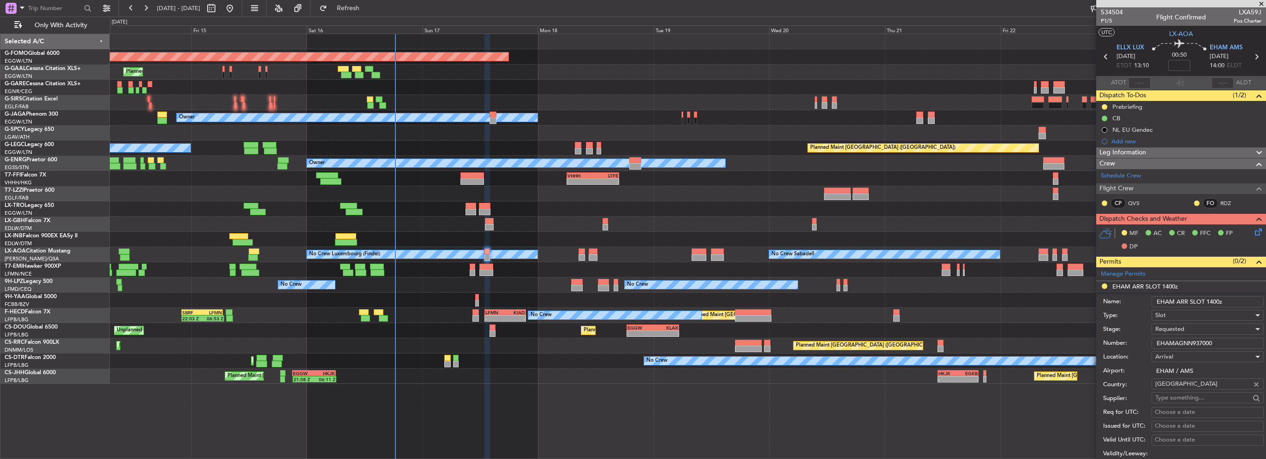
click at [1216, 302] on input "EHAM ARR SLOT 1400z" at bounding box center [1207, 302] width 112 height 11
type input "EHAM ARR SLOT 1405z"
click at [1185, 344] on input "EHAMAGNN937000" at bounding box center [1207, 343] width 112 height 11
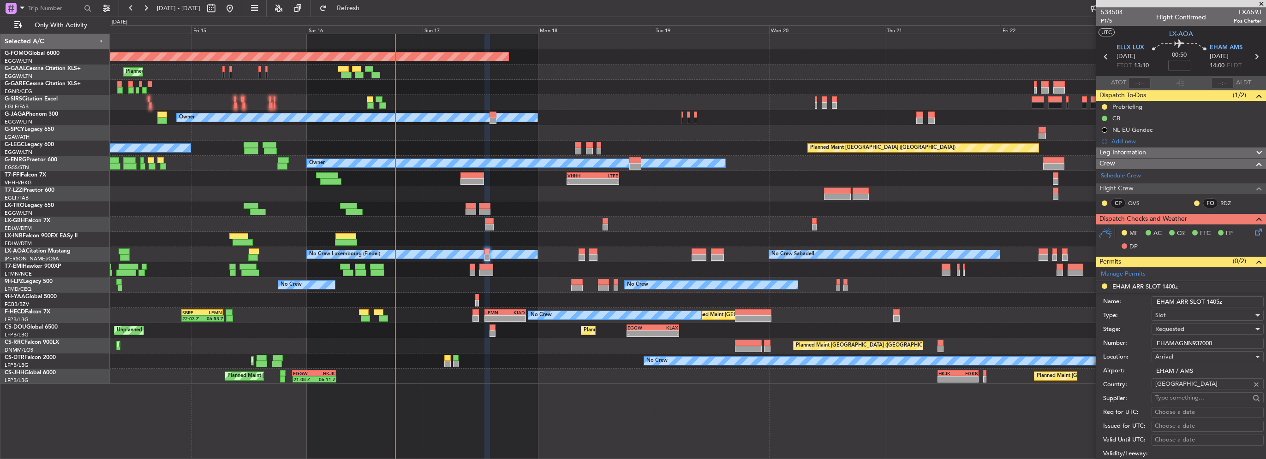
click at [1197, 332] on div "Requested" at bounding box center [1204, 329] width 98 height 14
click at [1190, 401] on span "Received OK" at bounding box center [1204, 399] width 97 height 14
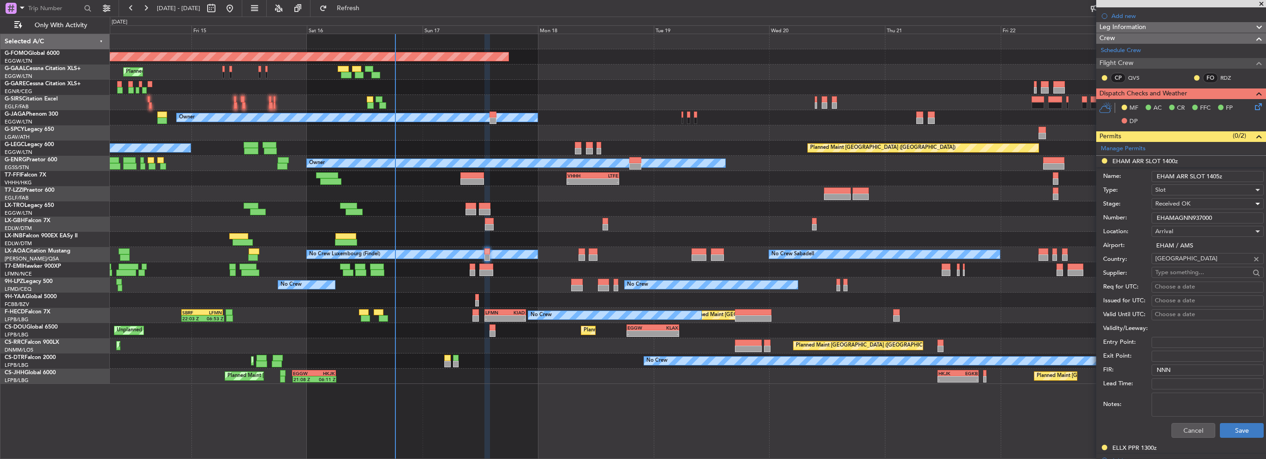
scroll to position [138, 0]
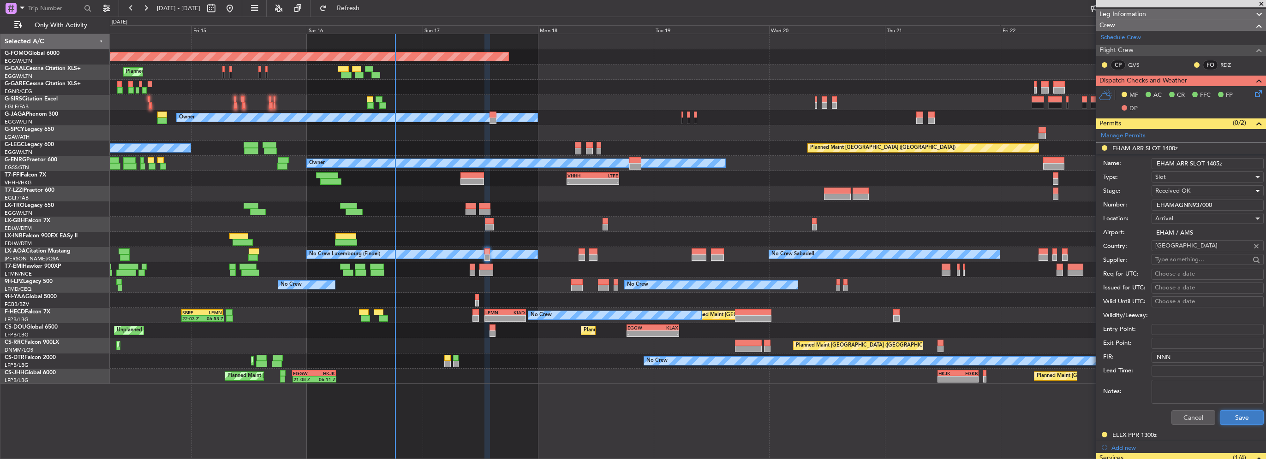
click at [1228, 417] on button "Save" at bounding box center [1242, 418] width 44 height 15
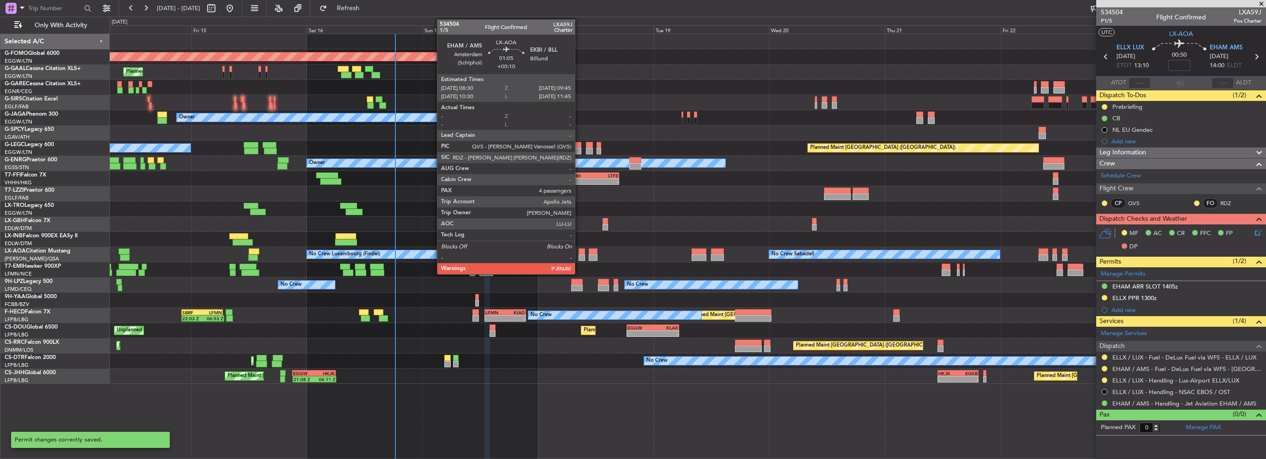
scroll to position [0, 0]
click at [579, 255] on div at bounding box center [582, 258] width 6 height 6
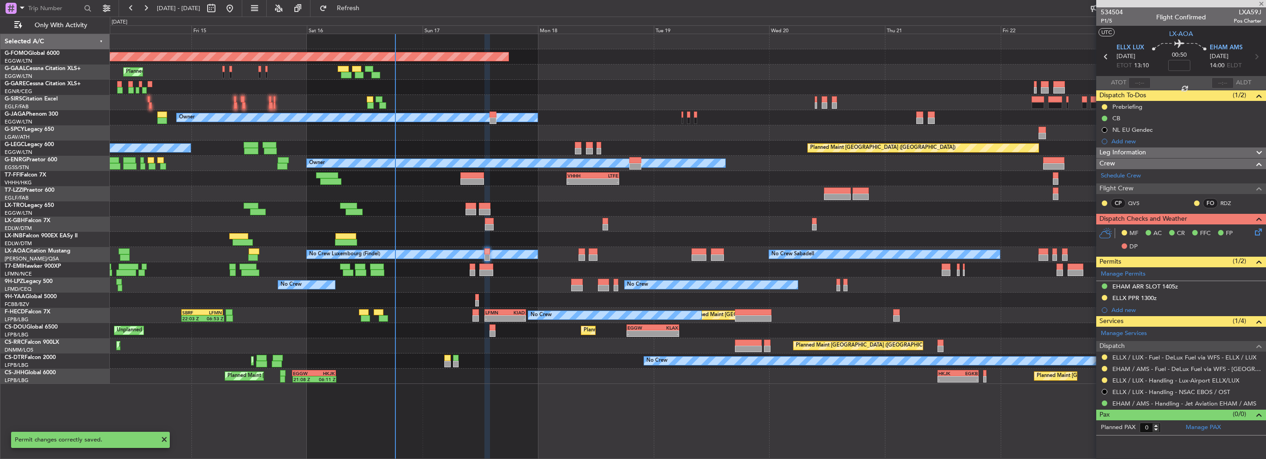
type input "+00:10"
type input "4"
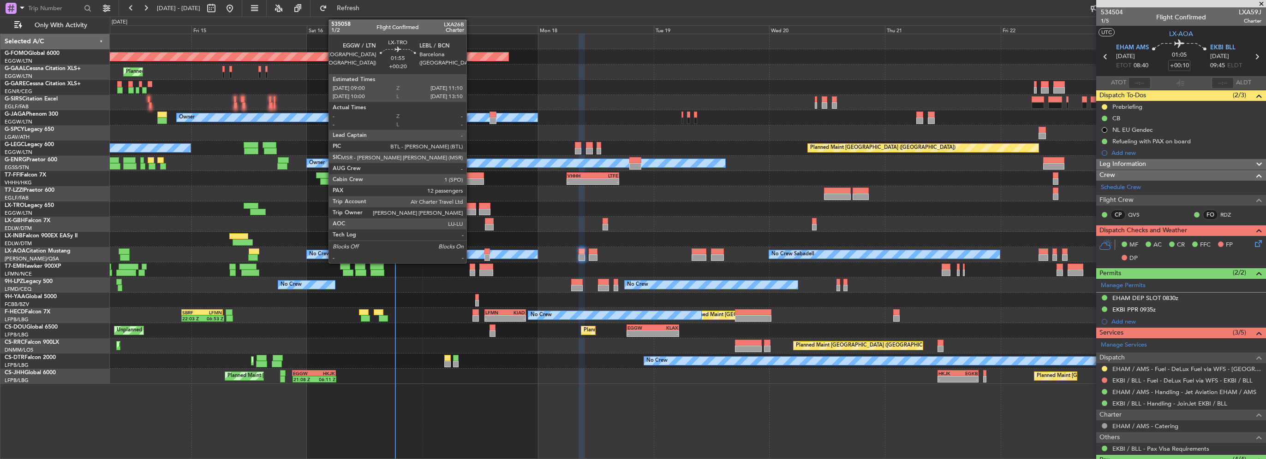
click at [471, 209] on div at bounding box center [470, 212] width 11 height 6
type input "+00:20"
type input "12"
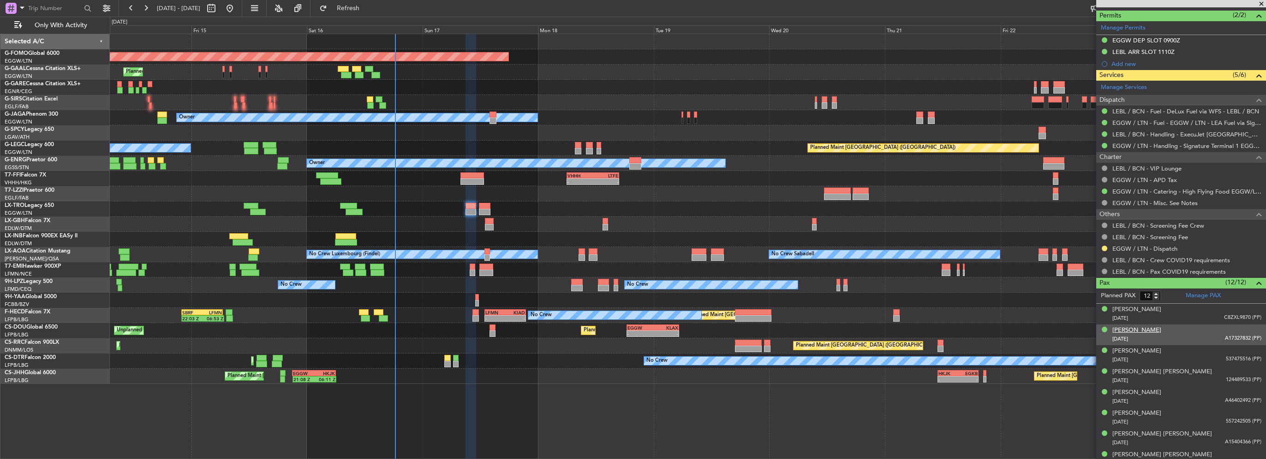
scroll to position [185, 0]
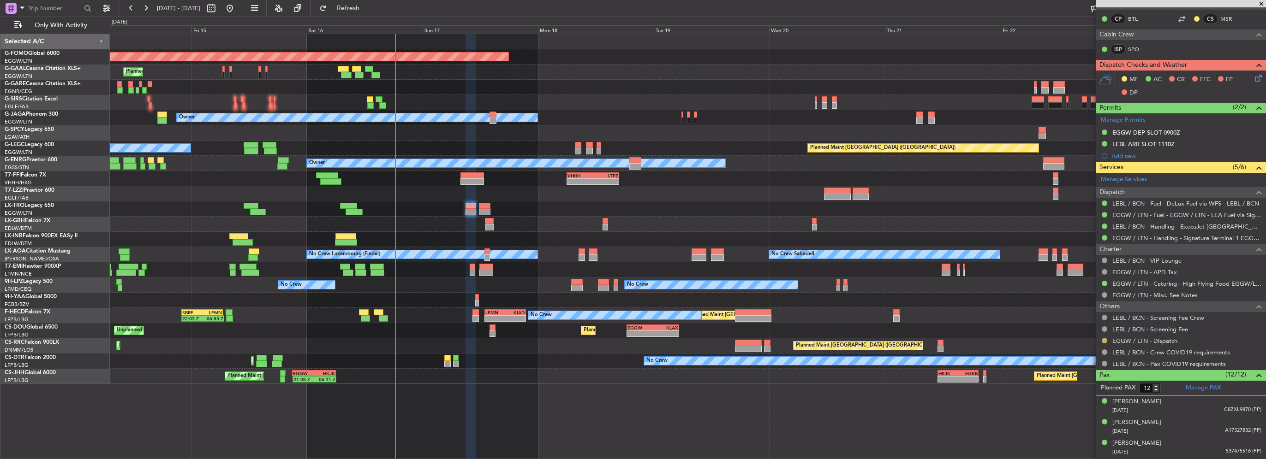
click at [1105, 340] on button at bounding box center [1105, 341] width 6 height 6
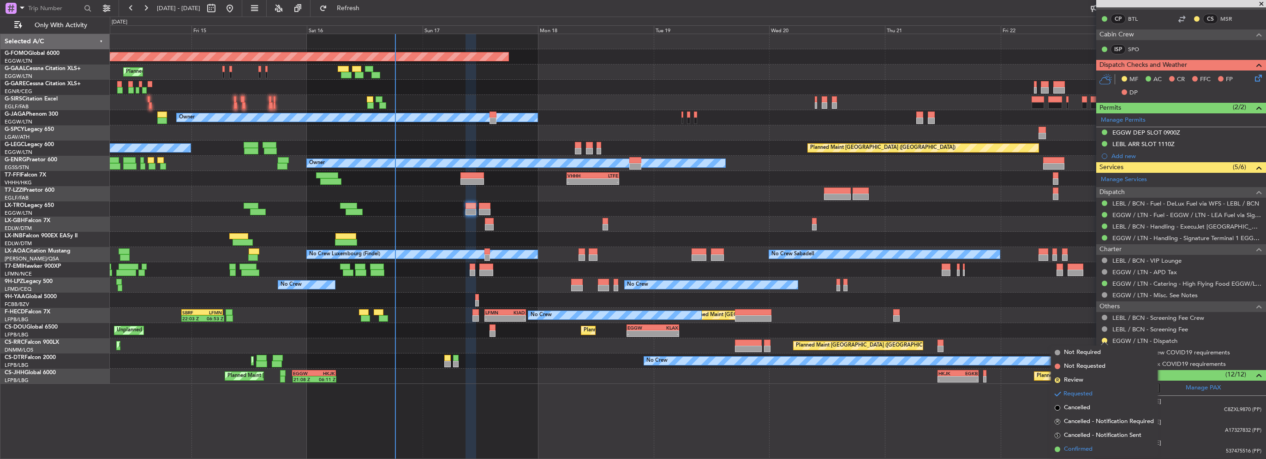
click at [1083, 448] on span "Confirmed" at bounding box center [1078, 449] width 29 height 9
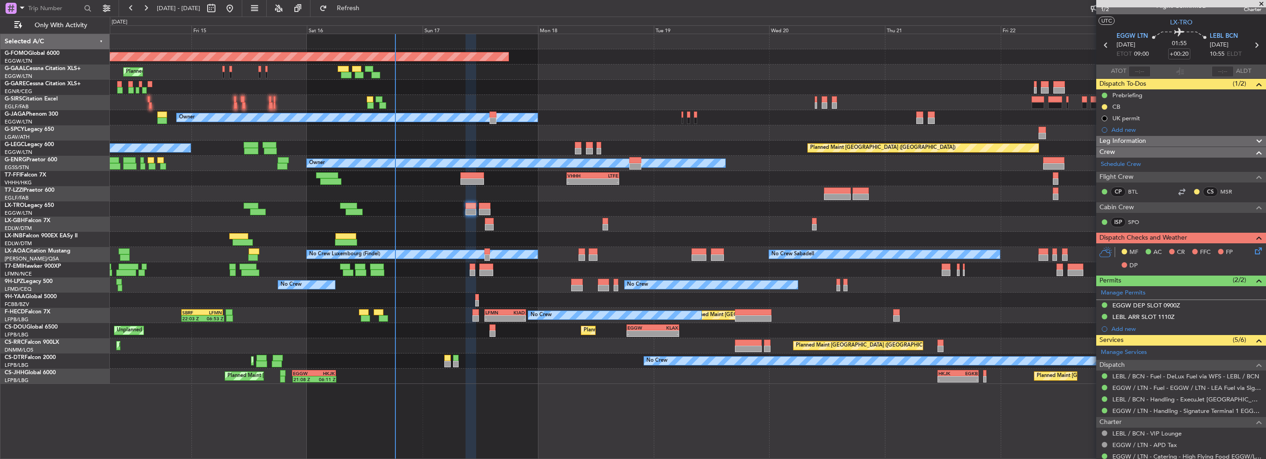
scroll to position [0, 0]
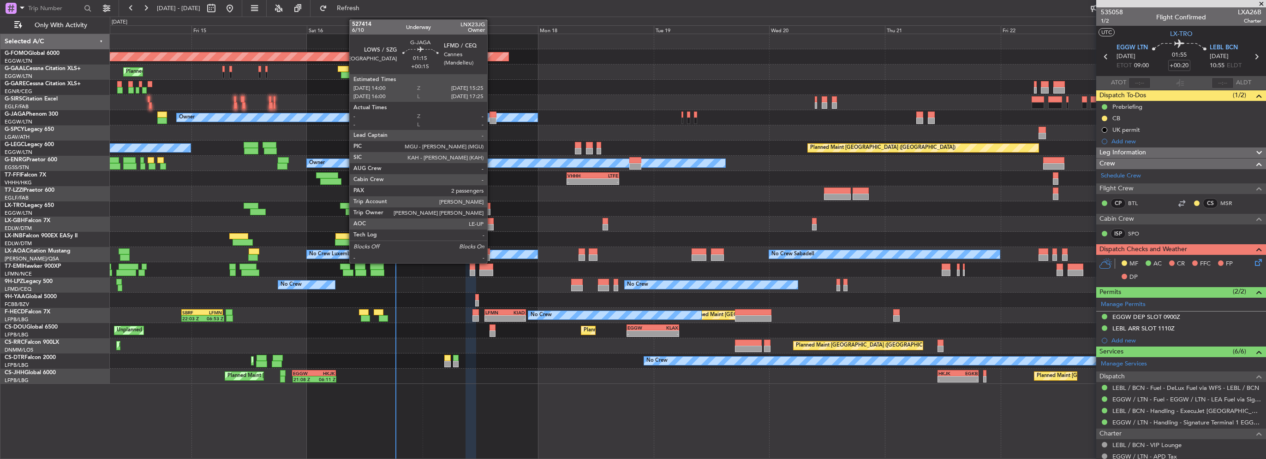
click at [491, 116] on div at bounding box center [492, 115] width 7 height 6
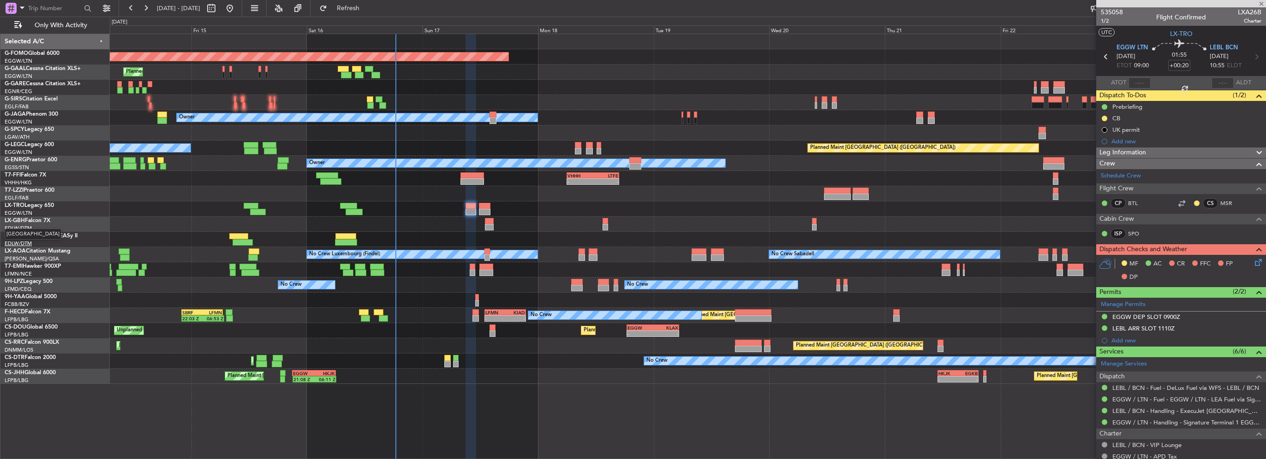
type input "+00:15"
type input "2"
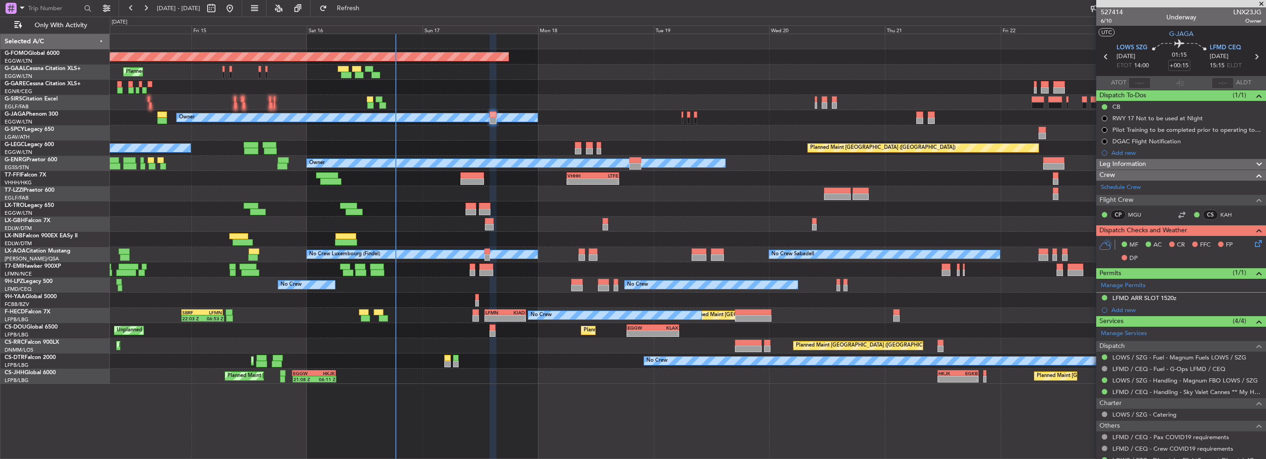
click at [1193, 163] on div "Leg Information" at bounding box center [1181, 164] width 170 height 11
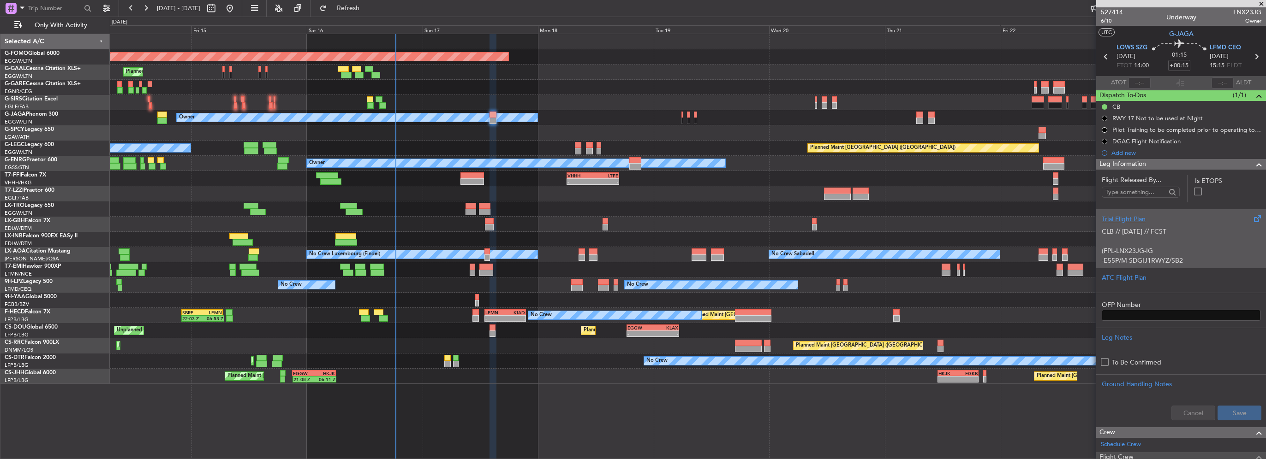
click at [1135, 231] on div "CLB // 15AUG // FCST (FPL-LNX23JG-IG -E55P/M-SDGIJ1RWYZ/SB2 -LOWS1400 -N0426F34…" at bounding box center [1181, 243] width 159 height 39
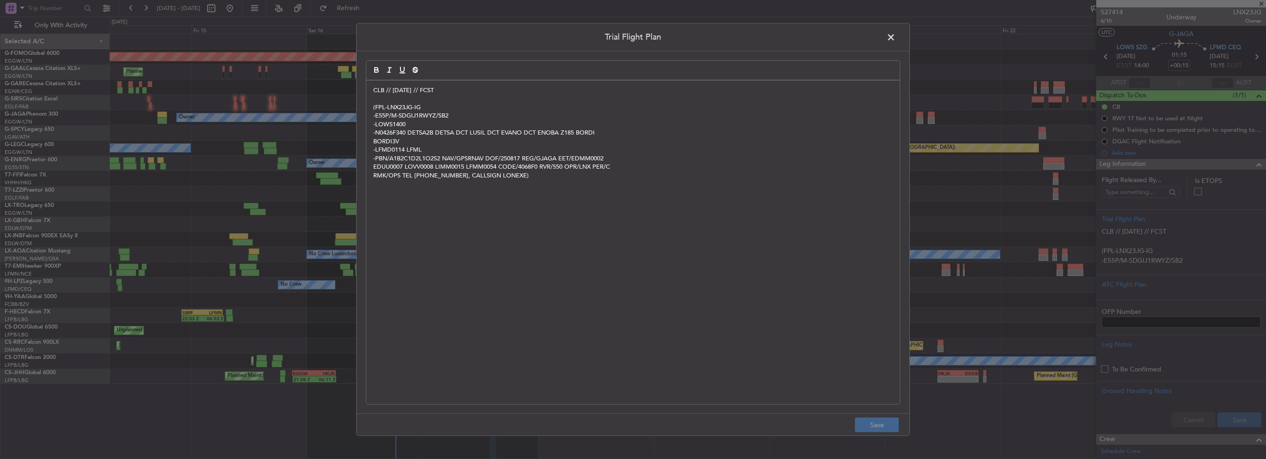
click at [895, 41] on span at bounding box center [895, 39] width 0 height 18
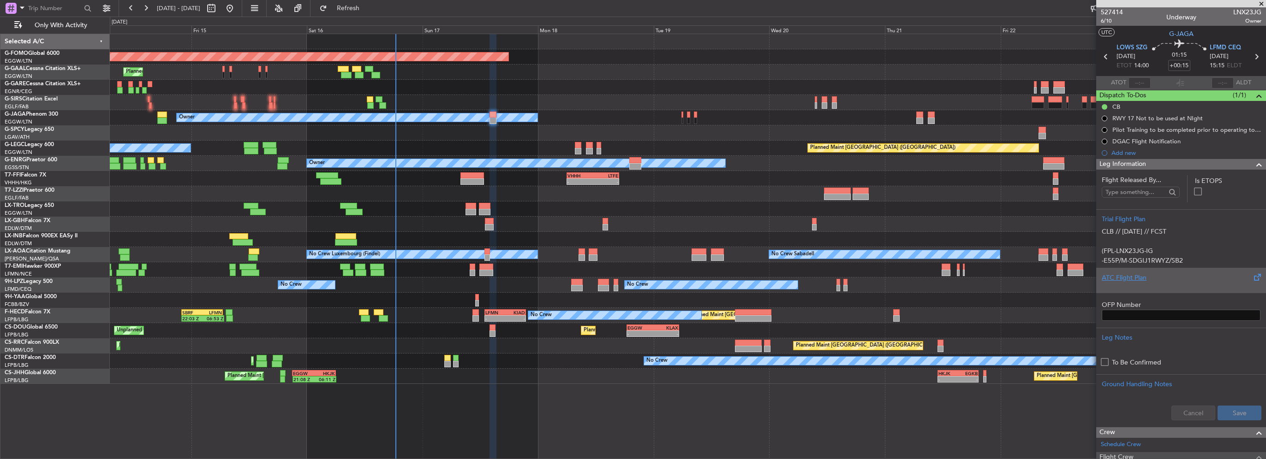
click at [1120, 279] on div "ATC Flight Plan" at bounding box center [1181, 278] width 159 height 10
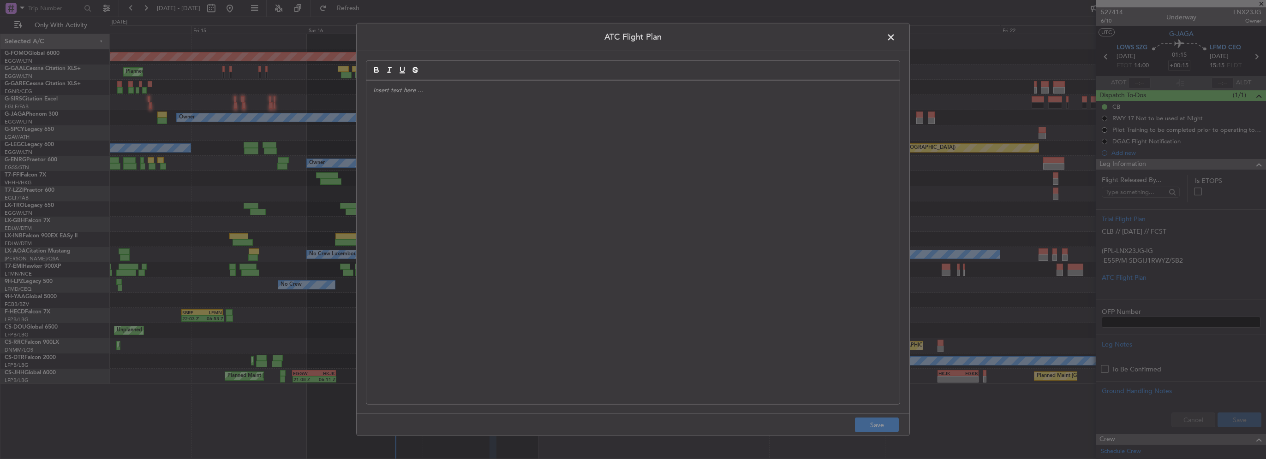
click at [643, 185] on div at bounding box center [632, 243] width 533 height 324
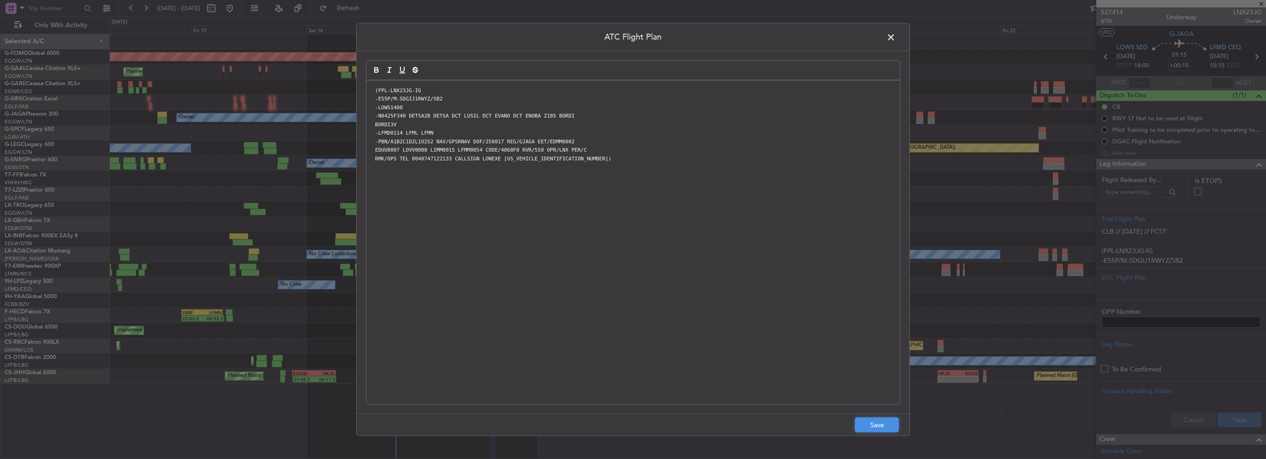
click at [876, 426] on button "Save" at bounding box center [877, 425] width 44 height 15
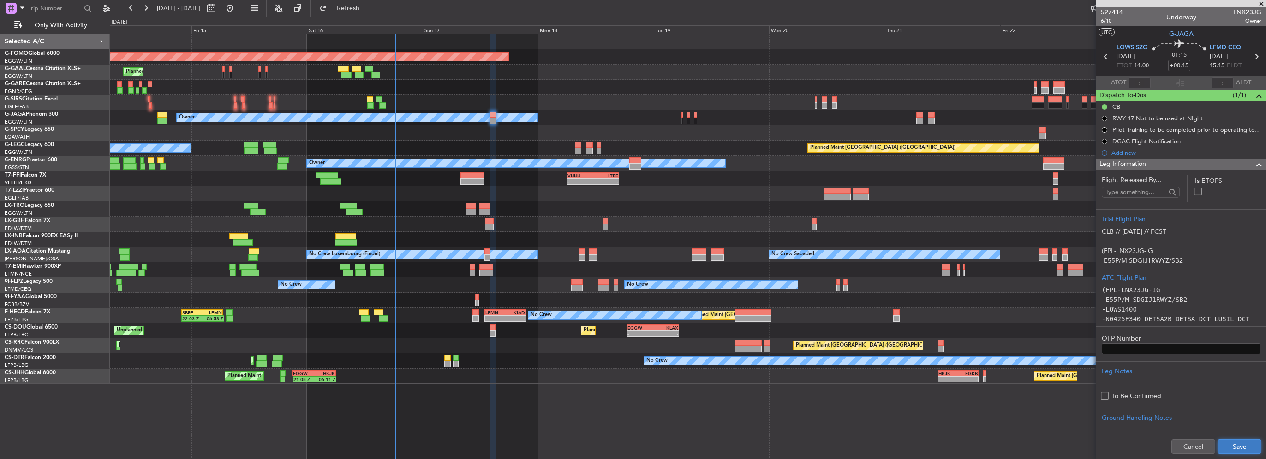
click at [1218, 440] on button "Save" at bounding box center [1239, 447] width 44 height 15
click at [1246, 161] on div at bounding box center [1255, 164] width 18 height 11
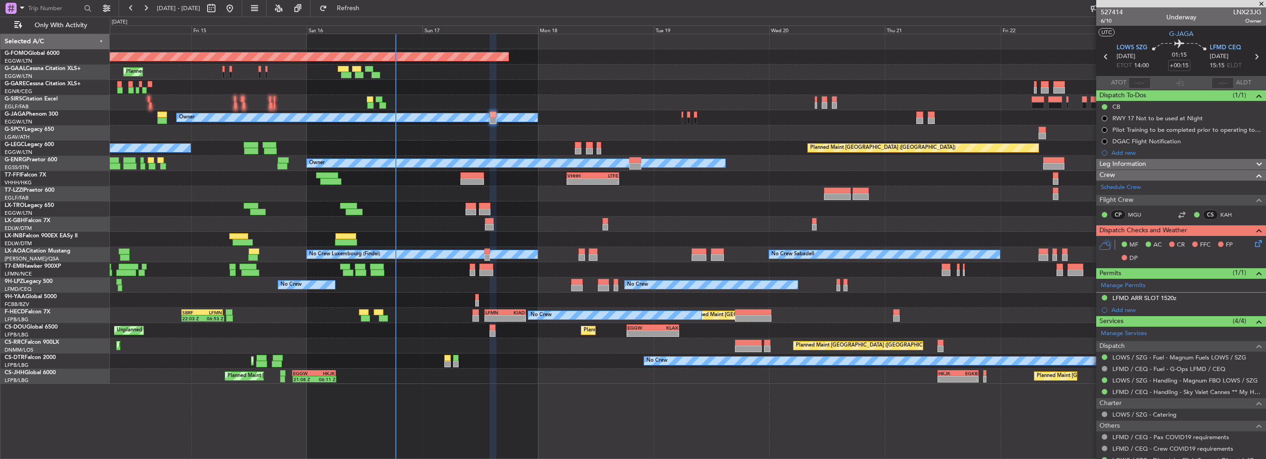
click at [1253, 242] on icon at bounding box center [1256, 242] width 7 height 7
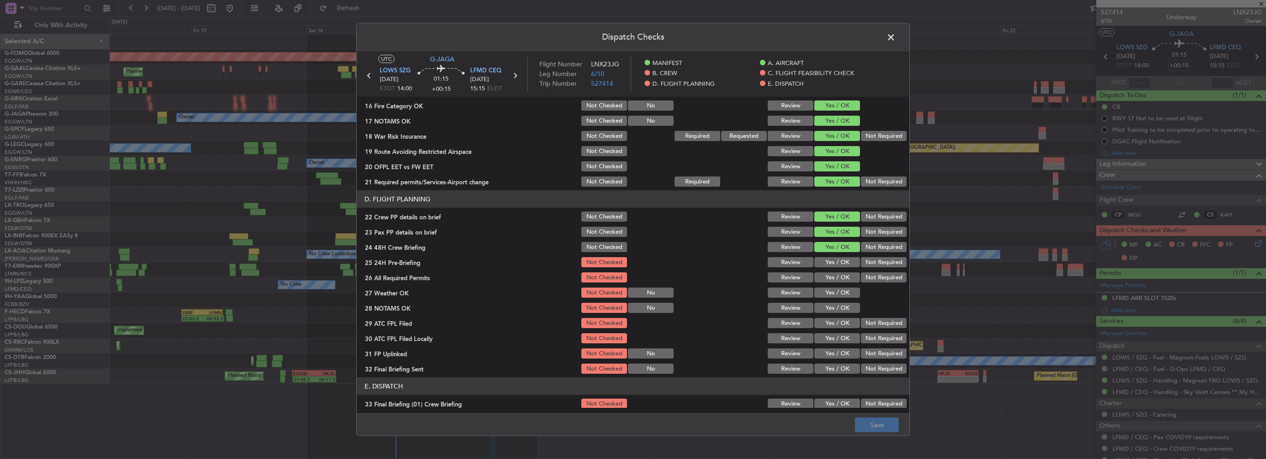
scroll to position [369, 0]
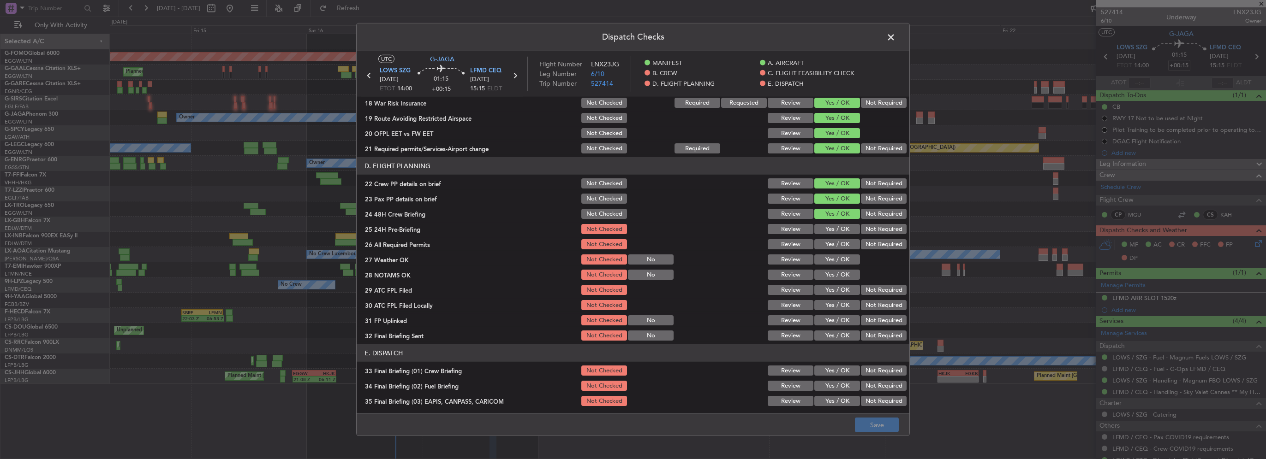
click at [821, 228] on button "Yes / OK" at bounding box center [837, 229] width 46 height 10
click at [833, 249] on div "Yes / OK" at bounding box center [836, 244] width 47 height 13
click at [834, 246] on button "Yes / OK" at bounding box center [837, 244] width 46 height 10
drag, startPoint x: 835, startPoint y: 261, endPoint x: 840, endPoint y: 273, distance: 13.5
click at [835, 261] on button "Yes / OK" at bounding box center [837, 260] width 46 height 10
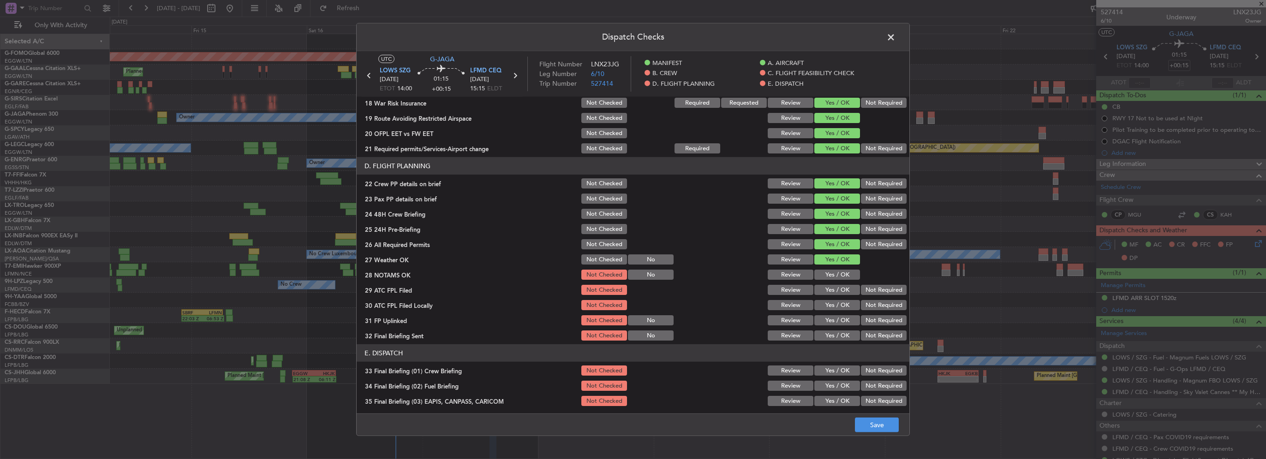
click at [840, 275] on button "Yes / OK" at bounding box center [837, 275] width 46 height 10
click at [848, 286] on button "Yes / OK" at bounding box center [837, 290] width 46 height 10
drag, startPoint x: 883, startPoint y: 303, endPoint x: 869, endPoint y: 308, distance: 14.9
click at [881, 303] on button "Not Required" at bounding box center [884, 305] width 46 height 10
drag, startPoint x: 834, startPoint y: 322, endPoint x: 893, endPoint y: 341, distance: 62.4
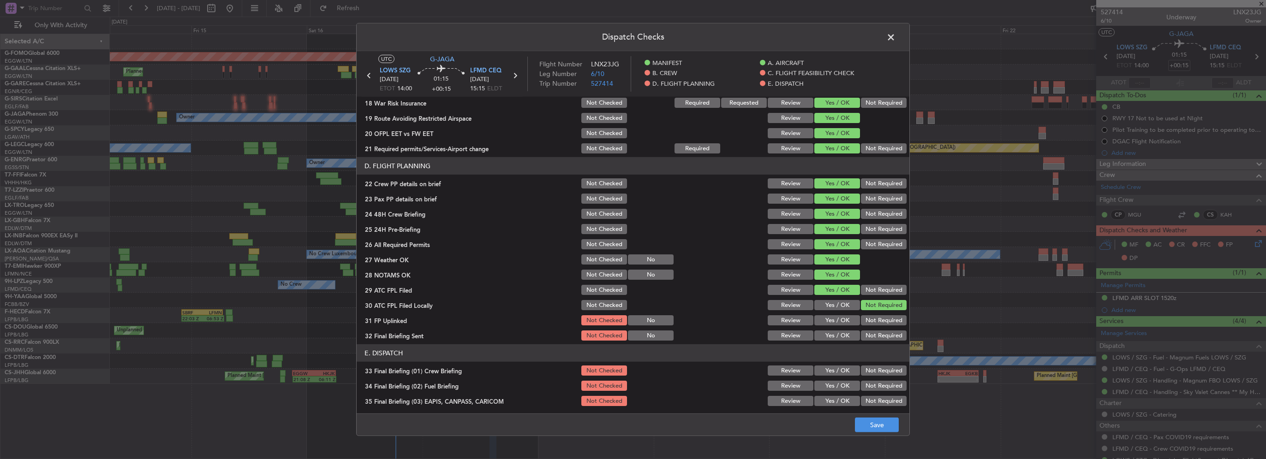
click at [835, 323] on button "Yes / OK" at bounding box center [837, 321] width 46 height 10
click at [893, 342] on div "Not Required" at bounding box center [882, 335] width 47 height 13
click at [873, 339] on button "Not Required" at bounding box center [884, 336] width 46 height 10
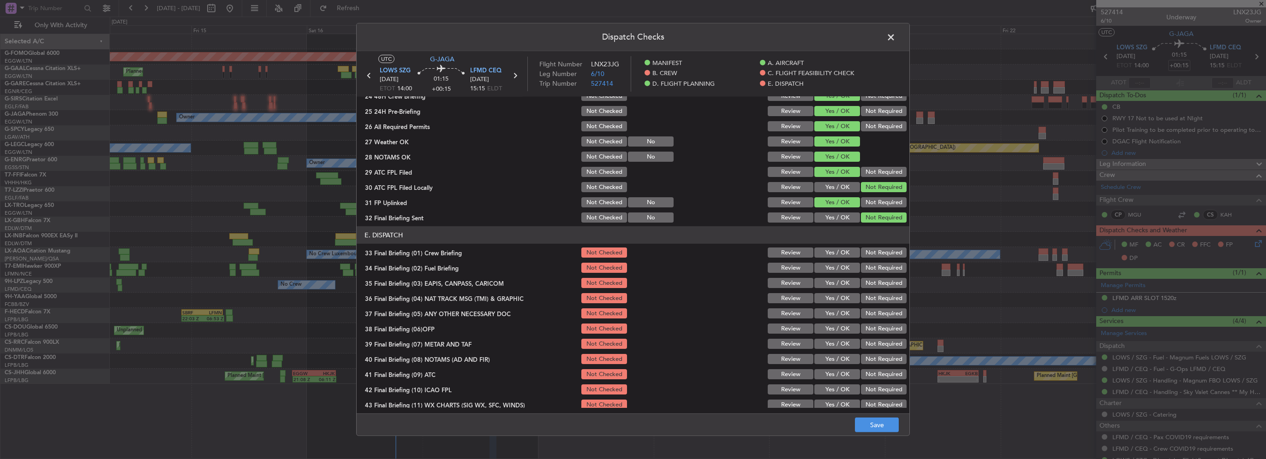
scroll to position [507, 0]
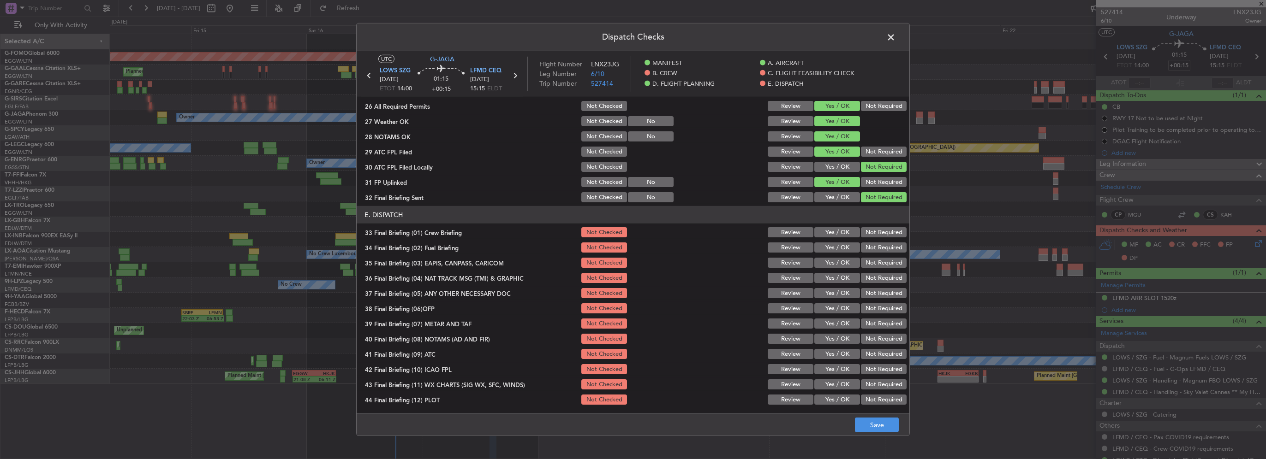
click at [840, 232] on button "Yes / OK" at bounding box center [837, 232] width 46 height 10
click at [845, 249] on button "Yes / OK" at bounding box center [837, 248] width 46 height 10
click at [861, 261] on button "Not Required" at bounding box center [884, 263] width 46 height 10
click at [865, 275] on button "Not Required" at bounding box center [884, 278] width 46 height 10
drag, startPoint x: 840, startPoint y: 289, endPoint x: 843, endPoint y: 299, distance: 10.8
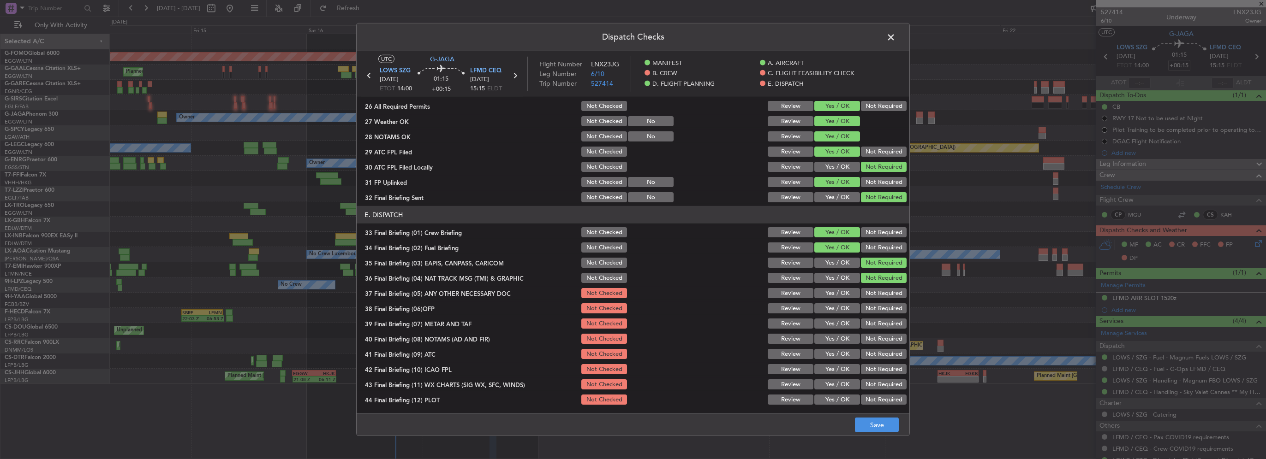
click at [840, 290] on button "Yes / OK" at bounding box center [837, 293] width 46 height 10
click at [845, 310] on button "Yes / OK" at bounding box center [837, 309] width 46 height 10
click at [842, 320] on button "Yes / OK" at bounding box center [837, 324] width 46 height 10
click at [842, 342] on button "Yes / OK" at bounding box center [837, 339] width 46 height 10
click at [844, 361] on section "E. DISPATCH 33 Final Briefing (01) Crew Briefing Not Checked Review Yes / OK No…" at bounding box center [633, 306] width 553 height 200
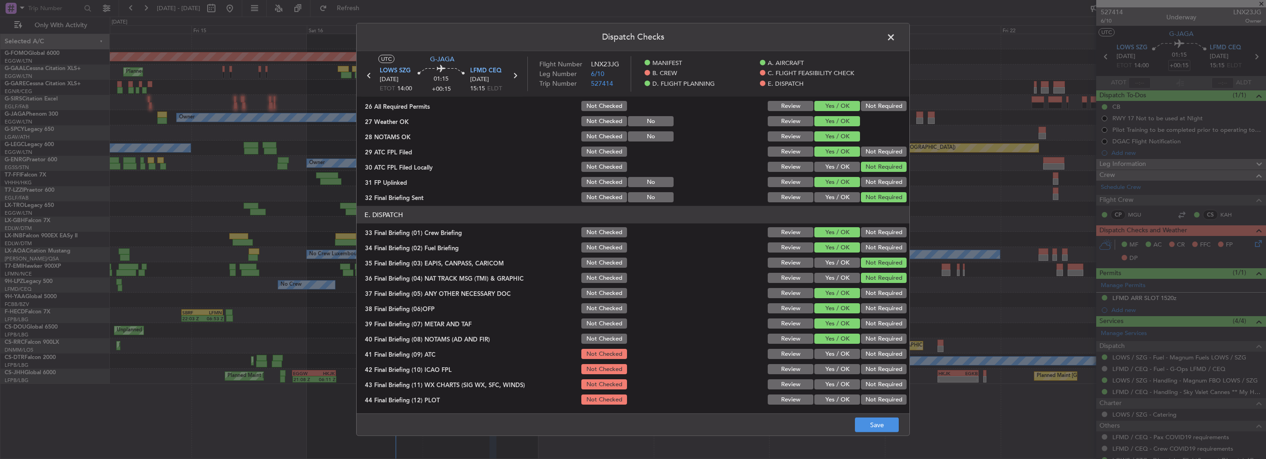
click at [840, 355] on button "Yes / OK" at bounding box center [837, 354] width 46 height 10
click at [842, 369] on button "Yes / OK" at bounding box center [837, 369] width 46 height 10
click at [841, 385] on button "Yes / OK" at bounding box center [837, 385] width 46 height 10
click at [841, 401] on button "Yes / OK" at bounding box center [837, 400] width 46 height 10
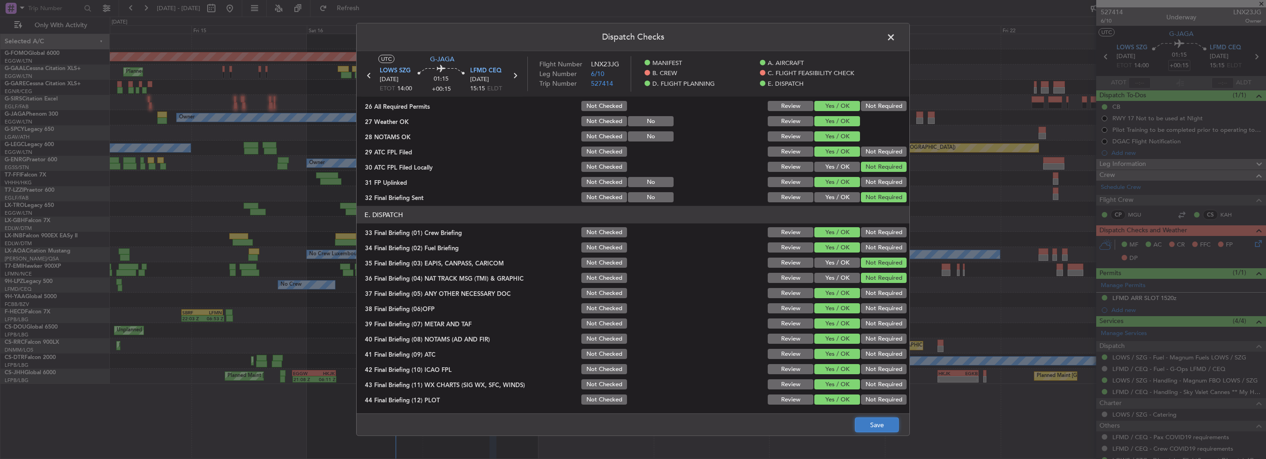
click at [871, 430] on button "Save" at bounding box center [877, 425] width 44 height 15
click at [895, 34] on span at bounding box center [895, 39] width 0 height 18
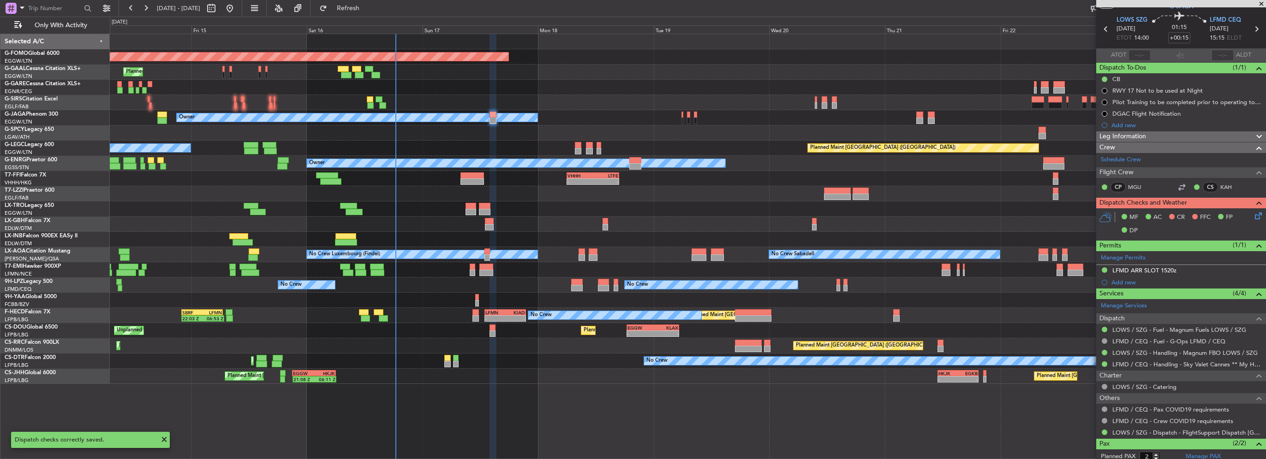
scroll to position [0, 0]
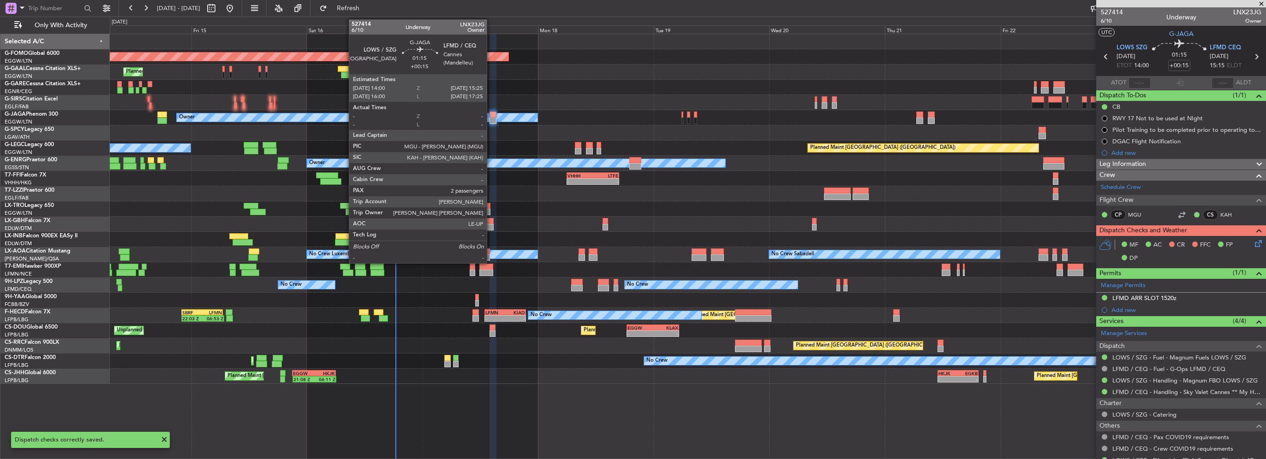
click at [491, 118] on div at bounding box center [492, 121] width 7 height 6
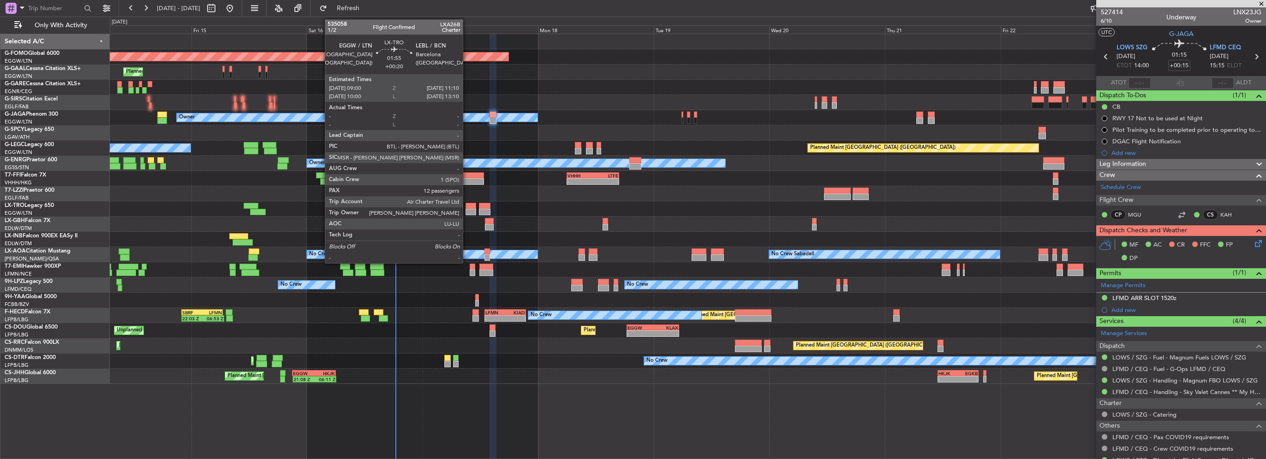
click at [467, 209] on div "Unplanned Maint [GEOGRAPHIC_DATA] ([GEOGRAPHIC_DATA])" at bounding box center [688, 209] width 1156 height 15
click at [470, 211] on div at bounding box center [470, 212] width 11 height 6
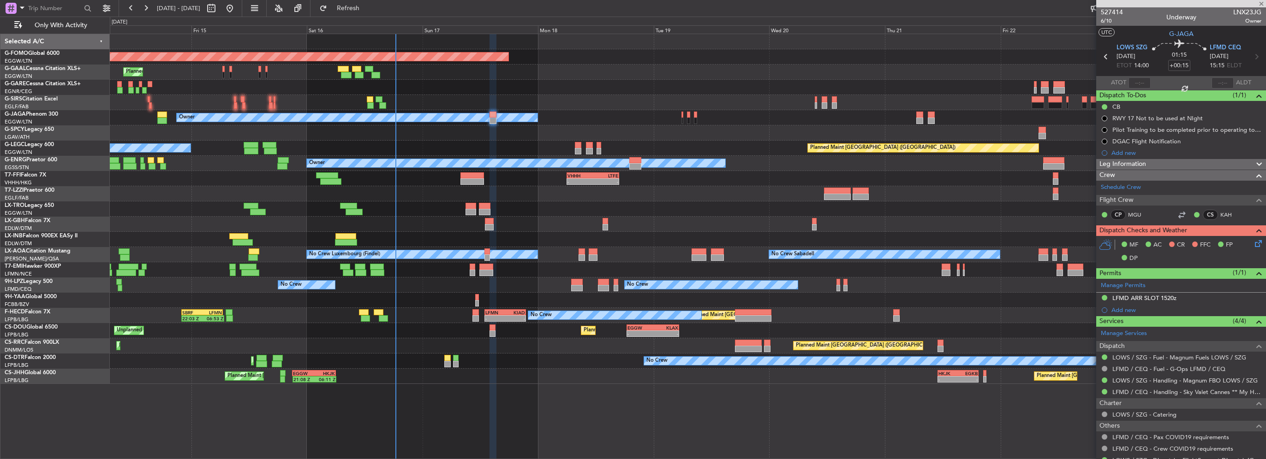
type input "+00:20"
type input "12"
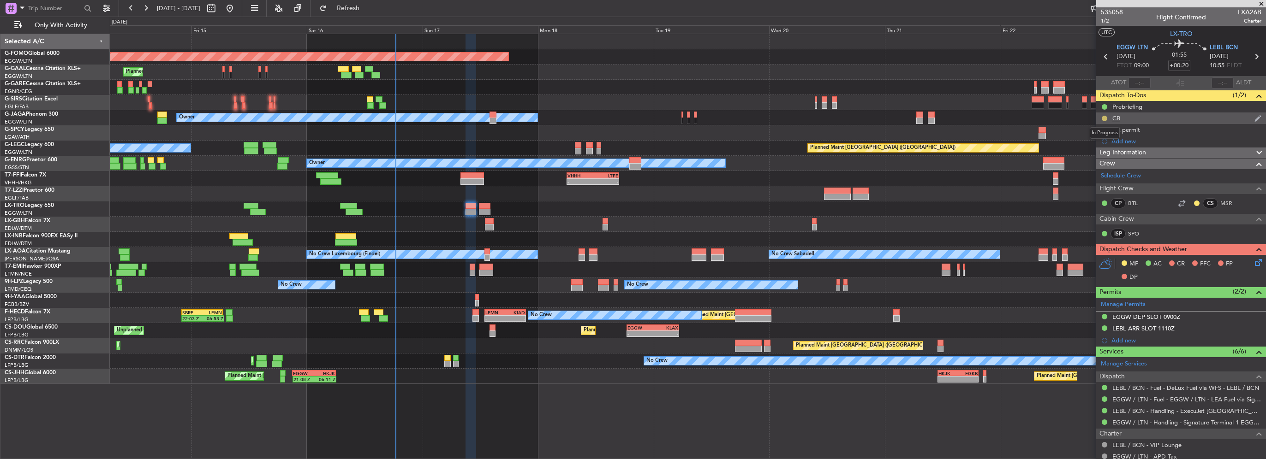
click at [1102, 119] on button at bounding box center [1105, 119] width 6 height 6
drag, startPoint x: 1095, startPoint y: 173, endPoint x: 1092, endPoint y: 162, distance: 11.4
click at [1092, 162] on ul "Not Started In Progress Completed Cancelled" at bounding box center [1104, 152] width 49 height 55
click at [1093, 162] on span "Completed" at bounding box center [1108, 159] width 30 height 9
click at [1133, 107] on div "Prebriefing" at bounding box center [1127, 107] width 30 height 8
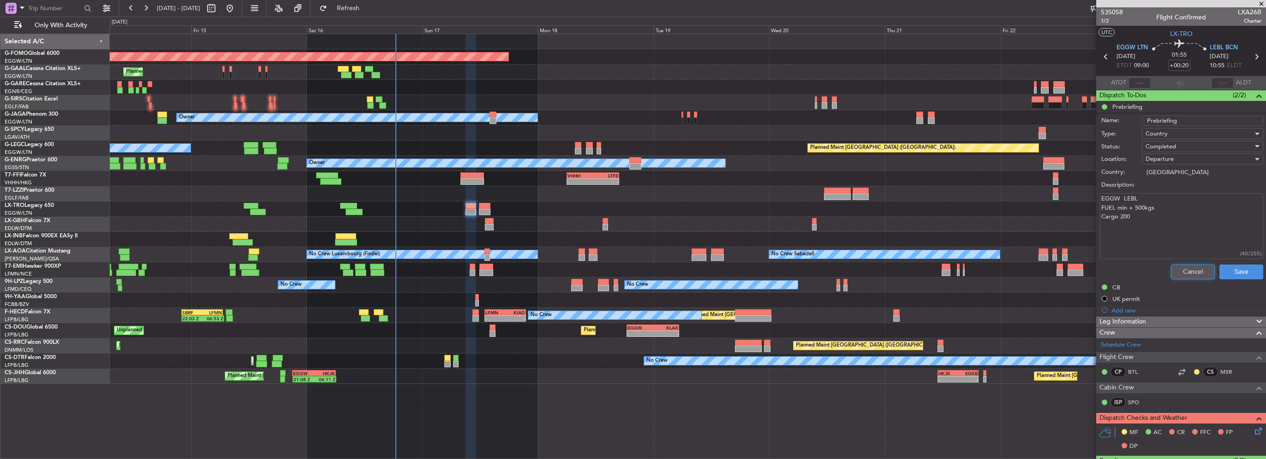
click at [1188, 272] on button "Cancel" at bounding box center [1193, 272] width 44 height 15
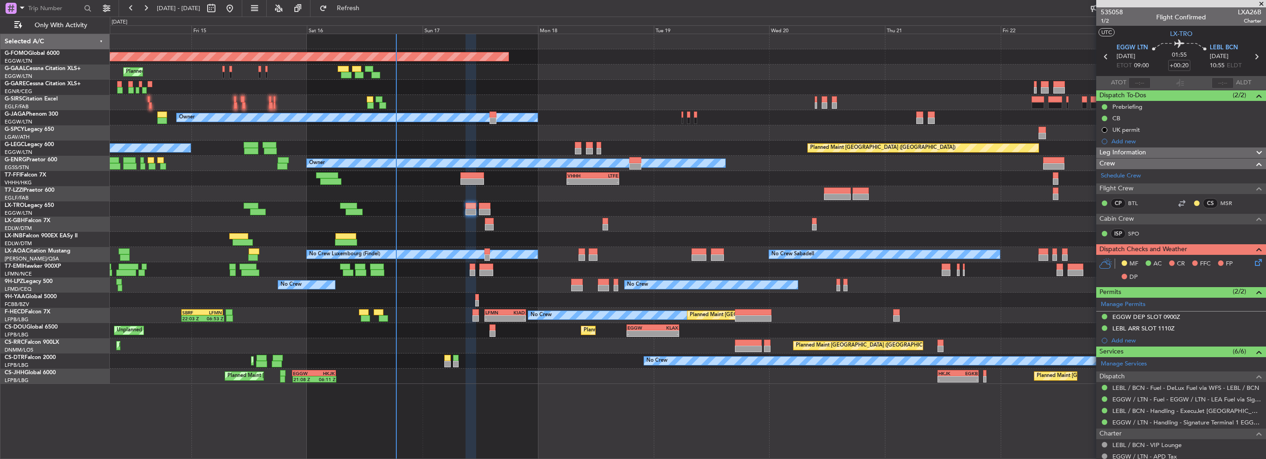
click at [1153, 153] on div "Leg Information" at bounding box center [1181, 153] width 170 height 11
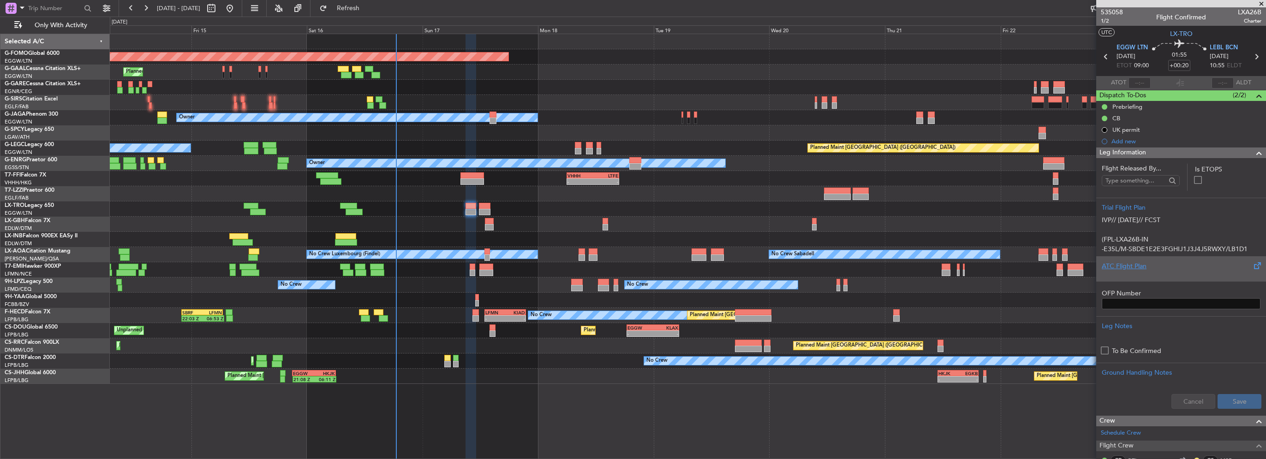
click at [1139, 275] on div at bounding box center [1181, 274] width 159 height 6
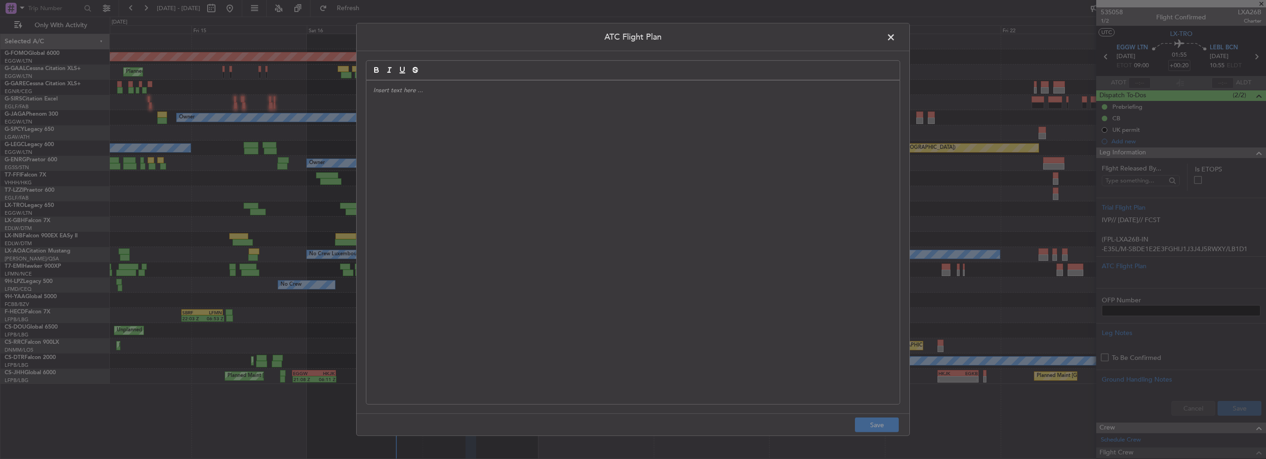
click at [599, 186] on div at bounding box center [632, 243] width 533 height 324
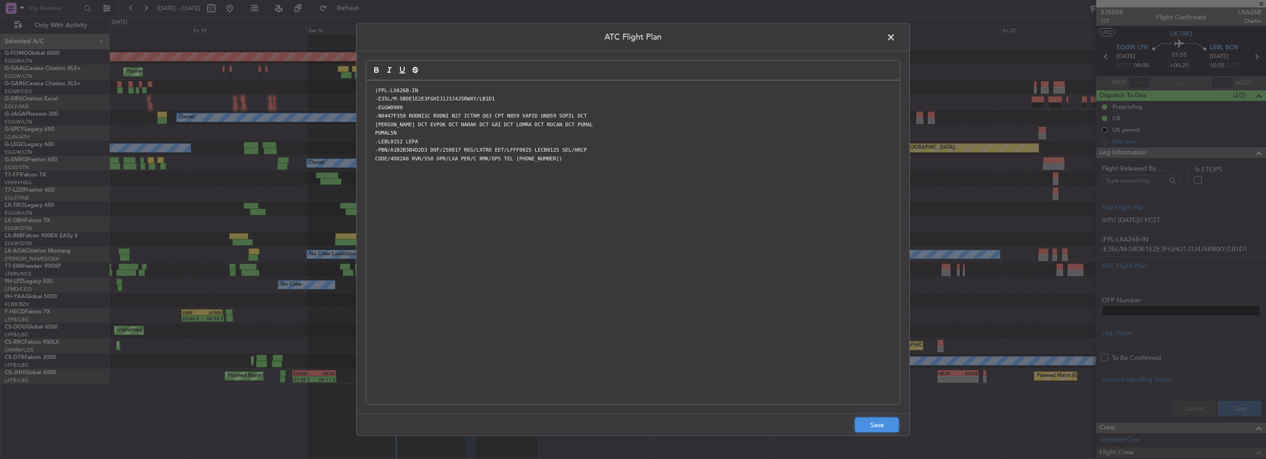
drag, startPoint x: 880, startPoint y: 427, endPoint x: 943, endPoint y: 429, distance: 62.3
click at [879, 427] on button "Save" at bounding box center [877, 425] width 44 height 15
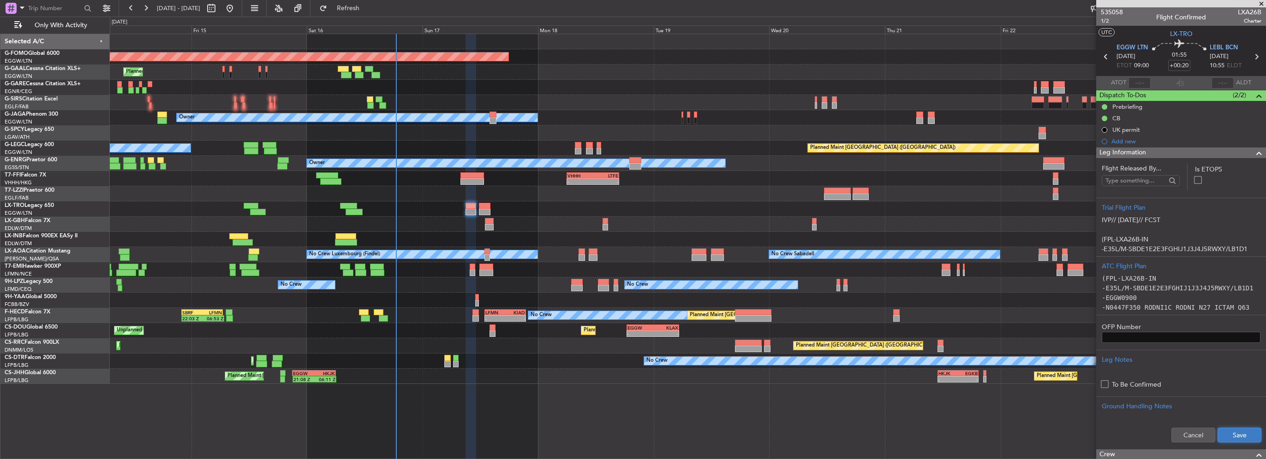
click at [1239, 433] on button "Save" at bounding box center [1239, 435] width 44 height 15
click at [1181, 149] on div "Leg Information" at bounding box center [1181, 153] width 170 height 11
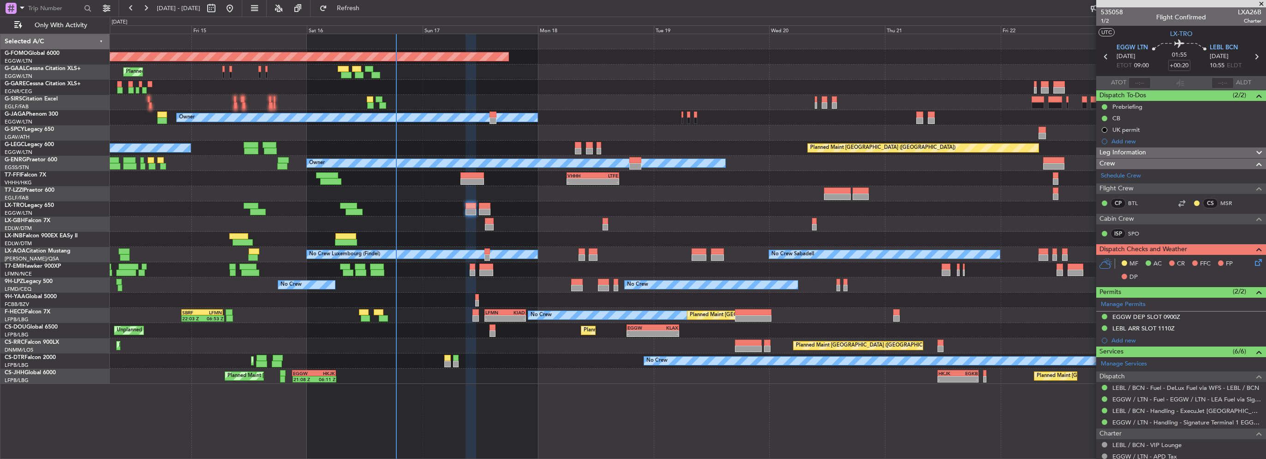
click at [1253, 260] on icon at bounding box center [1256, 260] width 7 height 7
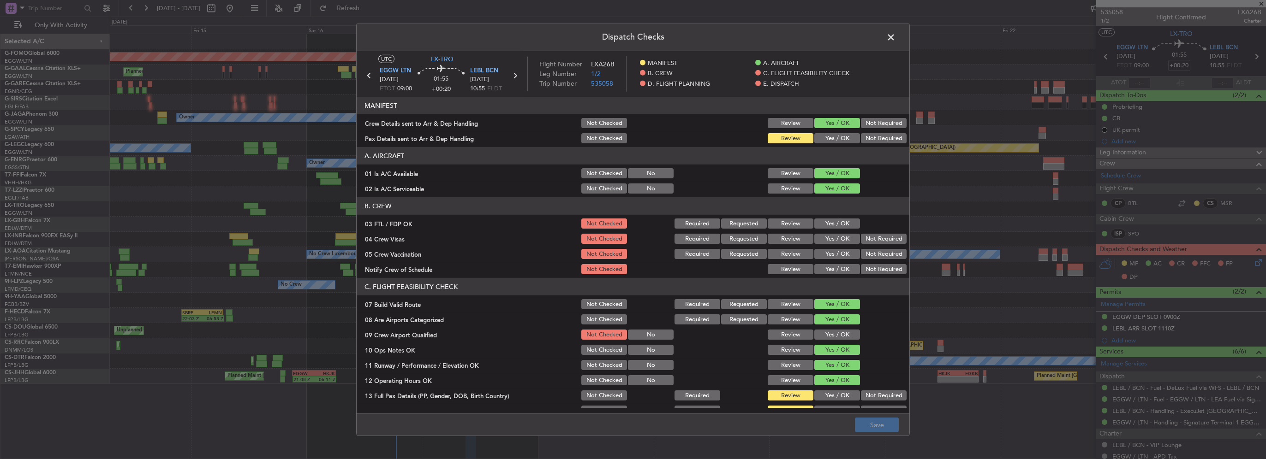
click at [826, 225] on button "Yes / OK" at bounding box center [837, 224] width 46 height 10
click at [865, 241] on button "Not Required" at bounding box center [884, 239] width 46 height 10
click at [585, 221] on button "Not Checked" at bounding box center [604, 224] width 46 height 10
drag, startPoint x: 590, startPoint y: 236, endPoint x: 646, endPoint y: 268, distance: 64.9
click at [591, 236] on button "Not Checked" at bounding box center [604, 239] width 46 height 10
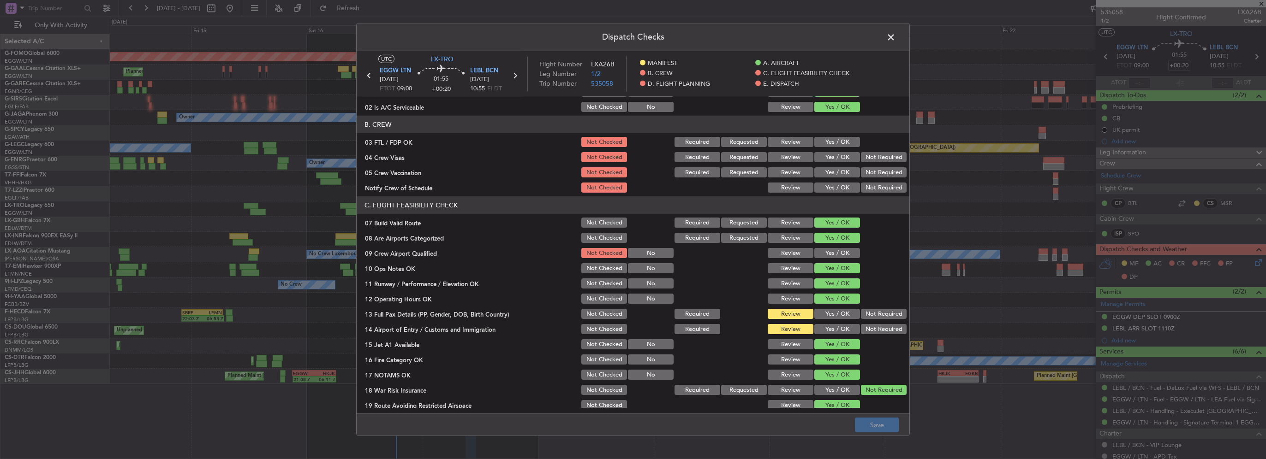
scroll to position [92, 0]
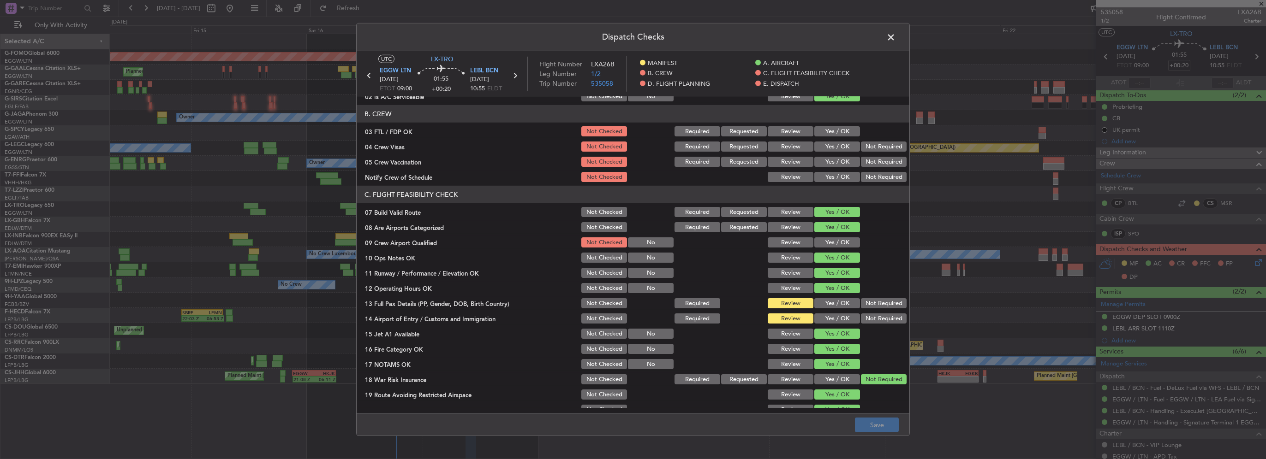
click at [828, 299] on button "Yes / OK" at bounding box center [837, 303] width 46 height 10
click at [833, 317] on button "Yes / OK" at bounding box center [837, 319] width 46 height 10
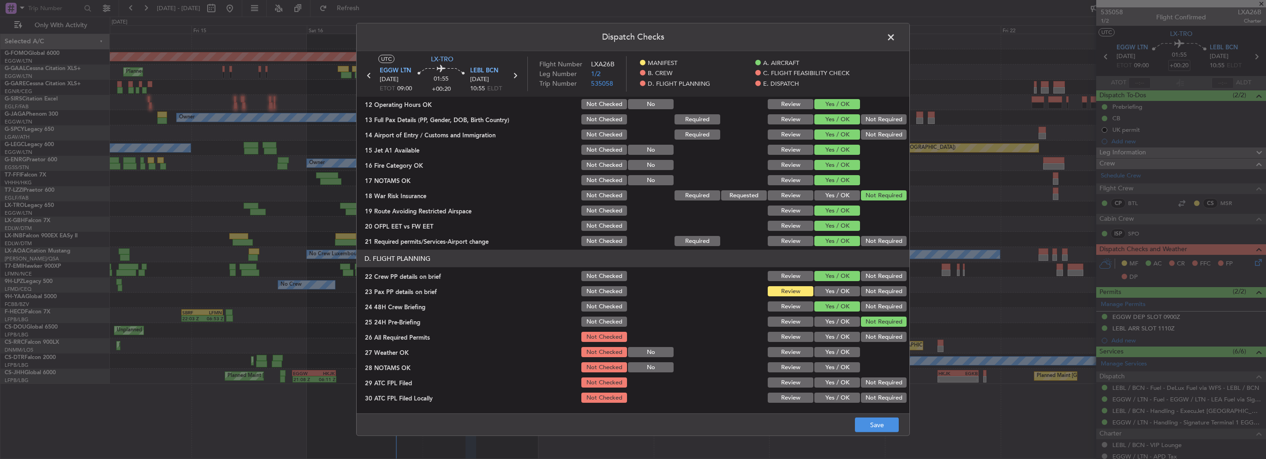
scroll to position [277, 0]
click at [836, 297] on div "Yes / OK" at bounding box center [836, 291] width 47 height 13
click at [836, 292] on button "Yes / OK" at bounding box center [837, 291] width 46 height 10
click at [840, 336] on button "Yes / OK" at bounding box center [837, 337] width 46 height 10
drag, startPoint x: 842, startPoint y: 349, endPoint x: 841, endPoint y: 359, distance: 10.2
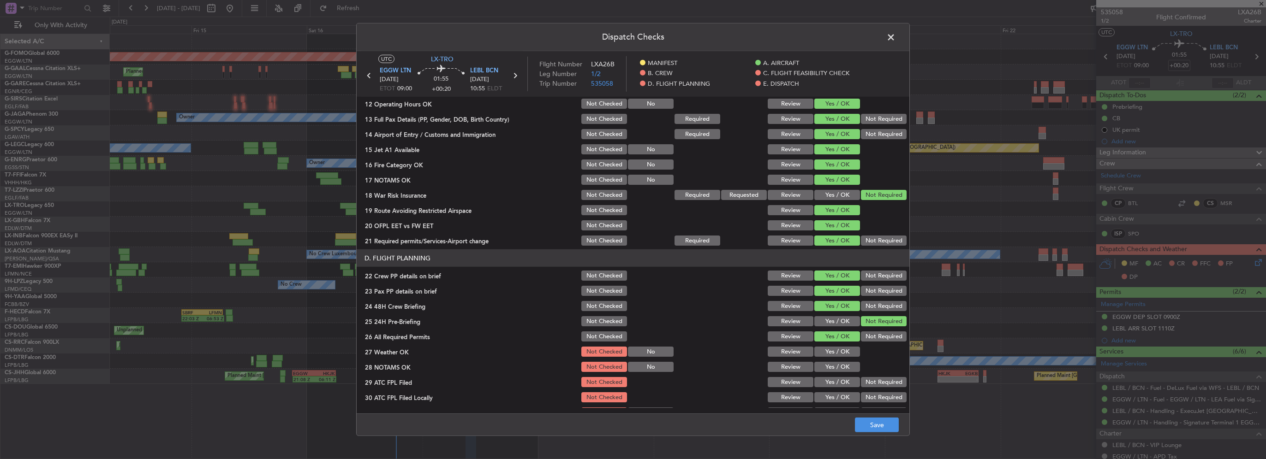
click at [842, 350] on button "Yes / OK" at bounding box center [837, 352] width 46 height 10
click at [840, 366] on button "Yes / OK" at bounding box center [837, 367] width 46 height 10
click at [842, 387] on button "Yes / OK" at bounding box center [837, 382] width 46 height 10
click at [843, 399] on button "Yes / OK" at bounding box center [837, 398] width 46 height 10
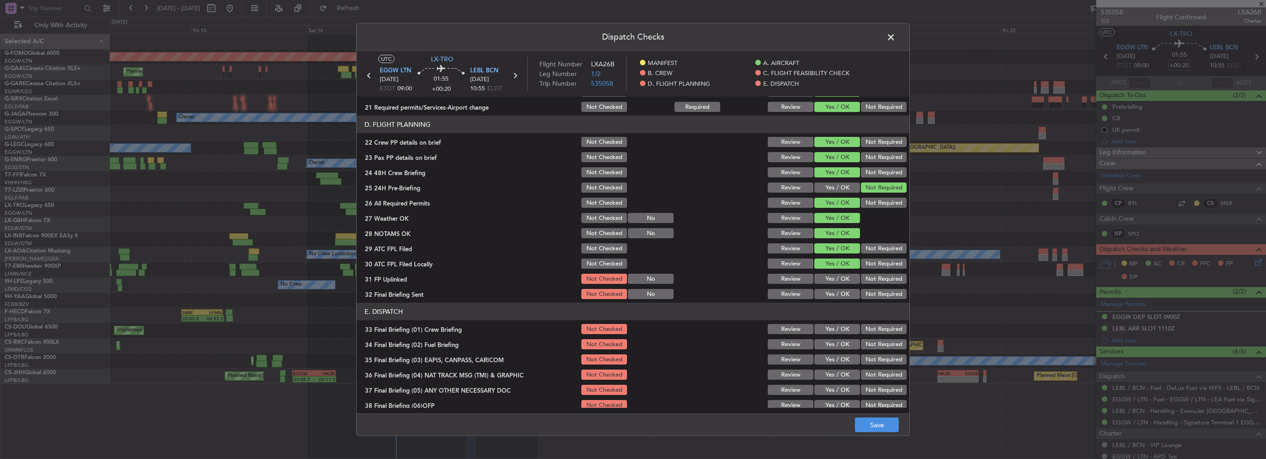
scroll to position [415, 0]
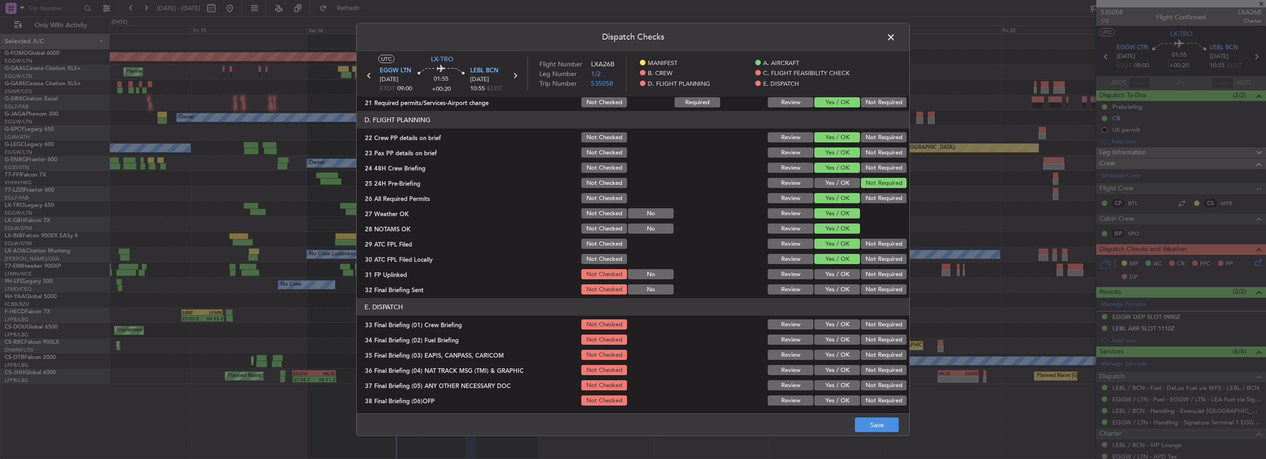
click at [834, 274] on button "Yes / OK" at bounding box center [837, 274] width 46 height 10
click at [873, 259] on button "Not Required" at bounding box center [884, 259] width 46 height 10
click at [865, 292] on button "Not Required" at bounding box center [884, 290] width 46 height 10
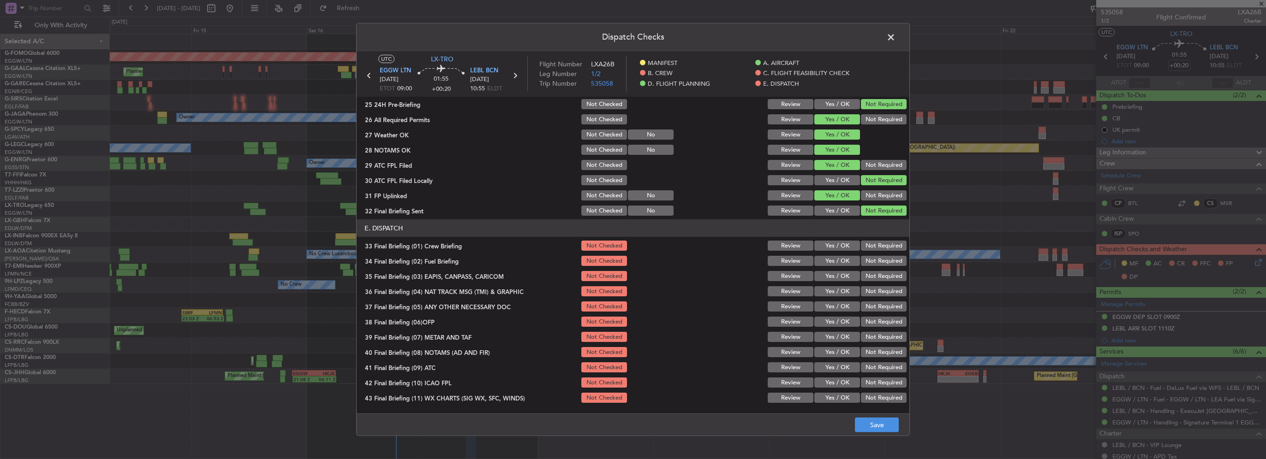
scroll to position [507, 0]
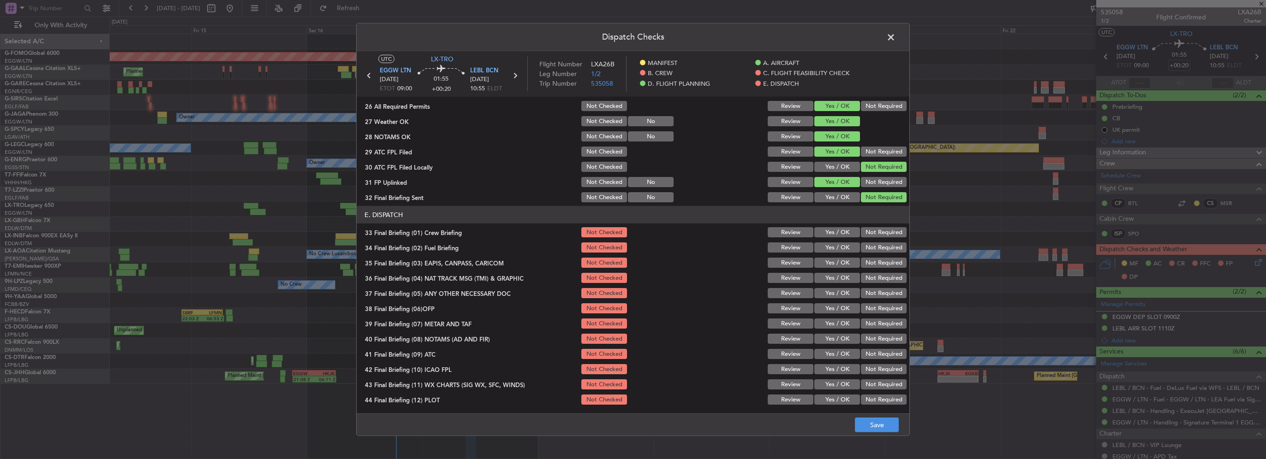
click at [832, 234] on button "Yes / OK" at bounding box center [837, 232] width 46 height 10
click at [835, 245] on button "Yes / OK" at bounding box center [837, 248] width 46 height 10
drag, startPoint x: 860, startPoint y: 261, endPoint x: 865, endPoint y: 276, distance: 16.0
click at [861, 262] on button "Not Required" at bounding box center [884, 263] width 46 height 10
click at [865, 276] on button "Not Required" at bounding box center [884, 278] width 46 height 10
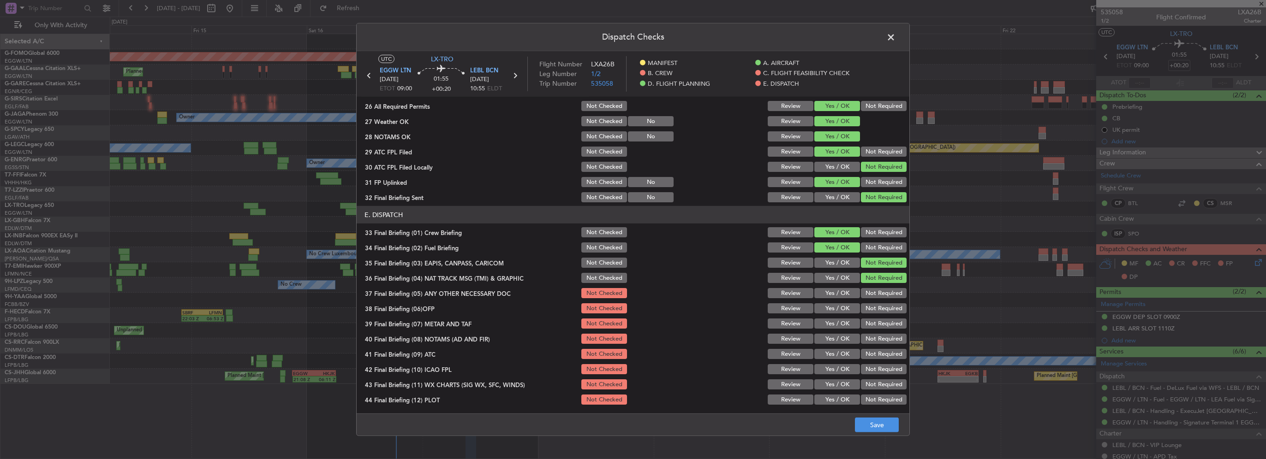
drag, startPoint x: 847, startPoint y: 295, endPoint x: 847, endPoint y: 305, distance: 10.1
click at [847, 295] on button "Yes / OK" at bounding box center [837, 293] width 46 height 10
click at [847, 308] on button "Yes / OK" at bounding box center [837, 309] width 46 height 10
drag, startPoint x: 842, startPoint y: 324, endPoint x: 841, endPoint y: 331, distance: 7.4
click at [841, 324] on button "Yes / OK" at bounding box center [837, 324] width 46 height 10
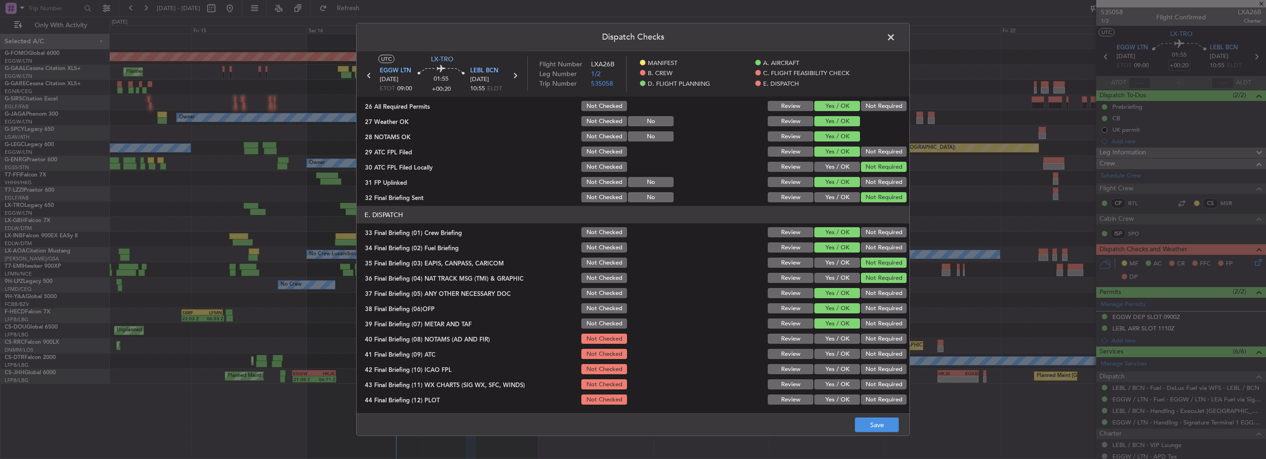
click at [841, 334] on button "Yes / OK" at bounding box center [837, 339] width 46 height 10
drag, startPoint x: 839, startPoint y: 351, endPoint x: 839, endPoint y: 365, distance: 14.8
click at [839, 352] on button "Yes / OK" at bounding box center [837, 354] width 46 height 10
click at [839, 370] on button "Yes / OK" at bounding box center [837, 369] width 46 height 10
drag, startPoint x: 842, startPoint y: 382, endPoint x: 847, endPoint y: 394, distance: 13.7
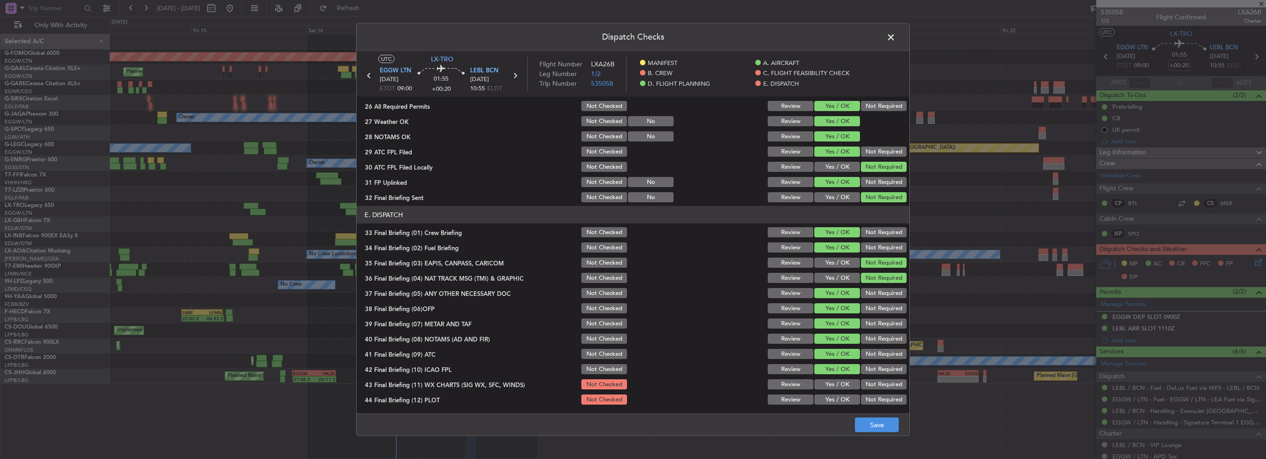
click at [842, 383] on button "Yes / OK" at bounding box center [837, 385] width 46 height 10
click at [851, 402] on button "Yes / OK" at bounding box center [837, 400] width 46 height 10
click at [883, 421] on button "Save" at bounding box center [877, 425] width 44 height 15
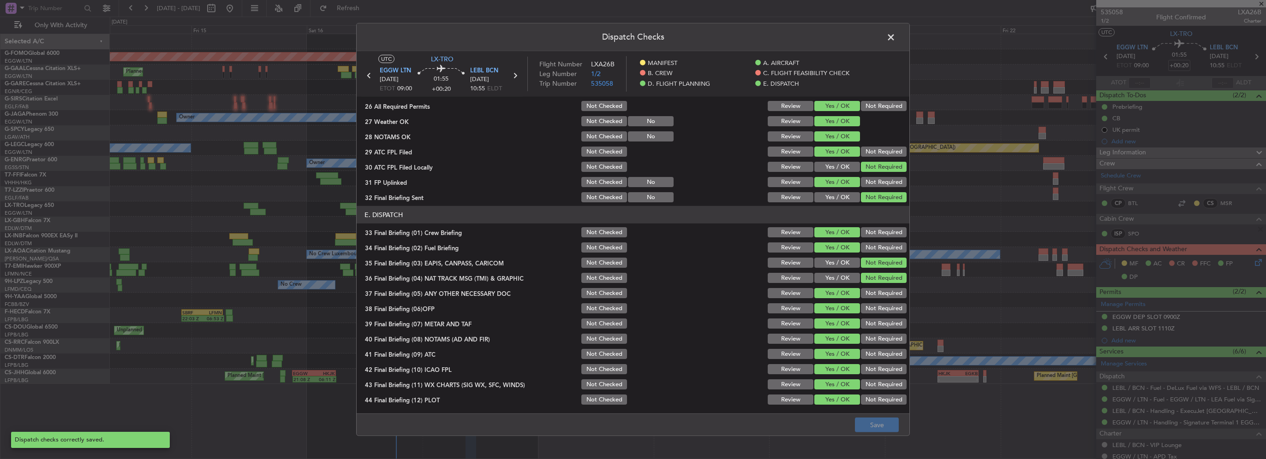
click at [895, 39] on span at bounding box center [895, 39] width 0 height 18
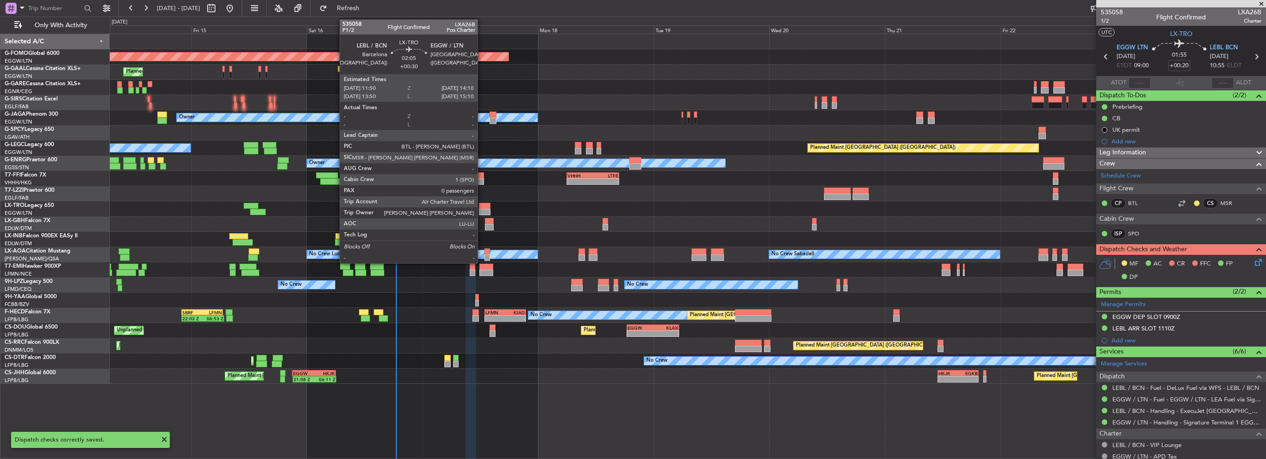
click at [482, 210] on div at bounding box center [485, 212] width 12 height 6
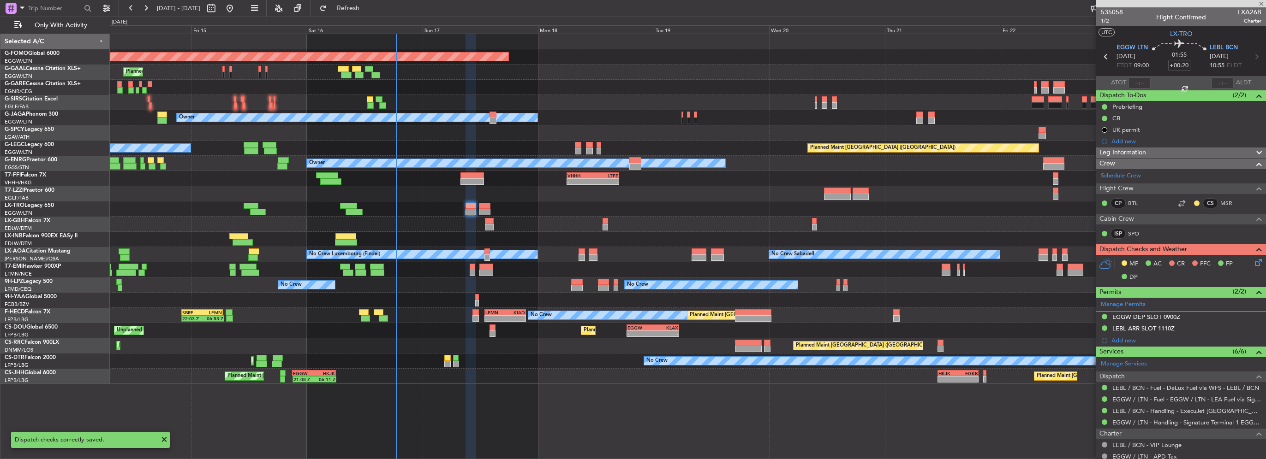
type input "+00:30"
type input "0"
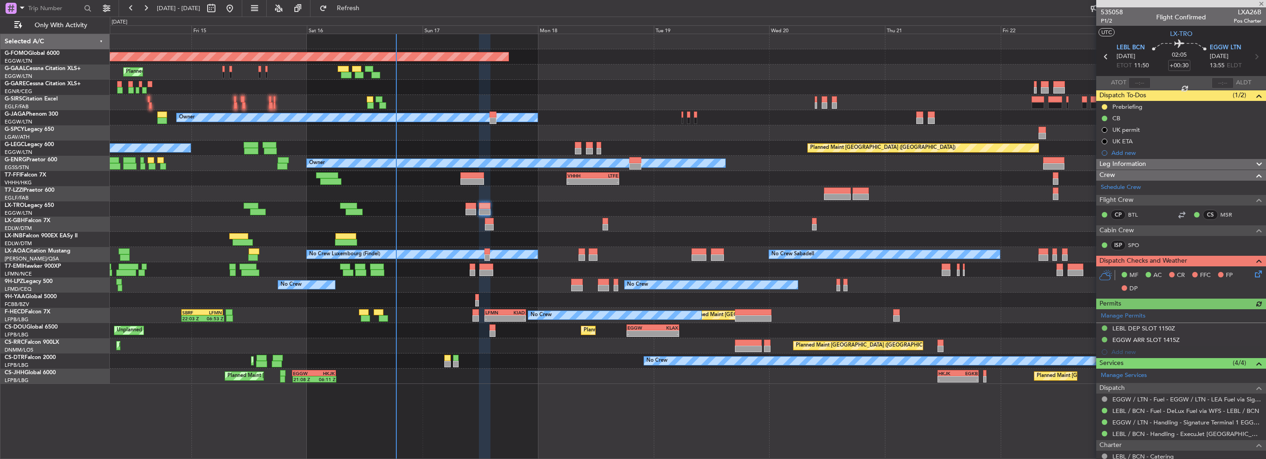
click at [1177, 165] on div "Leg Information" at bounding box center [1181, 164] width 170 height 11
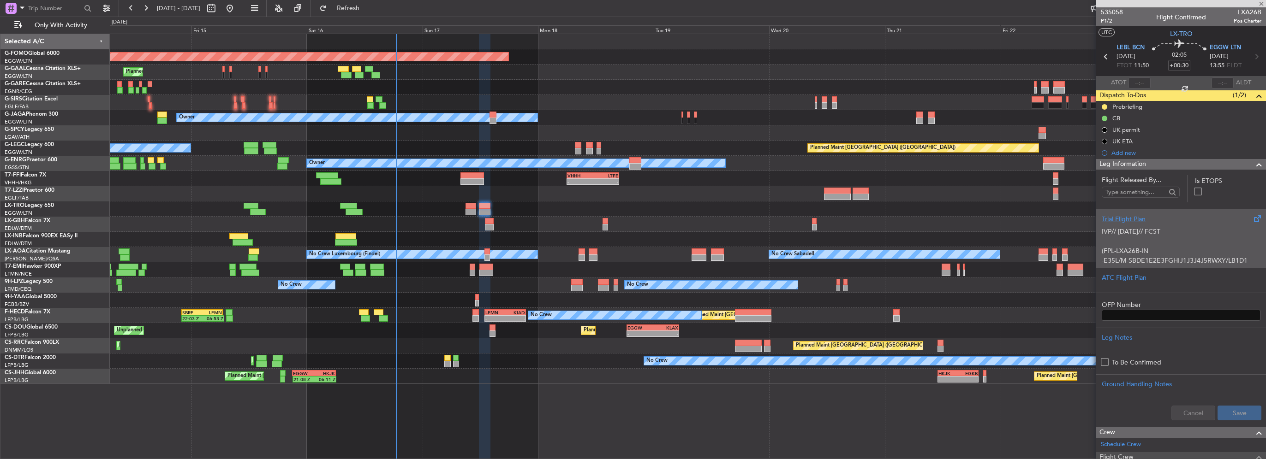
click at [1151, 234] on p "IVP// [DATE]// FCST" at bounding box center [1181, 232] width 159 height 10
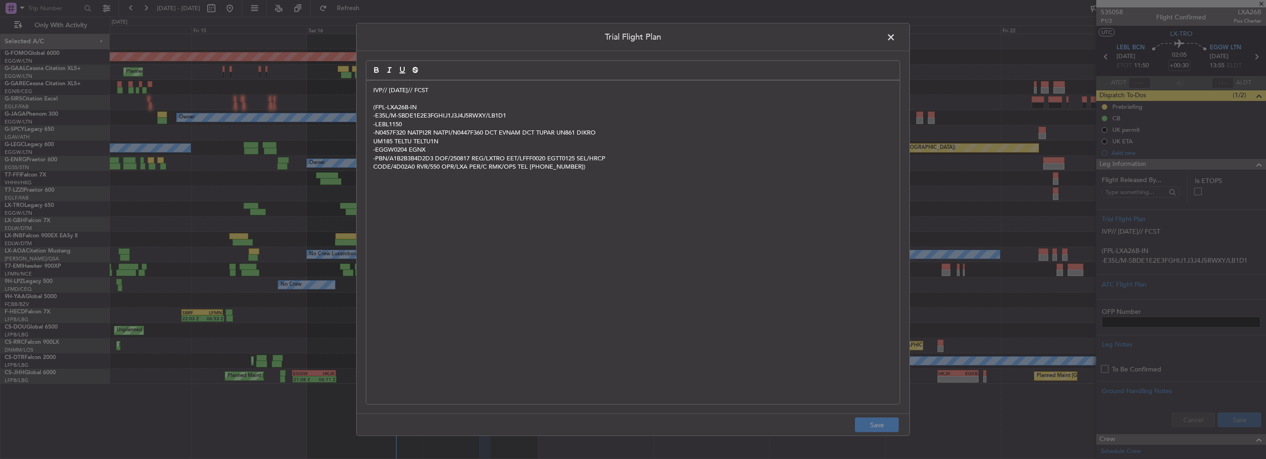
drag, startPoint x: 890, startPoint y: 37, endPoint x: 984, endPoint y: 142, distance: 140.5
click at [895, 37] on span at bounding box center [895, 39] width 0 height 18
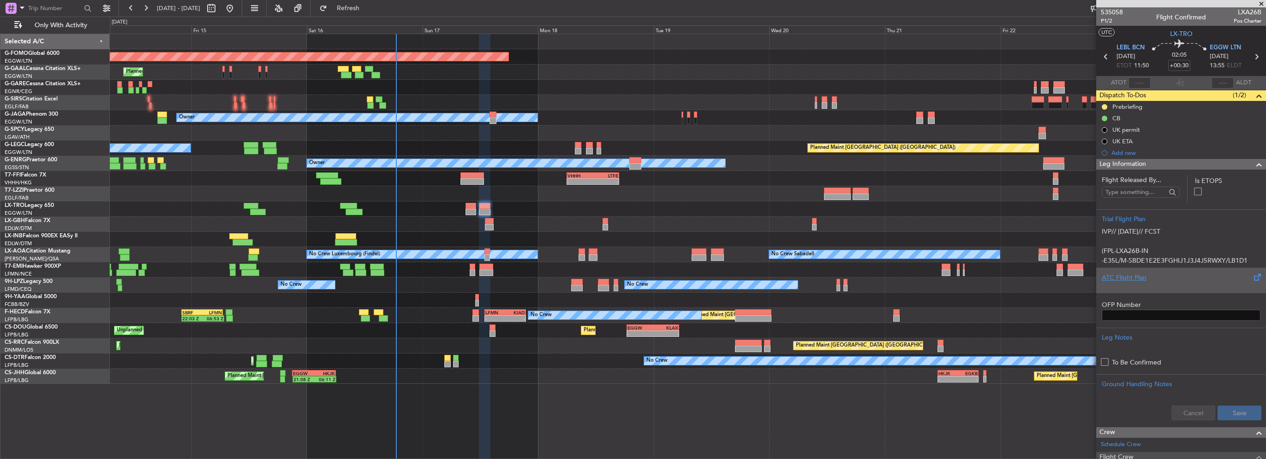
click at [1120, 286] on div at bounding box center [1181, 286] width 159 height 6
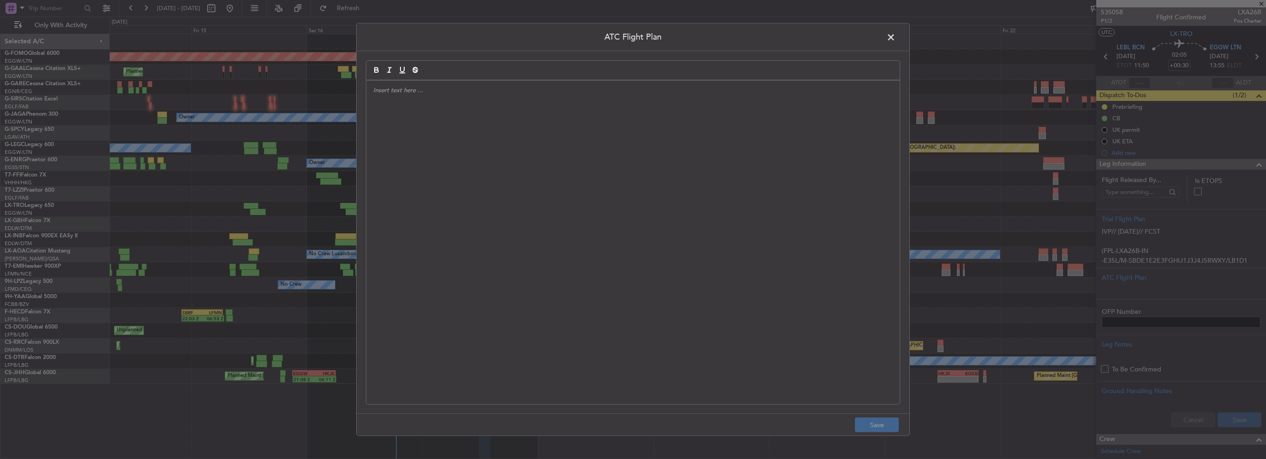
click at [743, 249] on div at bounding box center [632, 243] width 533 height 324
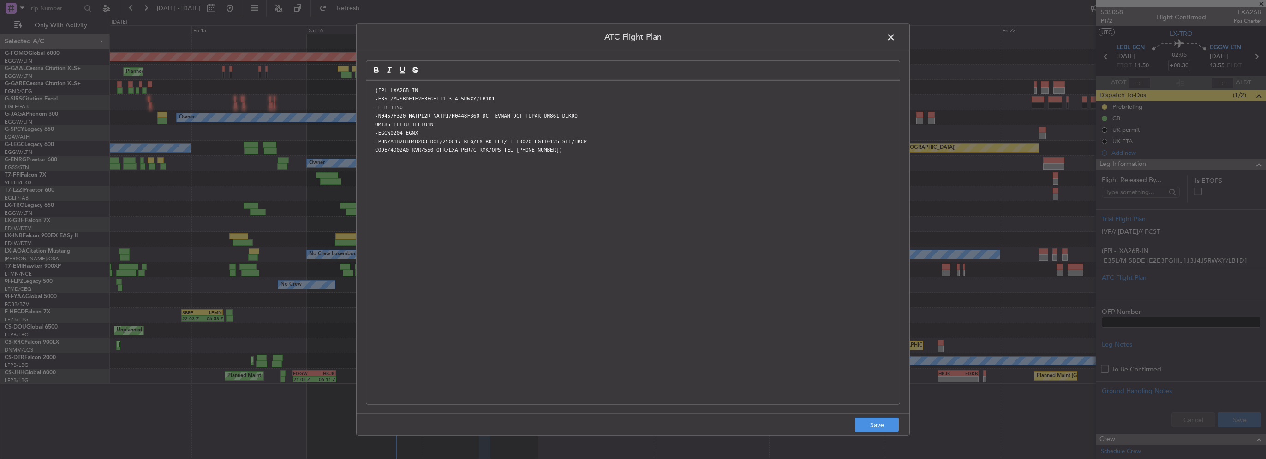
click at [877, 417] on footer "Save" at bounding box center [633, 425] width 553 height 22
click at [882, 425] on button "Save" at bounding box center [877, 425] width 44 height 15
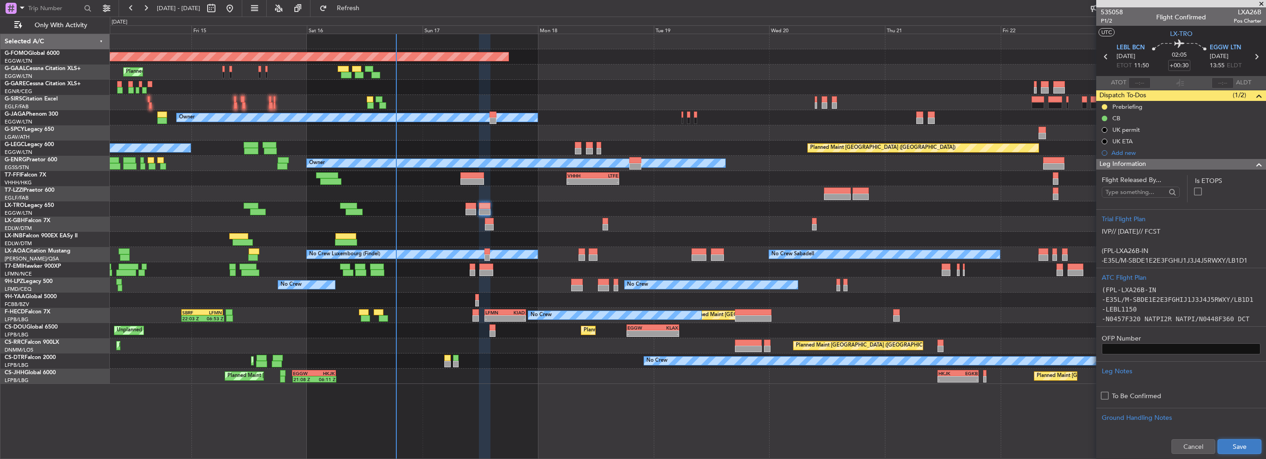
click at [1234, 441] on button "Save" at bounding box center [1239, 447] width 44 height 15
click at [1154, 163] on div "Leg Information" at bounding box center [1181, 164] width 170 height 11
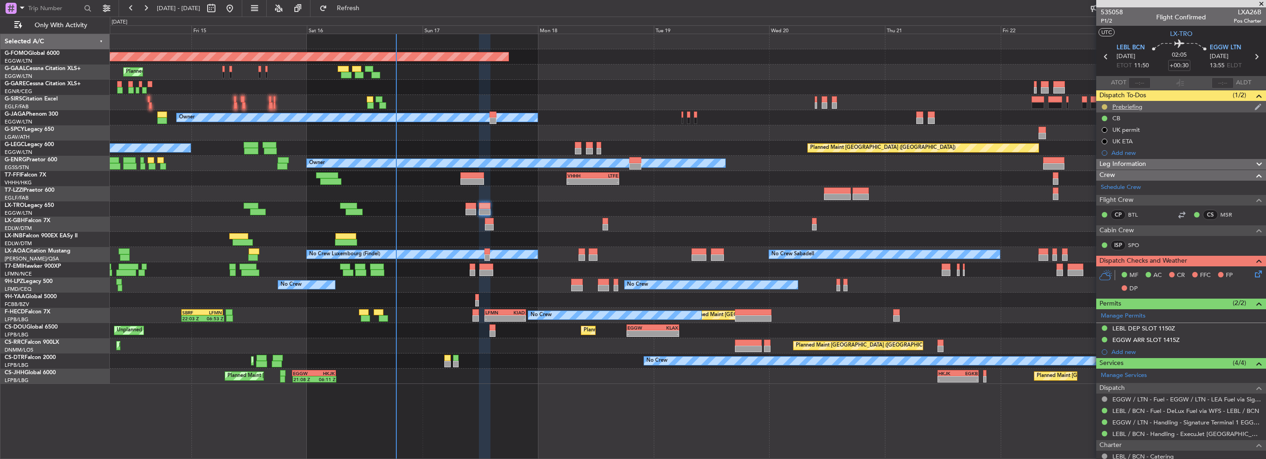
click at [1105, 108] on button at bounding box center [1105, 107] width 6 height 6
click at [1104, 165] on span "Cancelled" at bounding box center [1106, 161] width 26 height 9
click at [1253, 274] on icon at bounding box center [1256, 272] width 7 height 7
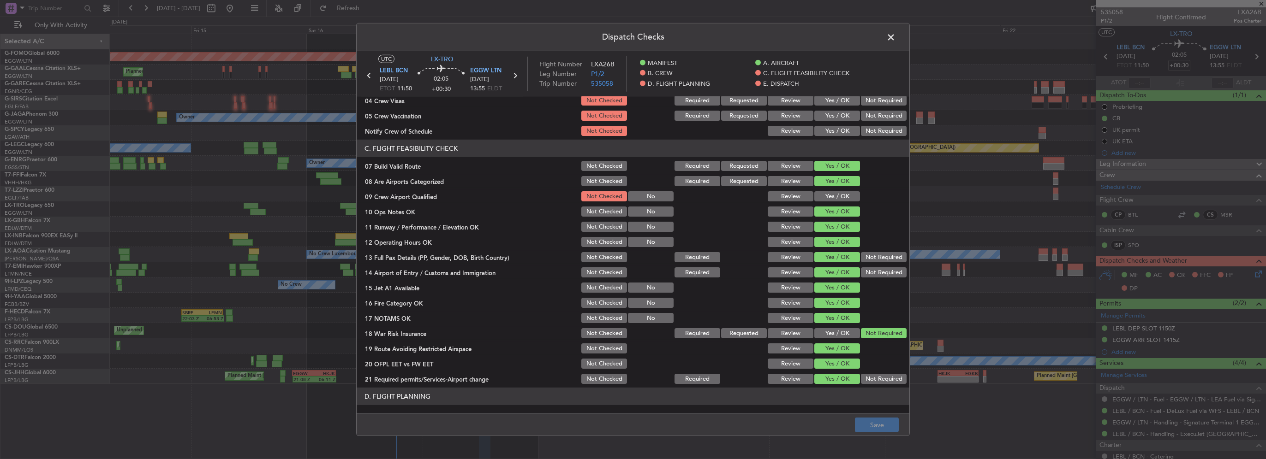
scroll to position [369, 0]
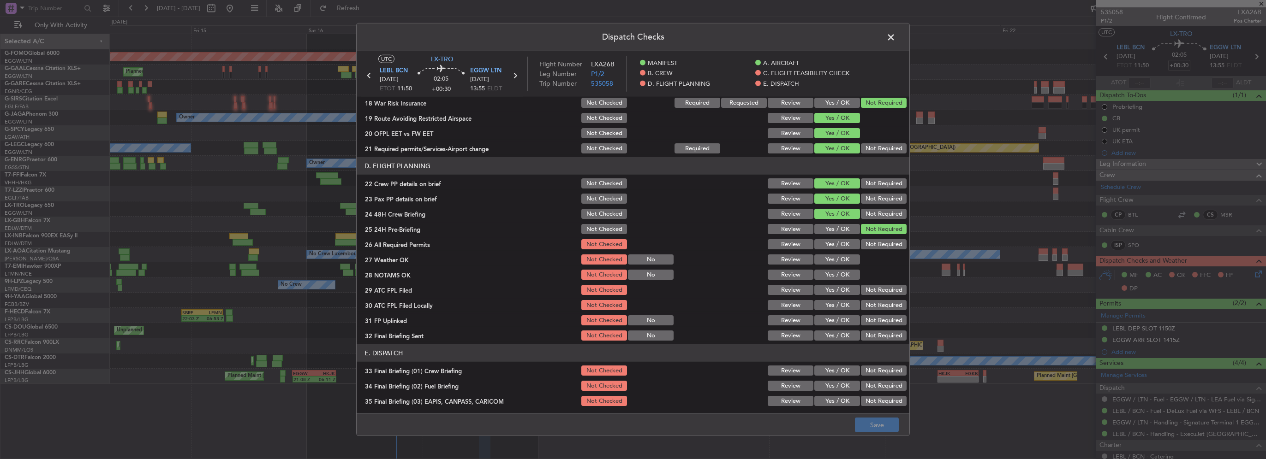
click at [841, 241] on button "Yes / OK" at bounding box center [837, 244] width 46 height 10
click at [836, 260] on button "Yes / OK" at bounding box center [837, 260] width 46 height 10
drag, startPoint x: 839, startPoint y: 274, endPoint x: 837, endPoint y: 285, distance: 10.7
click at [839, 275] on button "Yes / OK" at bounding box center [837, 275] width 46 height 10
click at [837, 288] on button "Yes / OK" at bounding box center [837, 290] width 46 height 10
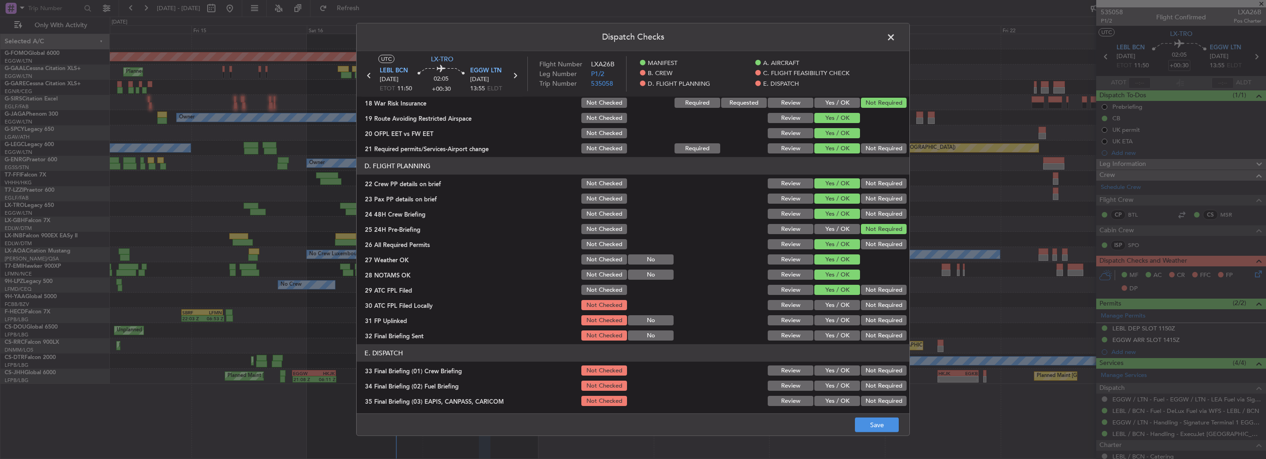
click at [861, 303] on button "Not Required" at bounding box center [884, 305] width 46 height 10
drag, startPoint x: 837, startPoint y: 316, endPoint x: 841, endPoint y: 317, distance: 5.0
click at [838, 316] on div "Yes / OK" at bounding box center [836, 320] width 47 height 13
click at [846, 321] on button "Yes / OK" at bounding box center [837, 321] width 46 height 10
click at [875, 338] on button "Not Required" at bounding box center [884, 336] width 46 height 10
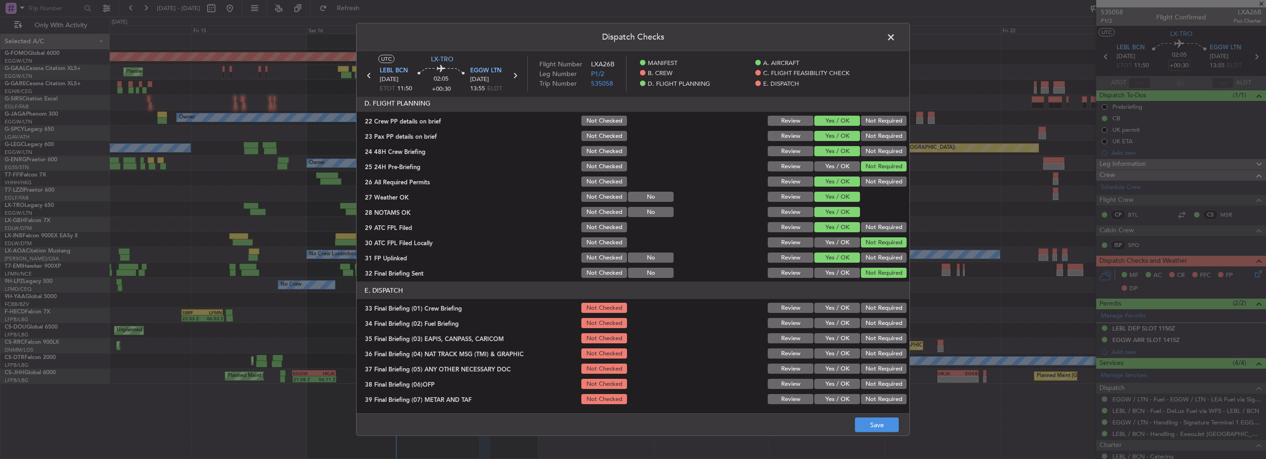
scroll to position [507, 0]
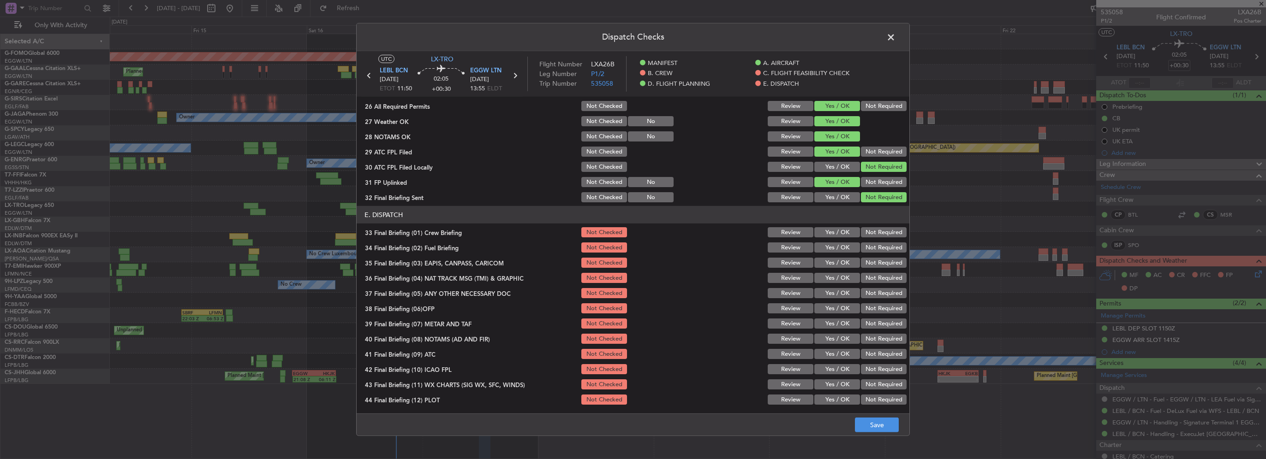
drag, startPoint x: 834, startPoint y: 221, endPoint x: 838, endPoint y: 231, distance: 9.9
click at [834, 221] on header "E. DISPATCH" at bounding box center [633, 215] width 553 height 18
click at [838, 233] on button "Yes / OK" at bounding box center [837, 232] width 46 height 10
click at [840, 248] on button "Yes / OK" at bounding box center [837, 248] width 46 height 10
click at [862, 263] on button "Not Required" at bounding box center [884, 263] width 46 height 10
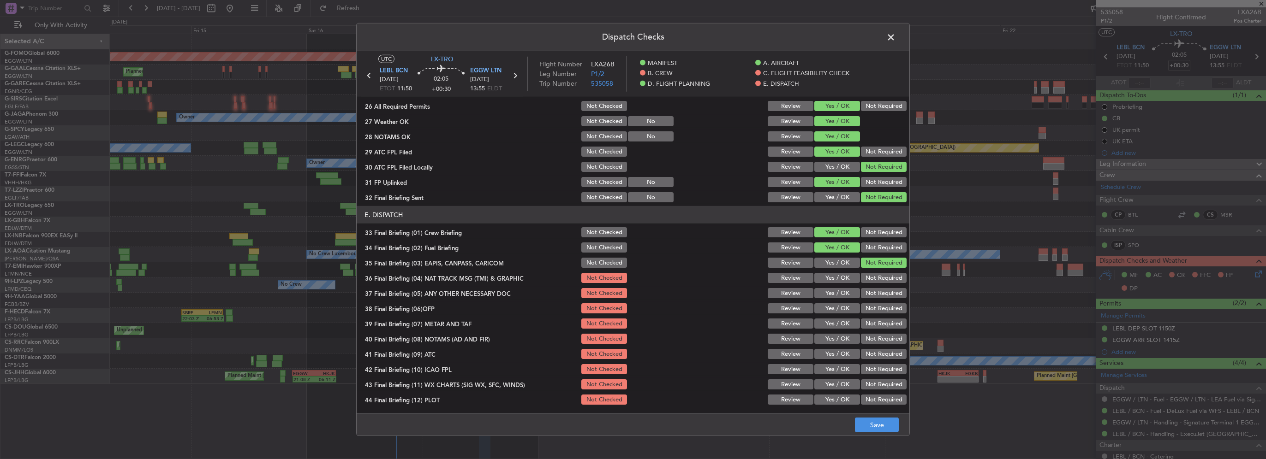
click at [865, 274] on button "Not Required" at bounding box center [884, 278] width 46 height 10
drag, startPoint x: 840, startPoint y: 288, endPoint x: 843, endPoint y: 293, distance: 6.3
click at [840, 289] on button "Yes / OK" at bounding box center [837, 293] width 46 height 10
drag, startPoint x: 845, startPoint y: 307, endPoint x: 847, endPoint y: 317, distance: 10.3
click at [844, 311] on button "Yes / OK" at bounding box center [837, 309] width 46 height 10
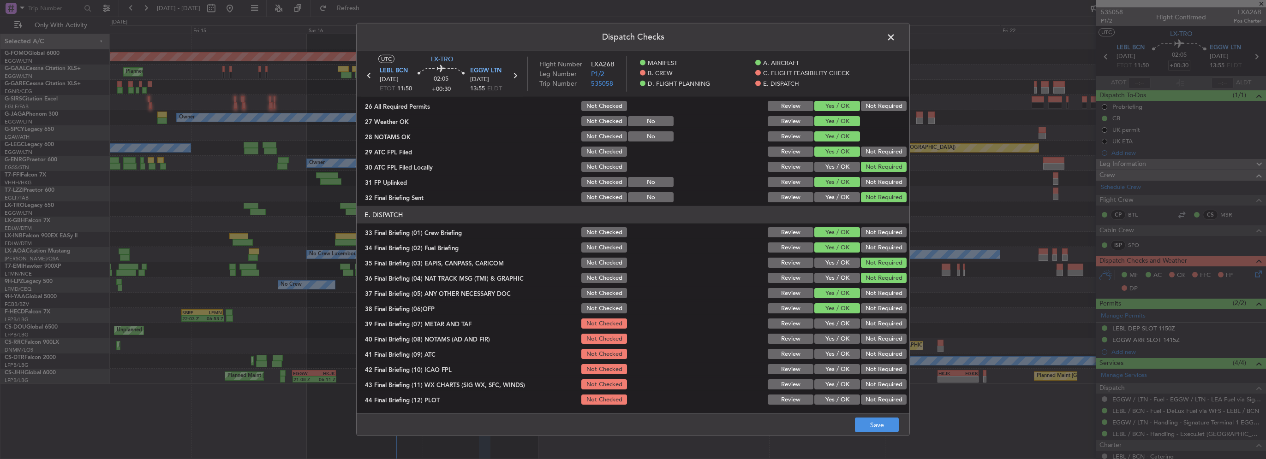
drag, startPoint x: 847, startPoint y: 320, endPoint x: 847, endPoint y: 328, distance: 8.3
click at [846, 324] on button "Yes / OK" at bounding box center [837, 324] width 46 height 10
drag, startPoint x: 847, startPoint y: 330, endPoint x: 844, endPoint y: 358, distance: 28.3
click at [845, 335] on section "E. DISPATCH 33 Final Briefing (01) Crew Briefing Not Checked Review Yes / OK No…" at bounding box center [633, 306] width 553 height 200
click at [843, 341] on button "Yes / OK" at bounding box center [837, 339] width 46 height 10
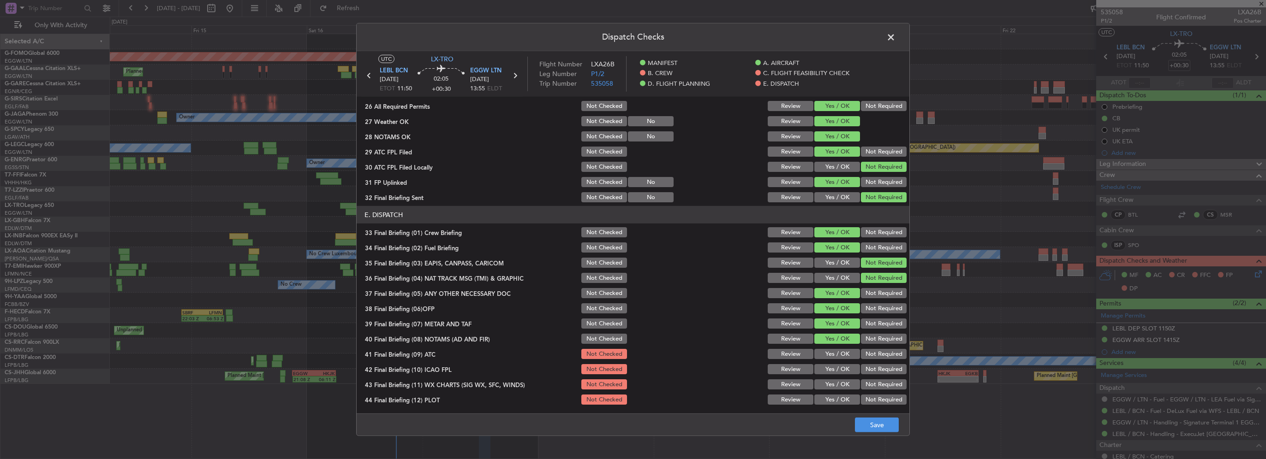
click at [842, 360] on div "Yes / OK" at bounding box center [836, 354] width 47 height 13
click at [839, 371] on div "Yes / OK" at bounding box center [836, 369] width 47 height 13
click at [839, 360] on div "Yes / OK" at bounding box center [836, 354] width 47 height 13
drag, startPoint x: 839, startPoint y: 352, endPoint x: 841, endPoint y: 367, distance: 14.9
click at [839, 353] on button "Yes / OK" at bounding box center [837, 354] width 46 height 10
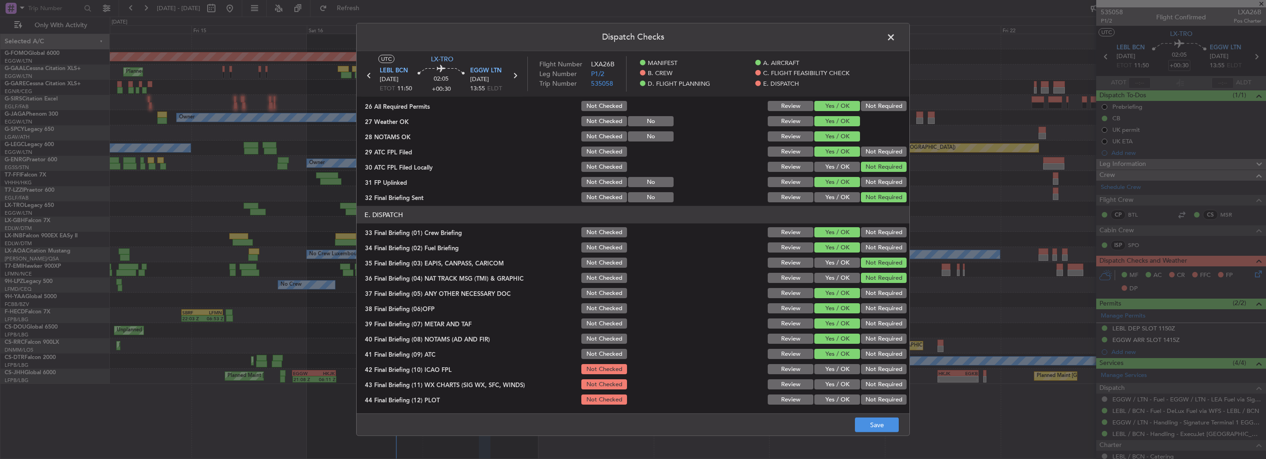
click at [841, 369] on button "Yes / OK" at bounding box center [837, 369] width 46 height 10
drag, startPoint x: 842, startPoint y: 386, endPoint x: 843, endPoint y: 395, distance: 9.7
click at [842, 387] on button "Yes / OK" at bounding box center [837, 385] width 46 height 10
click at [843, 401] on button "Yes / OK" at bounding box center [837, 400] width 46 height 10
click at [871, 425] on button "Save" at bounding box center [877, 425] width 44 height 15
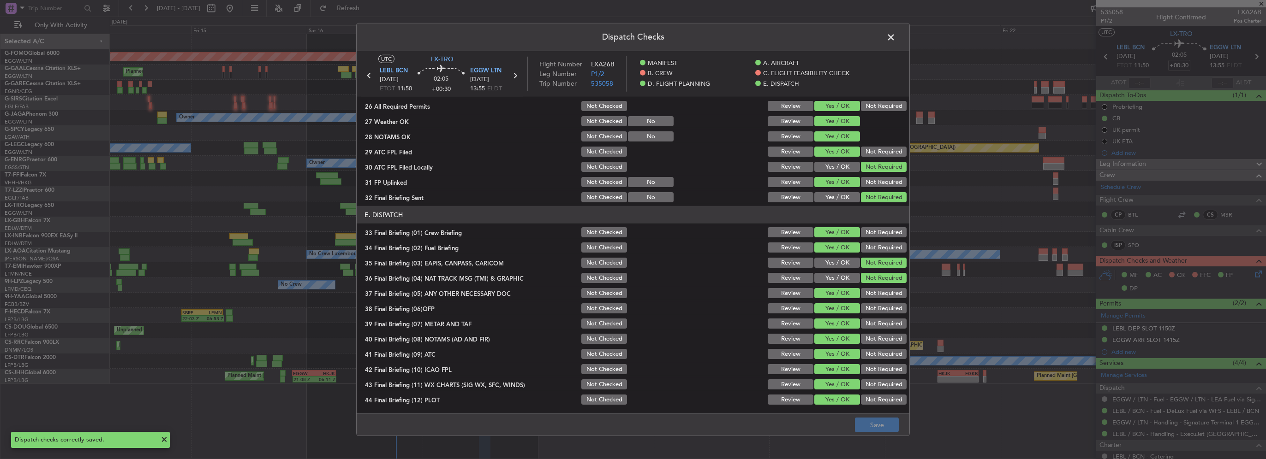
click at [895, 38] on span at bounding box center [895, 39] width 0 height 18
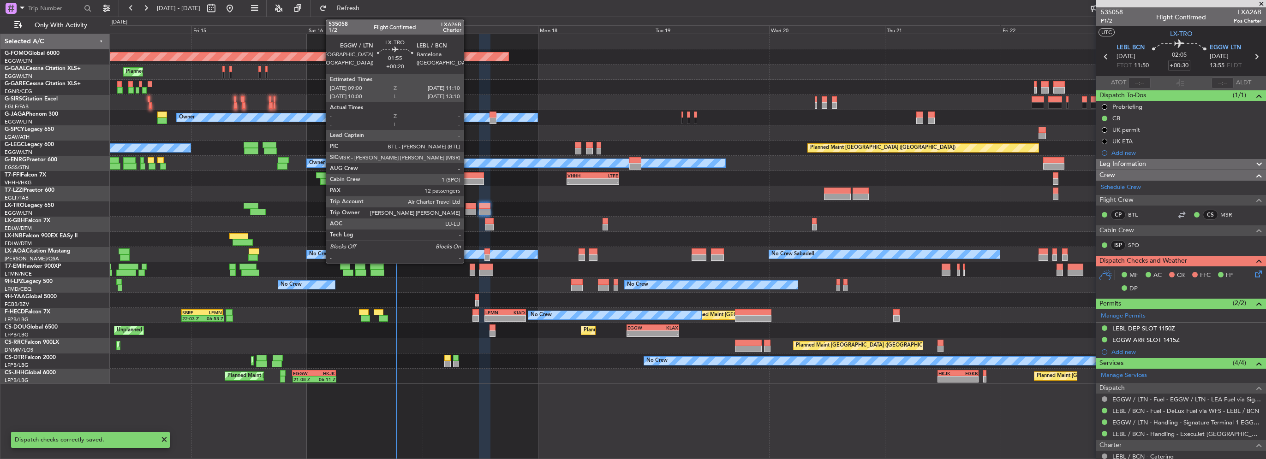
click at [472, 209] on div at bounding box center [470, 212] width 11 height 6
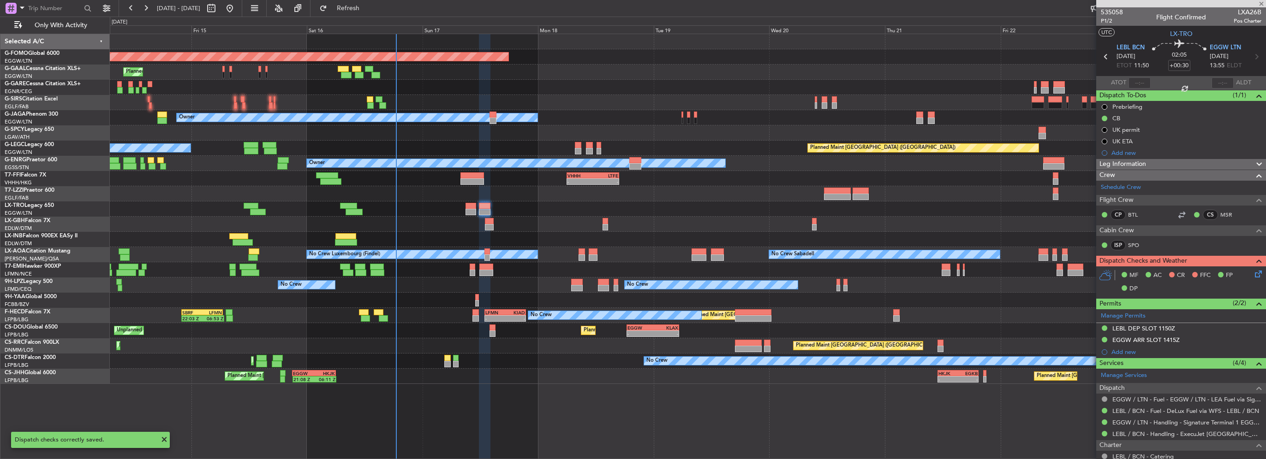
type input "+00:20"
type input "12"
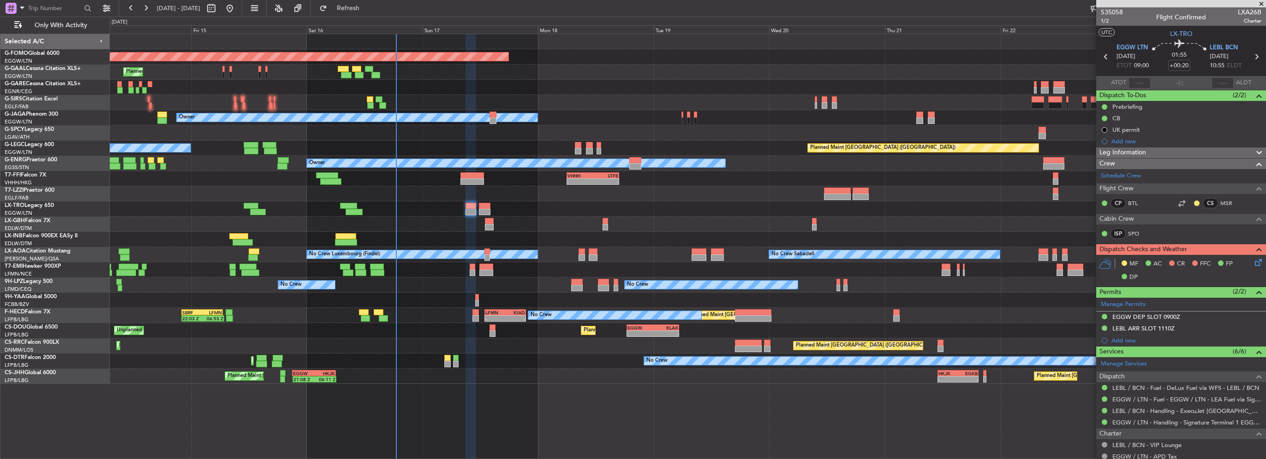
click at [471, 209] on div at bounding box center [470, 212] width 11 height 6
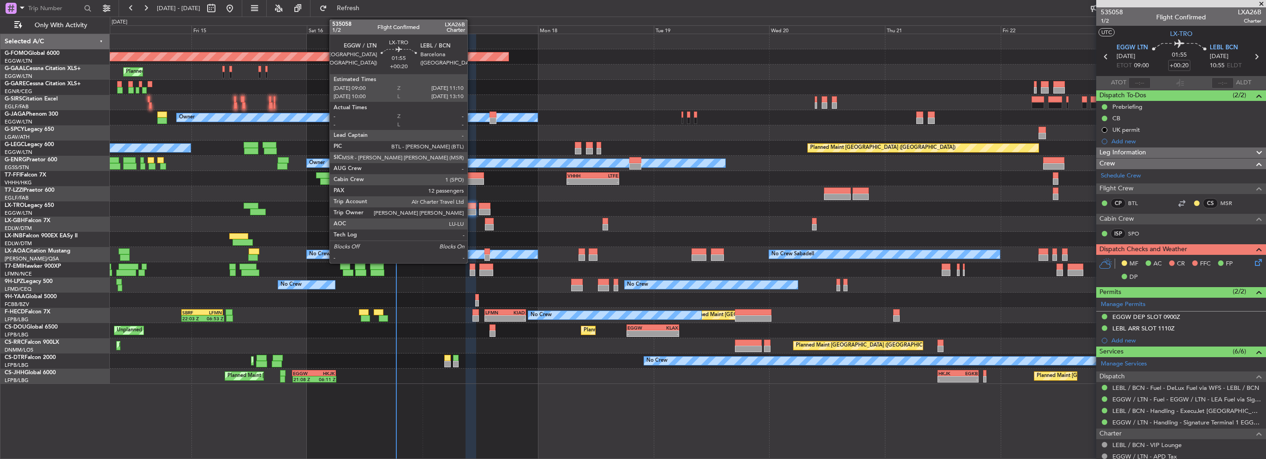
click at [471, 209] on div at bounding box center [470, 212] width 11 height 6
click at [472, 209] on div at bounding box center [470, 212] width 11 height 6
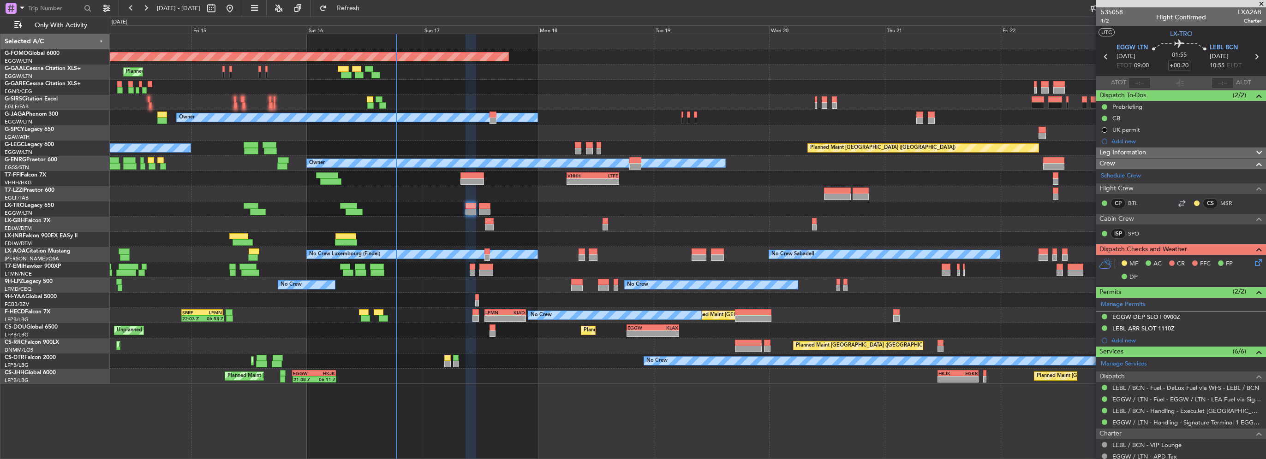
click at [1187, 159] on div "Crew" at bounding box center [1181, 164] width 170 height 11
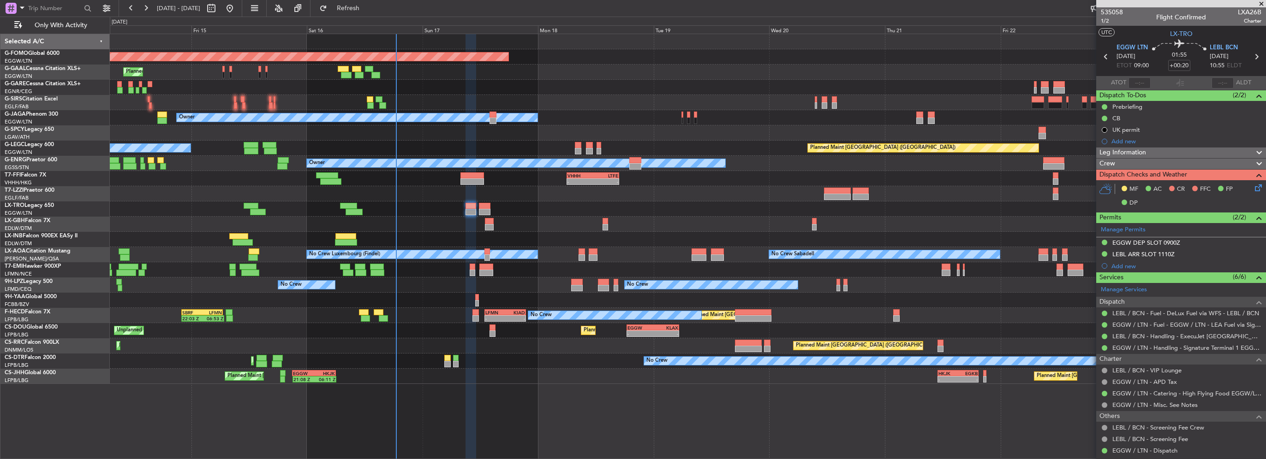
click at [1183, 161] on div "Crew" at bounding box center [1181, 164] width 170 height 11
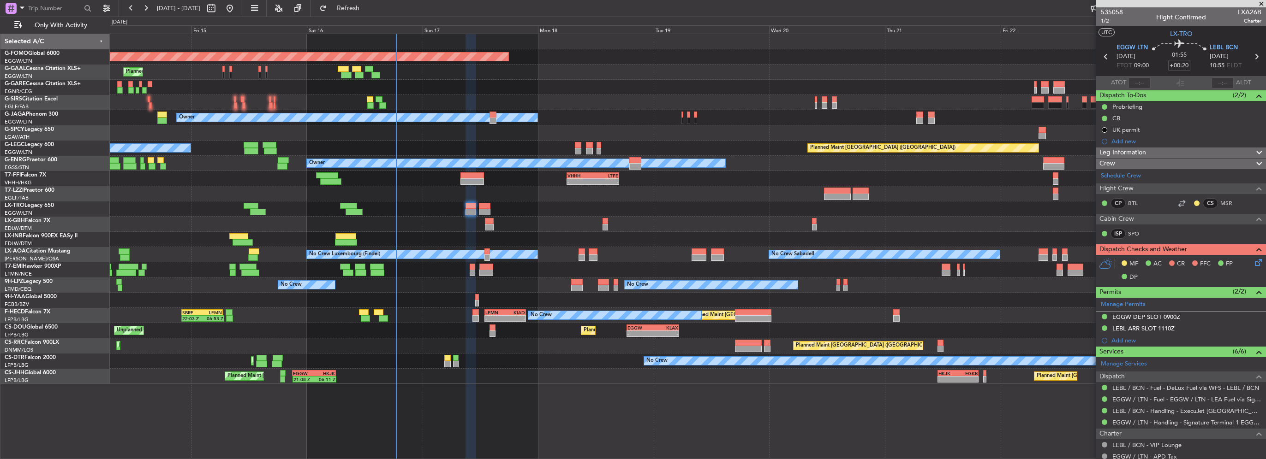
click at [1181, 153] on div "Leg Information" at bounding box center [1181, 153] width 170 height 11
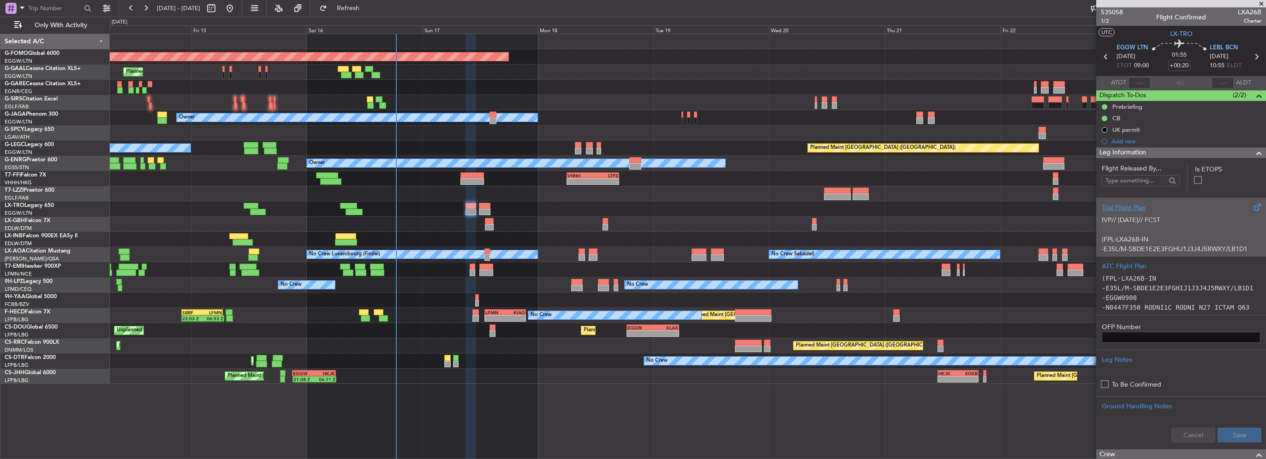
click at [1162, 231] on p at bounding box center [1181, 230] width 159 height 10
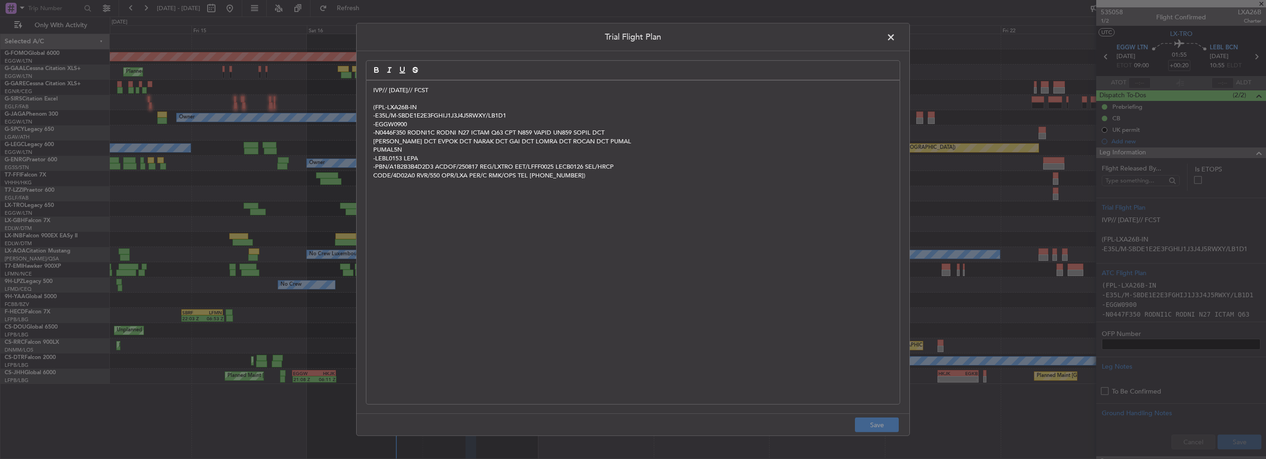
click at [895, 37] on span at bounding box center [895, 39] width 0 height 18
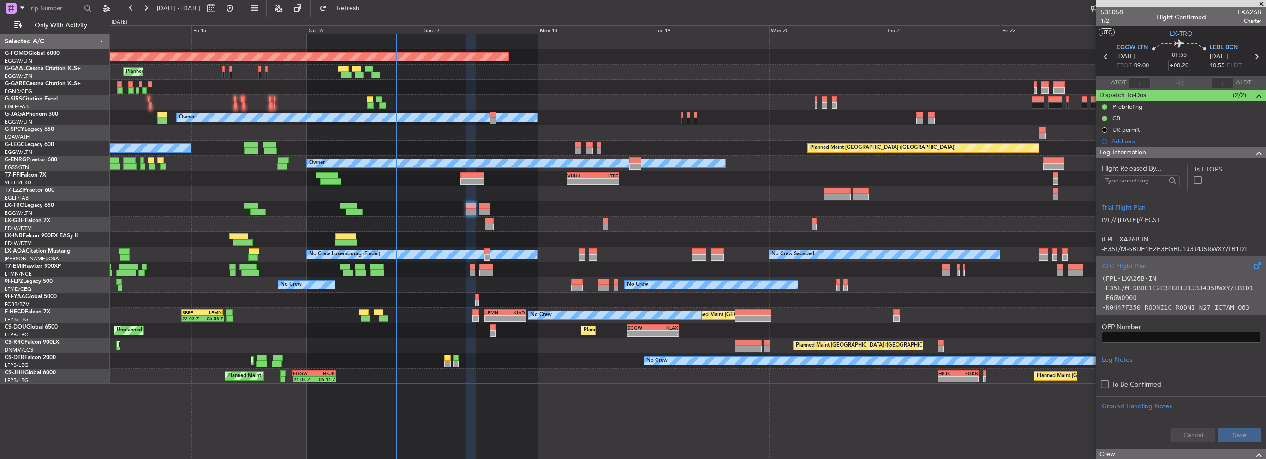
click at [1200, 286] on code "-E35L/M-SBDE1E2E3FGHIJ1J3J4J5RWXY/LB1D1" at bounding box center [1178, 288] width 152 height 7
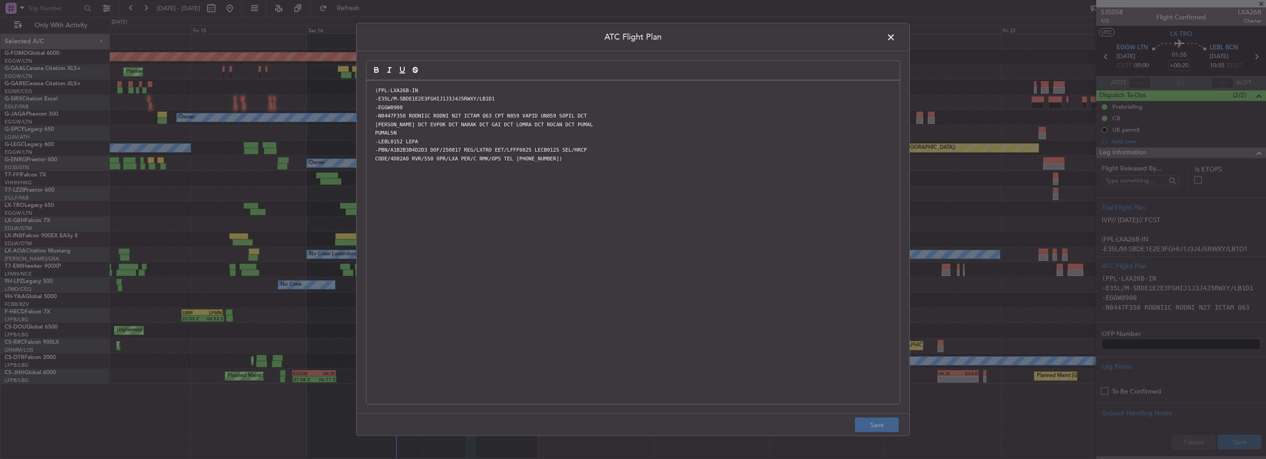
click at [895, 36] on span at bounding box center [895, 39] width 0 height 18
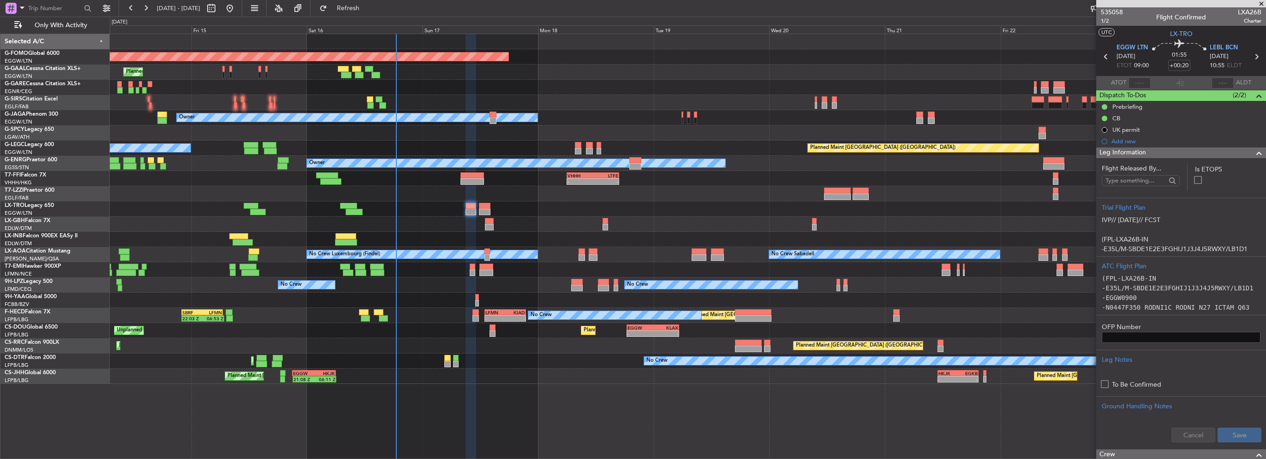
click at [1215, 156] on div "Leg Information" at bounding box center [1181, 153] width 170 height 11
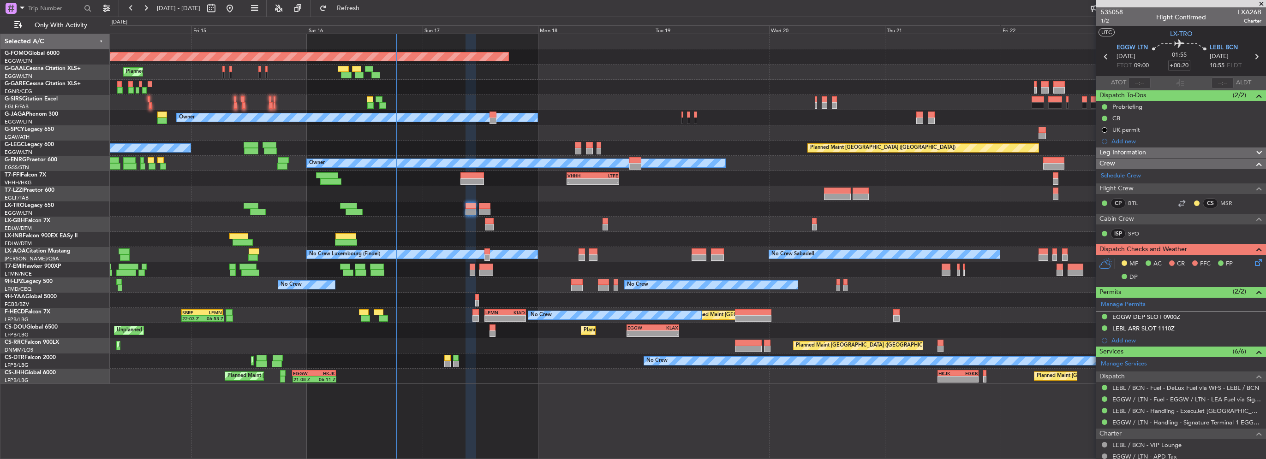
click at [1253, 259] on icon at bounding box center [1256, 260] width 7 height 7
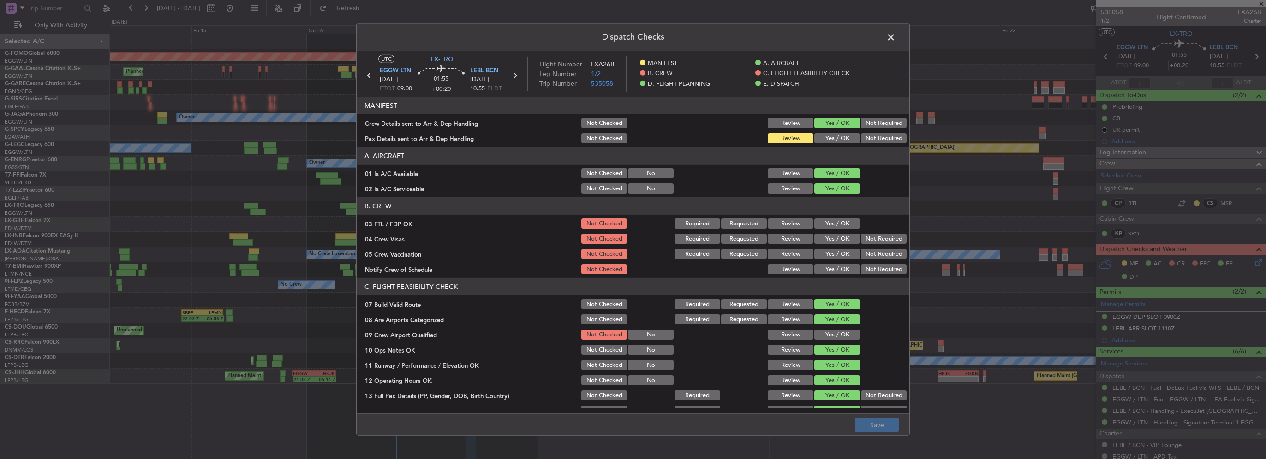
click at [828, 135] on button "Yes / OK" at bounding box center [837, 138] width 46 height 10
click at [884, 424] on button "Save" at bounding box center [877, 425] width 44 height 15
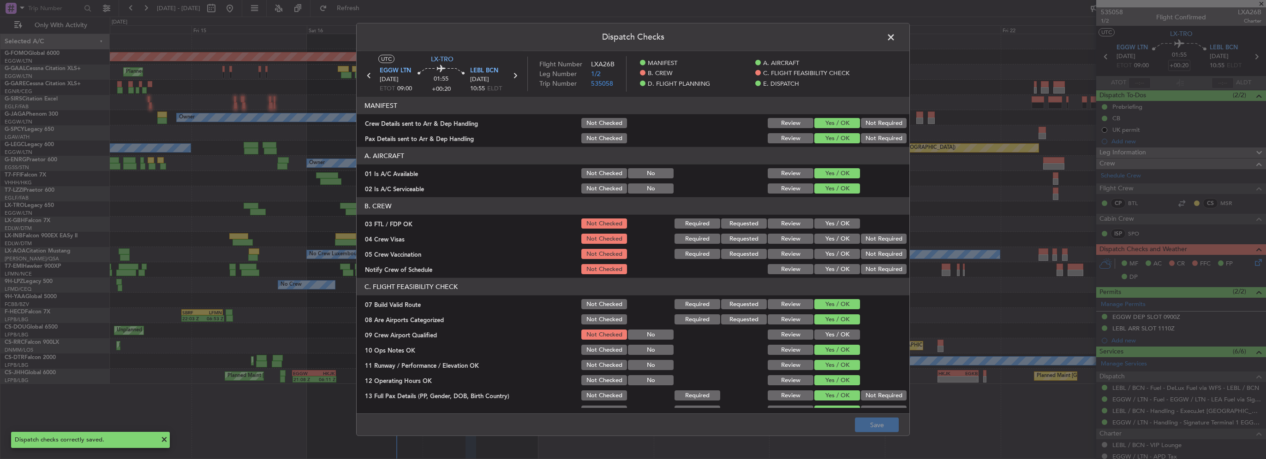
click at [895, 38] on span at bounding box center [895, 39] width 0 height 18
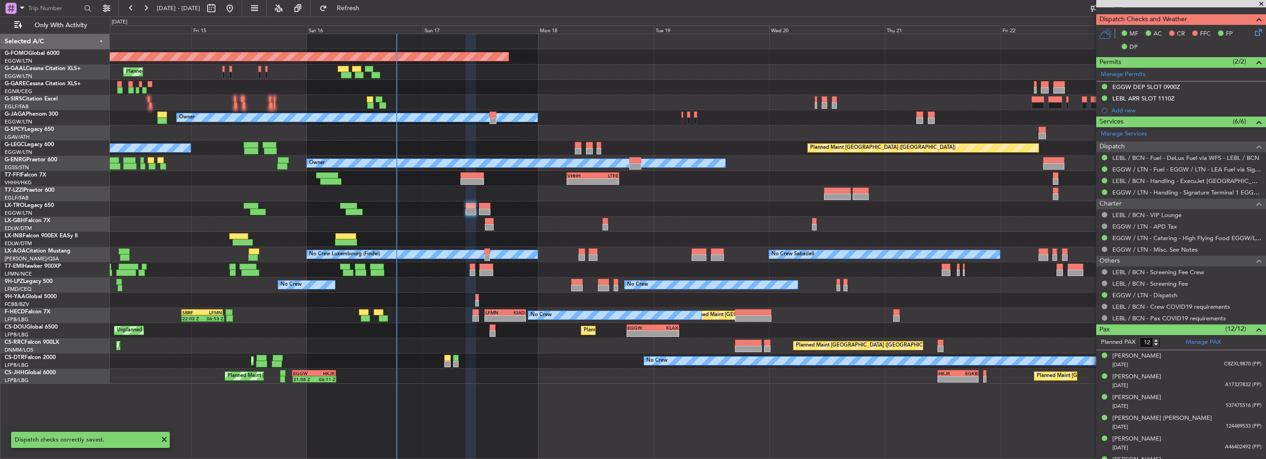
scroll to position [0, 0]
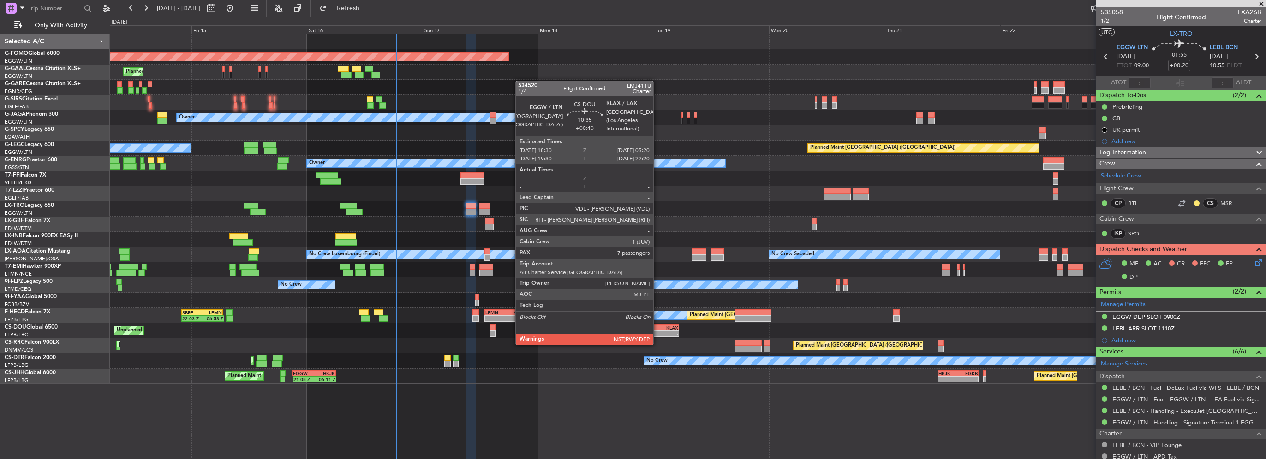
click at [657, 334] on div "-" at bounding box center [665, 334] width 25 height 6
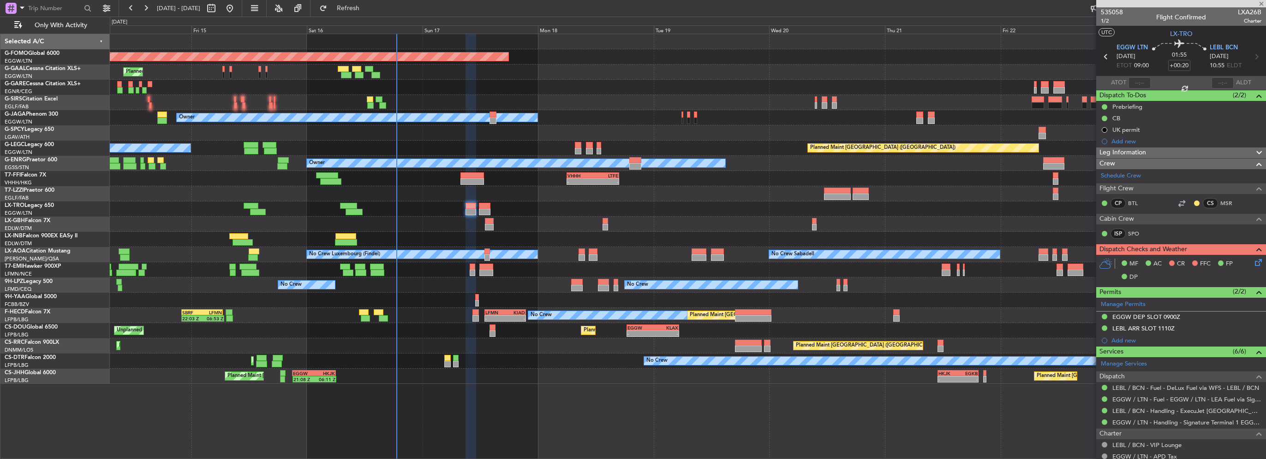
type input "+00:40"
type input "7"
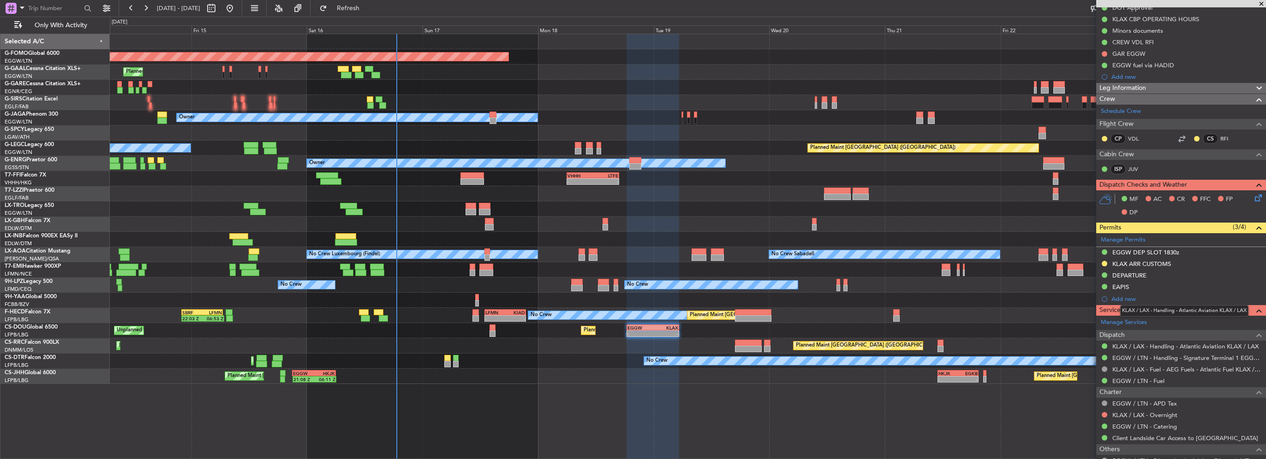
scroll to position [114, 0]
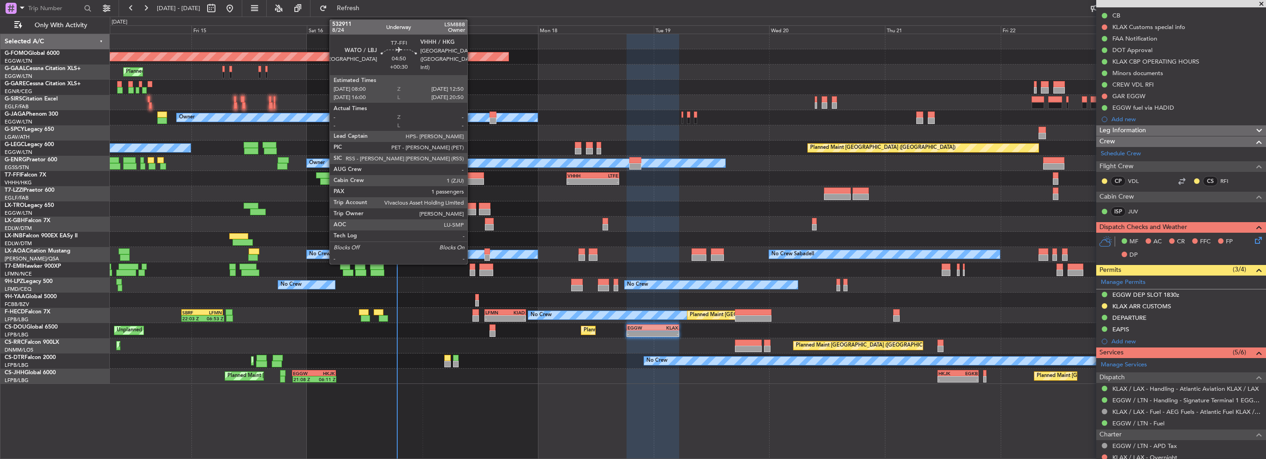
click at [471, 175] on div at bounding box center [472, 176] width 24 height 6
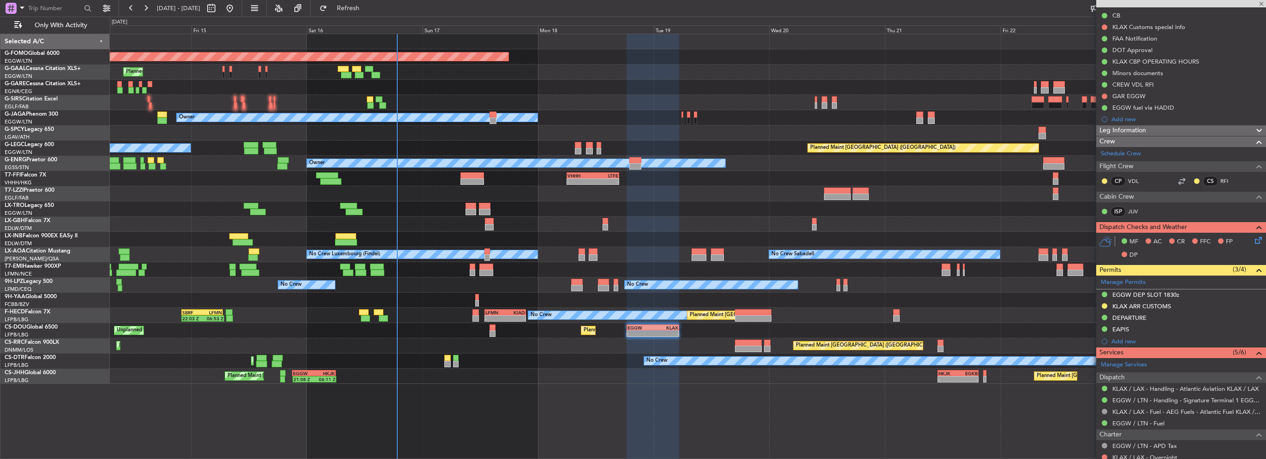
type input "+00:30"
type input "1"
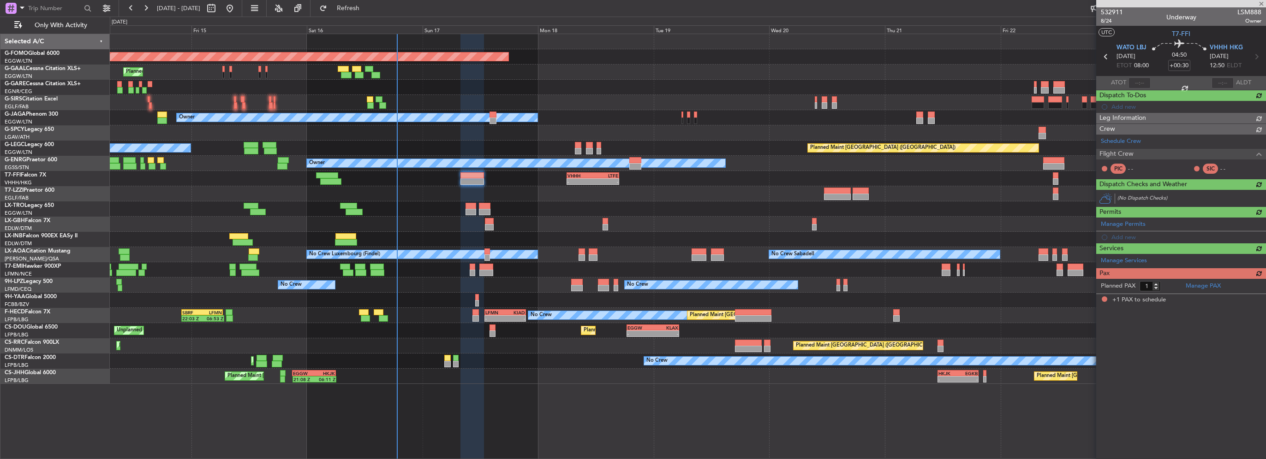
scroll to position [0, 0]
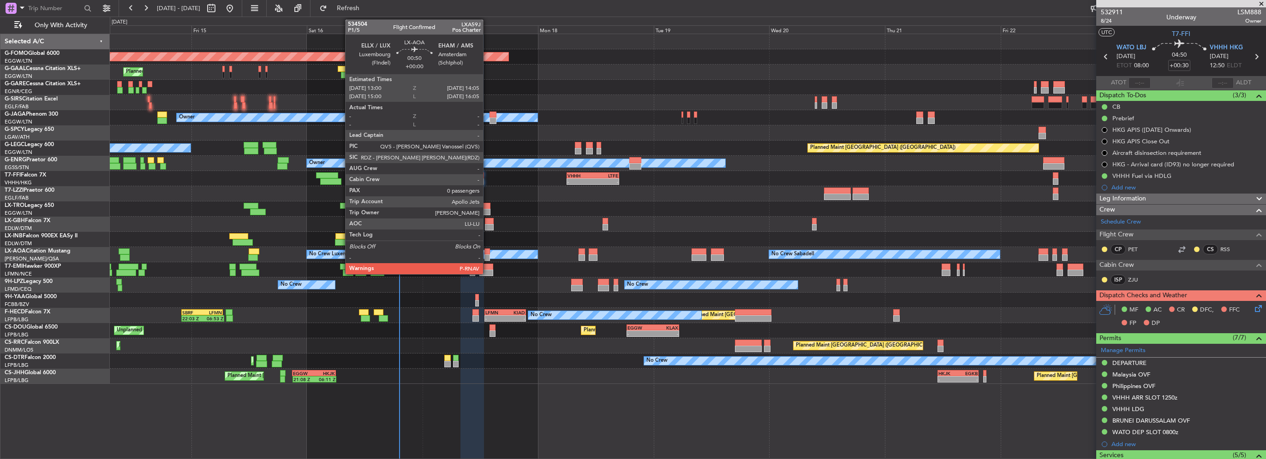
click at [487, 255] on div at bounding box center [487, 258] width 6 height 6
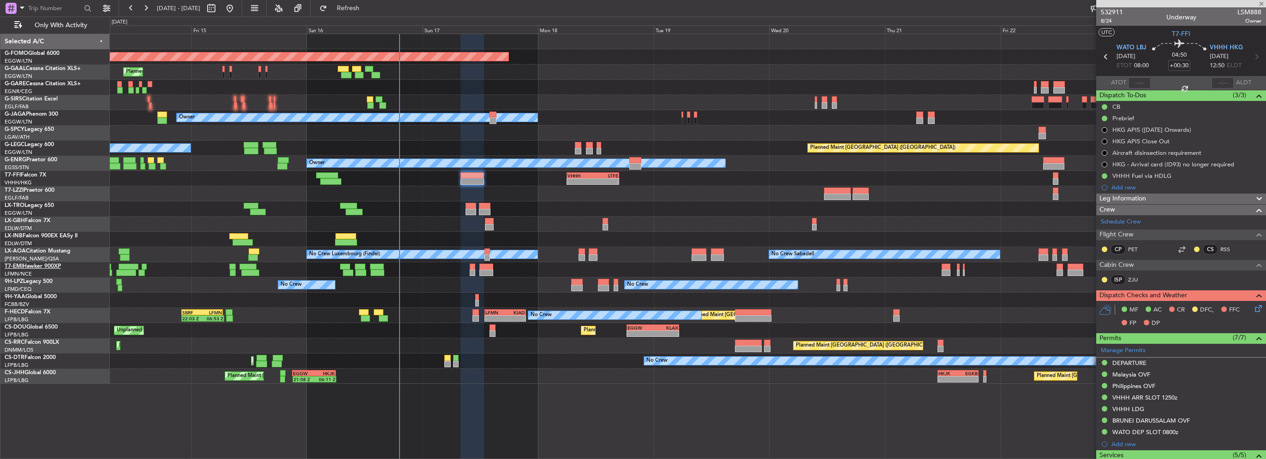
type input "0"
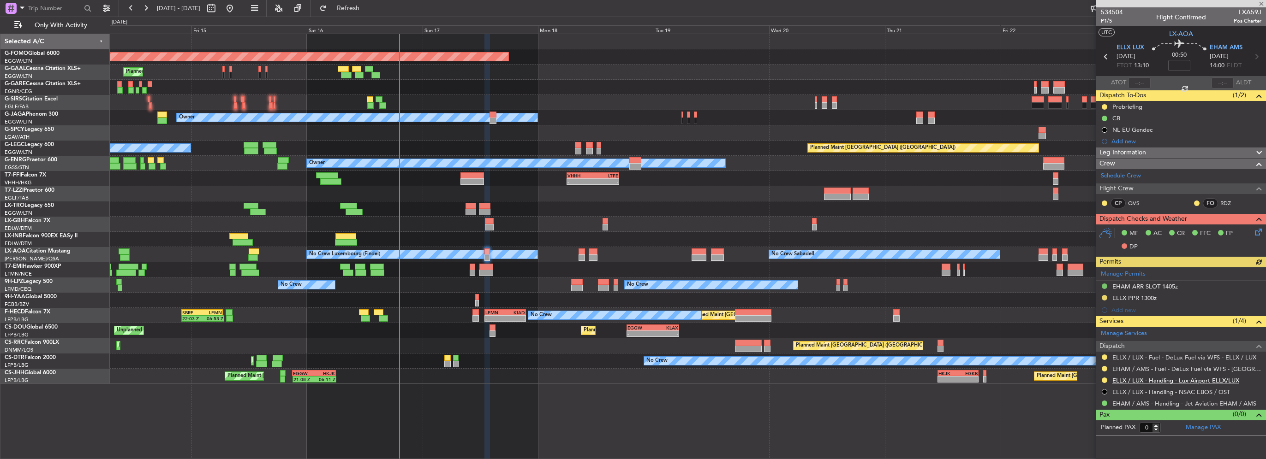
click at [1189, 377] on link "ELLX / LUX - Handling - Lux-Airport ELLX/LUX" at bounding box center [1175, 381] width 127 height 8
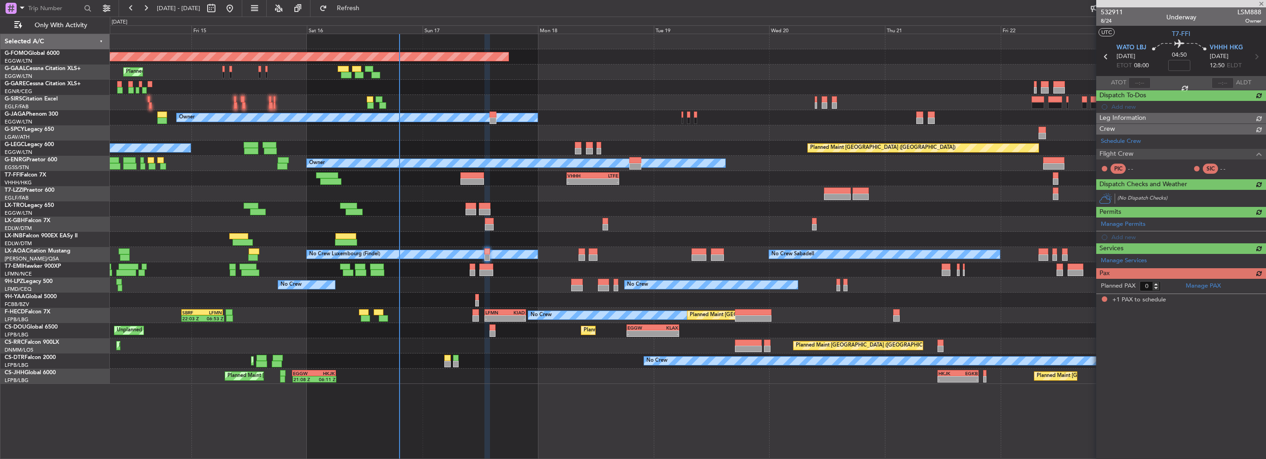
type input "+00:30"
type input "1"
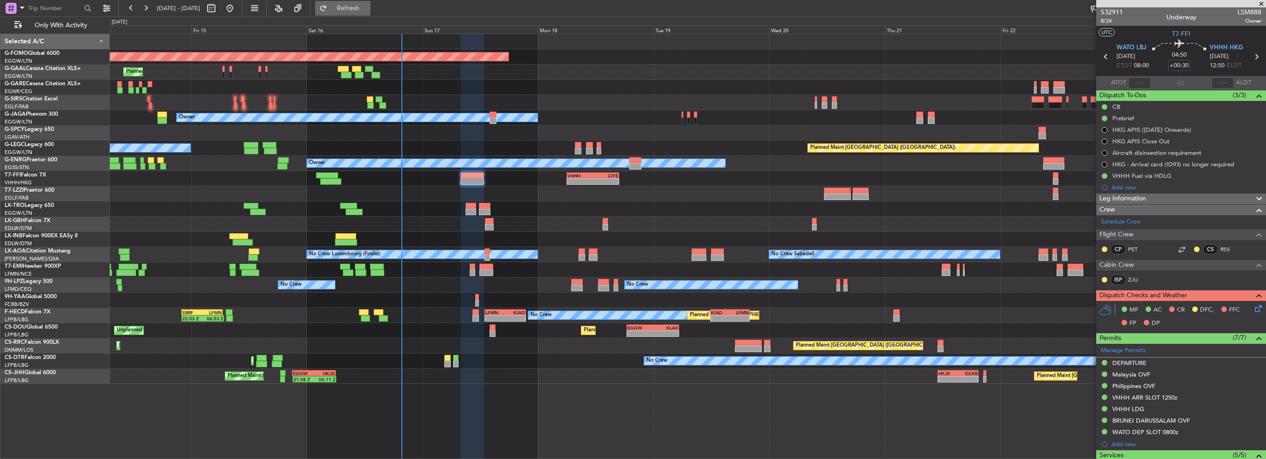
click at [370, 3] on button "Refresh" at bounding box center [342, 8] width 55 height 15
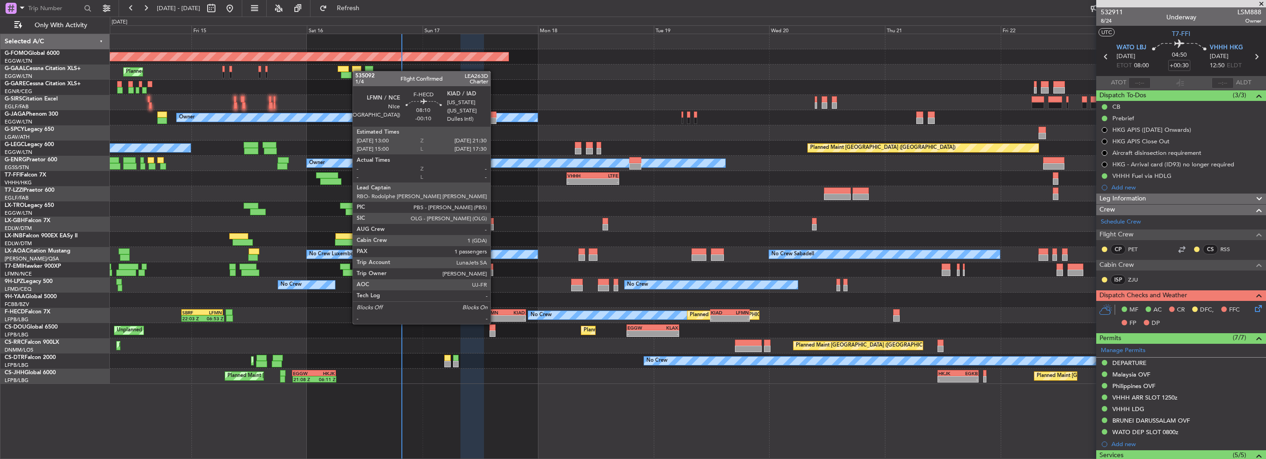
click at [495, 316] on div "- -" at bounding box center [504, 319] width 41 height 6
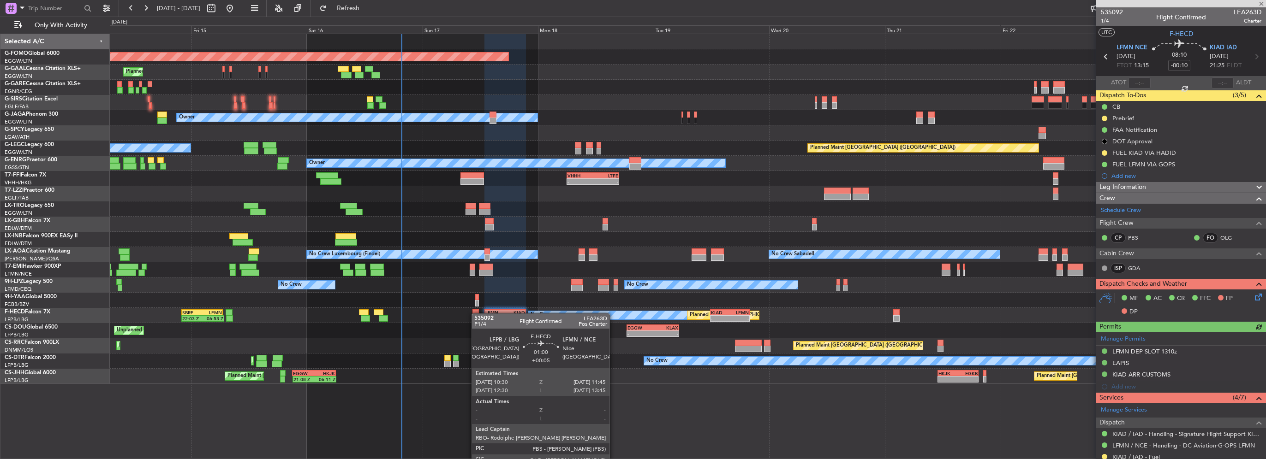
click at [476, 314] on div at bounding box center [475, 313] width 6 height 6
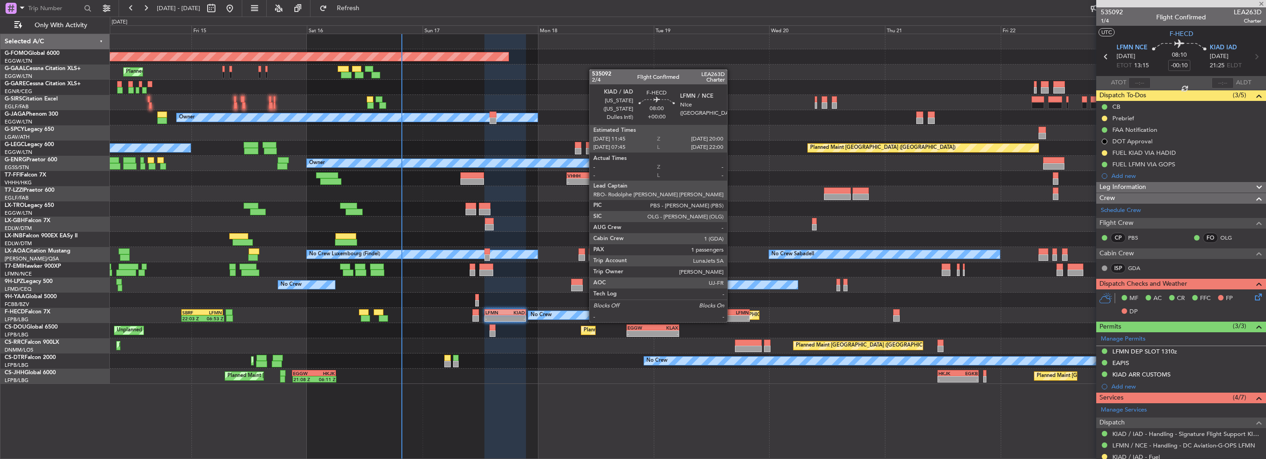
type input "+00:05"
type input "0"
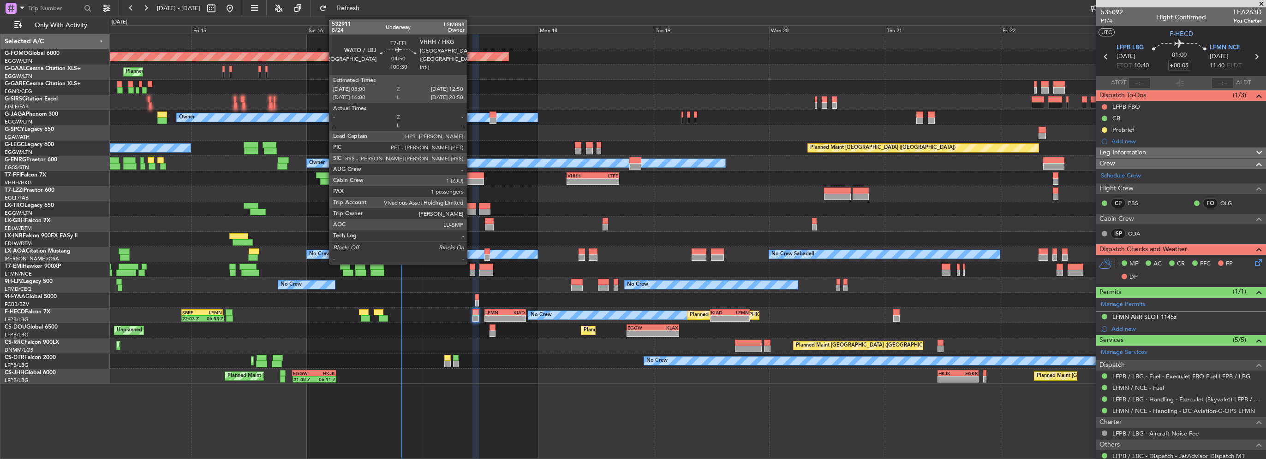
click at [471, 183] on div at bounding box center [472, 182] width 24 height 6
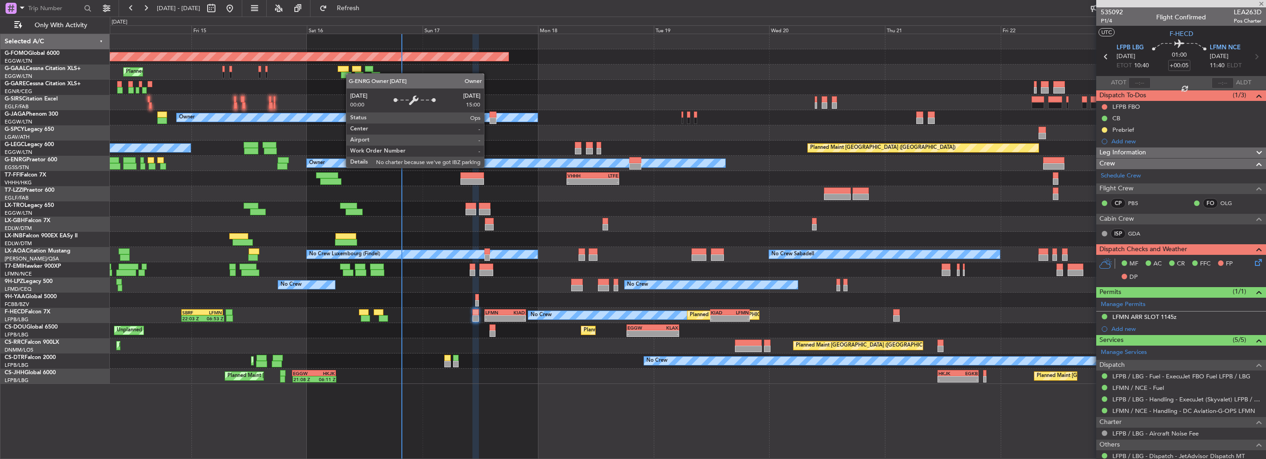
type input "+00:30"
type input "1"
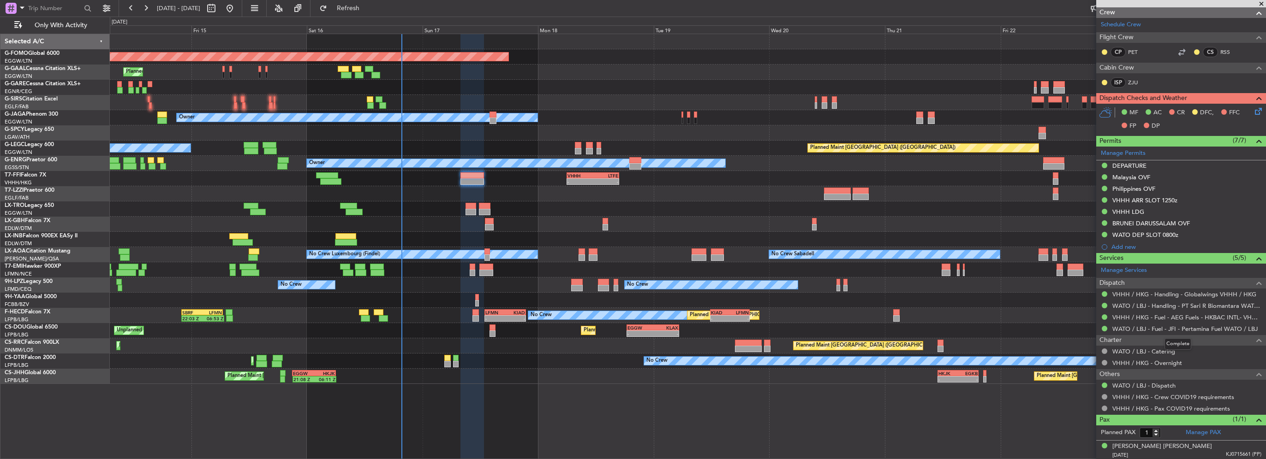
scroll to position [13, 0]
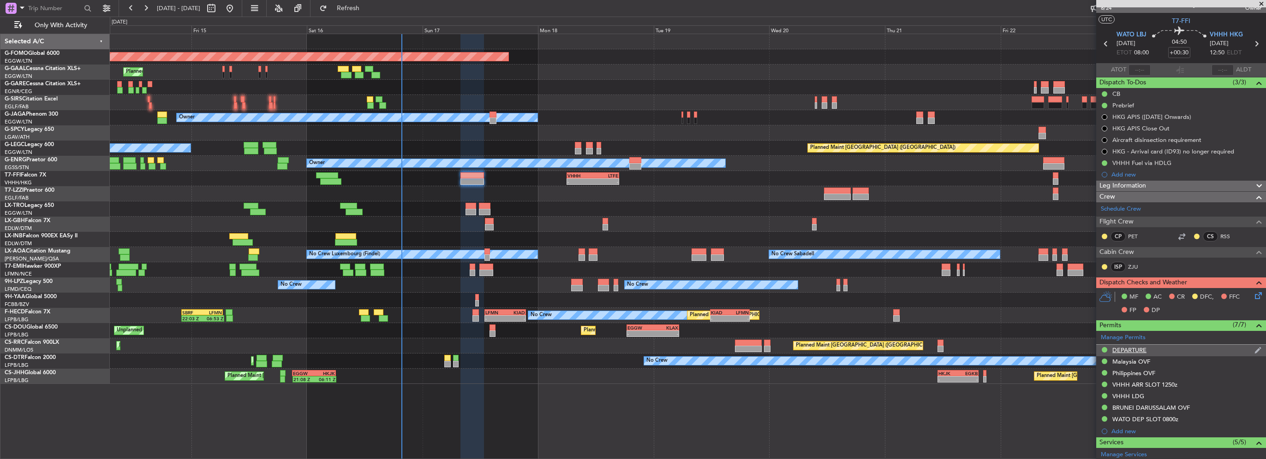
click at [1133, 350] on div "DEPARTURE" at bounding box center [1129, 350] width 34 height 8
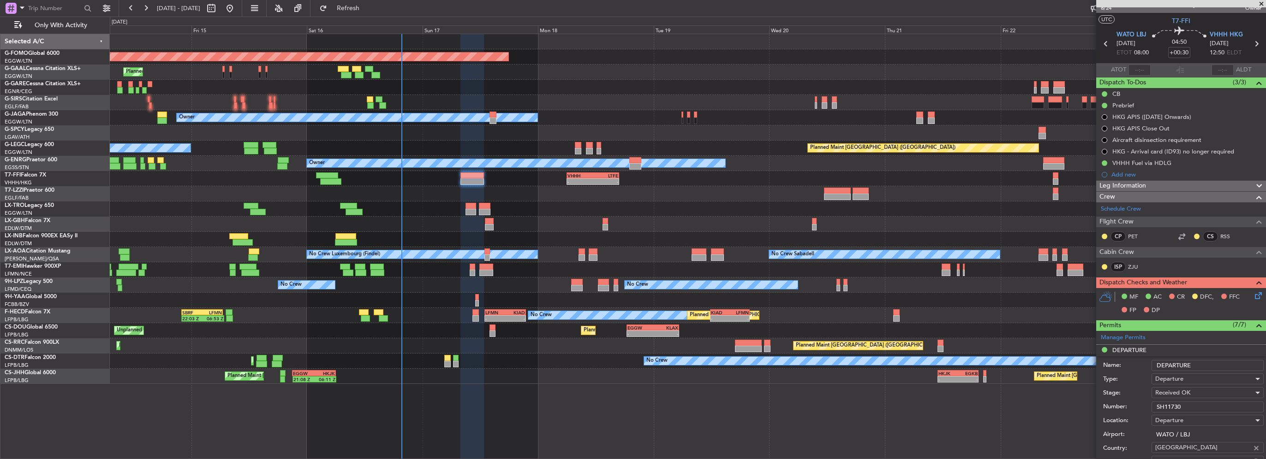
drag, startPoint x: 1167, startPoint y: 407, endPoint x: 1030, endPoint y: 408, distance: 136.6
click at [1043, 408] on fb-app "[DATE] - [DATE] Refresh Quick Links Only With Activity Planned Maint Windsor Lo…" at bounding box center [633, 233] width 1266 height 453
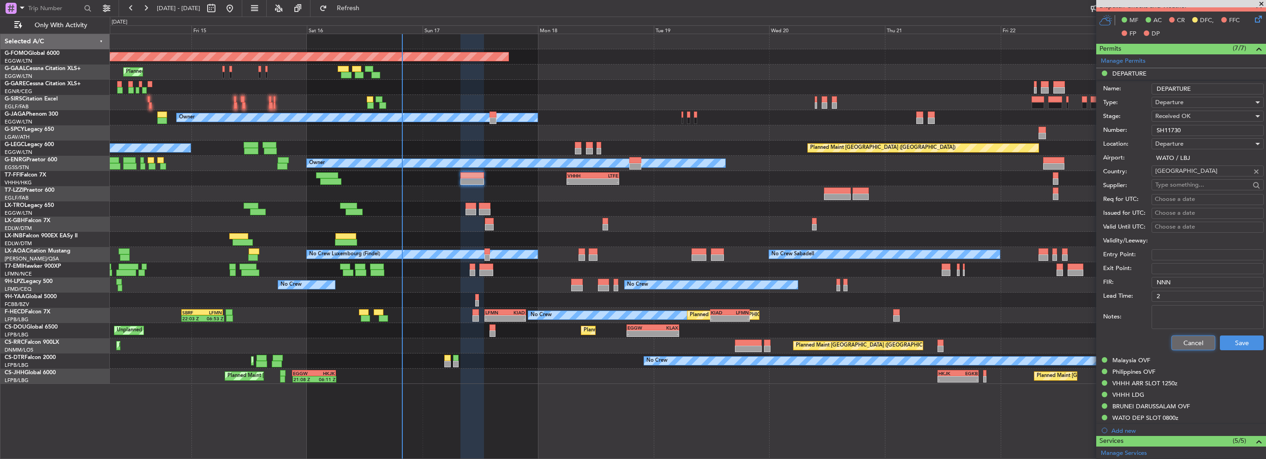
click at [1184, 342] on button "Cancel" at bounding box center [1193, 343] width 44 height 15
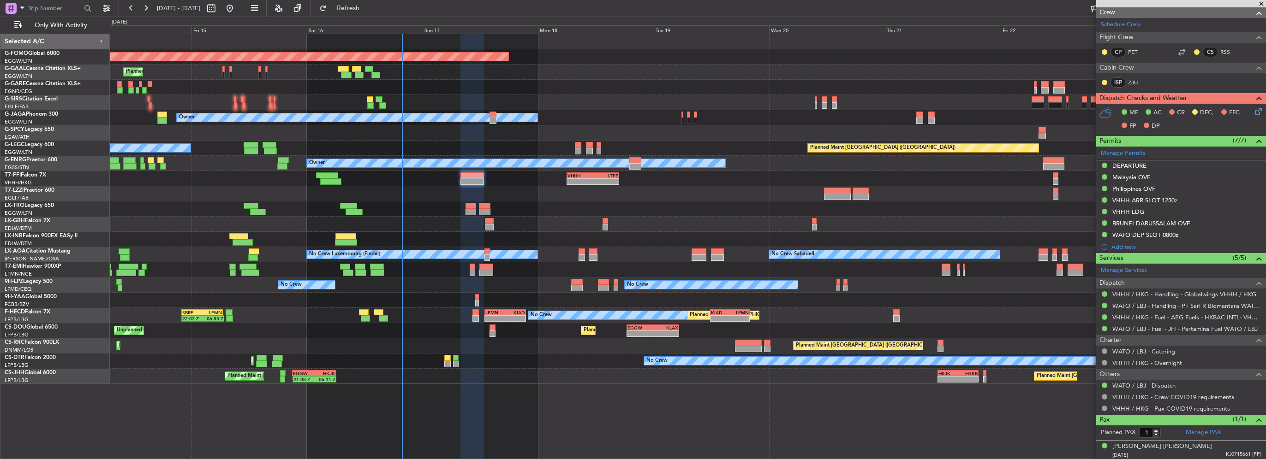
scroll to position [59, 0]
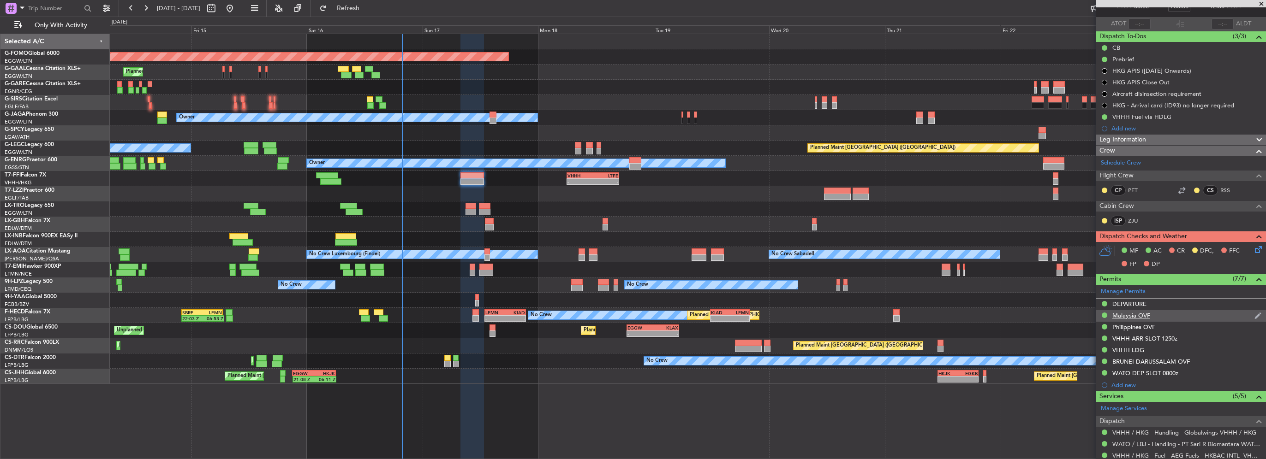
click at [1133, 318] on div "Malaysia OVF" at bounding box center [1181, 316] width 170 height 12
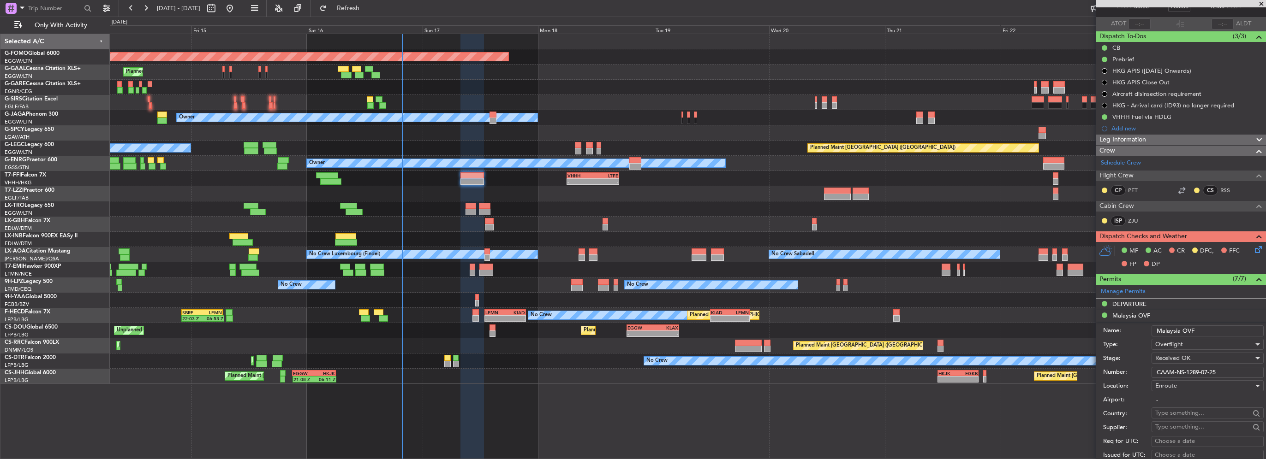
drag, startPoint x: 1232, startPoint y: 373, endPoint x: 1021, endPoint y: 374, distance: 210.4
click at [1022, 374] on fb-app "[DATE] - [DATE] Refresh Quick Links Only With Activity Planned Maint Windsor Lo…" at bounding box center [633, 233] width 1266 height 453
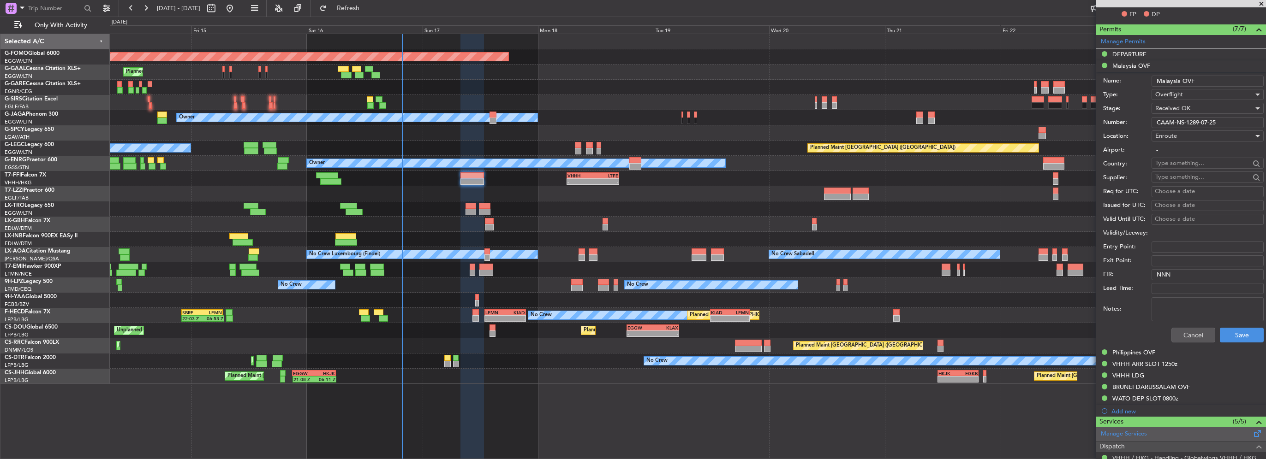
scroll to position [336, 0]
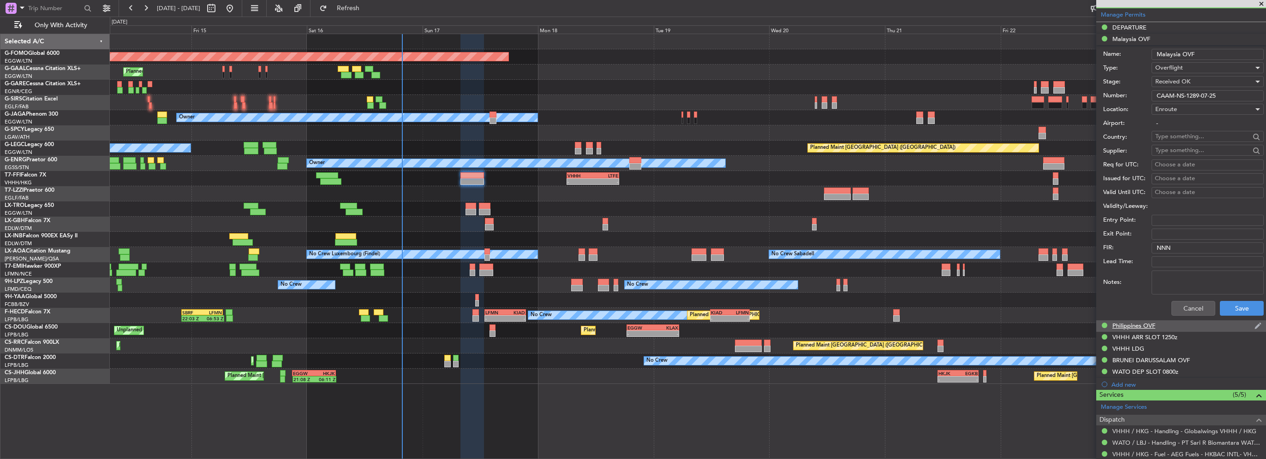
click at [1139, 328] on div "Philippines OVF" at bounding box center [1133, 326] width 43 height 8
drag, startPoint x: 1211, startPoint y: 105, endPoint x: 1011, endPoint y: 95, distance: 200.0
click at [1091, 103] on fb-app "14 Aug 2025 - 24 Aug 2025 Refresh Quick Links Only With Activity Planned Maint …" at bounding box center [633, 233] width 1266 height 453
click at [1148, 363] on mat-tooltip-component "BRUNEI DARUSSALAM OVF" at bounding box center [1151, 375] width 83 height 24
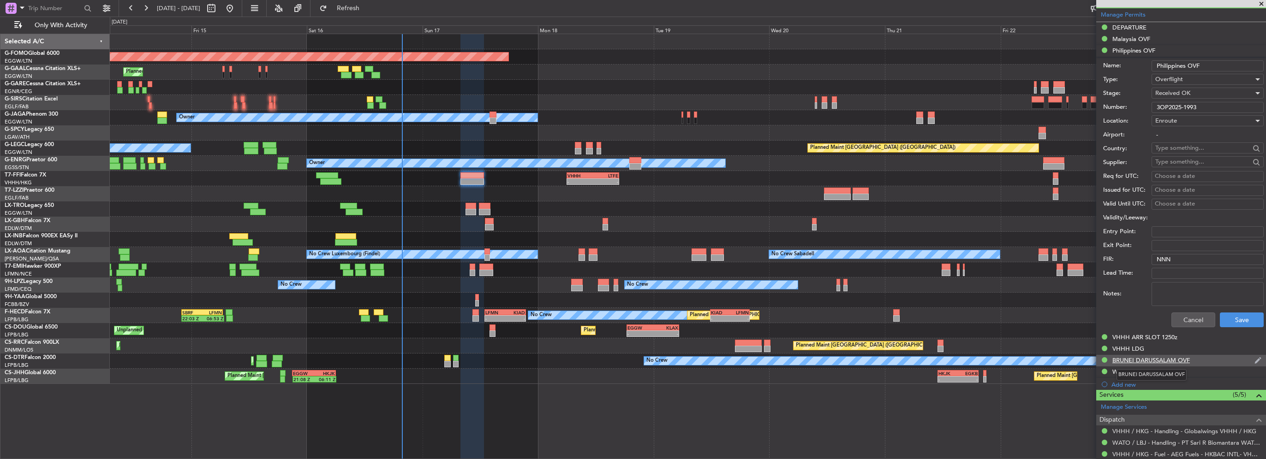
click at [1151, 361] on div "BRUNEI DARUSSALAM OVF" at bounding box center [1151, 361] width 78 height 8
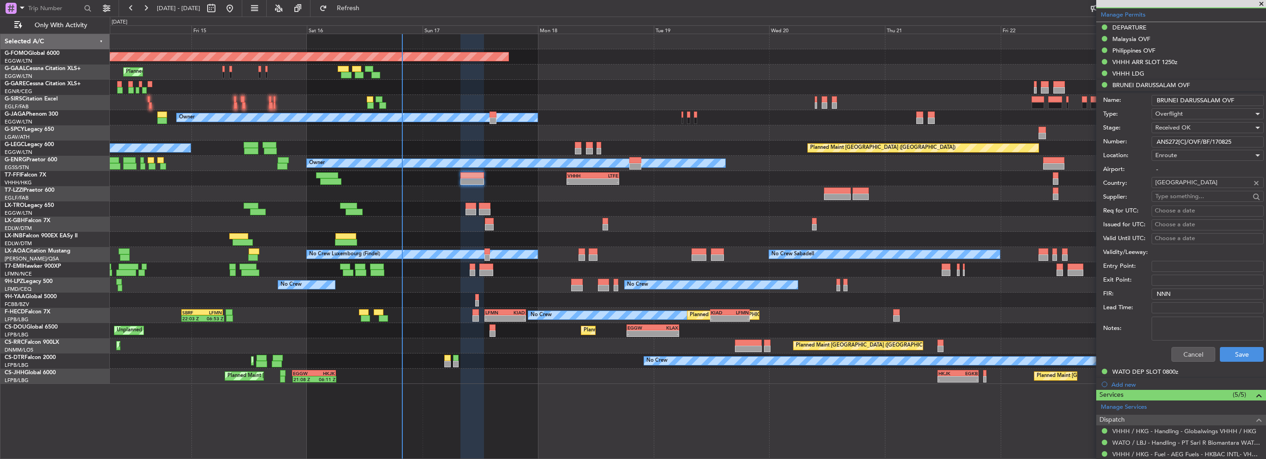
drag, startPoint x: 1184, startPoint y: 138, endPoint x: 1019, endPoint y: 142, distance: 165.2
click at [1034, 140] on fb-app "14 Aug 2025 - 24 Aug 2025 Refresh Quick Links Only With Activity Planned Maint …" at bounding box center [633, 233] width 1266 height 453
drag, startPoint x: 1231, startPoint y: 226, endPoint x: 1211, endPoint y: 150, distance: 78.3
click at [1222, 218] on div "Issued for UTC: Choose a date" at bounding box center [1183, 225] width 161 height 14
click at [1174, 368] on div "WATO DEP SLOT 0800z" at bounding box center [1145, 372] width 66 height 8
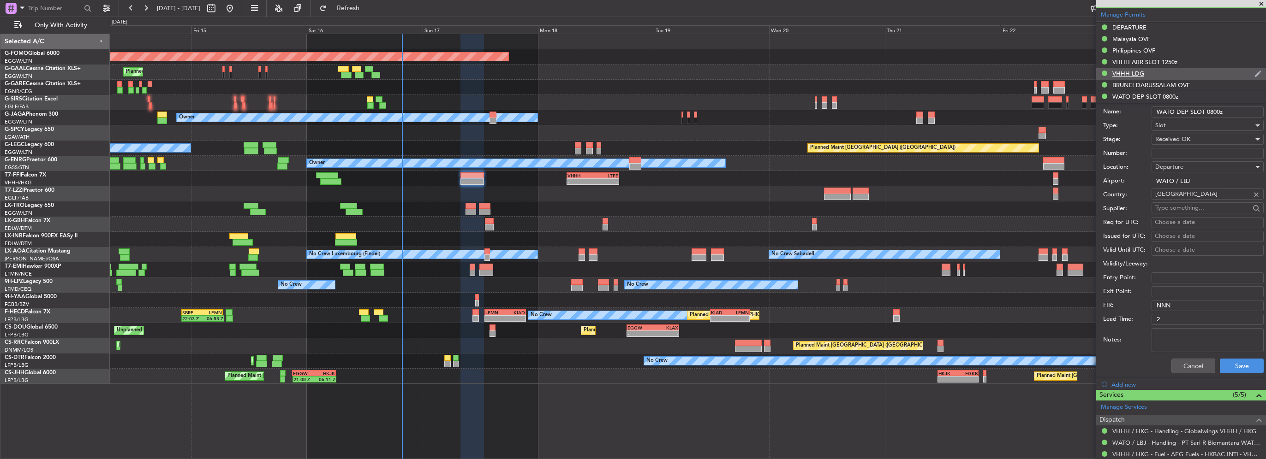
click at [1127, 72] on div "VHHH LDG" at bounding box center [1128, 74] width 32 height 8
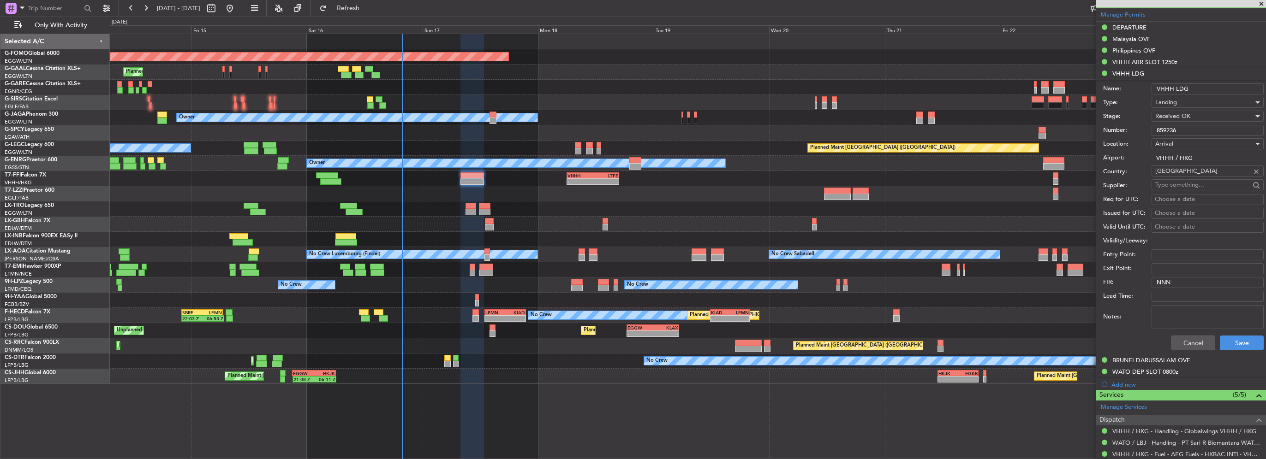
drag, startPoint x: 1184, startPoint y: 131, endPoint x: 1117, endPoint y: 130, distance: 67.4
click at [1117, 130] on div "Number: 859236" at bounding box center [1183, 131] width 161 height 14
click at [916, 91] on div "Planned Maint Windsor Locks (Bradley Intl) Planned Maint Planned Maint Dusseldo…" at bounding box center [688, 209] width 1156 height 350
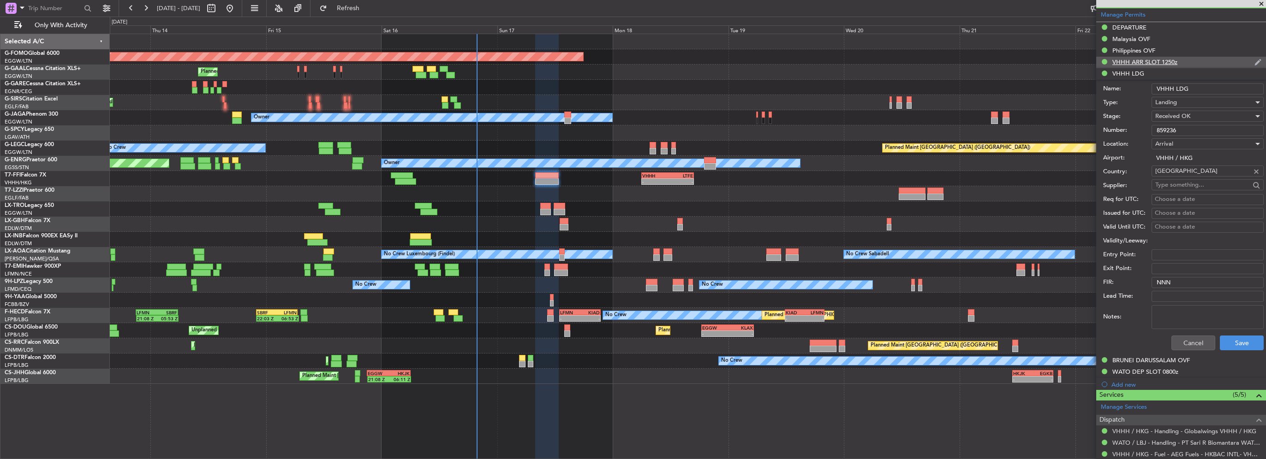
click at [1179, 66] on div "VHHH ARR SLOT 1250z" at bounding box center [1181, 63] width 170 height 12
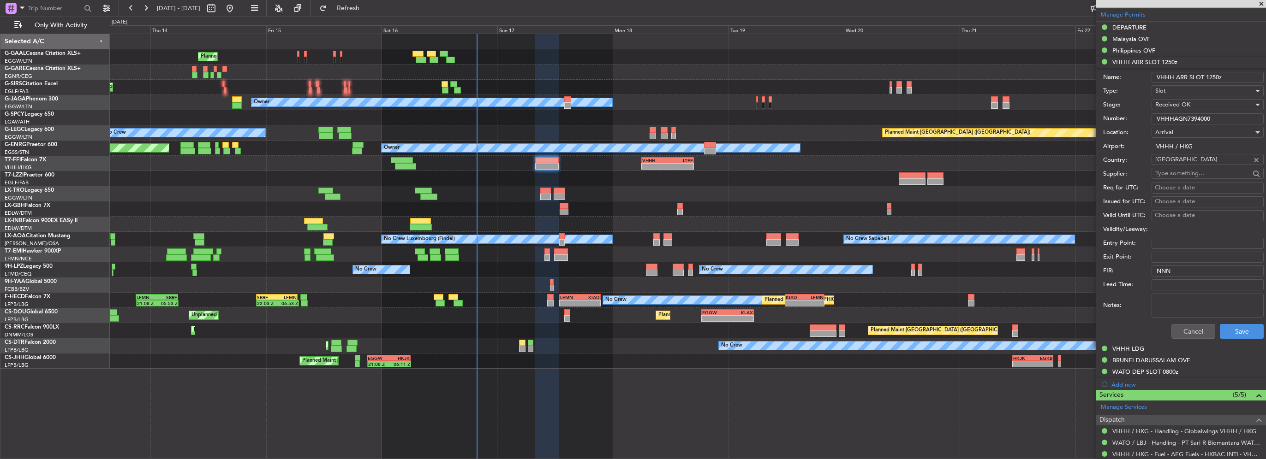
drag, startPoint x: 1187, startPoint y: 117, endPoint x: 1069, endPoint y: 111, distance: 117.8
click at [1038, 114] on fb-app "13 Aug 2025 - 23 Aug 2025 Refresh Quick Links Only With Activity Planned Maint …" at bounding box center [633, 233] width 1266 height 453
click at [1194, 330] on button "Cancel" at bounding box center [1193, 331] width 44 height 15
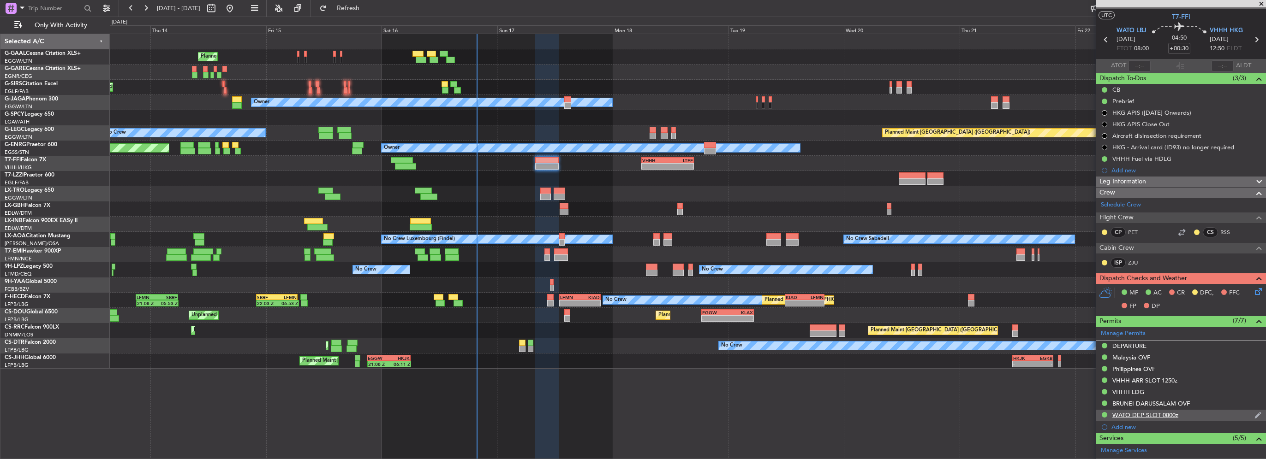
scroll to position [13, 0]
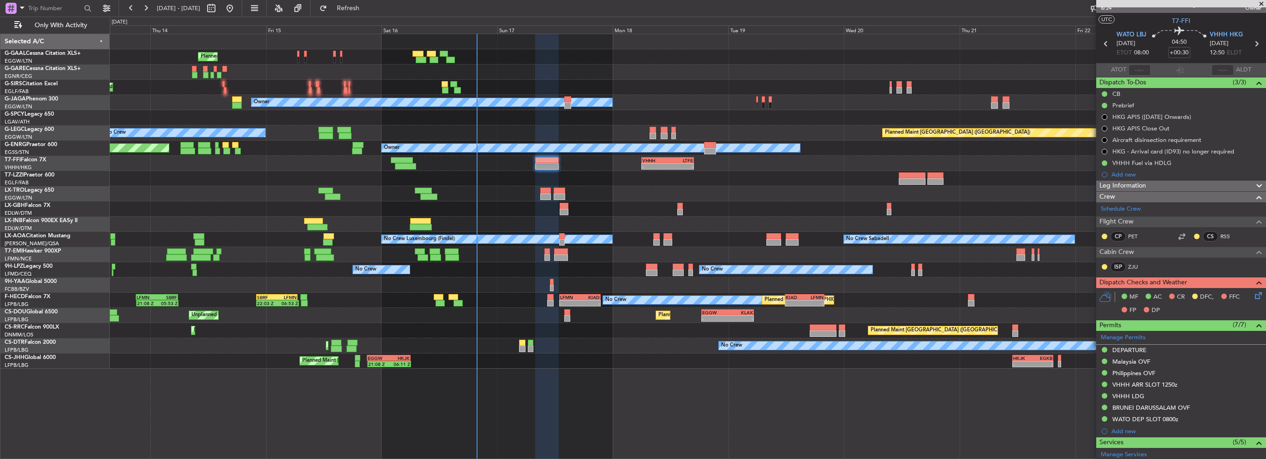
click at [1179, 183] on div "Leg Information" at bounding box center [1181, 186] width 170 height 11
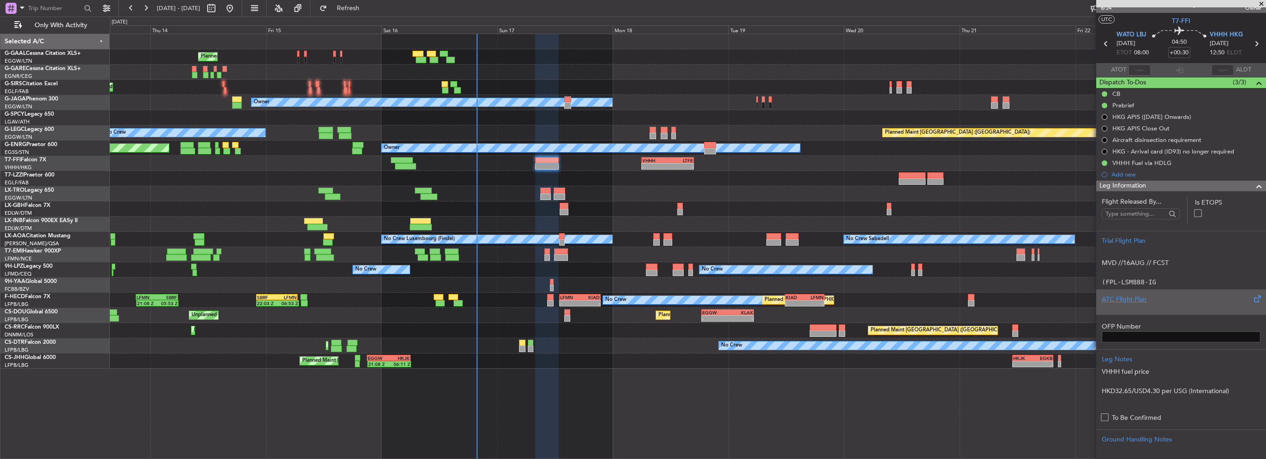
click at [1137, 295] on div "ATC Flight Plan" at bounding box center [1181, 300] width 159 height 10
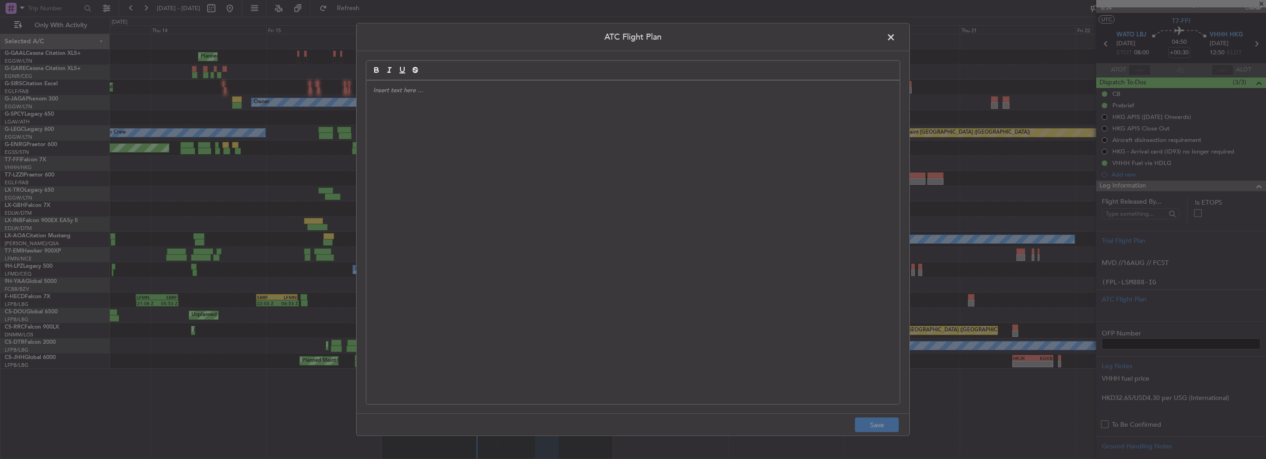
click at [465, 176] on div at bounding box center [632, 243] width 533 height 324
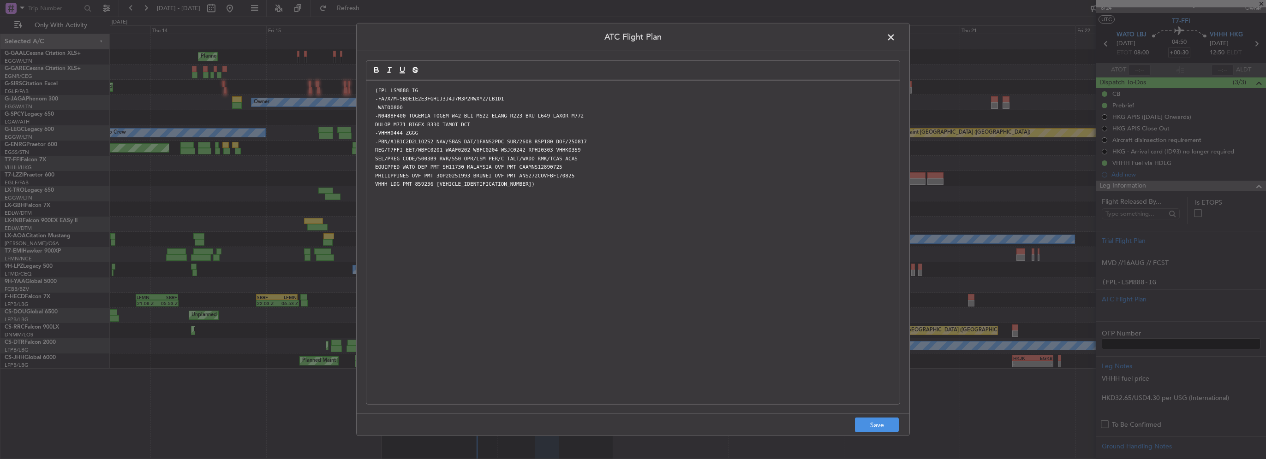
scroll to position [0, 0]
click at [883, 424] on button "Save" at bounding box center [877, 425] width 44 height 15
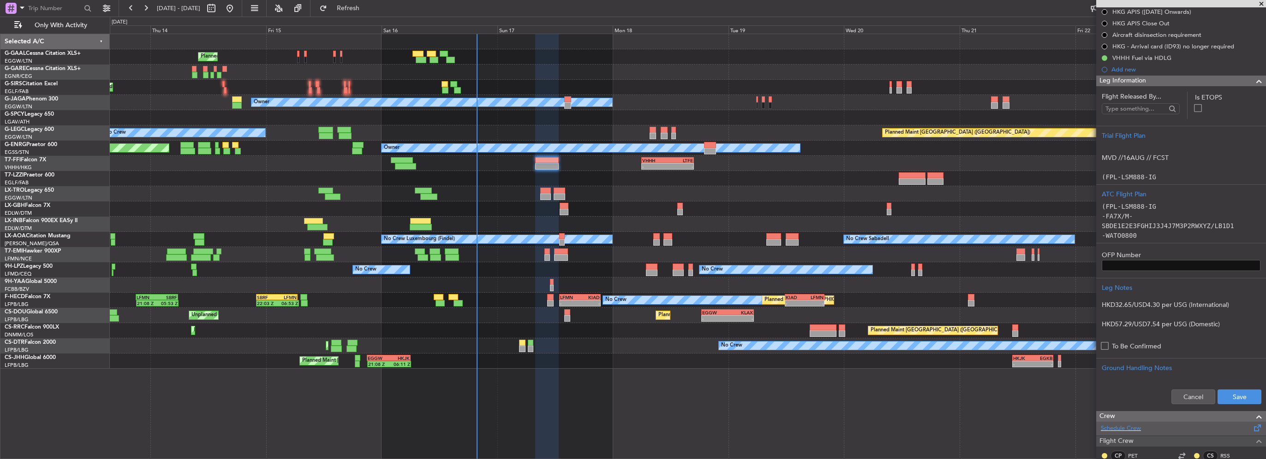
scroll to position [151, 0]
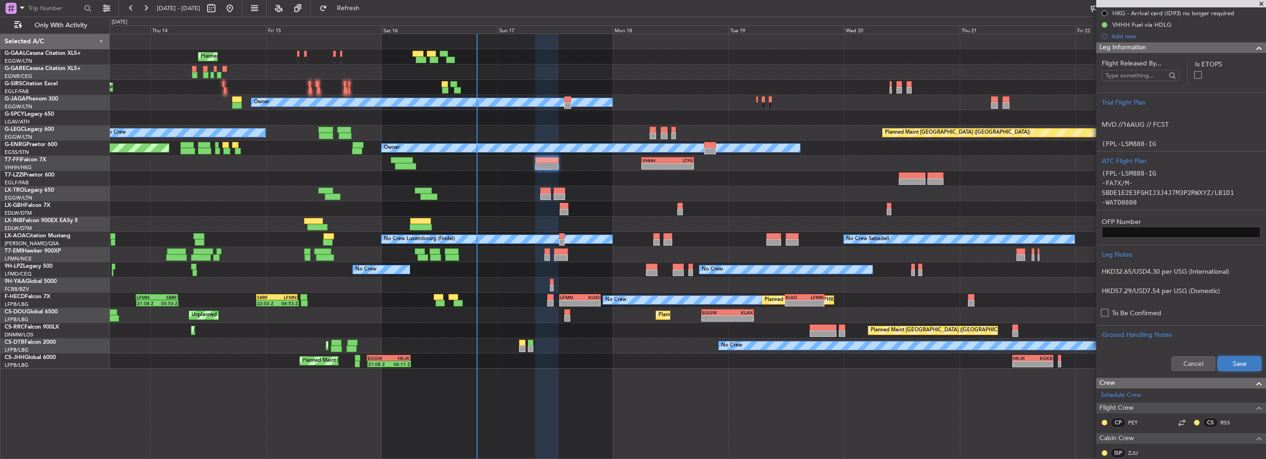
click at [1239, 362] on button "Save" at bounding box center [1239, 364] width 44 height 15
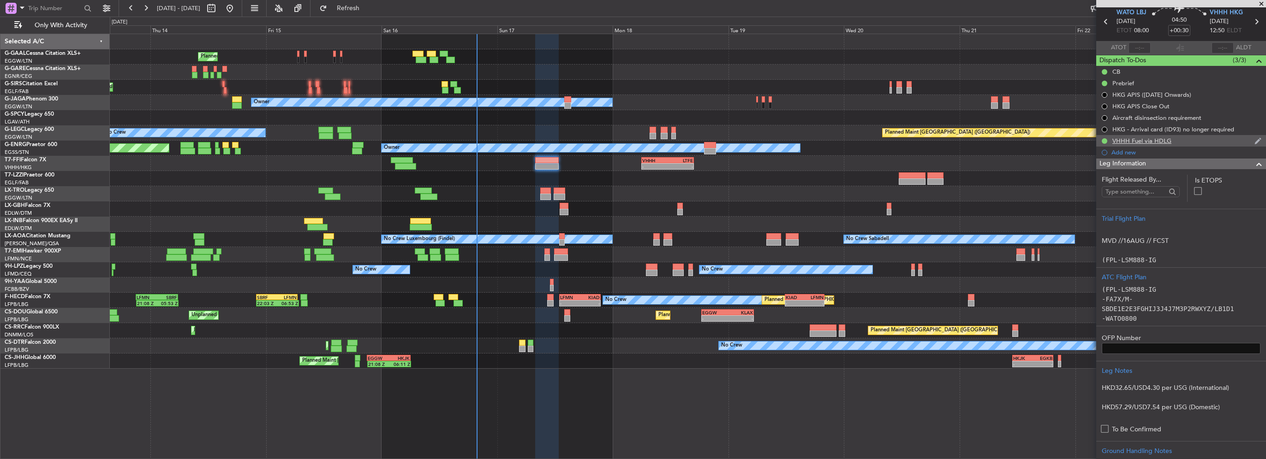
scroll to position [13, 0]
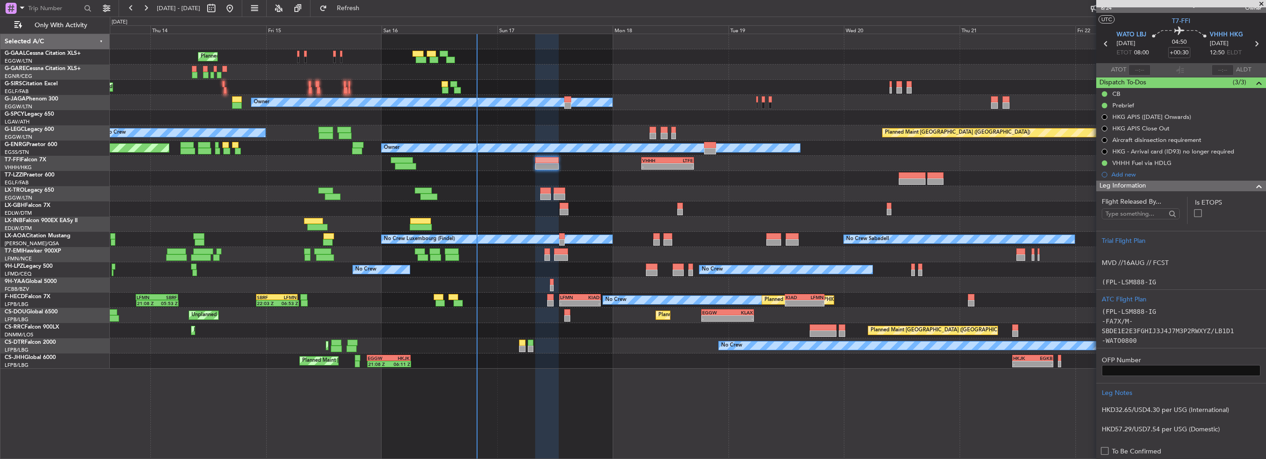
click at [1246, 185] on div at bounding box center [1255, 186] width 18 height 11
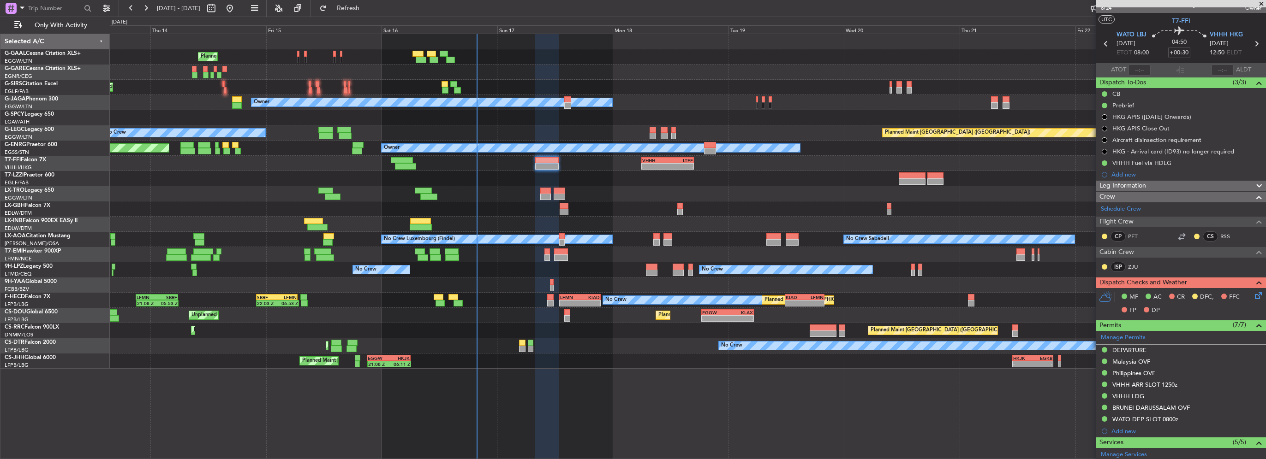
click at [1253, 293] on icon at bounding box center [1256, 294] width 7 height 7
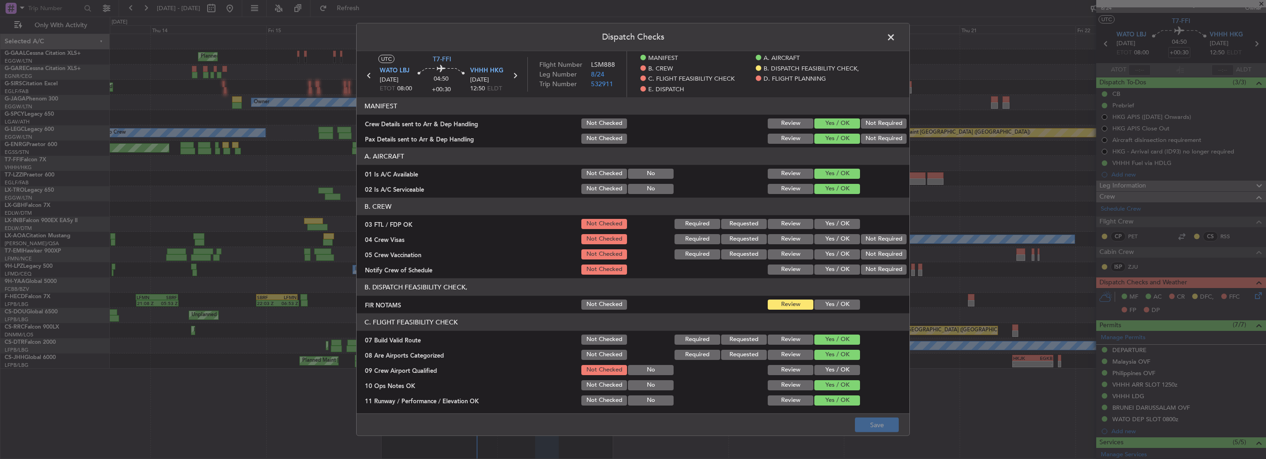
click at [829, 301] on button "Yes / OK" at bounding box center [837, 305] width 46 height 10
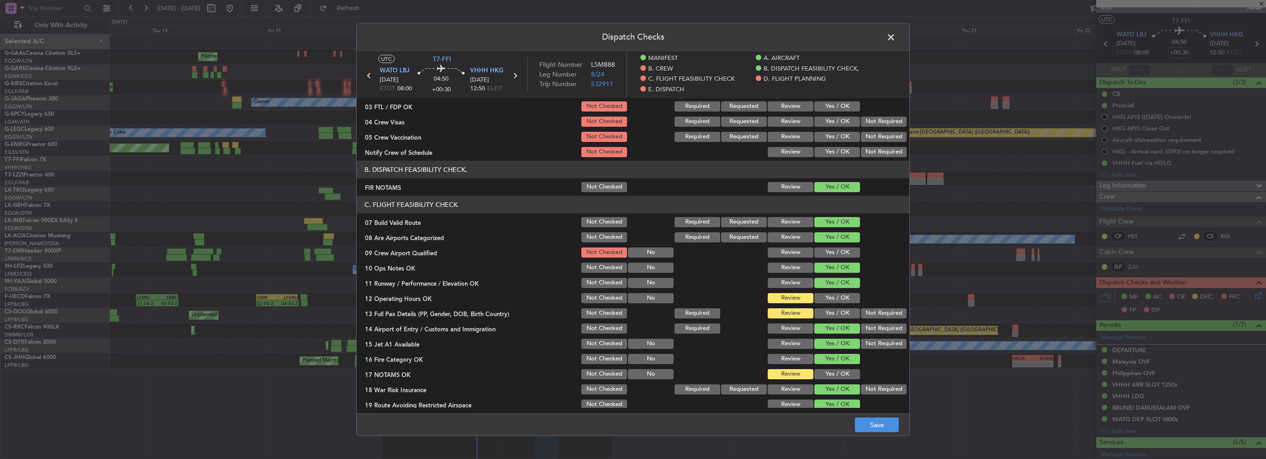
scroll to position [138, 0]
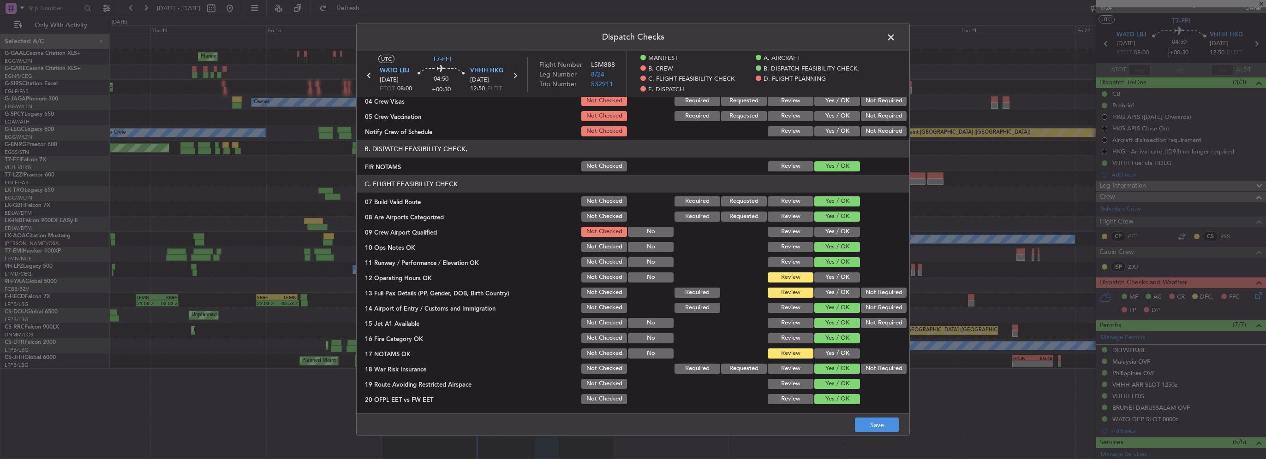
click at [829, 273] on button "Yes / OK" at bounding box center [837, 278] width 46 height 10
click at [836, 298] on div "Yes / OK" at bounding box center [836, 292] width 47 height 13
click at [834, 290] on button "Yes / OK" at bounding box center [837, 293] width 46 height 10
click at [835, 354] on button "Yes / OK" at bounding box center [837, 354] width 46 height 10
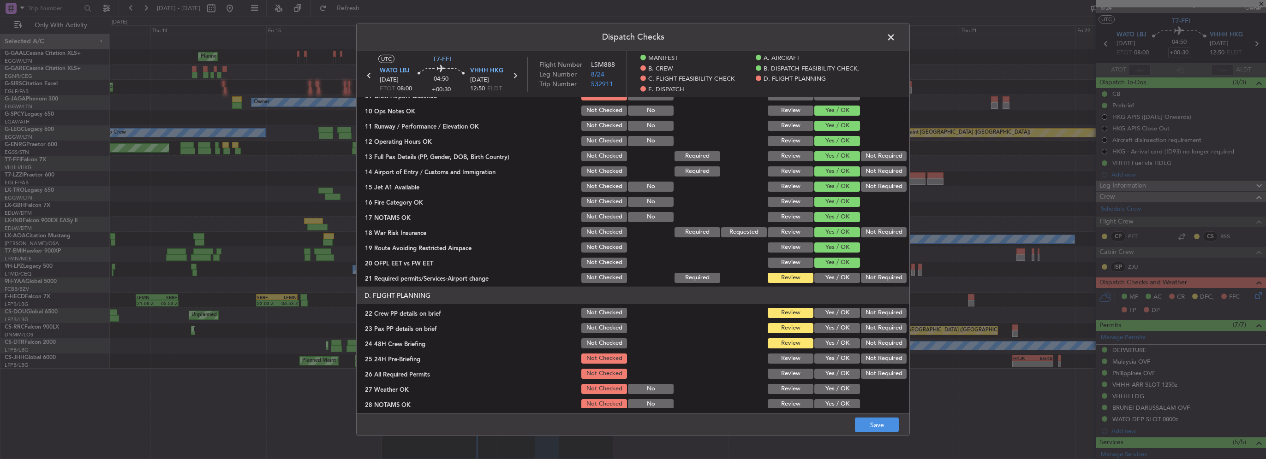
scroll to position [277, 0]
click at [835, 284] on article "MANIFEST Crew Details sent to Arr & Dep Handling Not Checked Review Yes / OK No…" at bounding box center [633, 252] width 553 height 311
click at [840, 278] on button "Yes / OK" at bounding box center [837, 276] width 46 height 10
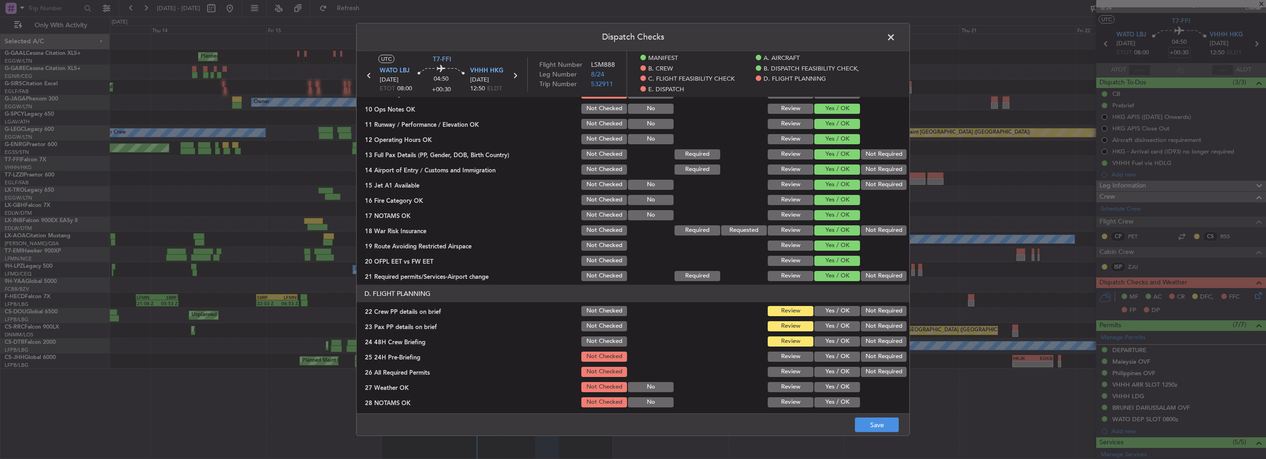
click at [841, 312] on button "Yes / OK" at bounding box center [837, 311] width 46 height 10
click at [842, 331] on button "Yes / OK" at bounding box center [837, 327] width 46 height 10
click at [842, 342] on button "Yes / OK" at bounding box center [837, 342] width 46 height 10
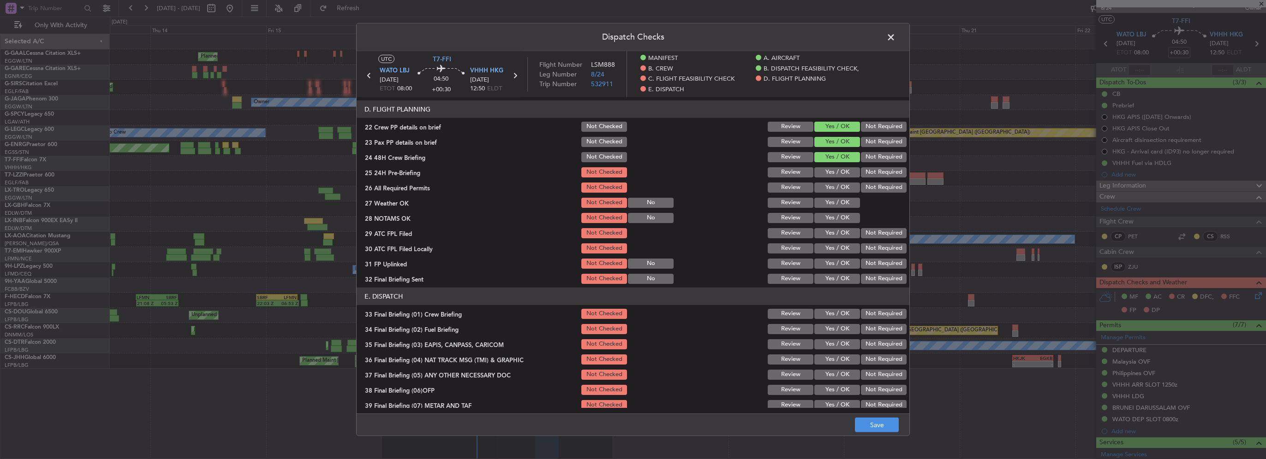
click at [835, 170] on button "Yes / OK" at bounding box center [837, 172] width 46 height 10
click at [836, 183] on button "Yes / OK" at bounding box center [837, 188] width 46 height 10
click at [843, 204] on button "Yes / OK" at bounding box center [837, 203] width 46 height 10
click at [841, 220] on button "Yes / OK" at bounding box center [837, 218] width 46 height 10
click at [840, 230] on button "Yes / OK" at bounding box center [837, 233] width 46 height 10
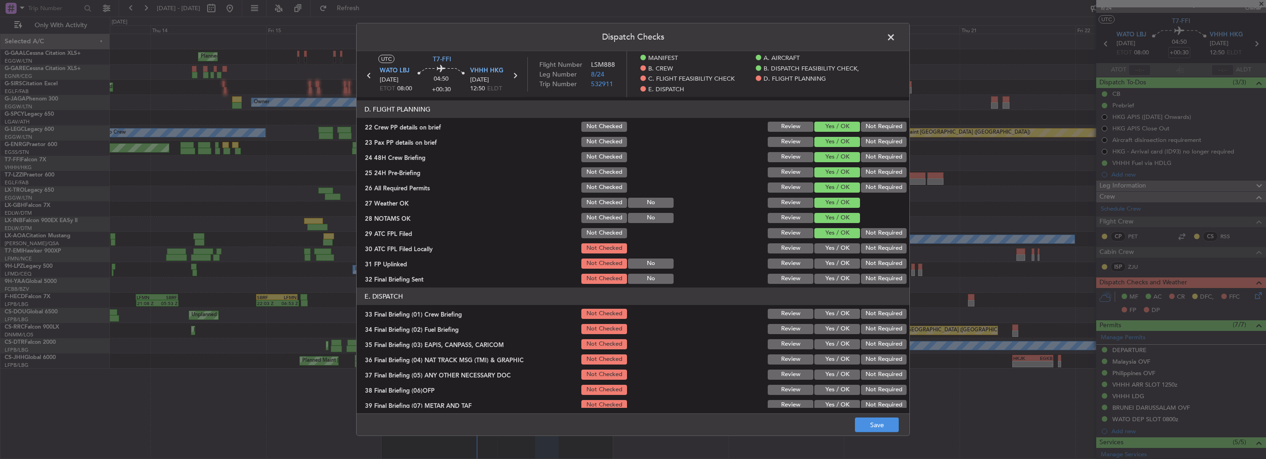
click at [840, 244] on button "Yes / OK" at bounding box center [837, 249] width 46 height 10
click at [837, 261] on button "Yes / OK" at bounding box center [837, 264] width 46 height 10
click at [874, 285] on div "Not Required" at bounding box center [882, 279] width 47 height 13
click at [864, 280] on button "Not Required" at bounding box center [884, 279] width 46 height 10
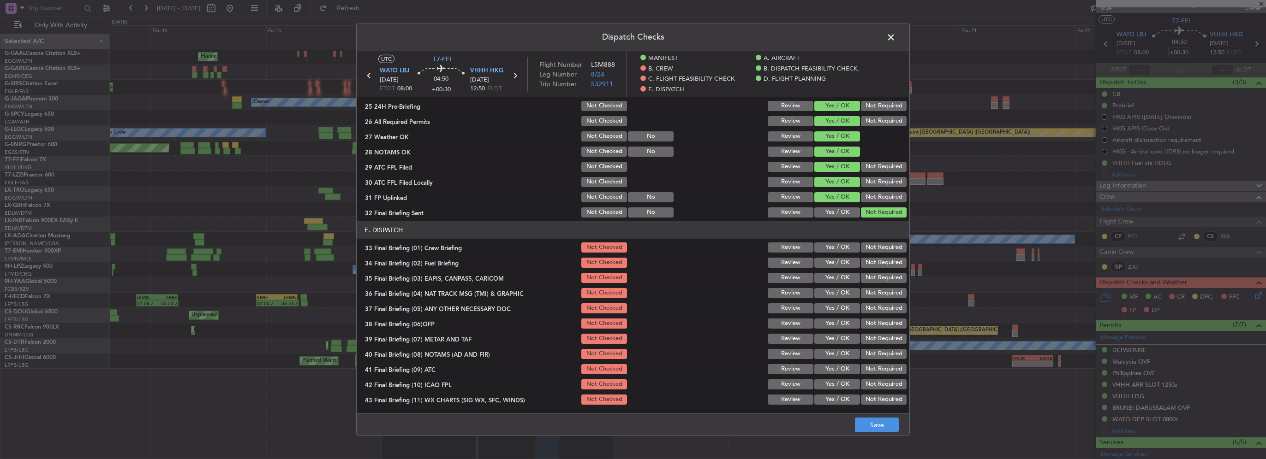
scroll to position [543, 0]
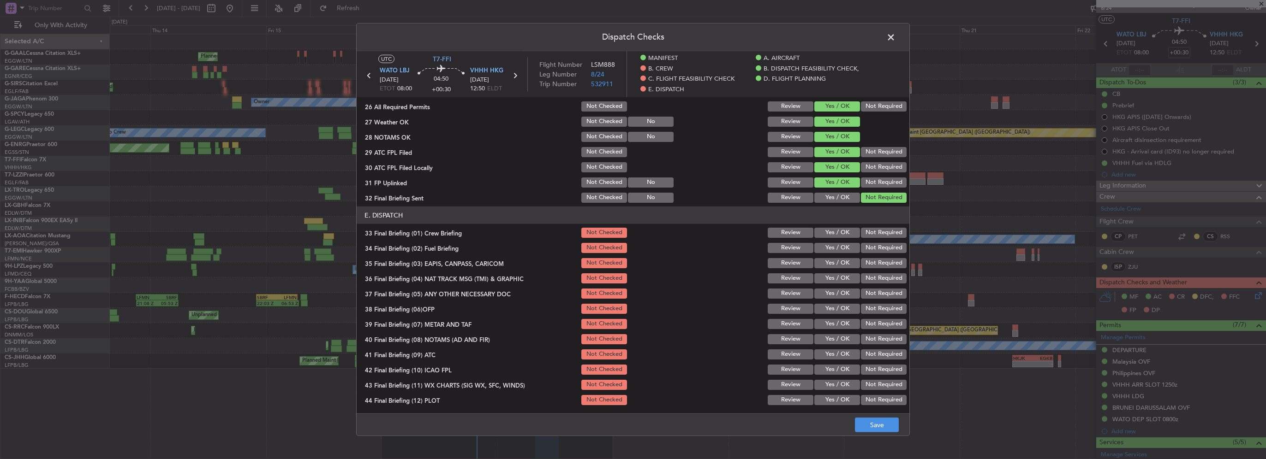
click at [834, 234] on button "Yes / OK" at bounding box center [837, 233] width 46 height 10
click at [836, 243] on button "Yes / OK" at bounding box center [837, 248] width 46 height 10
click at [862, 264] on button "Not Required" at bounding box center [884, 263] width 46 height 10
click at [864, 277] on button "Not Required" at bounding box center [884, 279] width 46 height 10
click at [830, 294] on button "Yes / OK" at bounding box center [837, 294] width 46 height 10
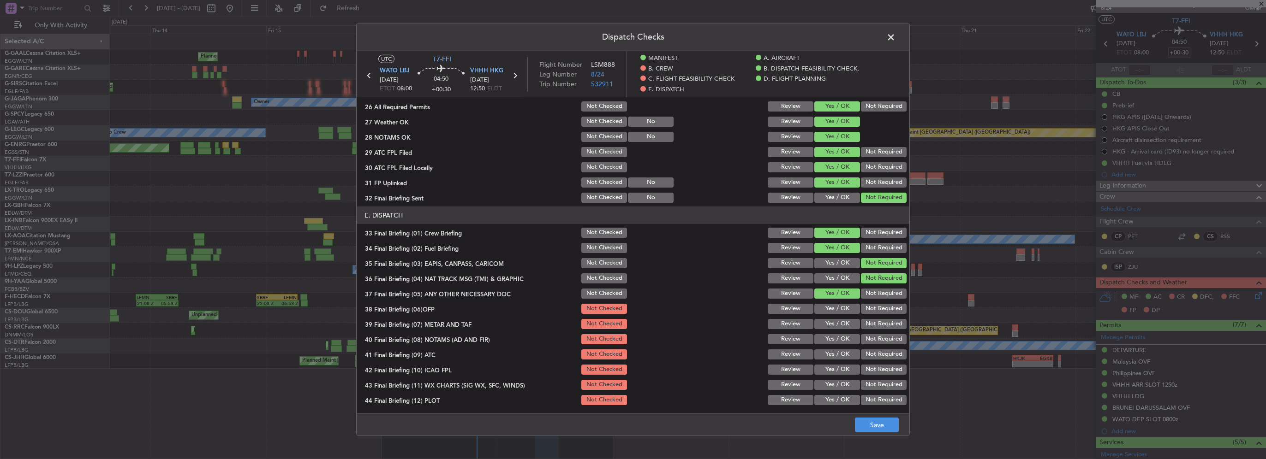
click at [839, 313] on button "Yes / OK" at bounding box center [837, 309] width 46 height 10
drag, startPoint x: 841, startPoint y: 320, endPoint x: 843, endPoint y: 334, distance: 14.0
click at [841, 321] on button "Yes / OK" at bounding box center [837, 324] width 46 height 10
click at [843, 334] on button "Yes / OK" at bounding box center [837, 339] width 46 height 10
click at [840, 350] on button "Yes / OK" at bounding box center [837, 355] width 46 height 10
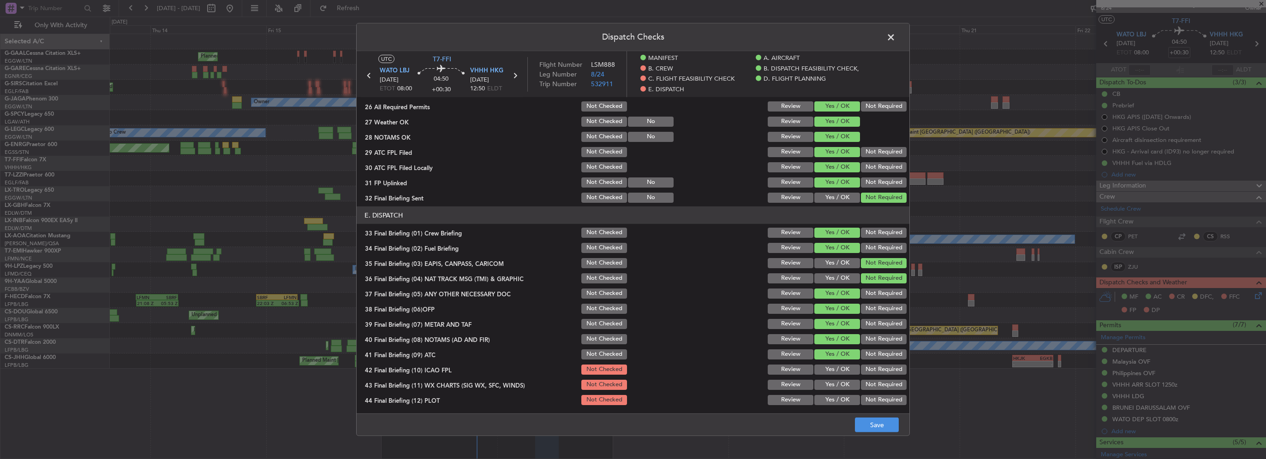
drag, startPoint x: 840, startPoint y: 359, endPoint x: 841, endPoint y: 374, distance: 14.8
click at [840, 359] on div "Yes / OK" at bounding box center [836, 354] width 47 height 13
click at [841, 375] on div "Yes / OK" at bounding box center [836, 370] width 47 height 13
click at [839, 372] on button "Yes / OK" at bounding box center [837, 370] width 46 height 10
click at [843, 392] on section "E. DISPATCH 33 Final Briefing (01) Crew Briefing Not Checked Review Yes / OK No…" at bounding box center [633, 307] width 553 height 200
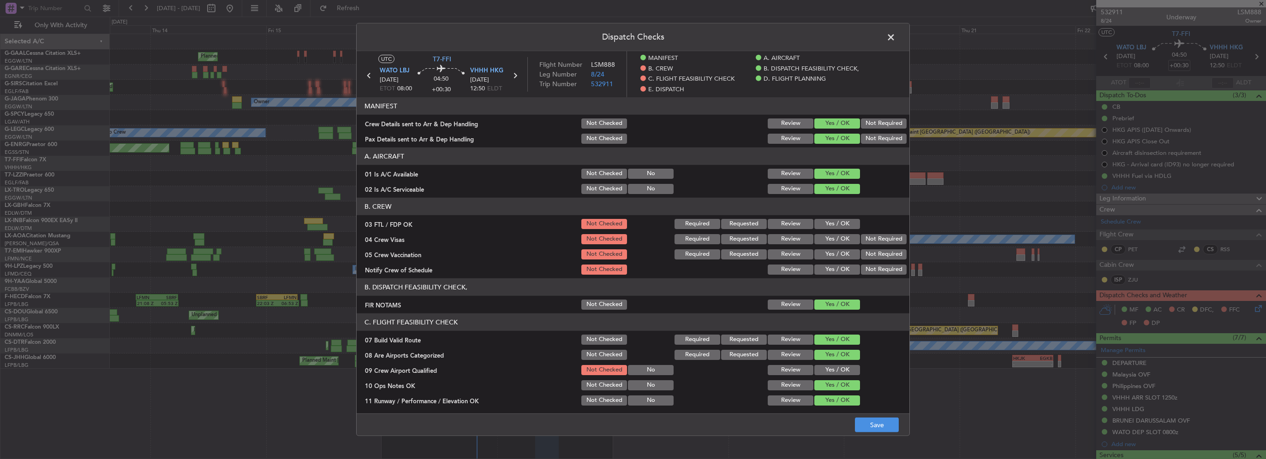
scroll to position [543, 0]
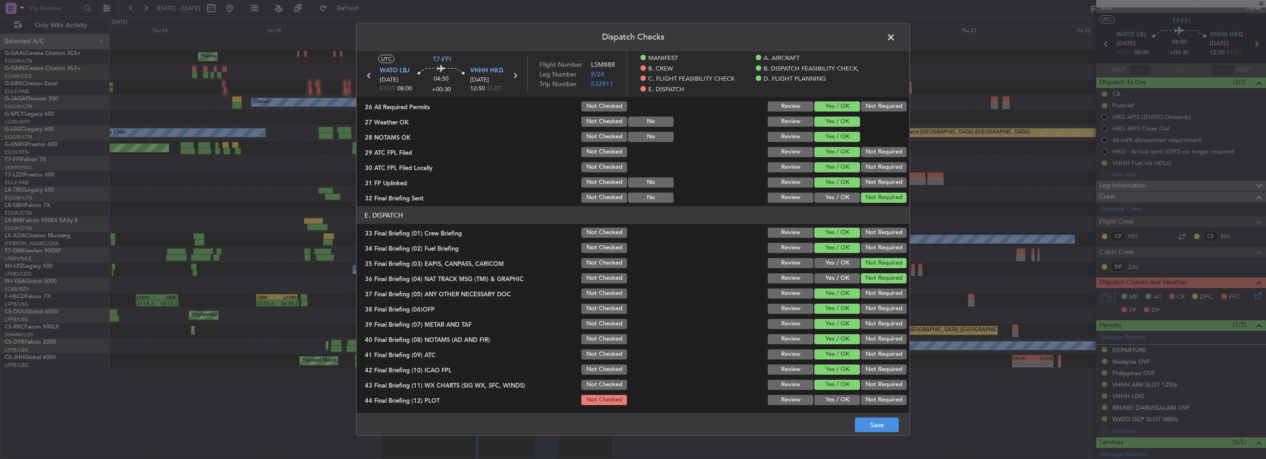
click at [841, 397] on button "Yes / OK" at bounding box center [837, 400] width 46 height 10
click at [893, 423] on button "Save" at bounding box center [877, 425] width 44 height 15
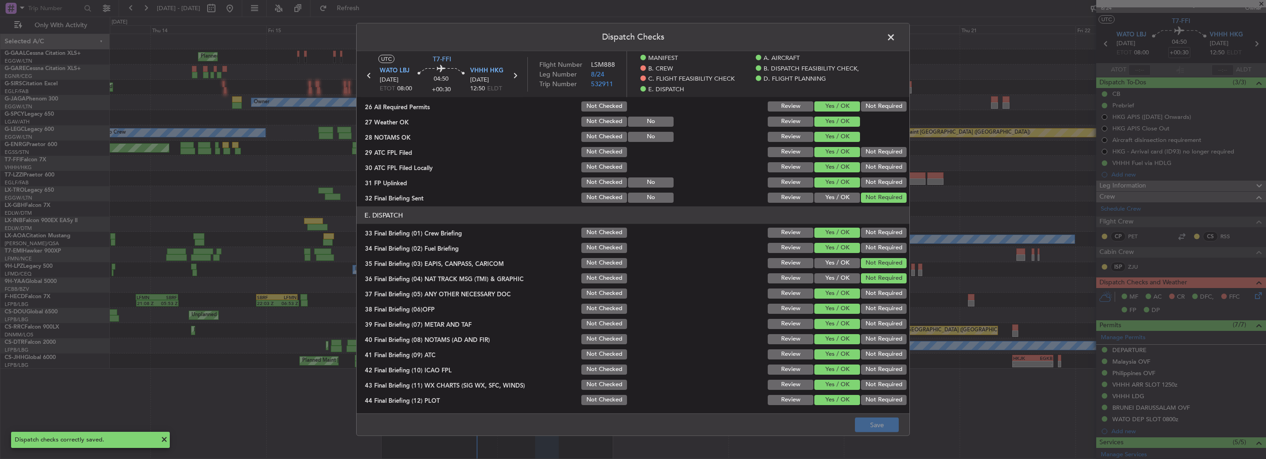
click at [895, 37] on span at bounding box center [895, 39] width 0 height 18
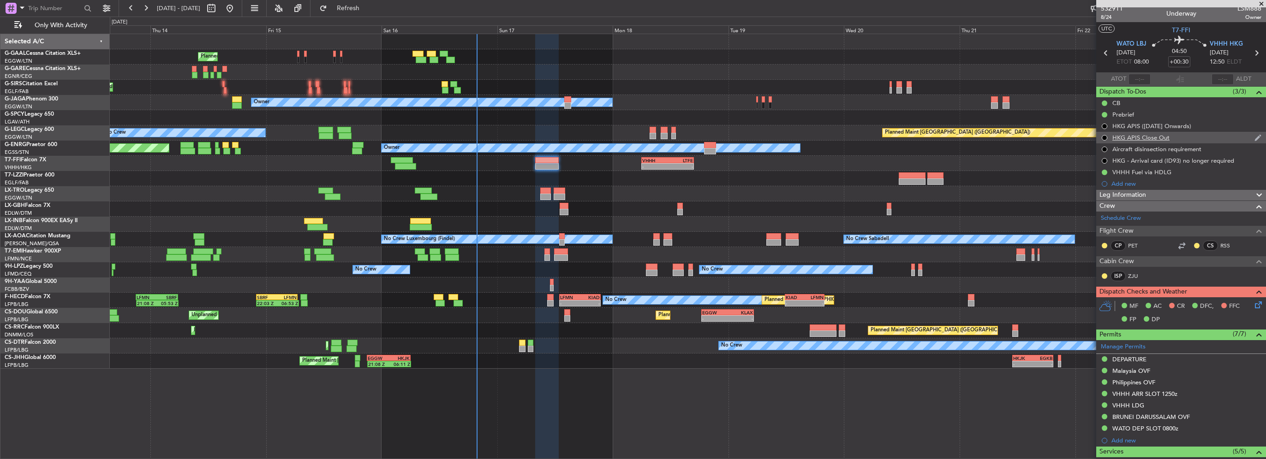
scroll to position [0, 0]
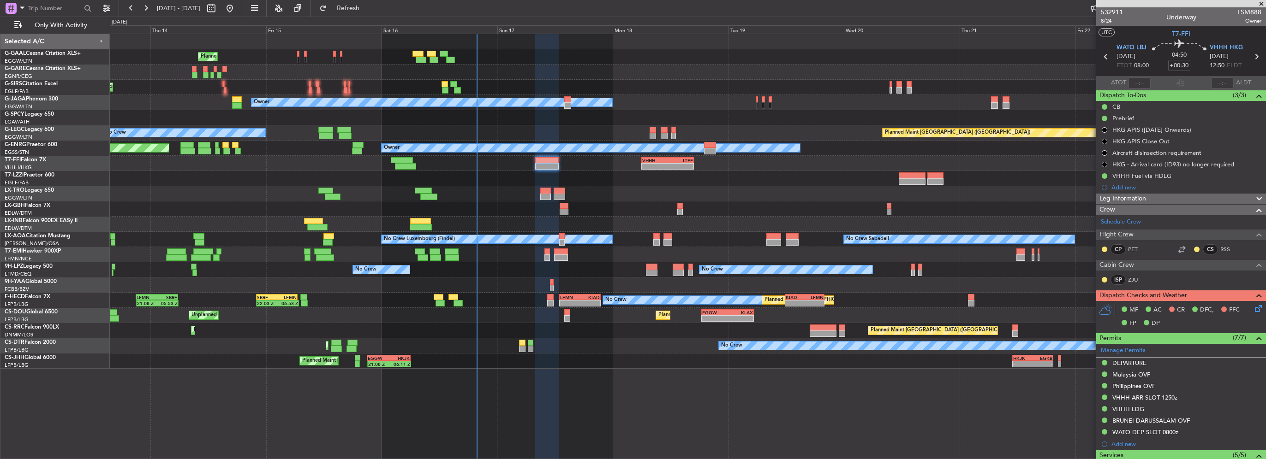
click at [1179, 66] on mat-tooltip-component "Flight Time" at bounding box center [1177, 72] width 42 height 24
click at [1181, 65] on mat-tooltip-component "Flight Time" at bounding box center [1177, 72] width 42 height 24
click at [1178, 62] on mat-tooltip-component "Flight Time" at bounding box center [1177, 72] width 42 height 24
click at [1180, 66] on input "+00:30" at bounding box center [1179, 65] width 22 height 11
click at [1181, 65] on input "+00:30" at bounding box center [1179, 65] width 22 height 11
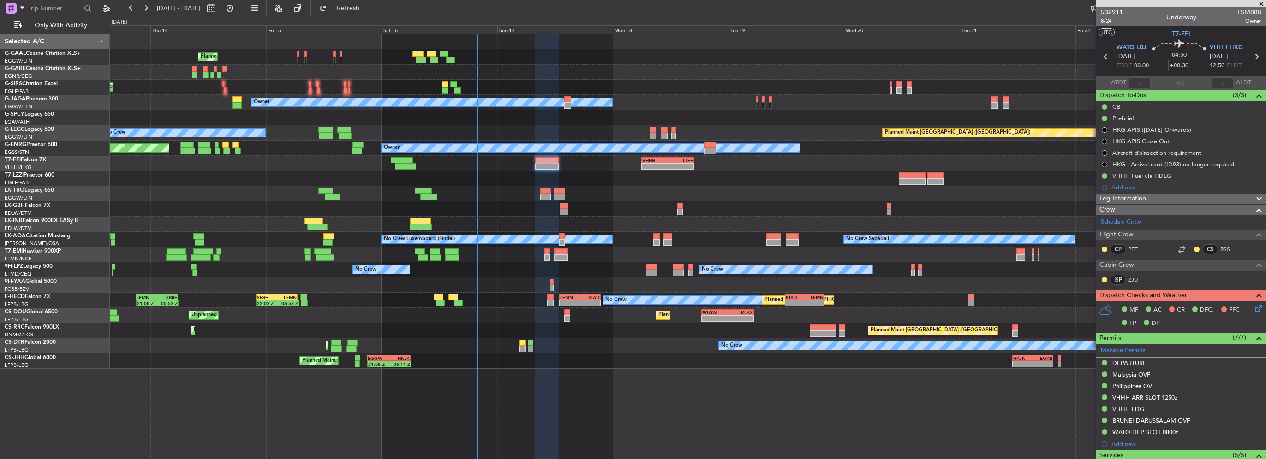
drag, startPoint x: 1180, startPoint y: 65, endPoint x: 1188, endPoint y: 65, distance: 7.8
click at [1188, 65] on div "04:50 +00:30" at bounding box center [1179, 57] width 61 height 34
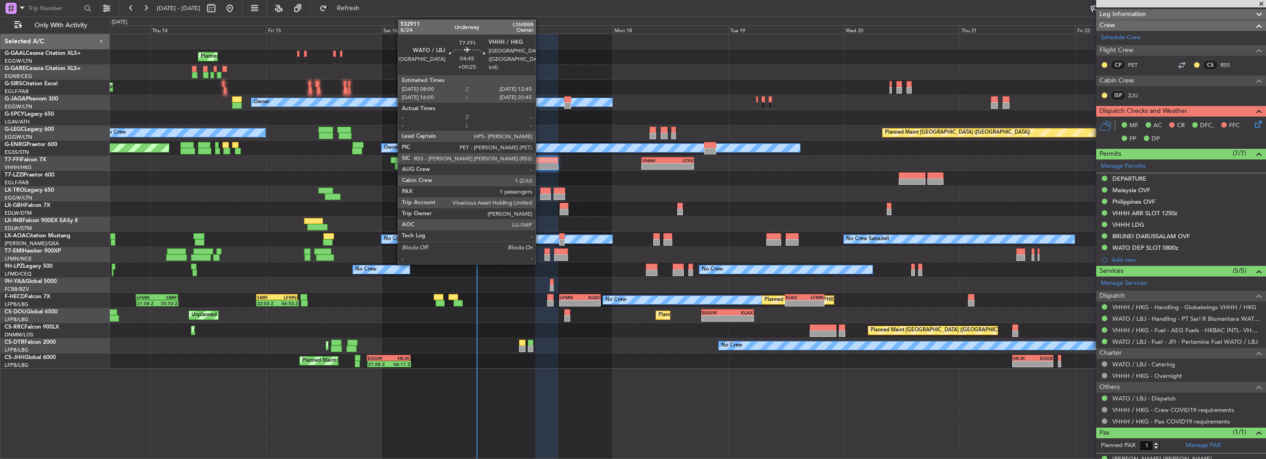
click at [540, 157] on div at bounding box center [546, 160] width 23 height 6
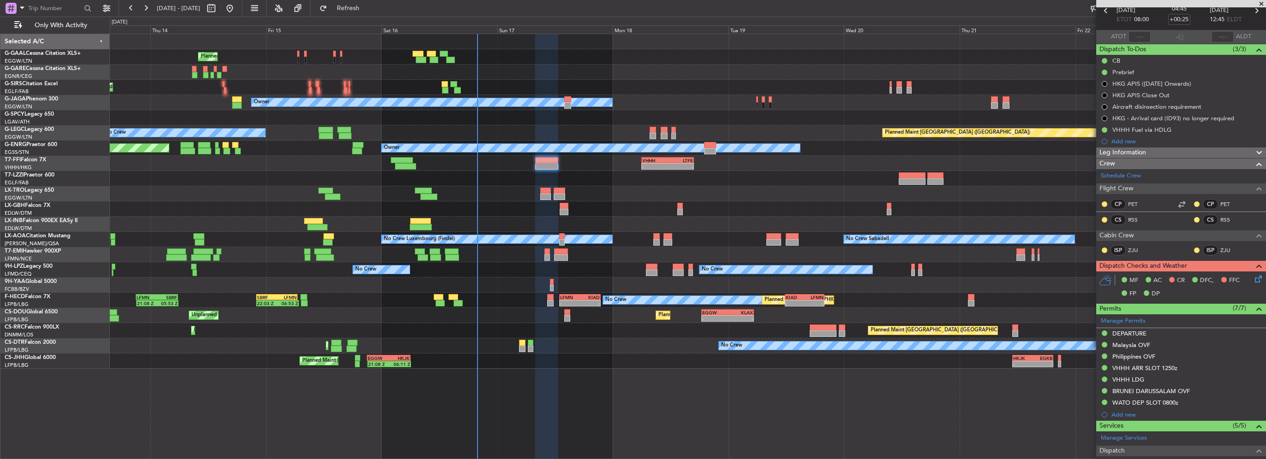
scroll to position [0, 0]
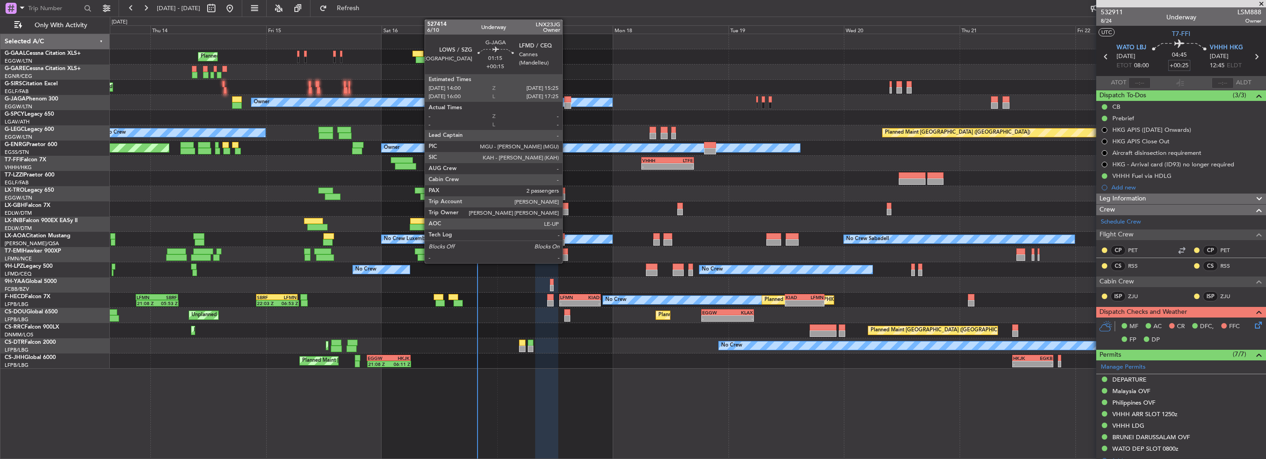
click at [567, 101] on div at bounding box center [567, 99] width 7 height 6
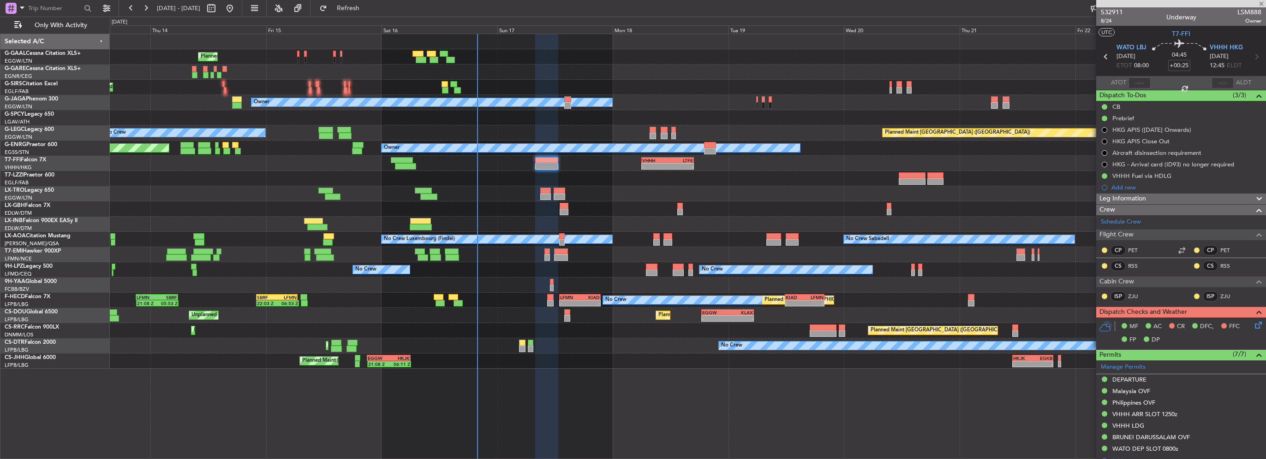
type input "+00:15"
type input "2"
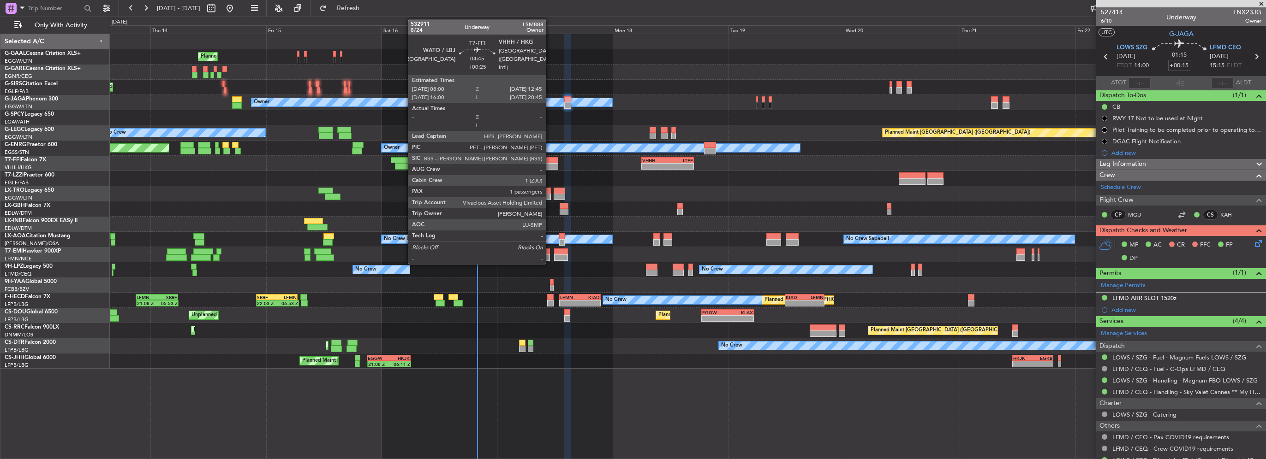
click at [550, 159] on div at bounding box center [546, 160] width 23 height 6
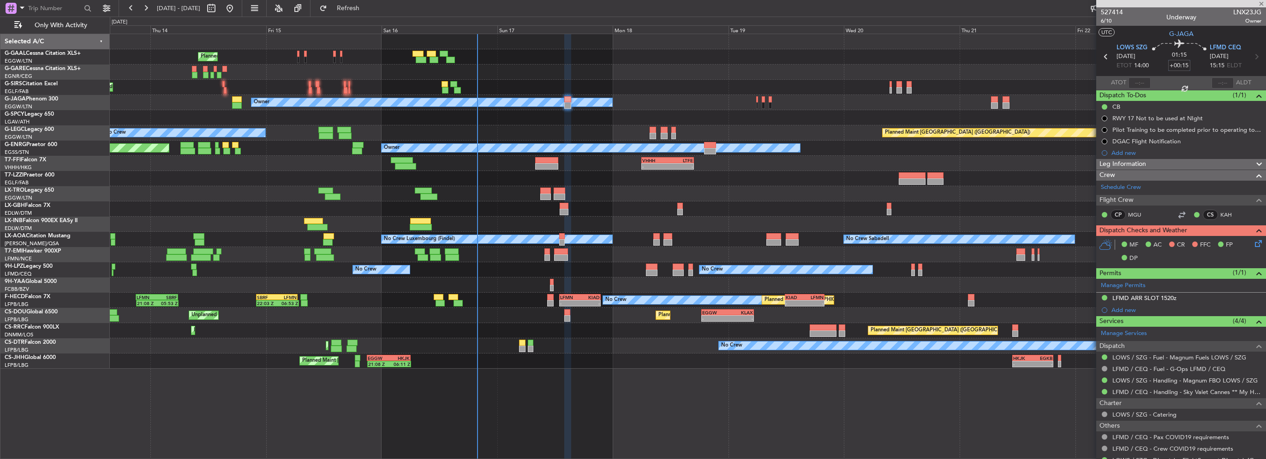
type input "+00:25"
type input "1"
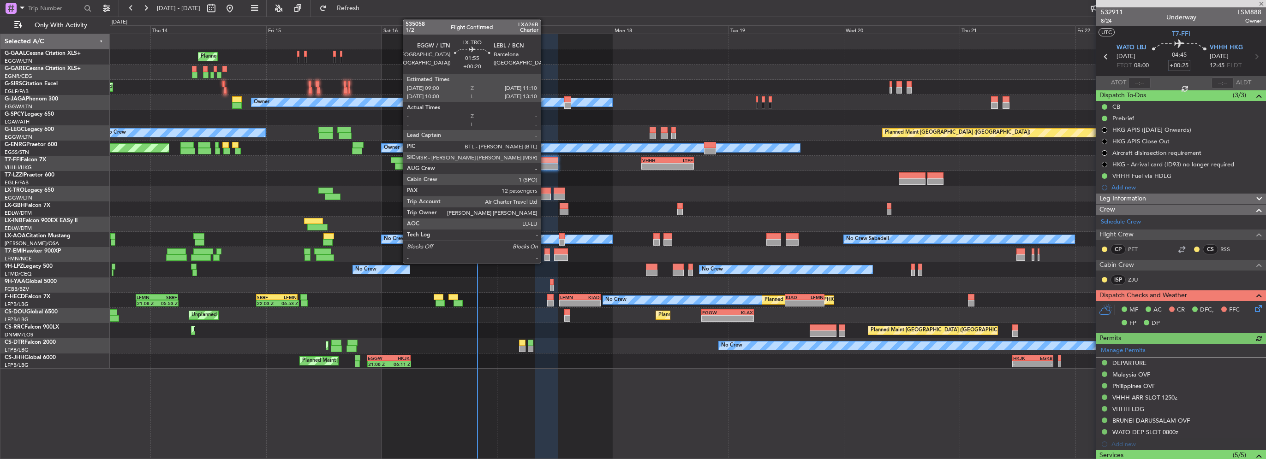
click at [545, 196] on div at bounding box center [545, 197] width 11 height 6
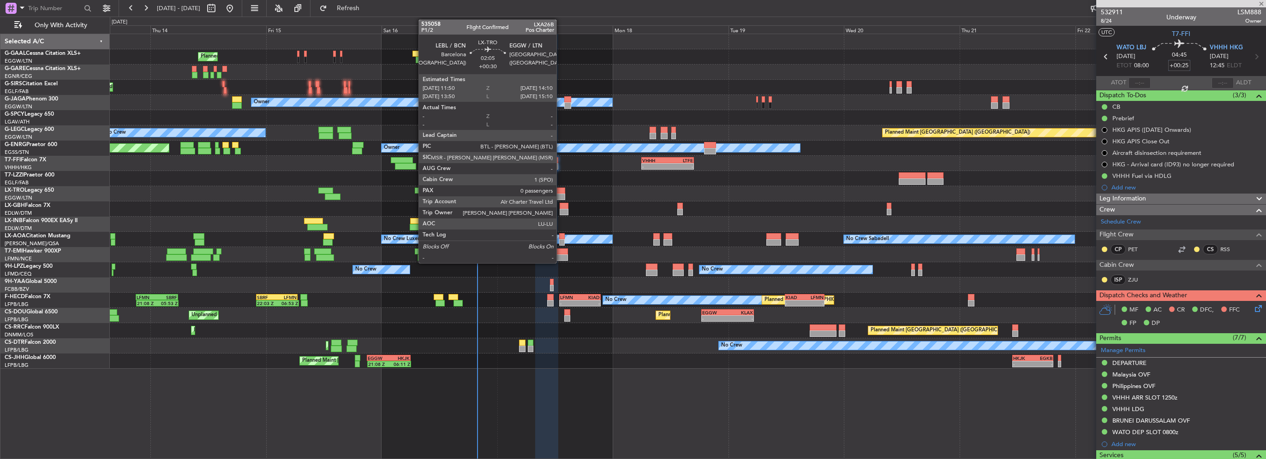
type input "+00:20"
type input "12"
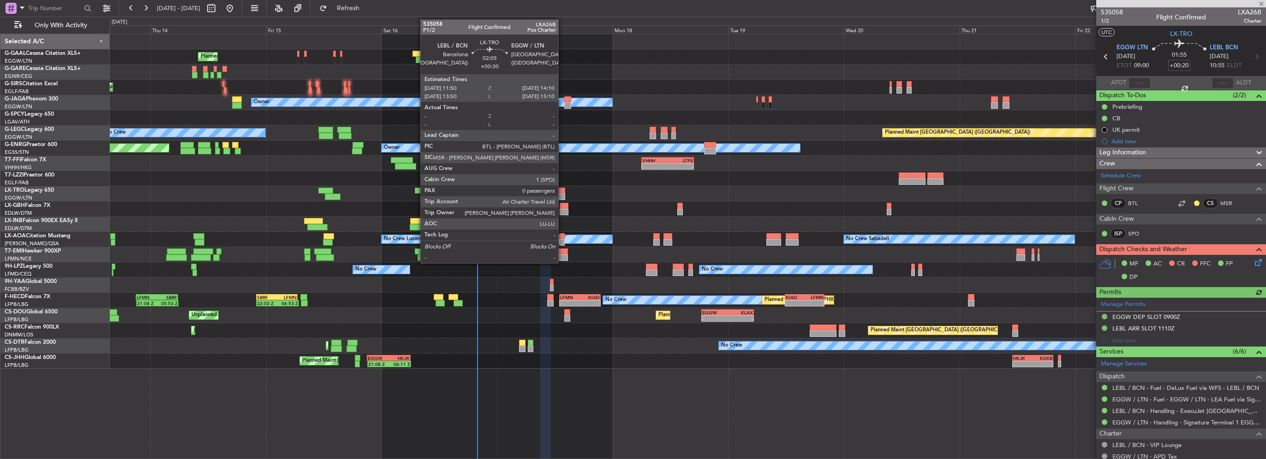
click at [562, 190] on div at bounding box center [560, 191] width 12 height 6
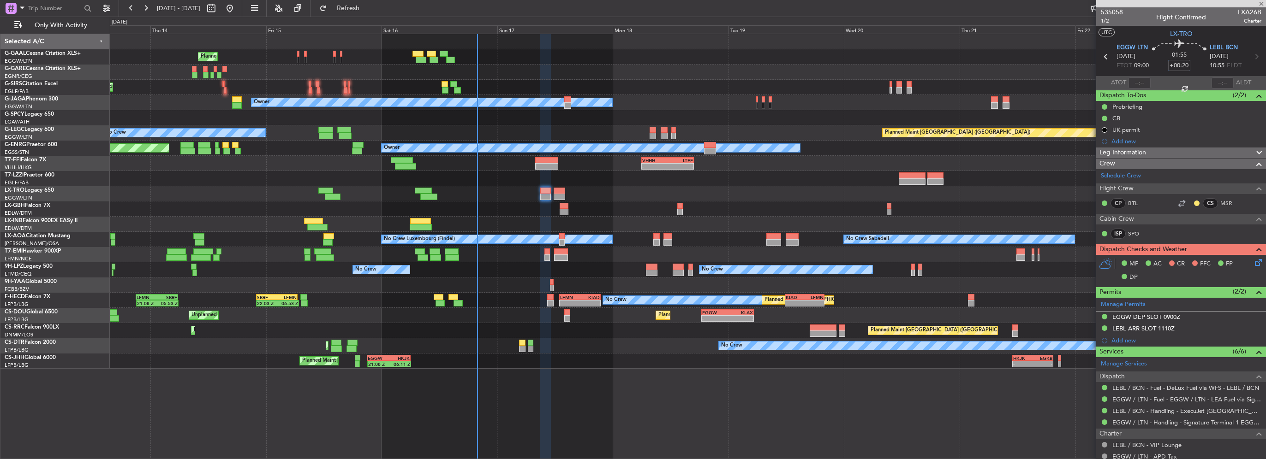
type input "+00:30"
type input "0"
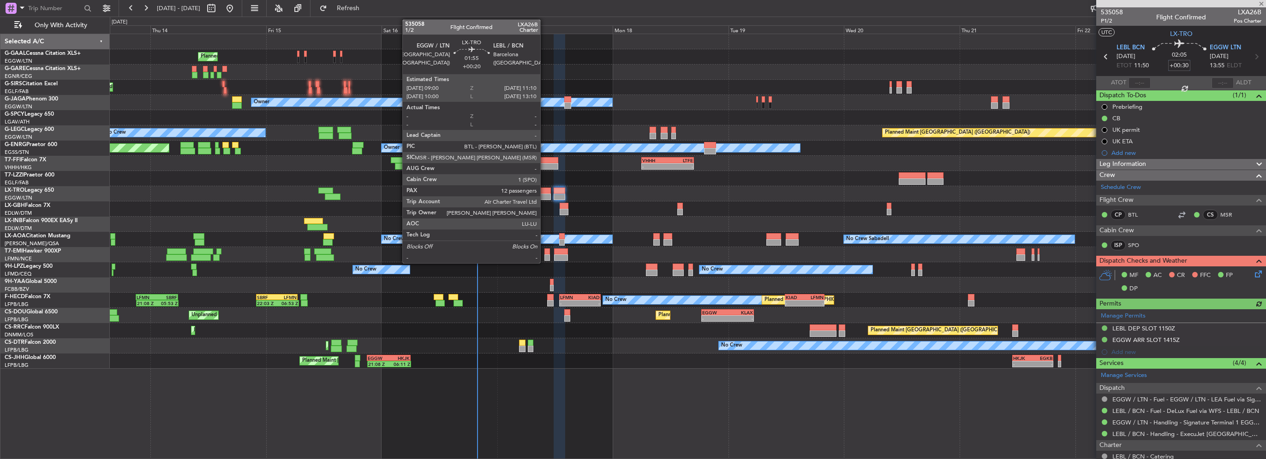
click at [544, 196] on div at bounding box center [545, 197] width 11 height 6
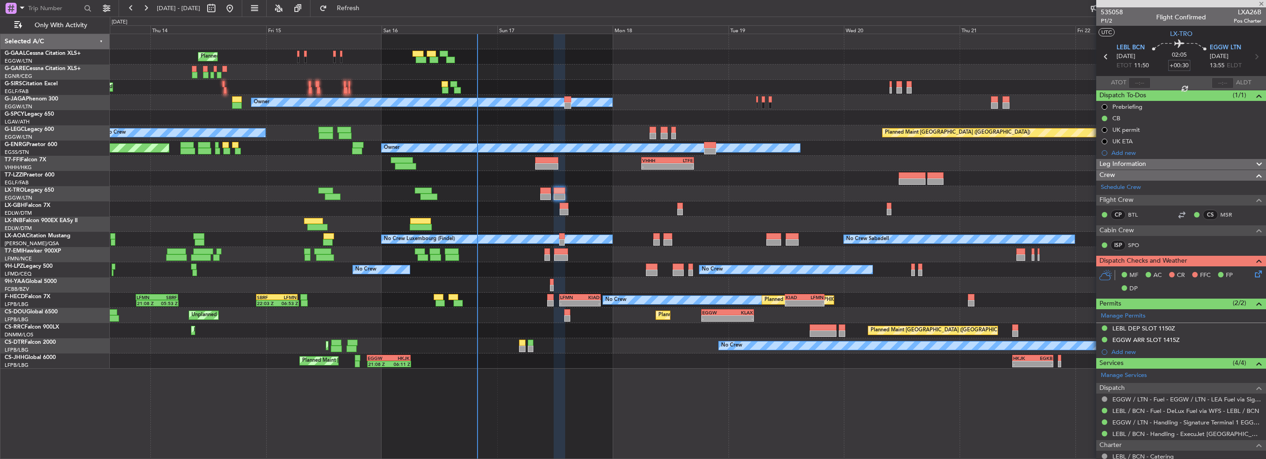
type input "+00:20"
type input "12"
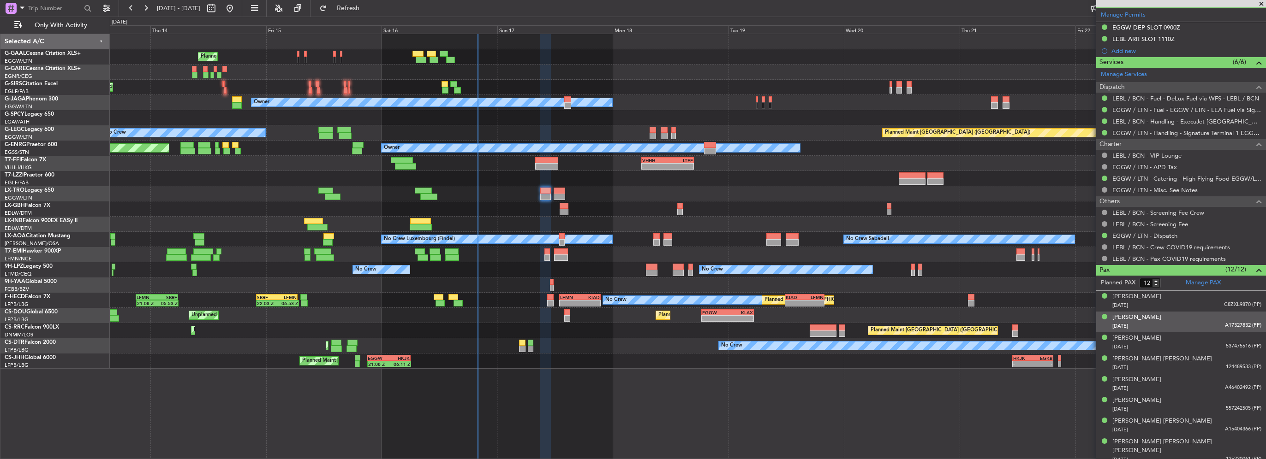
scroll to position [369, 0]
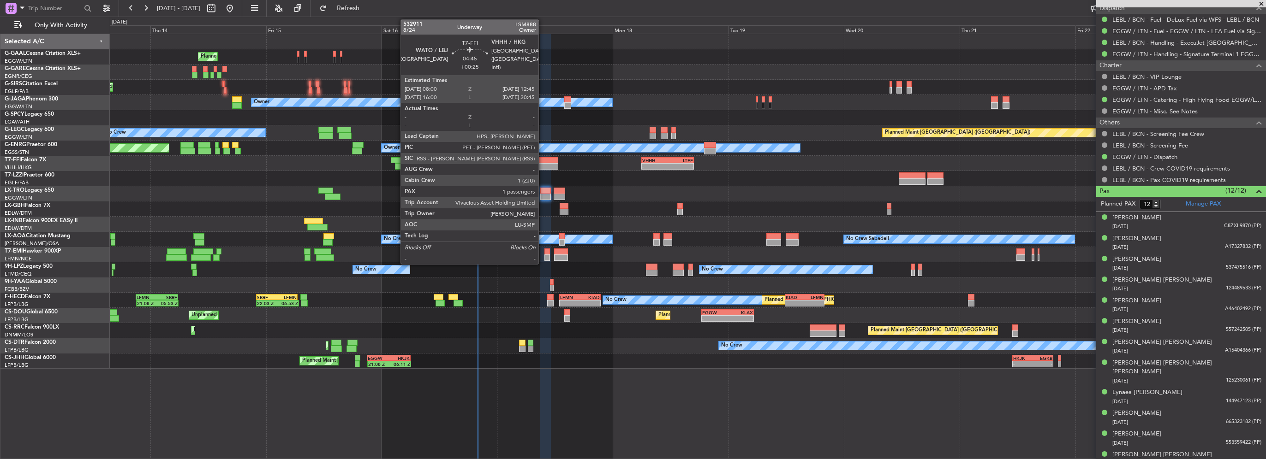
click at [543, 163] on div at bounding box center [546, 166] width 23 height 6
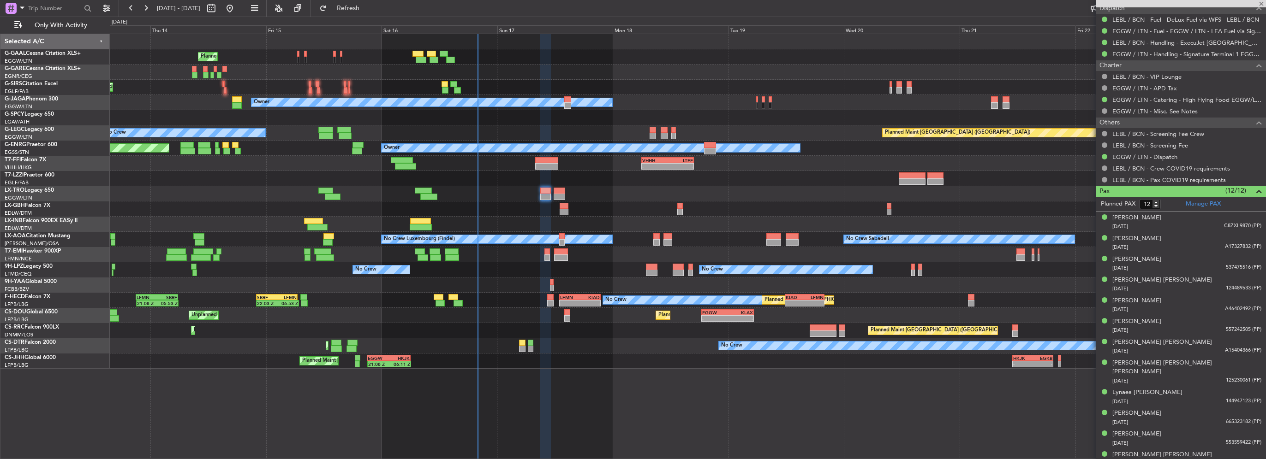
type input "+00:25"
type input "1"
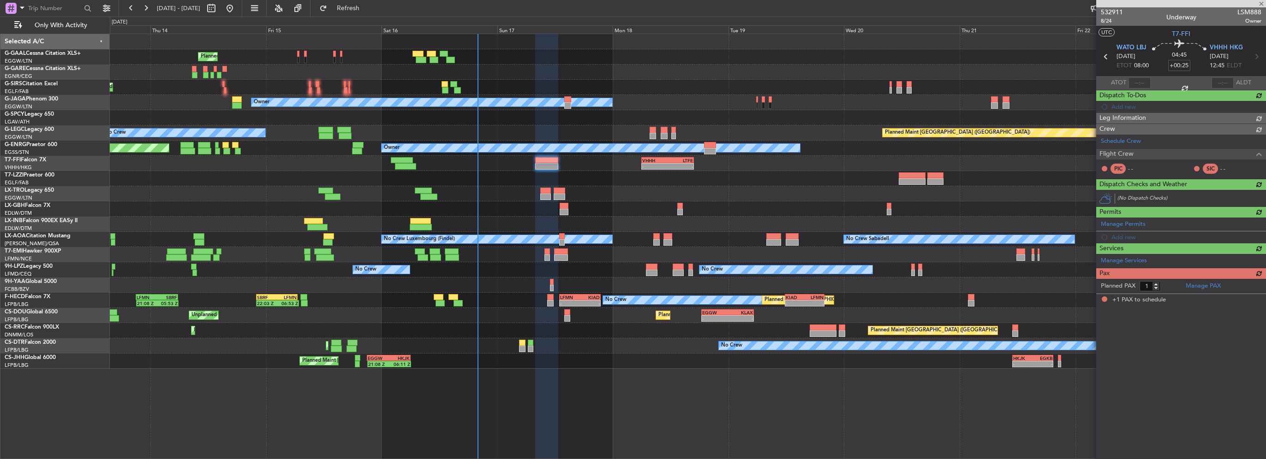
scroll to position [0, 0]
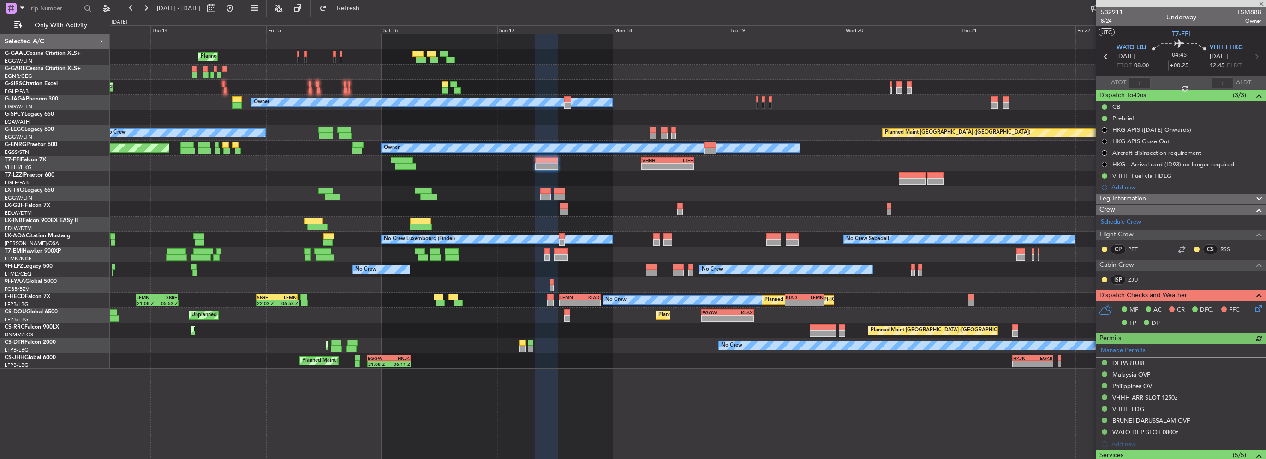
click at [1152, 199] on div "Leg Information" at bounding box center [1181, 199] width 170 height 11
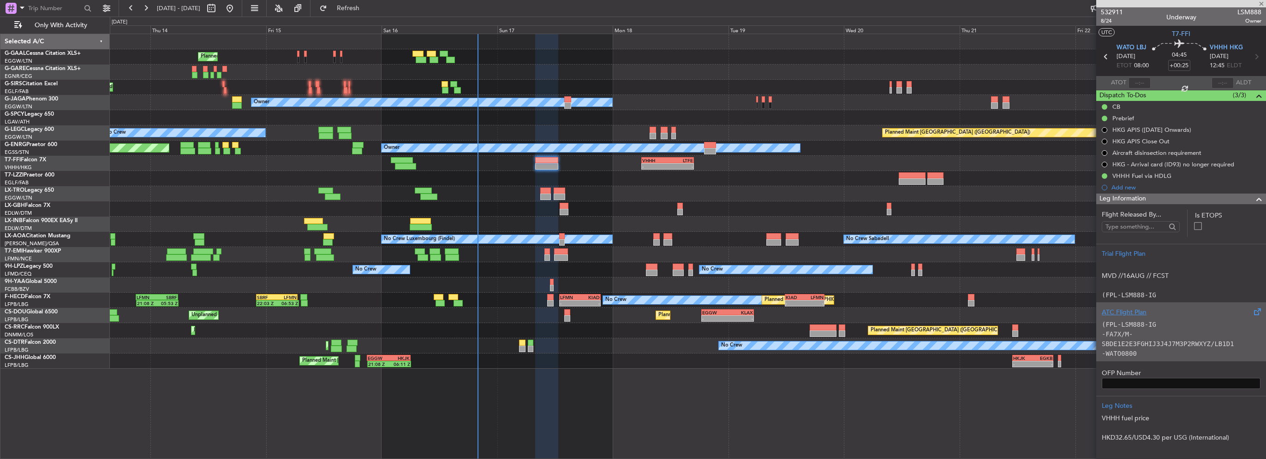
click at [1139, 325] on code "(FPL-LSM888-IG" at bounding box center [1129, 324] width 54 height 7
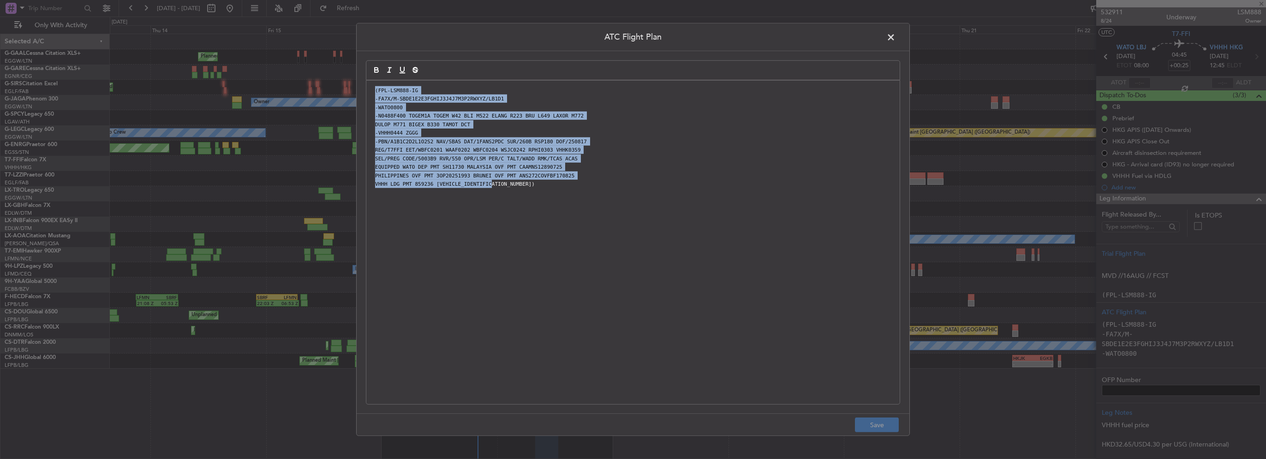
drag, startPoint x: 483, startPoint y: 145, endPoint x: 303, endPoint y: 48, distance: 205.2
click at [304, 49] on div "ATC Flight Plan (FPL-LSM888-IG -FA7X/M-SBDE1E2E3FGHIJ3J4J7M3P2RWXYZ/LB1D1 -WATO…" at bounding box center [633, 229] width 1266 height 459
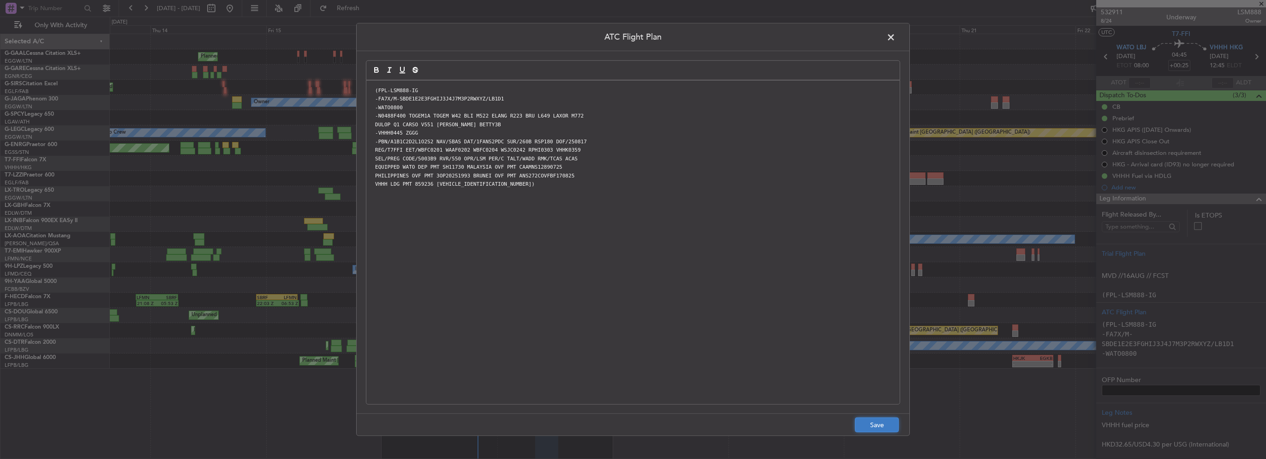
click at [875, 429] on button "Save" at bounding box center [877, 425] width 44 height 15
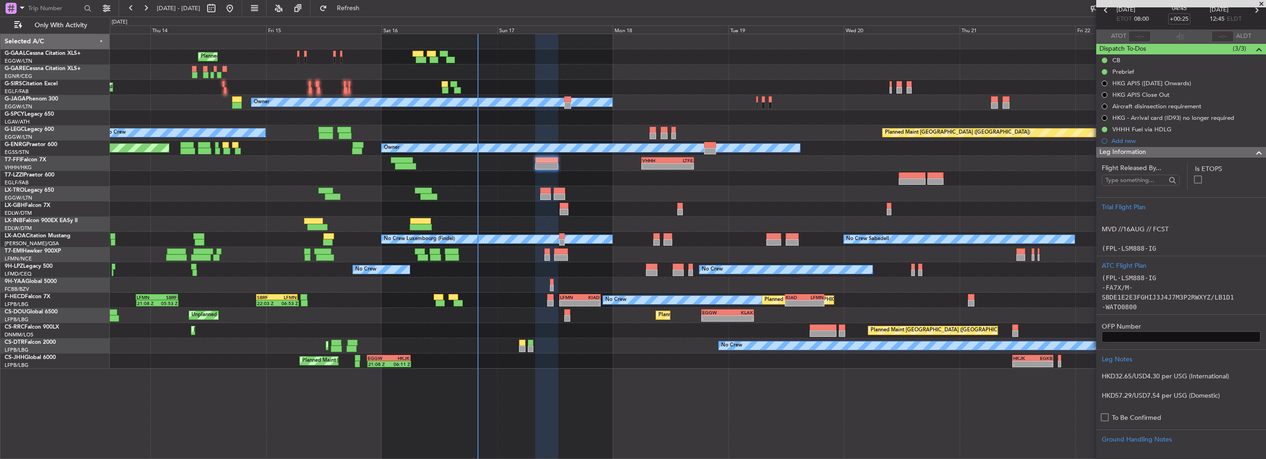
scroll to position [92, 0]
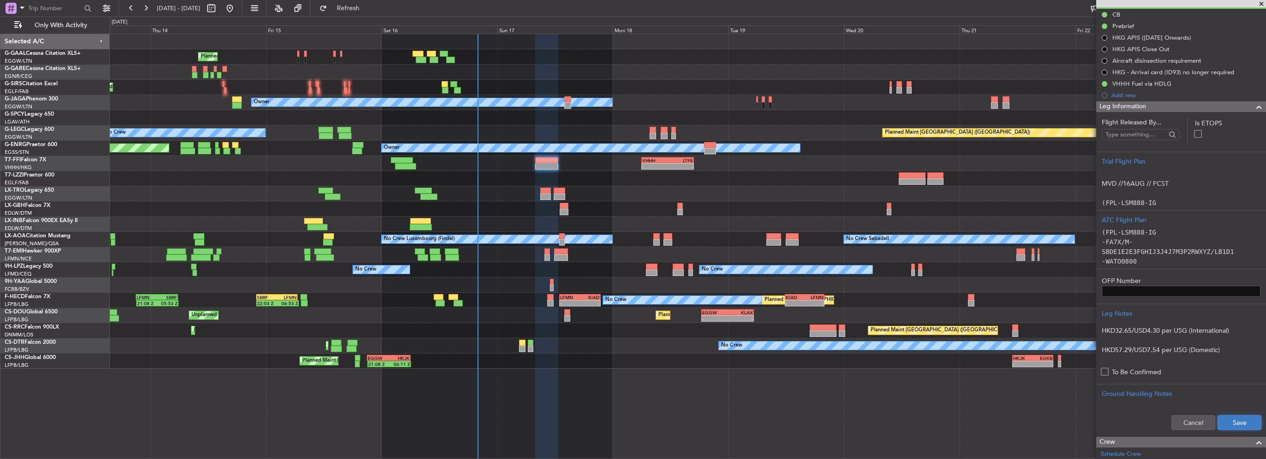
click at [1223, 417] on button "Save" at bounding box center [1239, 423] width 44 height 15
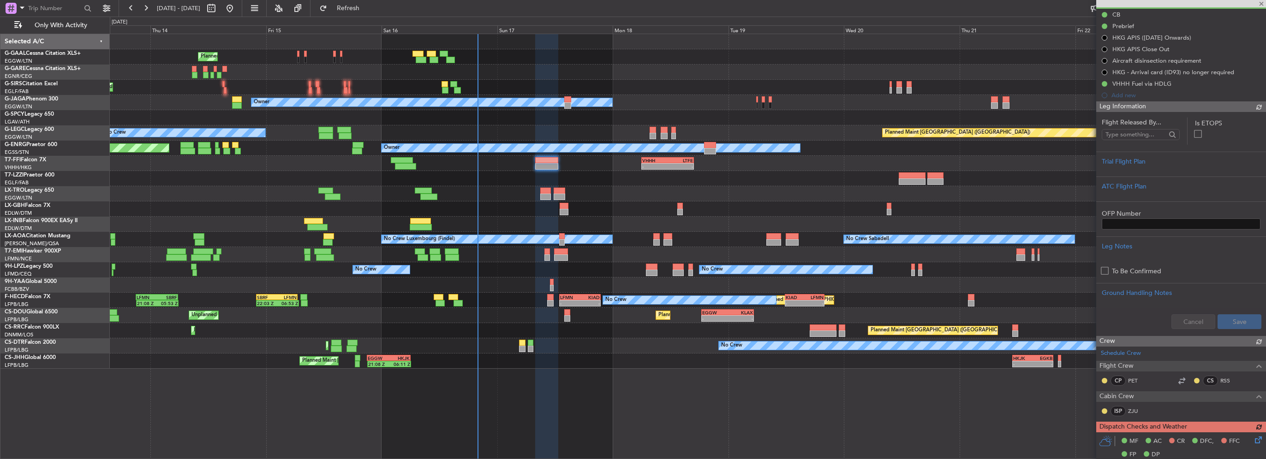
scroll to position [0, 0]
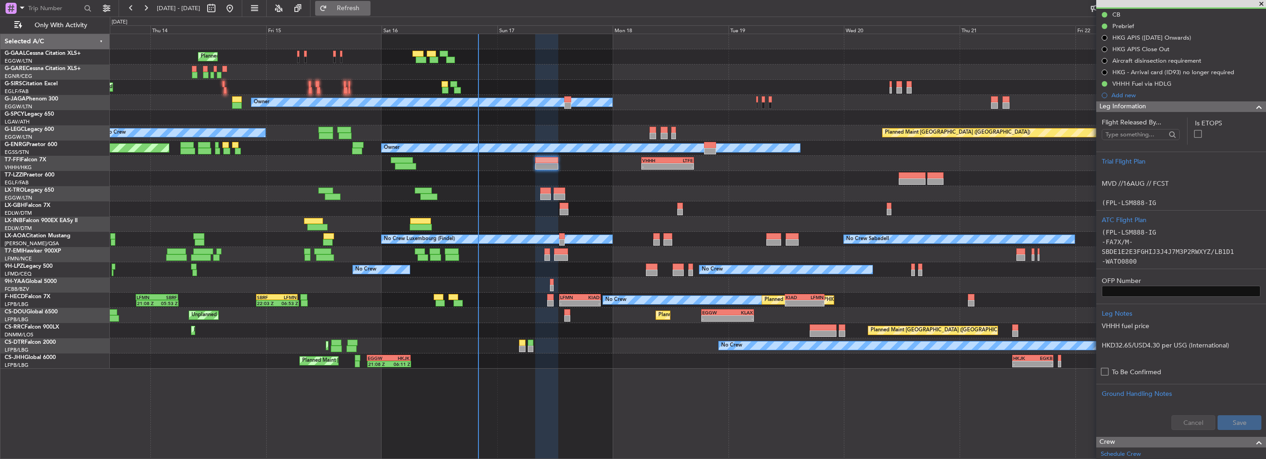
click at [364, 4] on button "Refresh" at bounding box center [342, 8] width 55 height 15
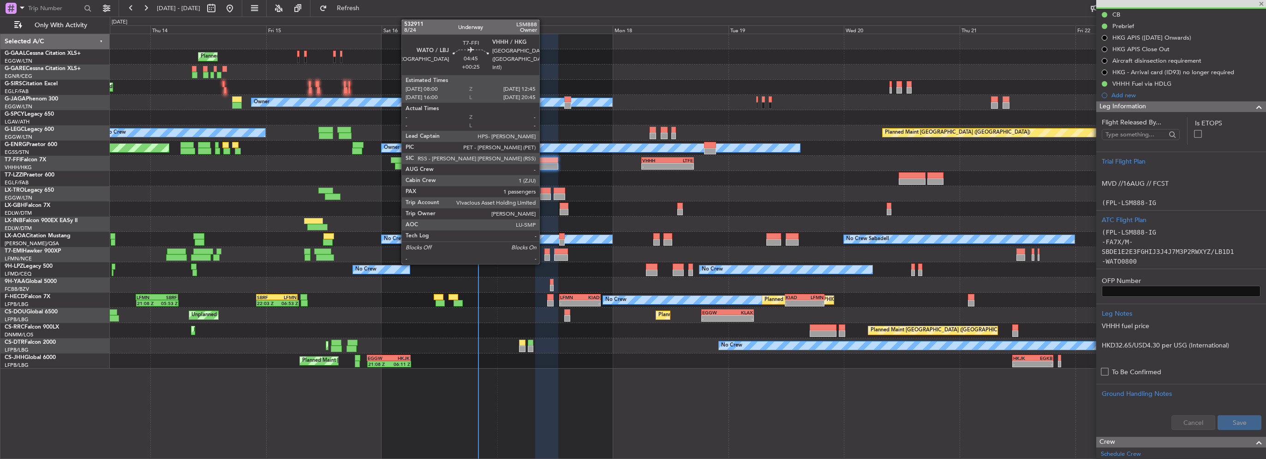
click at [543, 165] on div at bounding box center [546, 166] width 23 height 6
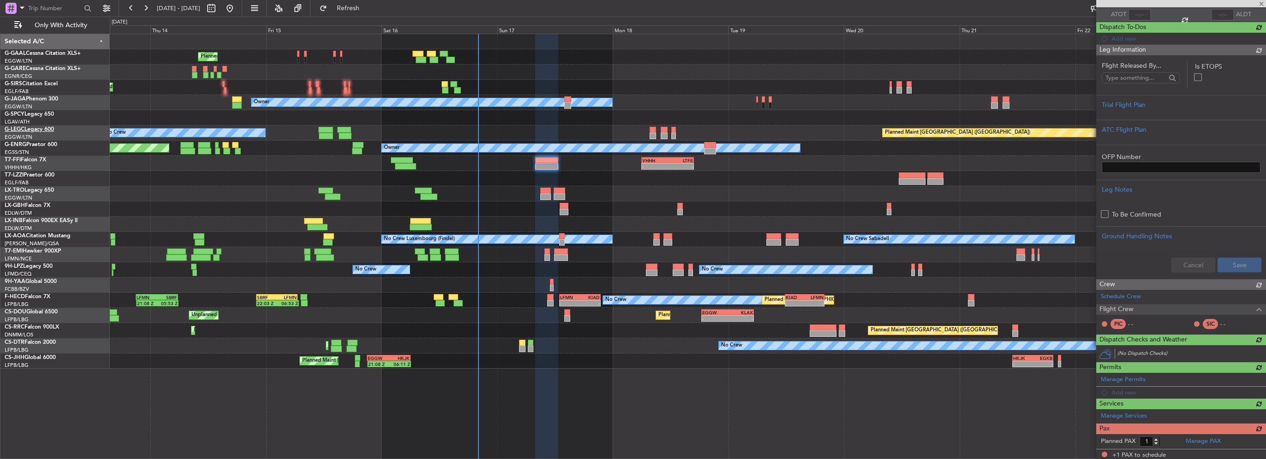
scroll to position [92, 0]
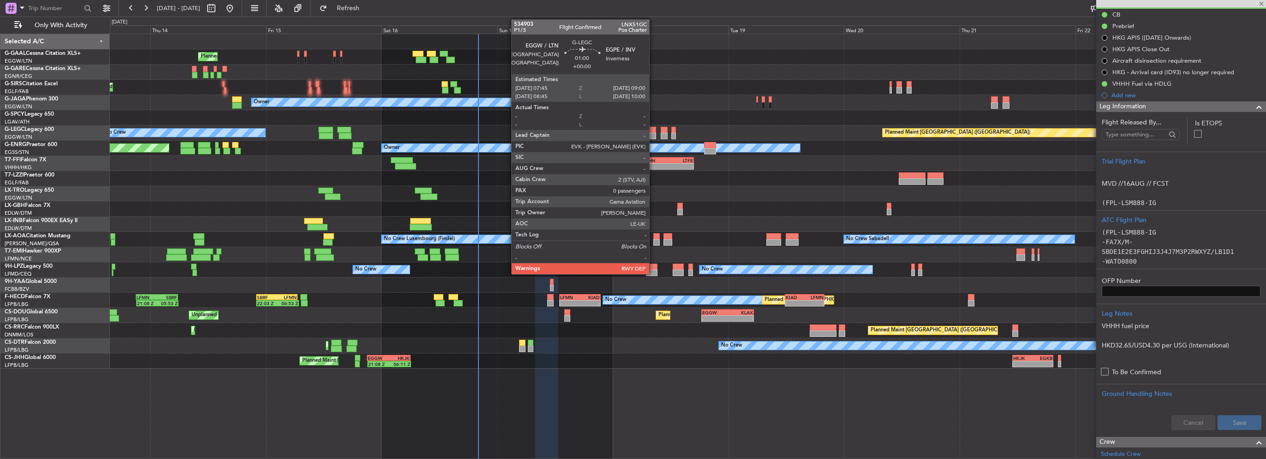
click at [653, 135] on div at bounding box center [653, 136] width 6 height 6
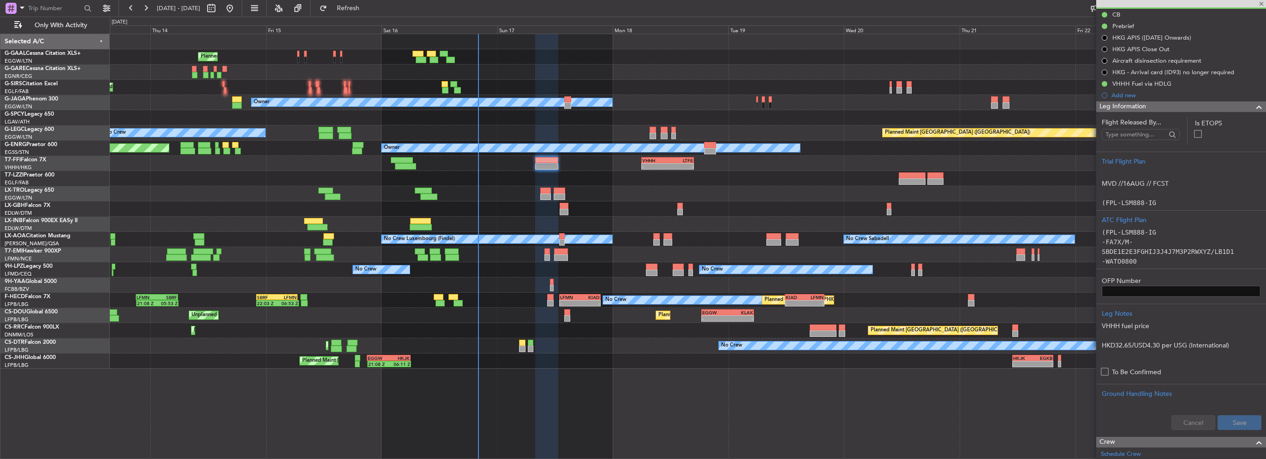
type input "0"
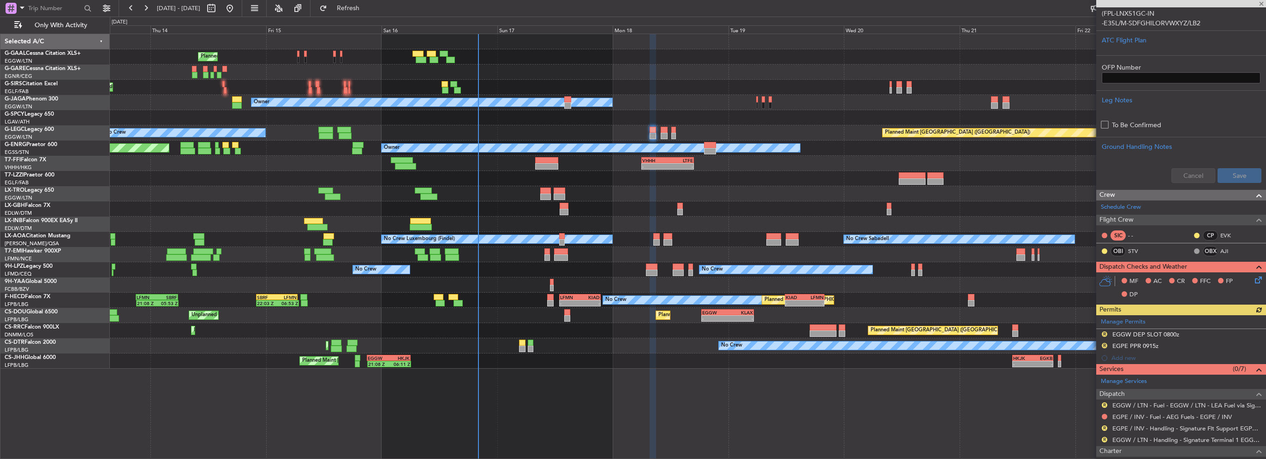
scroll to position [46, 0]
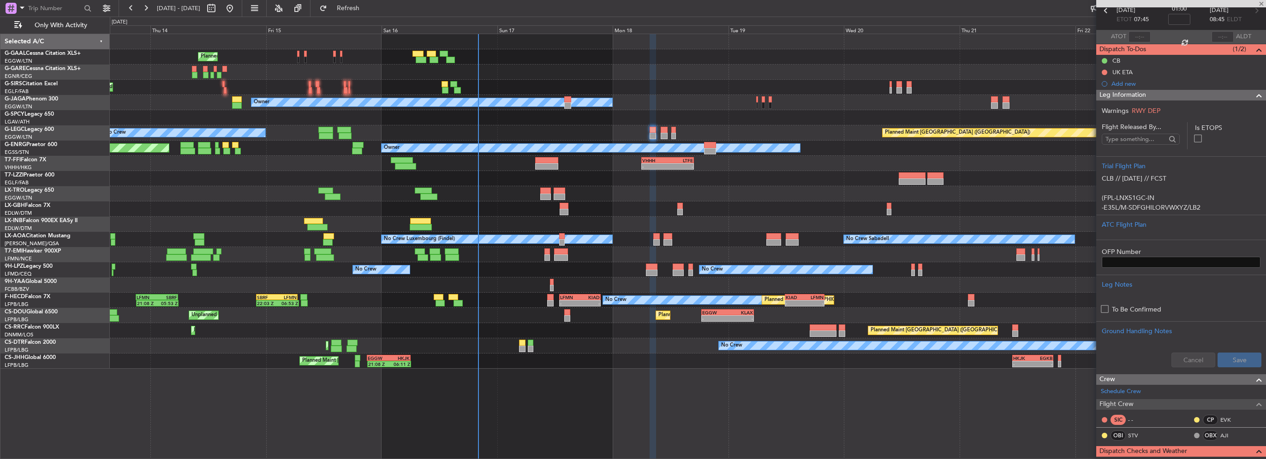
click at [543, 160] on div at bounding box center [546, 160] width 23 height 6
type input "+00:25"
type input "1"
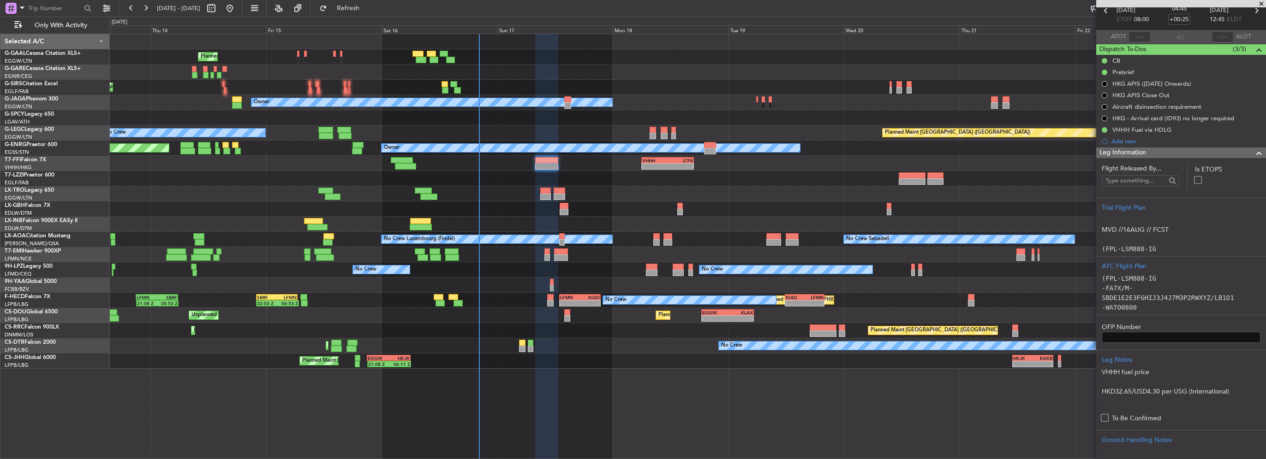
click at [457, 209] on div "Planned Maint Planned Maint London (Farnborough) Owner A/C Unavailable London (…" at bounding box center [688, 201] width 1156 height 335
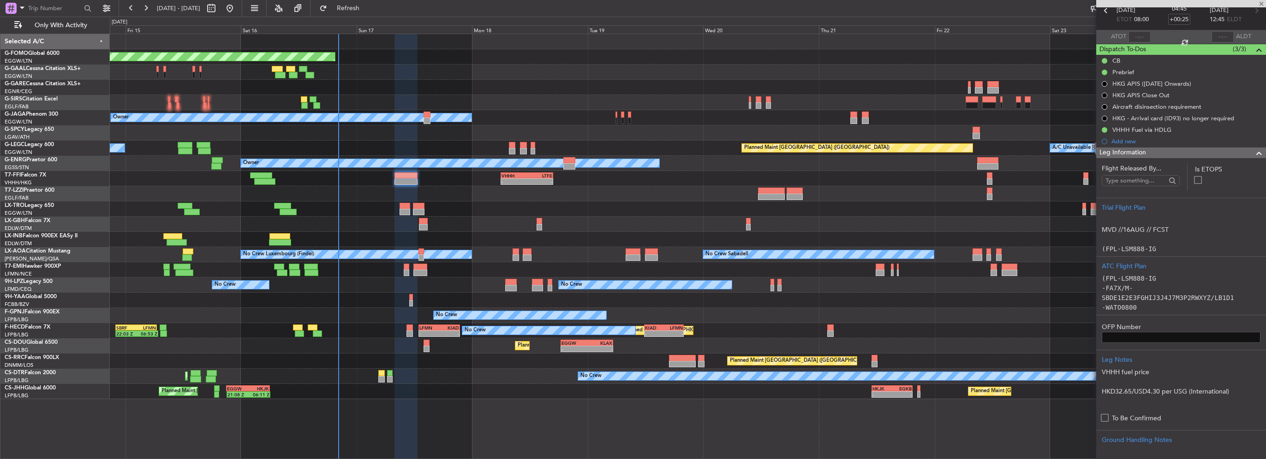
click at [1253, 155] on span at bounding box center [1258, 153] width 11 height 11
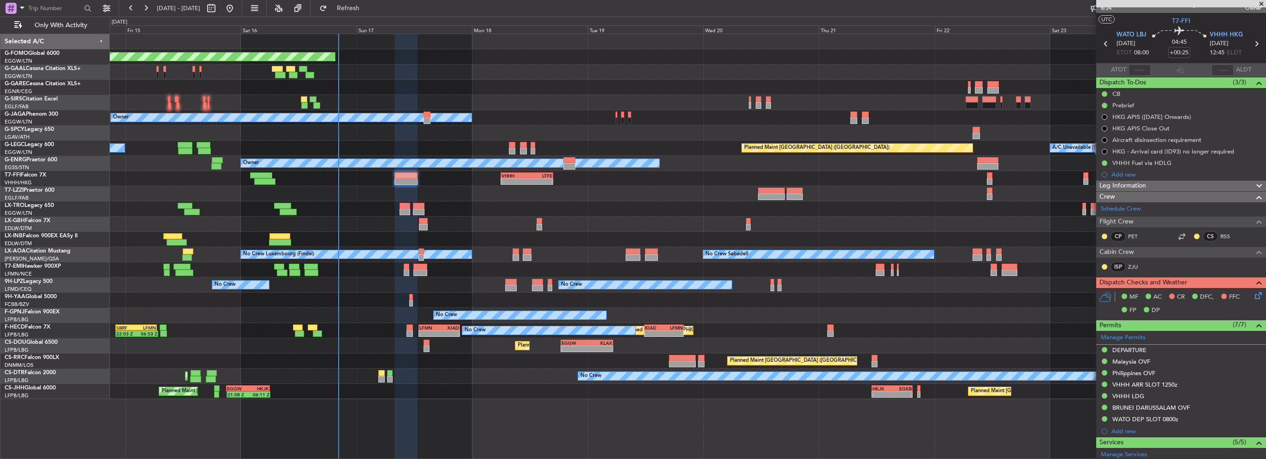
scroll to position [0, 0]
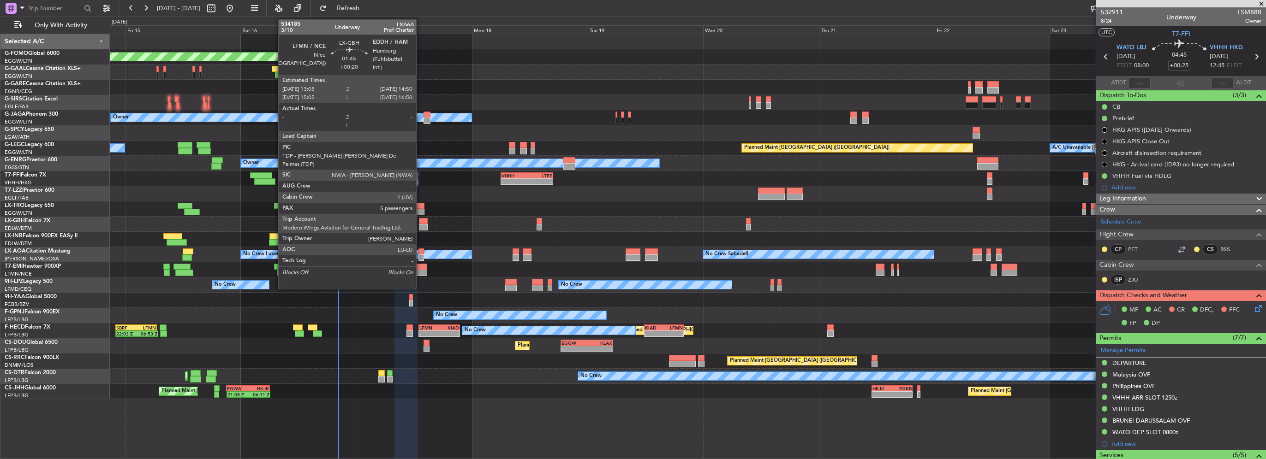
click at [420, 227] on div at bounding box center [423, 227] width 9 height 6
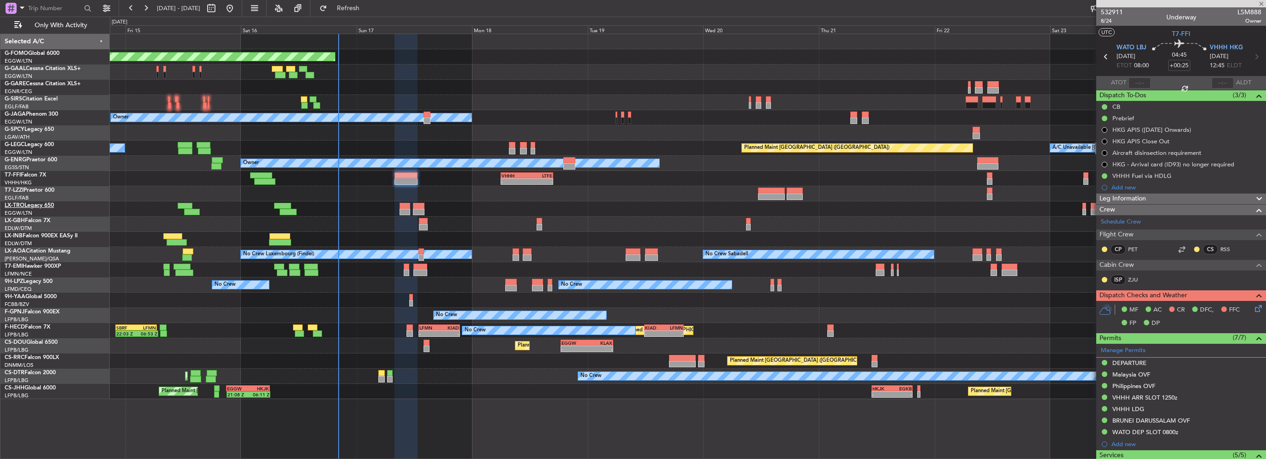
type input "+00:20"
type input "5"
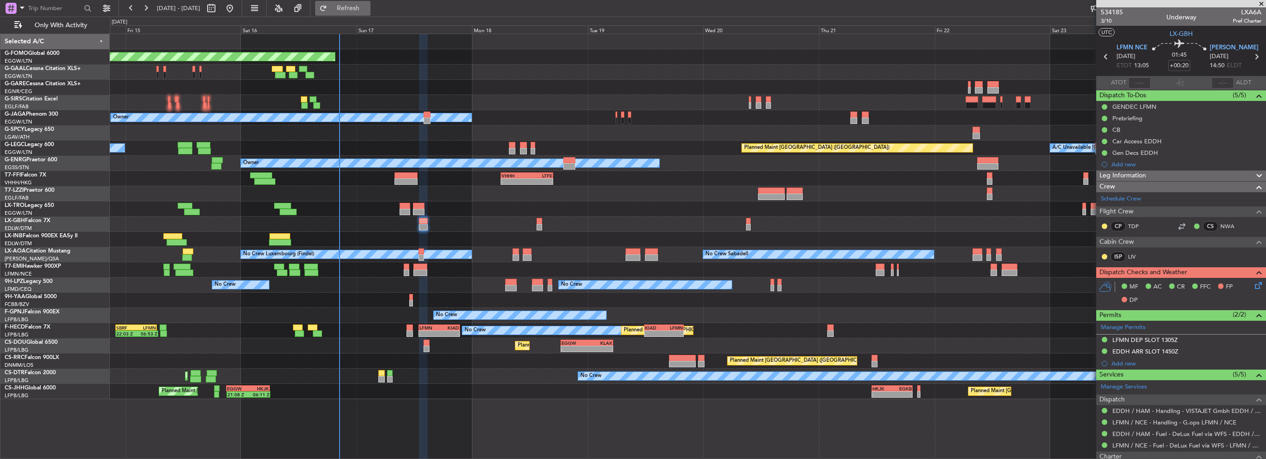
click at [368, 6] on span "Refresh" at bounding box center [348, 8] width 39 height 6
click at [670, 336] on div "No Crew Planned Maint Paris (Le Bourget) 22:03 Z 06:53 Z SBRF 22:00 Z LFMN 06:3…" at bounding box center [688, 330] width 1156 height 15
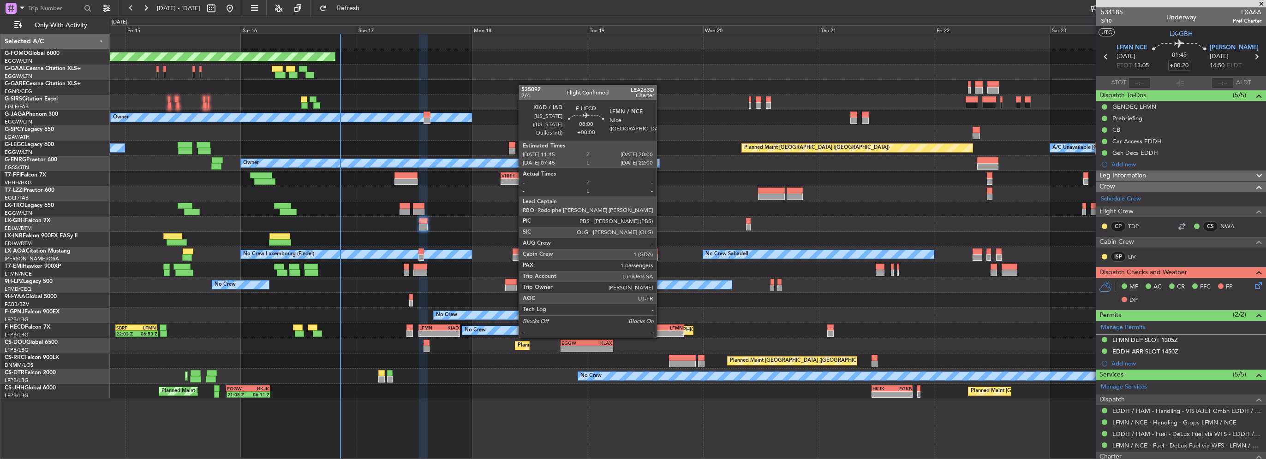
click at [661, 329] on div "KIAD" at bounding box center [654, 328] width 19 height 6
type input "1"
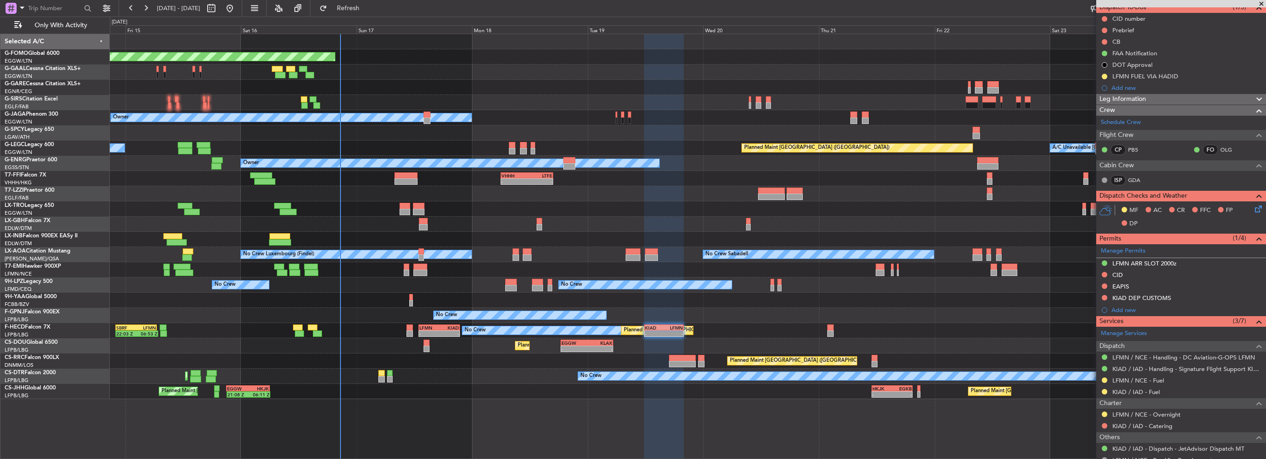
scroll to position [140, 0]
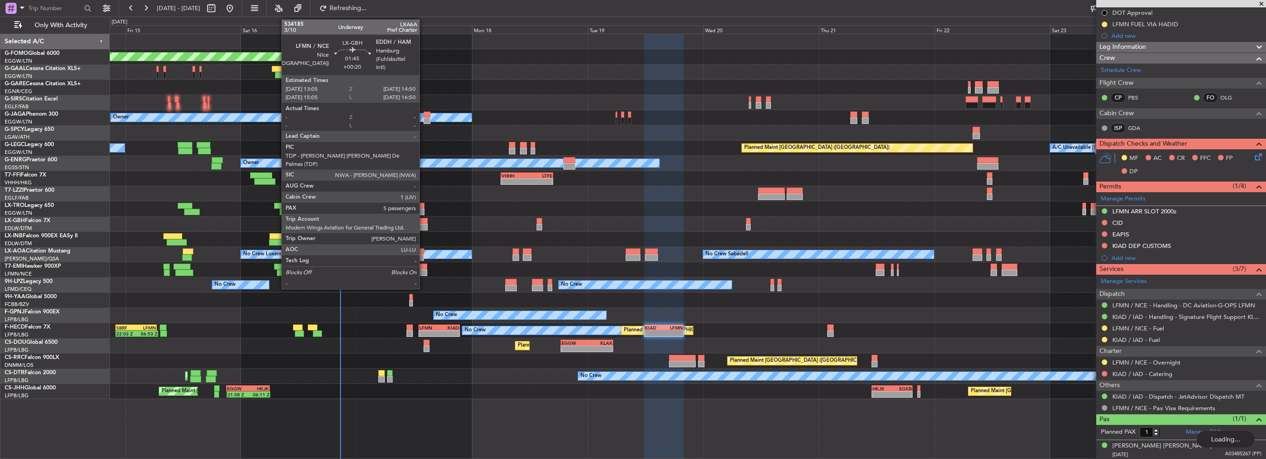
click at [424, 225] on div at bounding box center [423, 227] width 9 height 6
type input "+00:20"
type input "5"
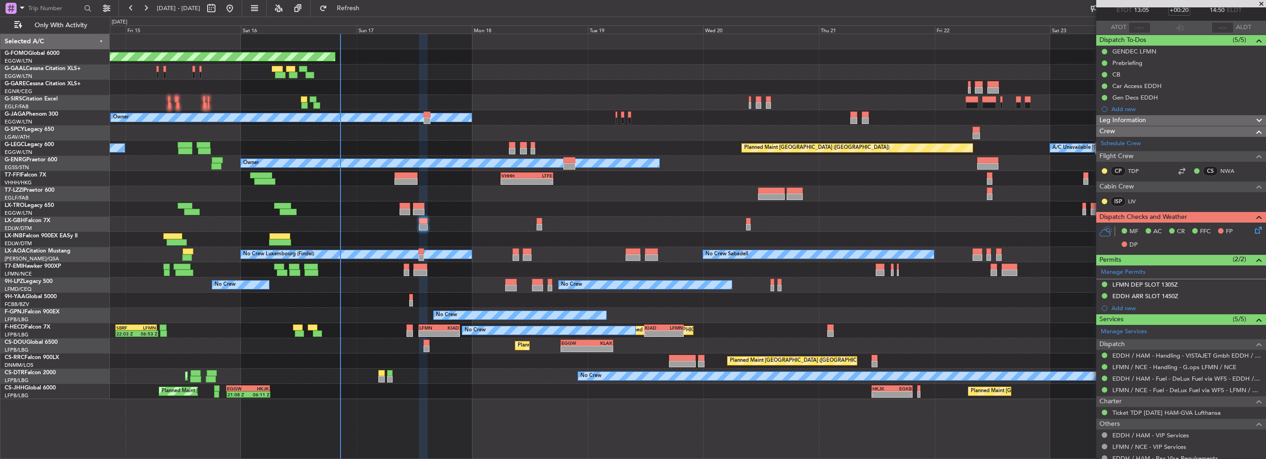
scroll to position [0, 0]
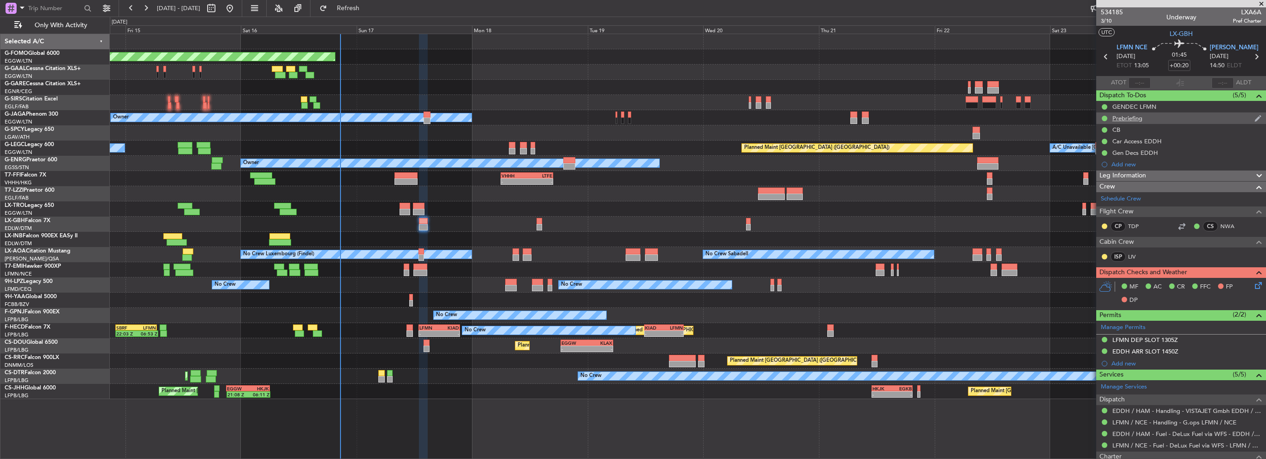
click at [1130, 122] on div "Prebriefing" at bounding box center [1181, 119] width 170 height 12
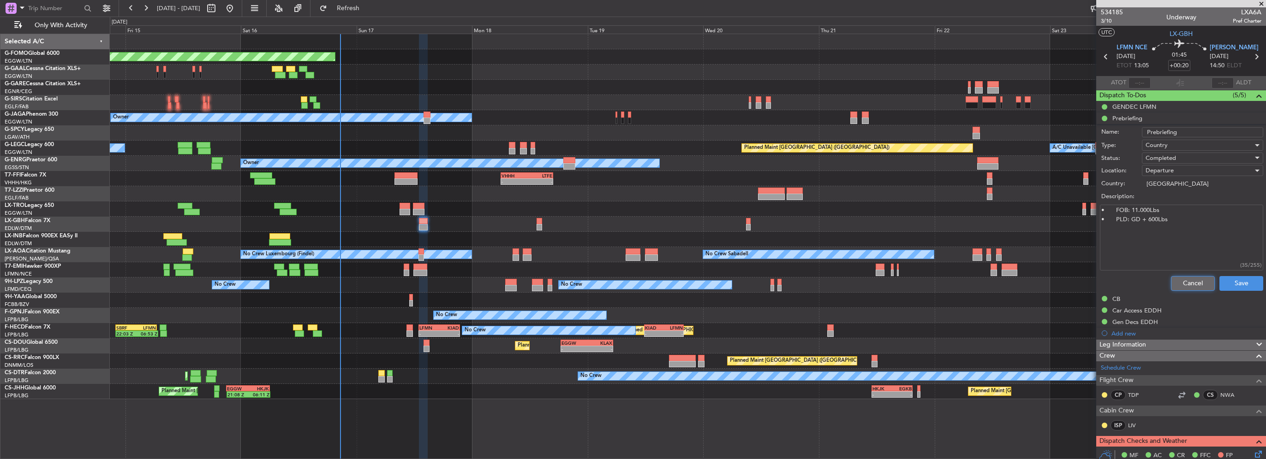
click at [1186, 277] on button "Cancel" at bounding box center [1193, 283] width 44 height 15
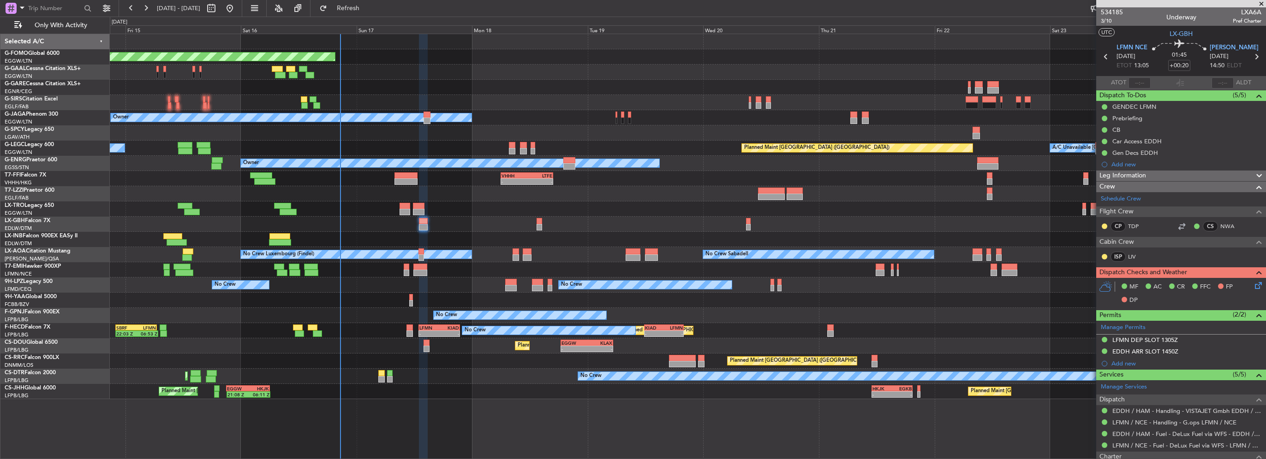
drag, startPoint x: 1156, startPoint y: 339, endPoint x: 1176, endPoint y: 364, distance: 32.8
click at [1156, 339] on div "LFMN DEP SLOT 1305Z" at bounding box center [1145, 340] width 66 height 8
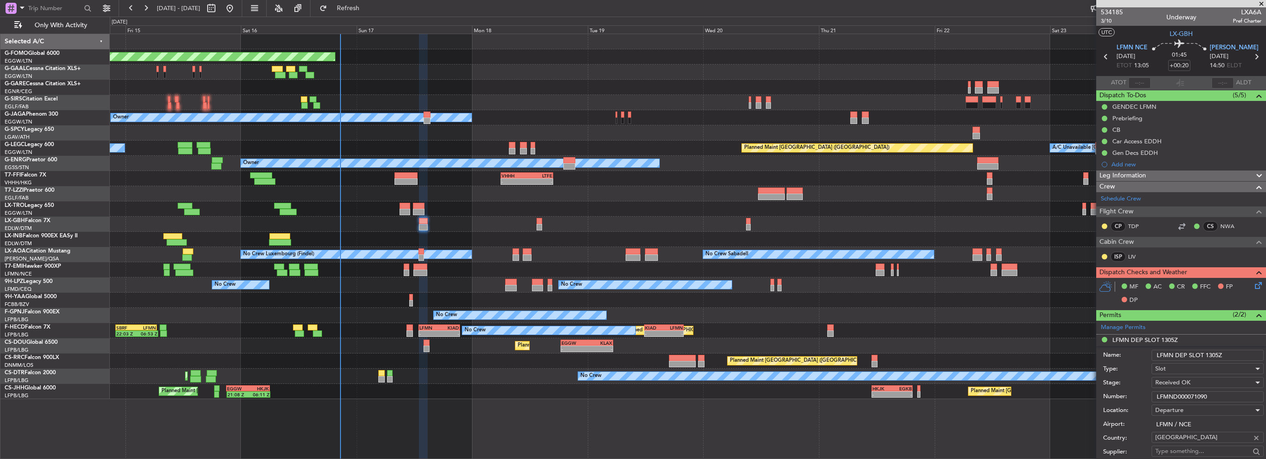
click at [1183, 394] on input "LFMND000071090" at bounding box center [1207, 397] width 112 height 11
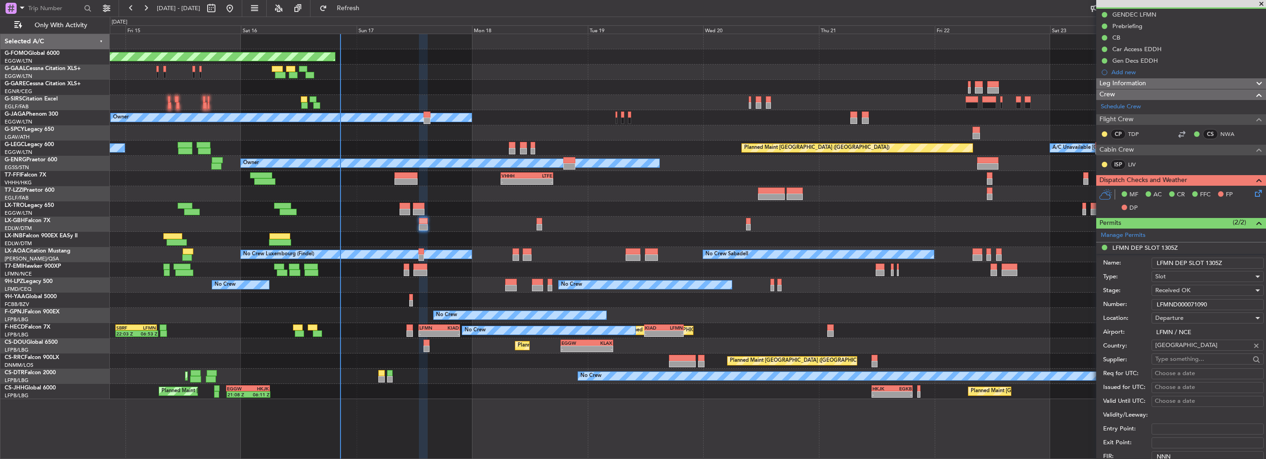
scroll to position [277, 0]
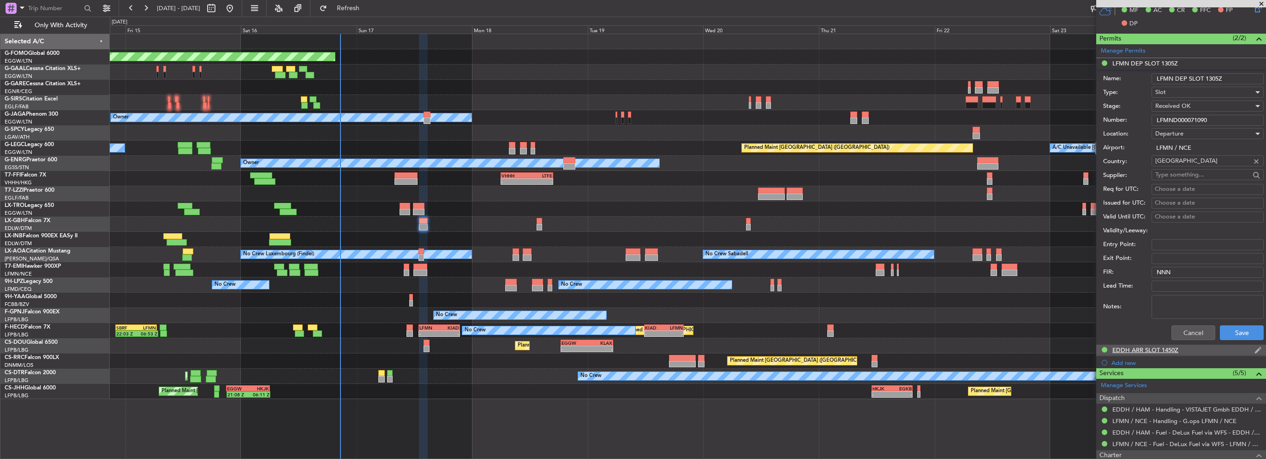
click at [1146, 350] on div "EDDH ARR SLOT 1450Z" at bounding box center [1145, 350] width 66 height 8
click at [1187, 131] on input "EDDH0608251589" at bounding box center [1207, 131] width 112 height 11
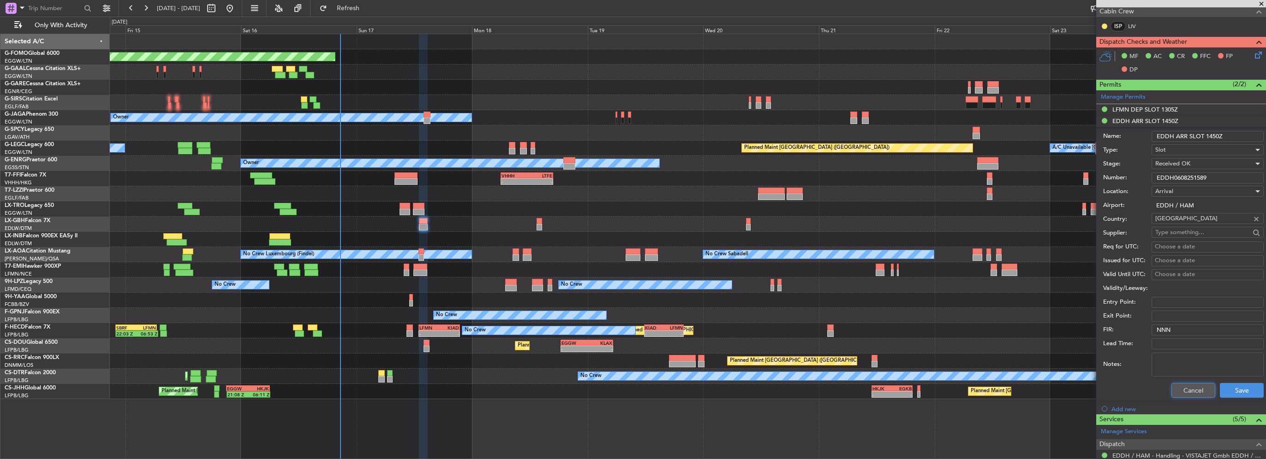
click at [1181, 394] on button "Cancel" at bounding box center [1193, 390] width 44 height 15
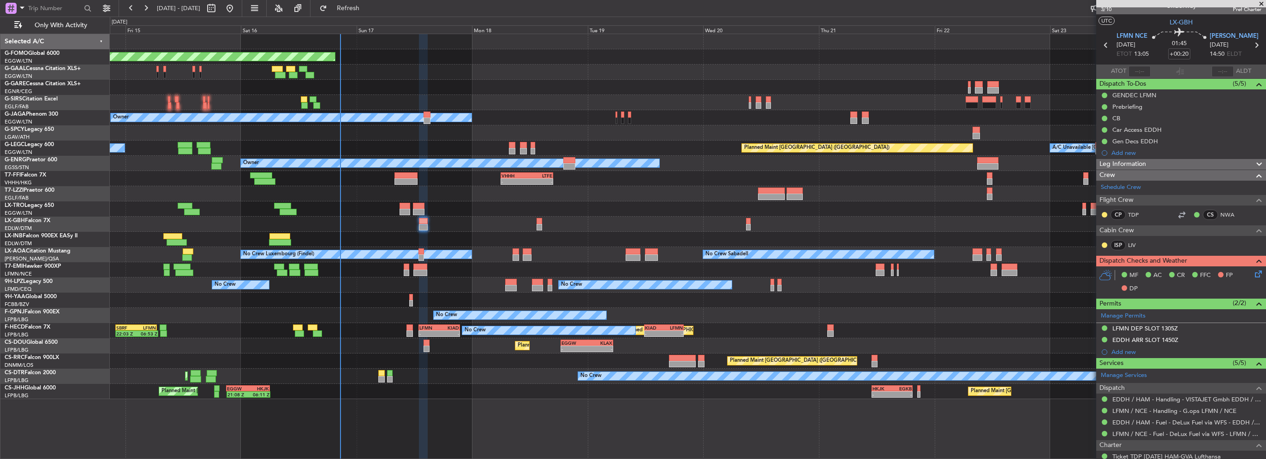
scroll to position [4, 0]
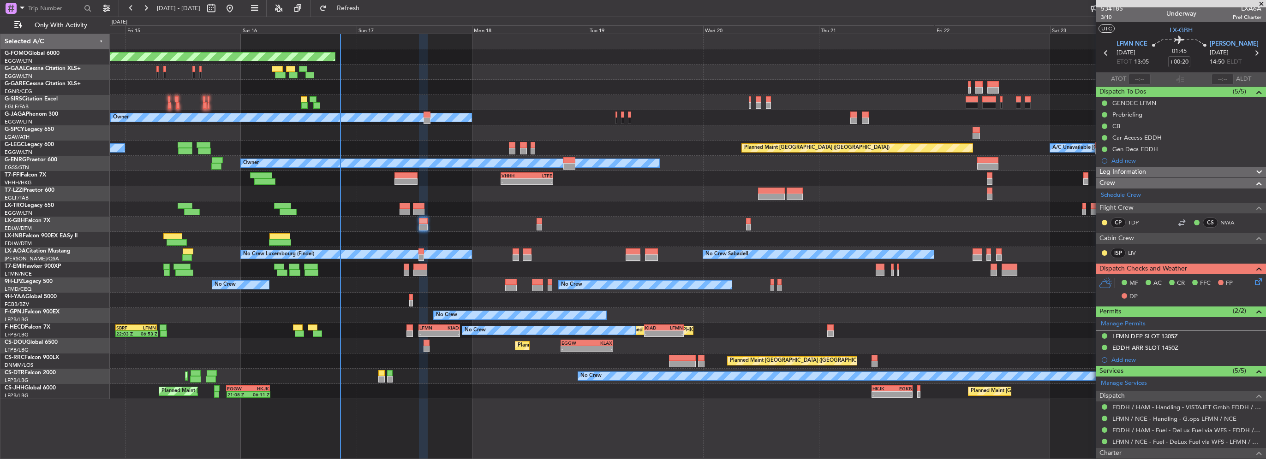
click at [1140, 173] on span "Leg Information" at bounding box center [1122, 172] width 47 height 11
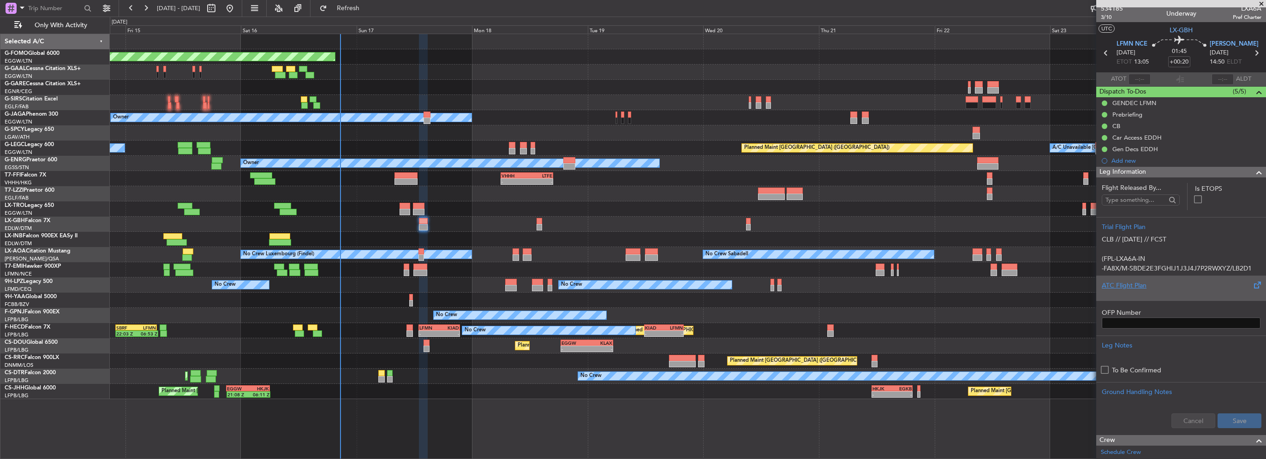
click at [1135, 278] on div "ATC Flight Plan" at bounding box center [1181, 288] width 170 height 25
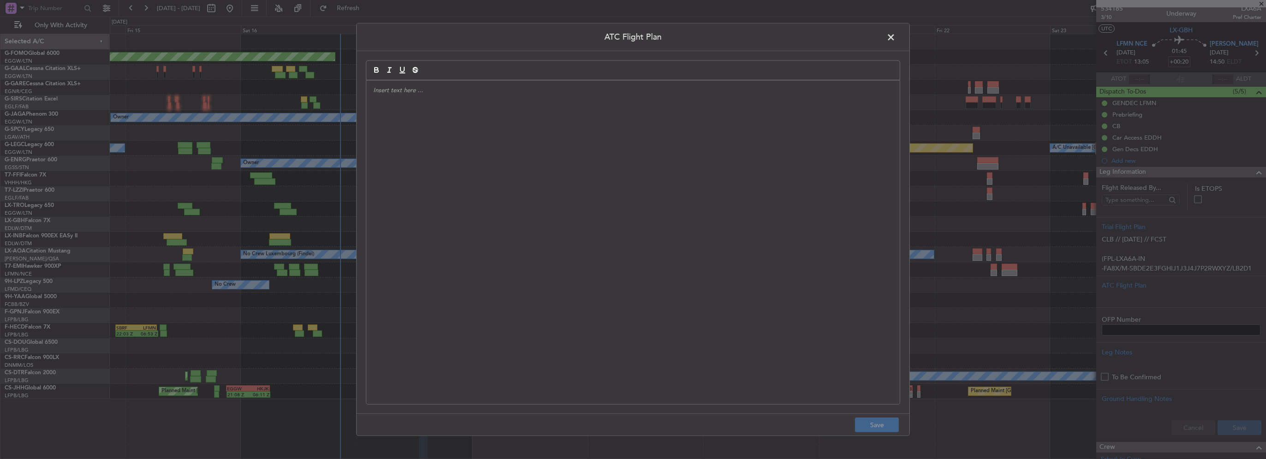
drag, startPoint x: 595, startPoint y: 179, endPoint x: 626, endPoint y: 211, distance: 44.0
click at [595, 181] on div at bounding box center [632, 243] width 533 height 324
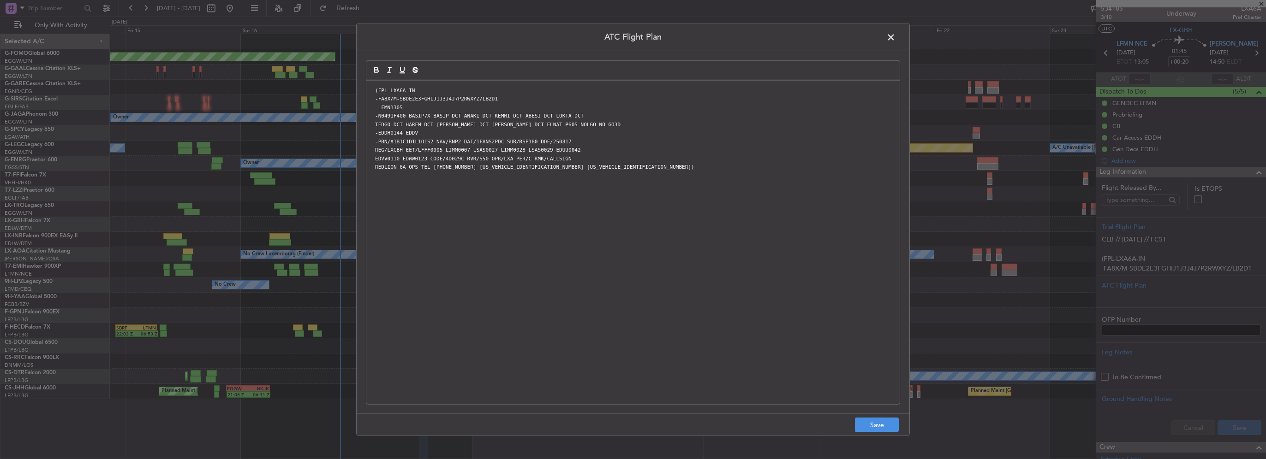
scroll to position [0, 0]
drag, startPoint x: 663, startPoint y: 245, endPoint x: 888, endPoint y: 425, distance: 288.4
click at [878, 427] on button "Save" at bounding box center [877, 425] width 44 height 15
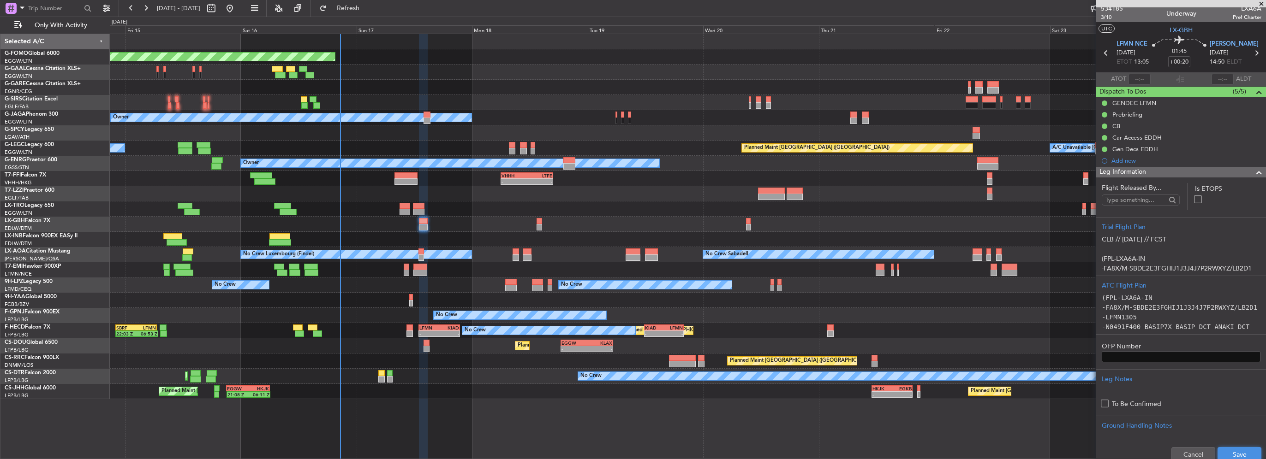
click at [1240, 452] on button "Save" at bounding box center [1239, 454] width 44 height 15
drag, startPoint x: 1249, startPoint y: 173, endPoint x: 1227, endPoint y: 175, distance: 22.3
click at [1253, 173] on span at bounding box center [1258, 172] width 11 height 11
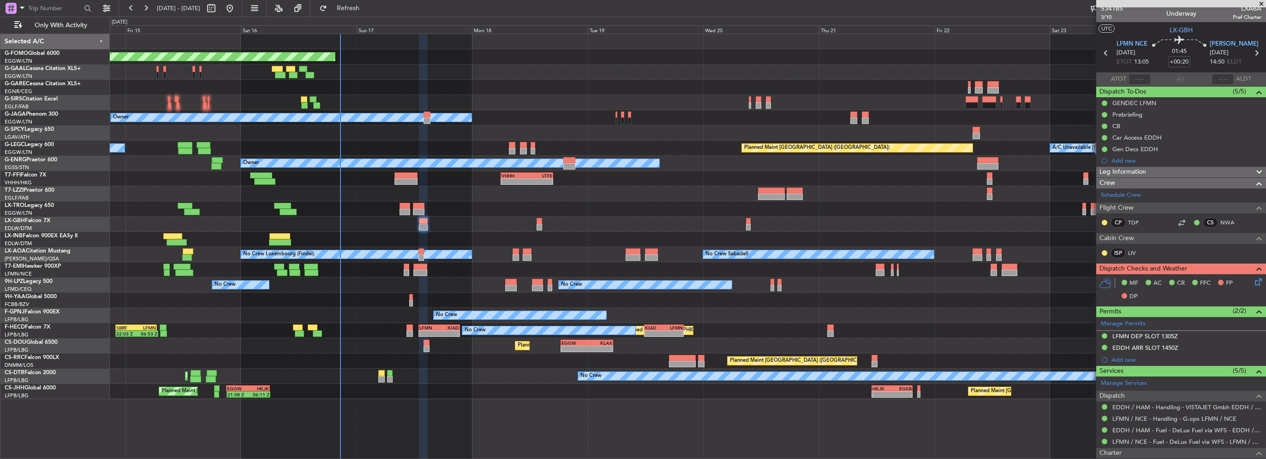
click at [1253, 278] on icon at bounding box center [1256, 280] width 7 height 7
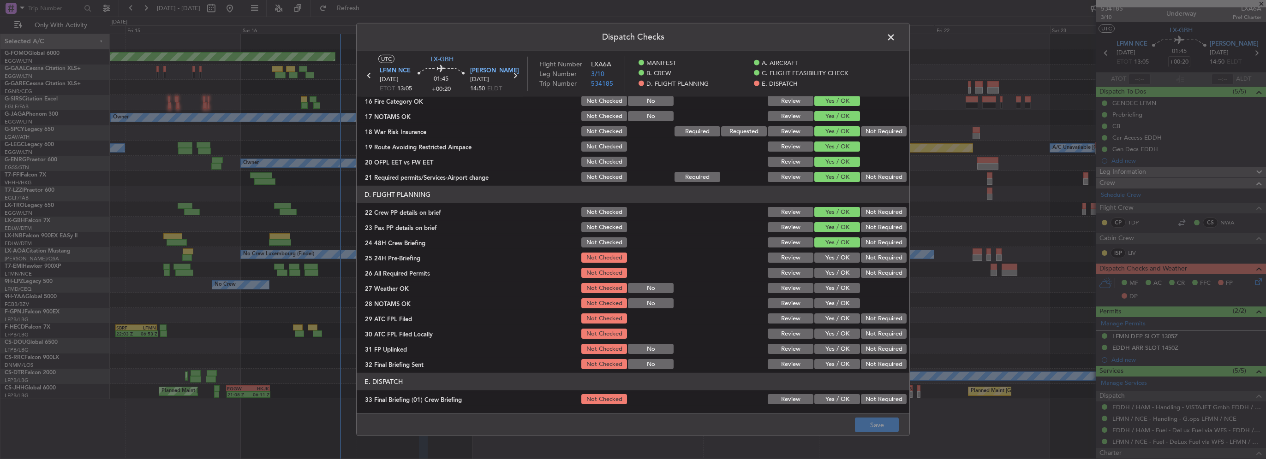
scroll to position [369, 0]
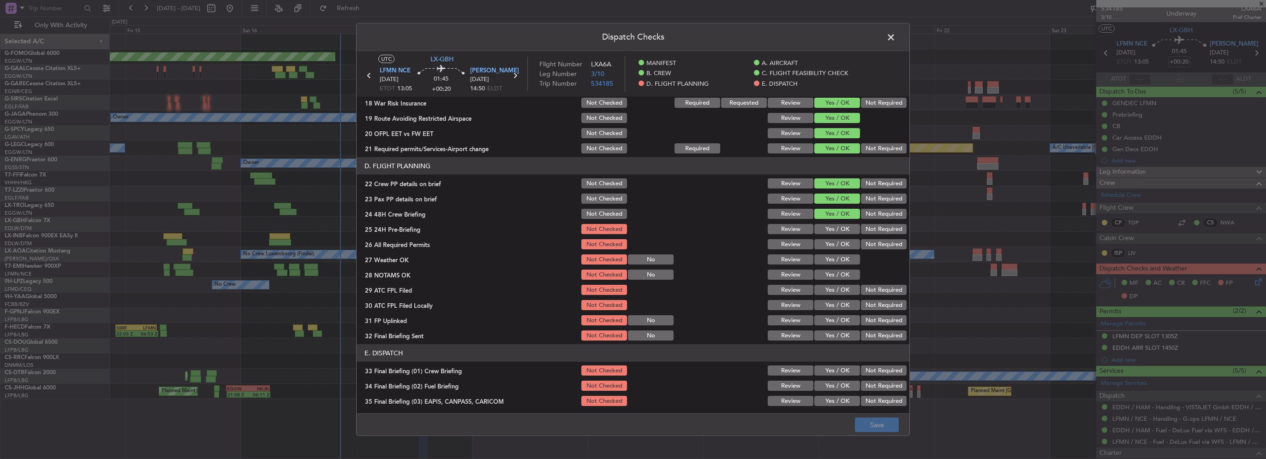
click at [836, 231] on button "Yes / OK" at bounding box center [837, 229] width 46 height 10
click at [836, 242] on button "Yes / OK" at bounding box center [837, 244] width 46 height 10
click at [841, 261] on button "Yes / OK" at bounding box center [837, 260] width 46 height 10
drag, startPoint x: 841, startPoint y: 269, endPoint x: 843, endPoint y: 274, distance: 4.8
click at [841, 270] on div "Yes / OK" at bounding box center [836, 274] width 47 height 13
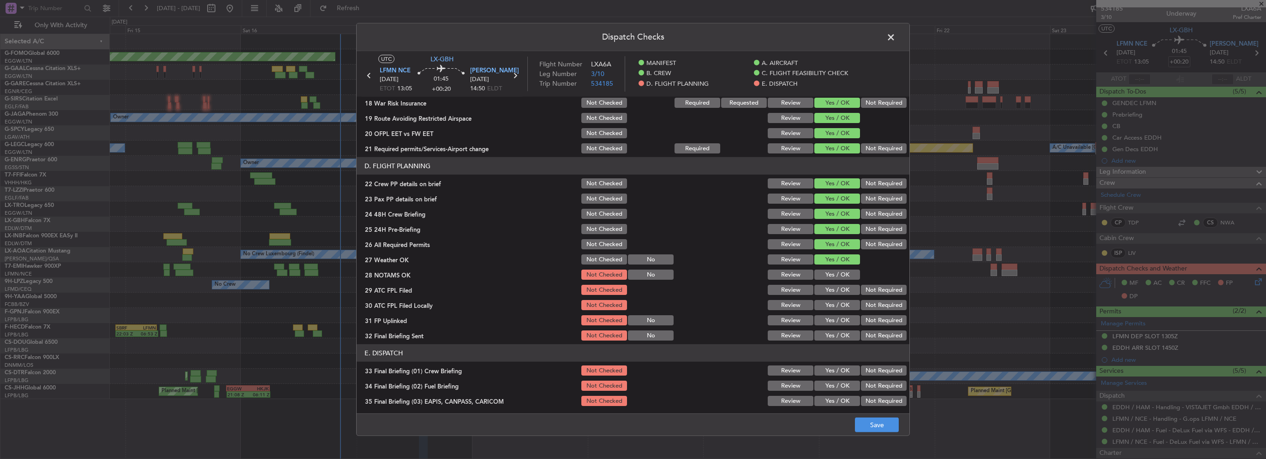
click at [844, 277] on button "Yes / OK" at bounding box center [837, 275] width 46 height 10
click at [849, 288] on button "Yes / OK" at bounding box center [837, 290] width 46 height 10
drag, startPoint x: 872, startPoint y: 308, endPoint x: 841, endPoint y: 319, distance: 33.3
click at [870, 310] on button "Not Required" at bounding box center [884, 305] width 46 height 10
click at [846, 322] on button "Yes / OK" at bounding box center [837, 321] width 46 height 10
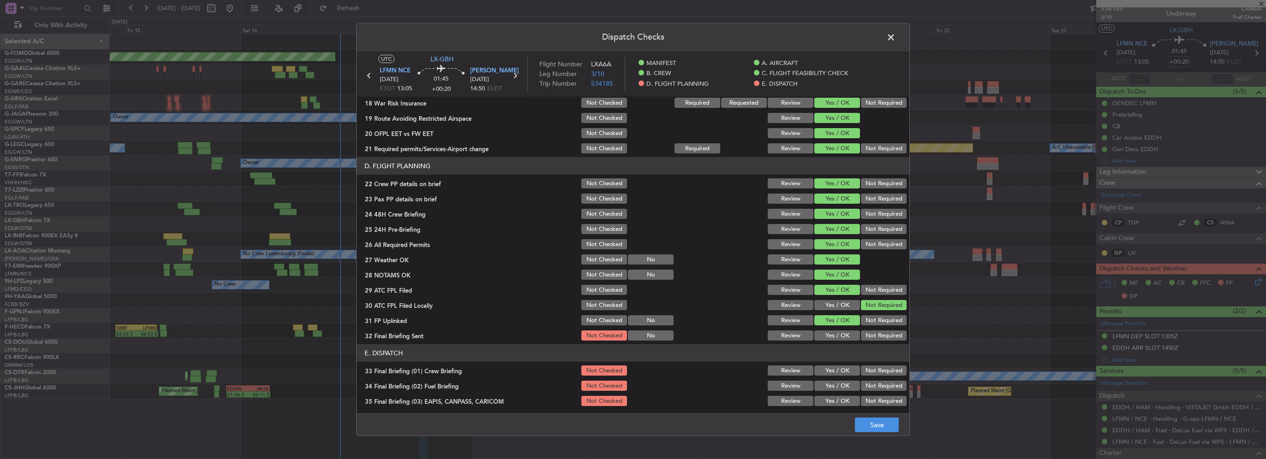
click at [877, 332] on button "Not Required" at bounding box center [884, 336] width 46 height 10
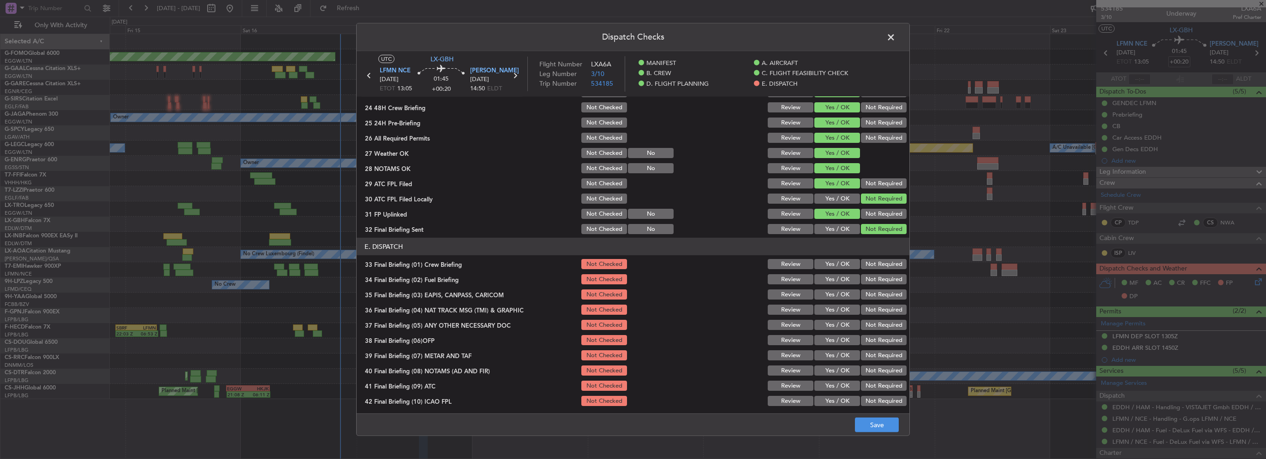
scroll to position [507, 0]
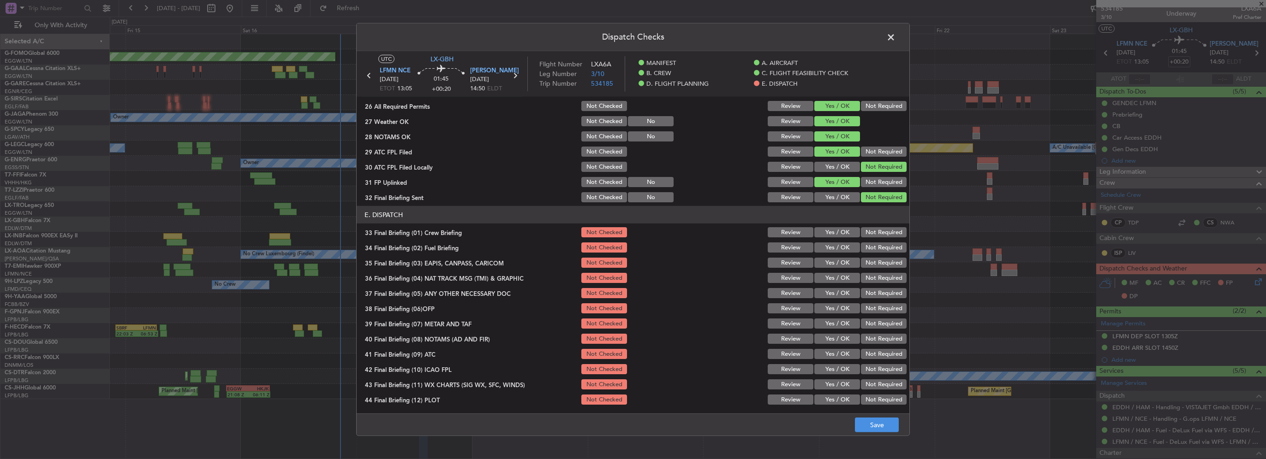
click at [834, 229] on button "Yes / OK" at bounding box center [837, 232] width 46 height 10
click at [837, 247] on button "Yes / OK" at bounding box center [837, 248] width 46 height 10
click at [874, 268] on div "Not Required" at bounding box center [882, 263] width 47 height 13
click at [877, 280] on button "Not Required" at bounding box center [884, 278] width 46 height 10
click at [873, 265] on button "Not Required" at bounding box center [884, 263] width 46 height 10
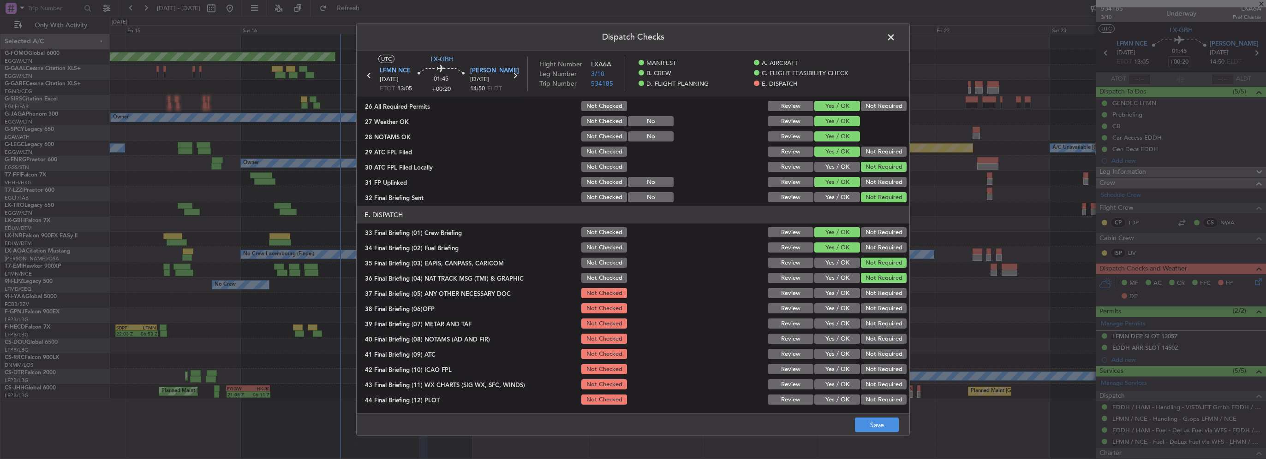
click at [844, 295] on button "Yes / OK" at bounding box center [837, 293] width 46 height 10
drag, startPoint x: 845, startPoint y: 311, endPoint x: 849, endPoint y: 326, distance: 15.3
click at [845, 312] on button "Yes / OK" at bounding box center [837, 309] width 46 height 10
drag, startPoint x: 849, startPoint y: 326, endPoint x: 850, endPoint y: 336, distance: 10.7
click at [849, 328] on button "Yes / OK" at bounding box center [837, 324] width 46 height 10
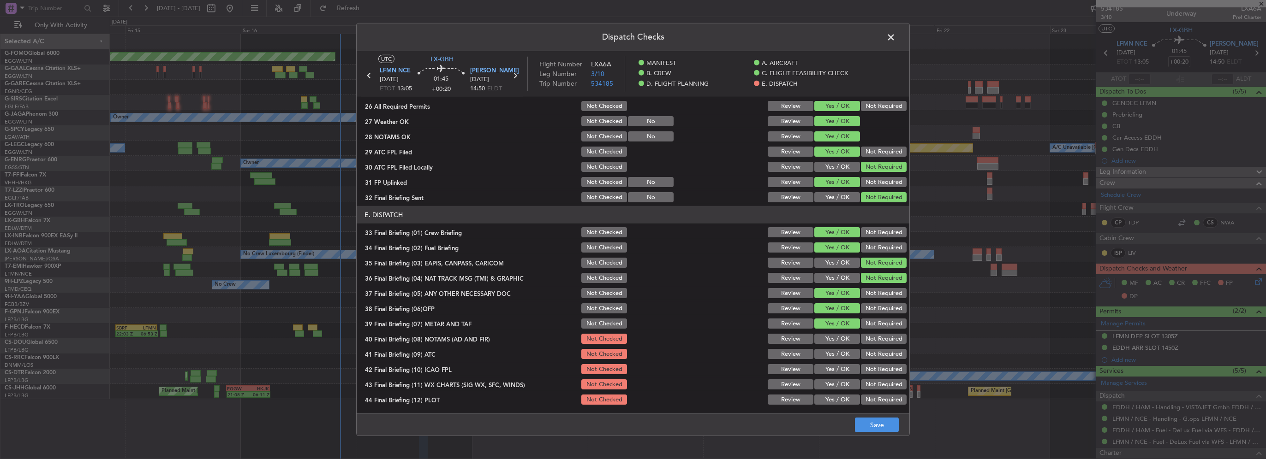
drag, startPoint x: 850, startPoint y: 336, endPoint x: 838, endPoint y: 352, distance: 20.1
click at [849, 338] on button "Yes / OK" at bounding box center [837, 339] width 46 height 10
click button "Yes / OK"
drag, startPoint x: 841, startPoint y: 364, endPoint x: 837, endPoint y: 377, distance: 14.4
click div "Yes / OK"
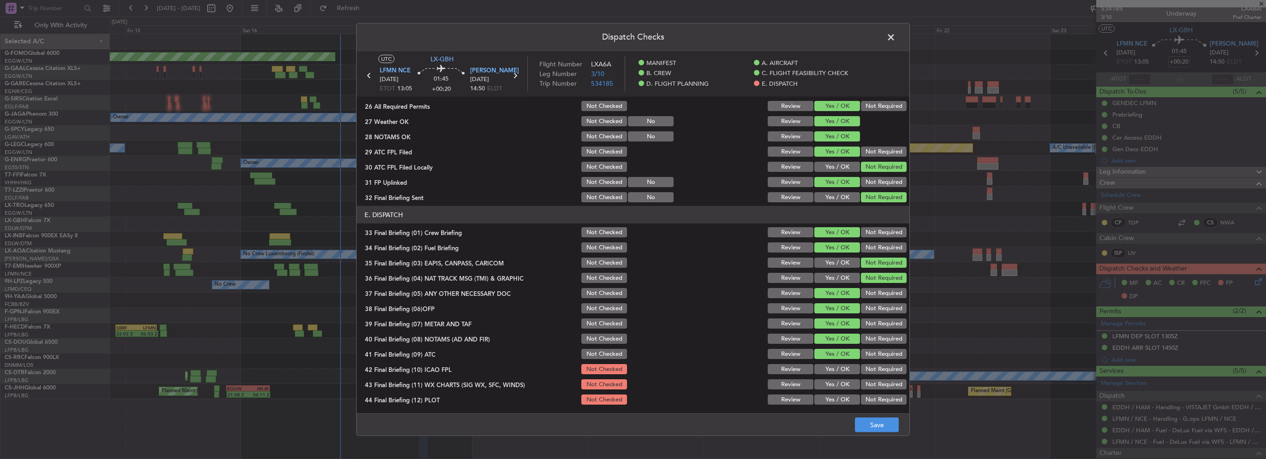
click section "E. DISPATCH 33 Final Briefing (01) Crew Briefing Not Checked Review Yes / OK No…"
drag, startPoint x: 841, startPoint y: 391, endPoint x: 844, endPoint y: 395, distance: 5.0
click button "Yes / OK"
drag, startPoint x: 838, startPoint y: 386, endPoint x: 838, endPoint y: 381, distance: 5.1
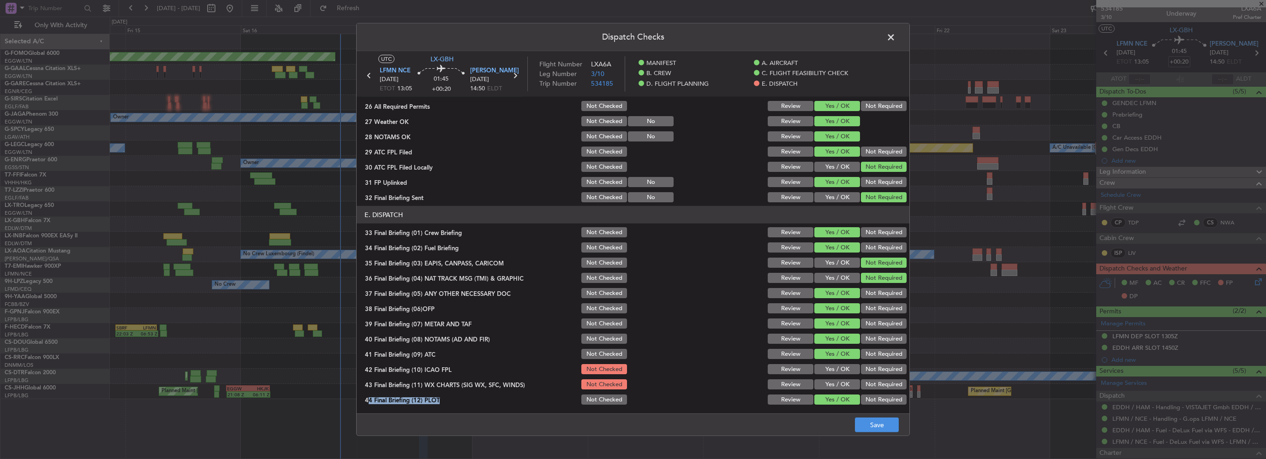
click button "Yes / OK"
click div "Yes / OK"
drag, startPoint x: 835, startPoint y: 363, endPoint x: 838, endPoint y: 368, distance: 5.2
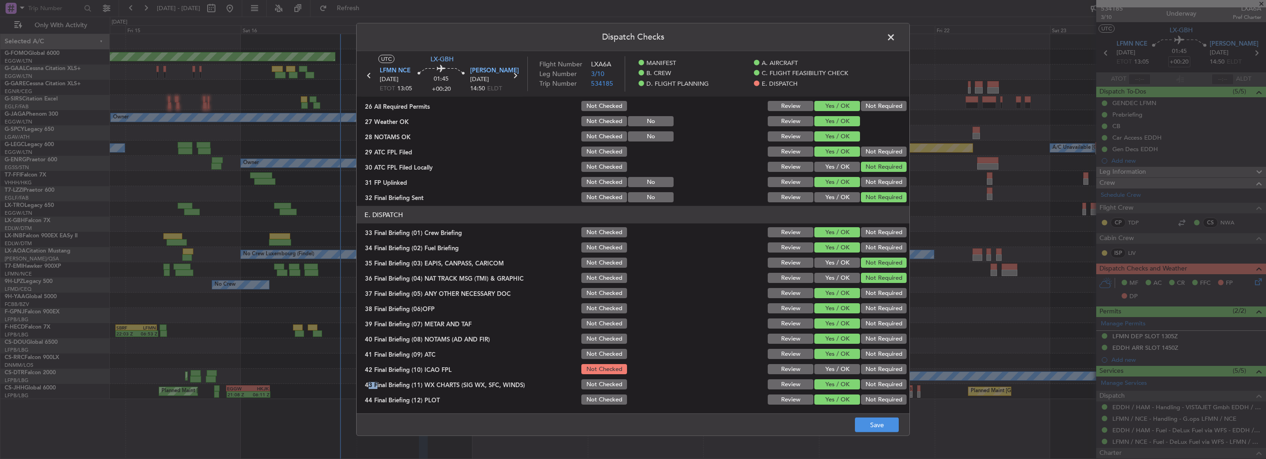
click button "Yes / OK"
click button "Save"
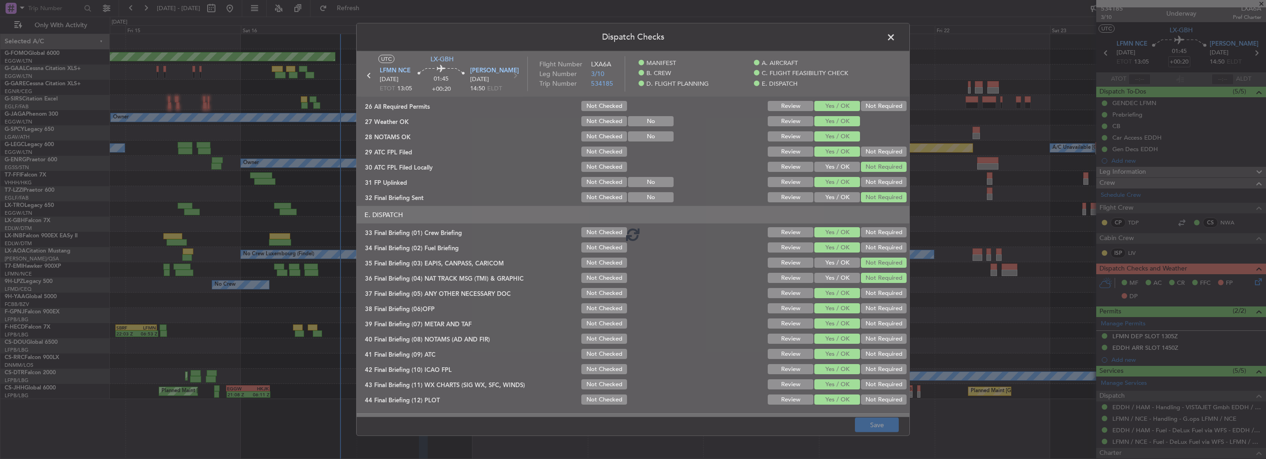
click span
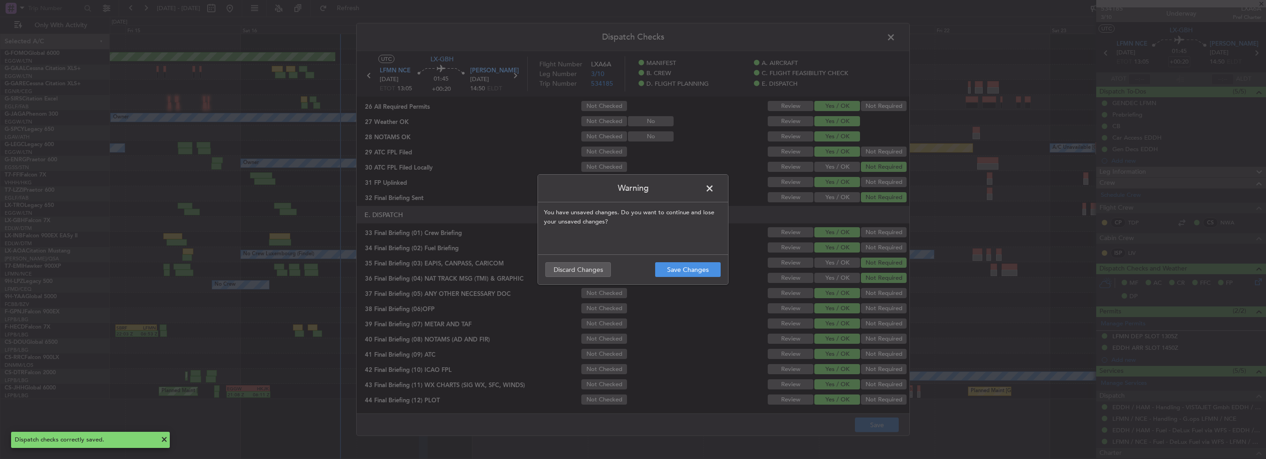
click span
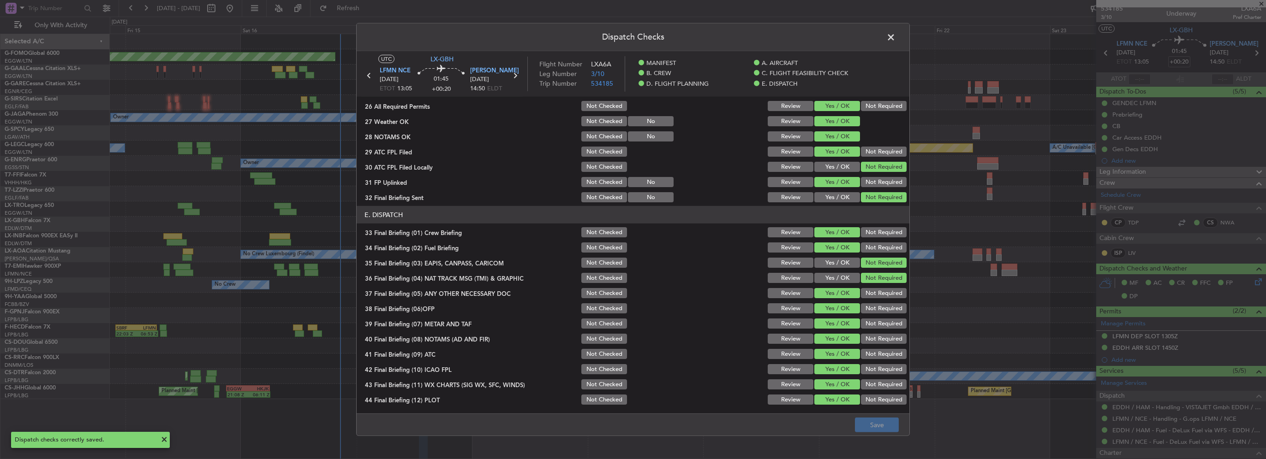
click span
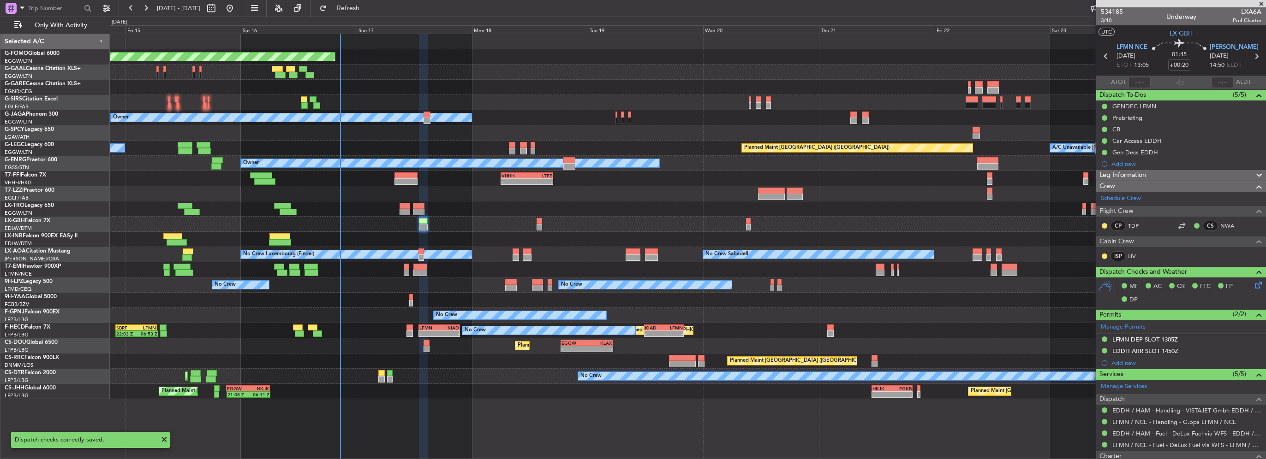
scroll to position [0, 0]
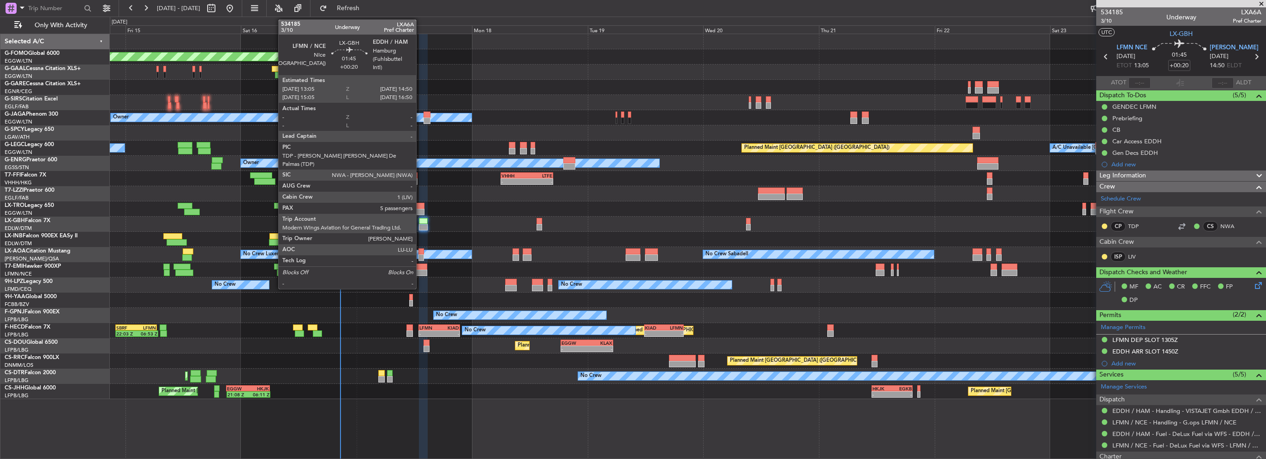
click div
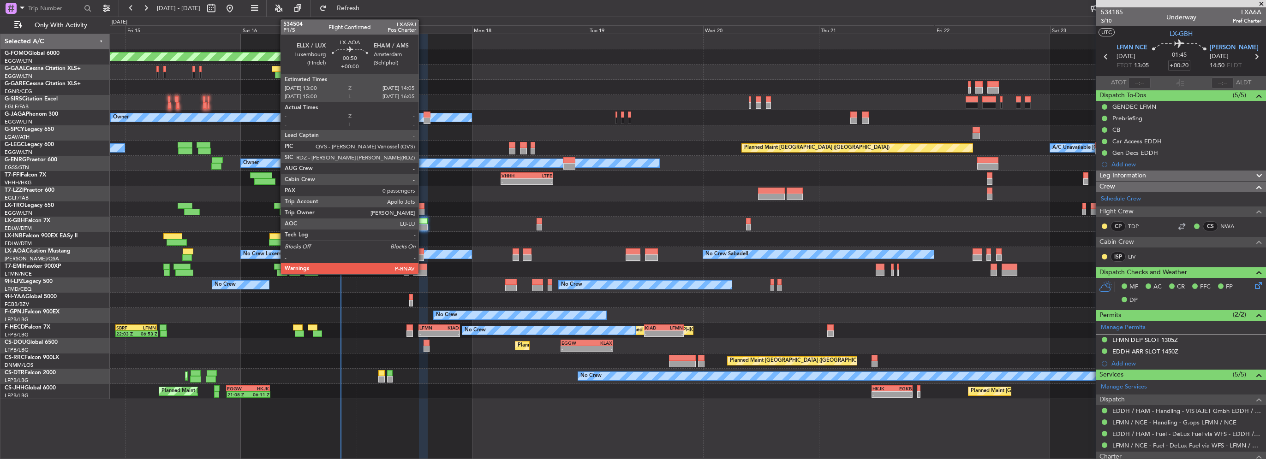
click div
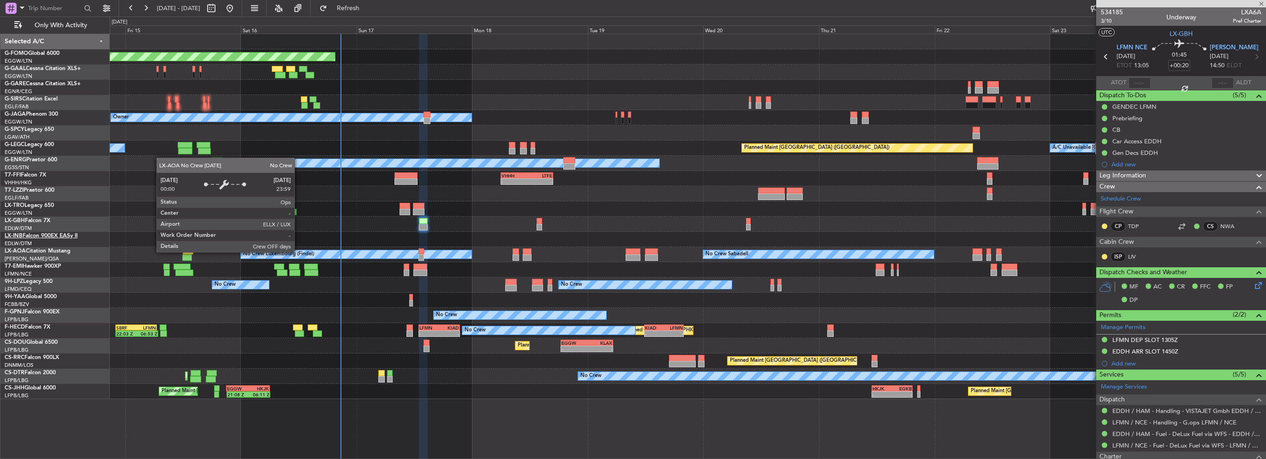
type input "0"
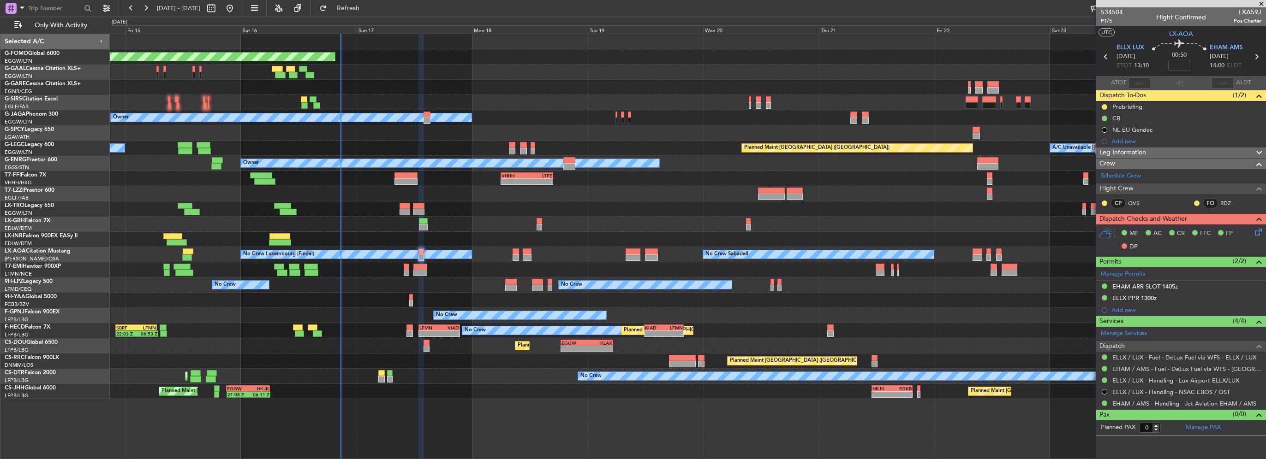
drag, startPoint x: 1105, startPoint y: 107, endPoint x: 1099, endPoint y: 115, distance: 10.5
click button
click div "Schedule Crew"
click span "Cancelled"
click at [1136, 298] on div "ELLX PPR 1300z" at bounding box center [1134, 298] width 44 height 8
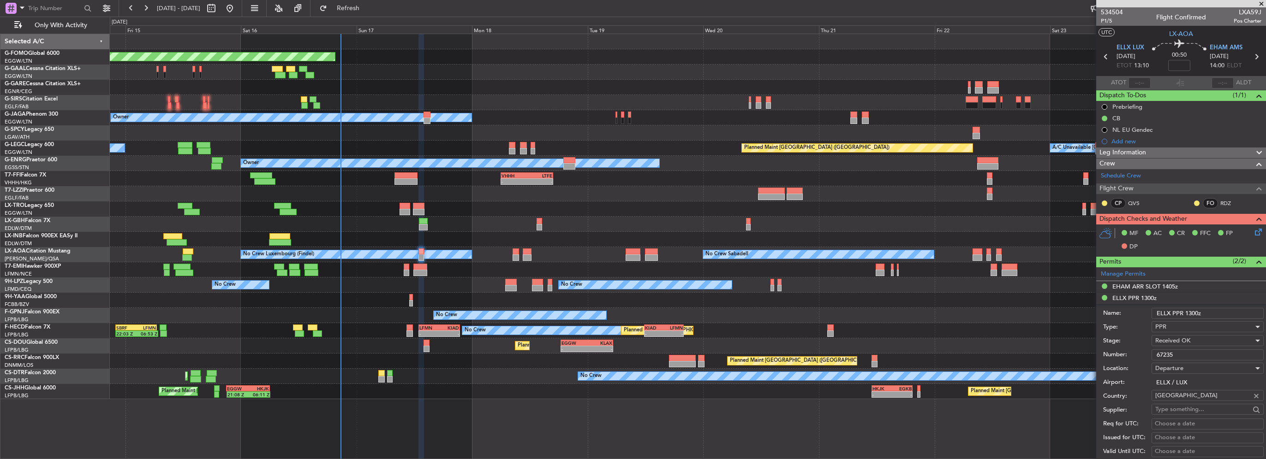
drag, startPoint x: 1177, startPoint y: 355, endPoint x: 1126, endPoint y: 354, distance: 51.7
click at [1128, 354] on div "Number: 67235" at bounding box center [1183, 355] width 161 height 14
click at [1157, 289] on div "EHAM ARR SLOT 1405z" at bounding box center [1145, 287] width 66 height 8
drag, startPoint x: 1223, startPoint y: 341, endPoint x: 1071, endPoint y: 337, distance: 152.3
click at [1119, 340] on div "Number: EHAMAGNN937000" at bounding box center [1183, 344] width 161 height 14
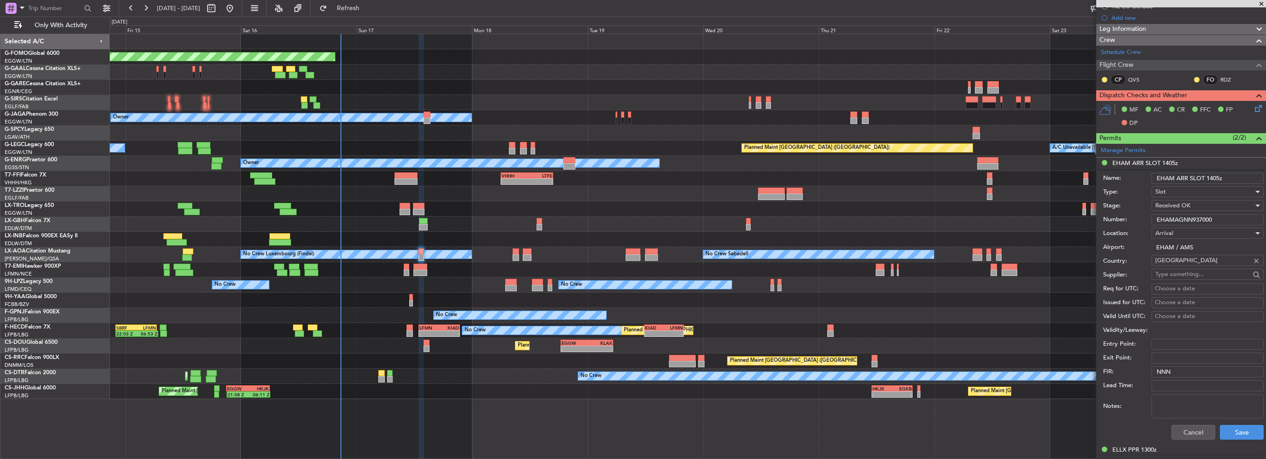
scroll to position [138, 0]
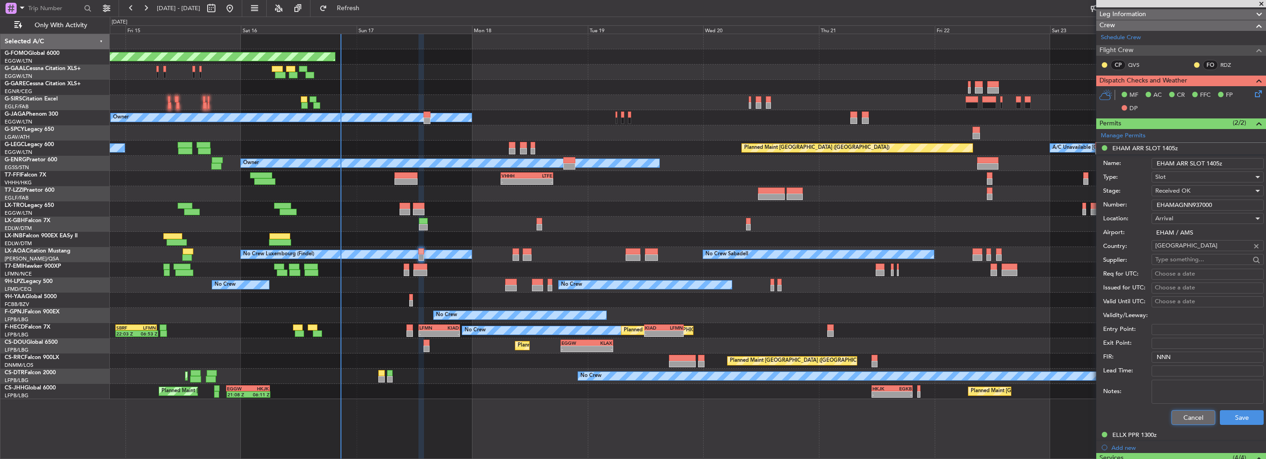
click at [1183, 422] on button "Cancel" at bounding box center [1193, 418] width 44 height 15
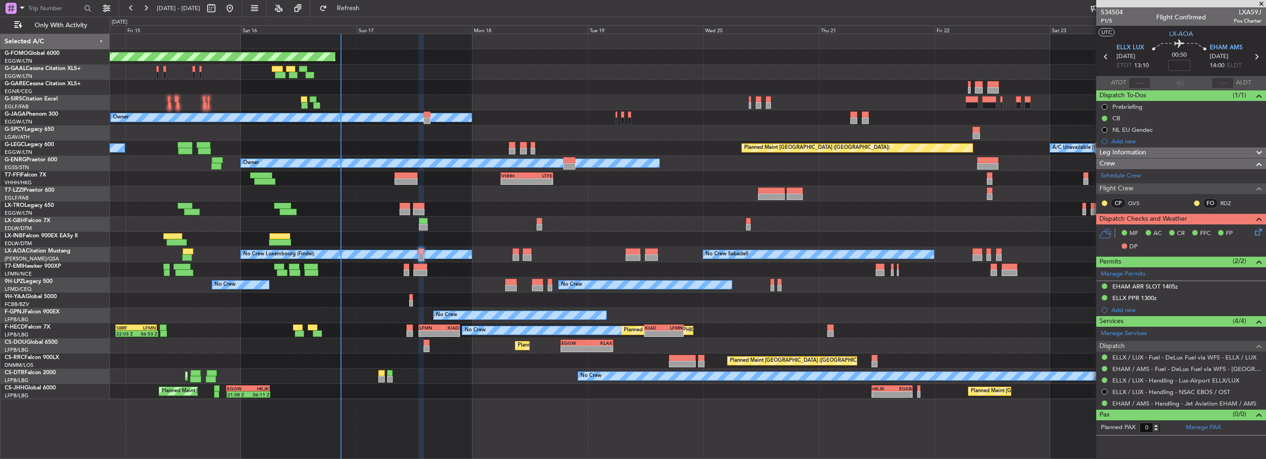
drag, startPoint x: 1183, startPoint y: 422, endPoint x: 316, endPoint y: 299, distance: 875.9
click at [443, 310] on fb-app "[DATE] - [DATE] Refresh Quick Links Only With Activity Planned Maint Windsor Lo…" at bounding box center [633, 233] width 1266 height 453
drag, startPoint x: 1166, startPoint y: 155, endPoint x: 1157, endPoint y: 188, distance: 34.6
click at [1166, 155] on div "Leg Information" at bounding box center [1181, 153] width 170 height 11
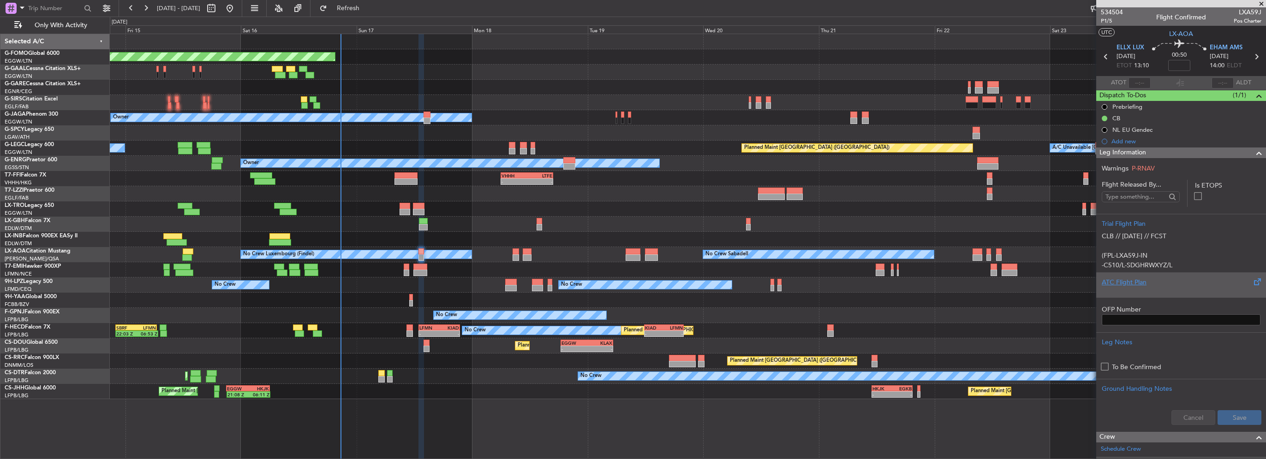
click at [1136, 283] on div "ATC Flight Plan" at bounding box center [1181, 283] width 159 height 10
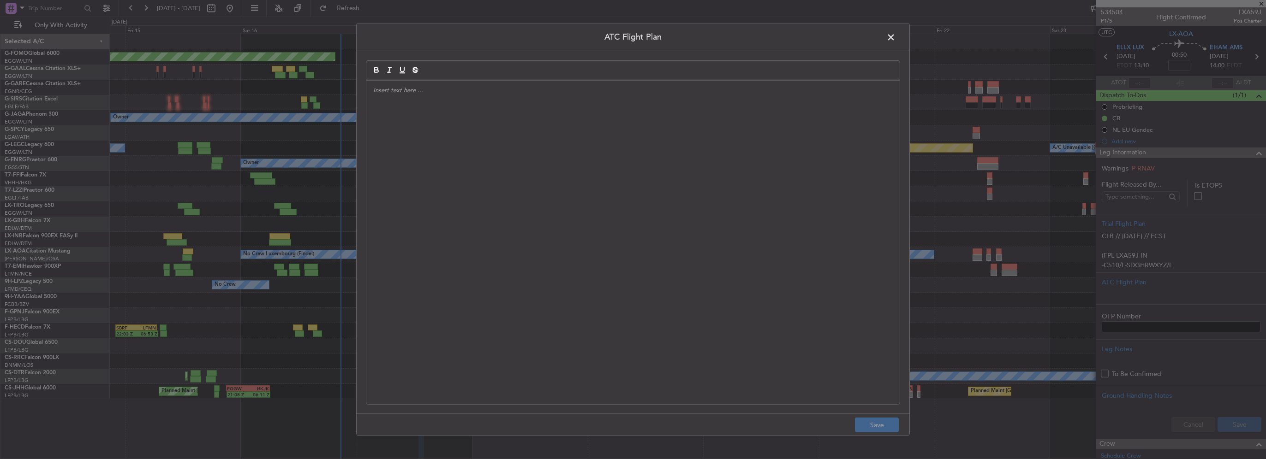
click at [536, 175] on div at bounding box center [632, 243] width 533 height 324
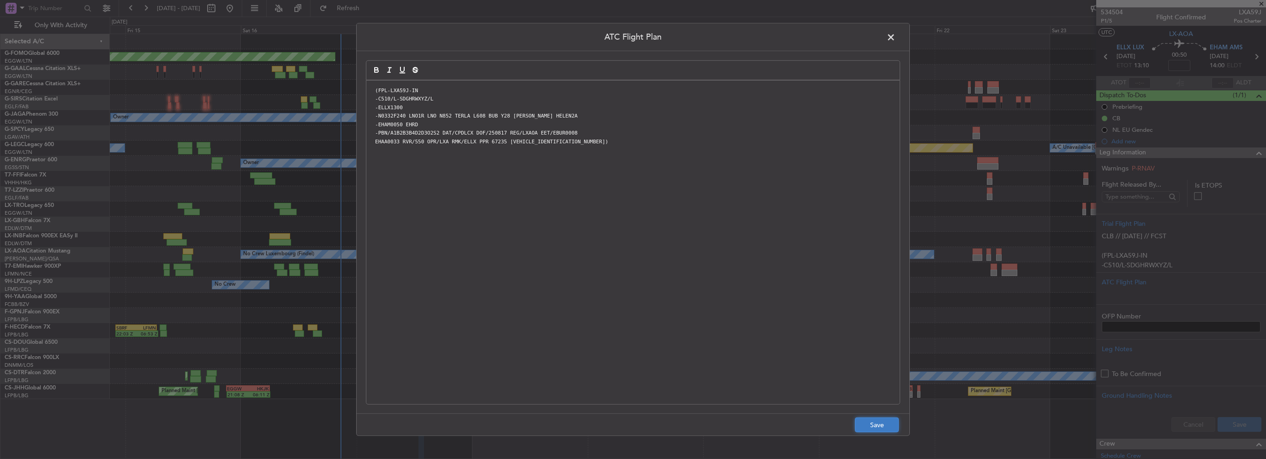
drag, startPoint x: 868, startPoint y: 427, endPoint x: 1179, endPoint y: 445, distance: 311.0
click at [869, 427] on button "Save" at bounding box center [877, 425] width 44 height 15
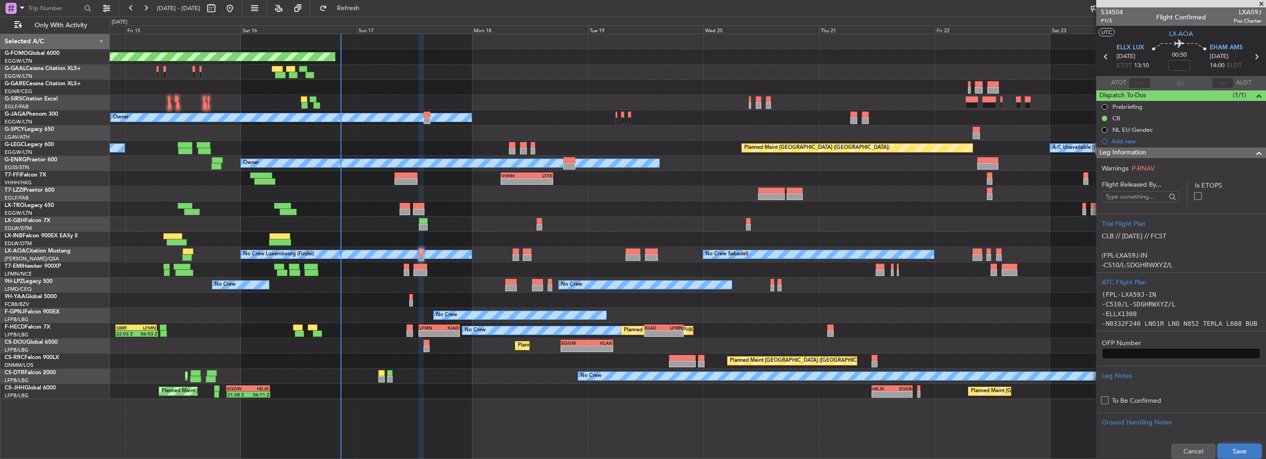
click at [1238, 448] on button "Save" at bounding box center [1239, 451] width 44 height 15
click at [1253, 153] on span at bounding box center [1258, 153] width 11 height 11
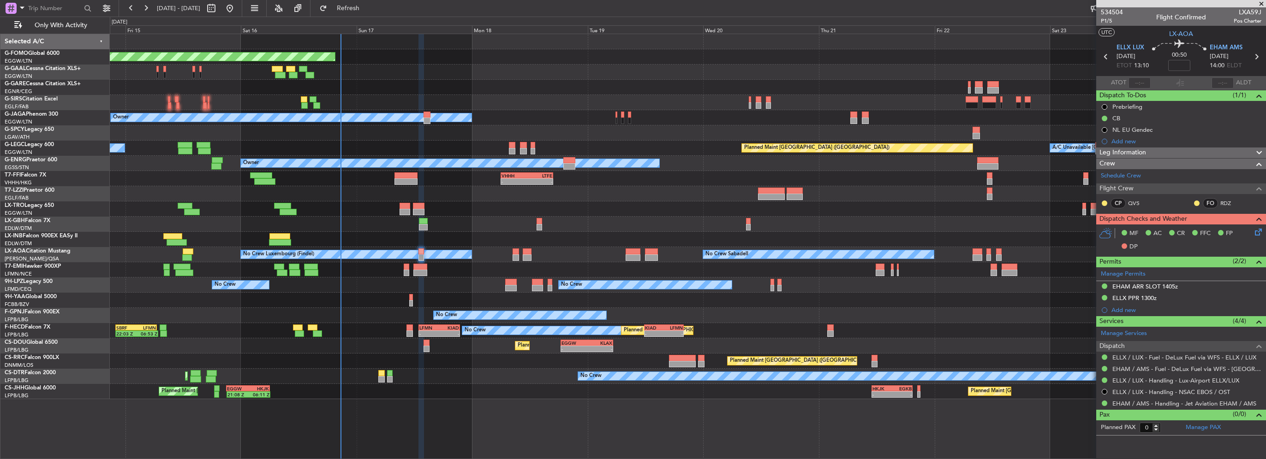
click at [1257, 232] on icon at bounding box center [1256, 230] width 7 height 7
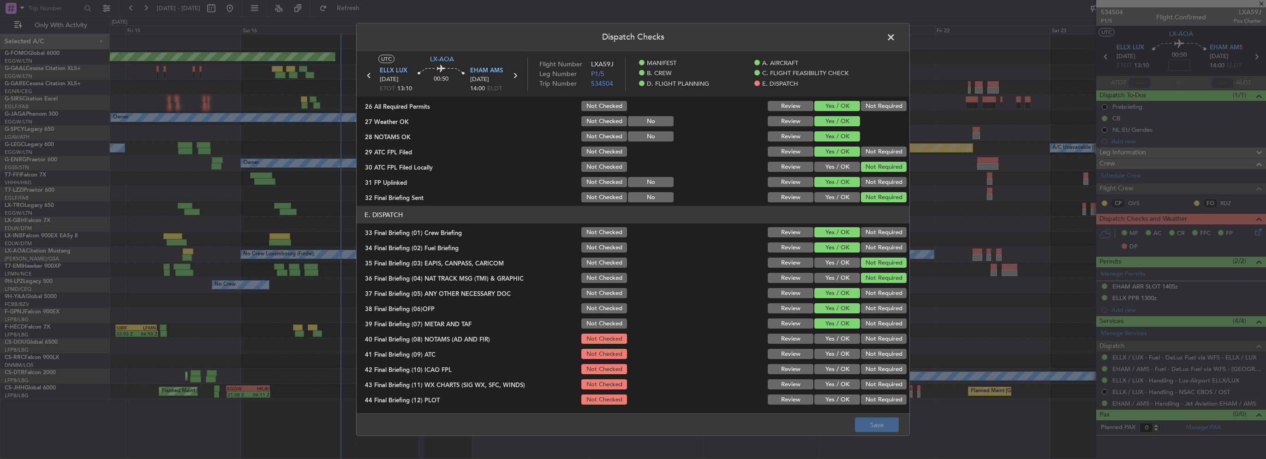
scroll to position [507, 0]
click at [833, 335] on button "Yes / OK" at bounding box center [837, 339] width 46 height 10
click at [838, 353] on button "Yes / OK" at bounding box center [837, 354] width 46 height 10
click at [839, 366] on button "Yes / OK" at bounding box center [837, 369] width 46 height 10
drag, startPoint x: 839, startPoint y: 382, endPoint x: 841, endPoint y: 389, distance: 7.6
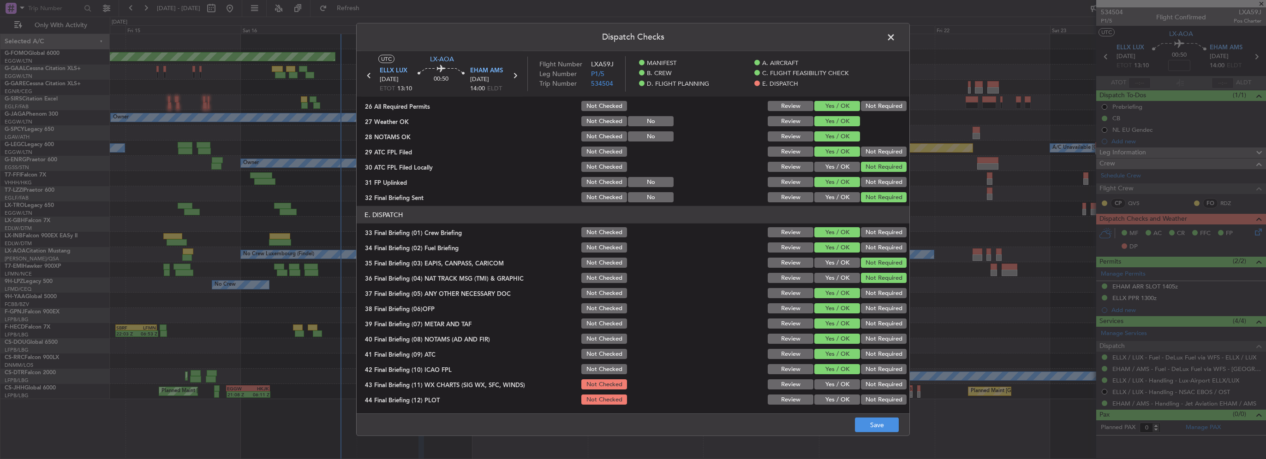
click at [839, 383] on button "Yes / OK" at bounding box center [837, 385] width 46 height 10
drag, startPoint x: 841, startPoint y: 395, endPoint x: 847, endPoint y: 405, distance: 11.3
click at [842, 399] on button "Yes / OK" at bounding box center [837, 400] width 46 height 10
click at [878, 424] on button "Save" at bounding box center [877, 425] width 44 height 15
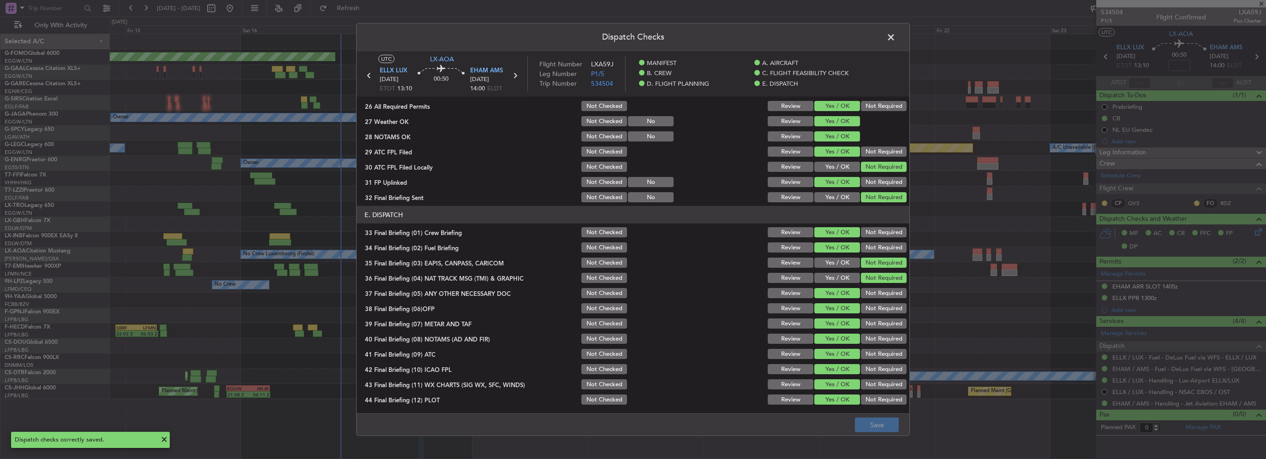
click at [895, 37] on span at bounding box center [895, 39] width 0 height 18
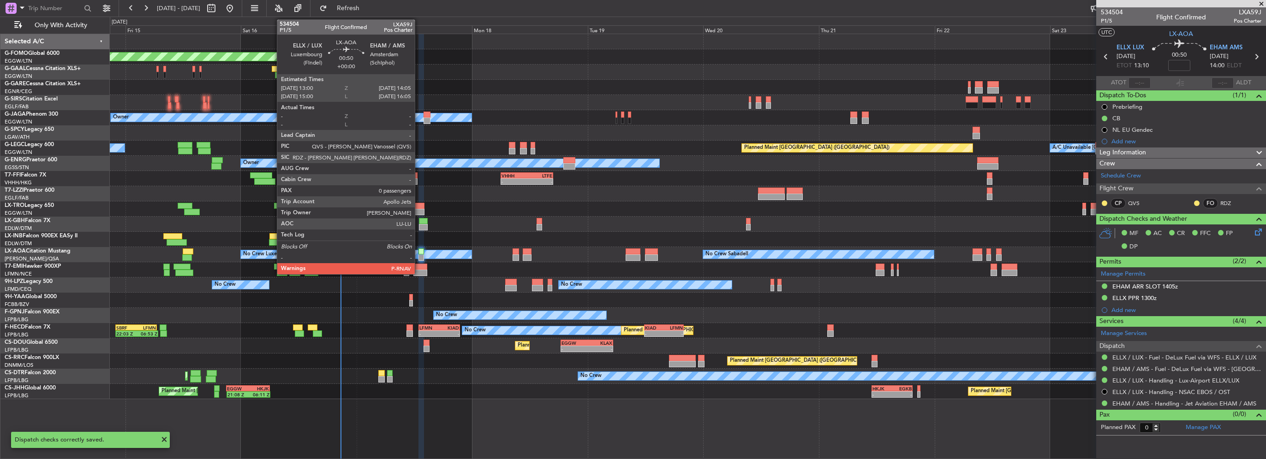
click at [419, 253] on div at bounding box center [421, 252] width 6 height 6
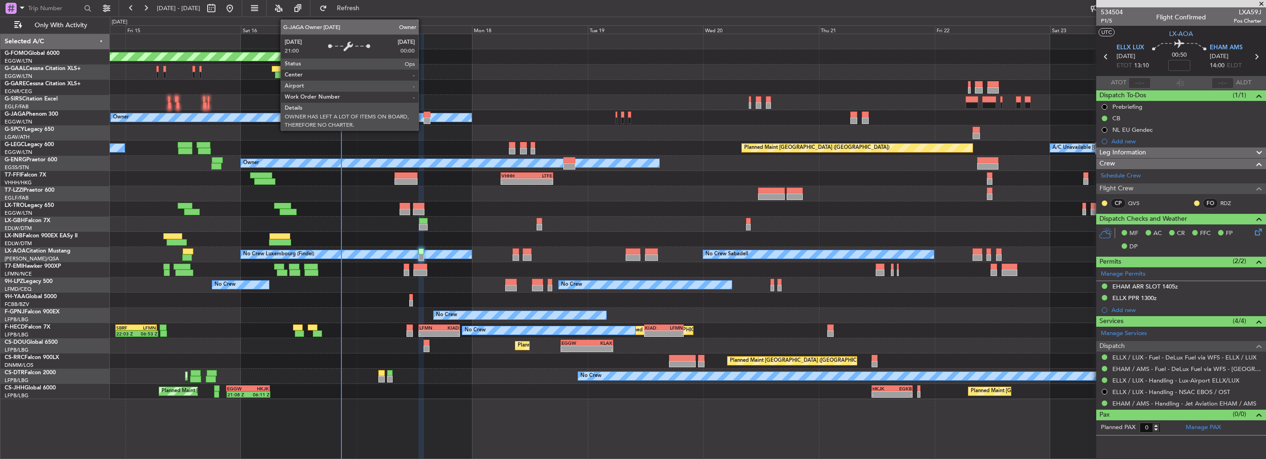
click at [427, 116] on div at bounding box center [427, 115] width 7 height 6
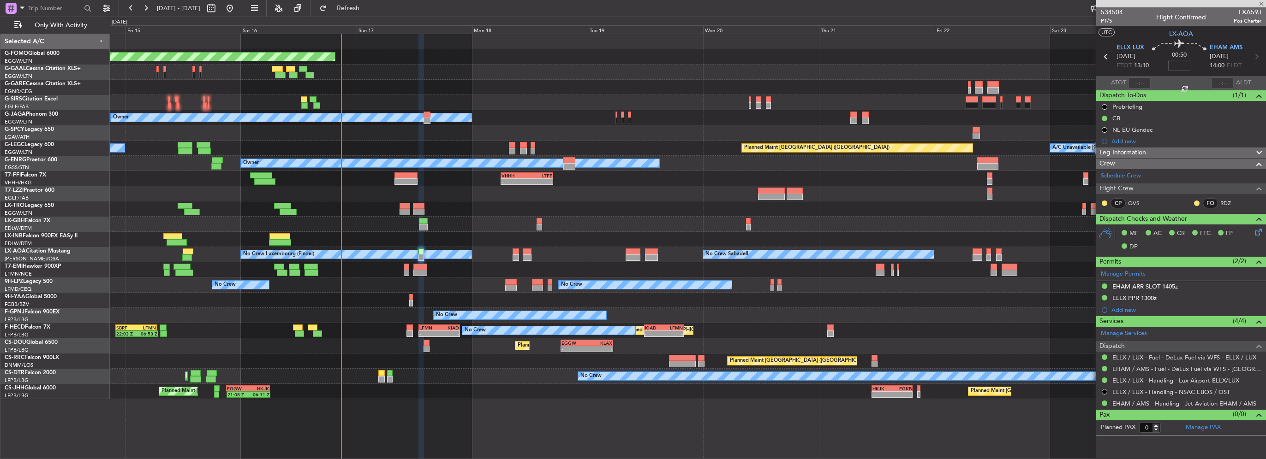
type input "+00:15"
type input "2"
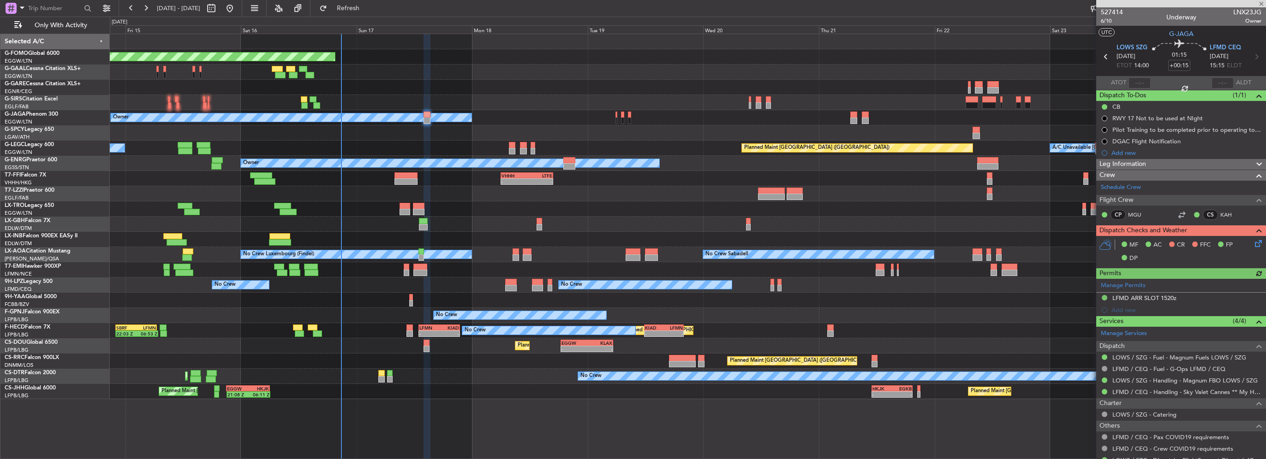
click at [1253, 245] on icon at bounding box center [1256, 242] width 7 height 7
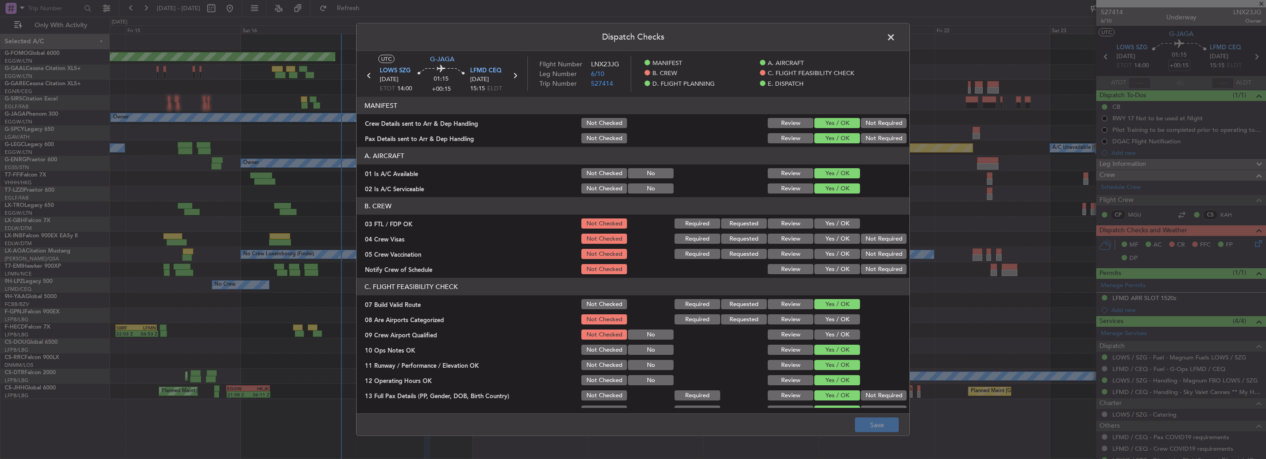
click at [830, 223] on button "Yes / OK" at bounding box center [837, 224] width 46 height 10
drag, startPoint x: 869, startPoint y: 236, endPoint x: 867, endPoint y: 247, distance: 11.7
click at [869, 236] on button "Not Required" at bounding box center [884, 239] width 46 height 10
click at [865, 248] on div "Not Required" at bounding box center [882, 254] width 47 height 13
click at [864, 251] on button "Not Required" at bounding box center [884, 254] width 46 height 10
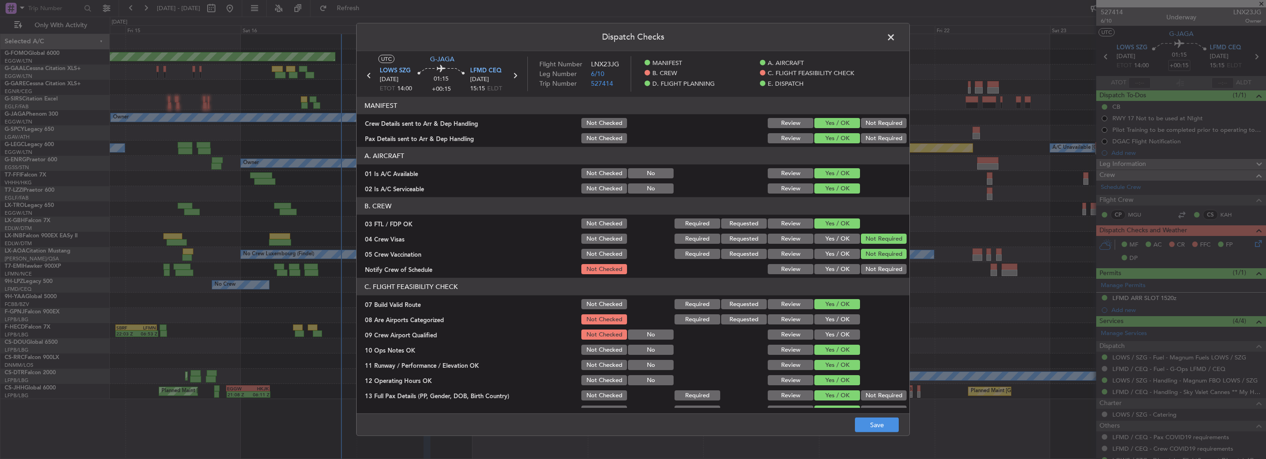
drag, startPoint x: 831, startPoint y: 268, endPoint x: 842, endPoint y: 332, distance: 65.1
click at [831, 268] on button "Yes / OK" at bounding box center [837, 269] width 46 height 10
click at [836, 322] on button "Yes / OK" at bounding box center [837, 320] width 46 height 10
click at [838, 334] on button "Yes / OK" at bounding box center [837, 335] width 46 height 10
click at [881, 426] on button "Save" at bounding box center [877, 425] width 44 height 15
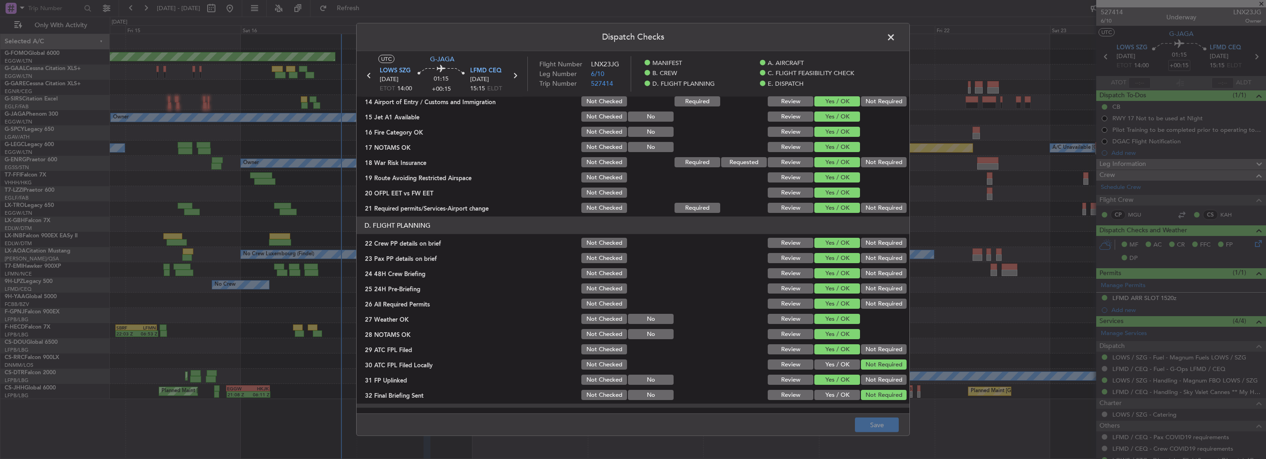
scroll to position [323, 0]
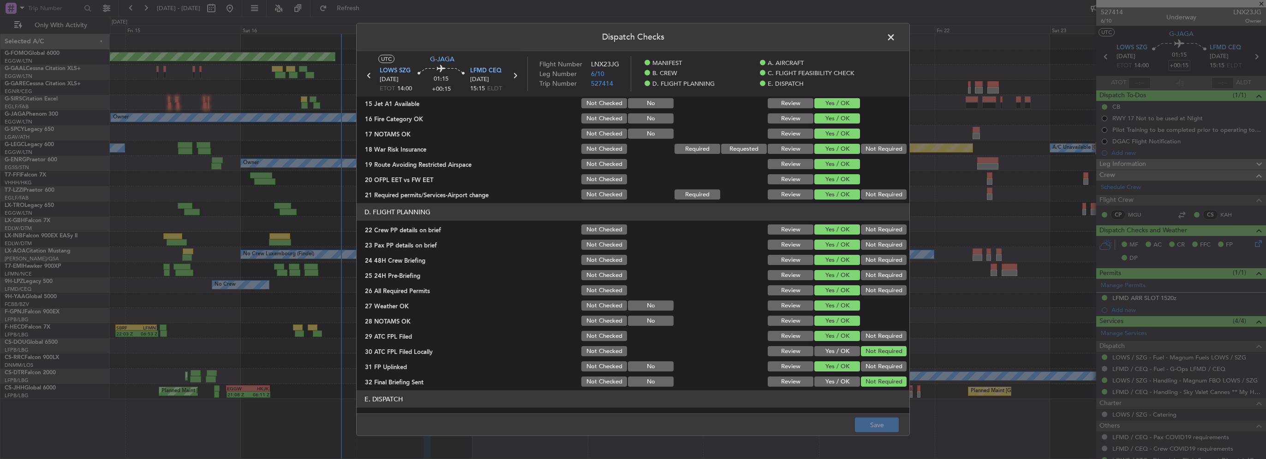
click at [895, 36] on span at bounding box center [895, 39] width 0 height 18
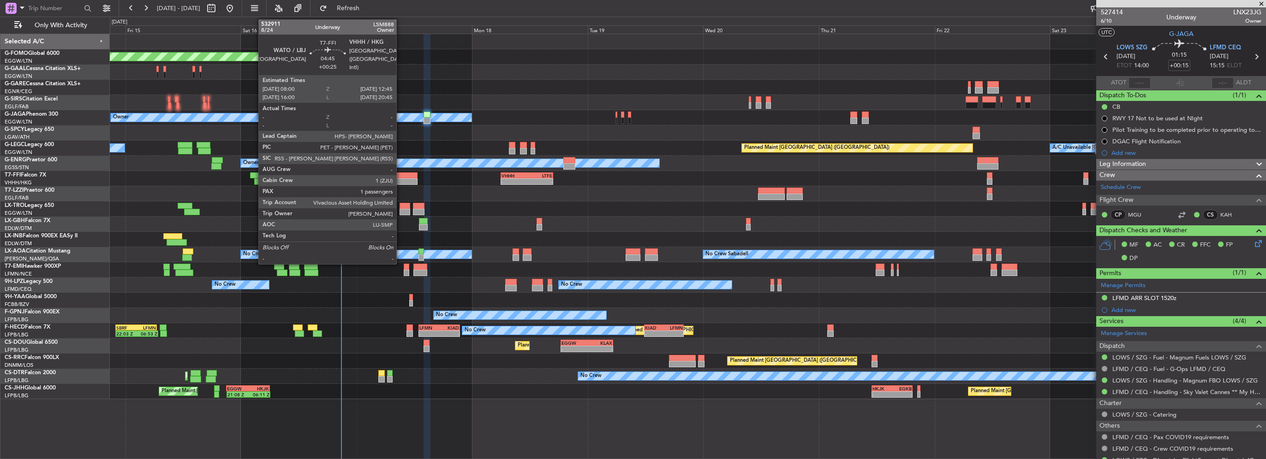
click at [397, 179] on div at bounding box center [405, 182] width 23 height 6
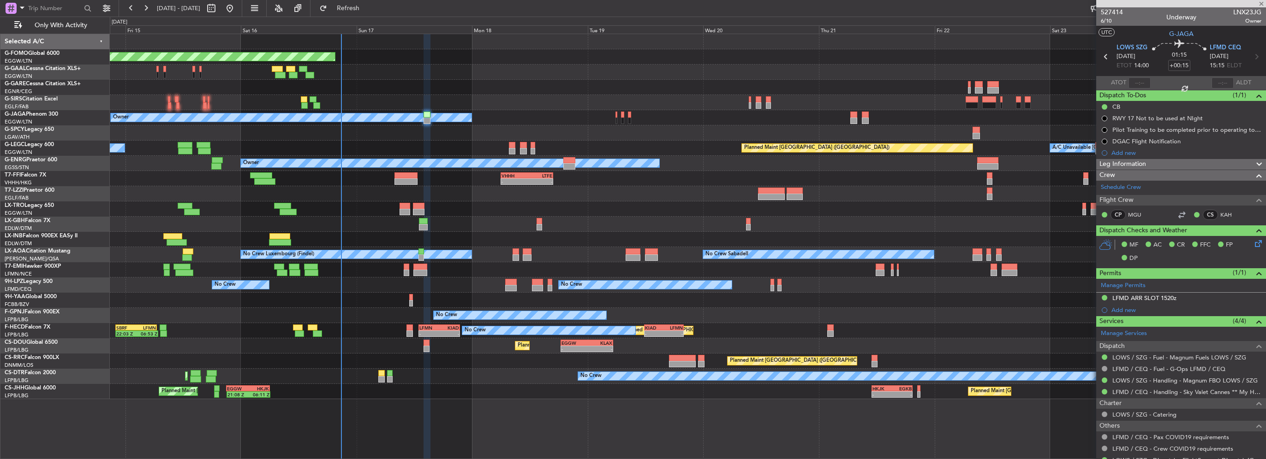
type input "+00:25"
type input "1"
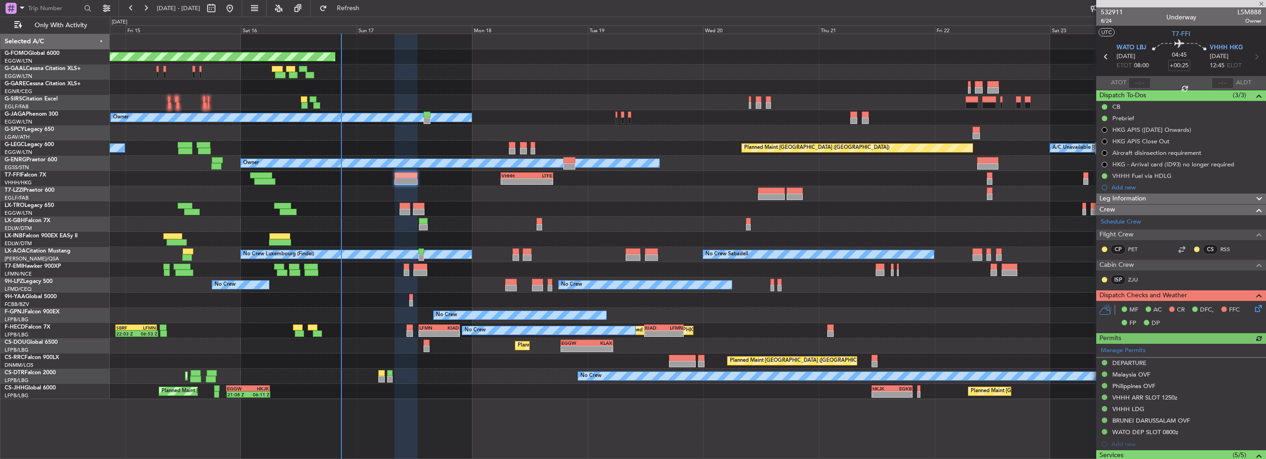
click at [1253, 311] on icon at bounding box center [1256, 307] width 7 height 7
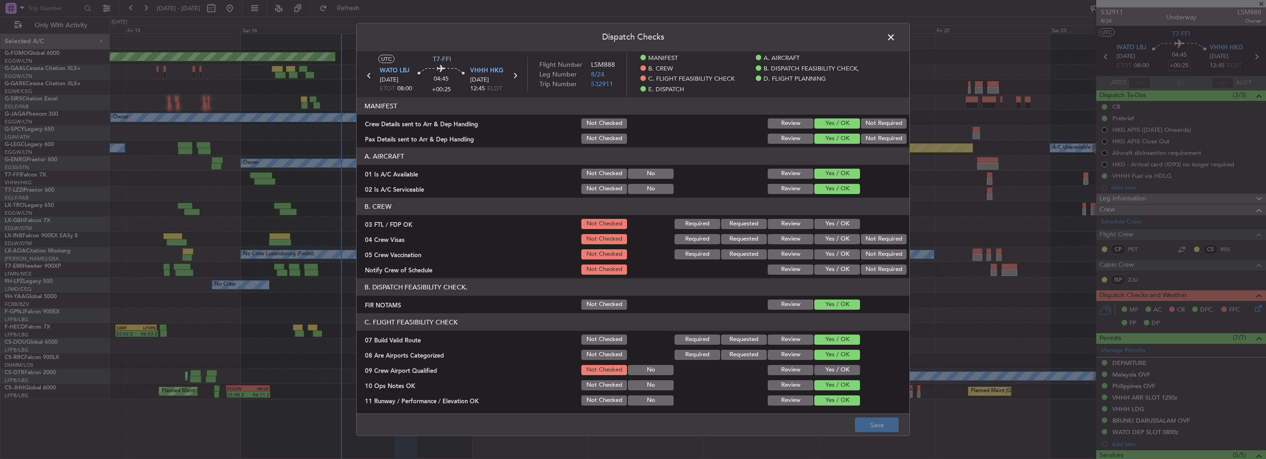
click at [835, 223] on button "Yes / OK" at bounding box center [837, 224] width 46 height 10
click at [881, 240] on button "Not Required" at bounding box center [884, 239] width 46 height 10
click at [872, 255] on button "Not Required" at bounding box center [884, 255] width 46 height 10
drag, startPoint x: 825, startPoint y: 262, endPoint x: 830, endPoint y: 265, distance: 6.4
click at [825, 262] on section "B. CREW 03 FTL / FDP OK Not Checked Required Requested Review Yes / OK 04 Crew …" at bounding box center [633, 237] width 553 height 78
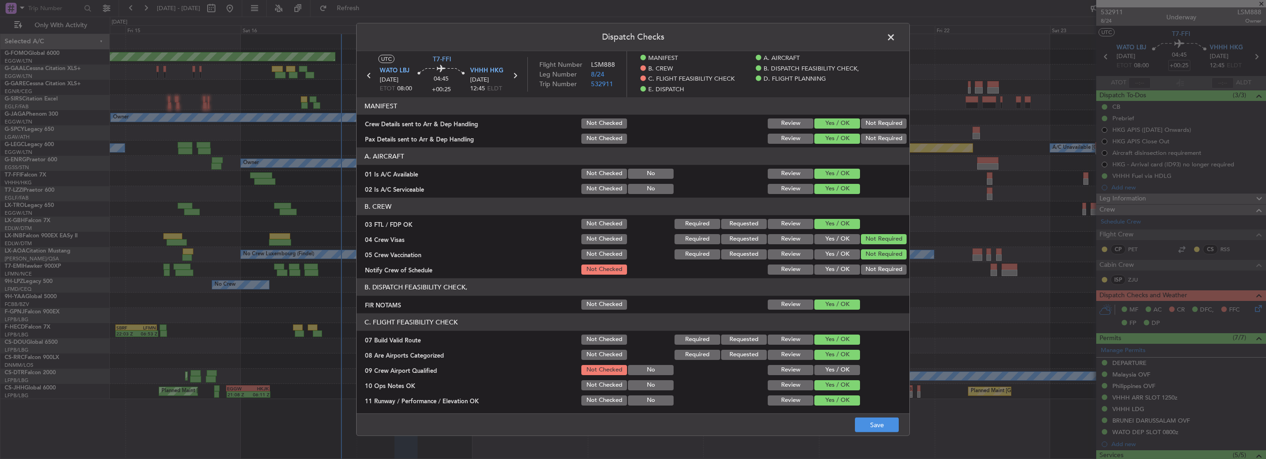
click at [832, 267] on button "Yes / OK" at bounding box center [837, 270] width 46 height 10
click at [834, 371] on button "Yes / OK" at bounding box center [837, 370] width 46 height 10
click at [884, 408] on section "C. FLIGHT FEASIBILITY CHECK 07 Build Valid Route Not Checked Required Requested…" at bounding box center [633, 437] width 553 height 246
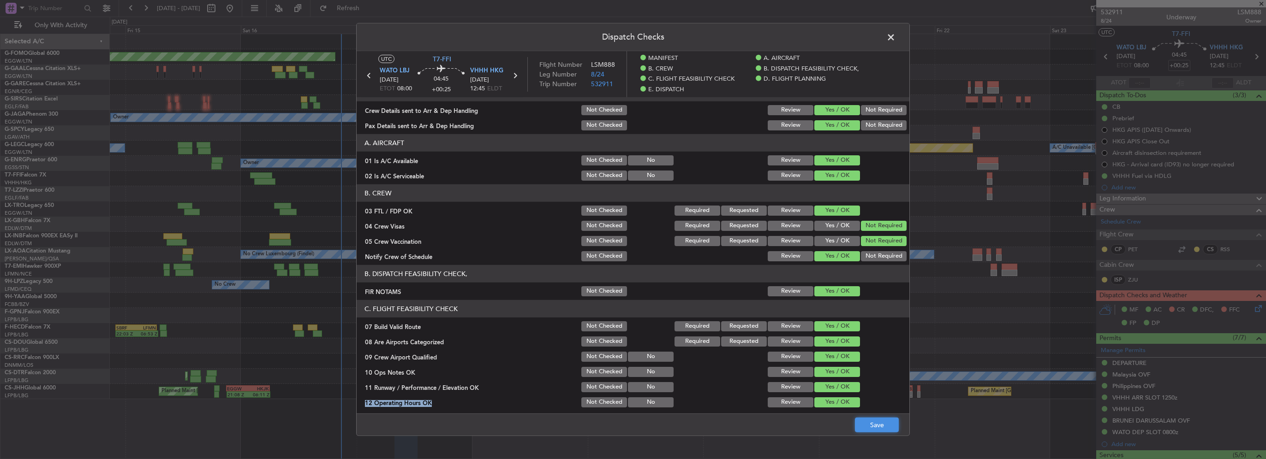
drag, startPoint x: 884, startPoint y: 408, endPoint x: 882, endPoint y: 419, distance: 10.9
click at [882, 419] on button "Save" at bounding box center [877, 425] width 44 height 15
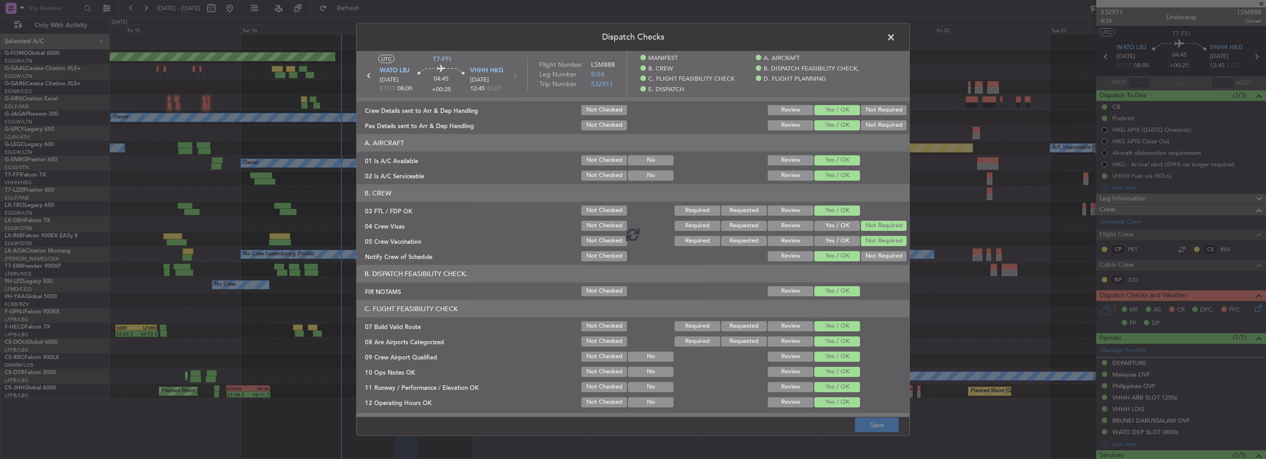
click at [884, 421] on footer "Save" at bounding box center [633, 425] width 553 height 22
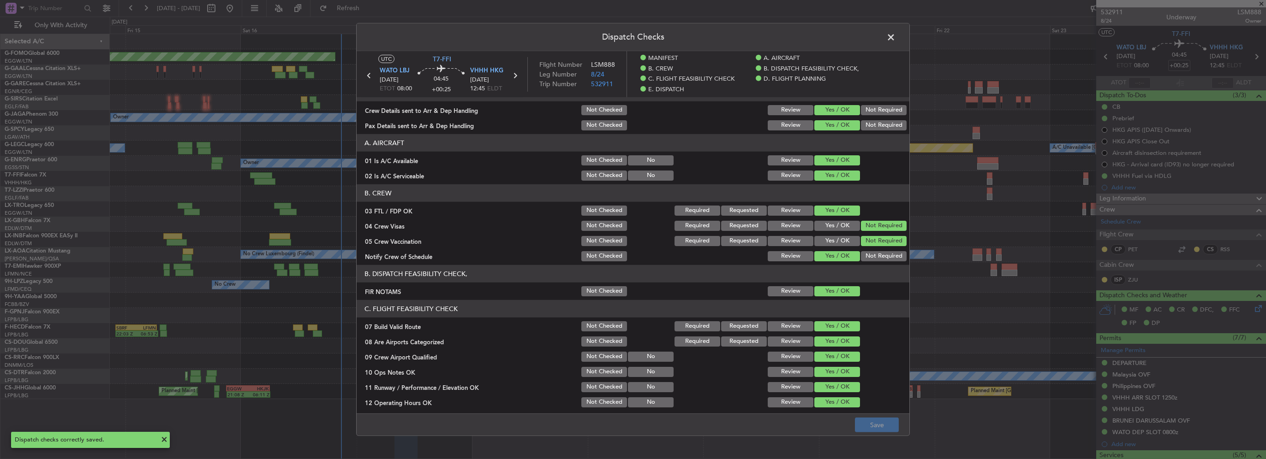
click at [895, 33] on span at bounding box center [895, 39] width 0 height 18
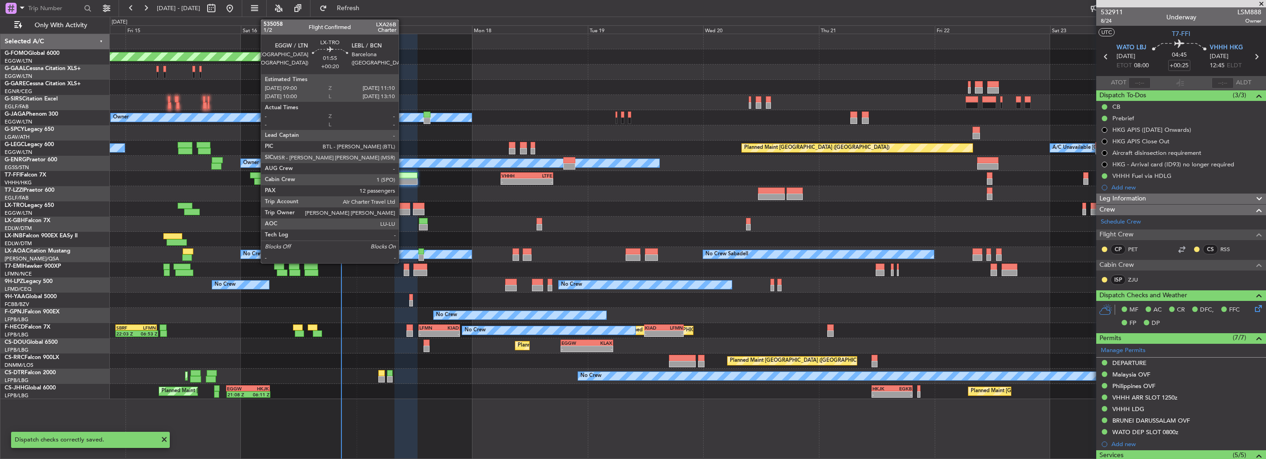
click at [403, 207] on div at bounding box center [405, 206] width 11 height 6
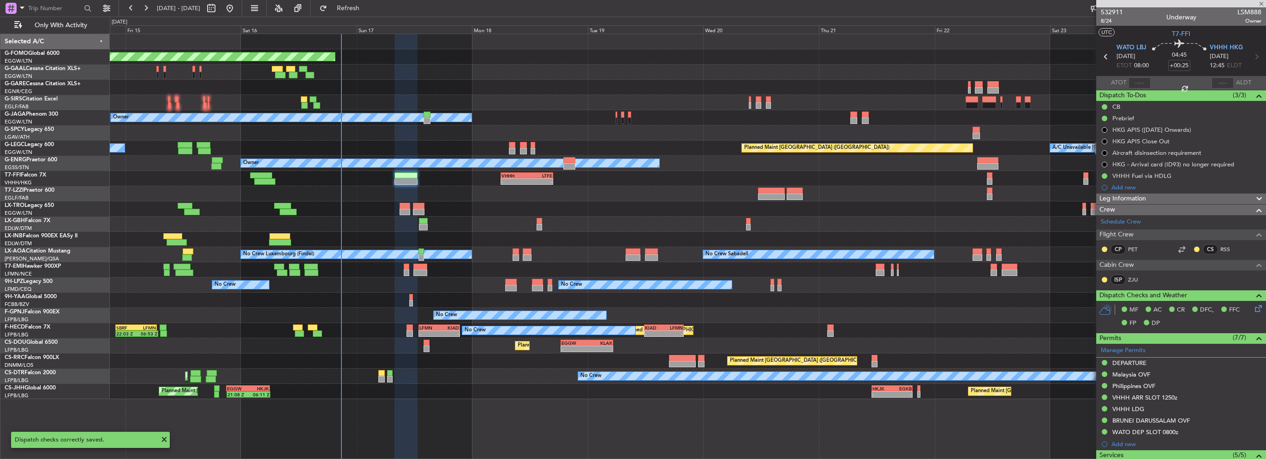
type input "+00:20"
type input "12"
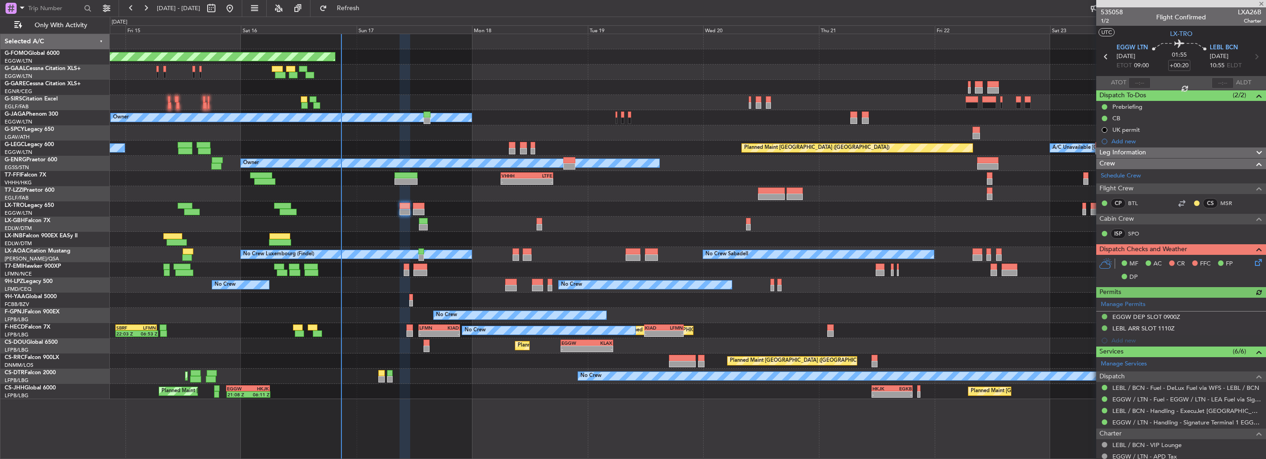
click at [1253, 261] on icon at bounding box center [1256, 260] width 7 height 7
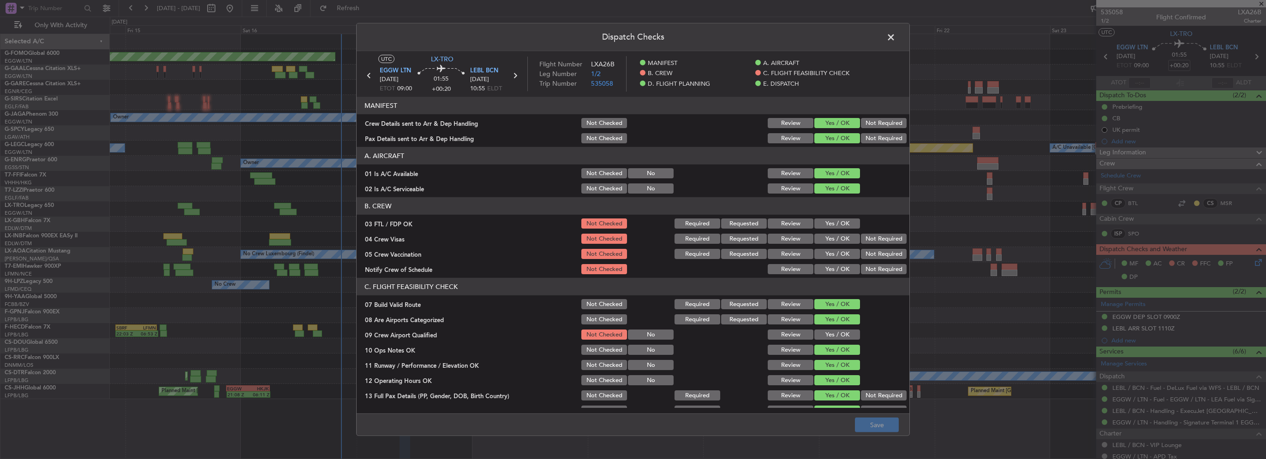
click at [834, 221] on button "Yes / OK" at bounding box center [837, 224] width 46 height 10
click at [886, 240] on button "Not Required" at bounding box center [884, 239] width 46 height 10
drag, startPoint x: 878, startPoint y: 249, endPoint x: 857, endPoint y: 251, distance: 21.3
click at [877, 250] on button "Not Required" at bounding box center [884, 254] width 46 height 10
click at [834, 266] on button "Yes / OK" at bounding box center [837, 269] width 46 height 10
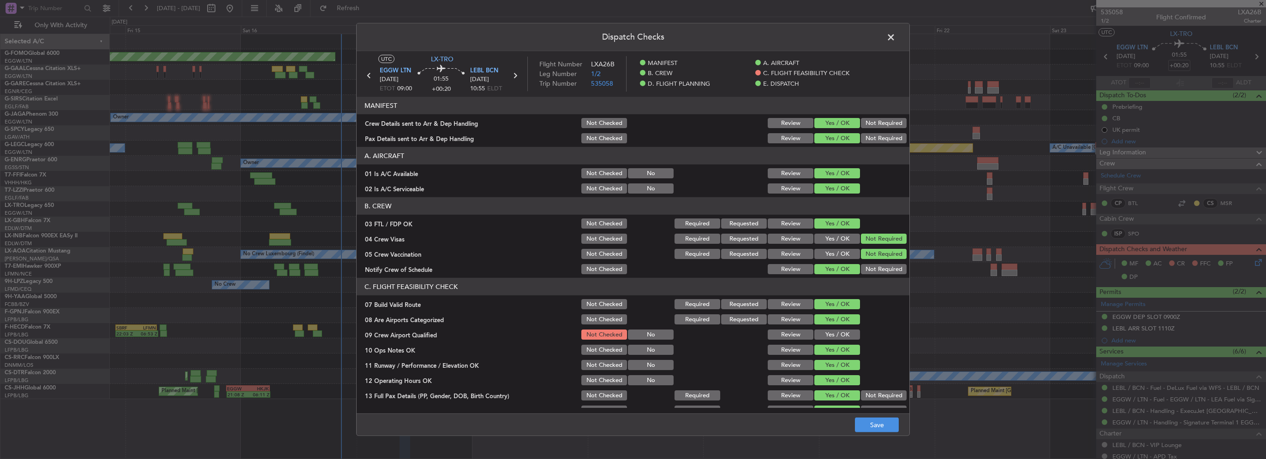
click at [835, 337] on button "Yes / OK" at bounding box center [837, 335] width 46 height 10
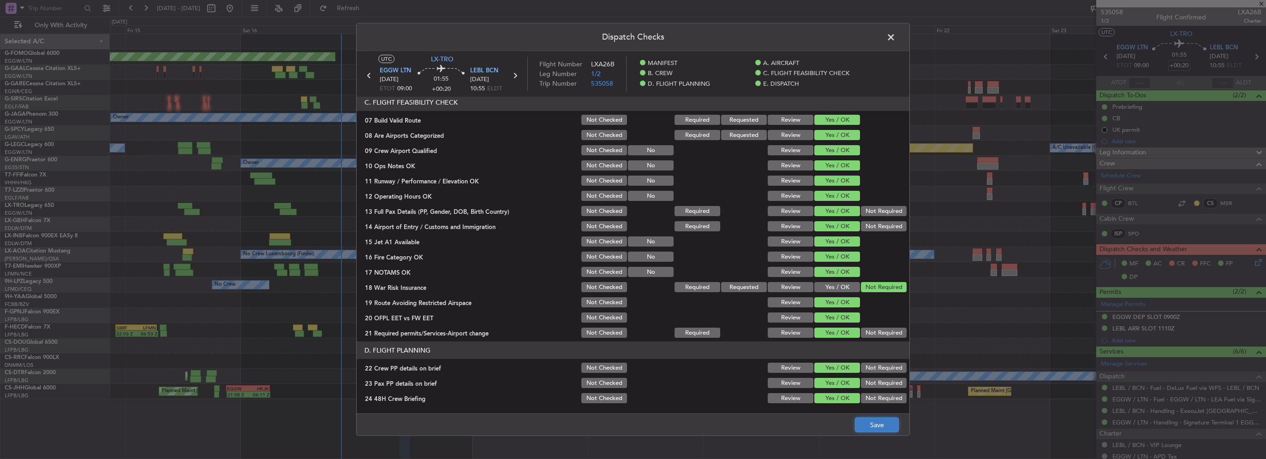
click at [866, 425] on button "Save" at bounding box center [877, 425] width 44 height 15
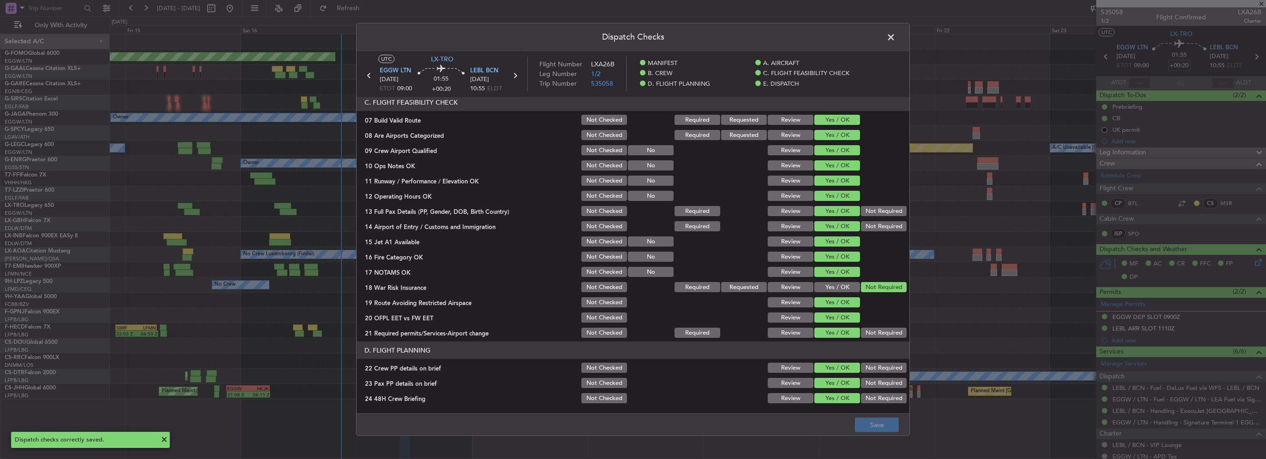
click at [895, 35] on span at bounding box center [895, 39] width 0 height 18
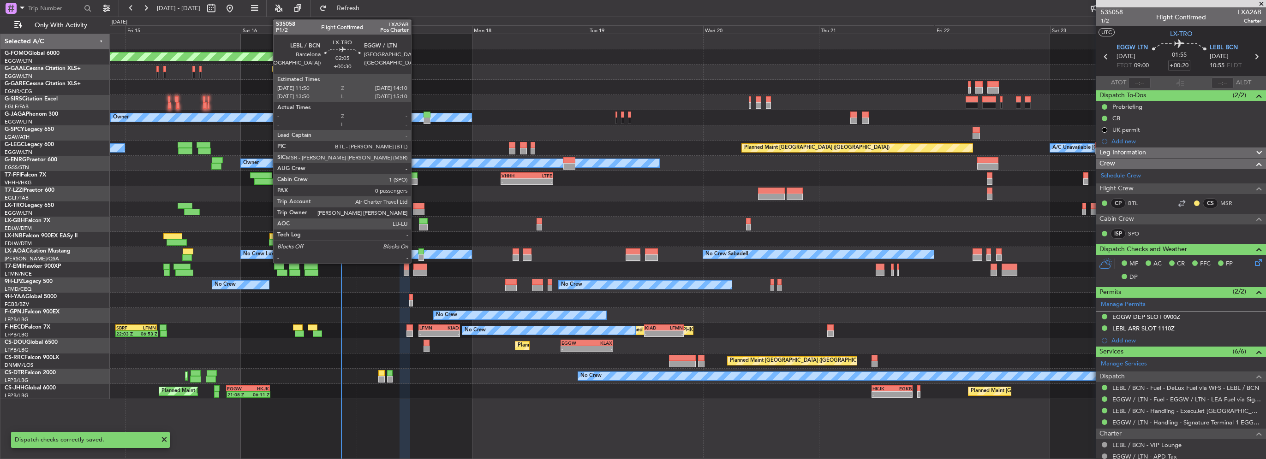
click at [415, 207] on div at bounding box center [419, 206] width 12 height 6
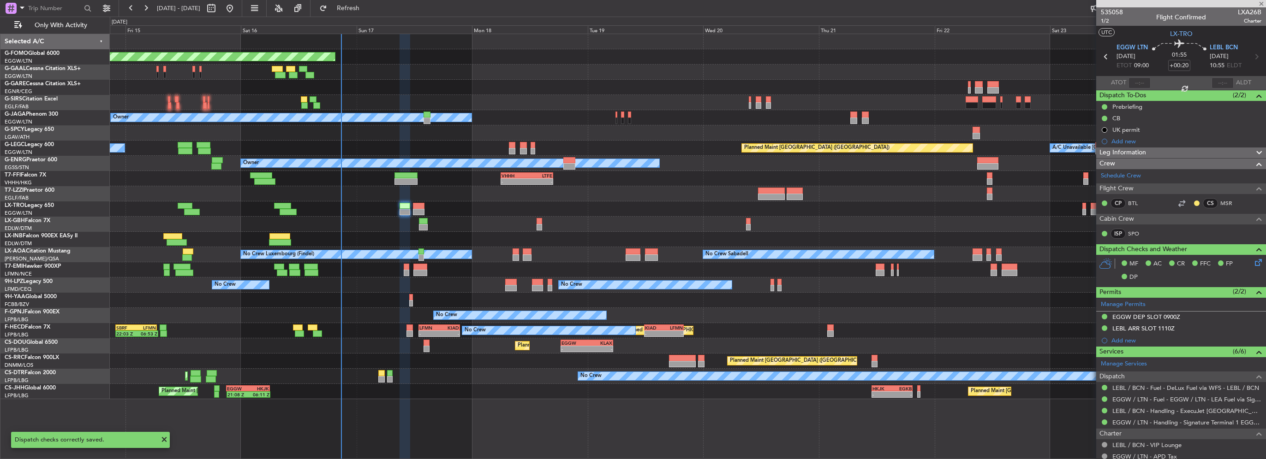
type input "+00:30"
type input "0"
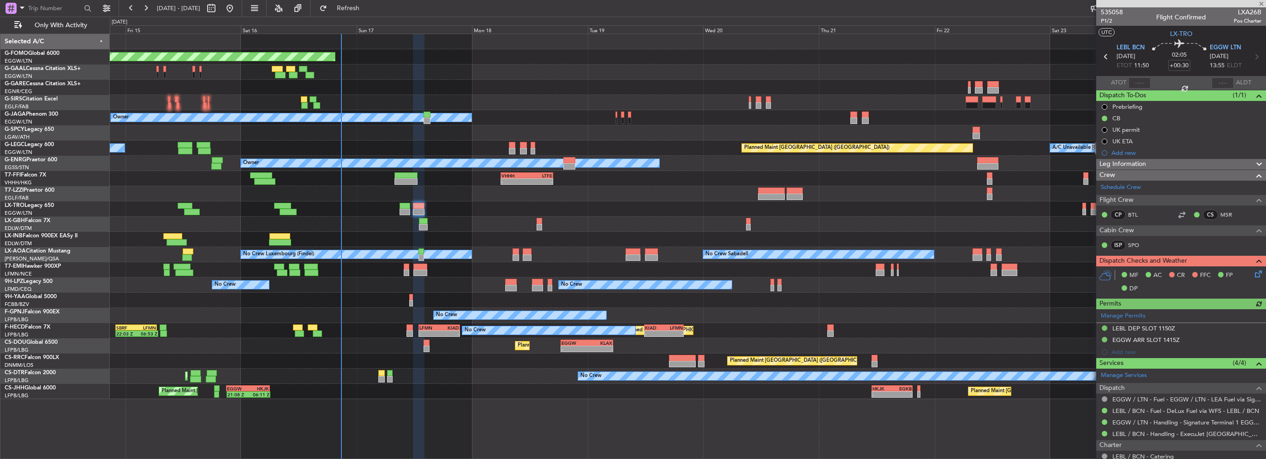
click at [1256, 269] on icon at bounding box center [1256, 272] width 7 height 7
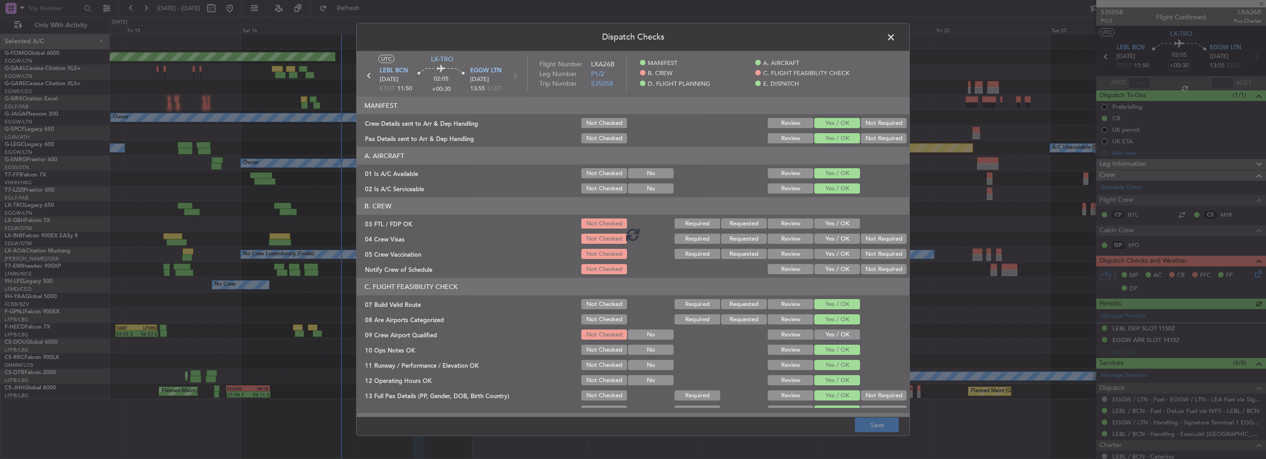
click at [829, 223] on button "Yes / OK" at bounding box center [837, 224] width 46 height 10
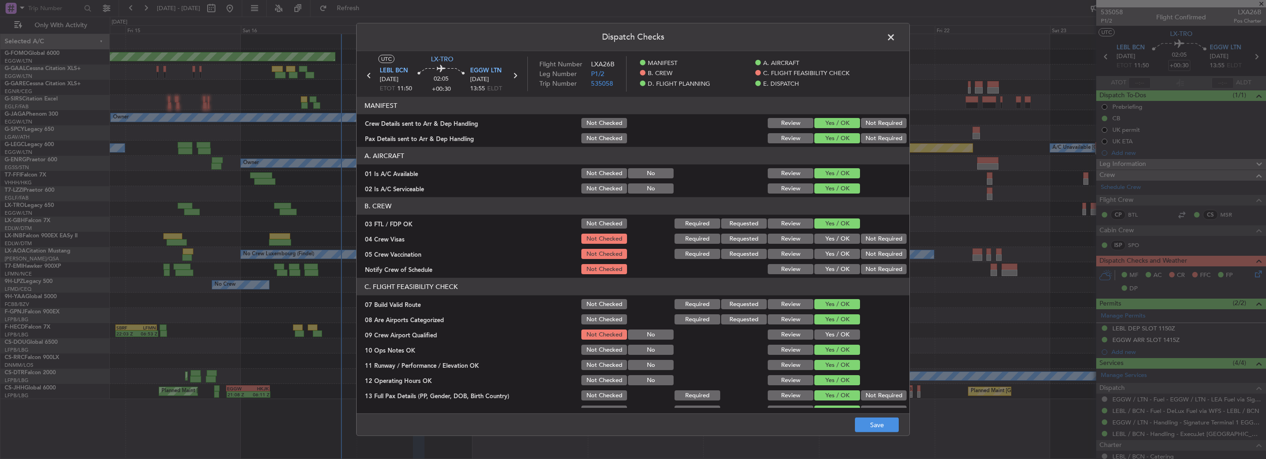
click at [890, 238] on button "Not Required" at bounding box center [884, 239] width 46 height 10
click at [880, 245] on section "B. CREW 03 FTL / FDP OK Not Checked Required Requested Review Yes / OK 04 Crew …" at bounding box center [633, 236] width 553 height 78
click at [880, 256] on button "Not Required" at bounding box center [884, 254] width 46 height 10
click at [832, 270] on button "Yes / OK" at bounding box center [837, 269] width 46 height 10
click at [835, 332] on button "Yes / OK" at bounding box center [837, 335] width 46 height 10
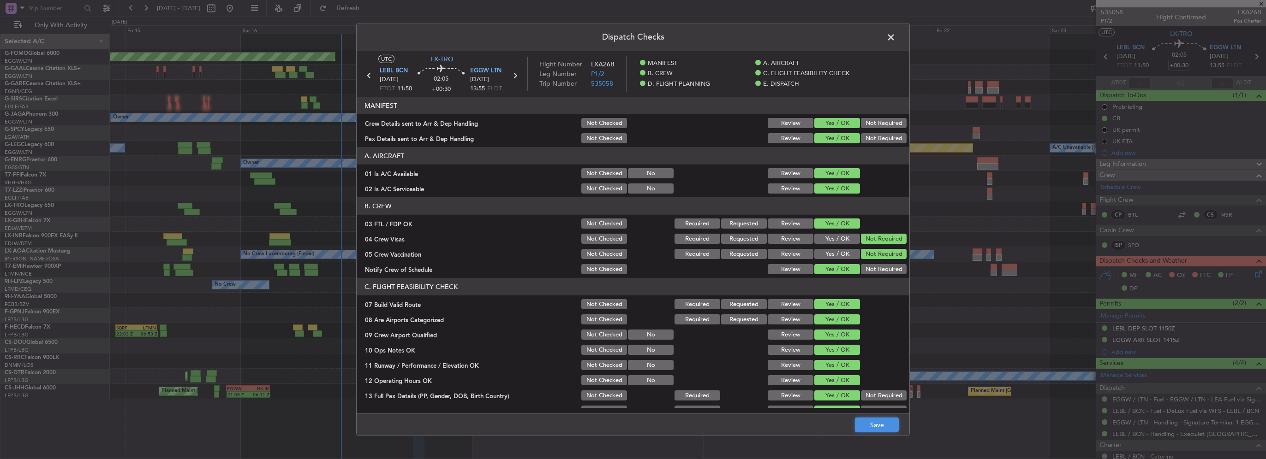
click at [885, 424] on button "Save" at bounding box center [877, 425] width 44 height 15
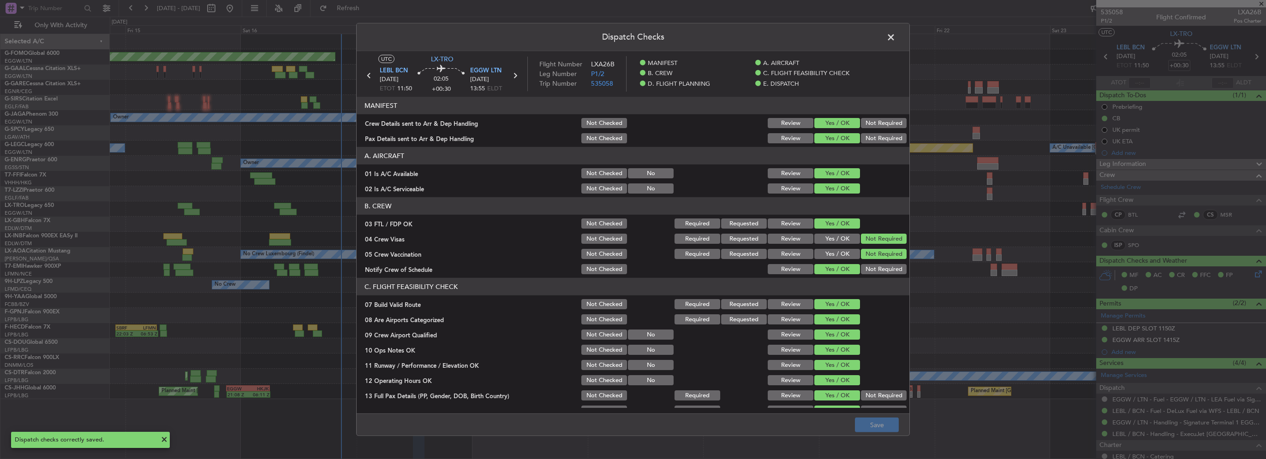
click at [895, 35] on span at bounding box center [895, 39] width 0 height 18
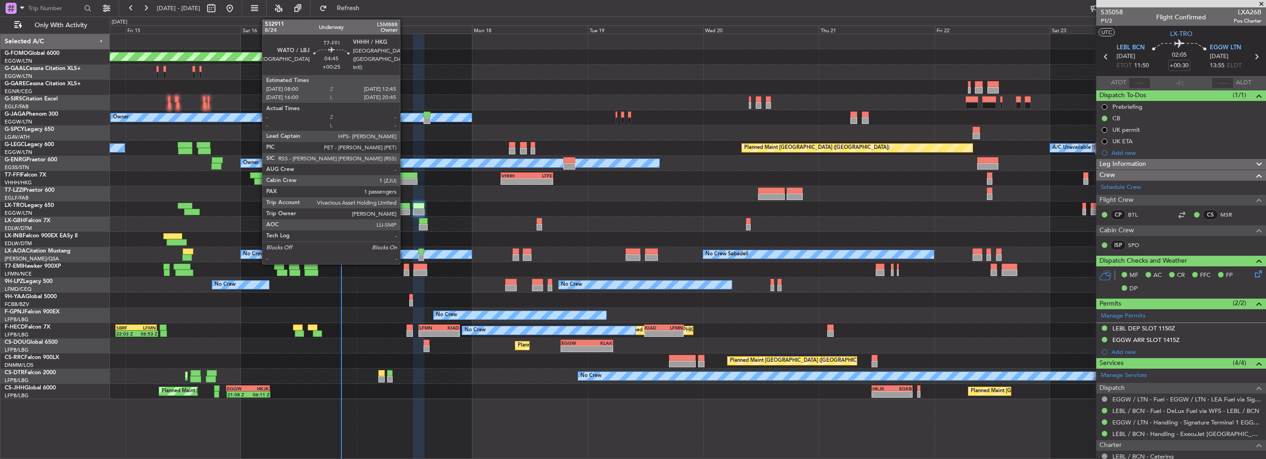
click at [401, 181] on div at bounding box center [405, 182] width 23 height 6
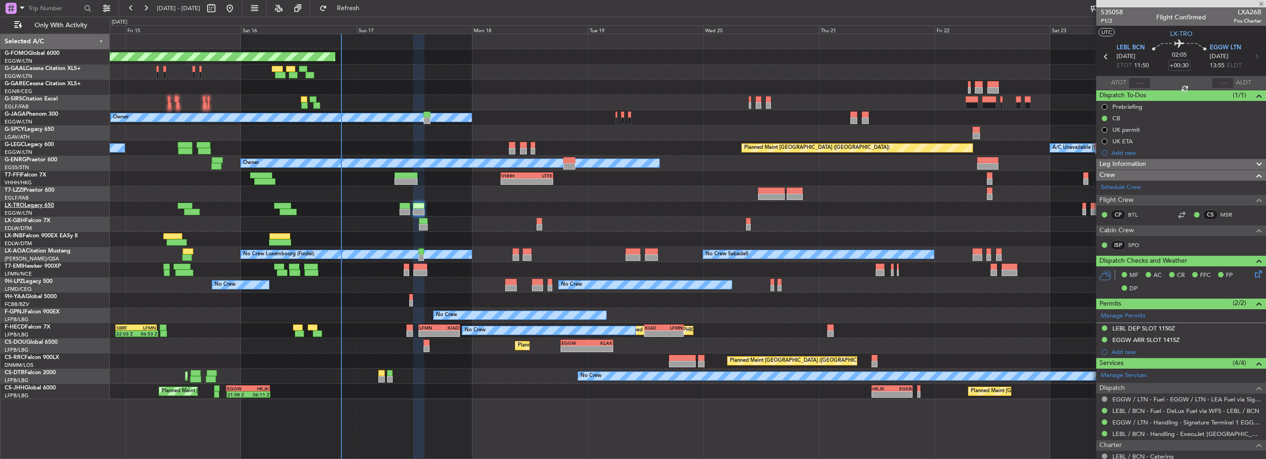
type input "+00:25"
type input "1"
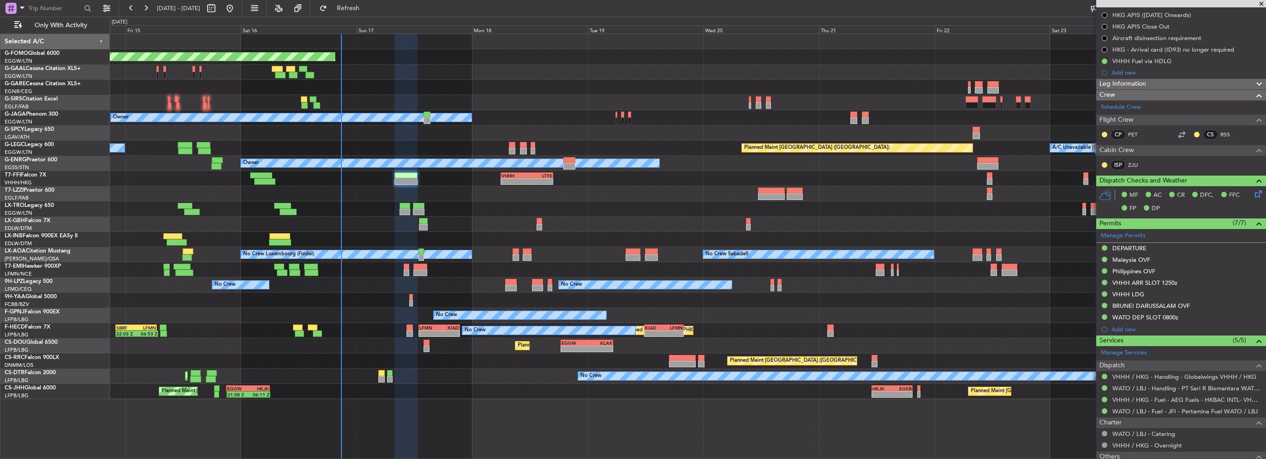
scroll to position [59, 0]
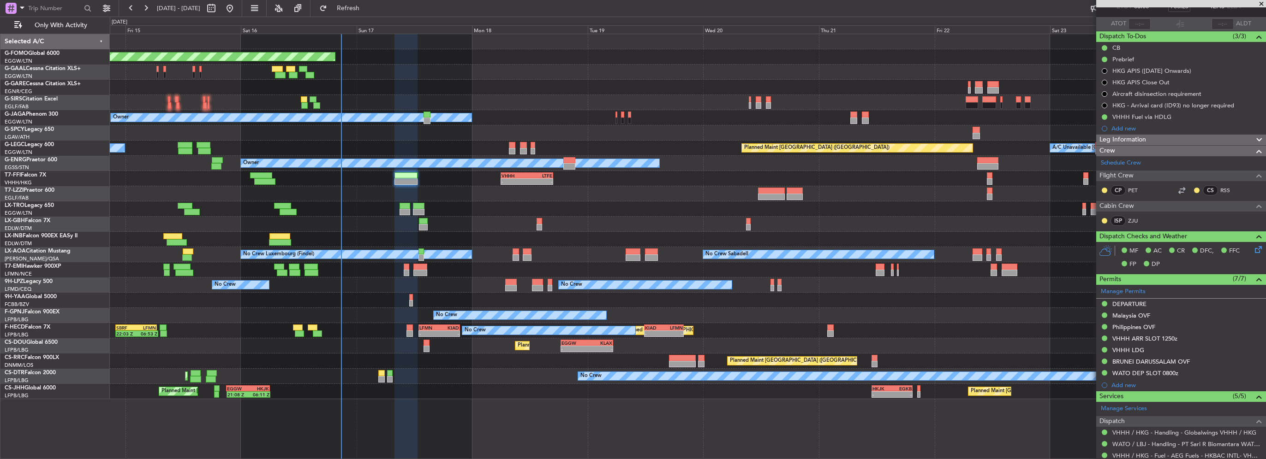
click at [1253, 252] on icon at bounding box center [1256, 248] width 7 height 7
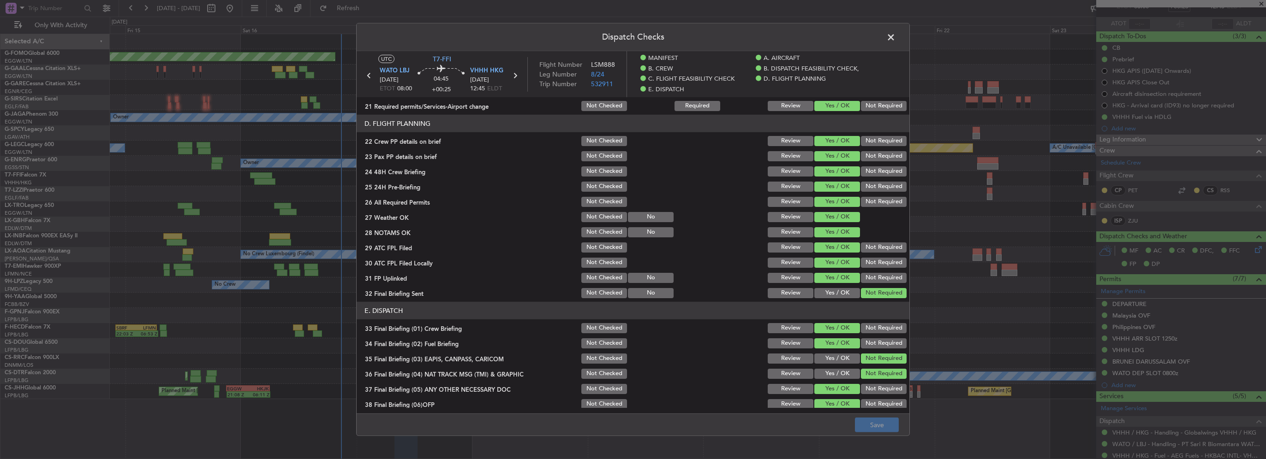
scroll to position [461, 0]
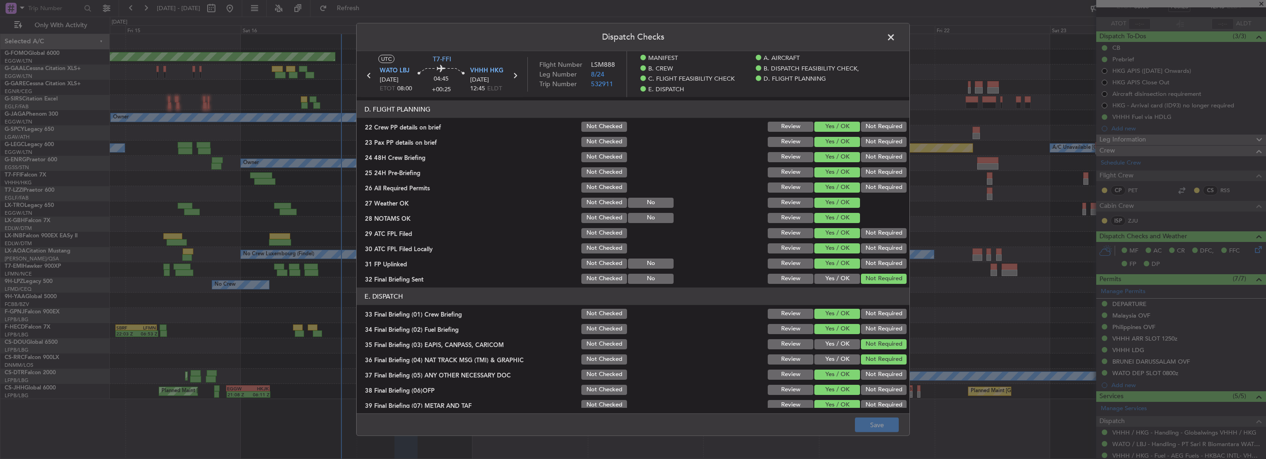
drag, startPoint x: 787, startPoint y: 247, endPoint x: 795, endPoint y: 256, distance: 12.1
click at [787, 247] on button "Review" at bounding box center [791, 249] width 46 height 10
drag, startPoint x: 796, startPoint y: 267, endPoint x: 795, endPoint y: 279, distance: 12.0
click at [796, 268] on button "Review" at bounding box center [791, 264] width 46 height 10
click at [795, 279] on button "Review" at bounding box center [791, 279] width 46 height 10
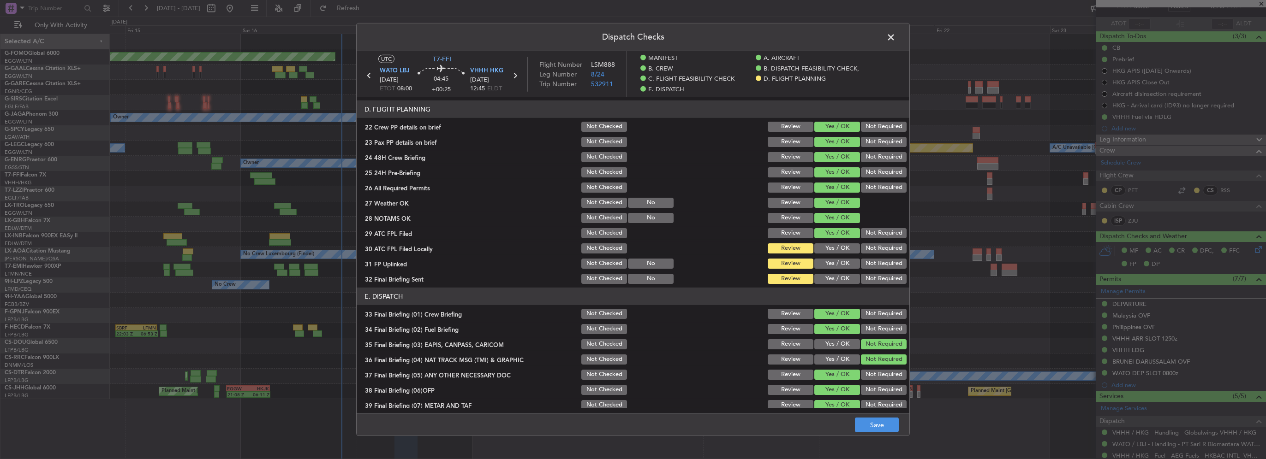
click at [603, 250] on button "Not Checked" at bounding box center [604, 249] width 46 height 10
drag, startPoint x: 604, startPoint y: 264, endPoint x: 608, endPoint y: 277, distance: 14.0
click at [604, 265] on button "Not Checked" at bounding box center [604, 264] width 46 height 10
click at [608, 277] on button "Not Checked" at bounding box center [604, 279] width 46 height 10
drag, startPoint x: 882, startPoint y: 433, endPoint x: 887, endPoint y: 423, distance: 11.3
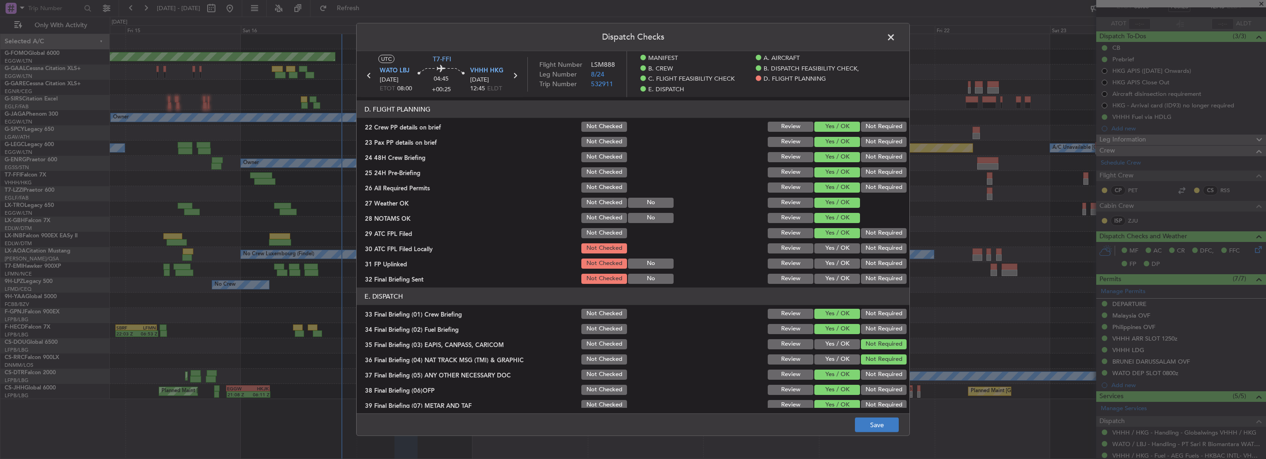
click at [882, 434] on footer "Save" at bounding box center [633, 425] width 553 height 22
click at [878, 286] on article "MANIFEST Crew Details sent to Arr & Dep Handling Not Checked Review Yes / OK No…" at bounding box center [633, 252] width 553 height 311
click at [879, 283] on button "Not Required" at bounding box center [884, 279] width 46 height 10
click at [841, 264] on button "Yes / OK" at bounding box center [837, 264] width 46 height 10
click at [603, 234] on button "Not Checked" at bounding box center [604, 233] width 46 height 10
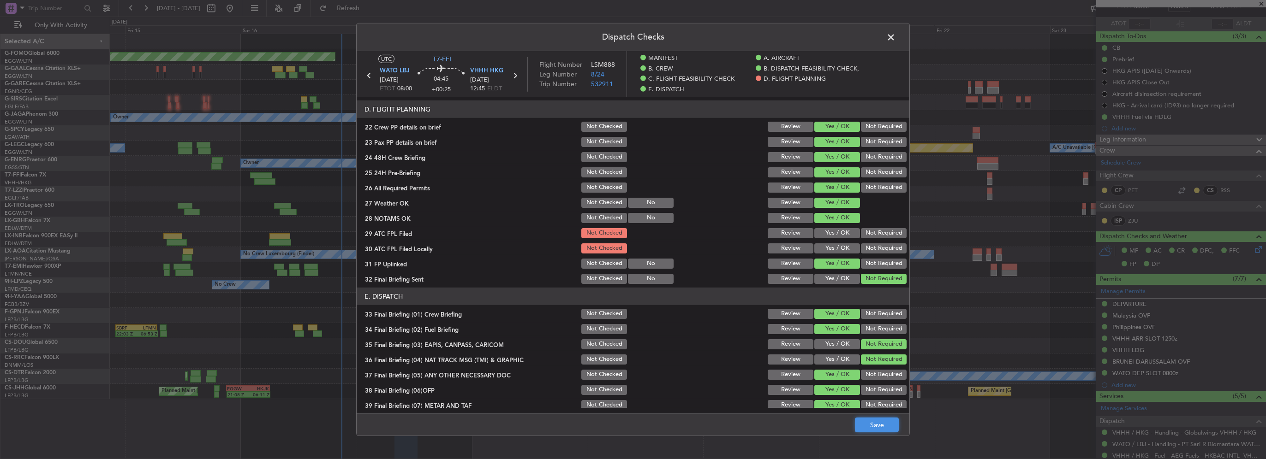
click at [880, 429] on button "Save" at bounding box center [877, 425] width 44 height 15
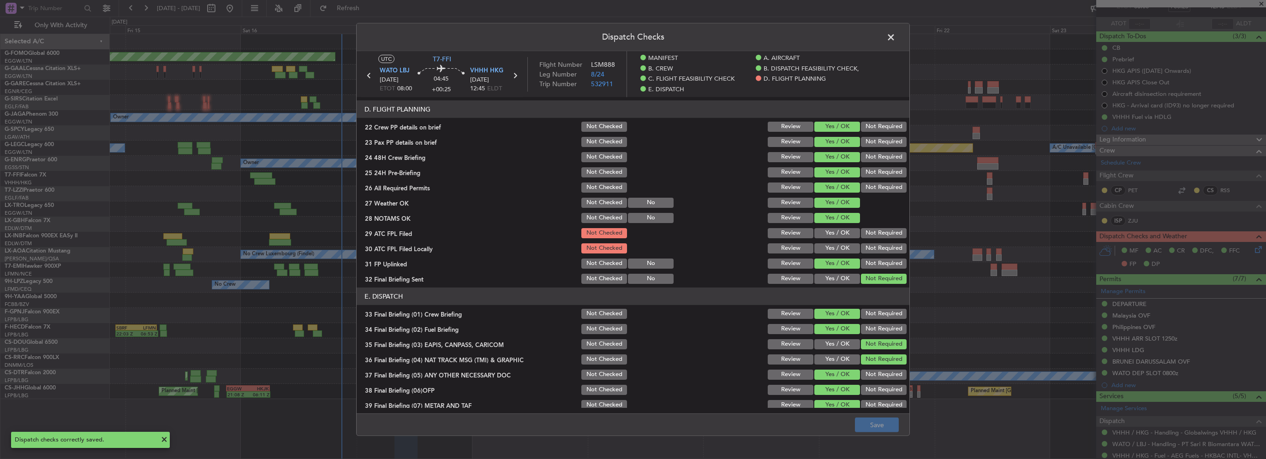
click at [895, 37] on span at bounding box center [895, 39] width 0 height 18
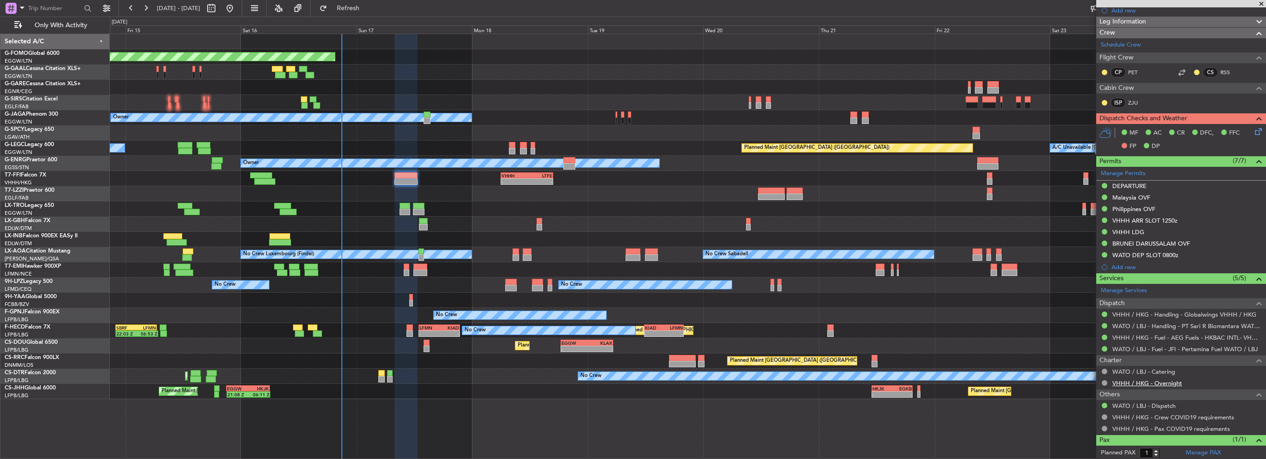
scroll to position [185, 0]
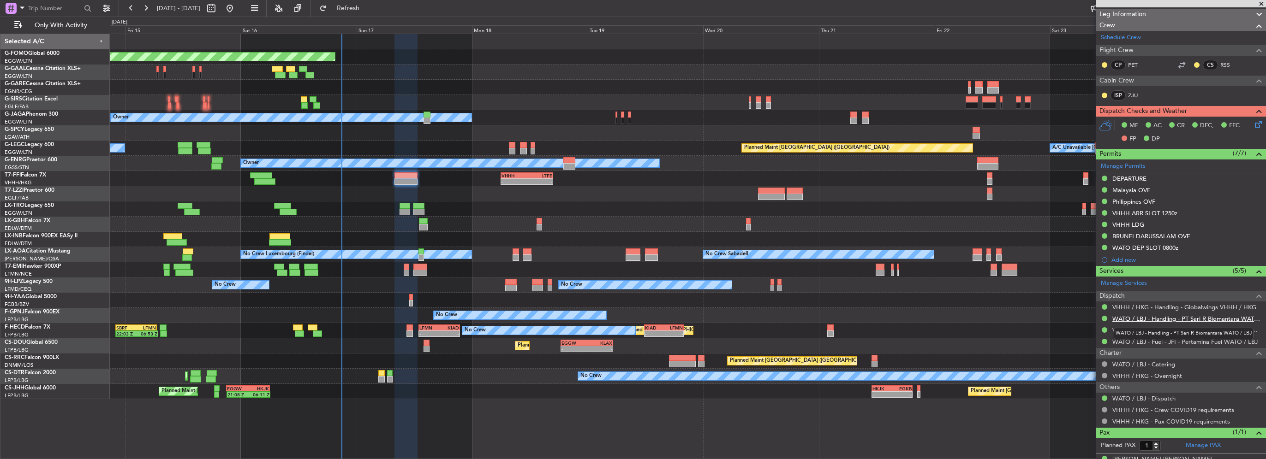
click at [1150, 316] on link "WATO / LBJ - Handling - PT Sari R Biomantara WATO / LBJ" at bounding box center [1186, 319] width 149 height 8
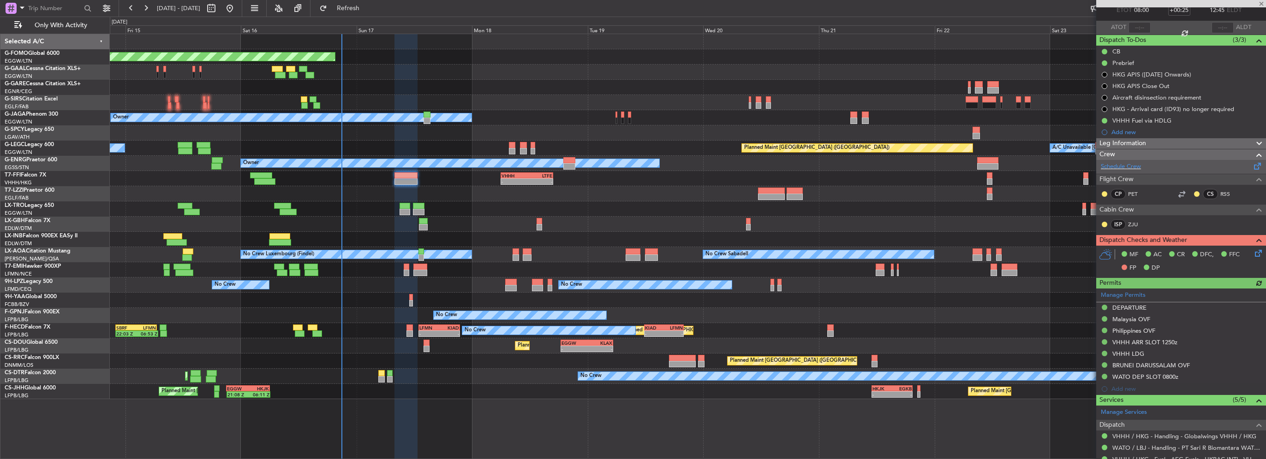
scroll to position [0, 0]
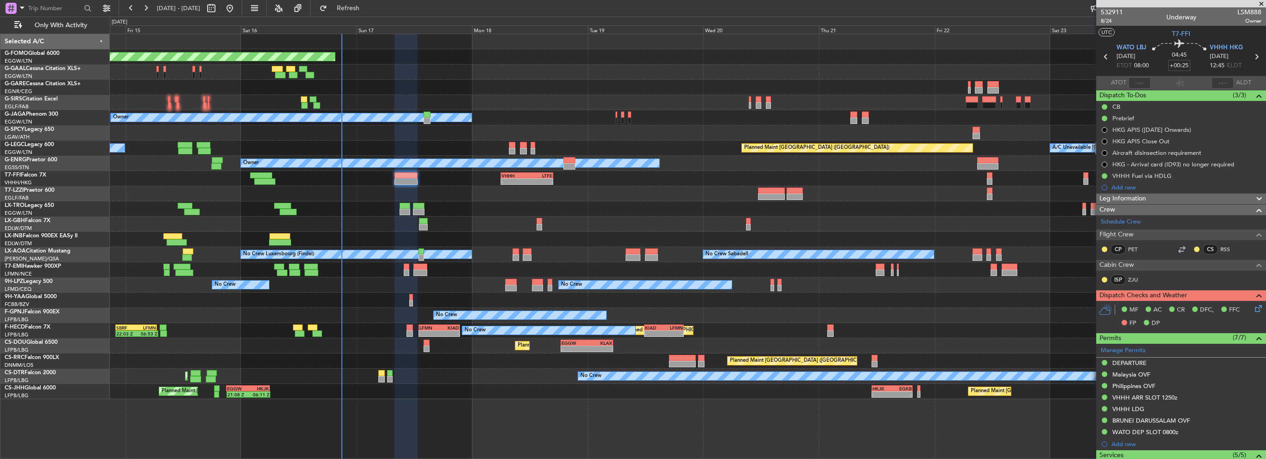
click at [1183, 65] on input "+00:25" at bounding box center [1179, 65] width 22 height 11
click at [1177, 69] on input "+00:25" at bounding box center [1179, 65] width 22 height 11
click at [1185, 66] on input "+00:25" at bounding box center [1179, 65] width 22 height 11
drag, startPoint x: 1179, startPoint y: 65, endPoint x: 1188, endPoint y: 68, distance: 9.6
click at [1188, 68] on div "04:45 +00:25" at bounding box center [1179, 57] width 61 height 34
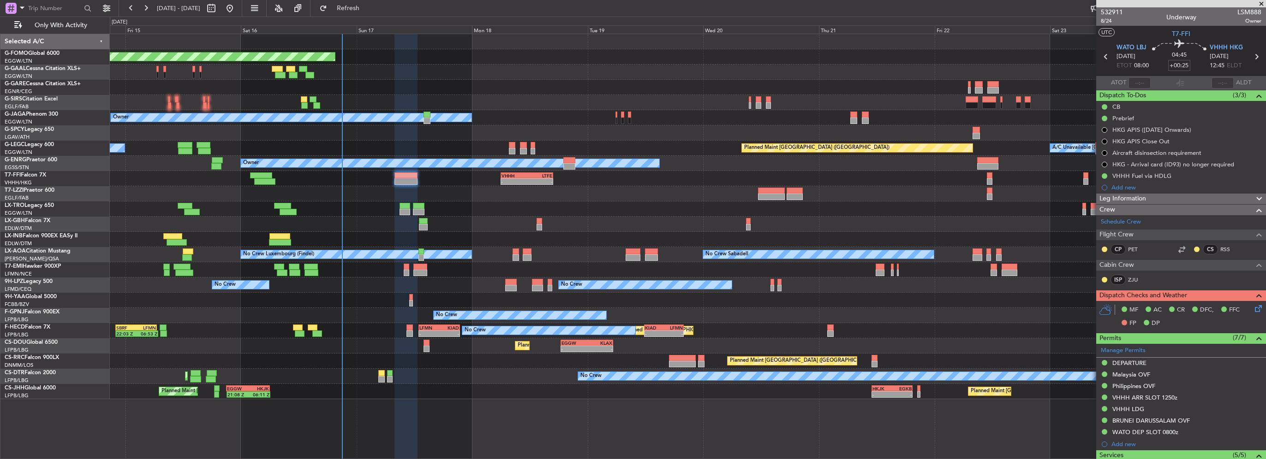
click at [1179, 66] on input "+00:25" at bounding box center [1179, 65] width 22 height 11
drag, startPoint x: 1171, startPoint y: 66, endPoint x: 1191, endPoint y: 66, distance: 19.8
click at [1191, 66] on div "04:45 +00:25" at bounding box center [1179, 57] width 61 height 34
type input "+01:05"
click at [1175, 194] on div "Leg Information" at bounding box center [1181, 199] width 170 height 11
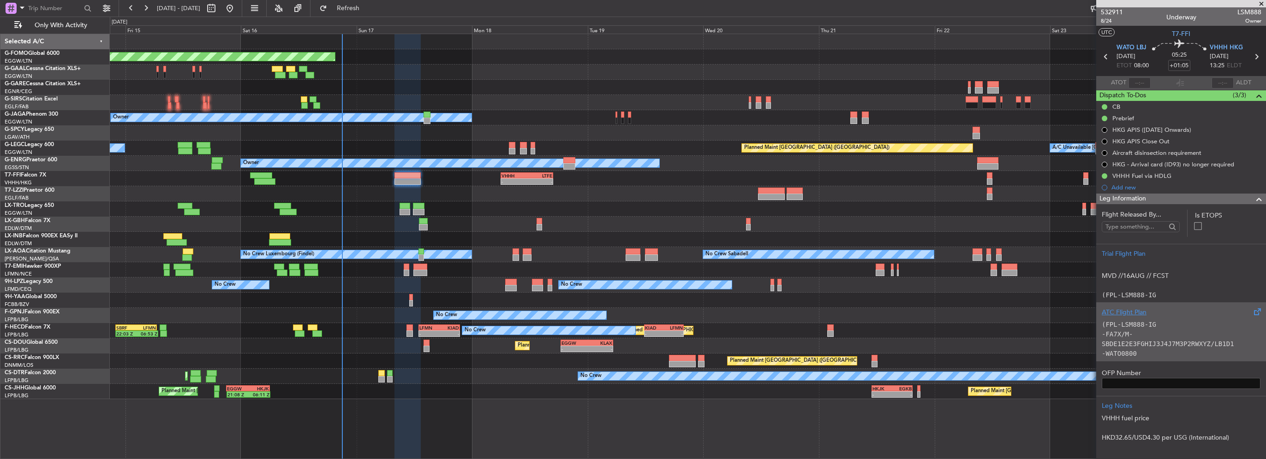
click at [1153, 316] on div "ATC Flight Plan" at bounding box center [1181, 313] width 159 height 10
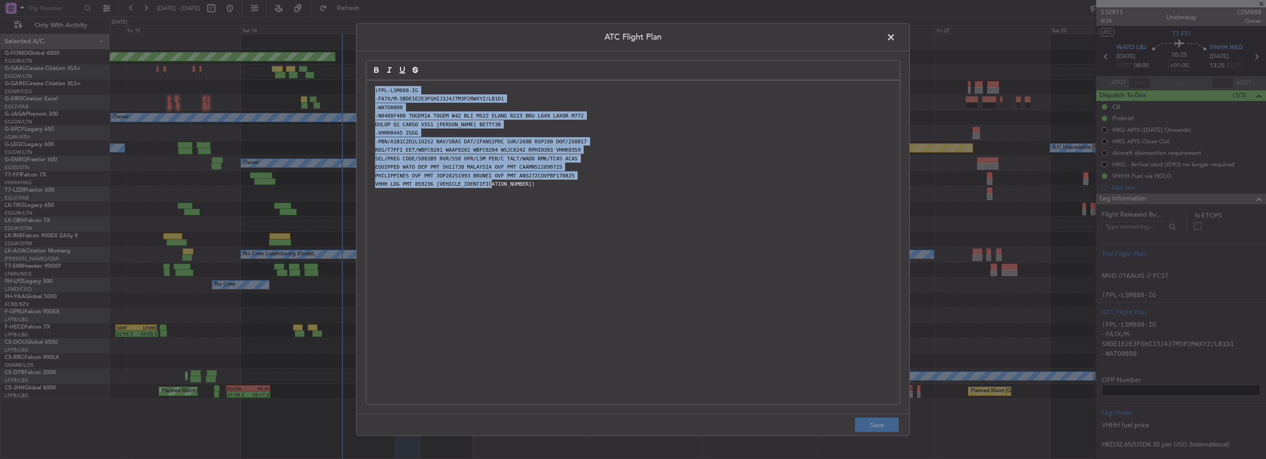
drag, startPoint x: 587, startPoint y: 262, endPoint x: 223, endPoint y: 48, distance: 422.3
click at [230, 52] on div "ATC Flight Plan (FPL-LSM888-IG -FA7X/M-SBDE1E2E3FGHIJ3J4J7M3P2RWXYZ/LB1D1 -WATO…" at bounding box center [633, 229] width 1266 height 459
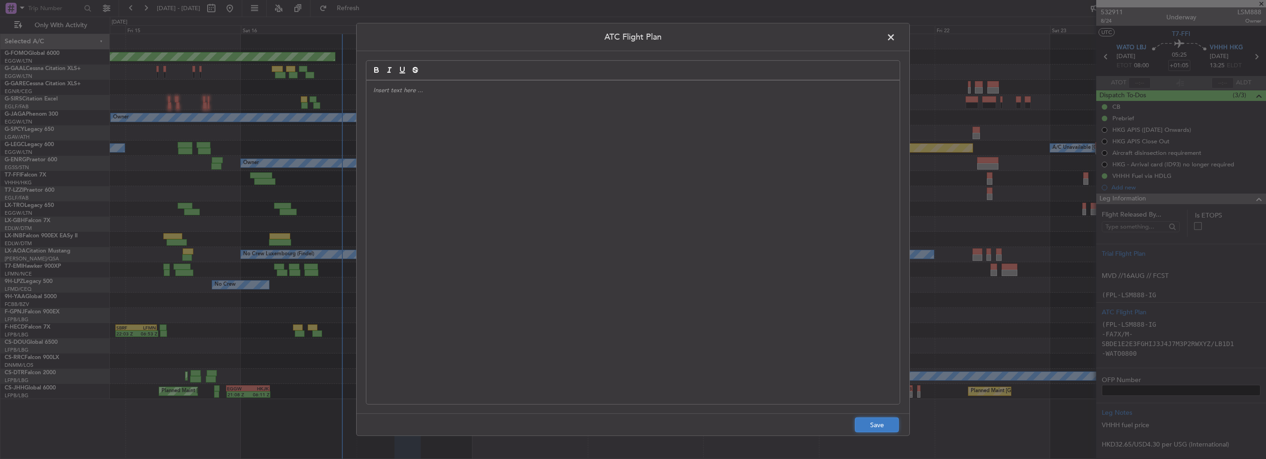
click at [871, 420] on button "Save" at bounding box center [877, 425] width 44 height 15
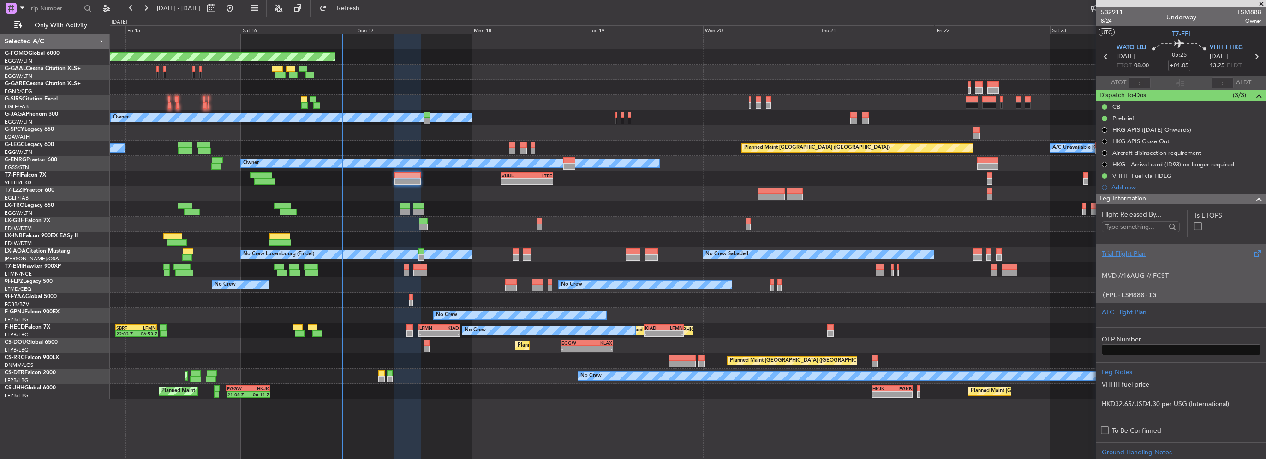
click at [1169, 268] on p at bounding box center [1181, 267] width 159 height 10
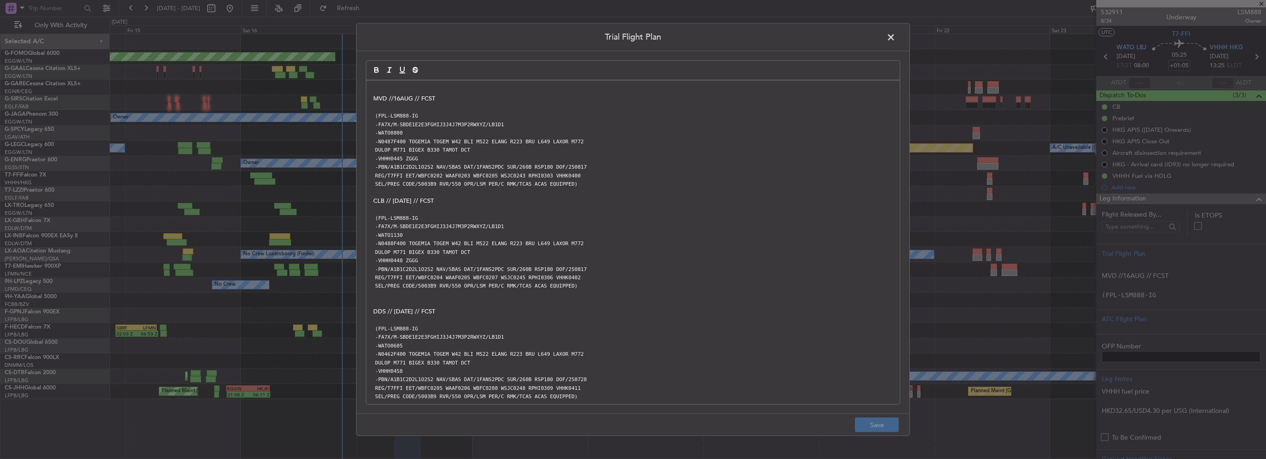
click at [376, 86] on p at bounding box center [632, 90] width 519 height 8
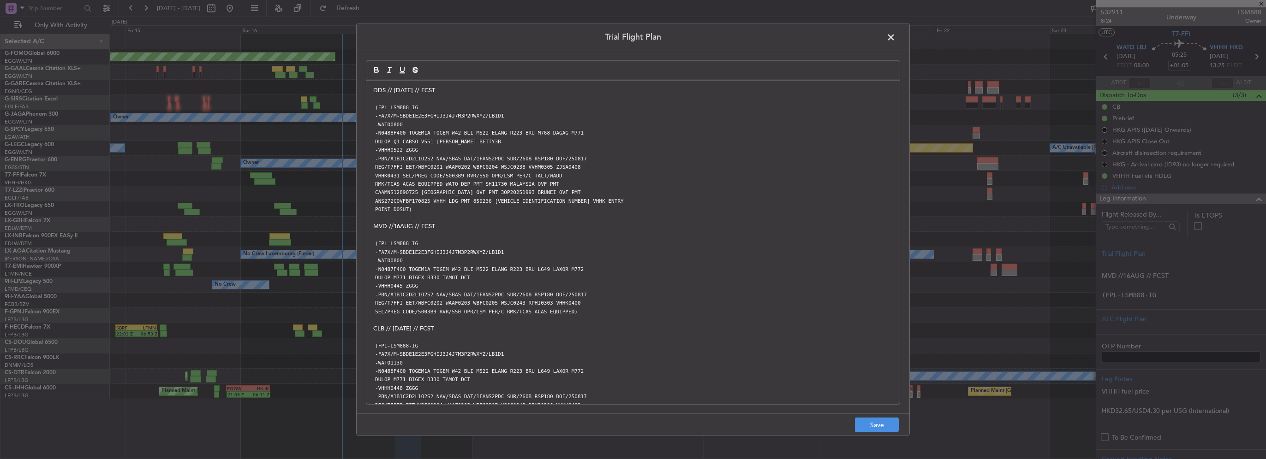
drag, startPoint x: 439, startPoint y: 84, endPoint x: 449, endPoint y: 93, distance: 13.1
click at [439, 84] on div "DDS // [DATE] // FCST (FPL-LSM888-IG -FA7X/M-SBDE1E2E3FGHIJ3J4J7M3P2RWXYZ/LB1D1…" at bounding box center [632, 243] width 533 height 324
click at [487, 89] on p "DDS // [DATE] // FCST // VHHH COMPLAINT ROUTE" at bounding box center [632, 90] width 519 height 8
click at [486, 92] on p "DDS // [DATE] // FCST // VHHH COMPLINT ROUTE" at bounding box center [632, 90] width 519 height 8
click at [885, 418] on button "Save" at bounding box center [877, 425] width 44 height 15
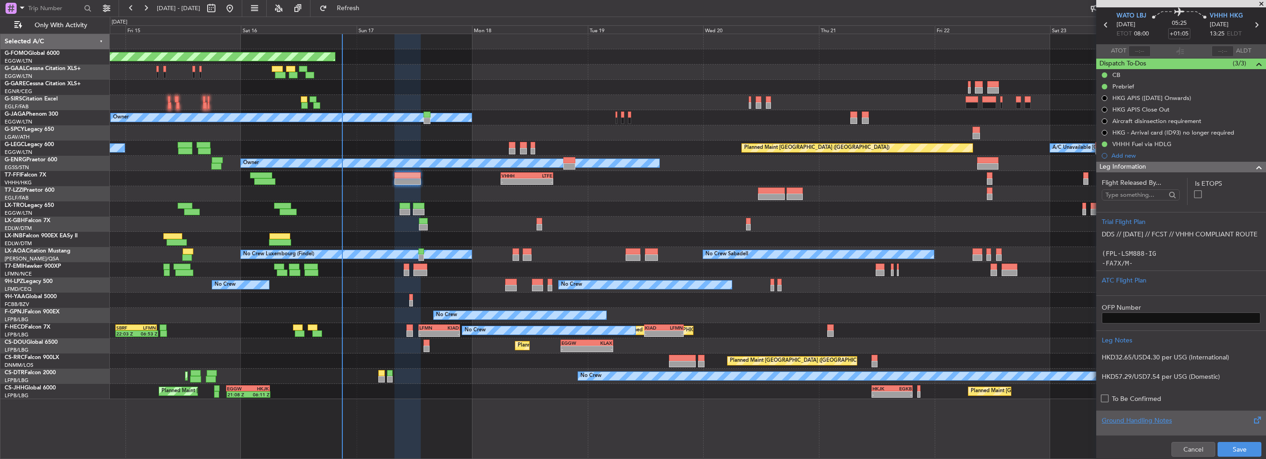
scroll to position [46, 0]
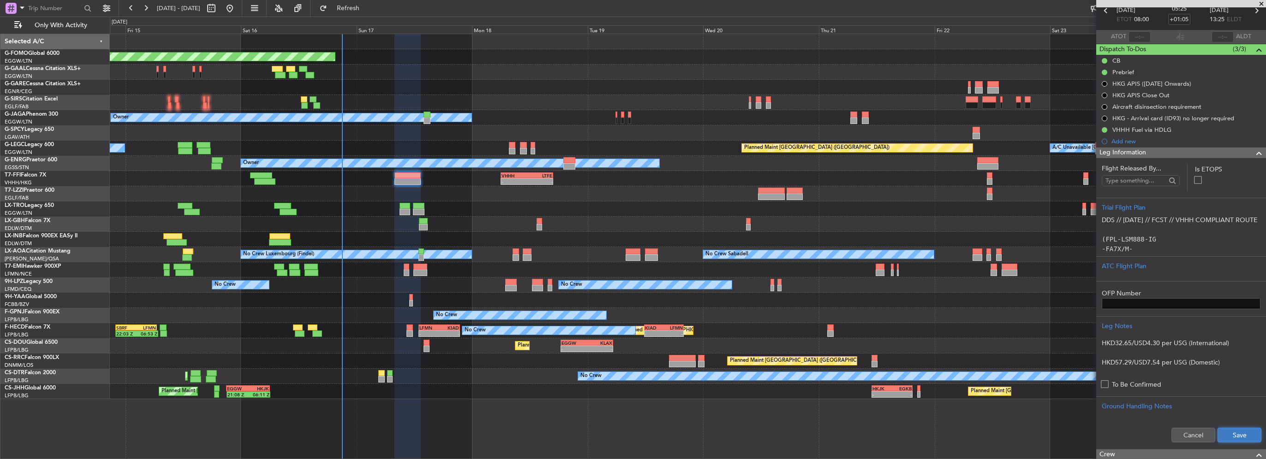
click at [1244, 434] on button "Save" at bounding box center [1239, 435] width 44 height 15
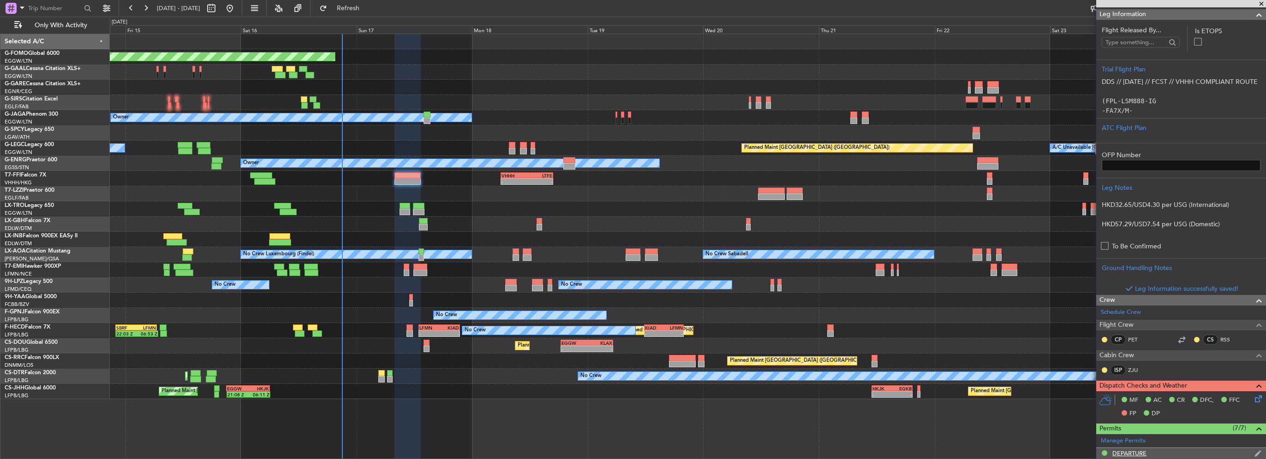
scroll to position [0, 0]
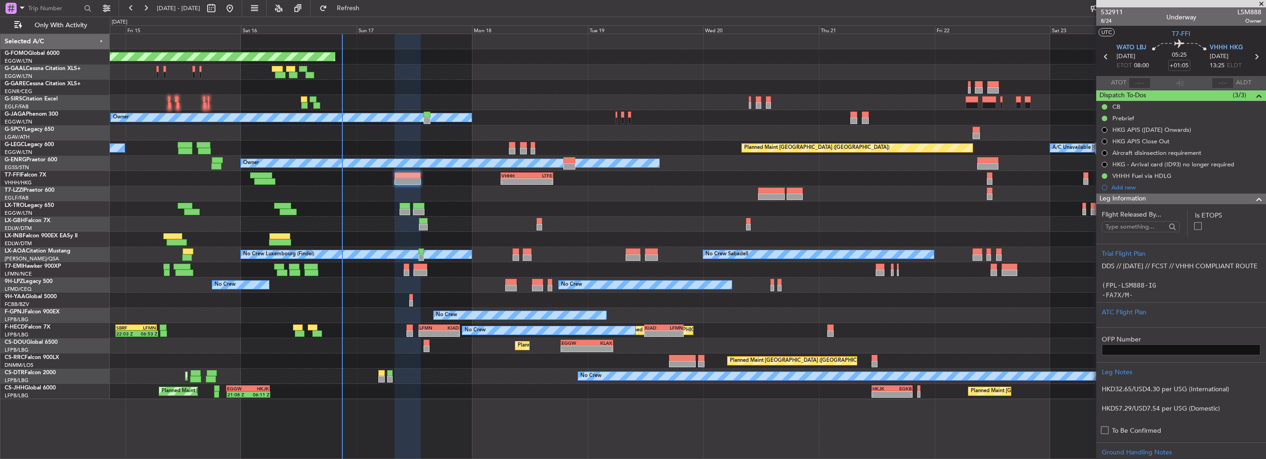
click at [1187, 202] on div "Leg Information" at bounding box center [1181, 199] width 170 height 11
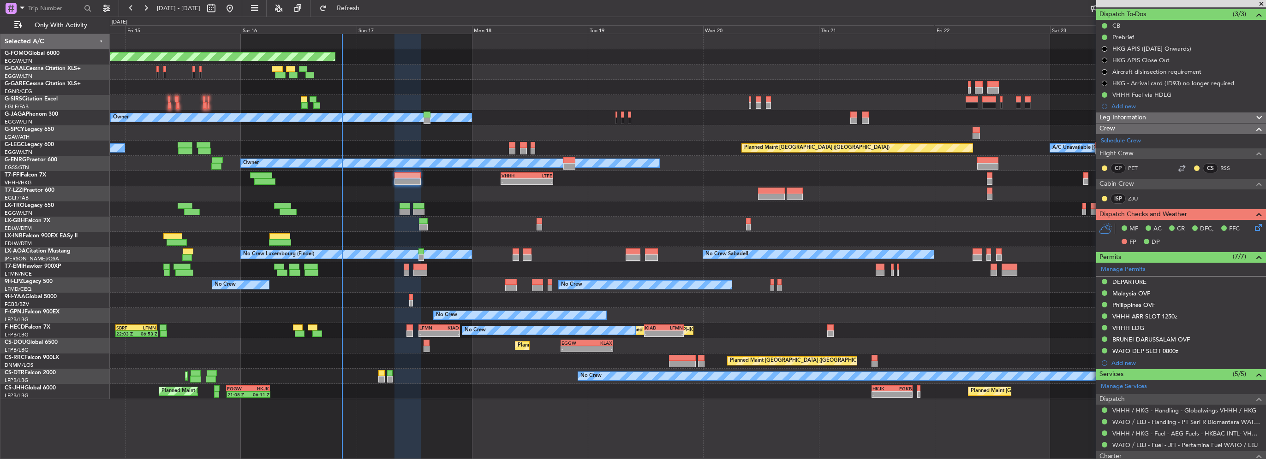
scroll to position [138, 0]
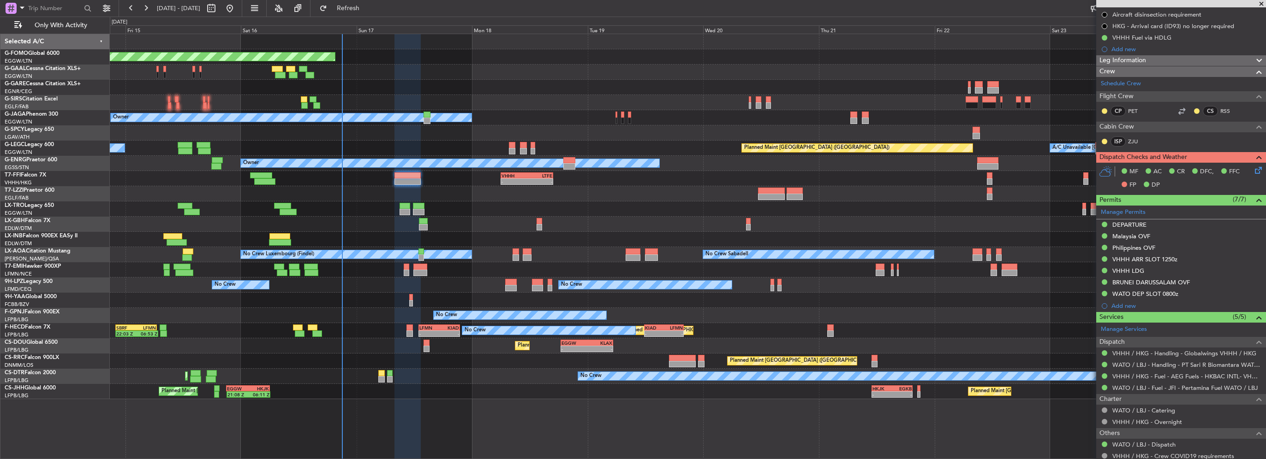
drag, startPoint x: 1128, startPoint y: 304, endPoint x: 1135, endPoint y: 305, distance: 7.0
click at [1128, 304] on div "Add new" at bounding box center [1186, 306] width 150 height 8
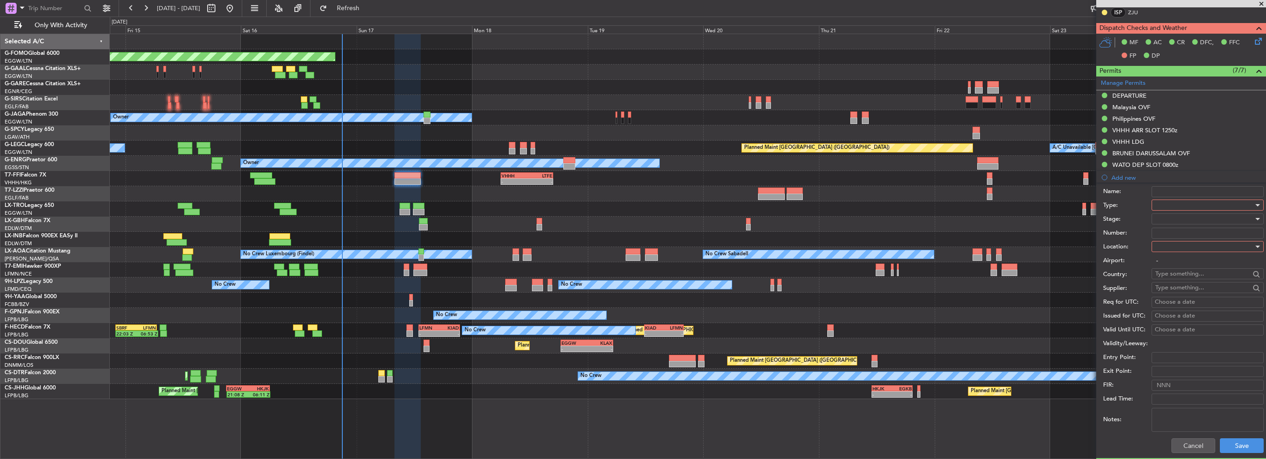
scroll to position [277, 0]
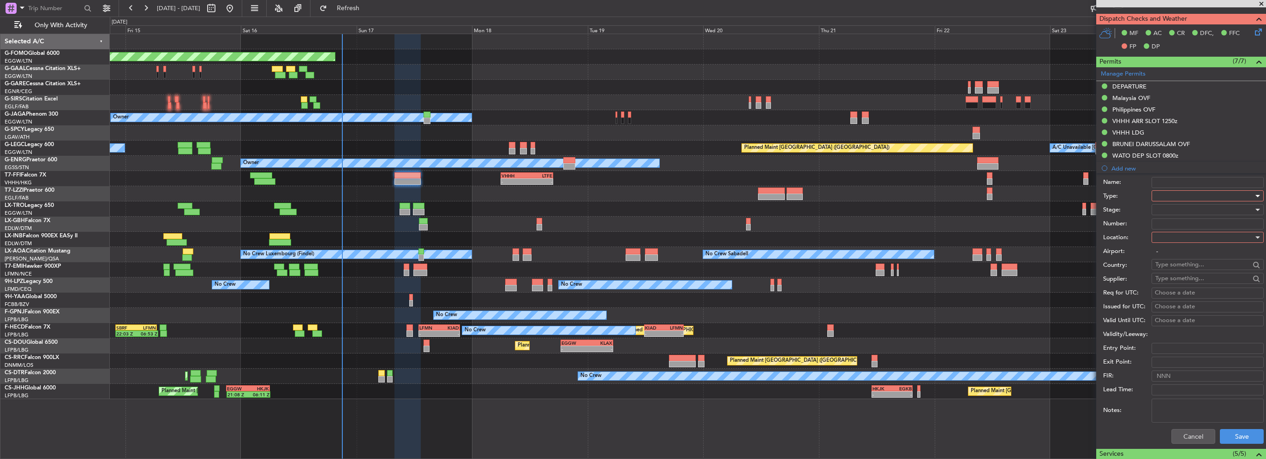
click at [1164, 193] on div at bounding box center [1204, 196] width 98 height 14
click at [1172, 281] on span "Overflight" at bounding box center [1204, 279] width 97 height 14
click at [1193, 234] on div at bounding box center [1204, 238] width 98 height 14
click at [1183, 310] on span "Enroute" at bounding box center [1204, 311] width 97 height 14
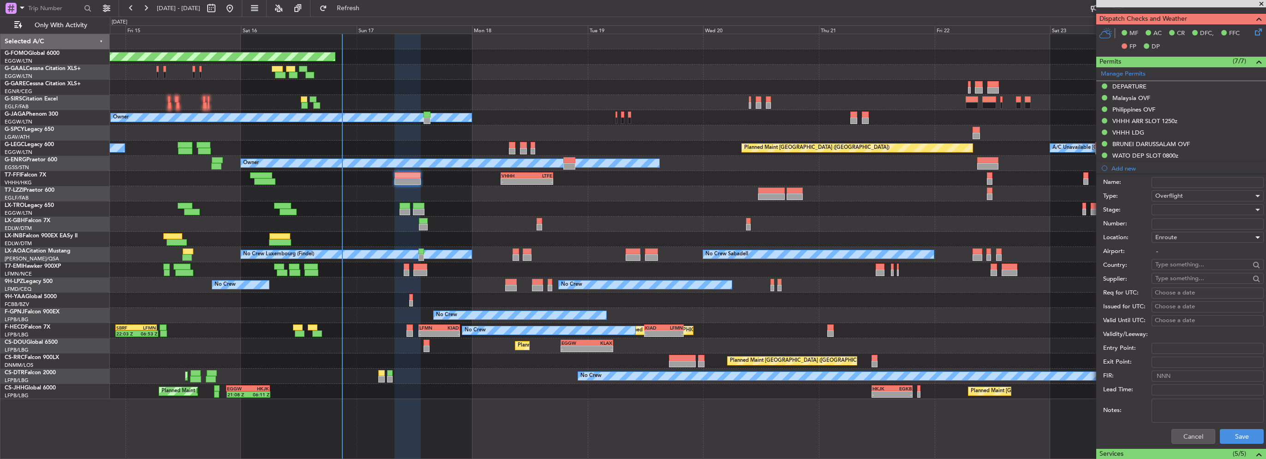
click at [1182, 209] on div at bounding box center [1204, 210] width 98 height 14
drag, startPoint x: 1181, startPoint y: 268, endPoint x: 1193, endPoint y: 251, distance: 20.9
click at [1181, 268] on span "Requested" at bounding box center [1204, 269] width 97 height 14
click at [1175, 263] on input "text" at bounding box center [1202, 265] width 95 height 14
click at [1186, 306] on span "[GEOGRAPHIC_DATA]" at bounding box center [1204, 305] width 90 height 14
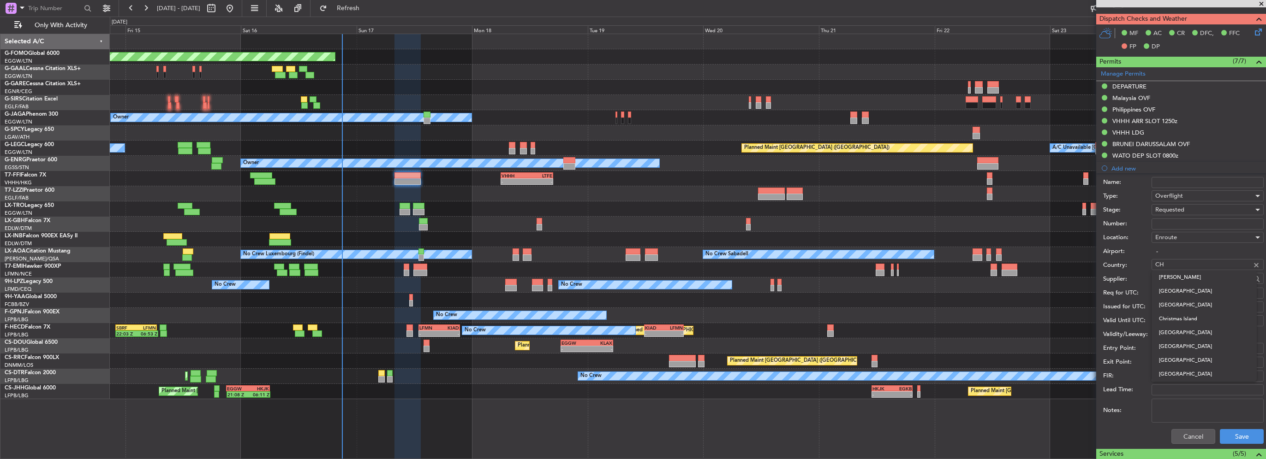
type input "[GEOGRAPHIC_DATA]"
click at [1233, 435] on button "Save" at bounding box center [1242, 437] width 44 height 15
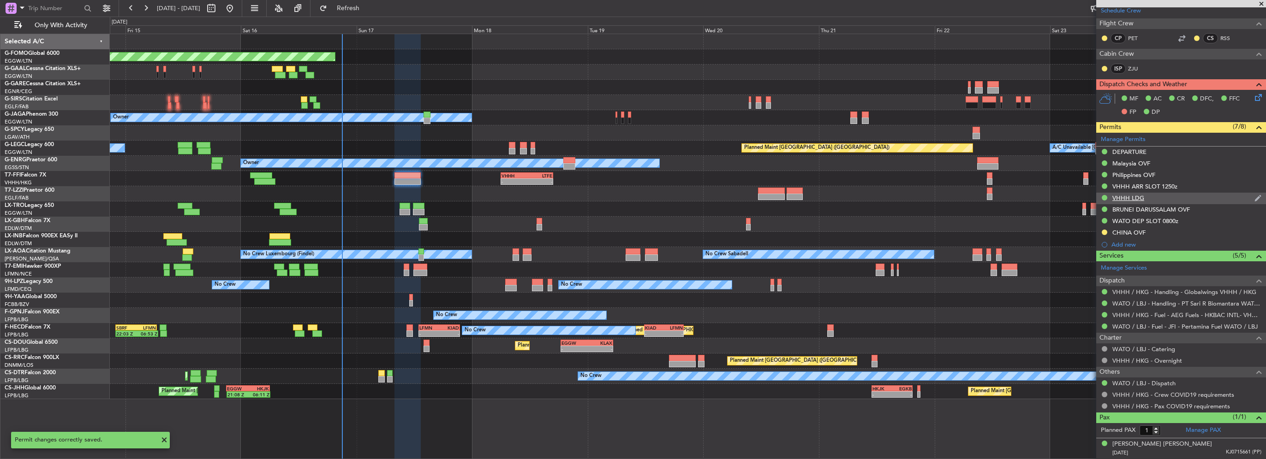
scroll to position [209, 0]
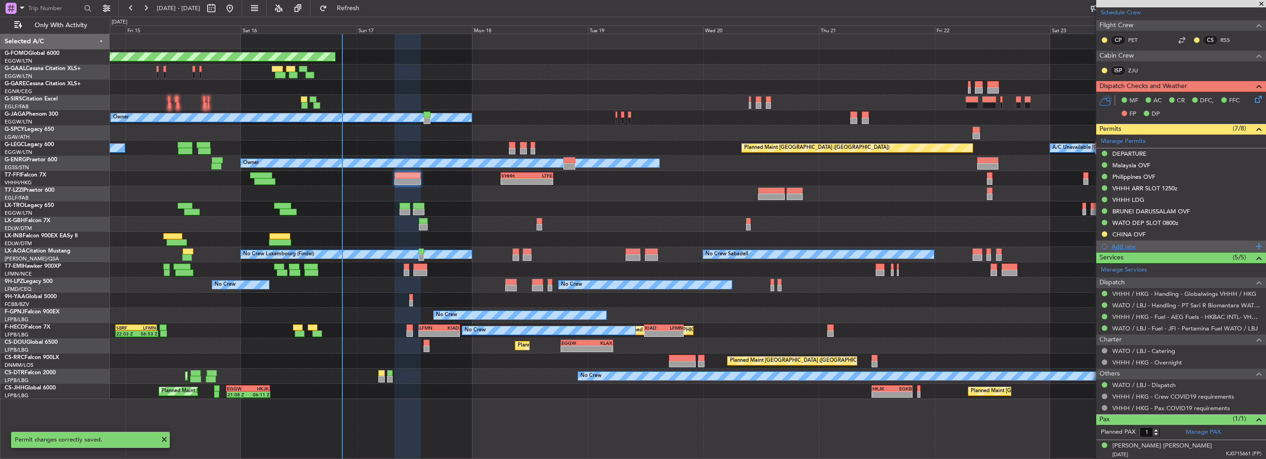
click at [1128, 245] on div "Add new" at bounding box center [1182, 247] width 142 height 8
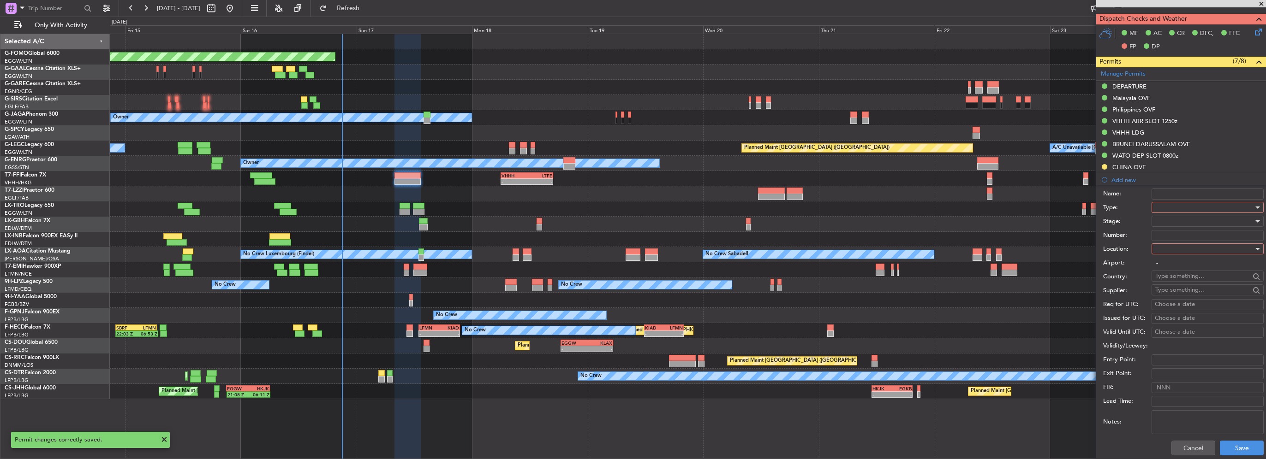
click at [1184, 206] on div at bounding box center [1204, 208] width 98 height 14
click at [1169, 247] on span "Overflight" at bounding box center [1204, 244] width 97 height 14
click at [1171, 250] on div at bounding box center [1204, 249] width 98 height 14
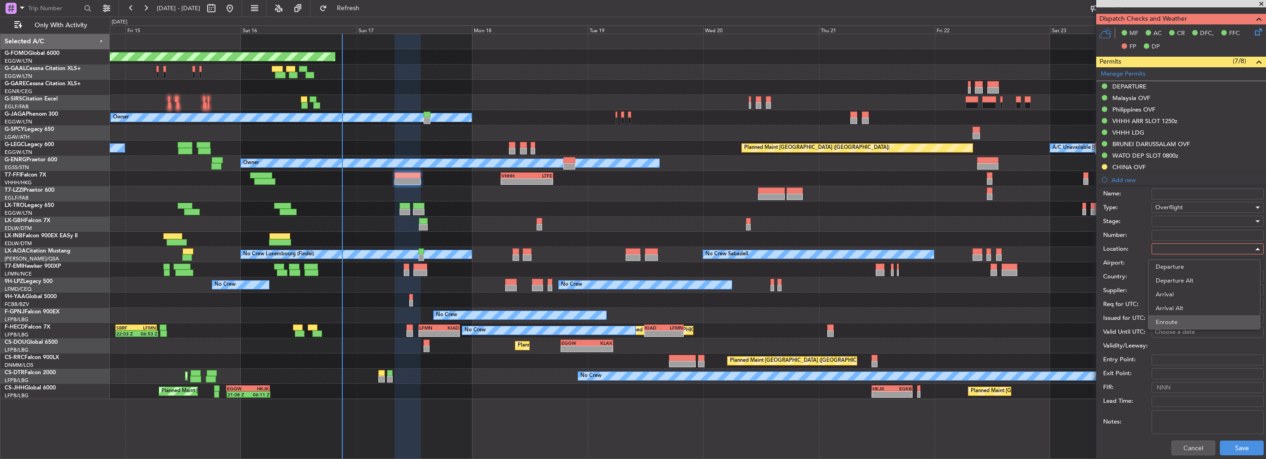
click at [1177, 322] on span "Enroute" at bounding box center [1204, 323] width 97 height 14
click at [1183, 280] on input "text" at bounding box center [1202, 276] width 95 height 14
click at [1238, 287] on span "Viet Nam" at bounding box center [1204, 289] width 90 height 14
type input "Viet Nam"
click at [1215, 221] on div at bounding box center [1204, 222] width 98 height 14
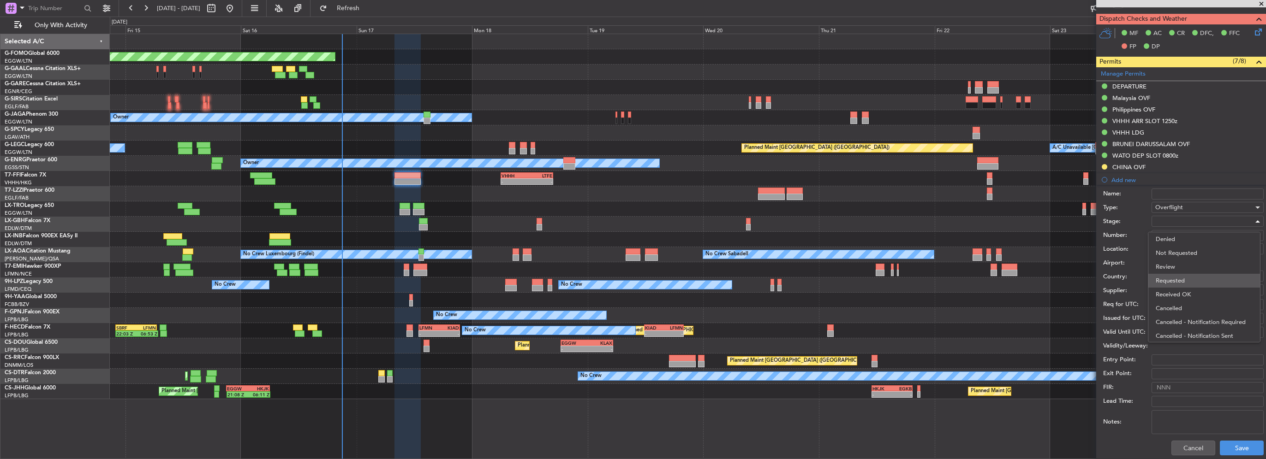
click at [1175, 280] on span "Requested" at bounding box center [1204, 281] width 97 height 14
click at [1233, 445] on button "Save" at bounding box center [1242, 448] width 44 height 15
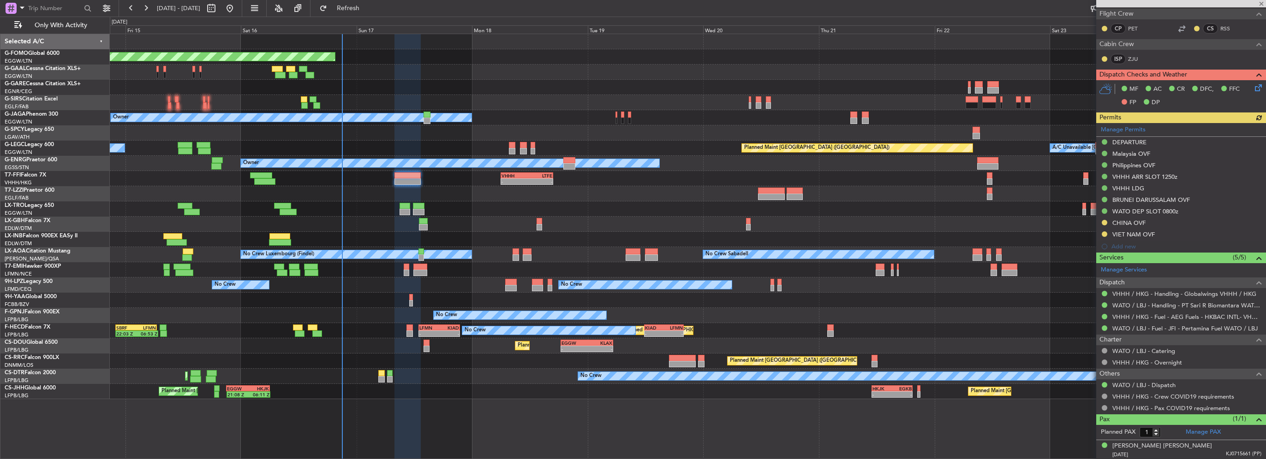
scroll to position [238, 0]
